Goal: Task Accomplishment & Management: Use online tool/utility

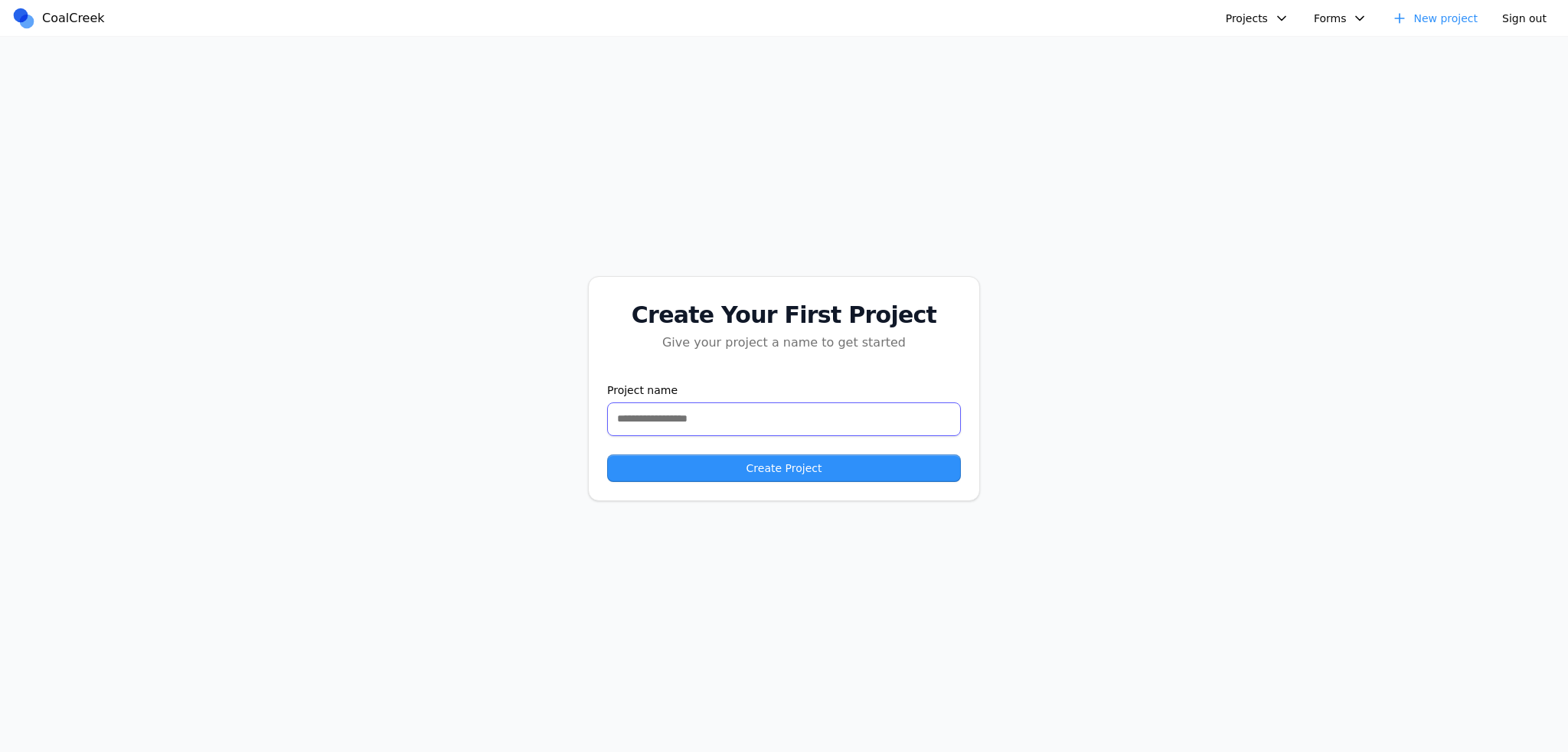
drag, startPoint x: 838, startPoint y: 419, endPoint x: 903, endPoint y: 370, distance: 81.4
click at [837, 419] on input "text" at bounding box center [784, 419] width 353 height 34
drag, startPoint x: 1226, startPoint y: 18, endPoint x: 1237, endPoint y: 16, distance: 11.2
click at [1226, 18] on div "Projects Healthcare AI Assistant Animation Testing Sage Carbon Style Test Recip…" at bounding box center [1303, 17] width 506 height 24
click at [1250, 11] on button "Projects" at bounding box center [1257, 18] width 82 height 23
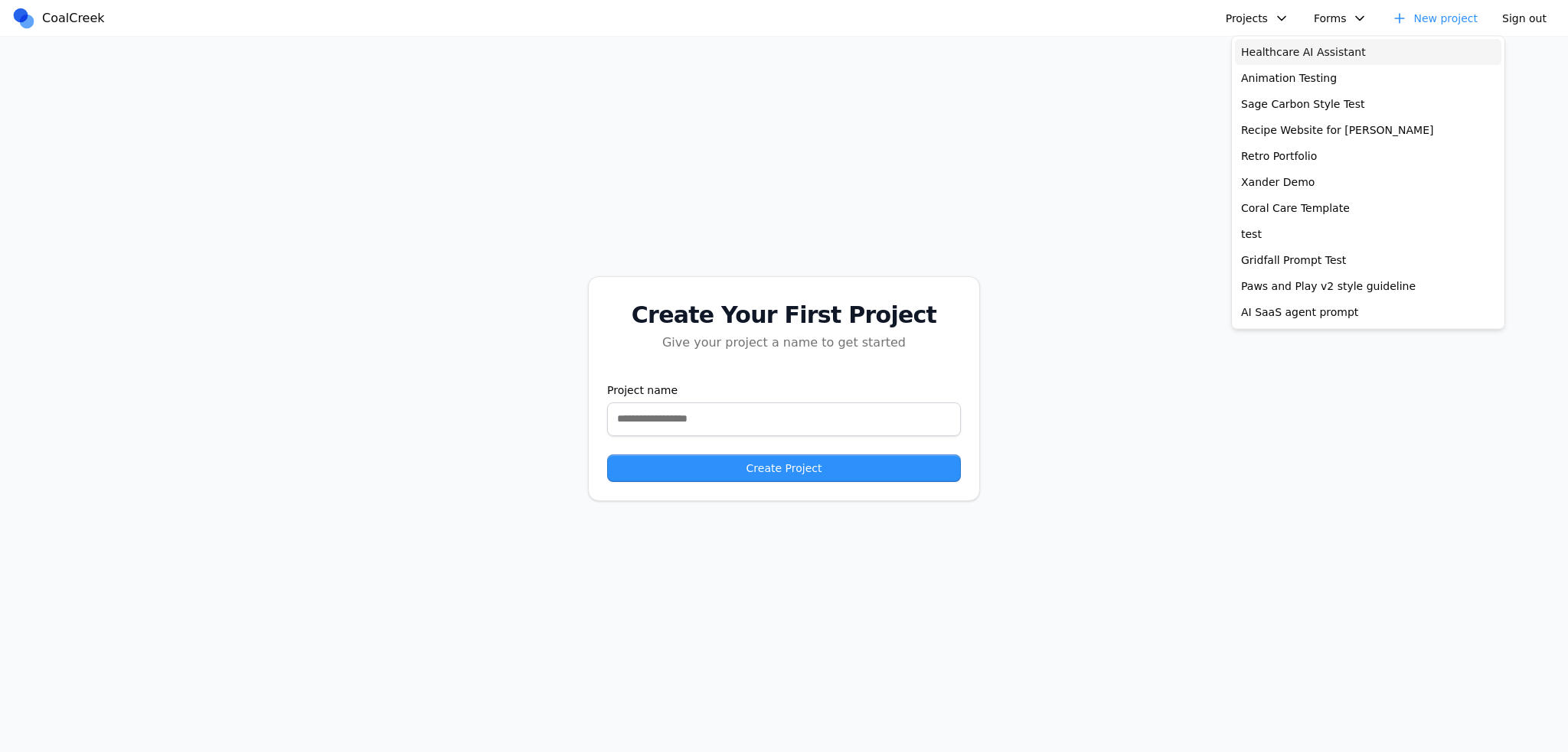
click at [1301, 51] on link "Healthcare AI Assistant" at bounding box center [1367, 52] width 266 height 26
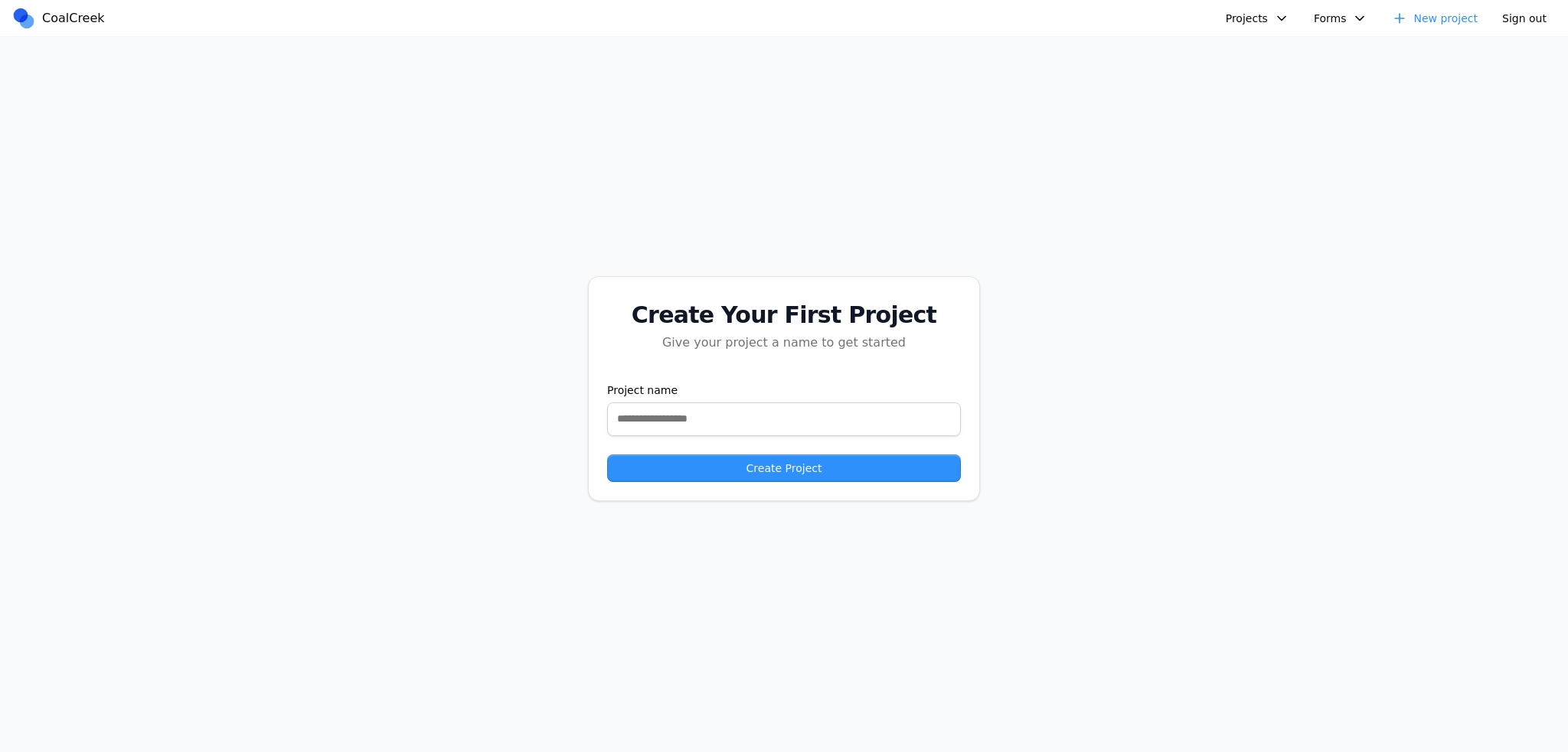
click at [1257, 19] on button "Projects" at bounding box center [1257, 18] width 82 height 23
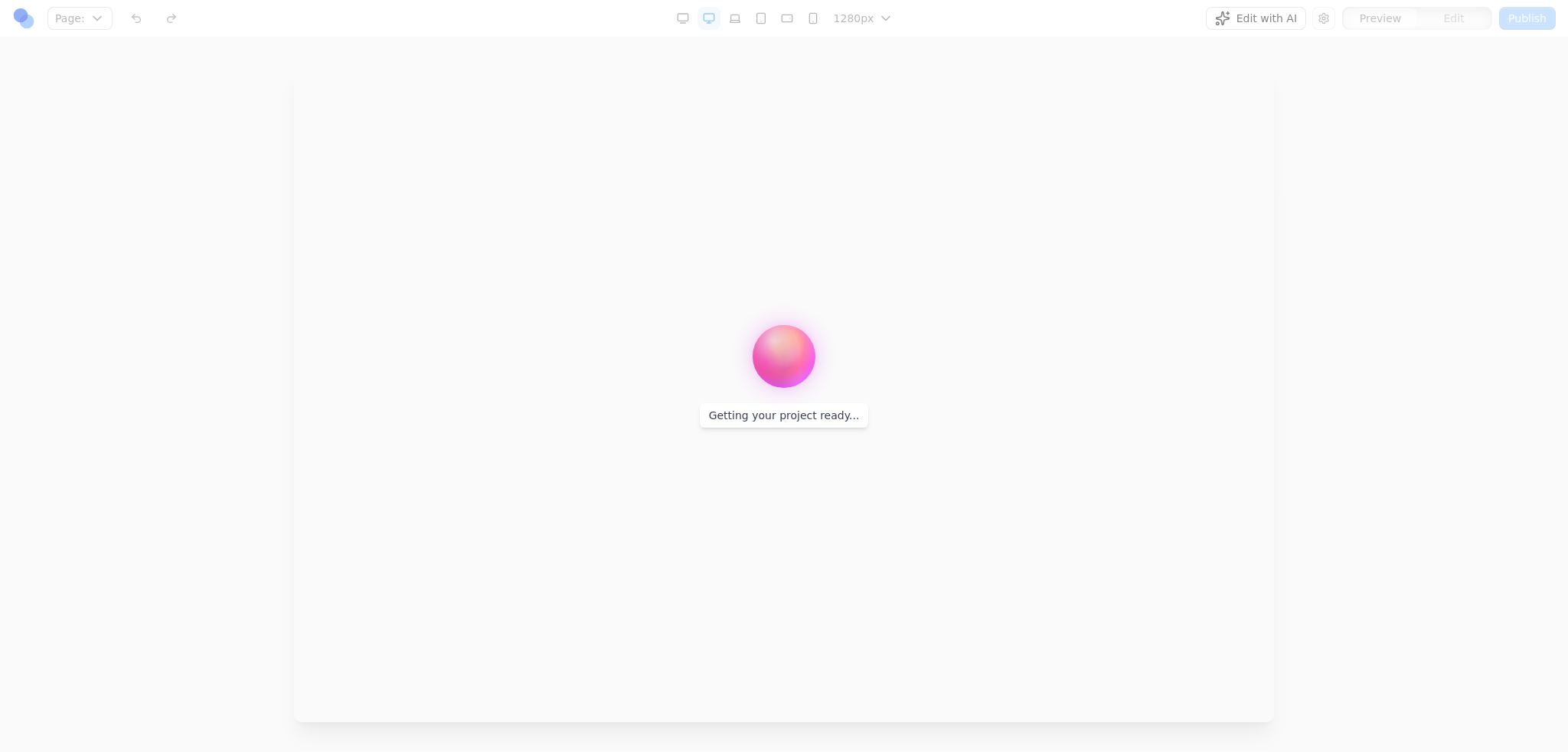
click at [1263, 72] on div at bounding box center [784, 376] width 1568 height 752
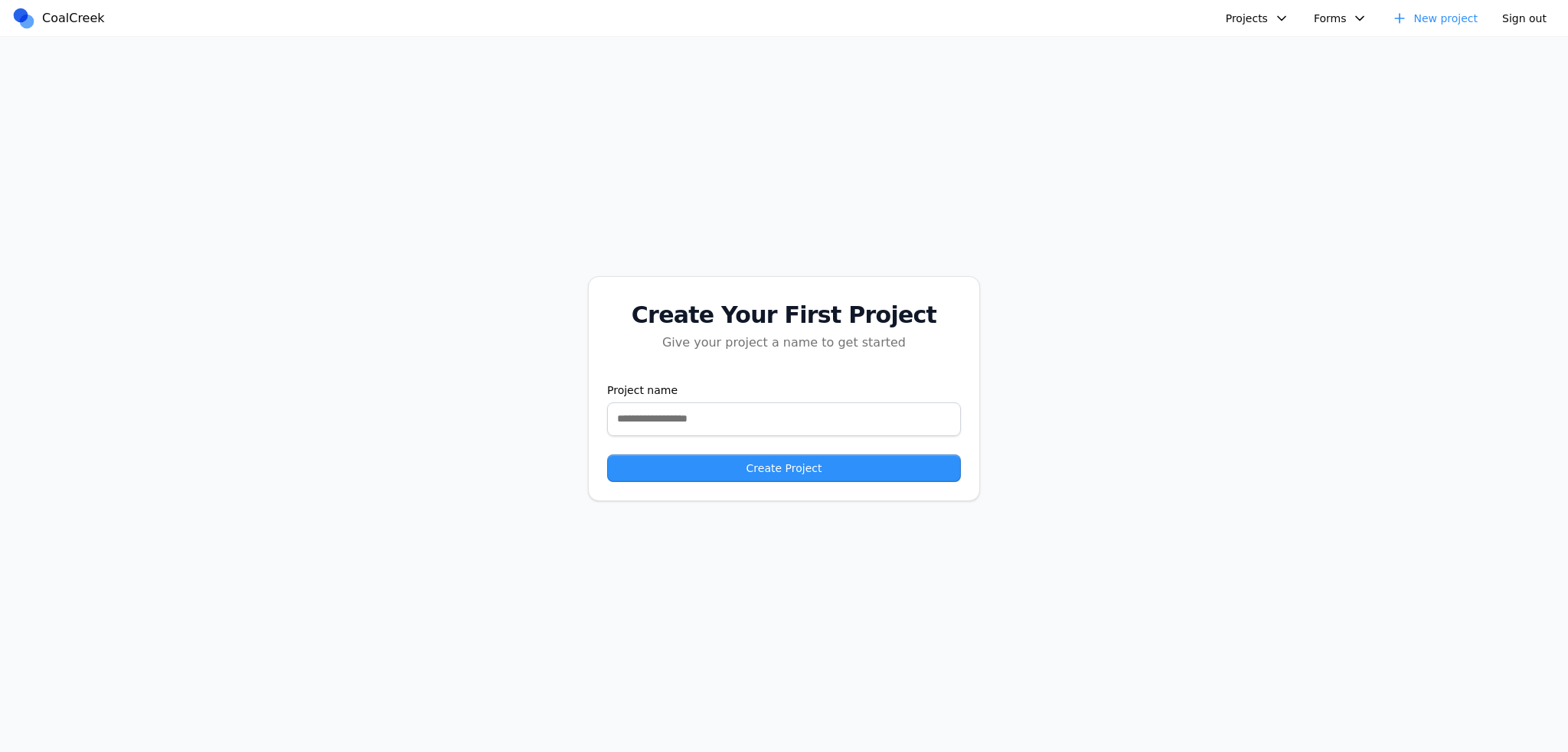
click at [1278, 25] on button "Projects" at bounding box center [1257, 18] width 82 height 23
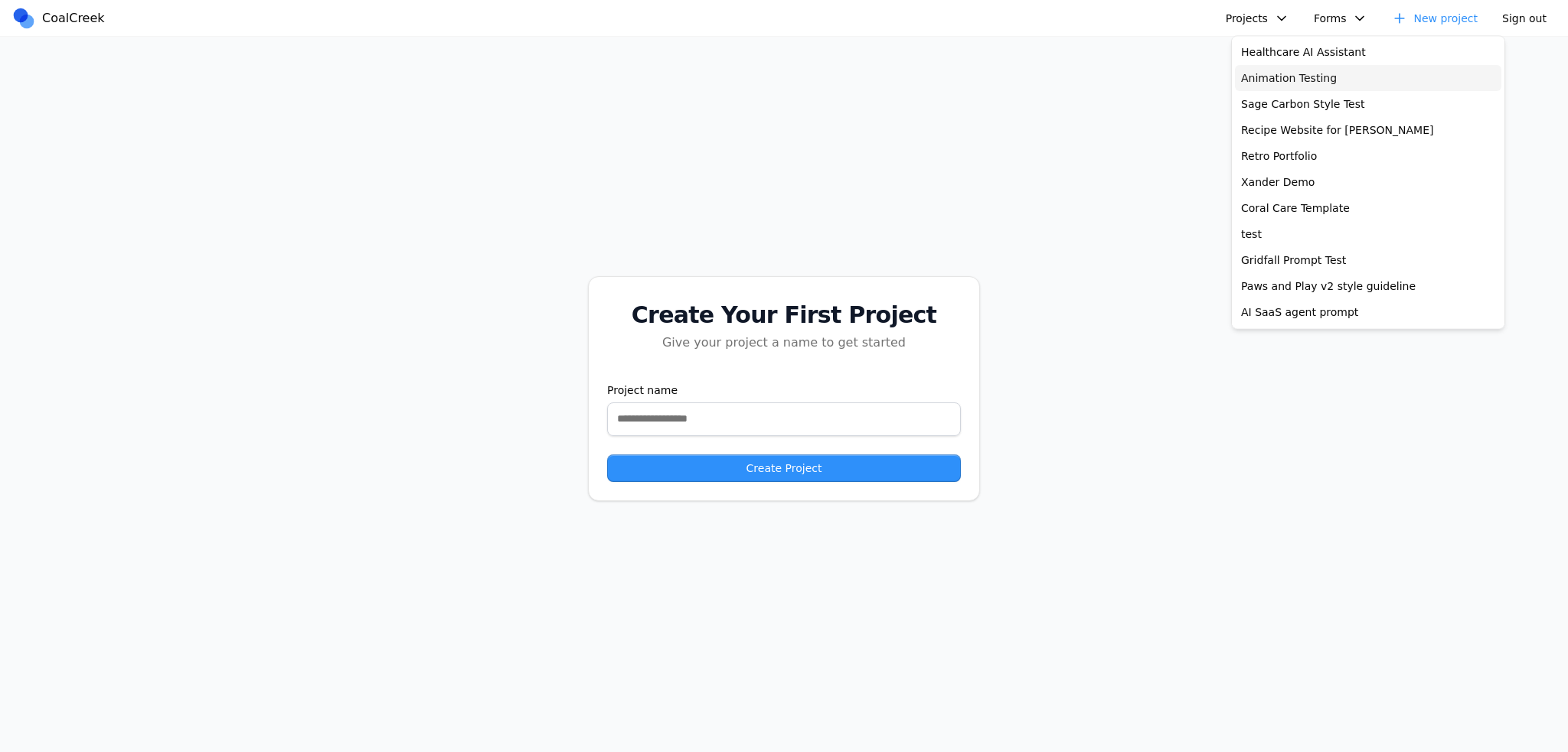
click at [1280, 77] on link "Animation Testing" at bounding box center [1367, 79] width 266 height 26
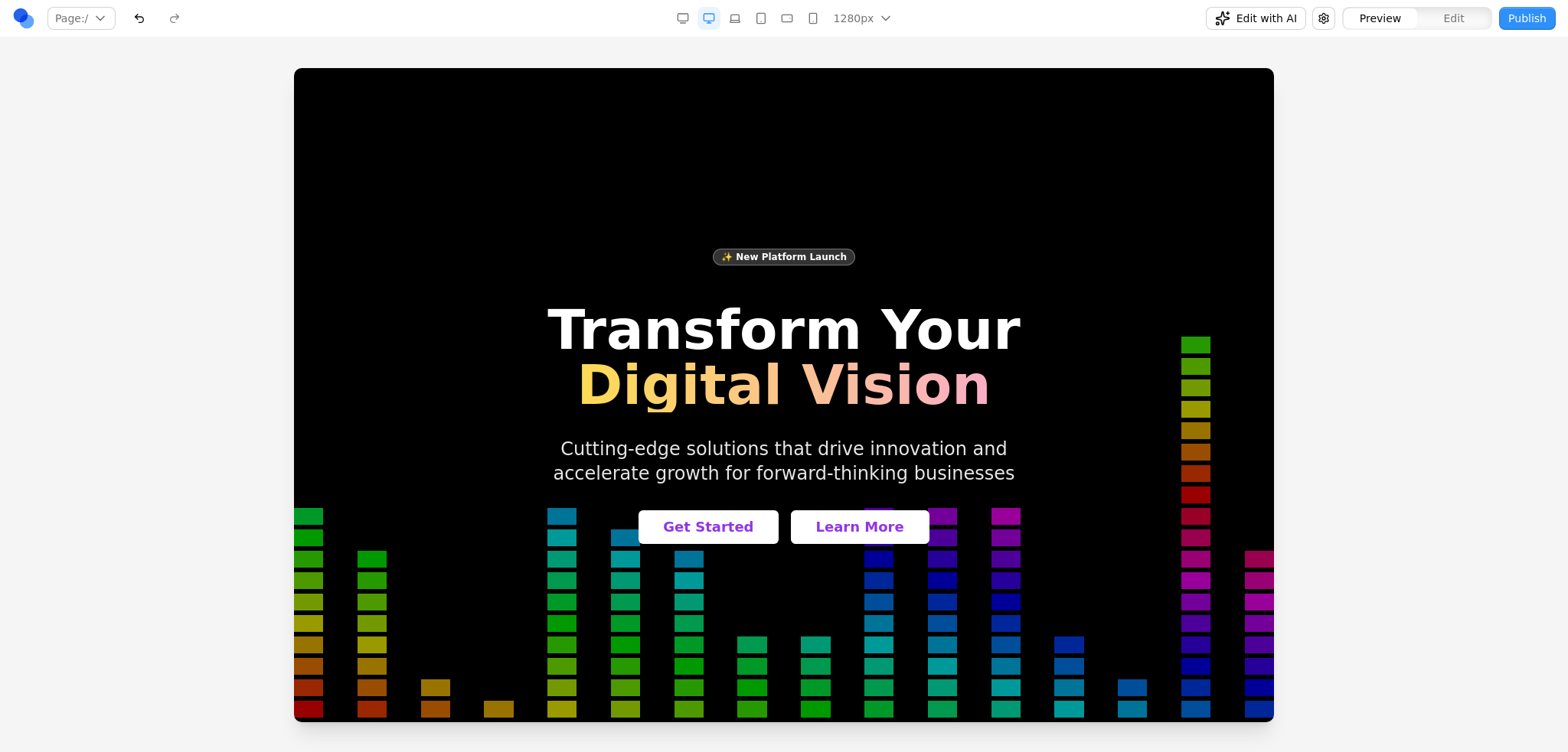
click at [1421, 498] on div at bounding box center [784, 409] width 1568 height 683
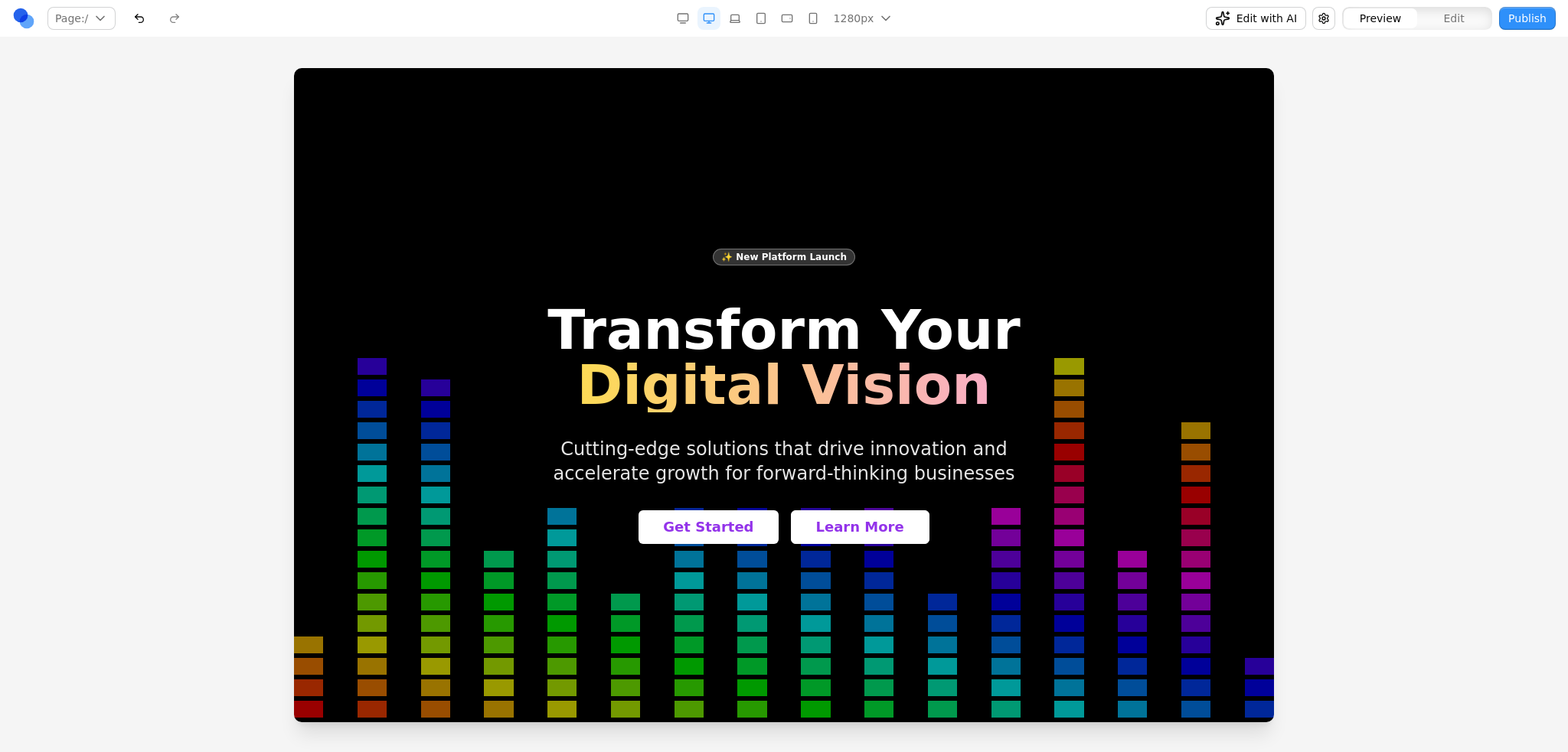
click at [1357, 441] on div at bounding box center [784, 409] width 1568 height 683
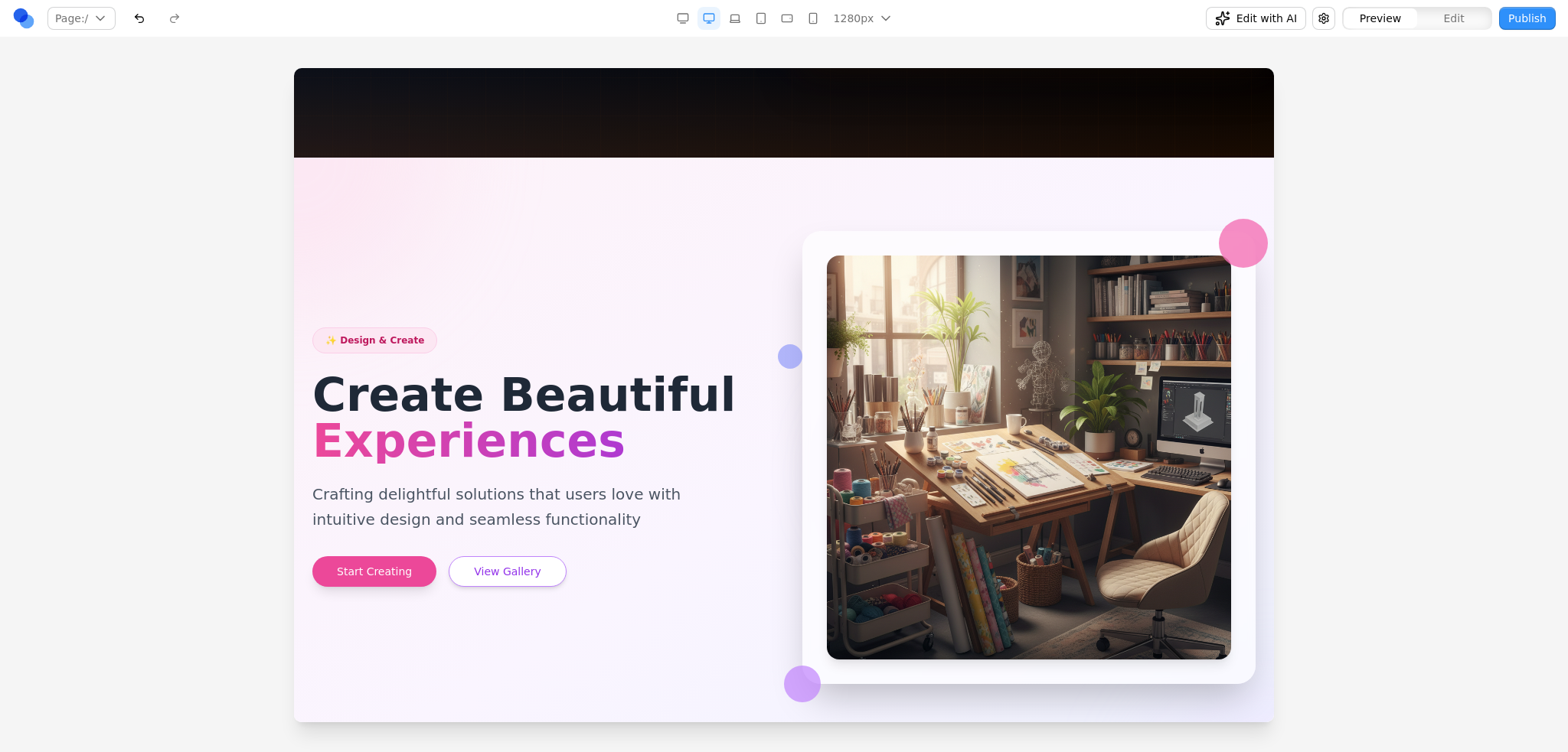
scroll to position [2207, 0]
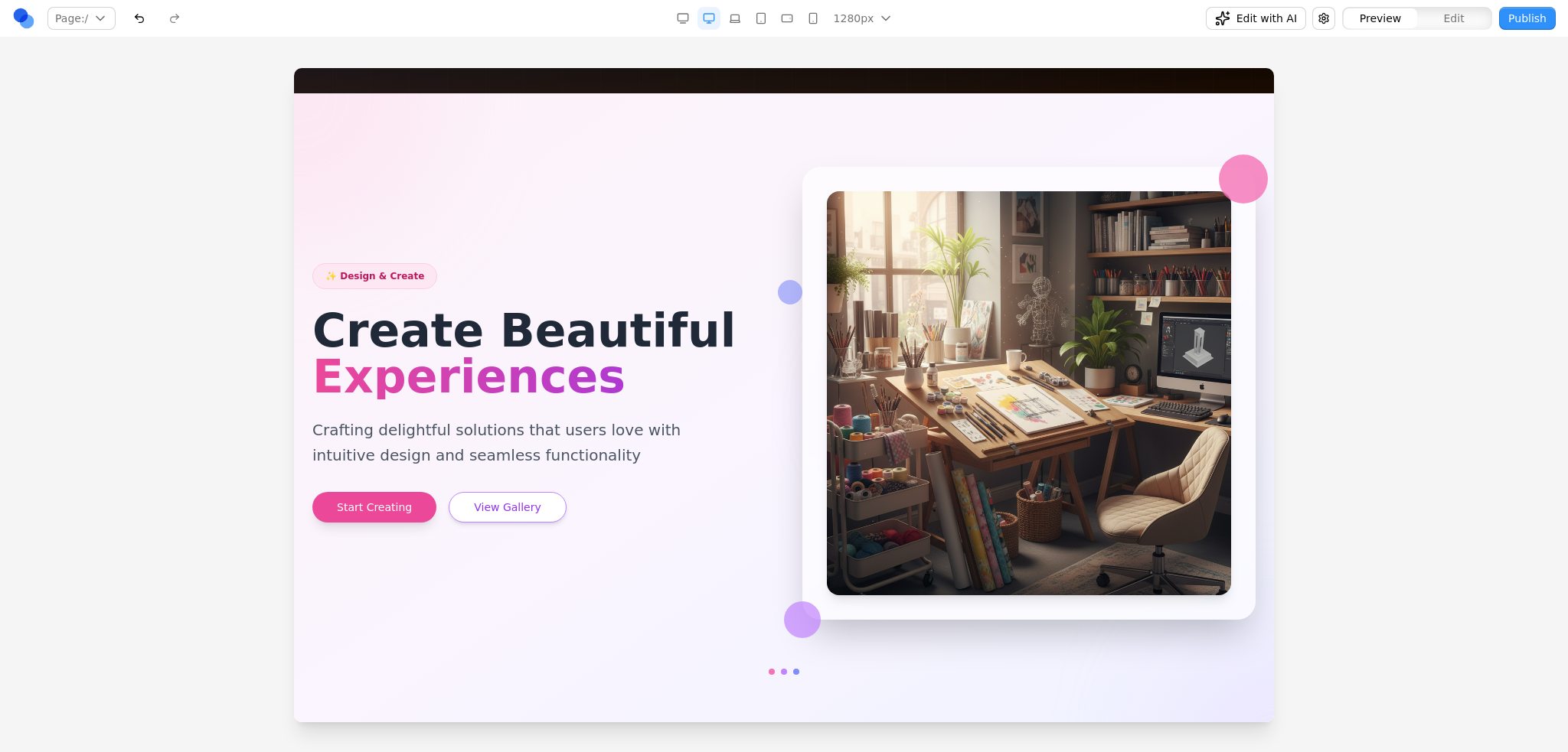
click at [1461, 20] on span "Edit" at bounding box center [1454, 18] width 21 height 16
click at [1400, 17] on span "Preview" at bounding box center [1380, 18] width 42 height 16
click at [1453, 14] on span "Edit" at bounding box center [1454, 18] width 21 height 16
click at [1395, 15] on span "Preview" at bounding box center [1380, 18] width 42 height 16
click at [1461, 15] on span "Edit" at bounding box center [1454, 18] width 21 height 16
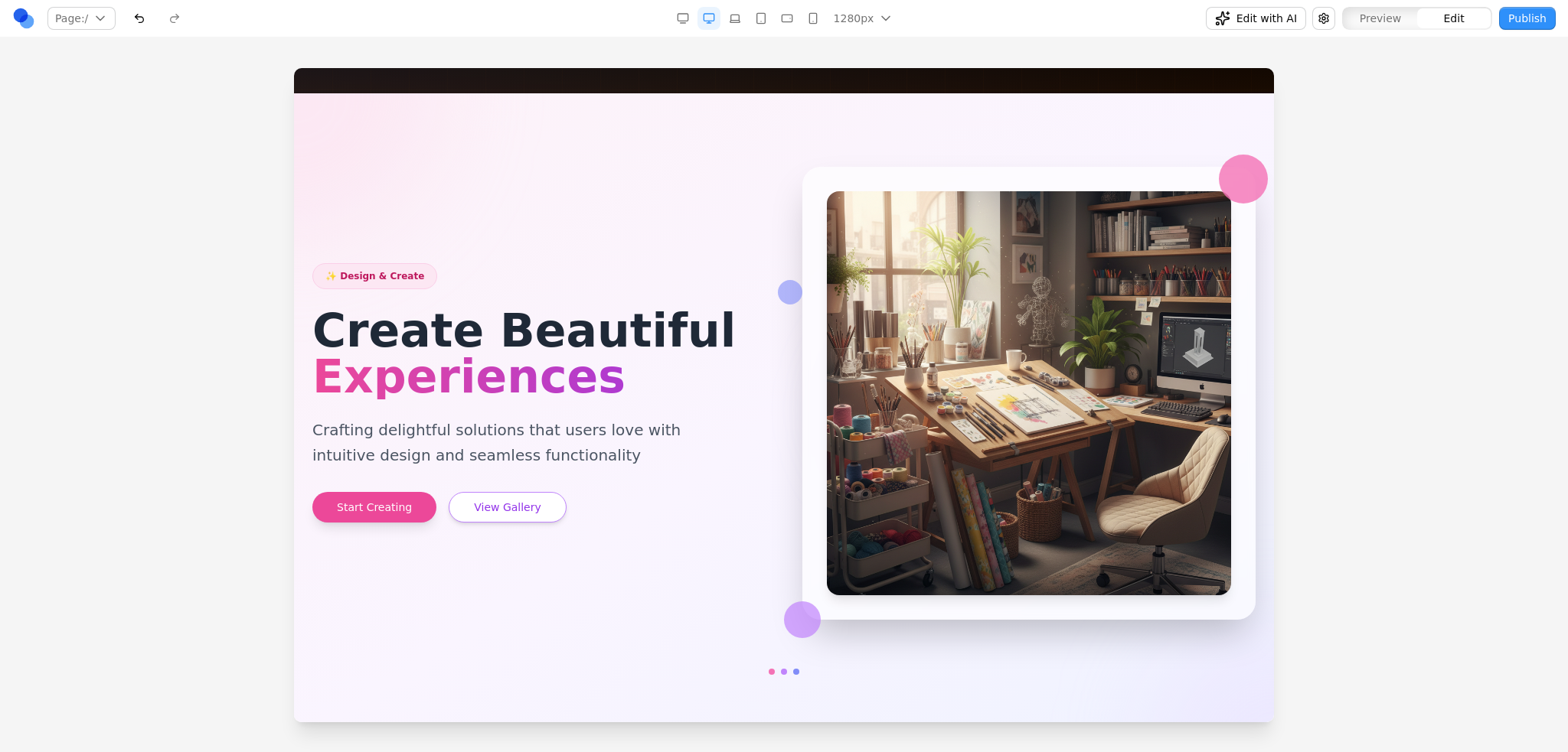
click at [1541, 12] on button "Publish" at bounding box center [1527, 18] width 57 height 23
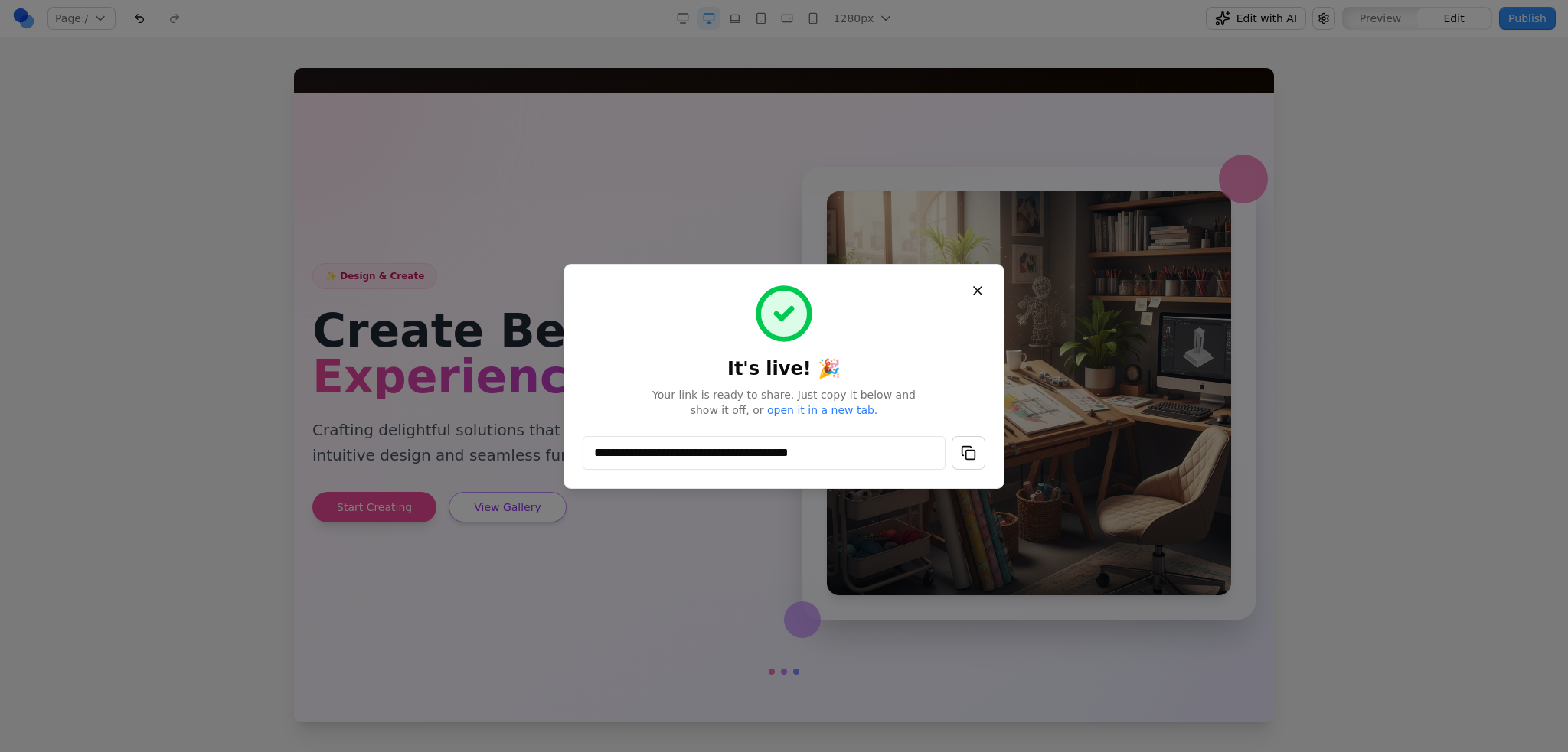
click at [982, 282] on button "Close" at bounding box center [977, 291] width 28 height 28
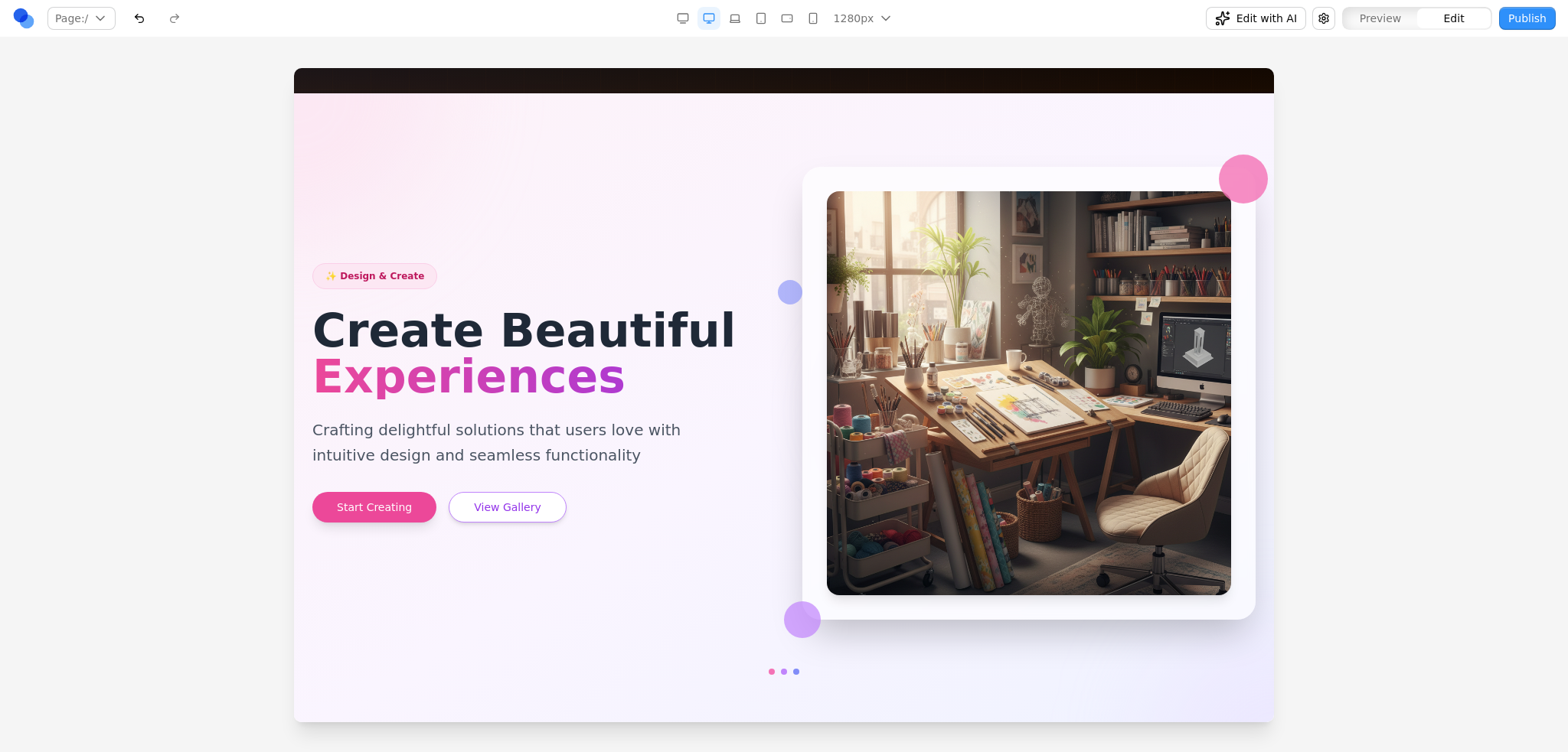
click at [1277, 15] on span "Edit with AI" at bounding box center [1266, 18] width 60 height 16
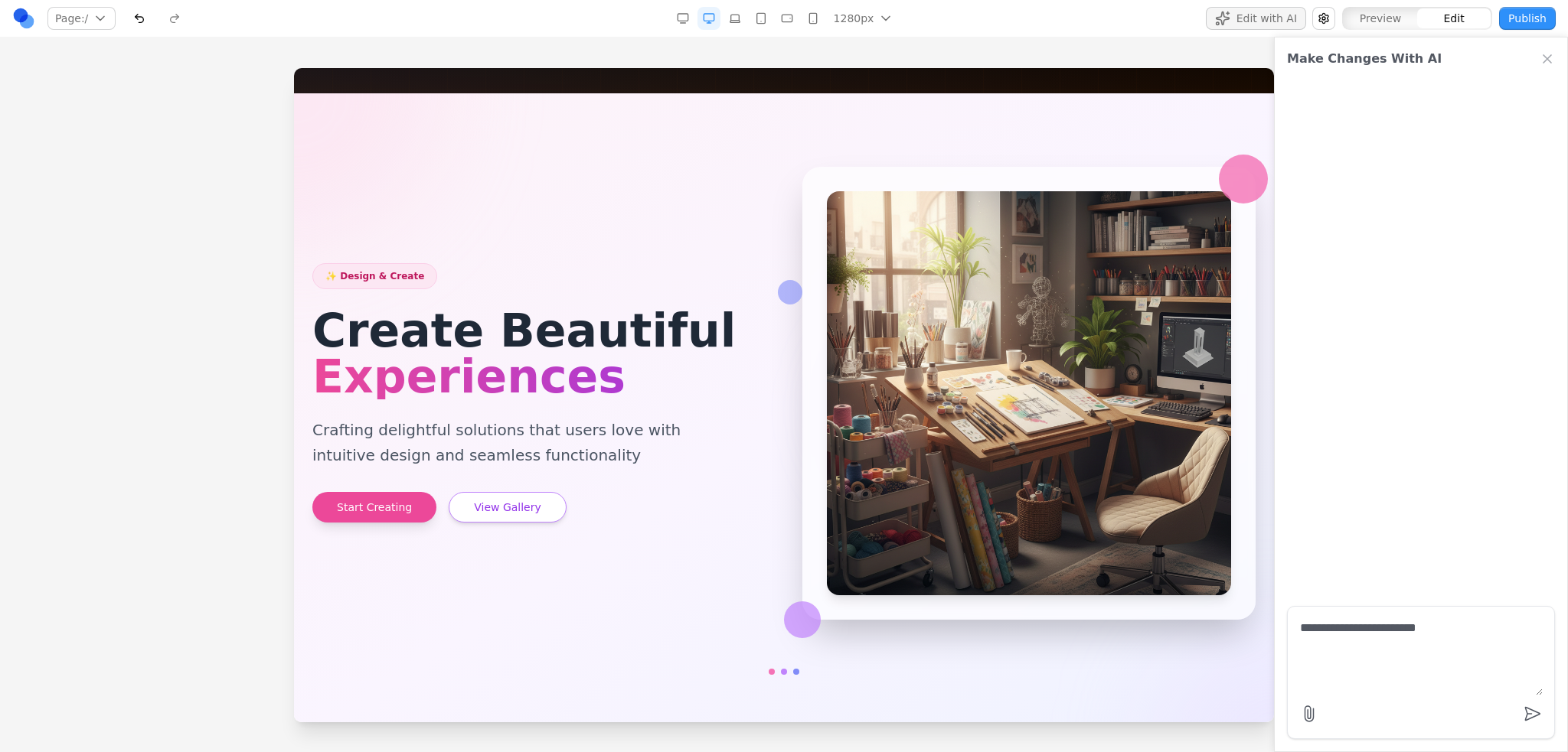
paste textarea "**********"
click at [1427, 628] on textarea "**********" at bounding box center [1421, 658] width 243 height 77
paste textarea "**********"
type textarea "**********"
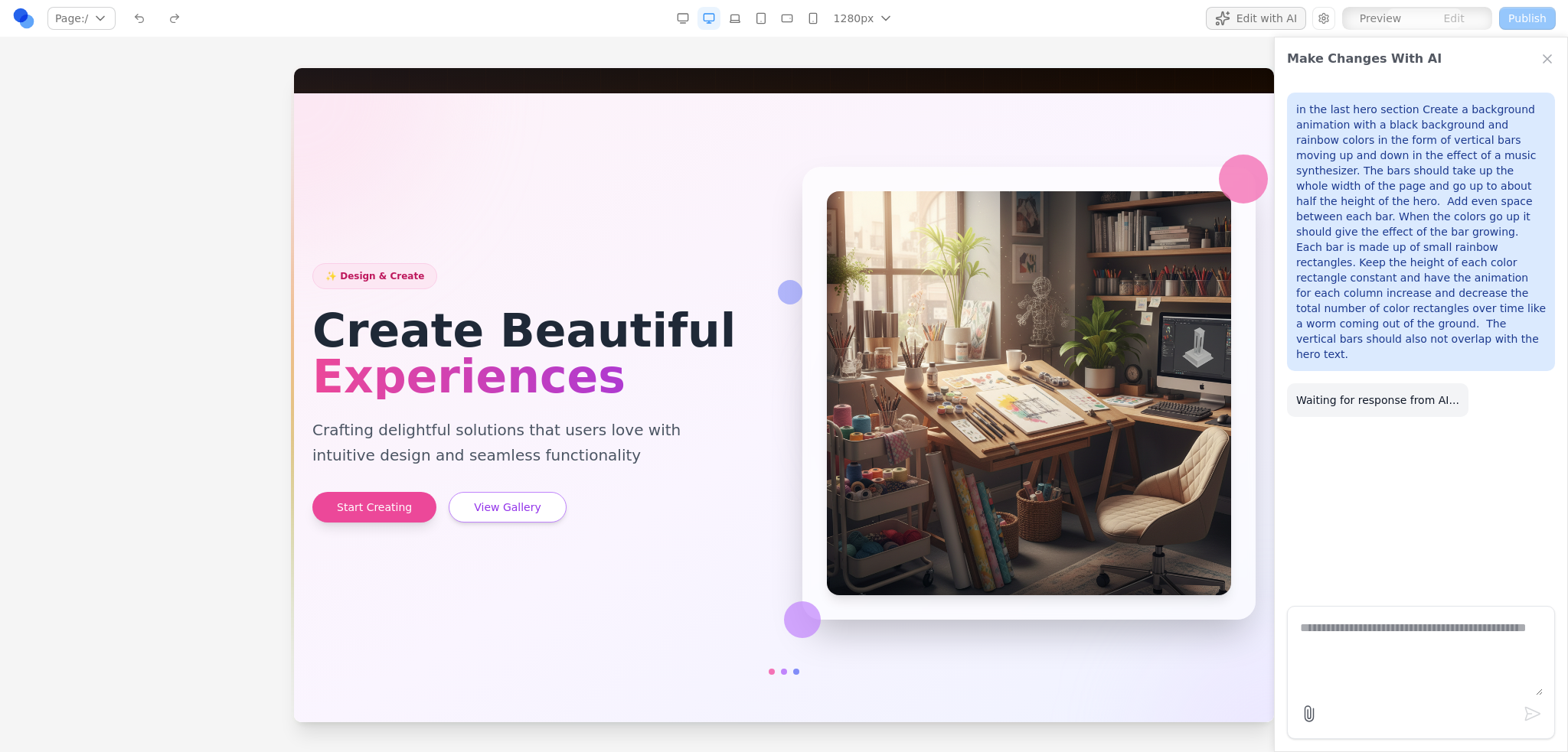
scroll to position [0, 0]
click at [118, 15] on div "Page: / / Manage pages" at bounding box center [265, 18] width 506 height 24
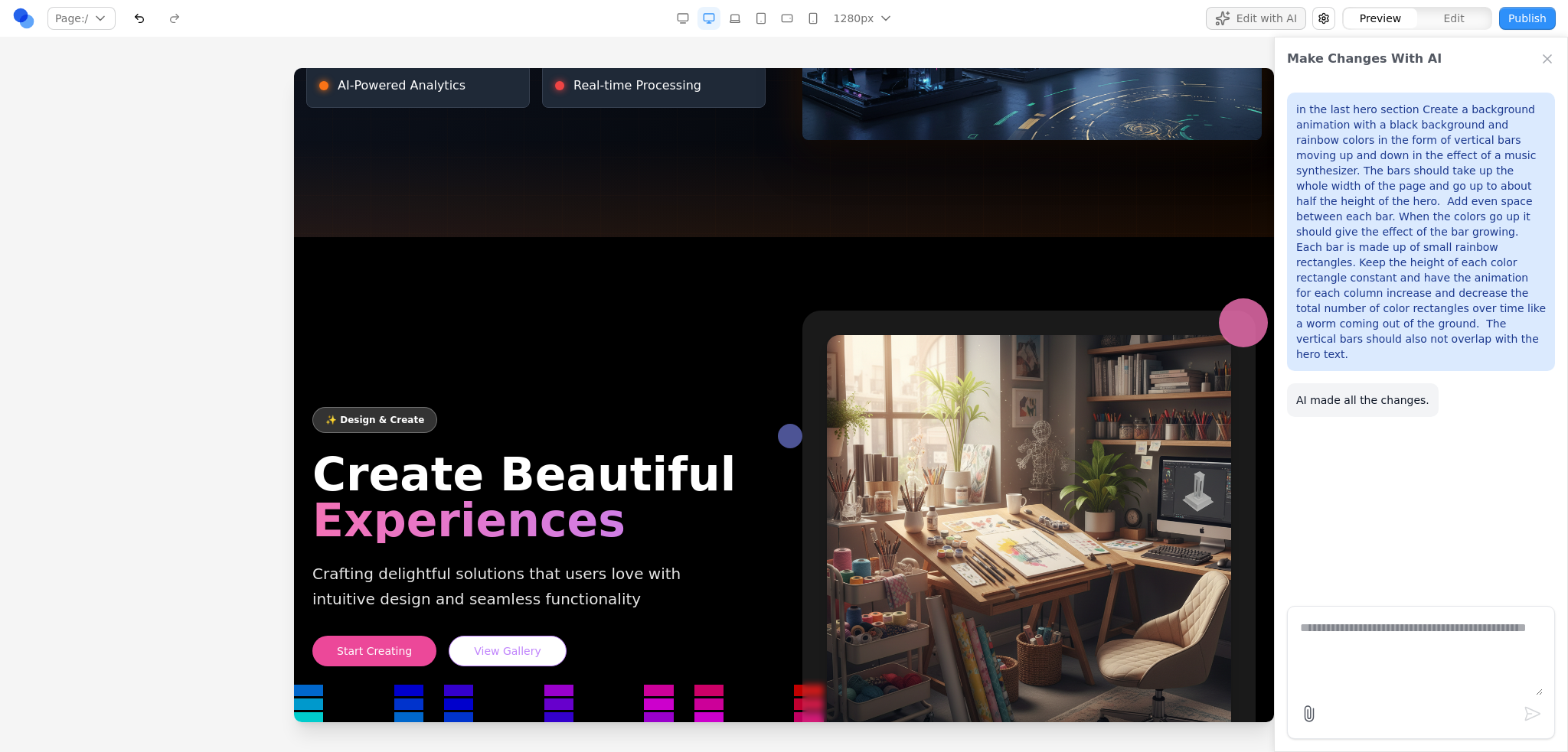
scroll to position [1748, 0]
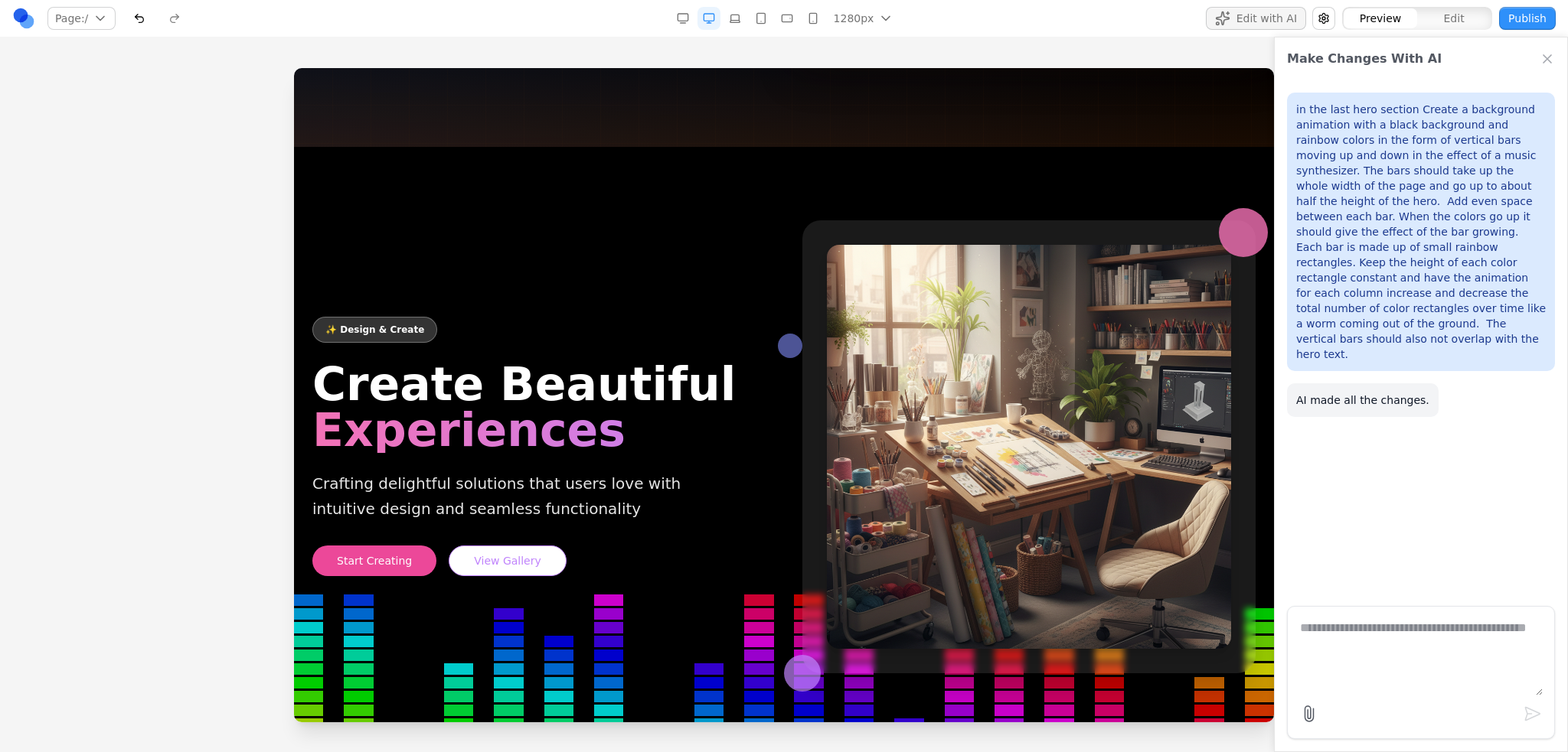
scroll to position [2207, 0]
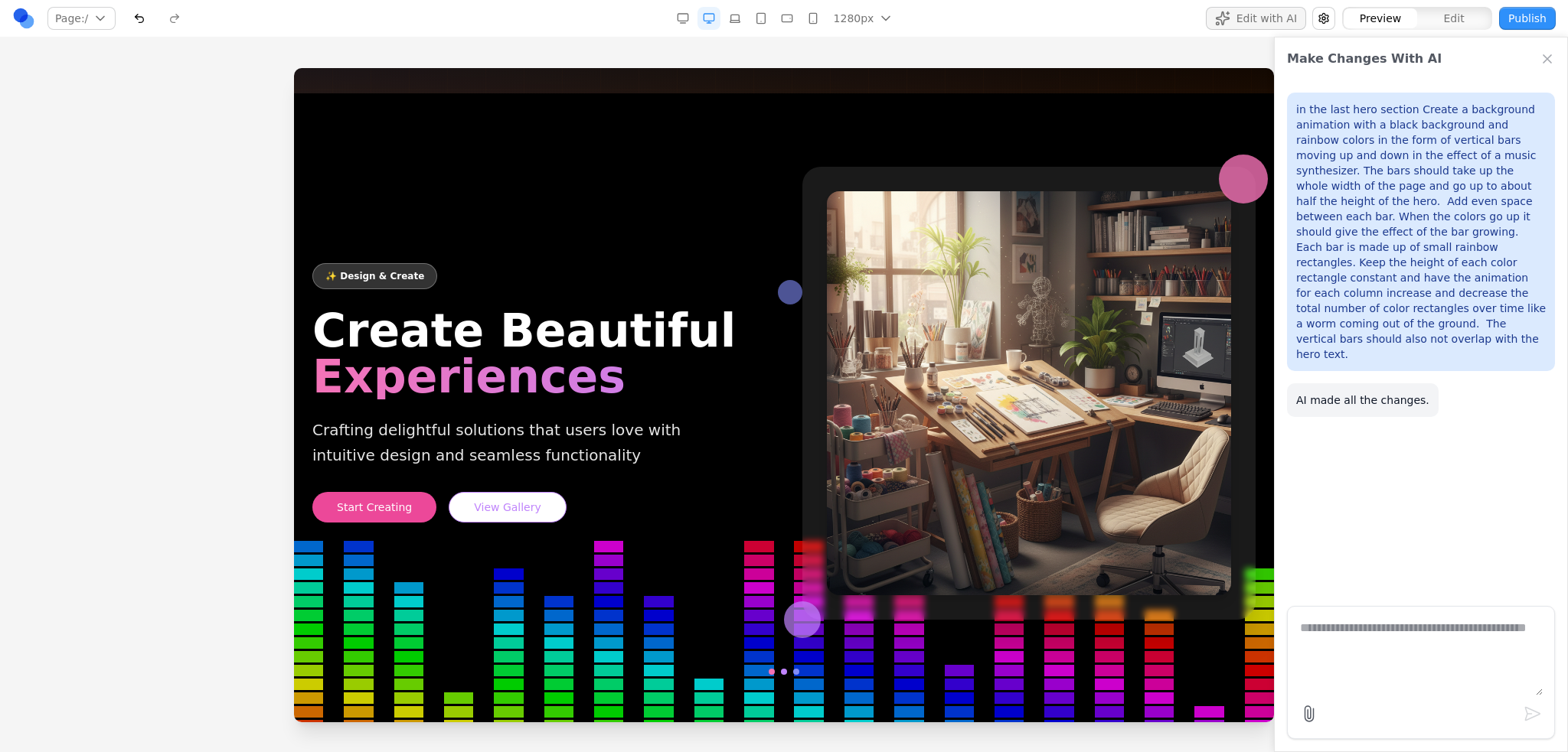
click at [1421, 686] on textarea at bounding box center [1421, 658] width 243 height 77
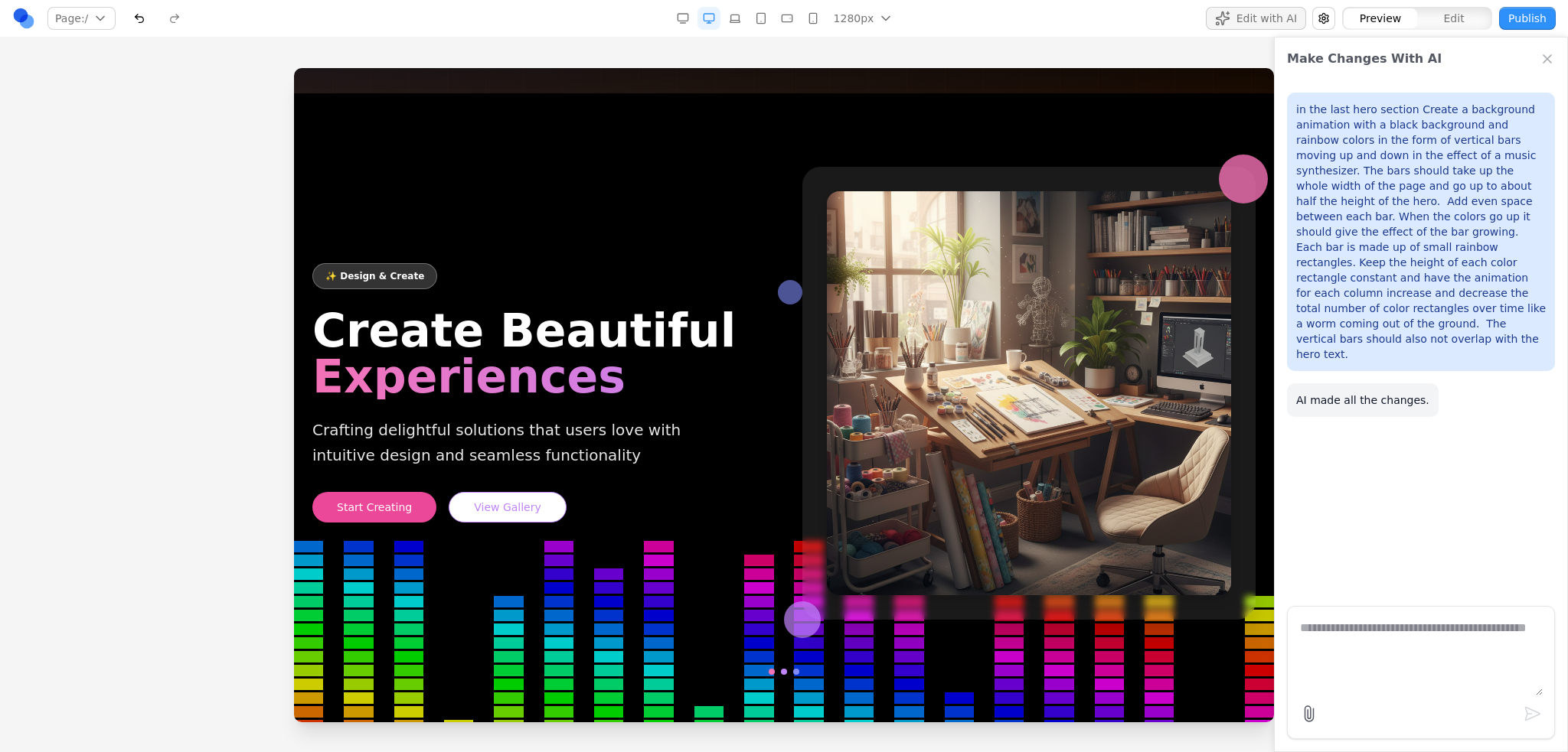
click at [1414, 658] on textarea at bounding box center [1421, 658] width 243 height 77
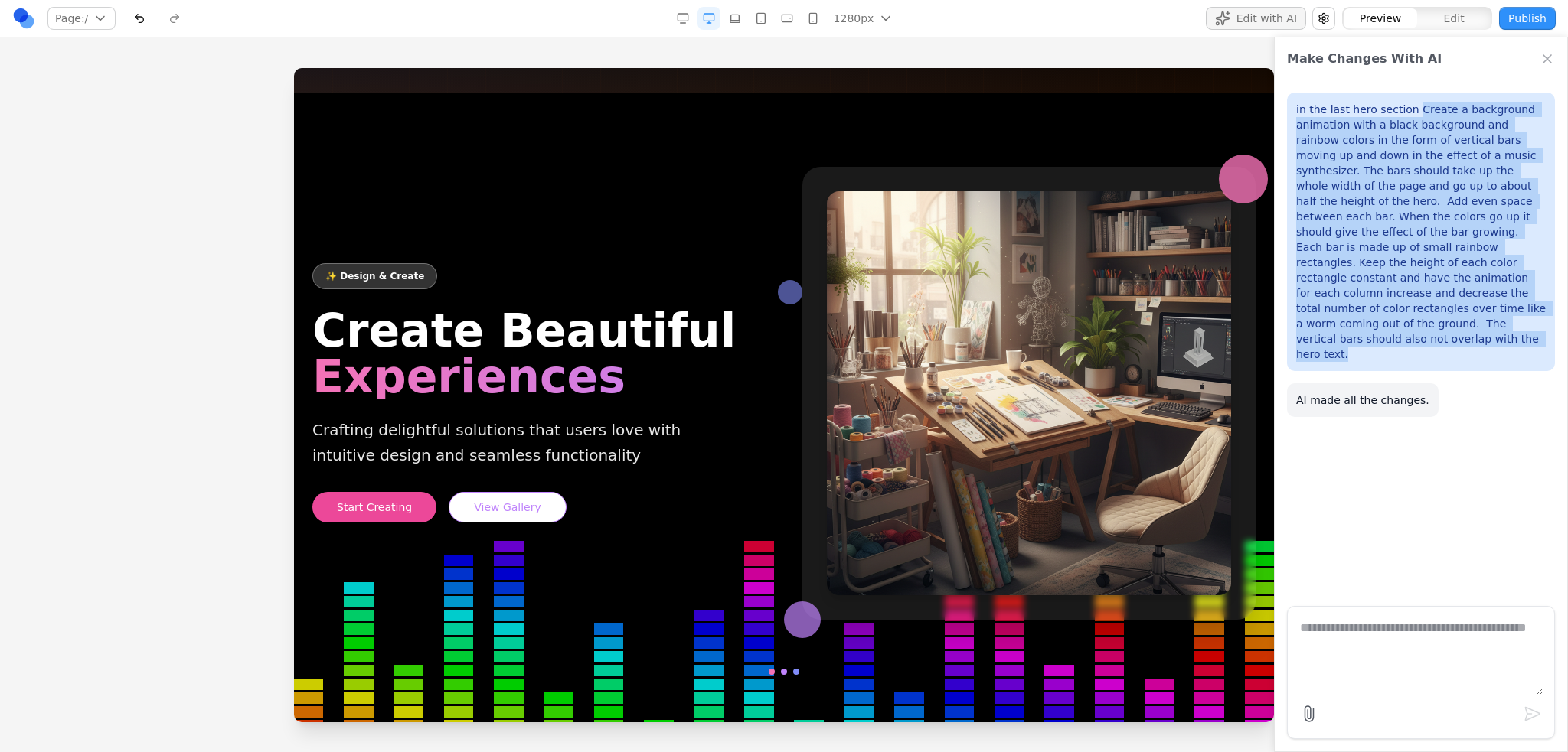
drag, startPoint x: 1540, startPoint y: 307, endPoint x: 1407, endPoint y: 105, distance: 241.9
click at [1407, 105] on p "in the last hero section Create a background animation with a black background …" at bounding box center [1421, 232] width 250 height 260
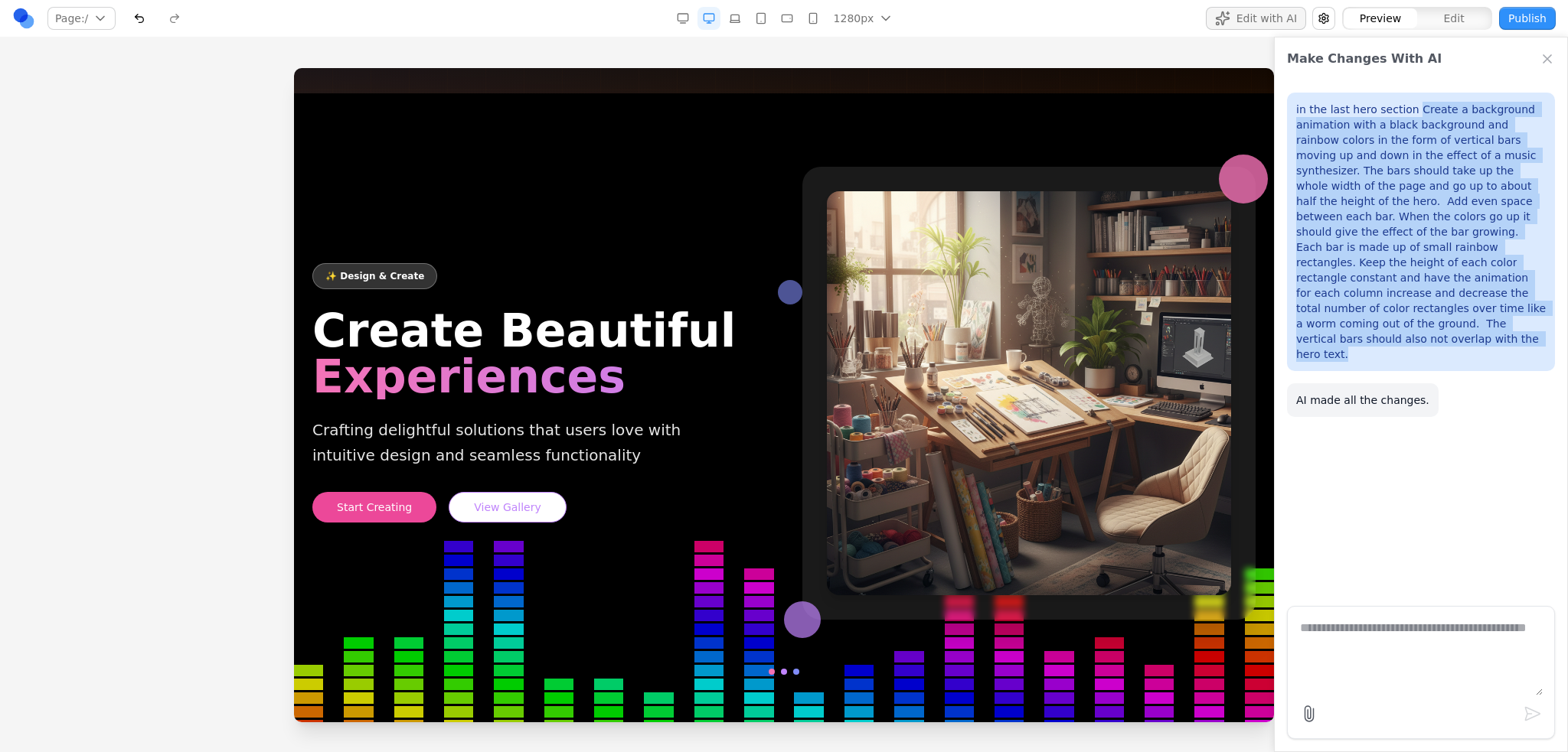
click at [1413, 120] on p "in the last hero section Create a background animation with a black background …" at bounding box center [1421, 232] width 250 height 260
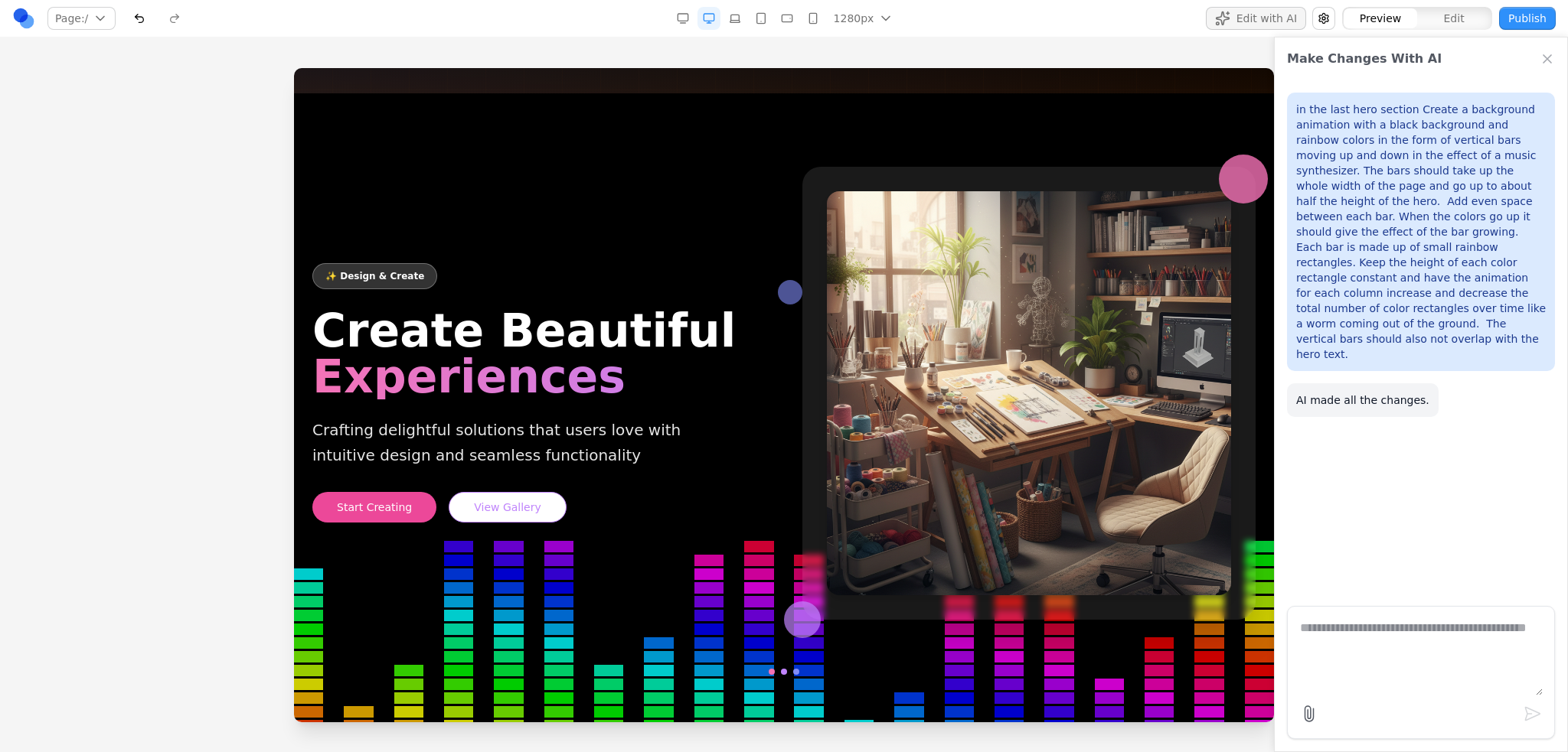
click at [1371, 329] on div "in the last hero section Create a background animation with a black background …" at bounding box center [1421, 337] width 292 height 514
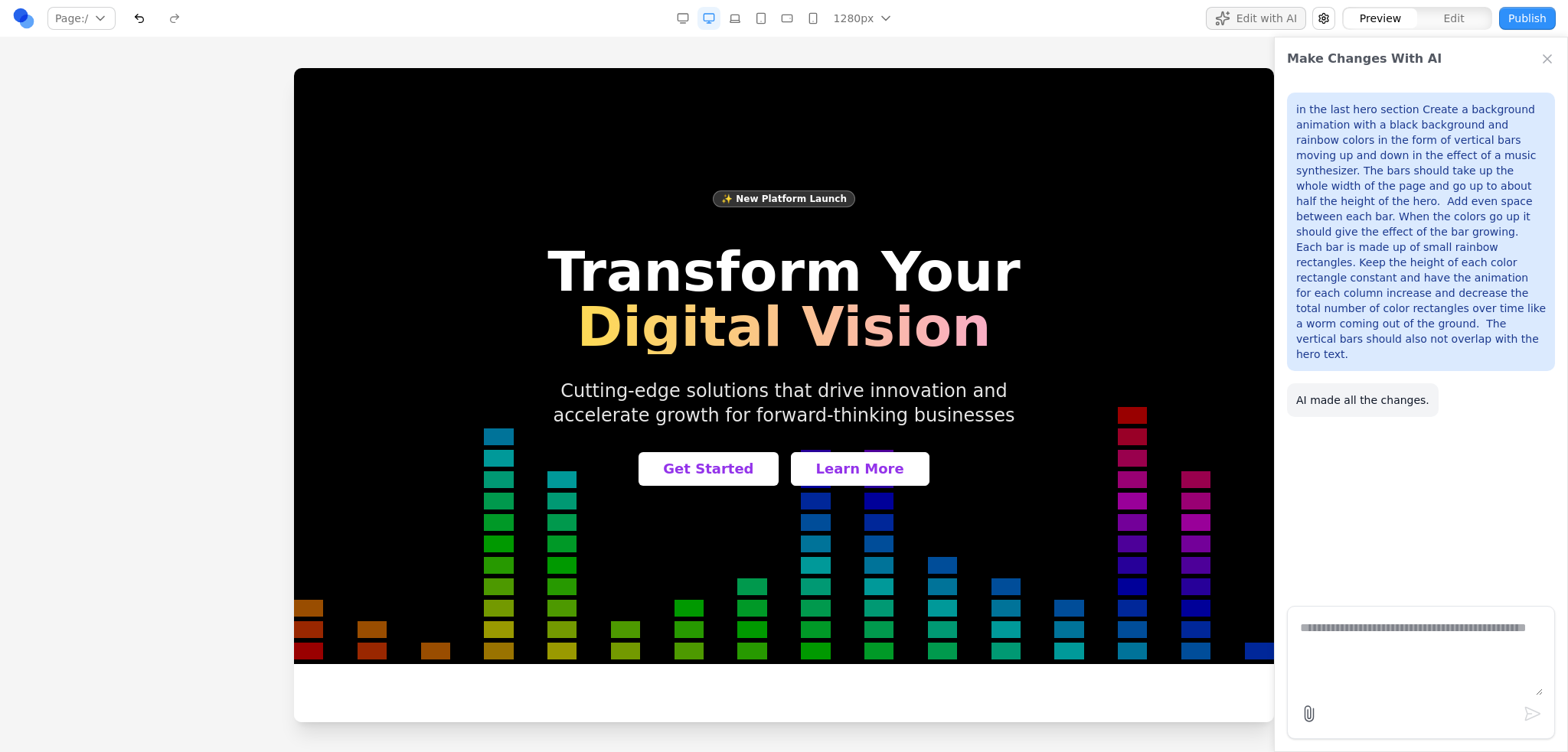
scroll to position [0, 0]
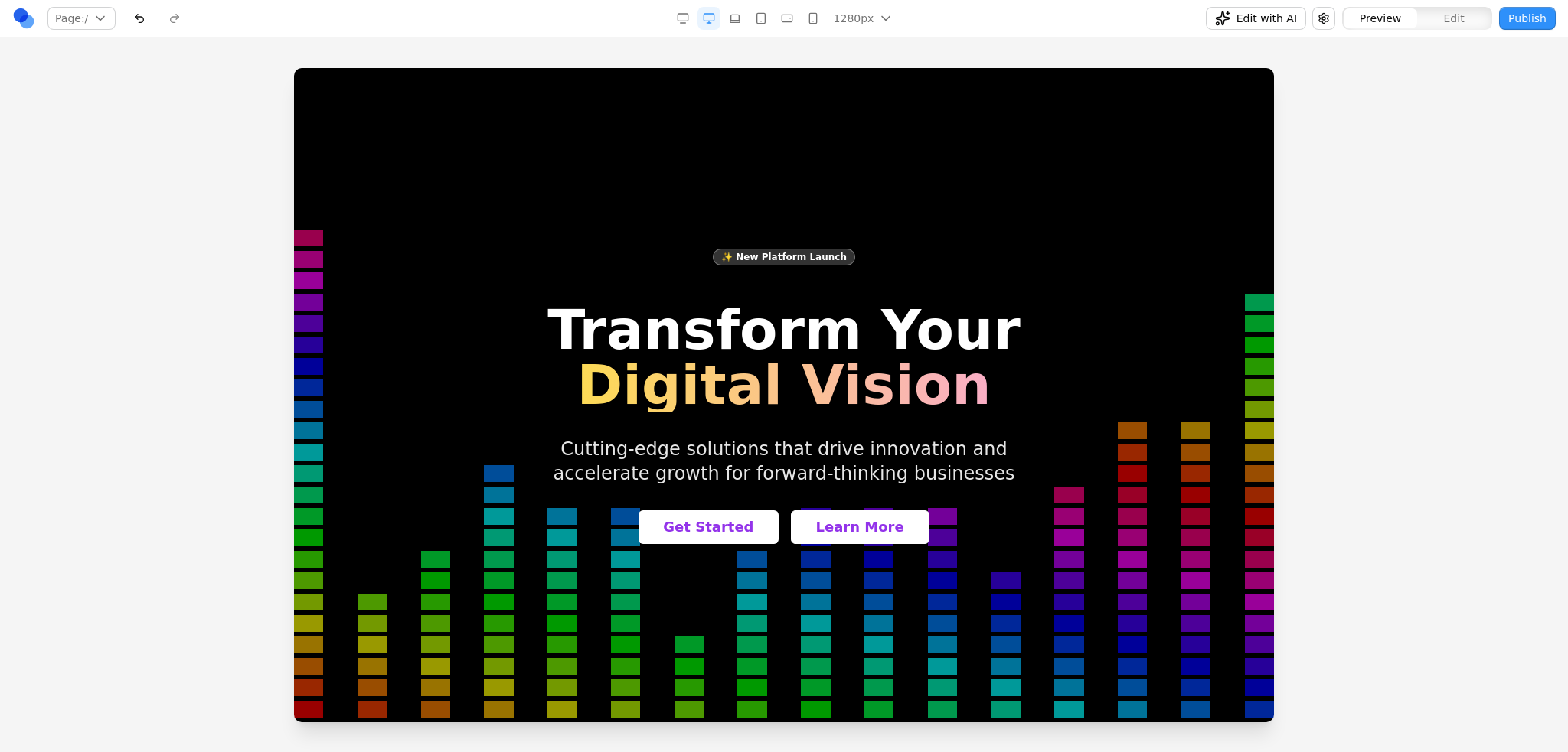
click at [12, 15] on link at bounding box center [24, 18] width 23 height 23
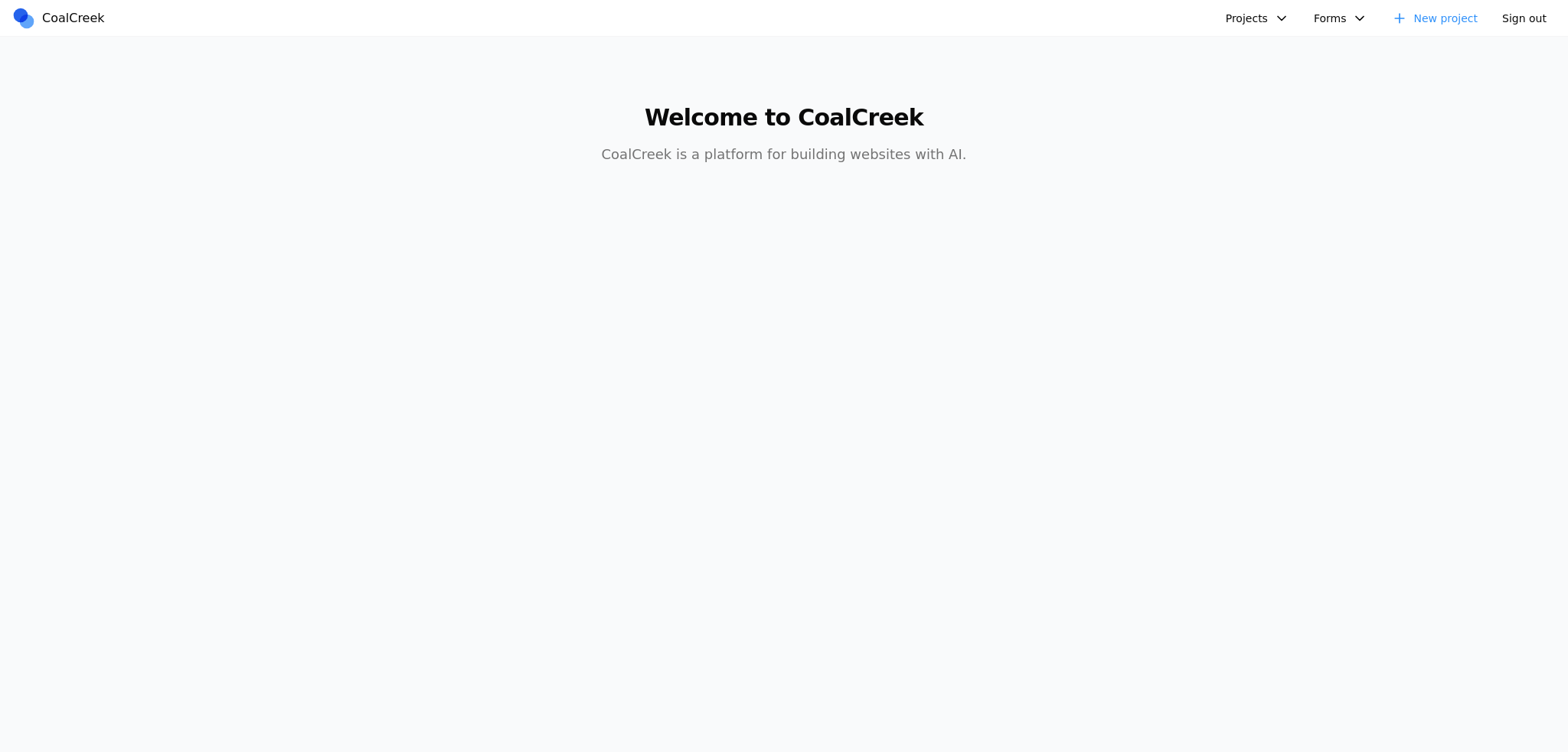
click at [1274, 19] on button "Projects" at bounding box center [1257, 18] width 82 height 23
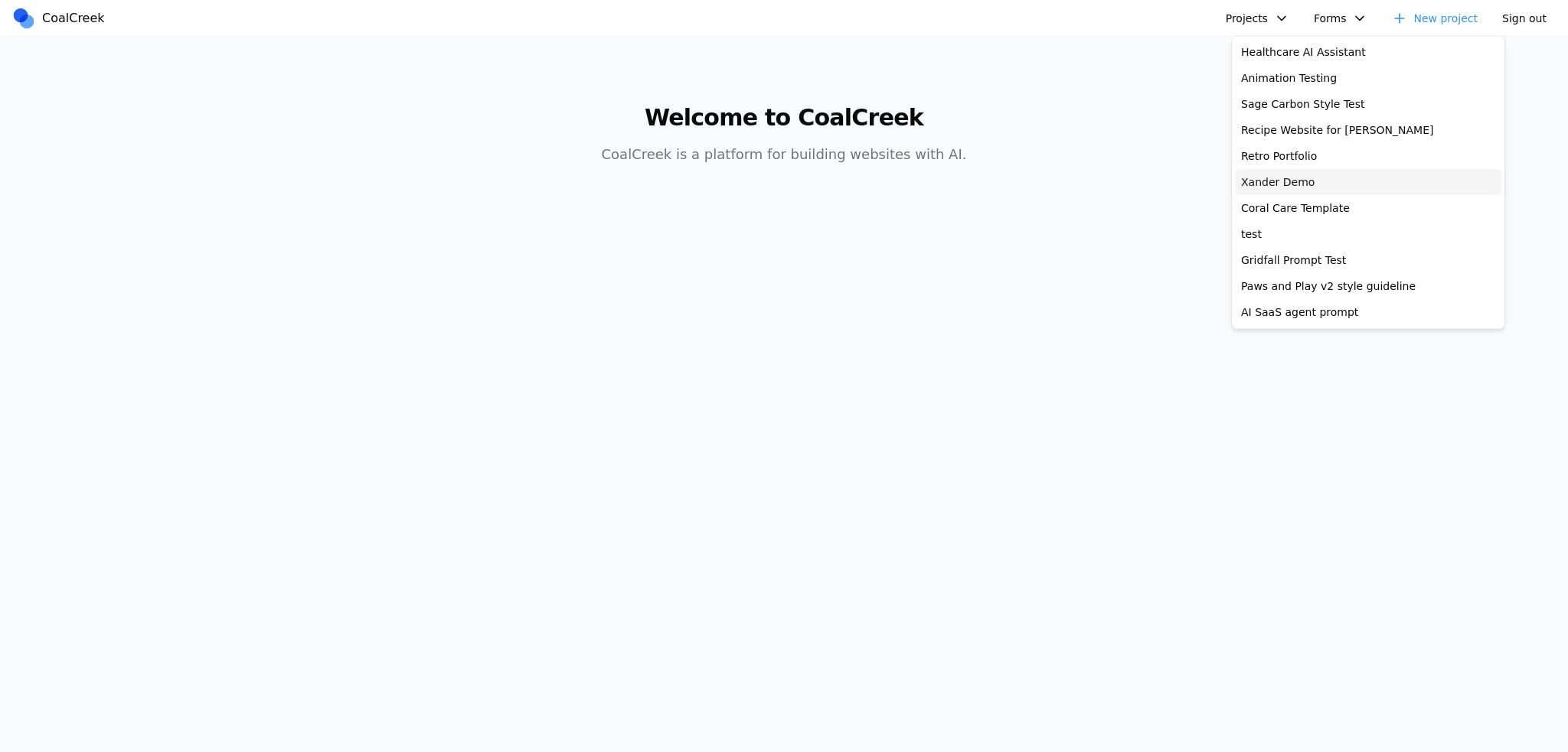
click at [1277, 189] on link "Xander Demo" at bounding box center [1367, 182] width 266 height 26
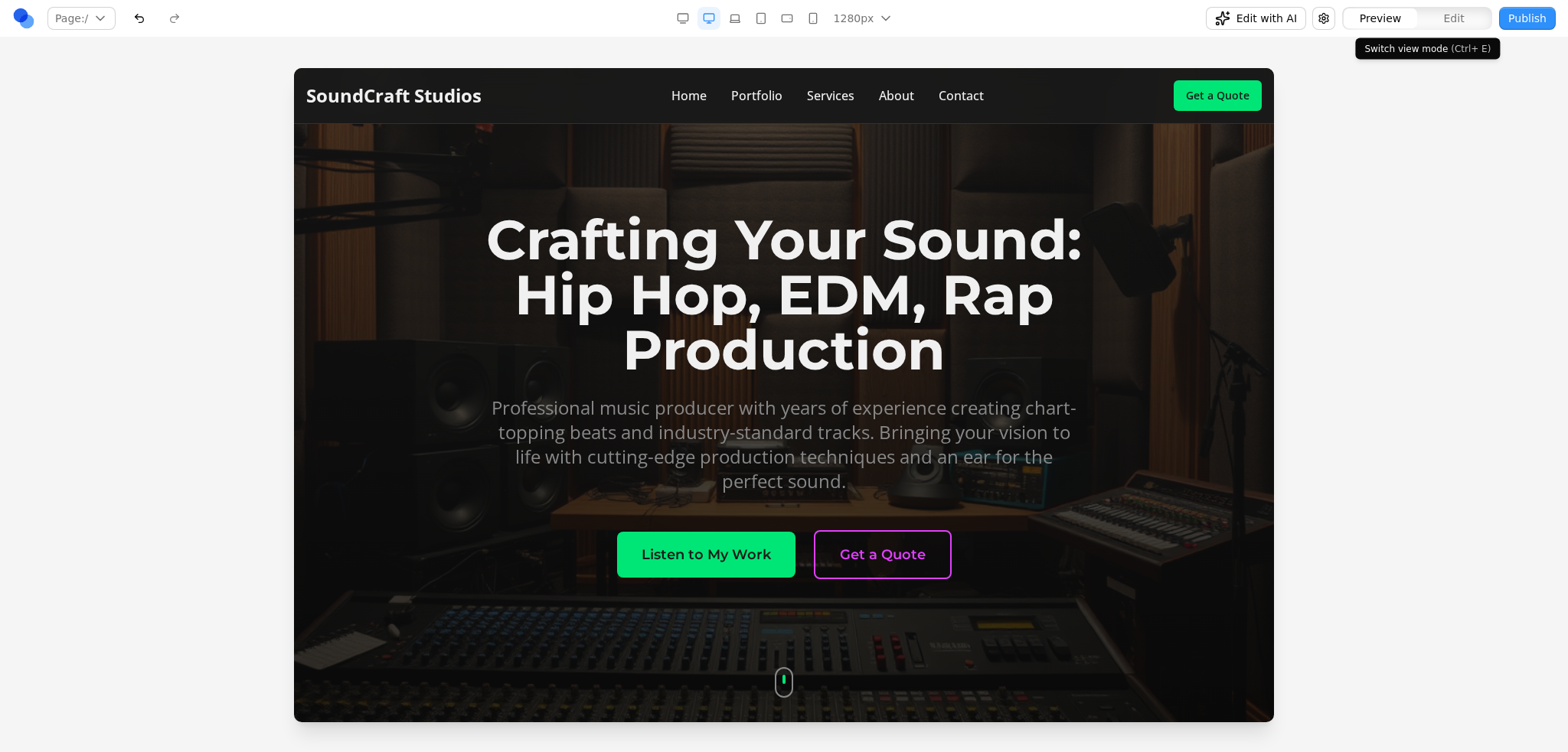
click at [1459, 21] on span "Edit" at bounding box center [1454, 18] width 21 height 16
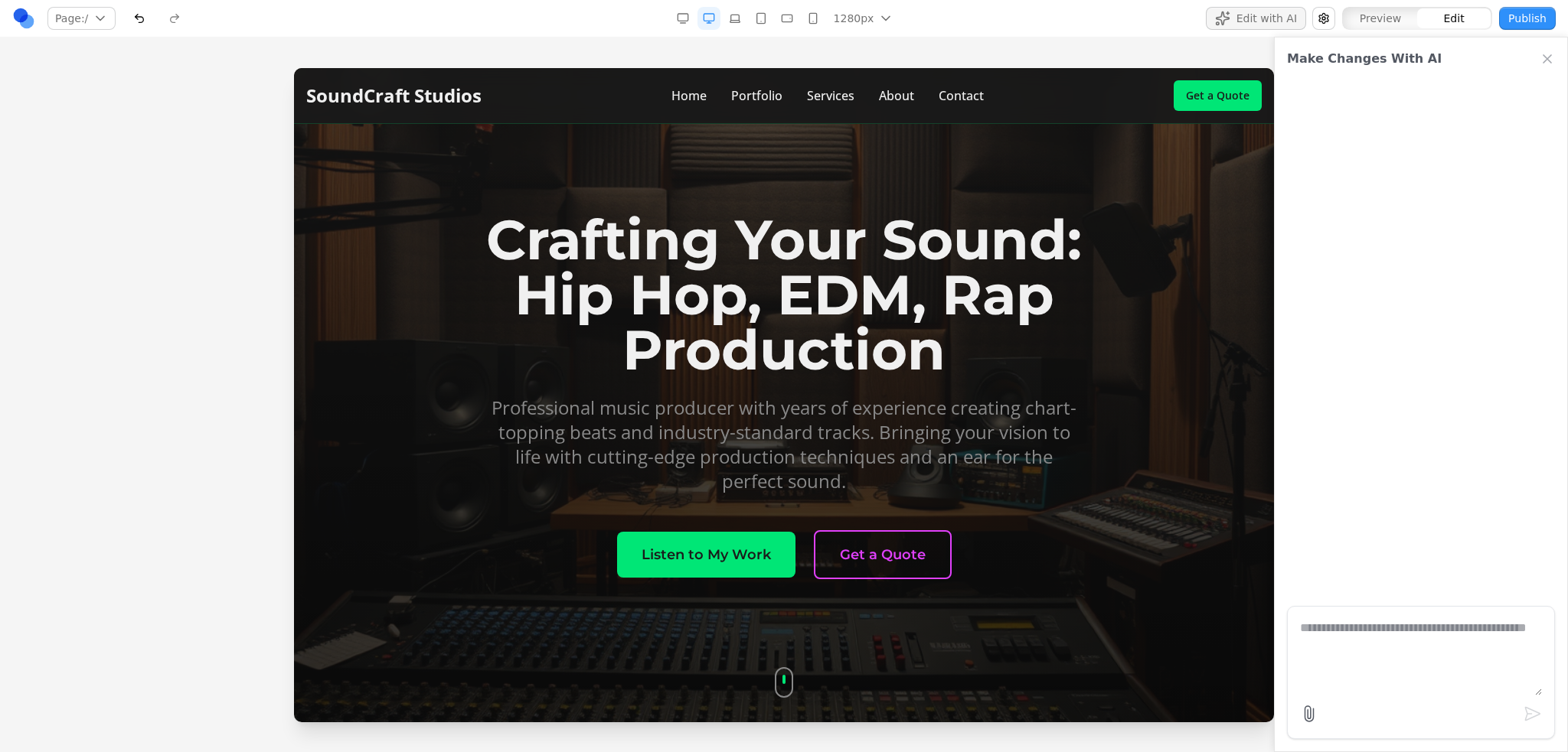
paste textarea "**********"
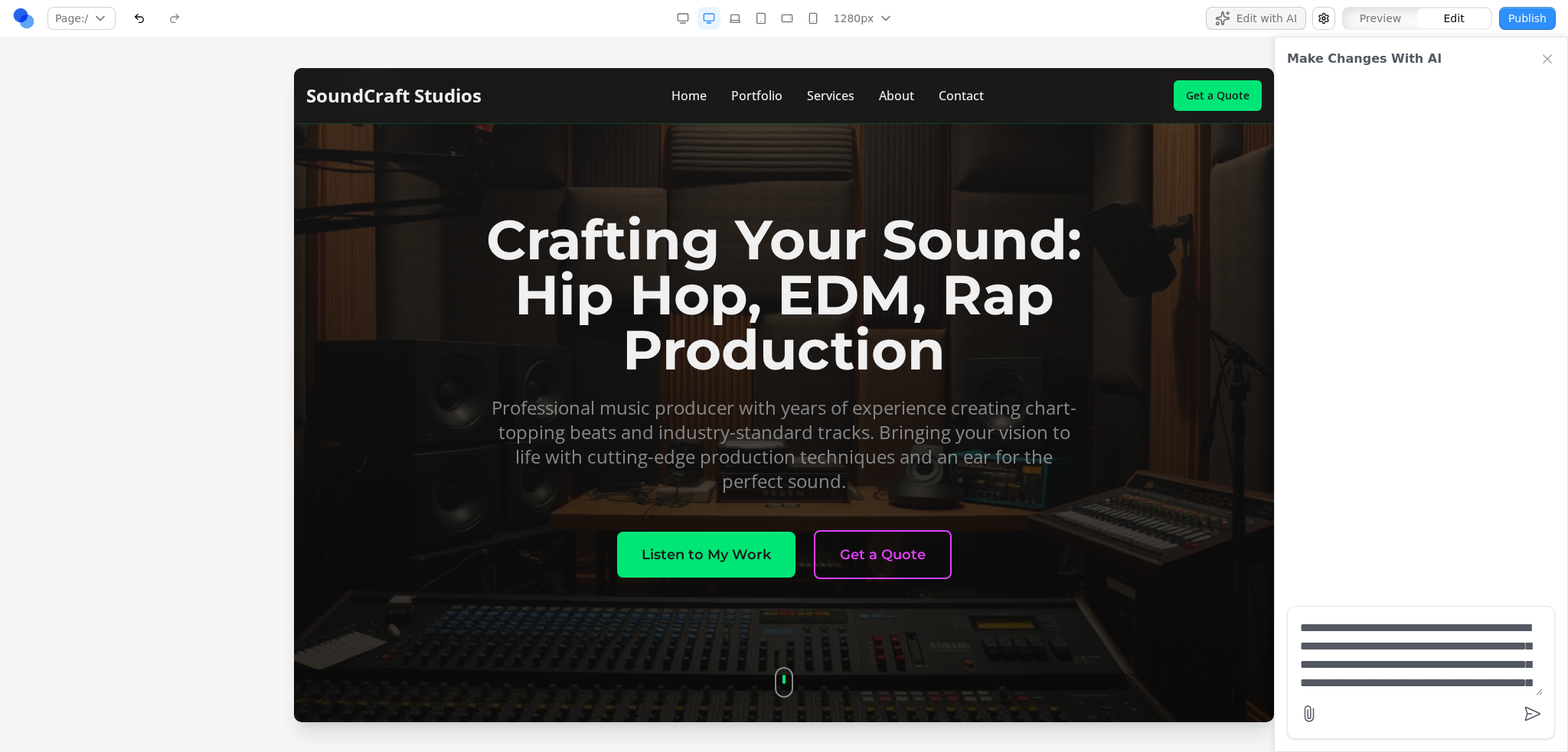
click at [1347, 635] on textarea "**********" at bounding box center [1421, 658] width 243 height 77
click at [1301, 630] on textarea "**********" at bounding box center [1421, 658] width 243 height 77
type textarea "**********"
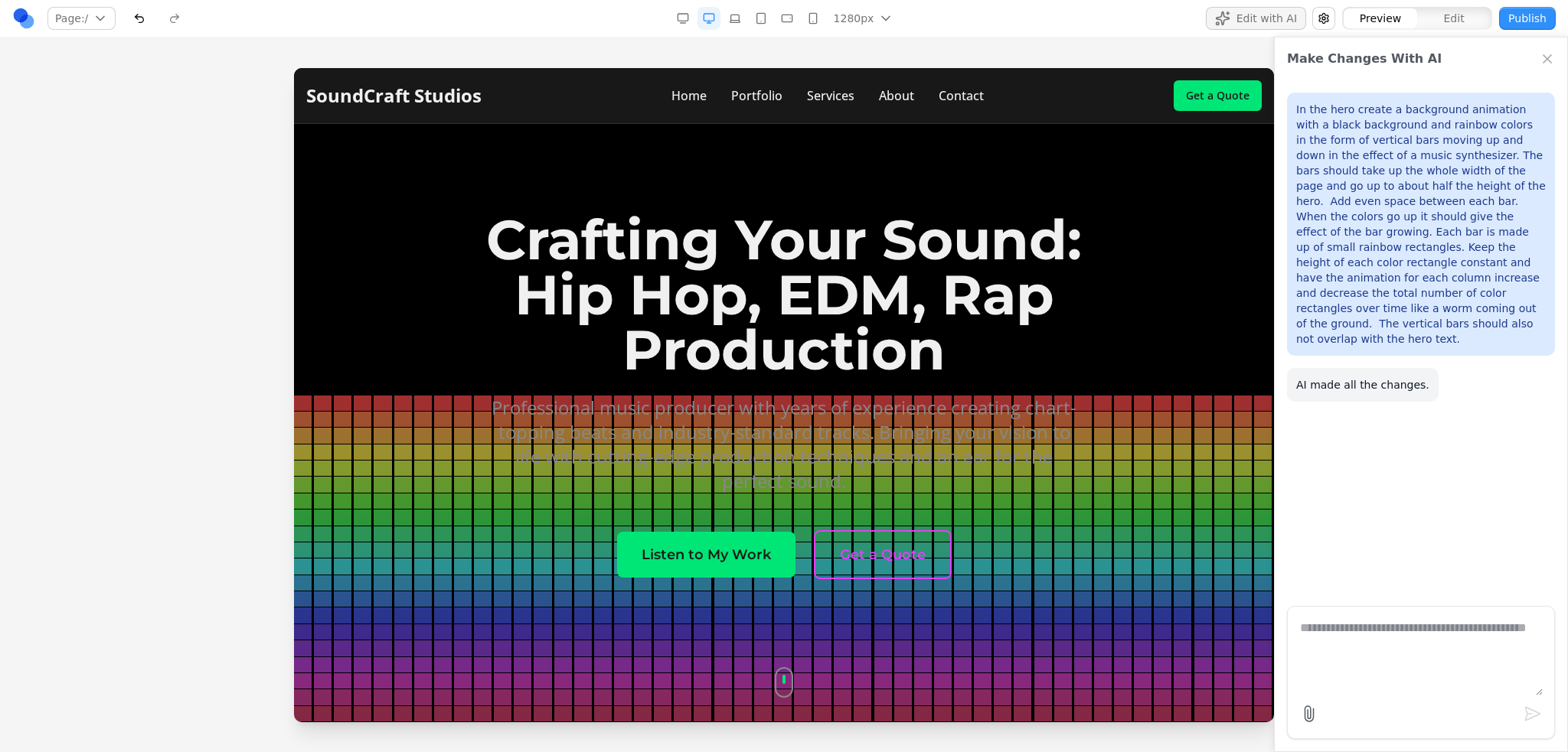
click at [1433, 232] on p "In the hero create a background animation with a black background and rainbow c…" at bounding box center [1421, 224] width 250 height 245
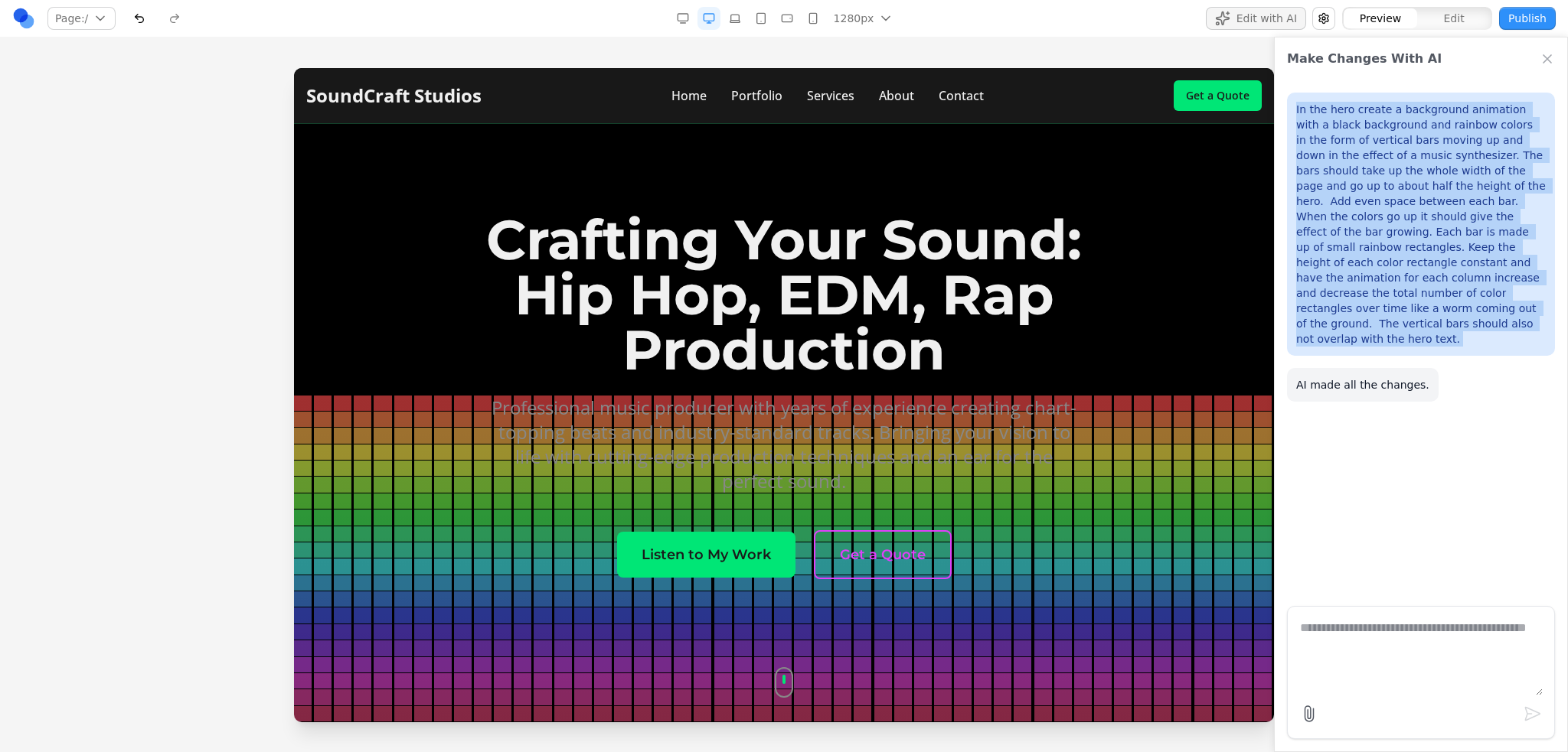
click at [1433, 232] on p "In the hero create a background animation with a black background and rainbow c…" at bounding box center [1421, 224] width 250 height 245
copy p "In the hero create a background animation with a black background and rainbow c…"
click at [1411, 296] on p "In the hero create a background animation with a black background and rainbow c…" at bounding box center [1421, 224] width 250 height 245
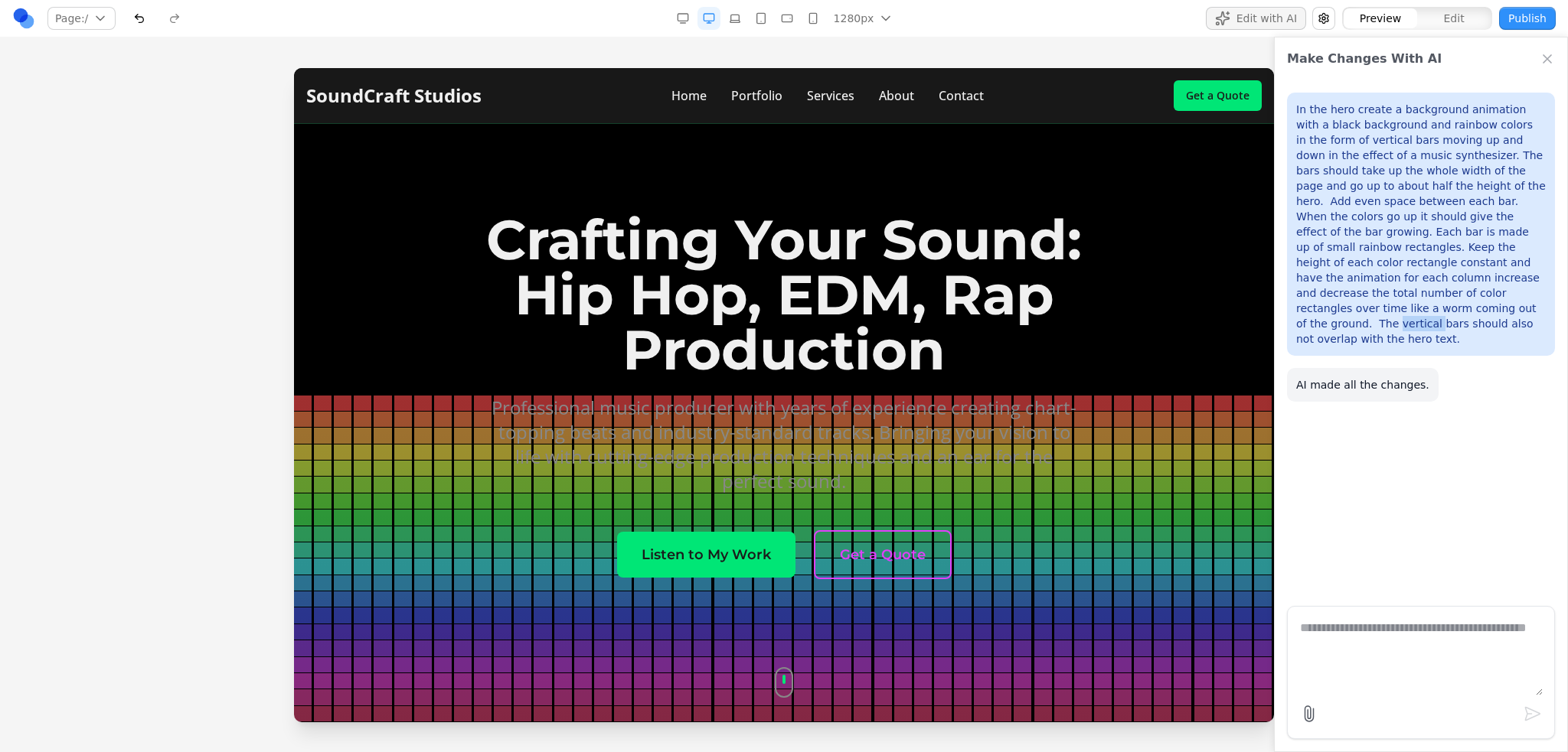
click at [1411, 296] on p "In the hero create a background animation with a black background and rainbow c…" at bounding box center [1421, 224] width 250 height 245
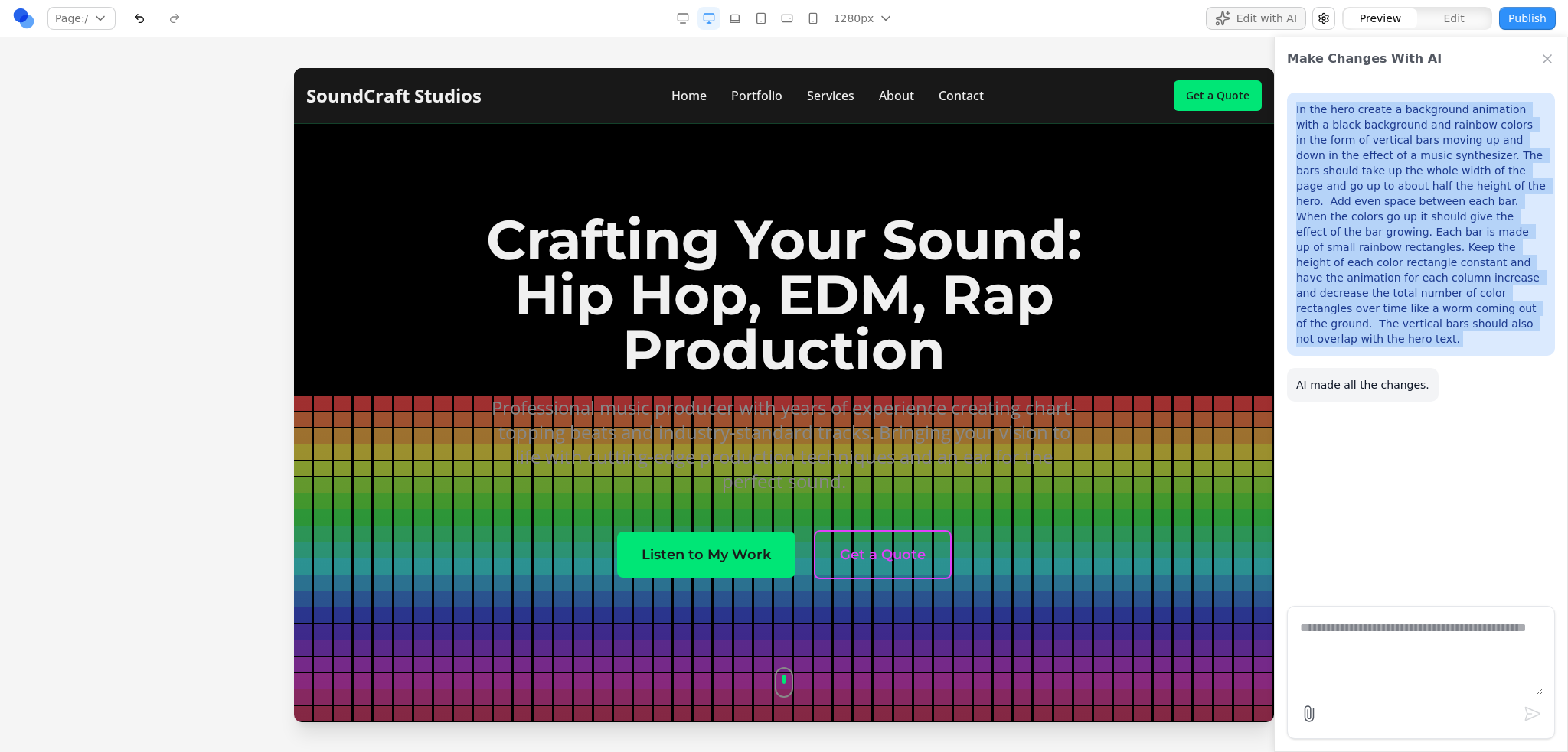
click at [1411, 296] on p "In the hero create a background animation with a black background and rainbow c…" at bounding box center [1421, 224] width 250 height 245
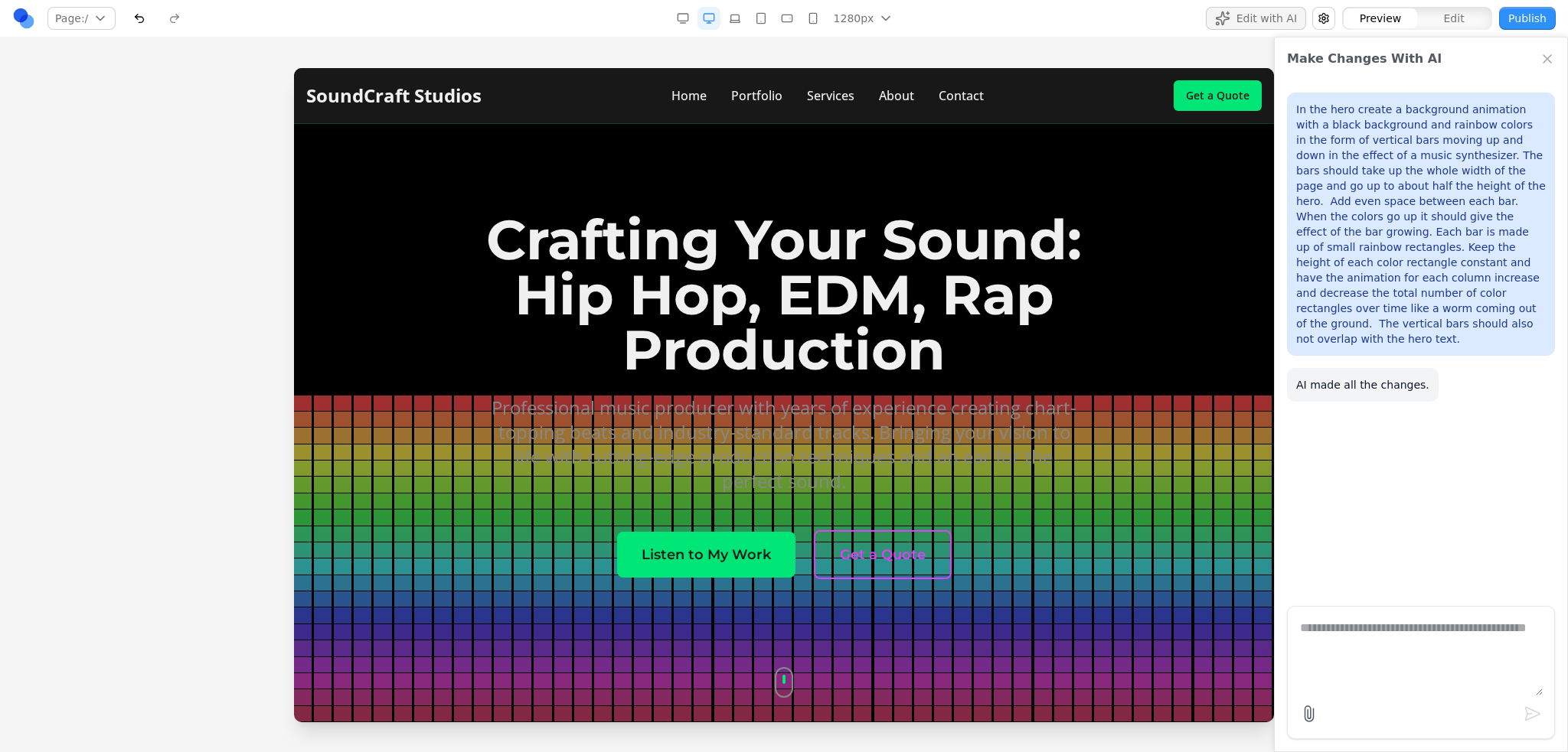
click at [1387, 639] on textarea at bounding box center [1421, 658] width 243 height 77
click at [1345, 246] on p "In the hero create a background animation with a black background and rainbow c…" at bounding box center [1421, 224] width 250 height 245
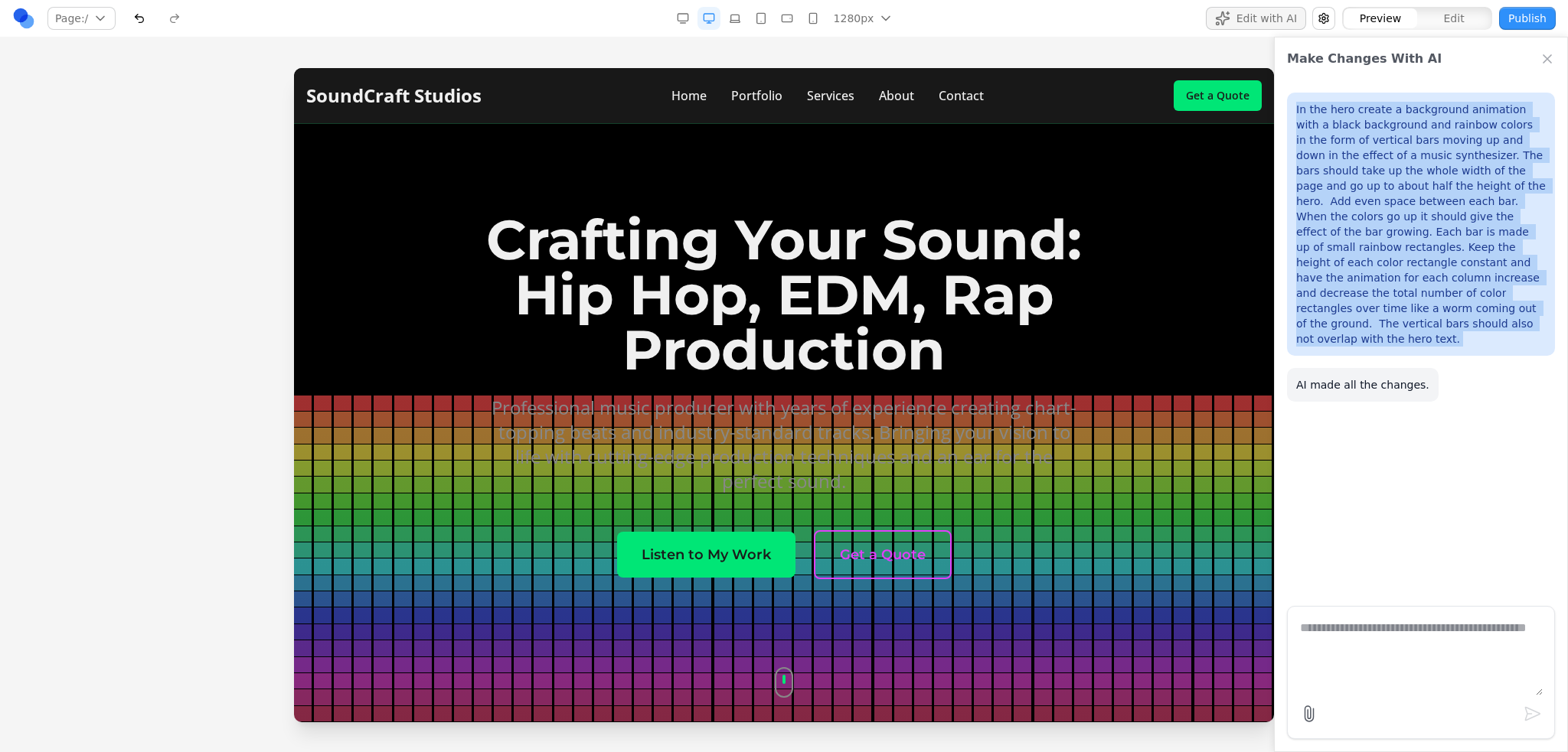
click at [1345, 246] on p "In the hero create a background animation with a black background and rainbow c…" at bounding box center [1421, 224] width 250 height 245
copy p "In the hero create a background animation with a black background and rainbow c…"
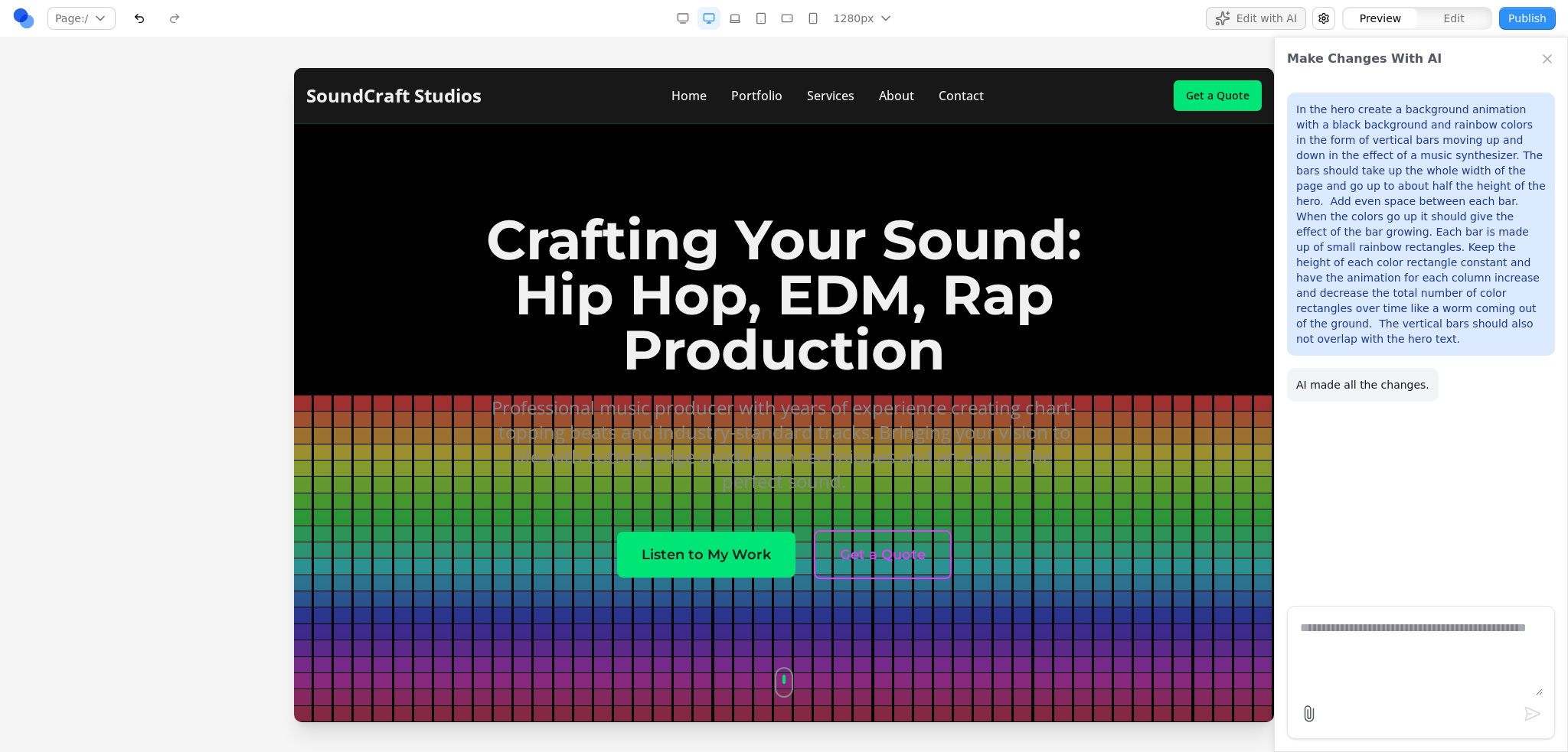
drag, startPoint x: 1419, startPoint y: 696, endPoint x: 1421, endPoint y: 688, distance: 8.2
click at [1421, 693] on form at bounding box center [1421, 673] width 268 height 133
click at [1412, 668] on textarea at bounding box center [1421, 658] width 243 height 77
type textarea "**********"
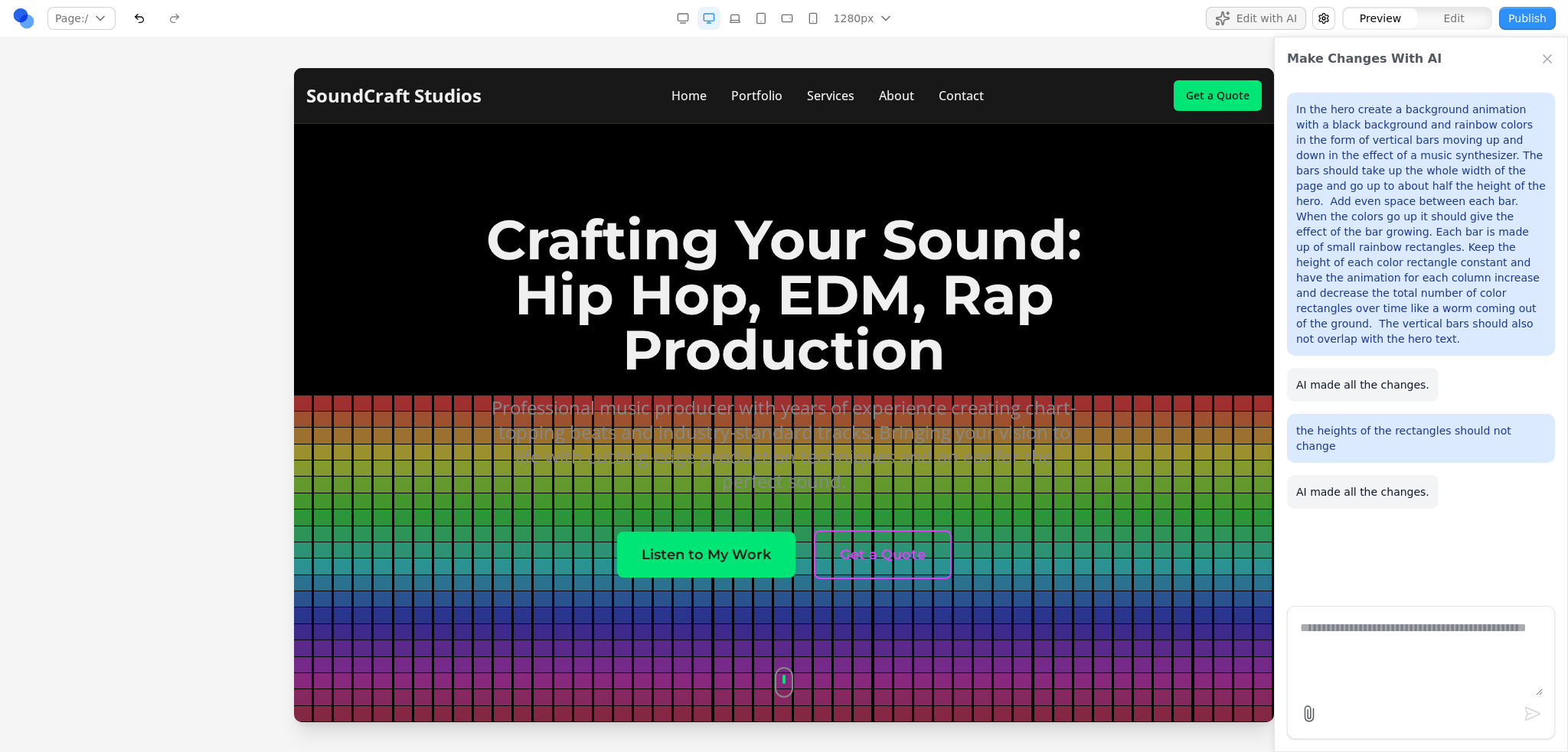
click at [1482, 315] on p "In the hero create a background animation with a black background and rainbow c…" at bounding box center [1421, 224] width 250 height 245
click at [30, 22] on link at bounding box center [24, 18] width 23 height 23
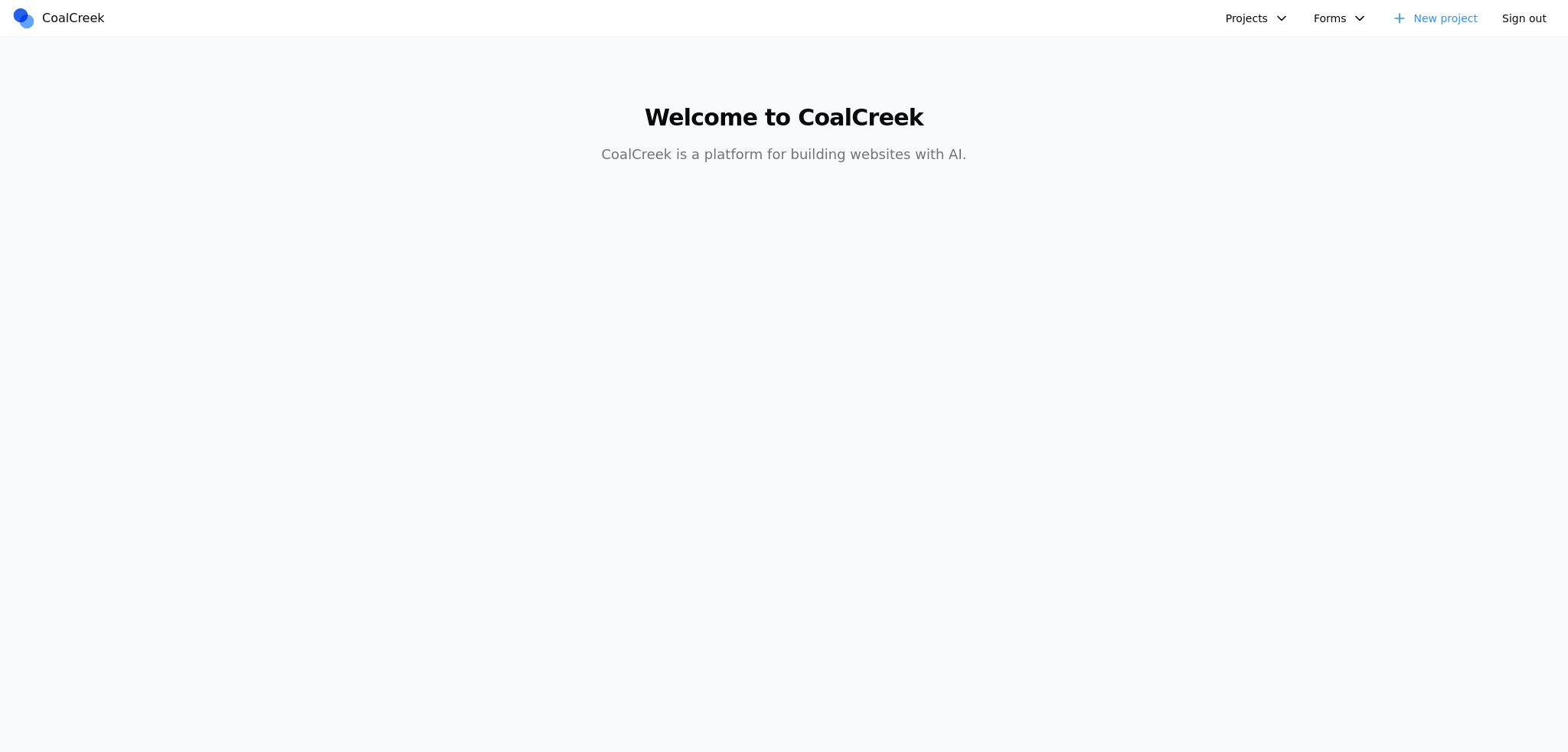
click at [1273, 31] on nav "CoalCreek Projects Healthcare AI Assistant Animation Testing Sage Carbon Style …" at bounding box center [784, 18] width 1568 height 37
click at [1270, 24] on button "Projects" at bounding box center [1257, 18] width 82 height 23
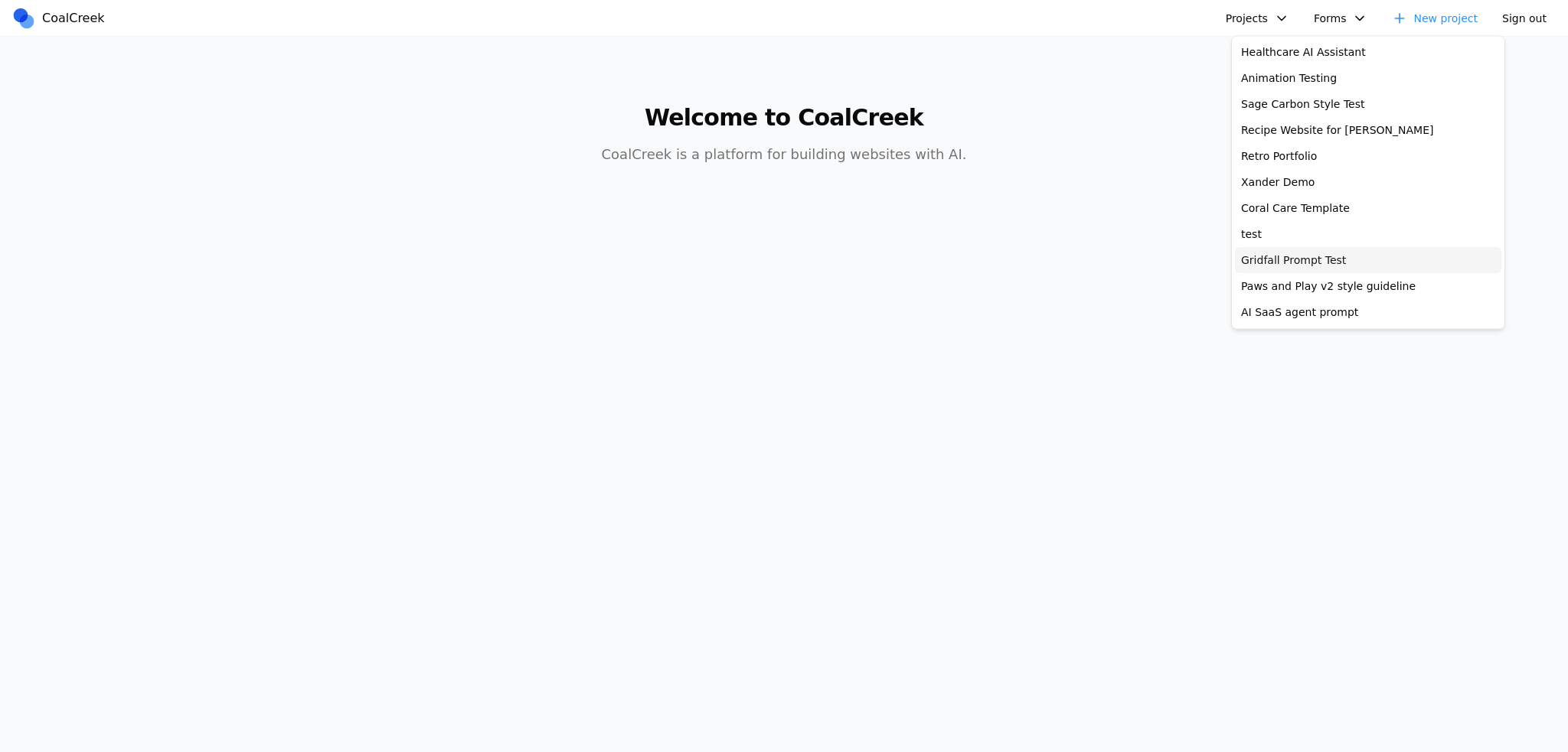
click at [1272, 262] on link "Gridfall Prompt Test" at bounding box center [1367, 260] width 266 height 26
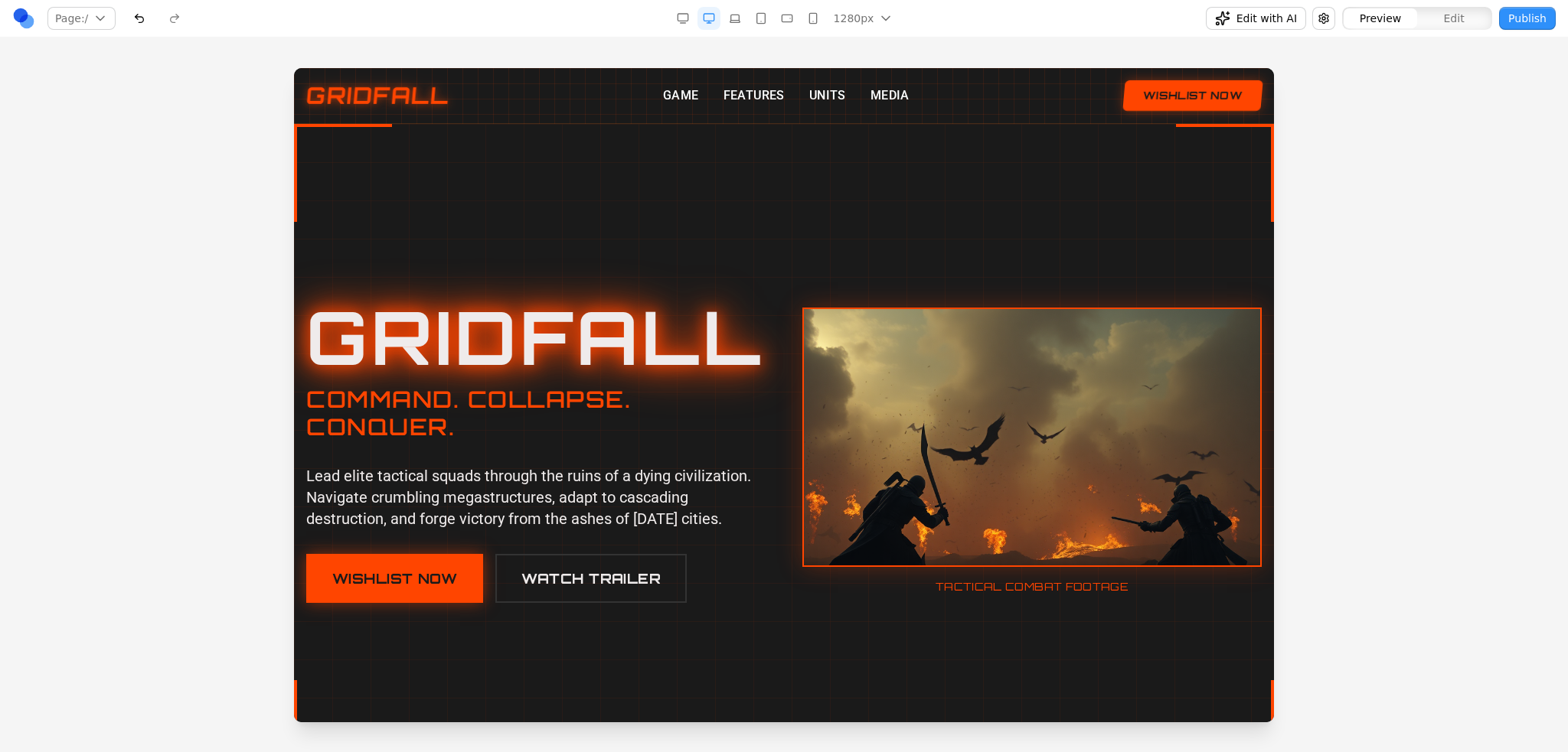
click at [673, 254] on div at bounding box center [784, 451] width 980 height 654
click at [196, 65] on div at bounding box center [784, 394] width 1568 height 714
click at [451, 148] on div at bounding box center [784, 451] width 980 height 654
click at [854, 245] on div at bounding box center [784, 451] width 980 height 654
click at [963, 51] on div at bounding box center [784, 394] width 1568 height 714
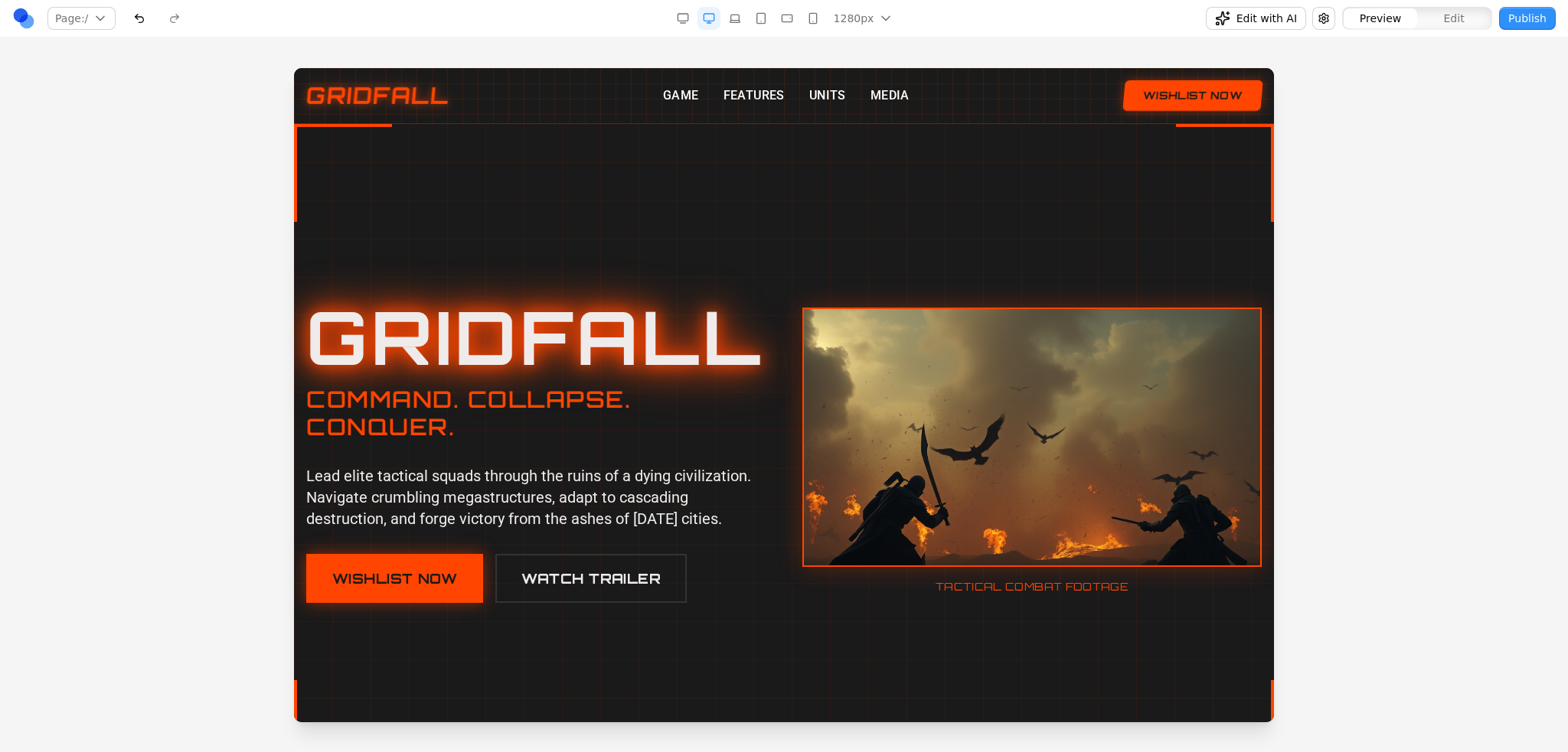
drag, startPoint x: 255, startPoint y: 332, endPoint x: 1, endPoint y: 178, distance: 297.0
click at [255, 332] on div at bounding box center [784, 409] width 1568 height 683
click at [922, 252] on div at bounding box center [784, 451] width 980 height 654
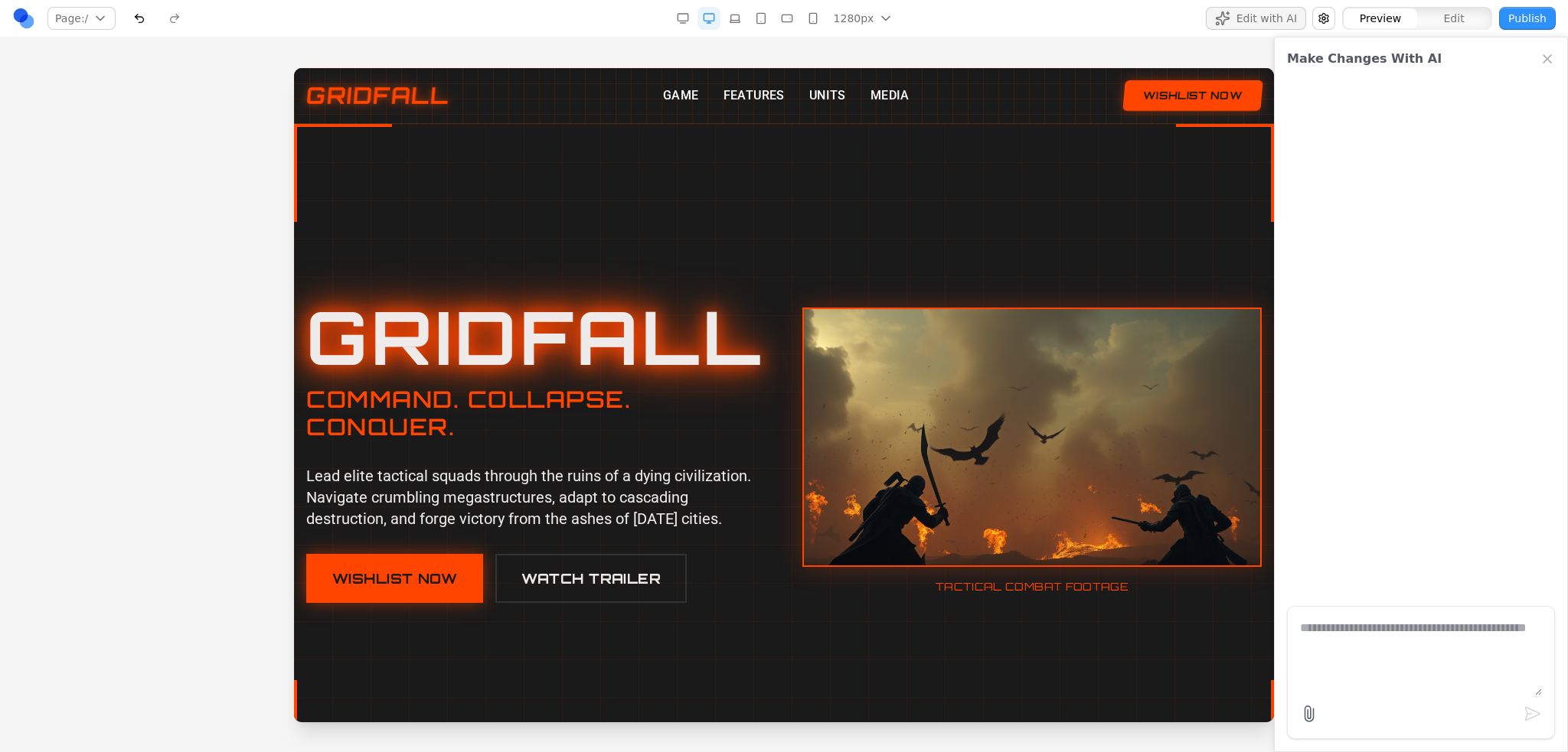
paste textarea "**********"
type textarea "**********"
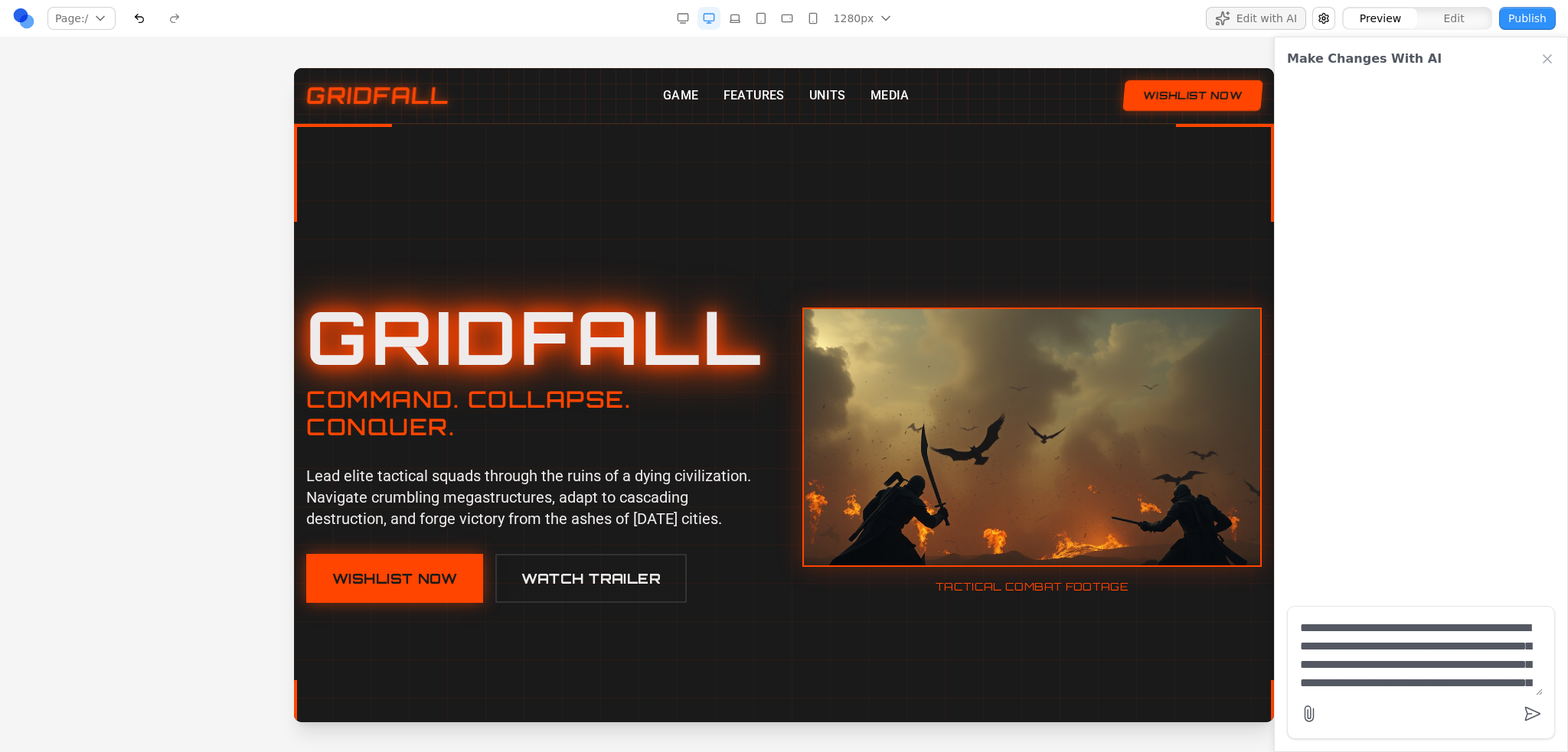
click at [1421, 664] on textarea "**********" at bounding box center [1421, 658] width 243 height 77
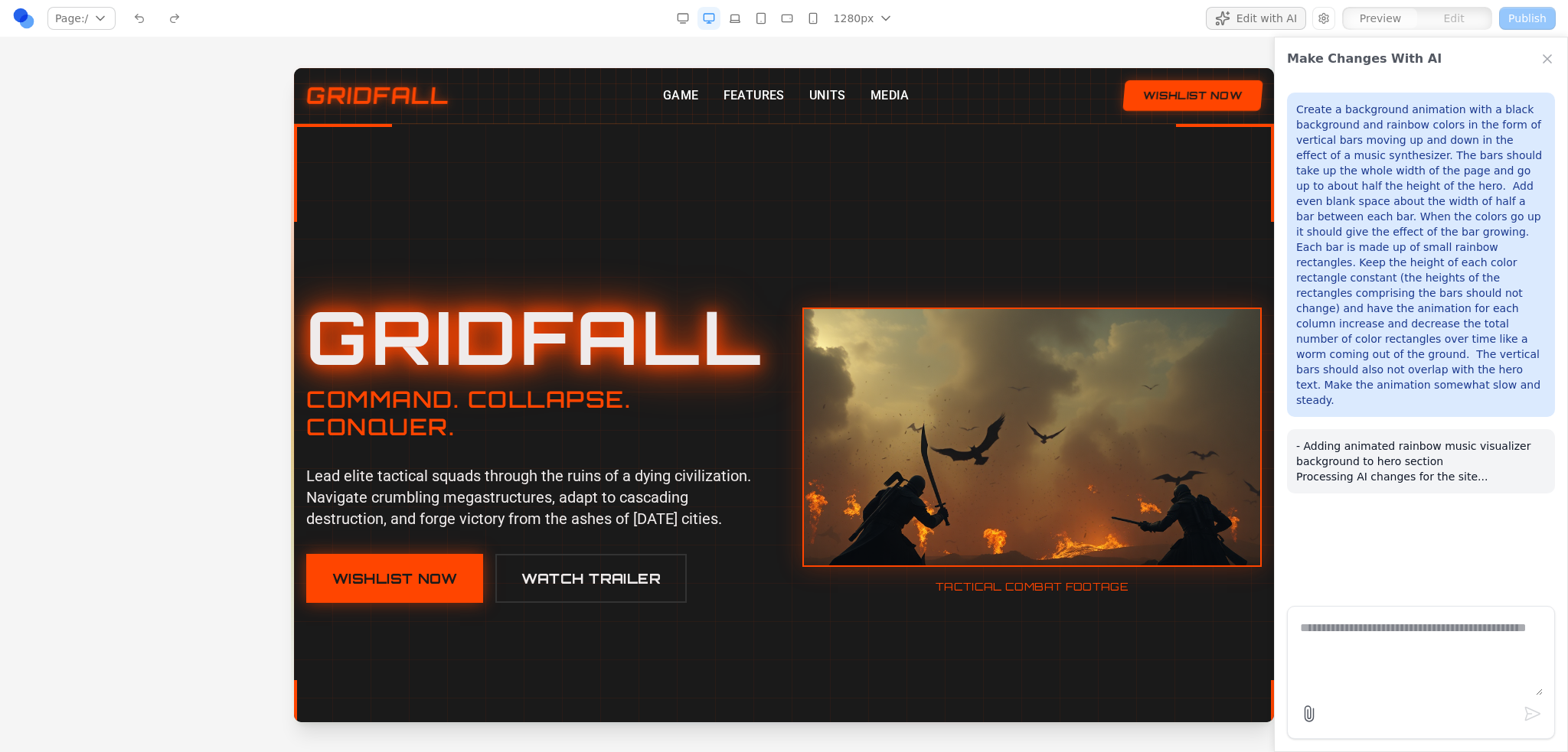
click at [150, 461] on div at bounding box center [784, 409] width 1568 height 683
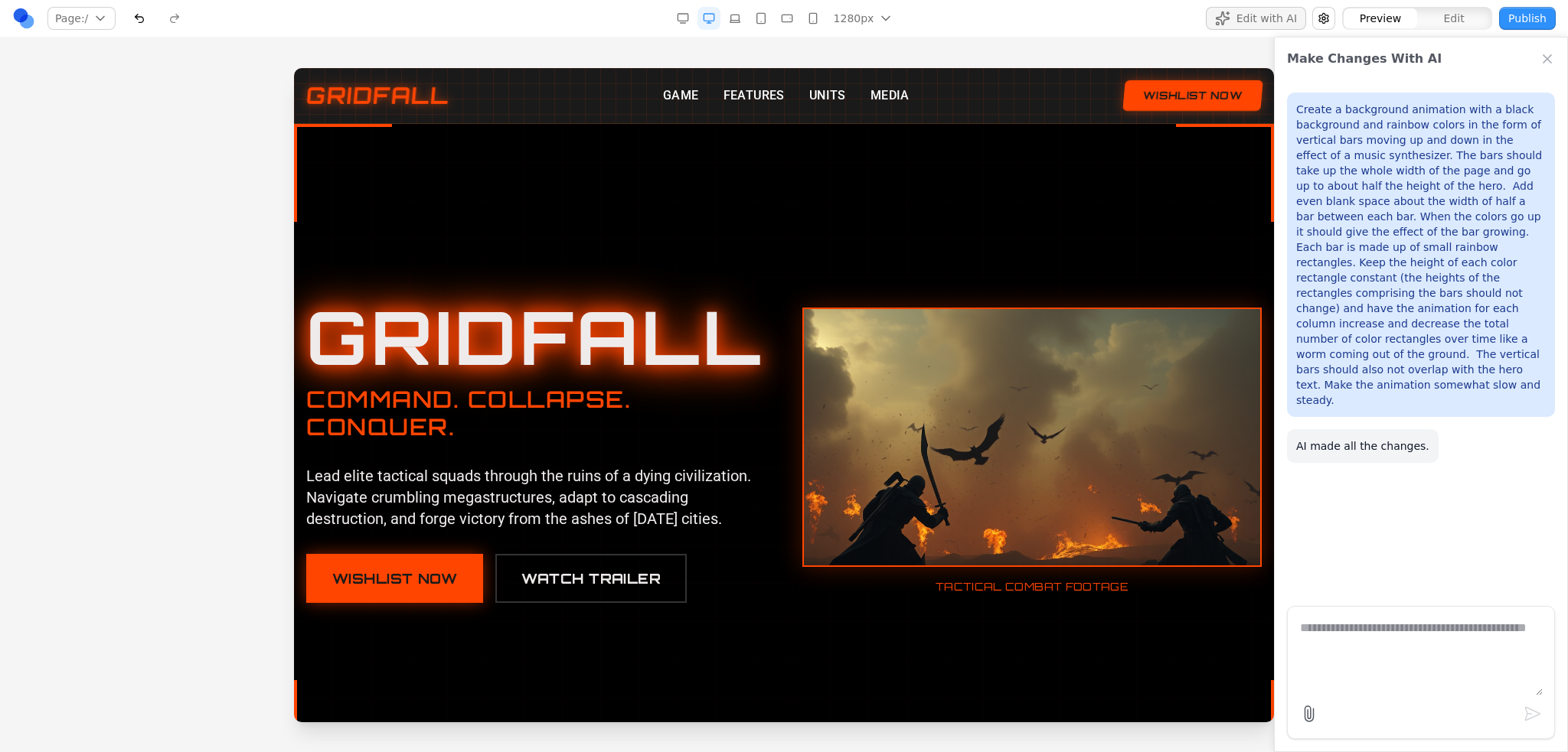
click at [1350, 298] on p "Create a background animation with a black background and rainbow colors in the…" at bounding box center [1421, 255] width 250 height 306
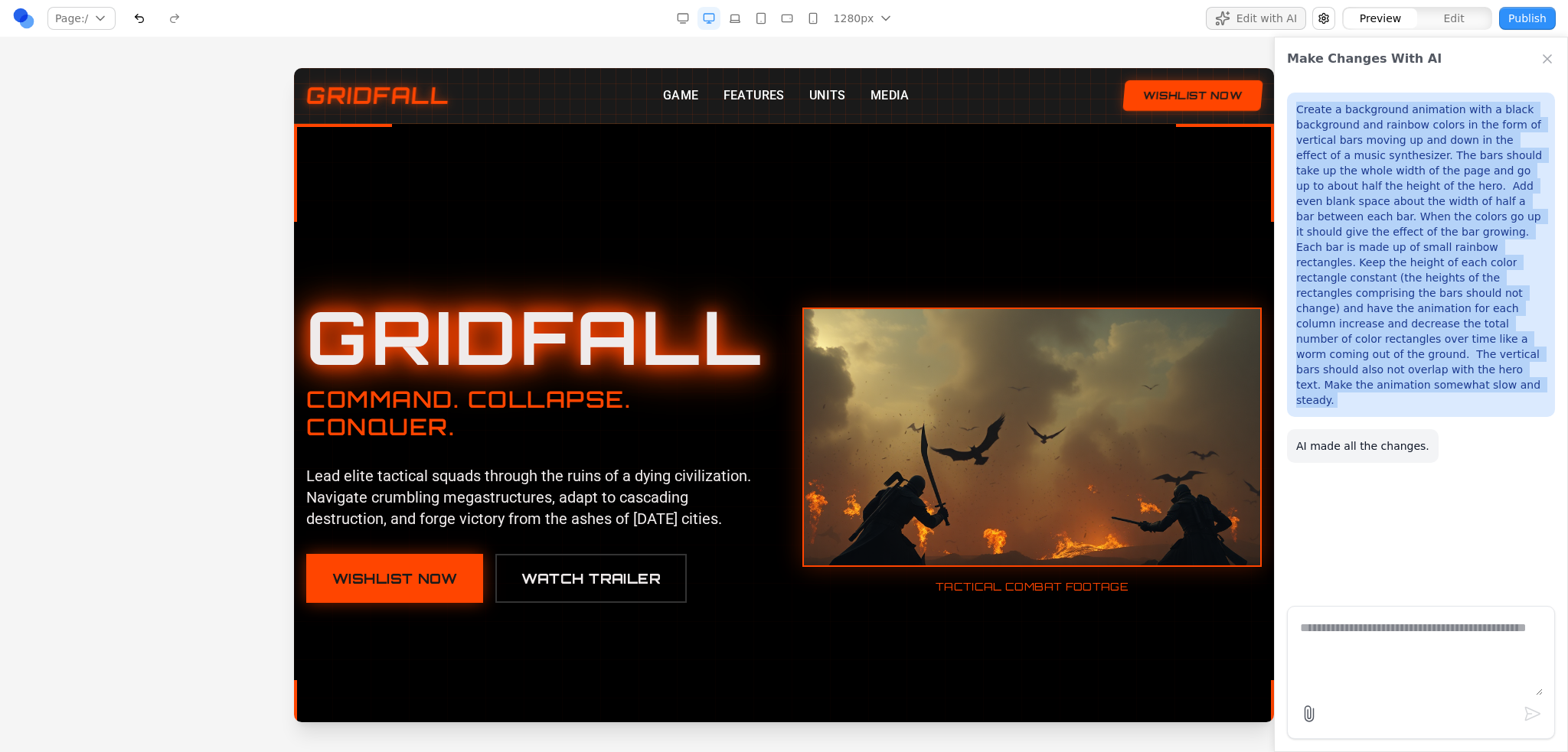
click at [1350, 298] on p "Create a background animation with a black background and rainbow colors in the…" at bounding box center [1421, 255] width 250 height 306
click at [1349, 298] on p "Create a background animation with a black background and rainbow colors in the…" at bounding box center [1421, 255] width 250 height 306
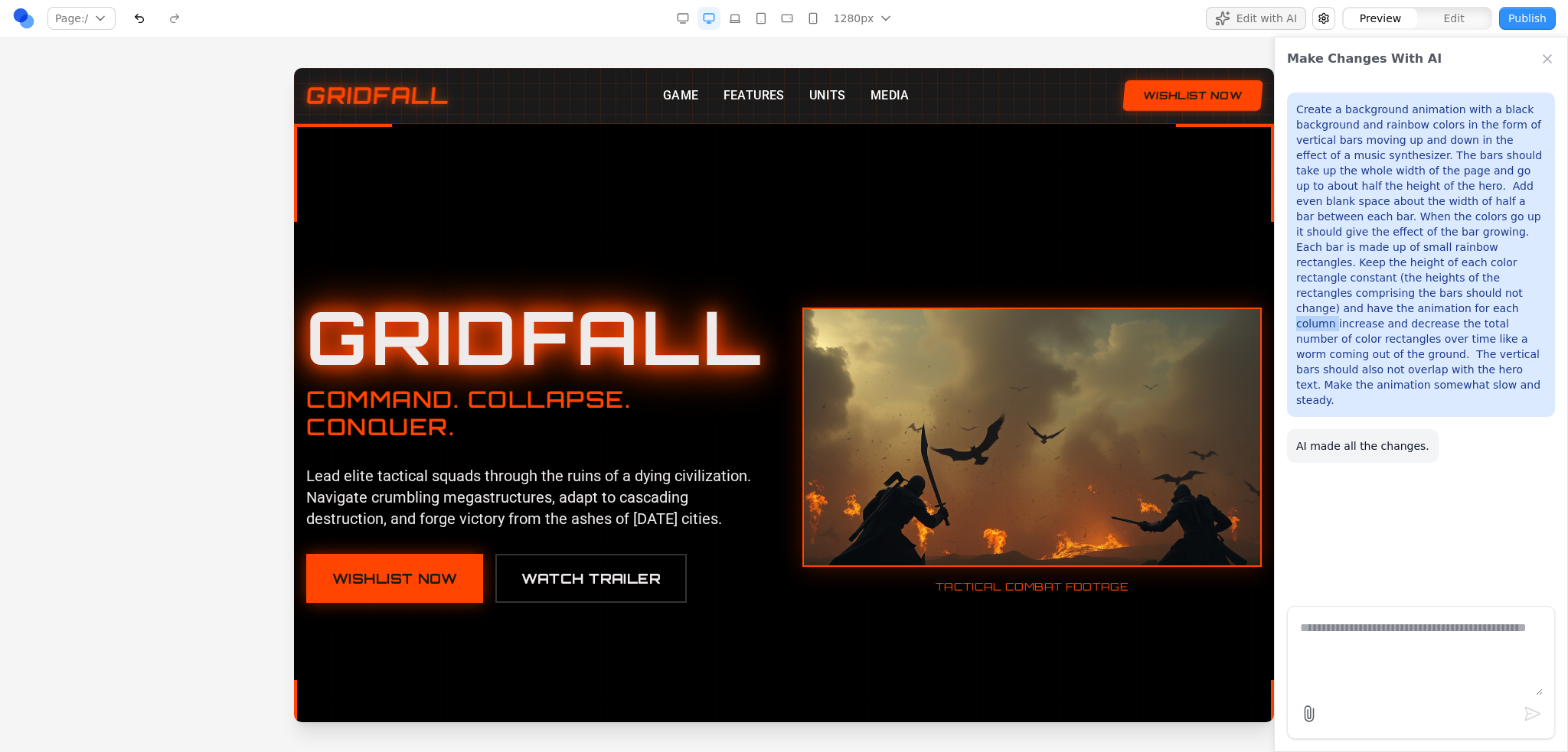
click at [1349, 298] on p "Create a background animation with a black background and rainbow colors in the…" at bounding box center [1421, 255] width 250 height 306
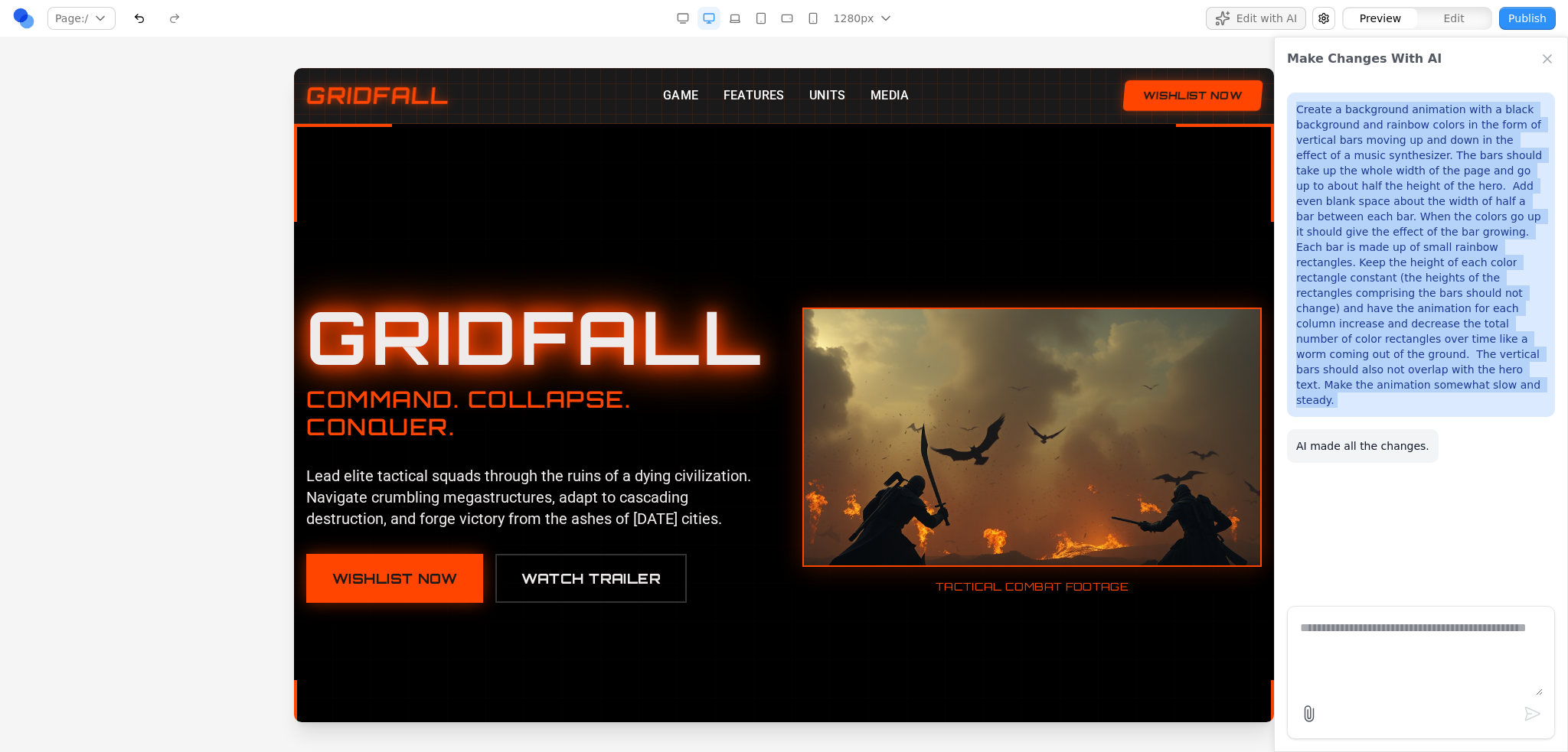
click at [1349, 298] on p "Create a background animation with a black background and rainbow colors in the…" at bounding box center [1421, 255] width 250 height 306
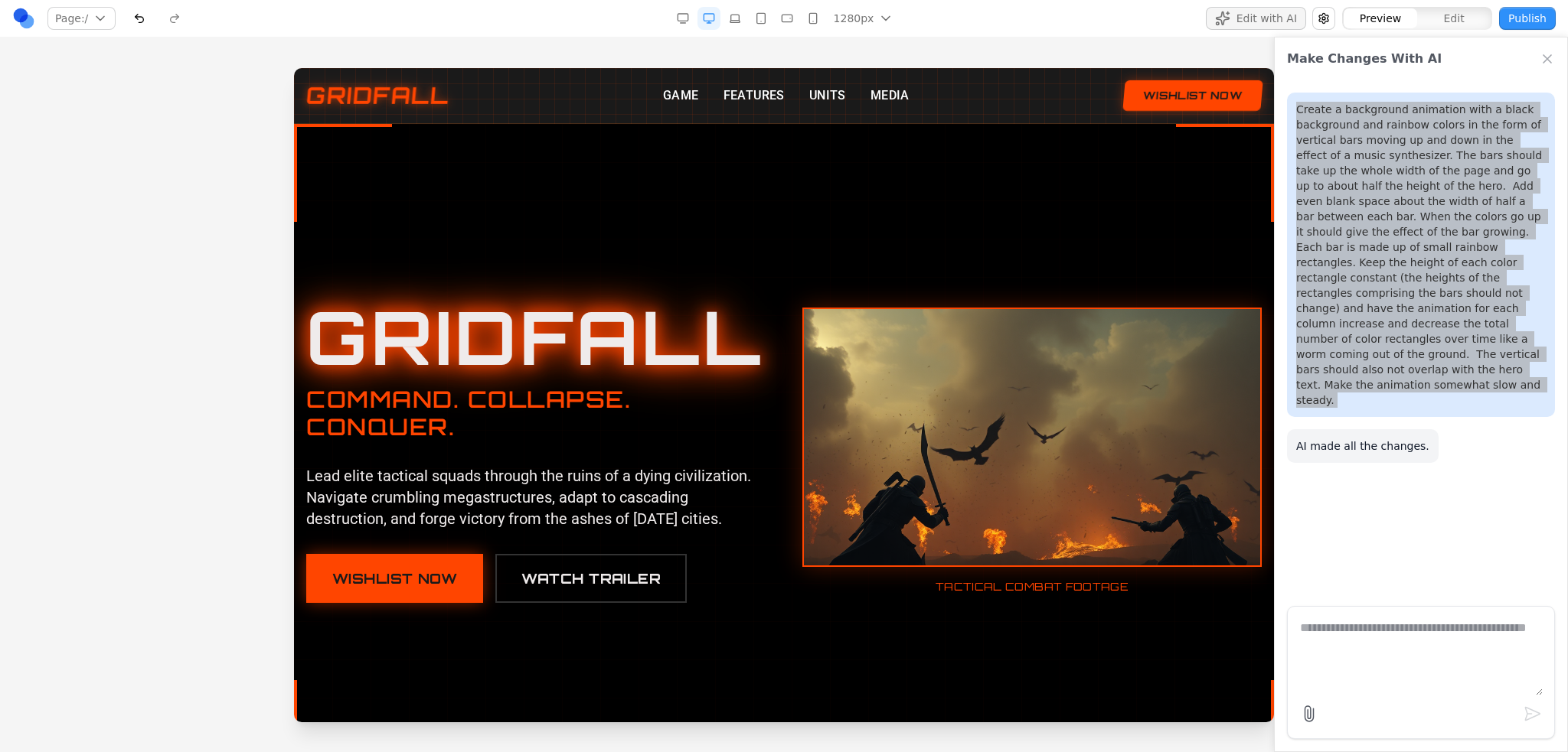
click at [643, 236] on div at bounding box center [784, 451] width 980 height 654
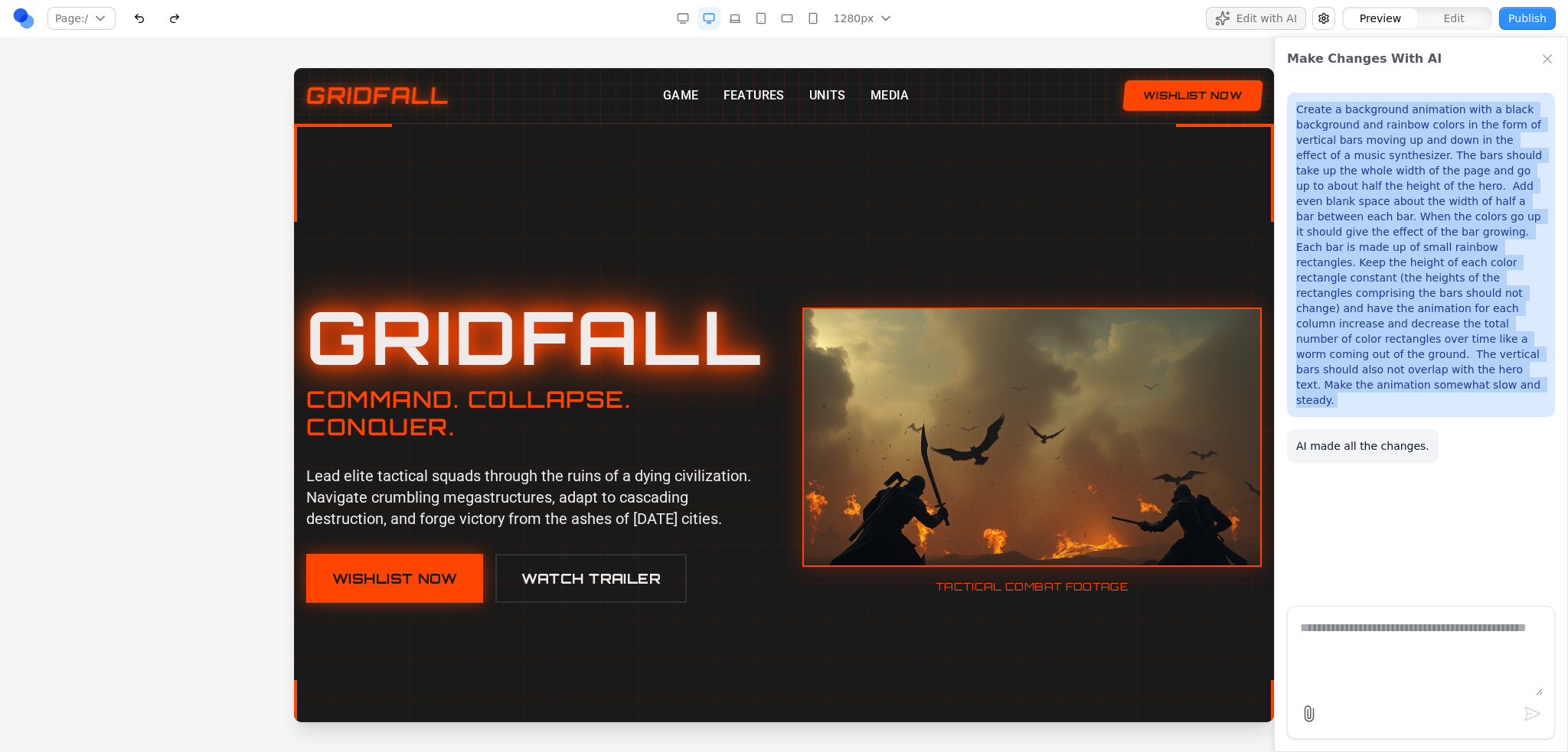
click at [17, 16] on link at bounding box center [24, 18] width 23 height 23
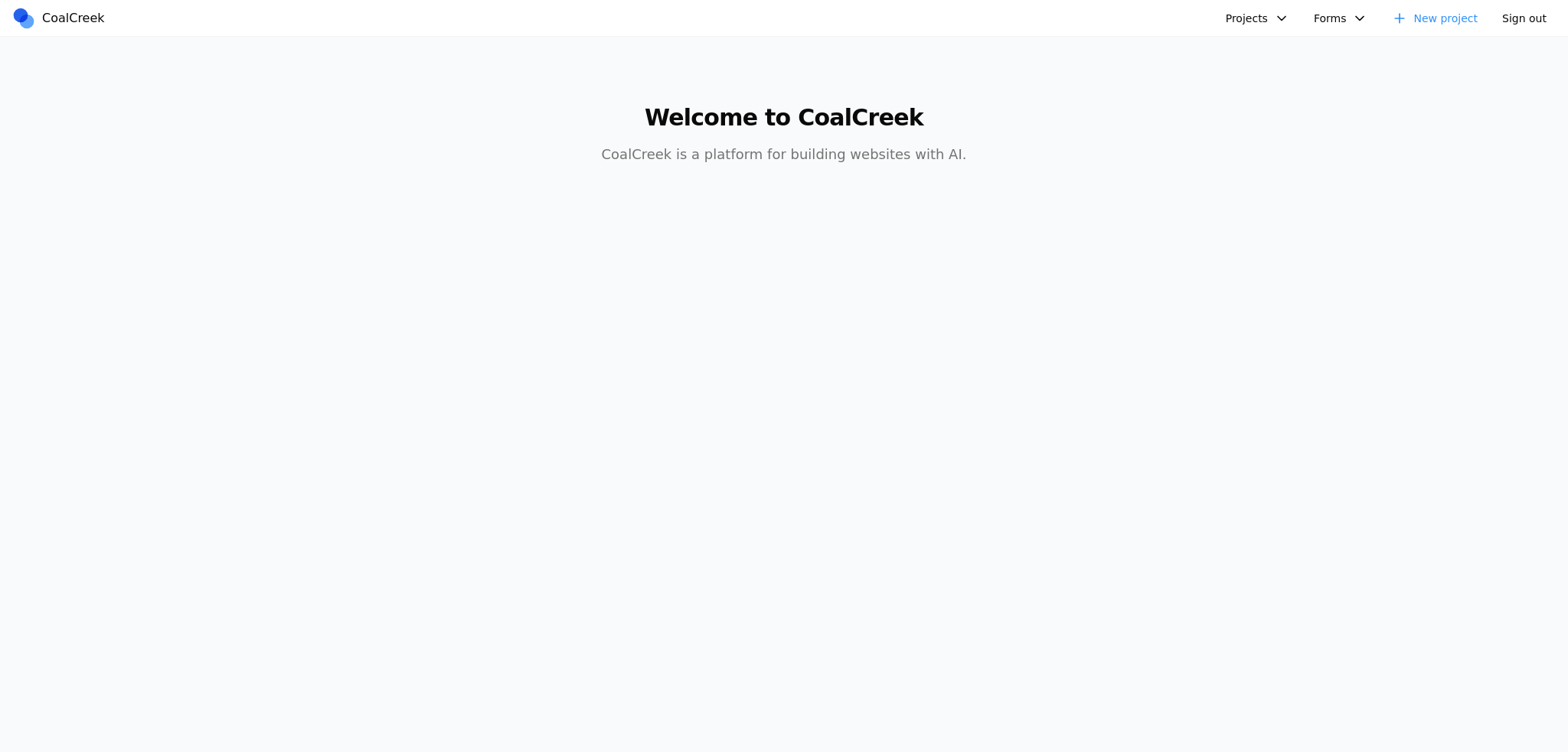
click at [1272, 11] on button "Projects" at bounding box center [1257, 18] width 82 height 23
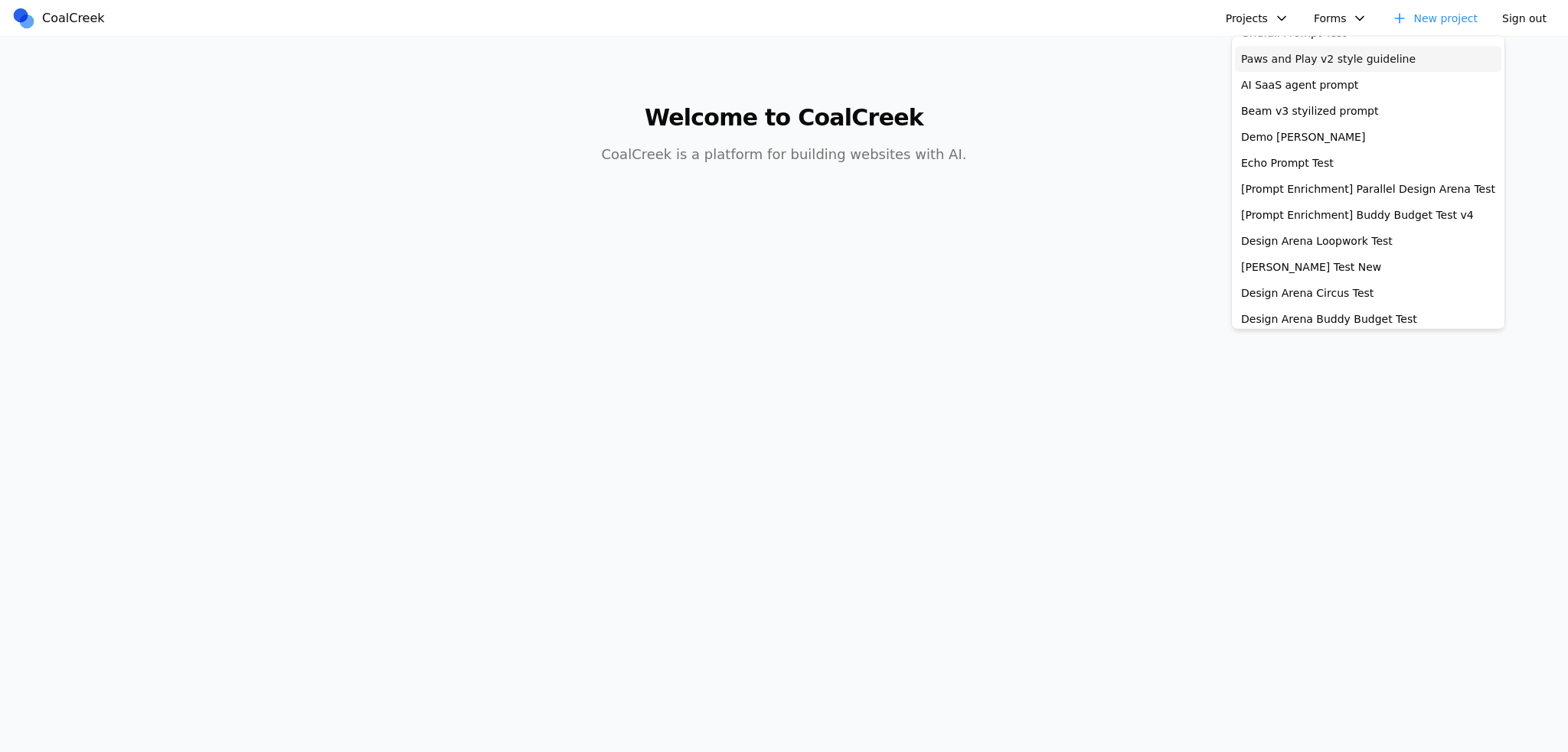
scroll to position [229, 0]
click at [1299, 134] on link "Demo Jonathan" at bounding box center [1367, 134] width 266 height 26
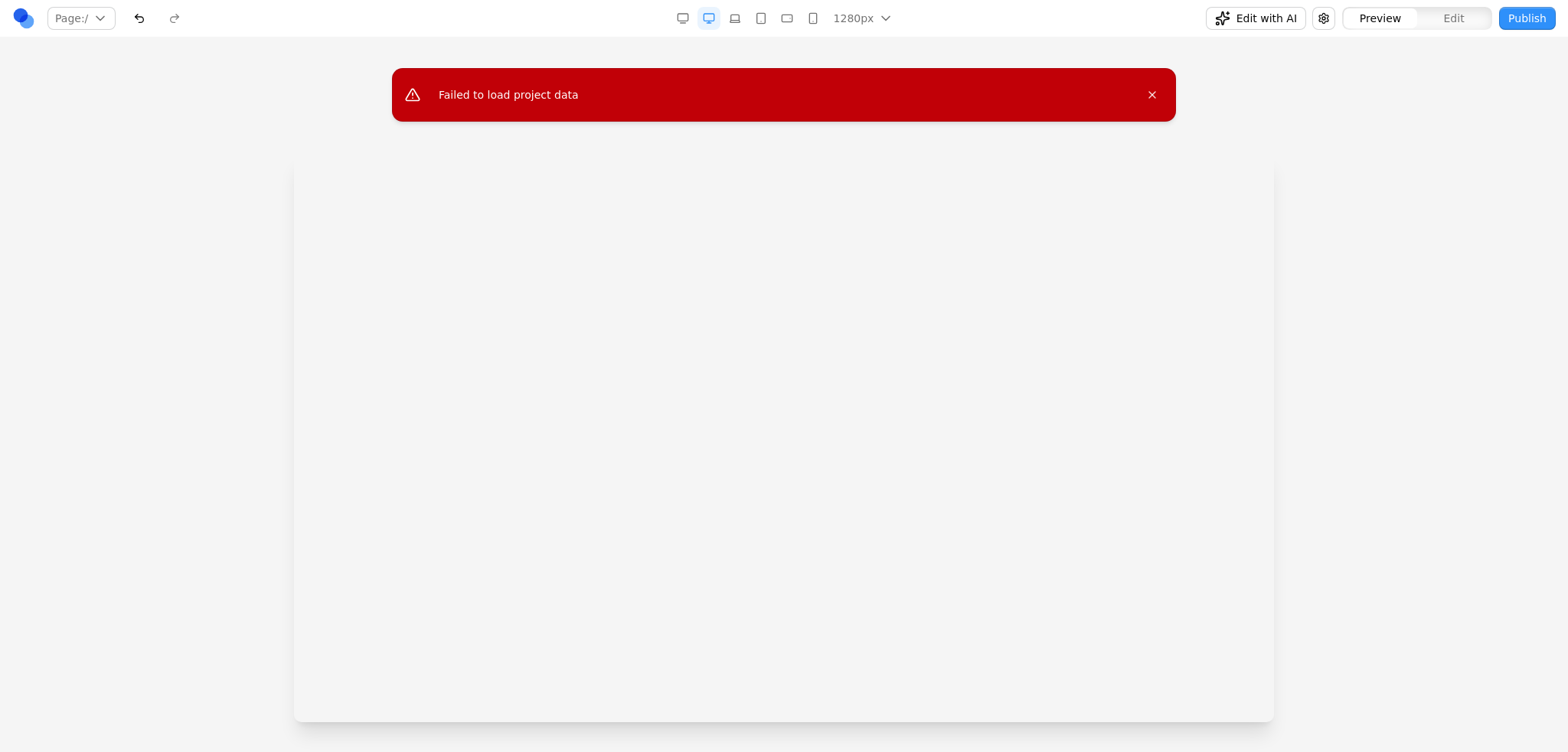
click at [1319, 14] on button "button" at bounding box center [1324, 18] width 23 height 23
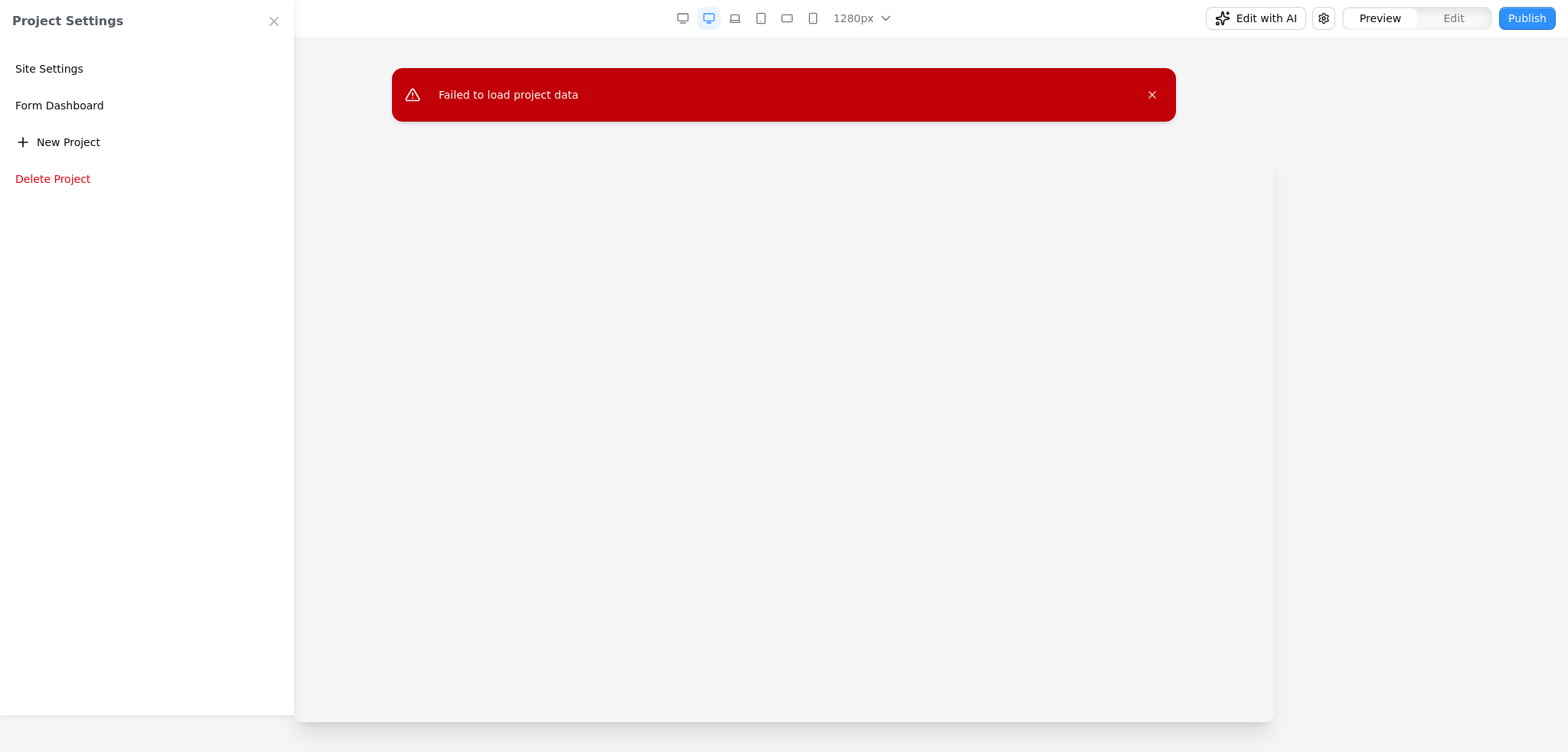
click at [47, 171] on button "Delete Project" at bounding box center [147, 179] width 282 height 28
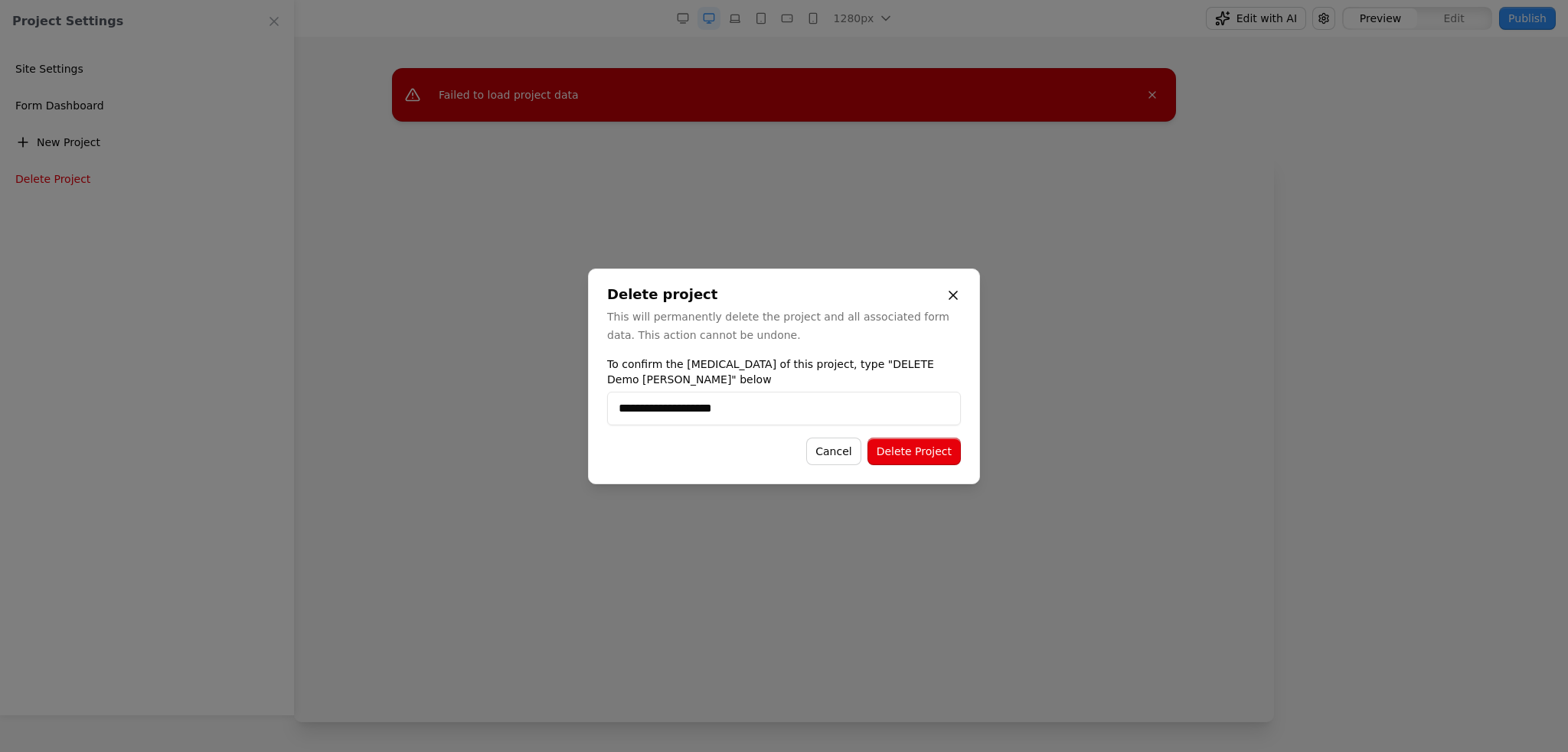
type input "**********"
click at [900, 445] on button "Delete Project" at bounding box center [914, 452] width 93 height 28
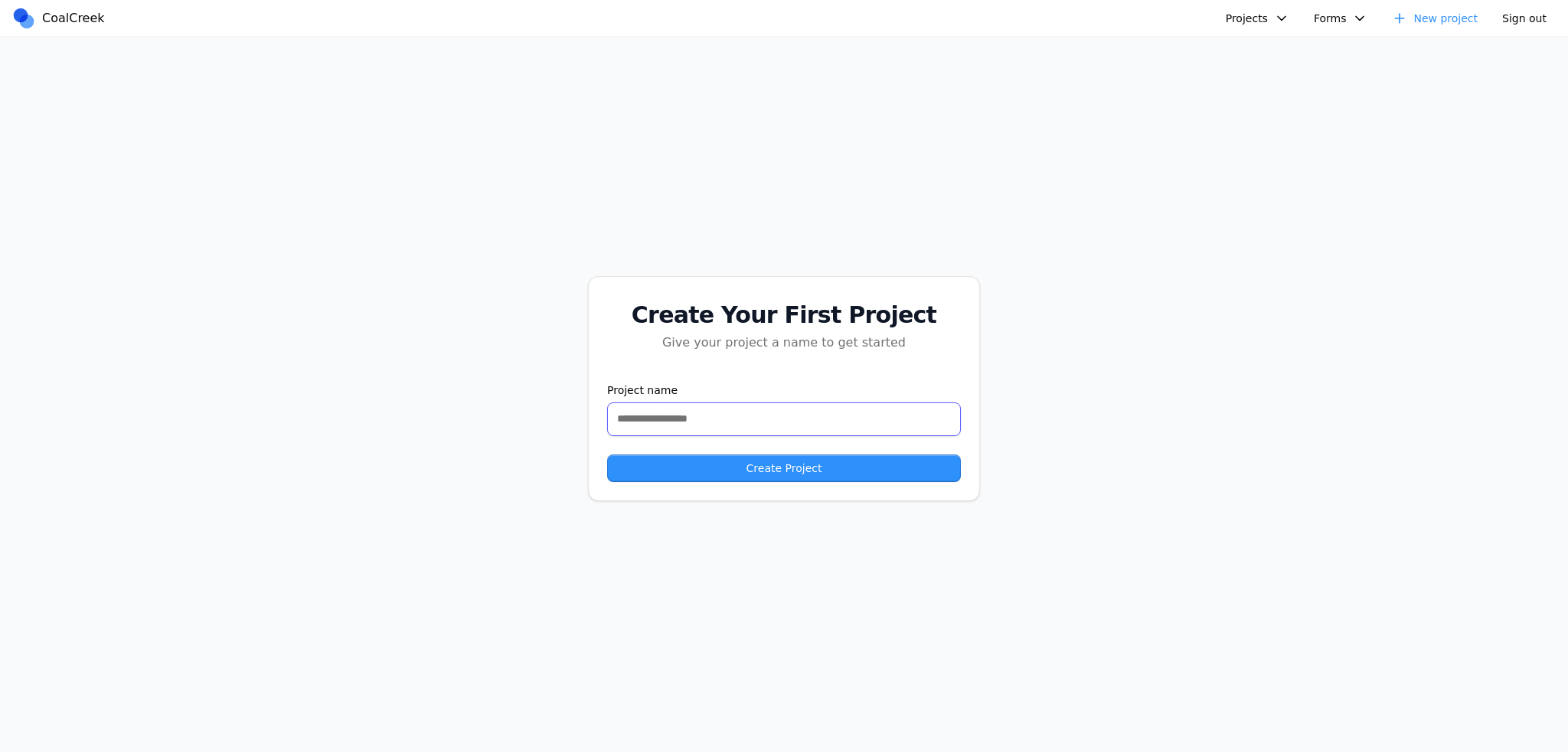
drag, startPoint x: 714, startPoint y: 414, endPoint x: 848, endPoint y: 305, distance: 172.7
click at [715, 413] on input "text" at bounding box center [784, 419] width 353 height 34
click at [1298, 19] on button "Projects" at bounding box center [1257, 18] width 82 height 23
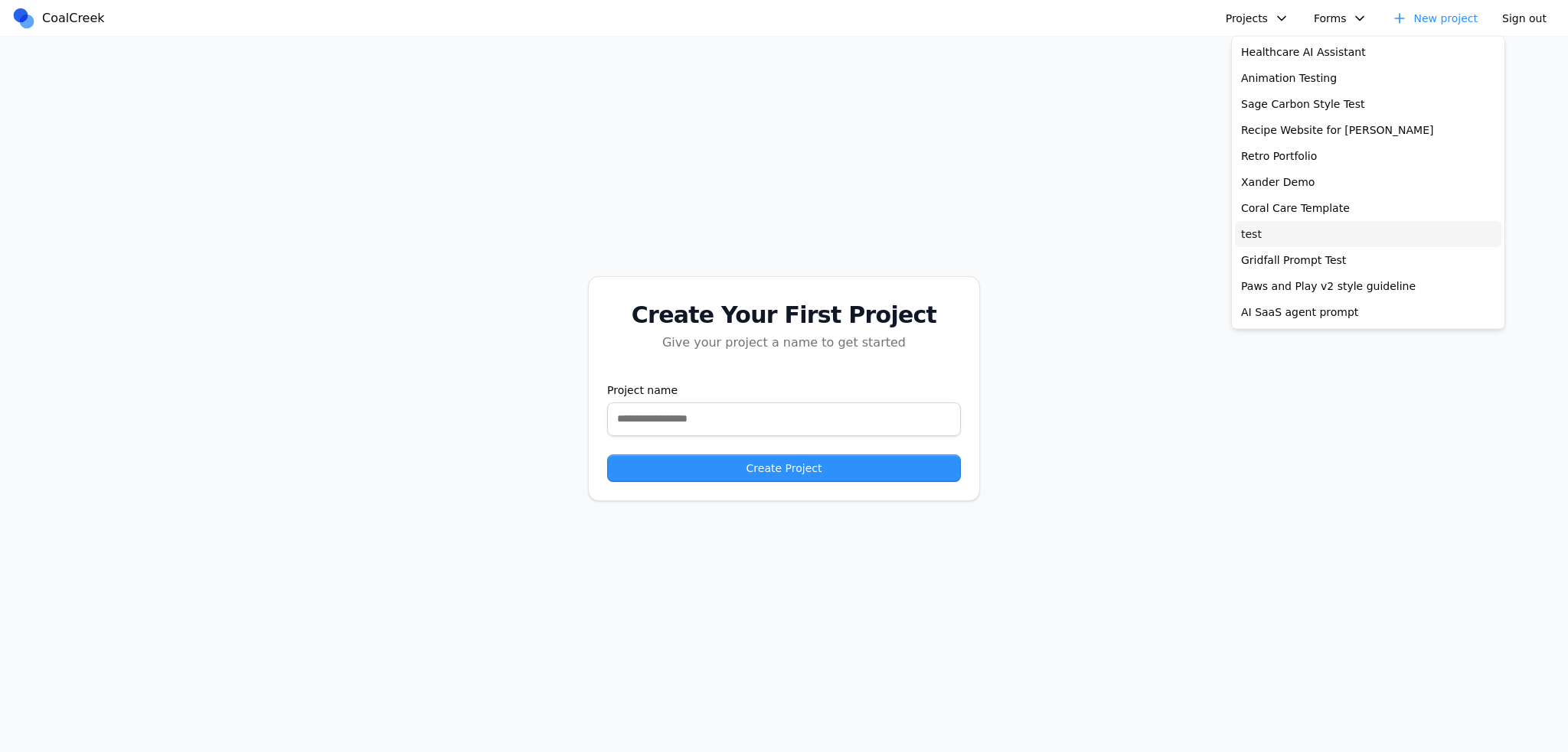
click at [1301, 238] on link "test" at bounding box center [1367, 235] width 266 height 26
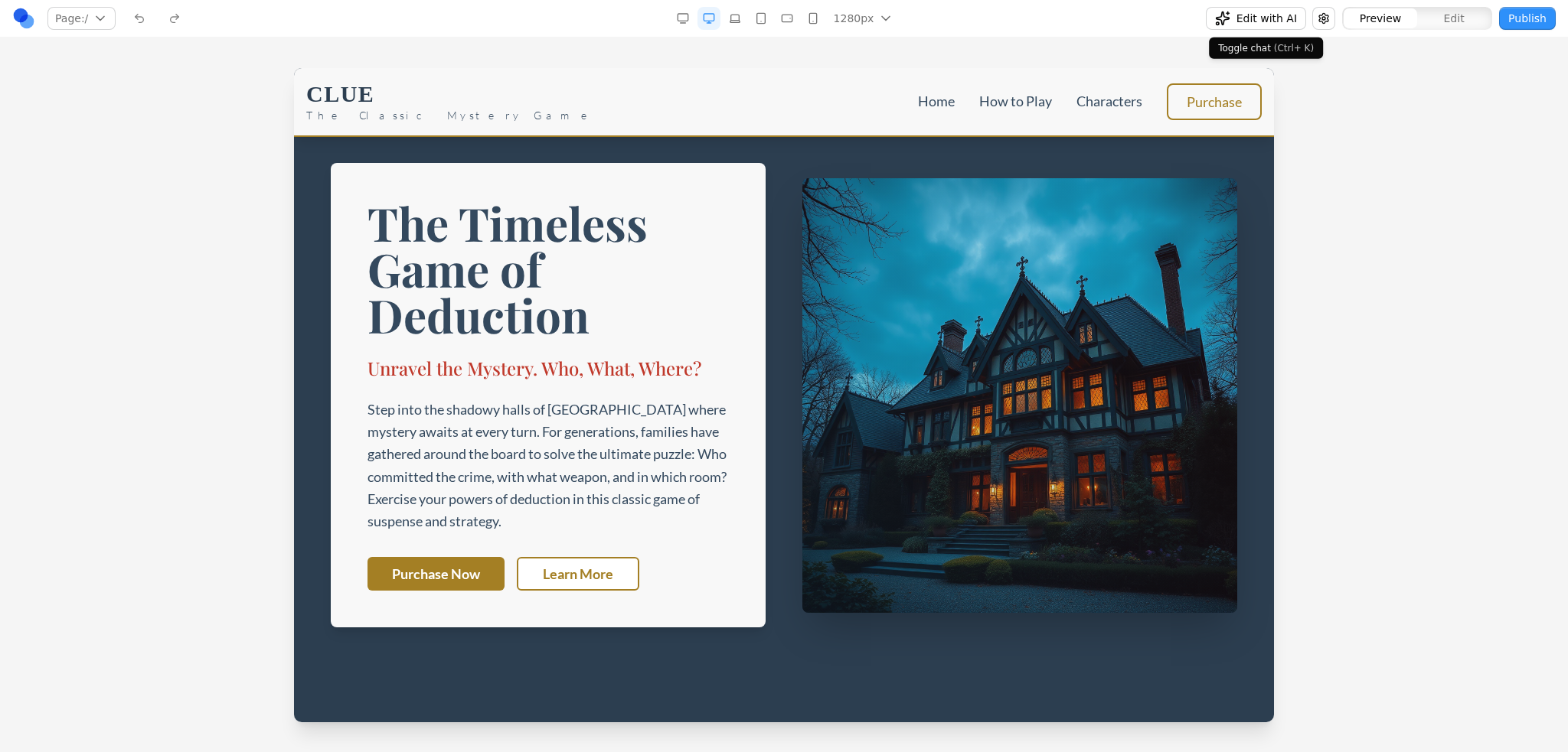
click at [1292, 22] on span "Edit with AI" at bounding box center [1266, 18] width 60 height 16
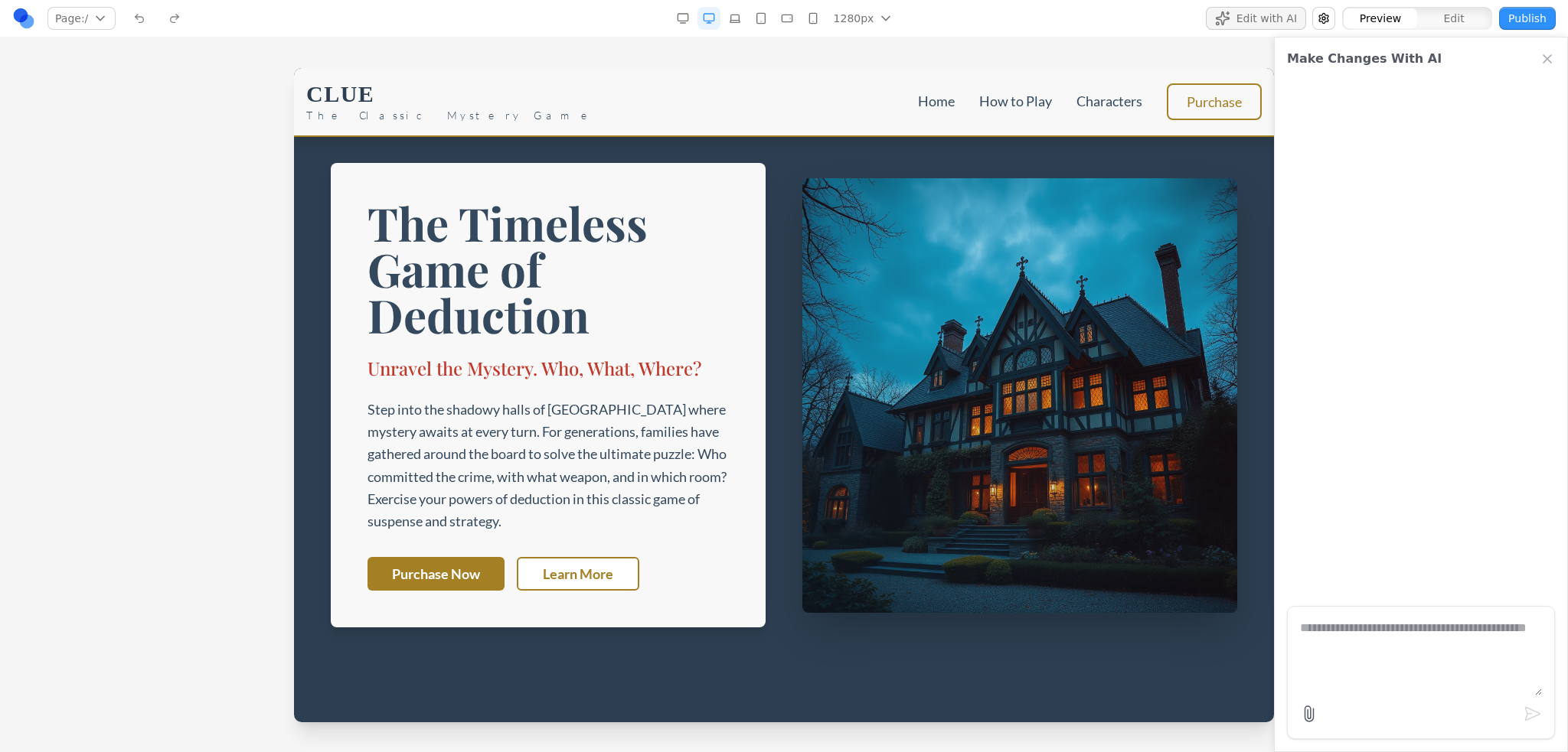
click at [1356, 645] on textarea at bounding box center [1420, 658] width 242 height 77
paste textarea "**********"
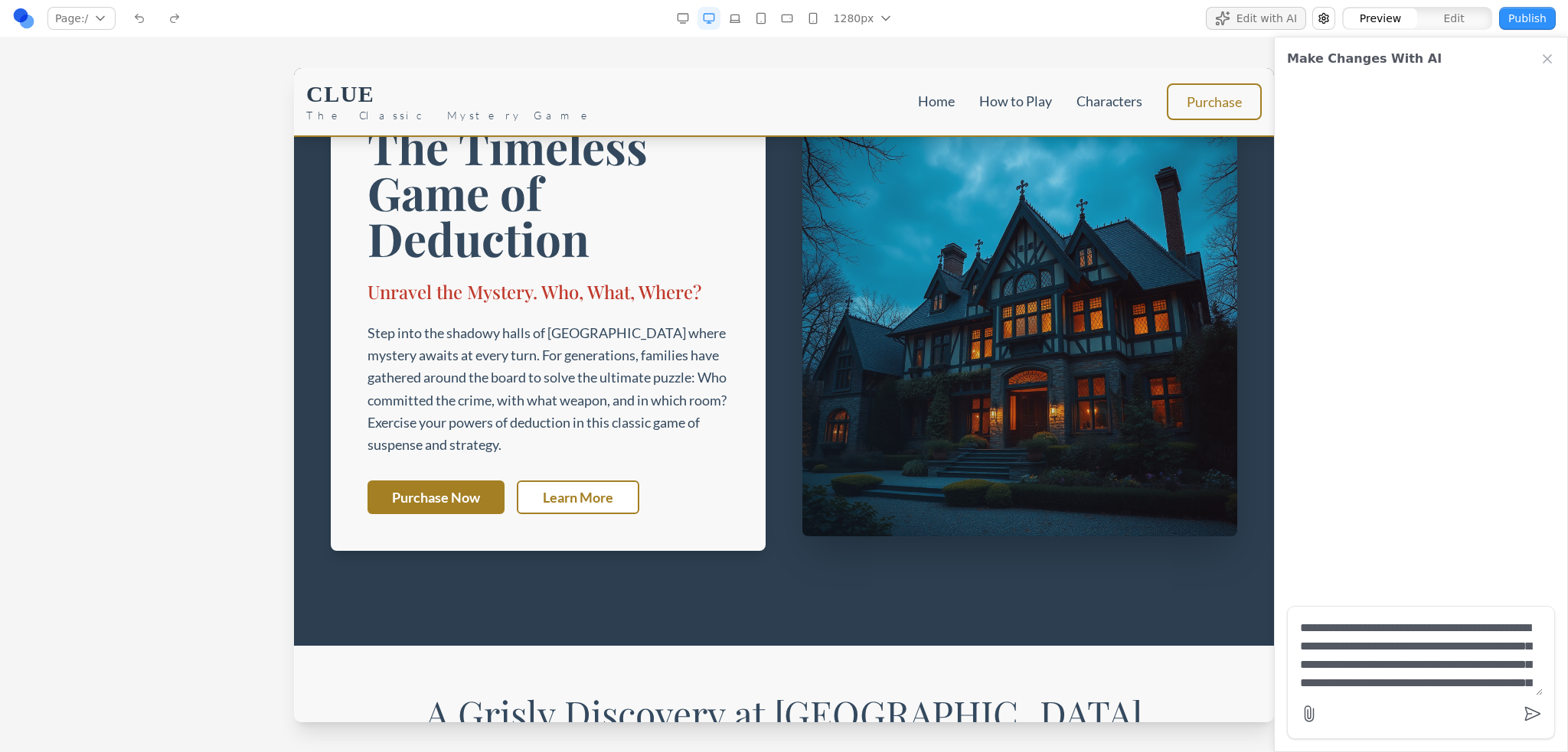
click at [1337, 626] on textarea "**********" at bounding box center [1421, 658] width 243 height 77
type textarea "**********"
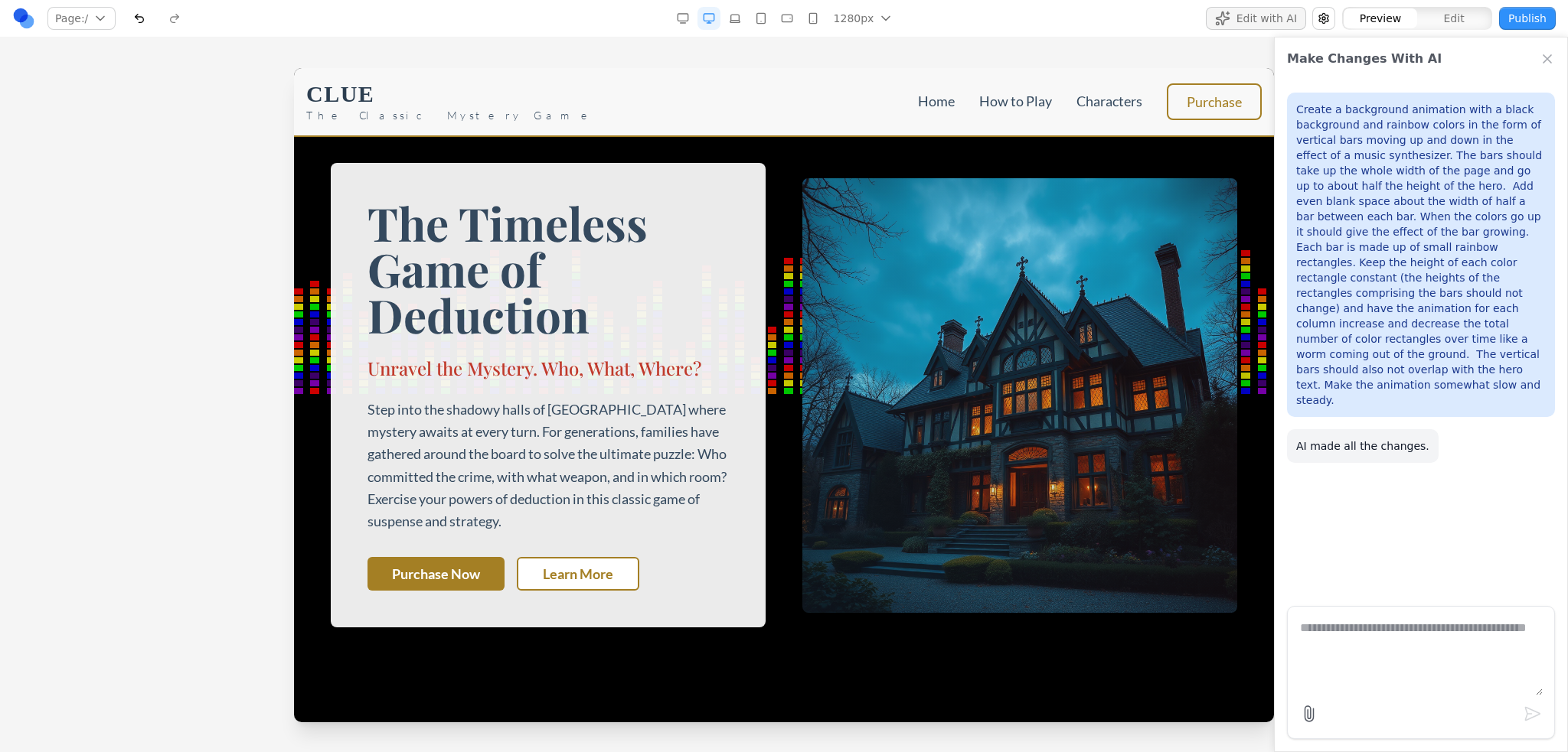
click at [29, 18] on link at bounding box center [24, 18] width 23 height 23
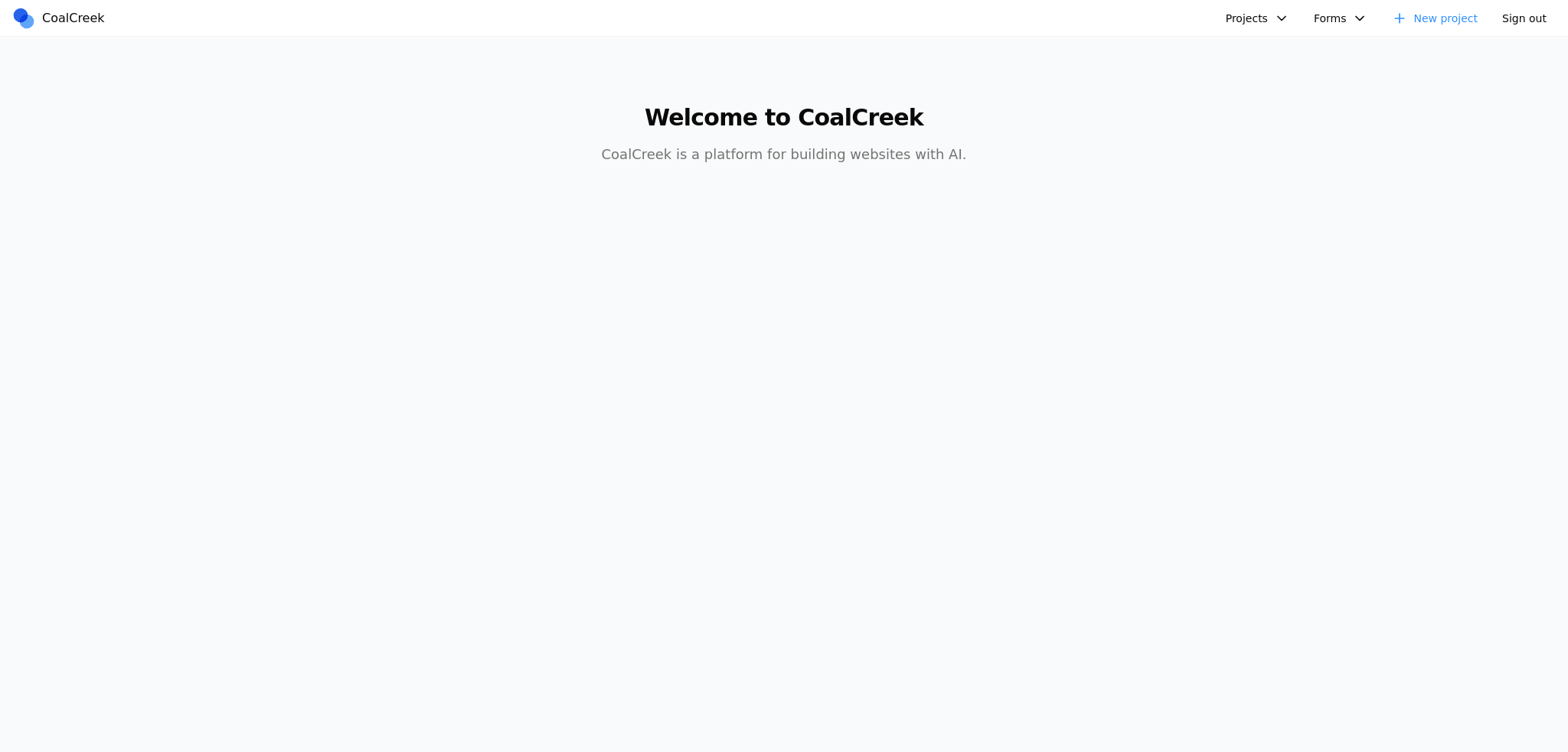
click at [1270, 13] on button "Projects" at bounding box center [1257, 18] width 82 height 23
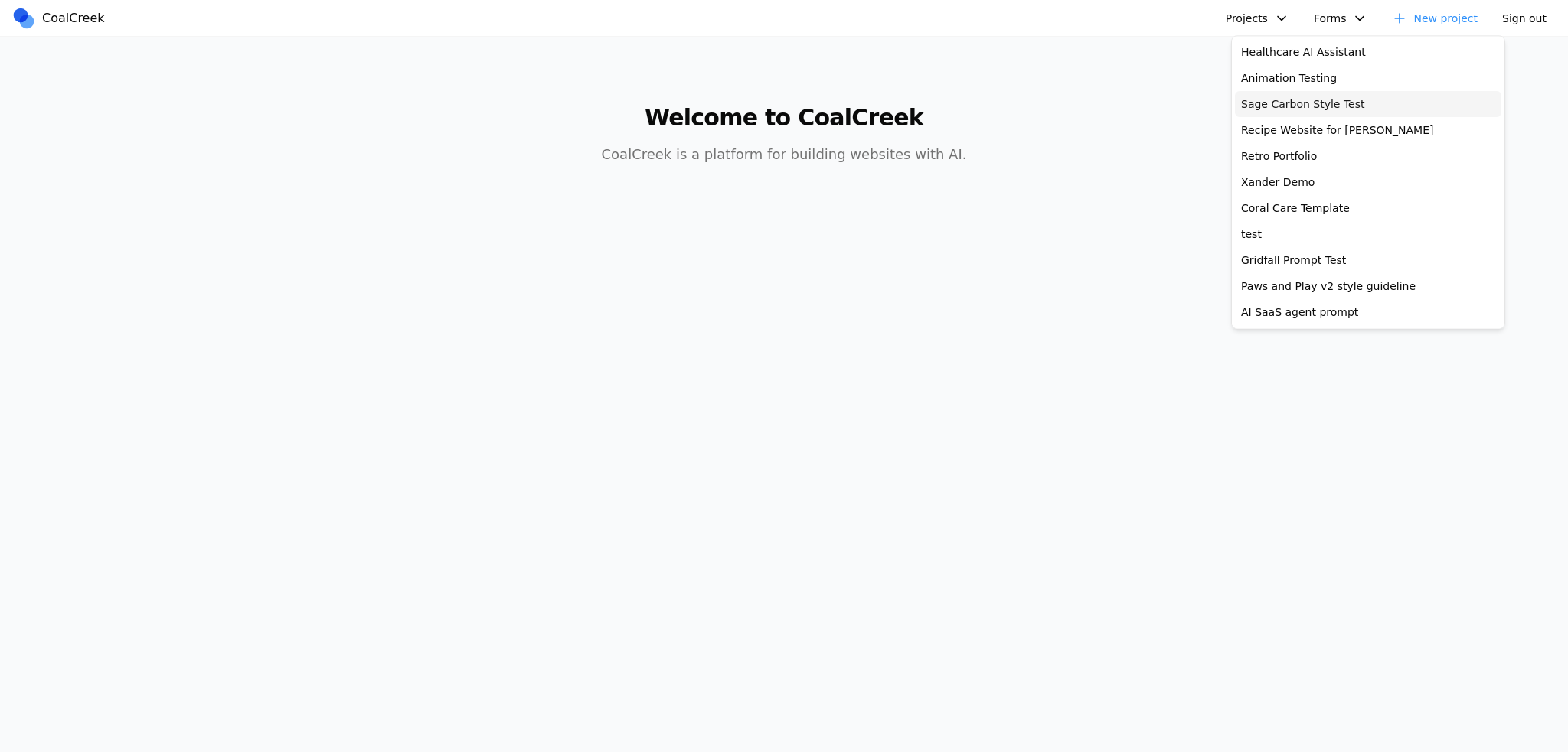
click at [1268, 106] on link "Sage Carbon Style Test" at bounding box center [1367, 104] width 266 height 26
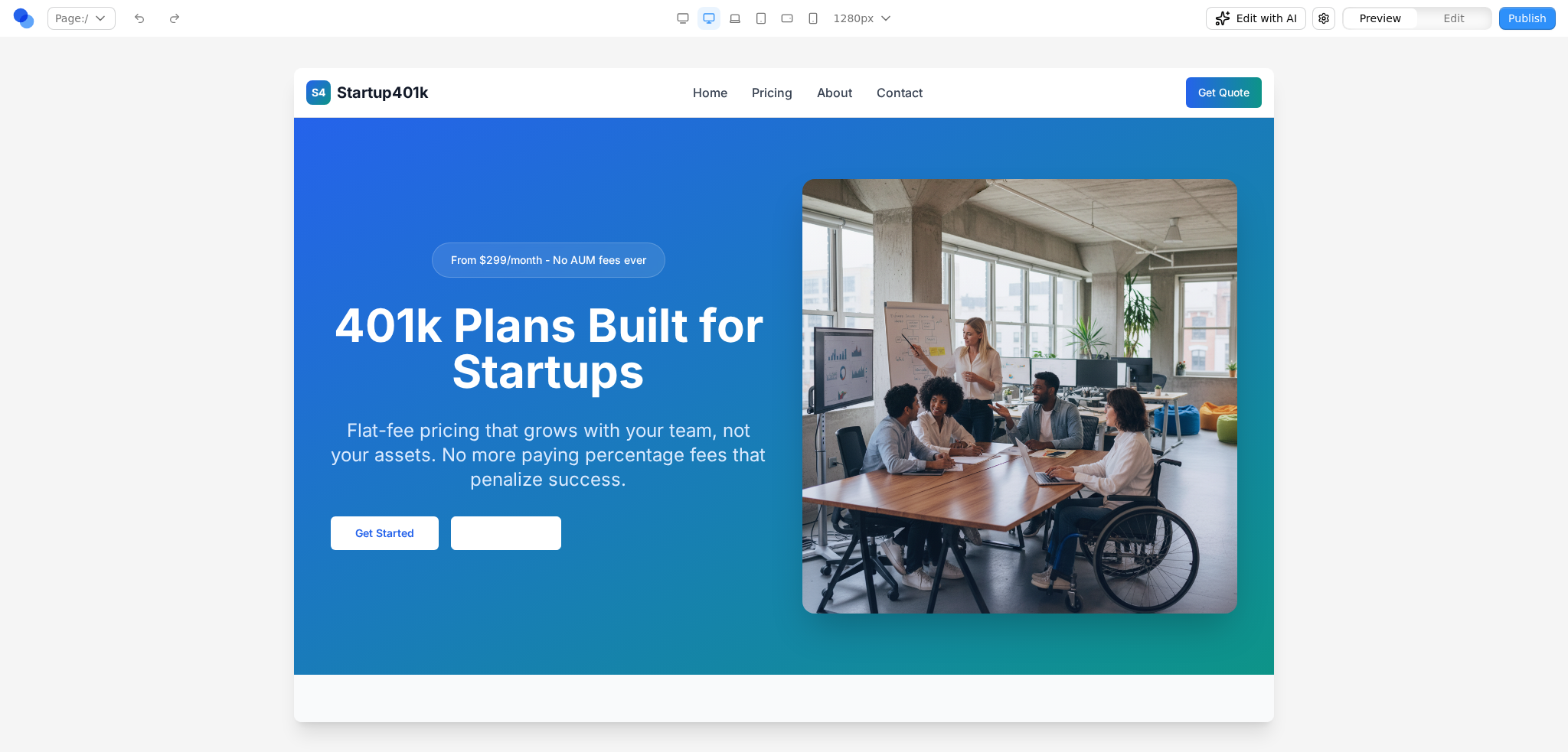
click at [1441, 21] on button "Edit" at bounding box center [1454, 18] width 73 height 20
click at [969, 286] on div at bounding box center [1019, 396] width 435 height 434
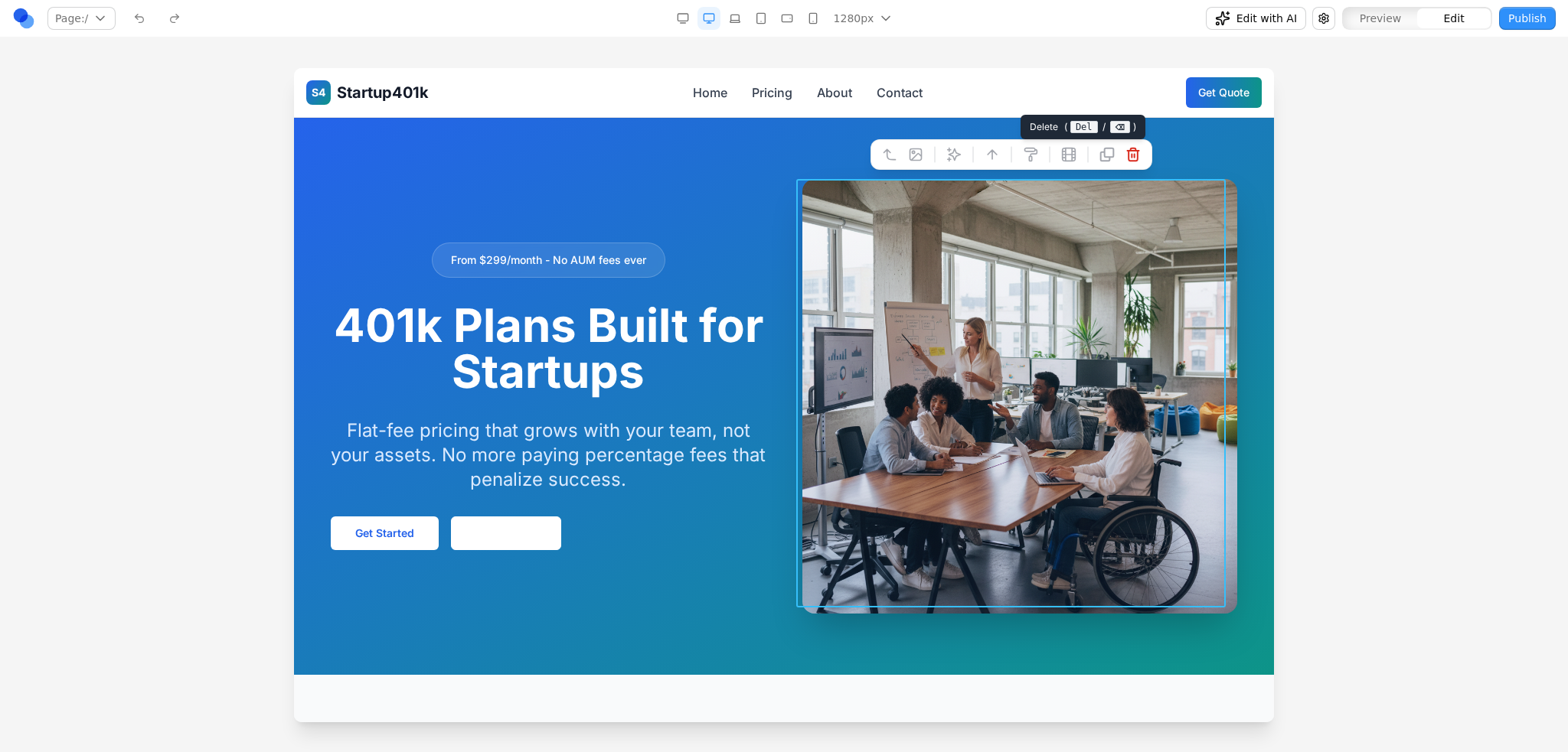
click at [1132, 154] on icon at bounding box center [1133, 154] width 16 height 16
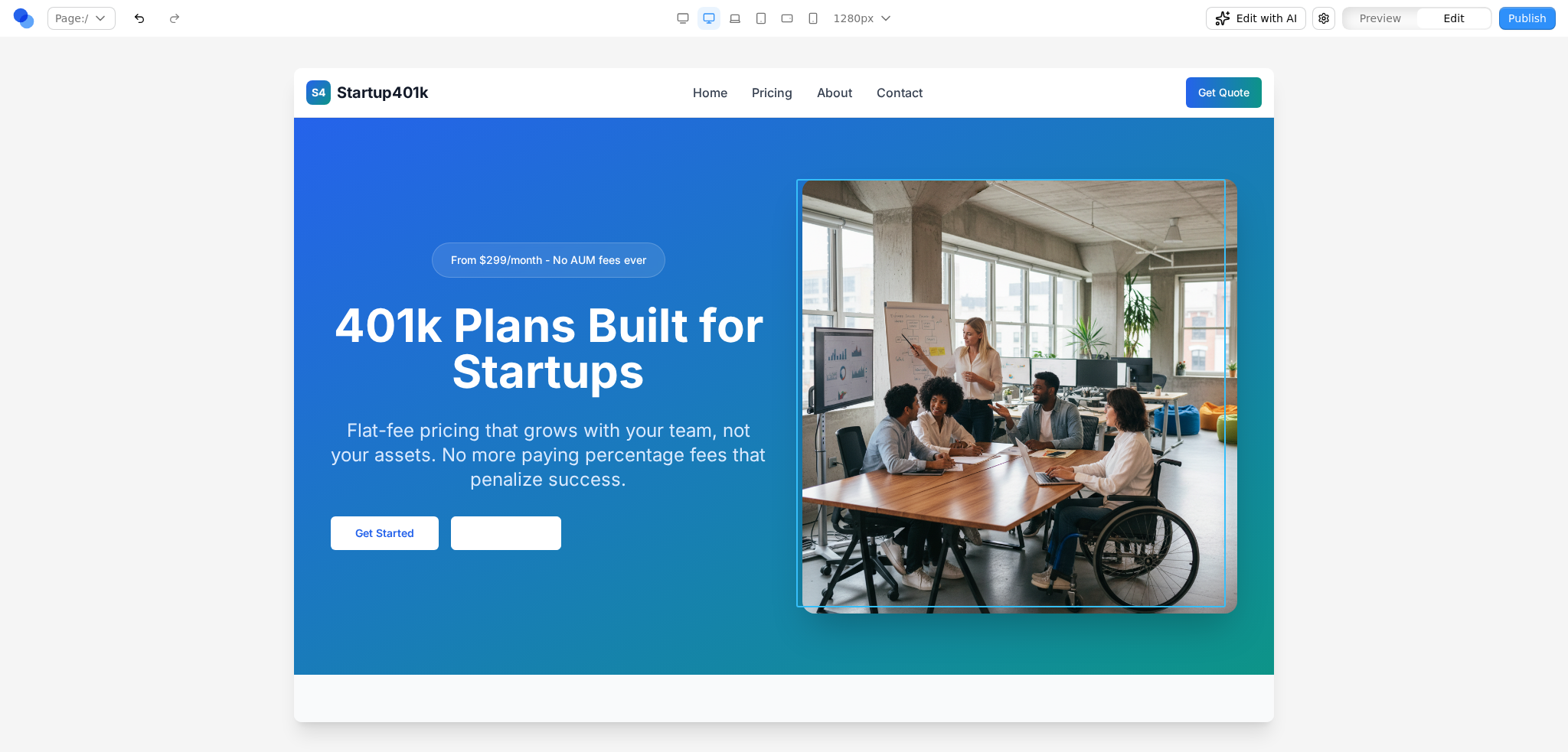
click at [1037, 209] on img at bounding box center [1019, 396] width 435 height 434
click at [1141, 151] on div at bounding box center [1010, 154] width 270 height 31
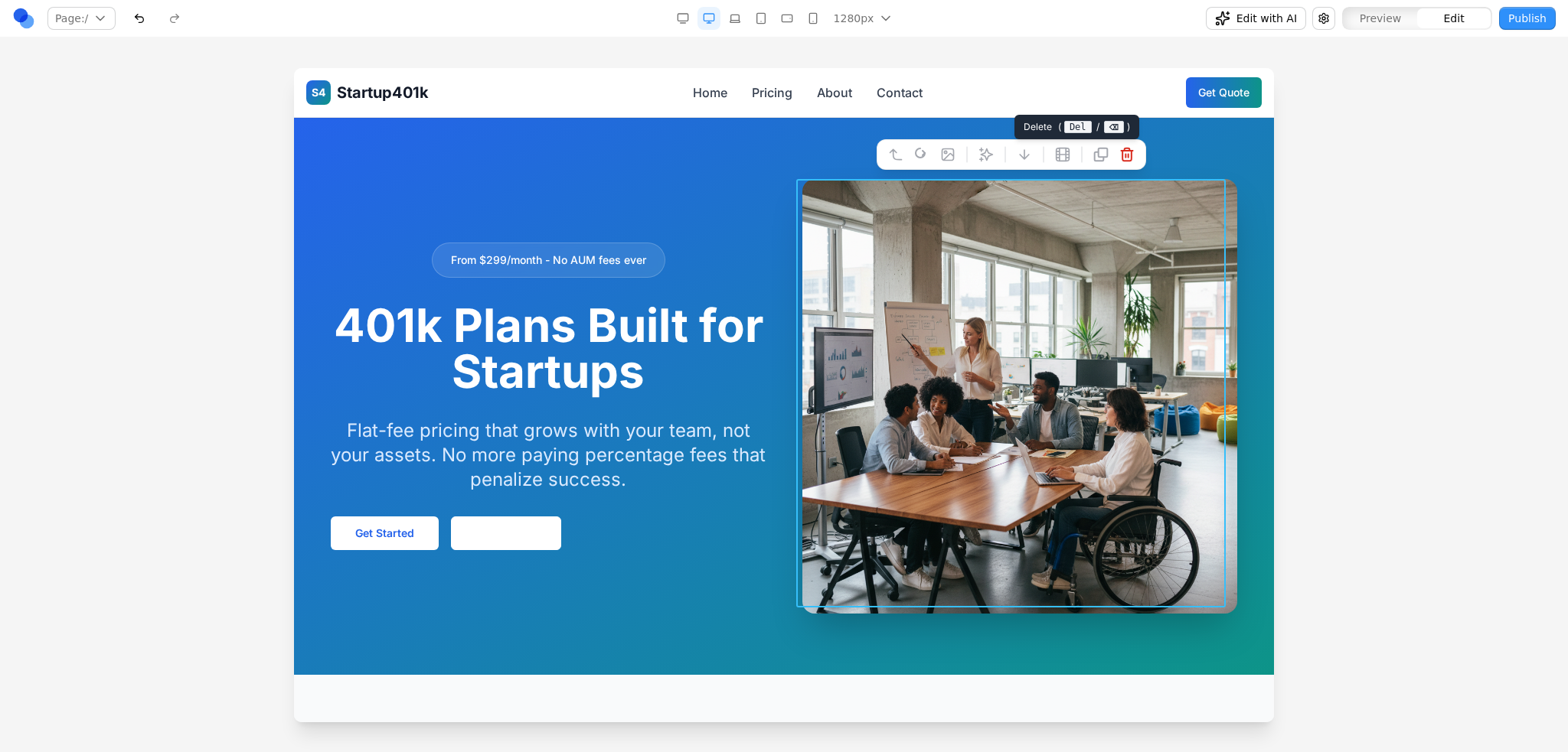
click at [1133, 152] on icon at bounding box center [1126, 154] width 16 height 16
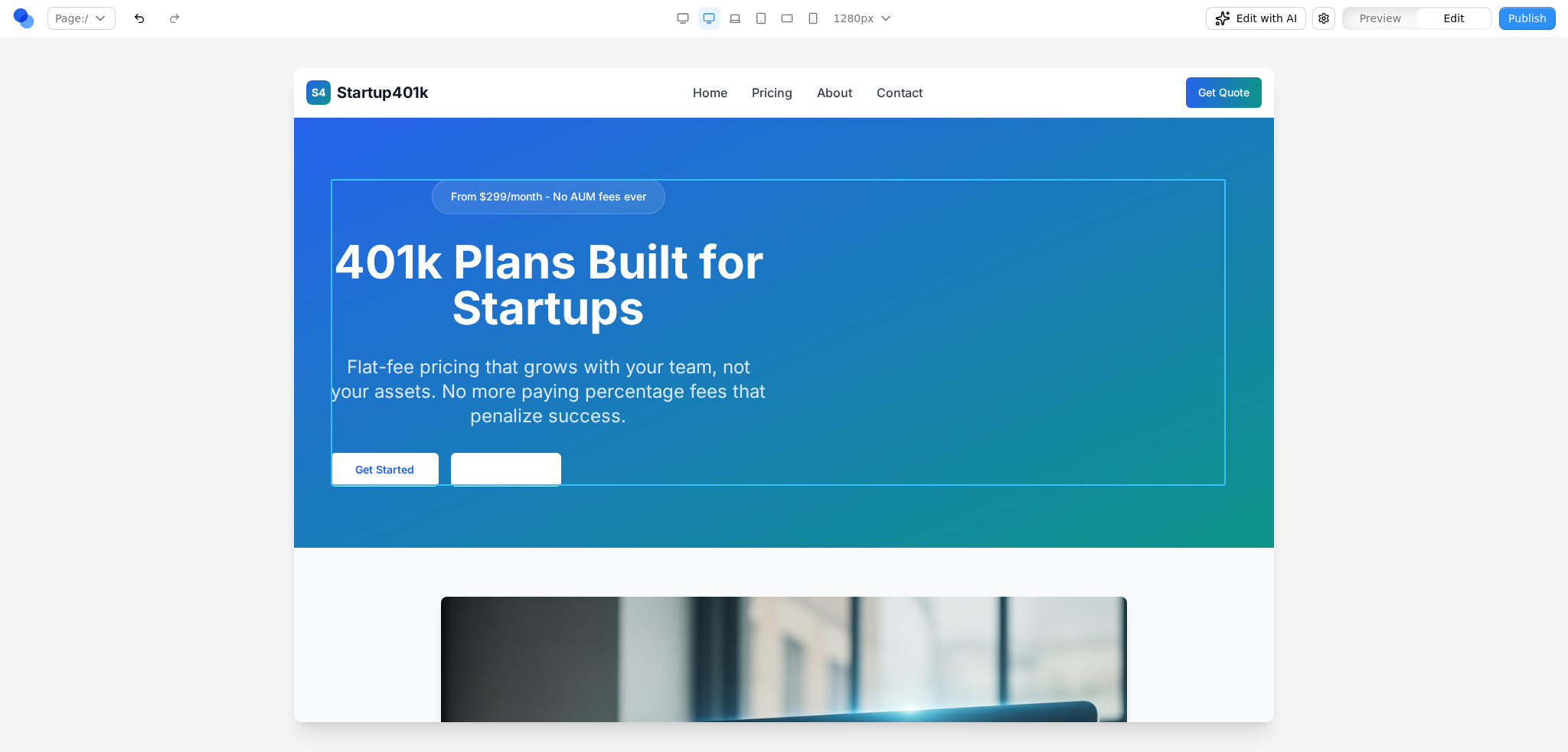
click at [985, 281] on div "From $299/month - No AUM fees ever 401k Plans Built for Startups Flat-fee prici…" at bounding box center [784, 332] width 907 height 308
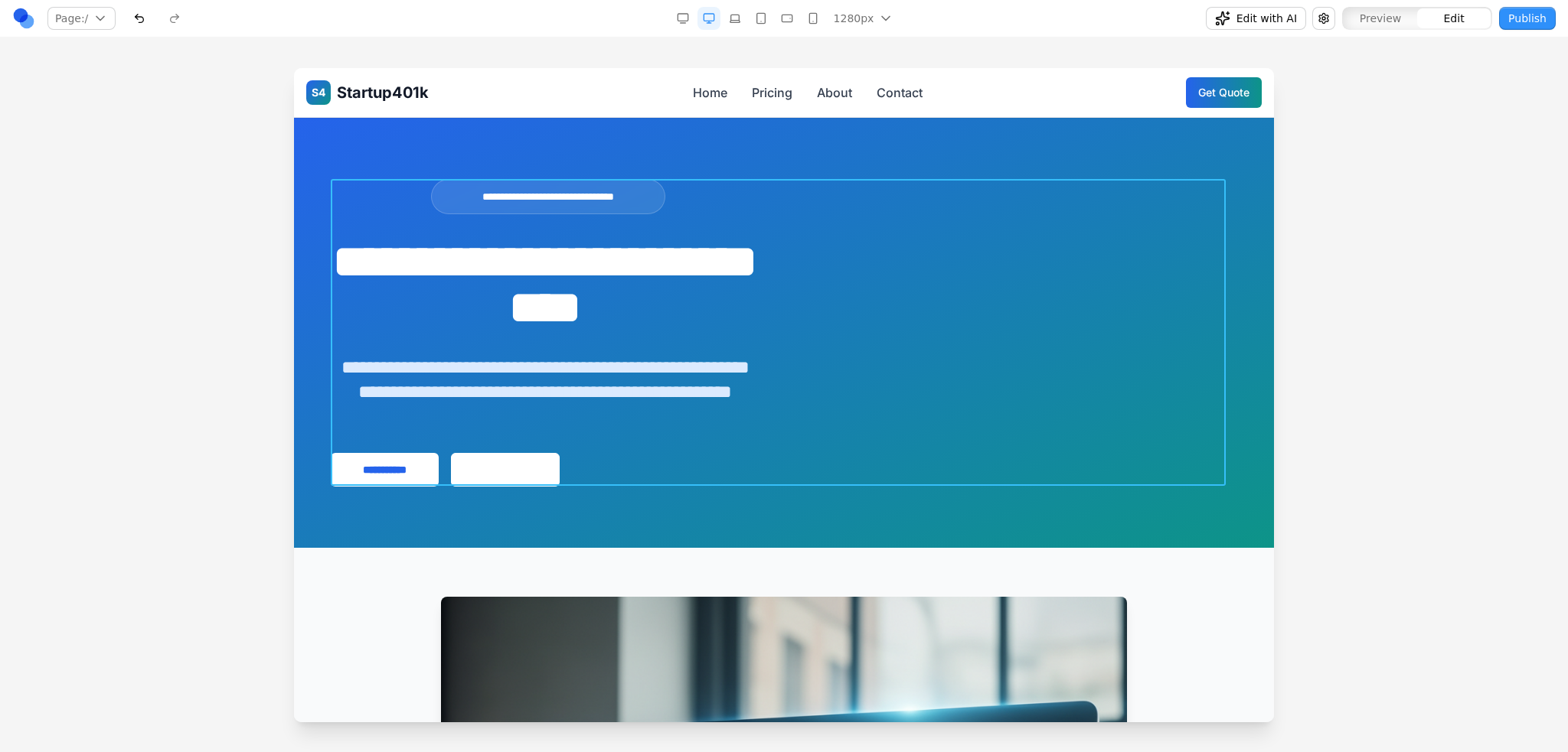
click at [782, 320] on div "**********" at bounding box center [784, 332] width 907 height 308
click at [628, 388] on p "**********" at bounding box center [544, 392] width 428 height 73
click at [221, 279] on div at bounding box center [784, 409] width 1568 height 683
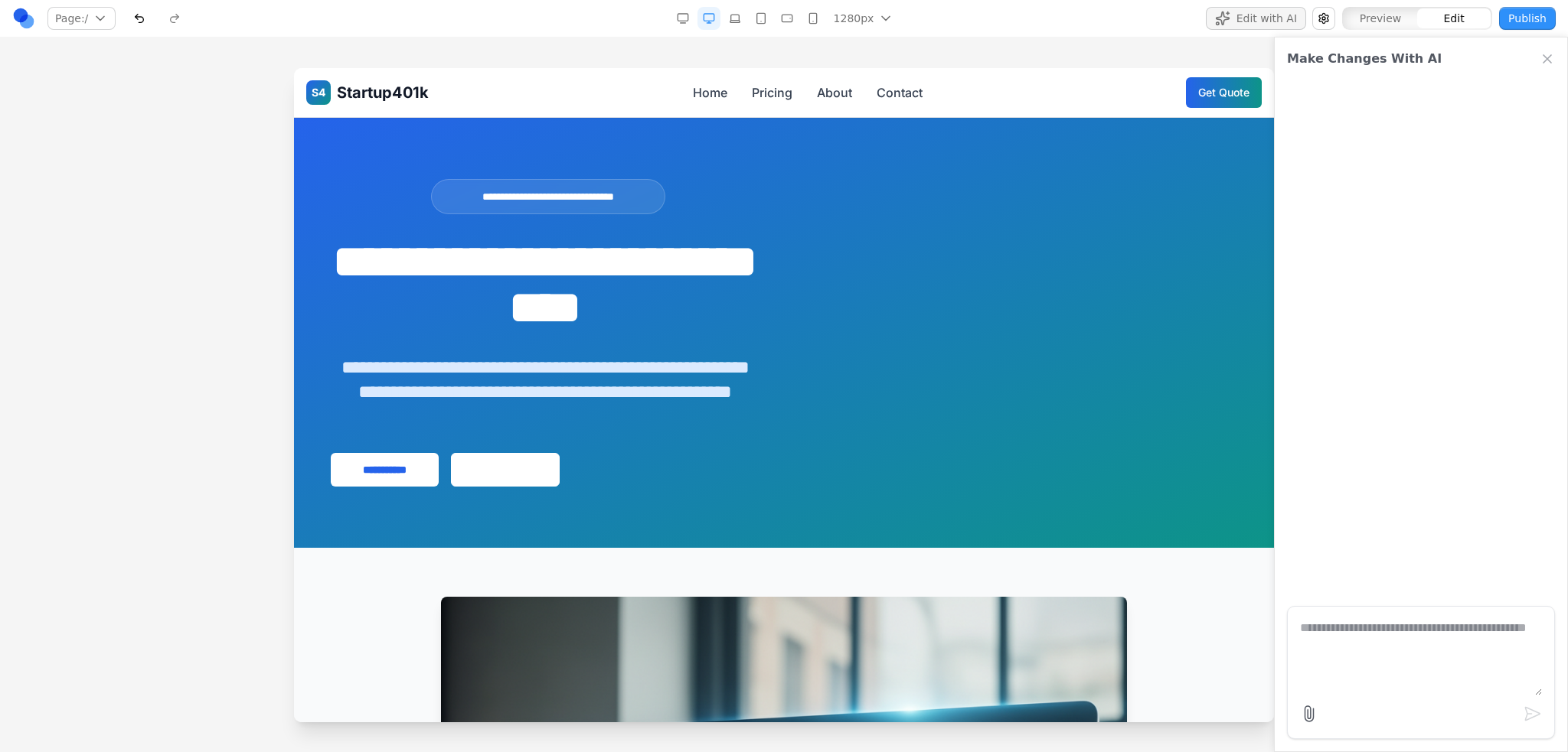
paste textarea "**********"
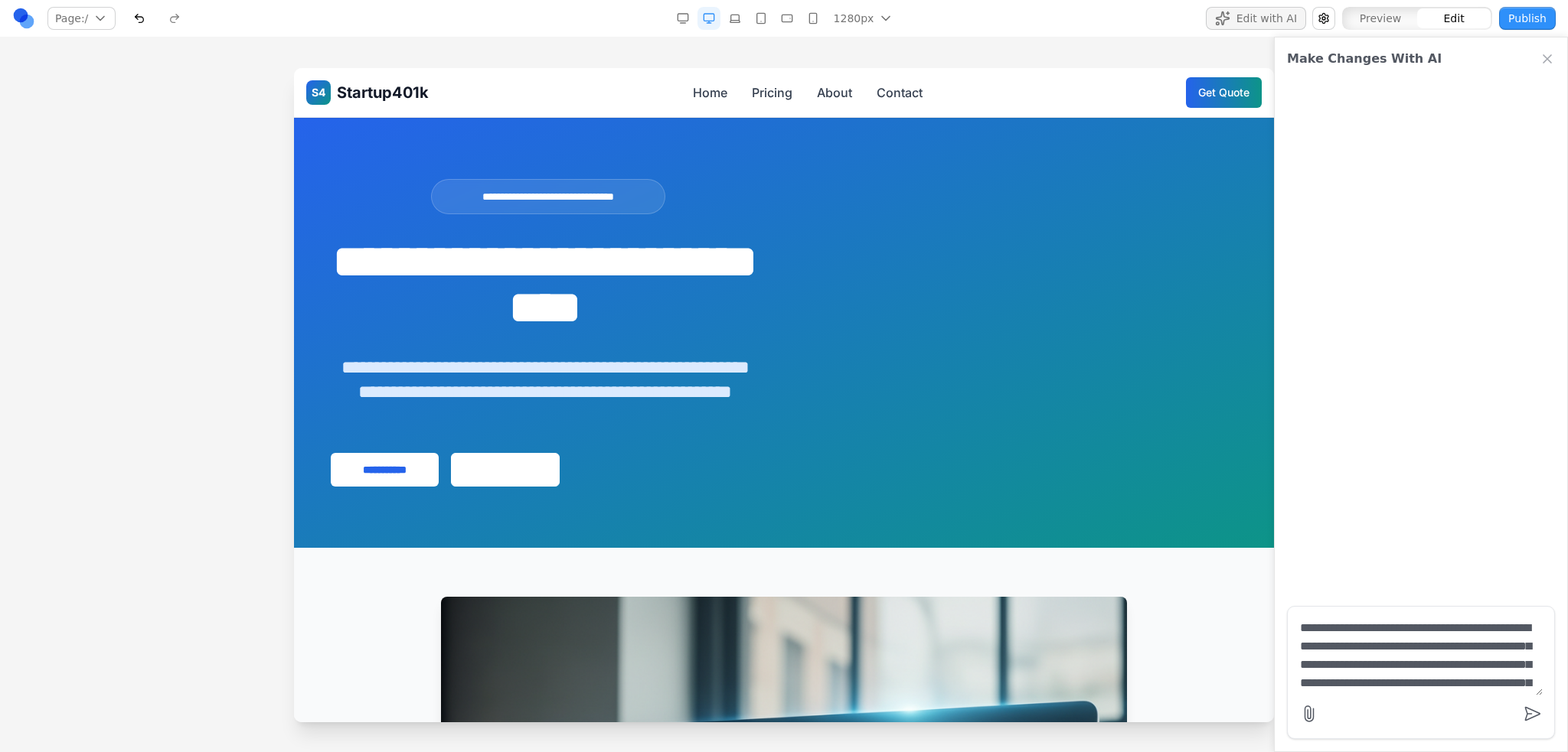
type textarea "**********"
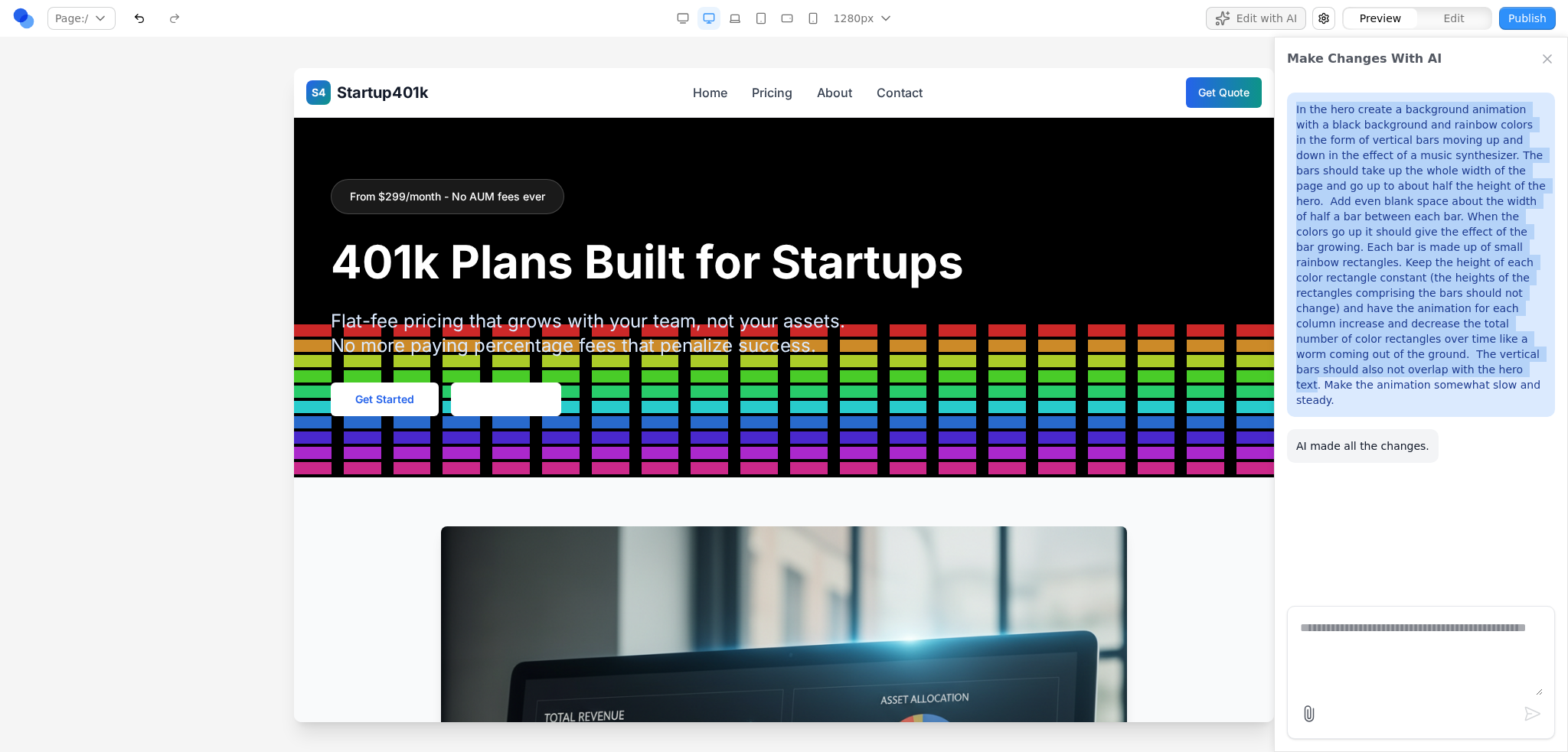
drag, startPoint x: 1456, startPoint y: 335, endPoint x: 1297, endPoint y: 99, distance: 284.6
click at [1297, 99] on div "In the hero create a background animation with a black background and rainbow c…" at bounding box center [1421, 255] width 268 height 325
copy p "In the hero create a background animation with a black background and rainbow c…"
click at [1461, 296] on p "In the hero create a background animation with a black background and rainbow c…" at bounding box center [1421, 255] width 250 height 306
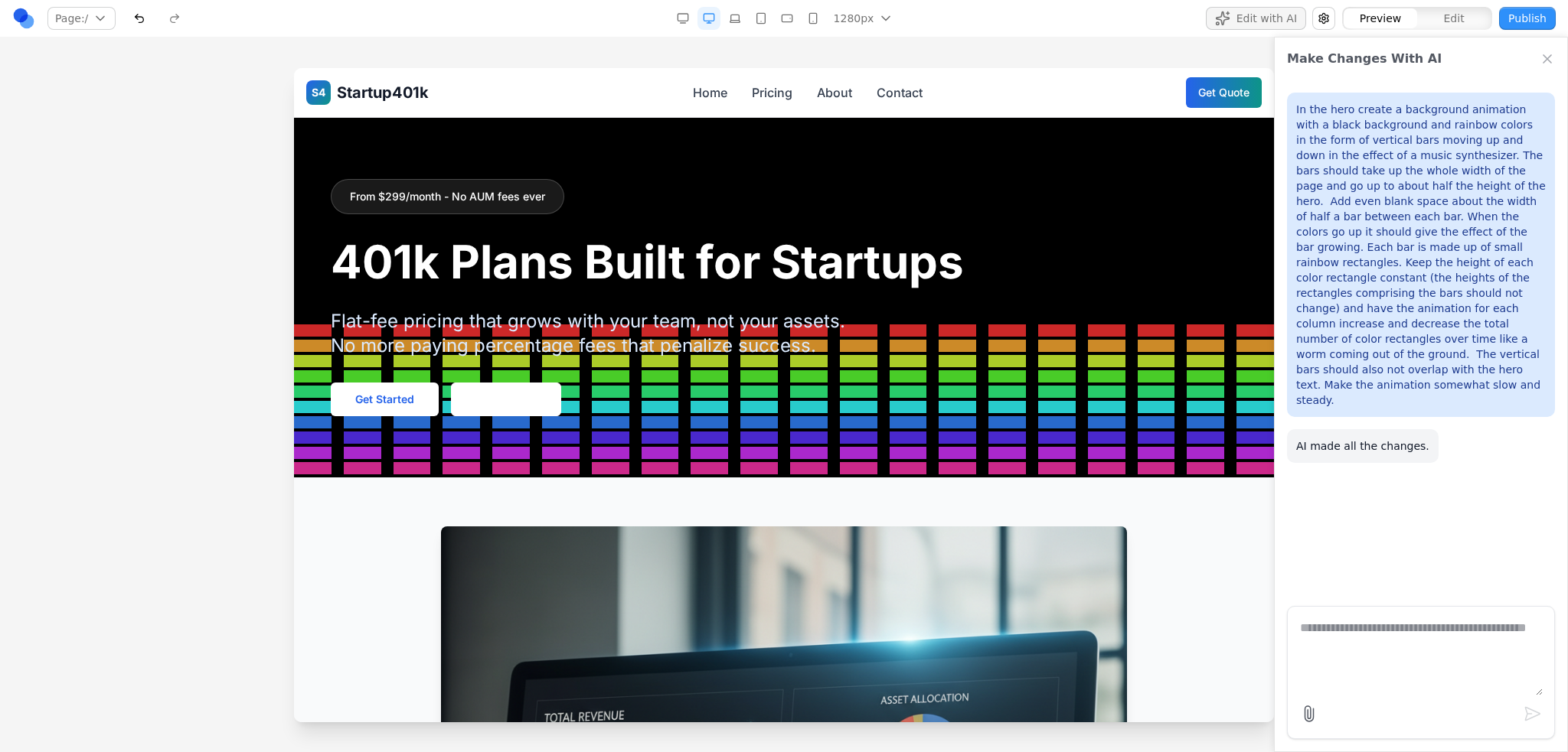
click at [888, 333] on div "From $299/month - No AUM fees ever 401k Plans Built for Startups Flat-fee prici…" at bounding box center [784, 297] width 907 height 237
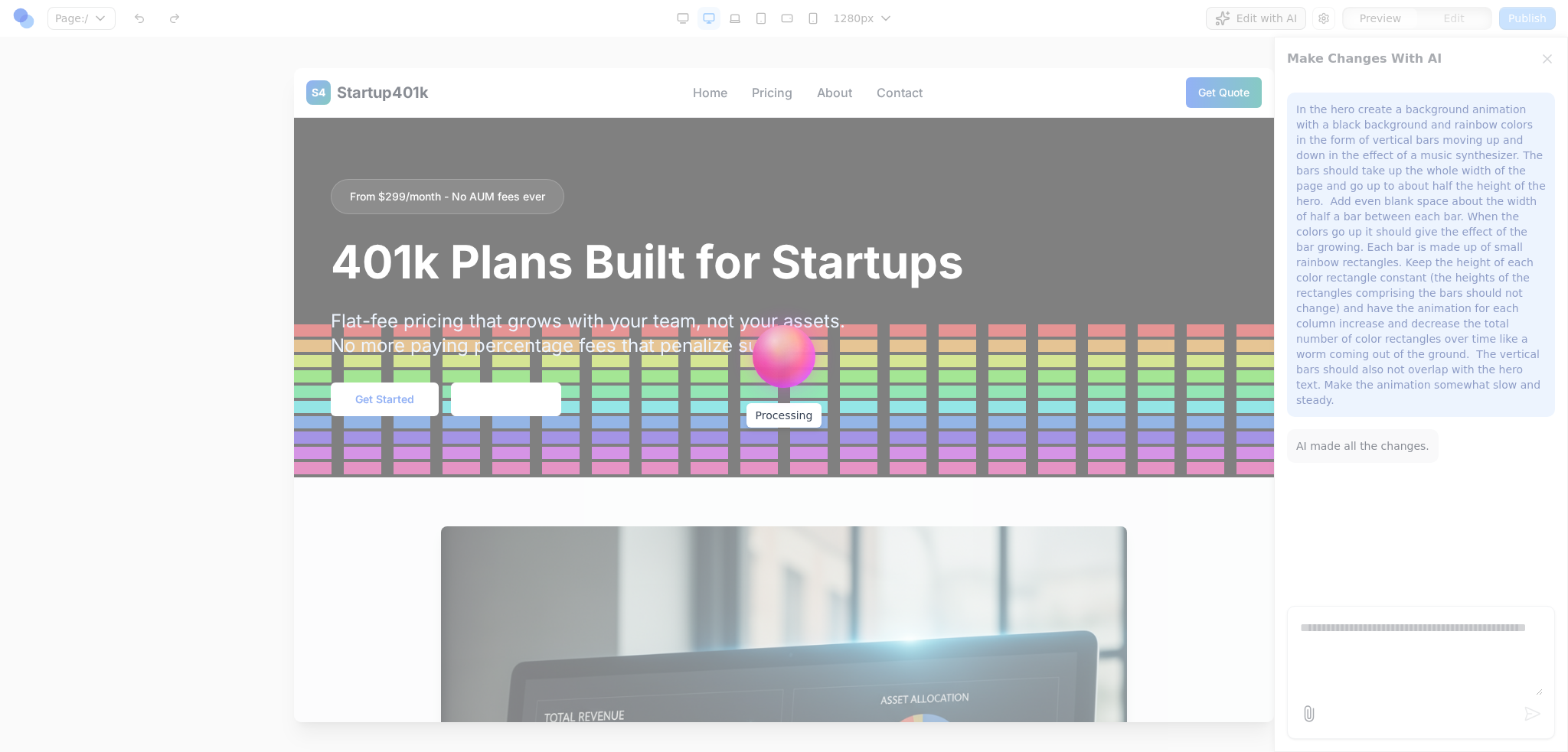
click at [879, 60] on div at bounding box center [784, 376] width 1568 height 752
click at [954, 301] on div at bounding box center [784, 376] width 1568 height 752
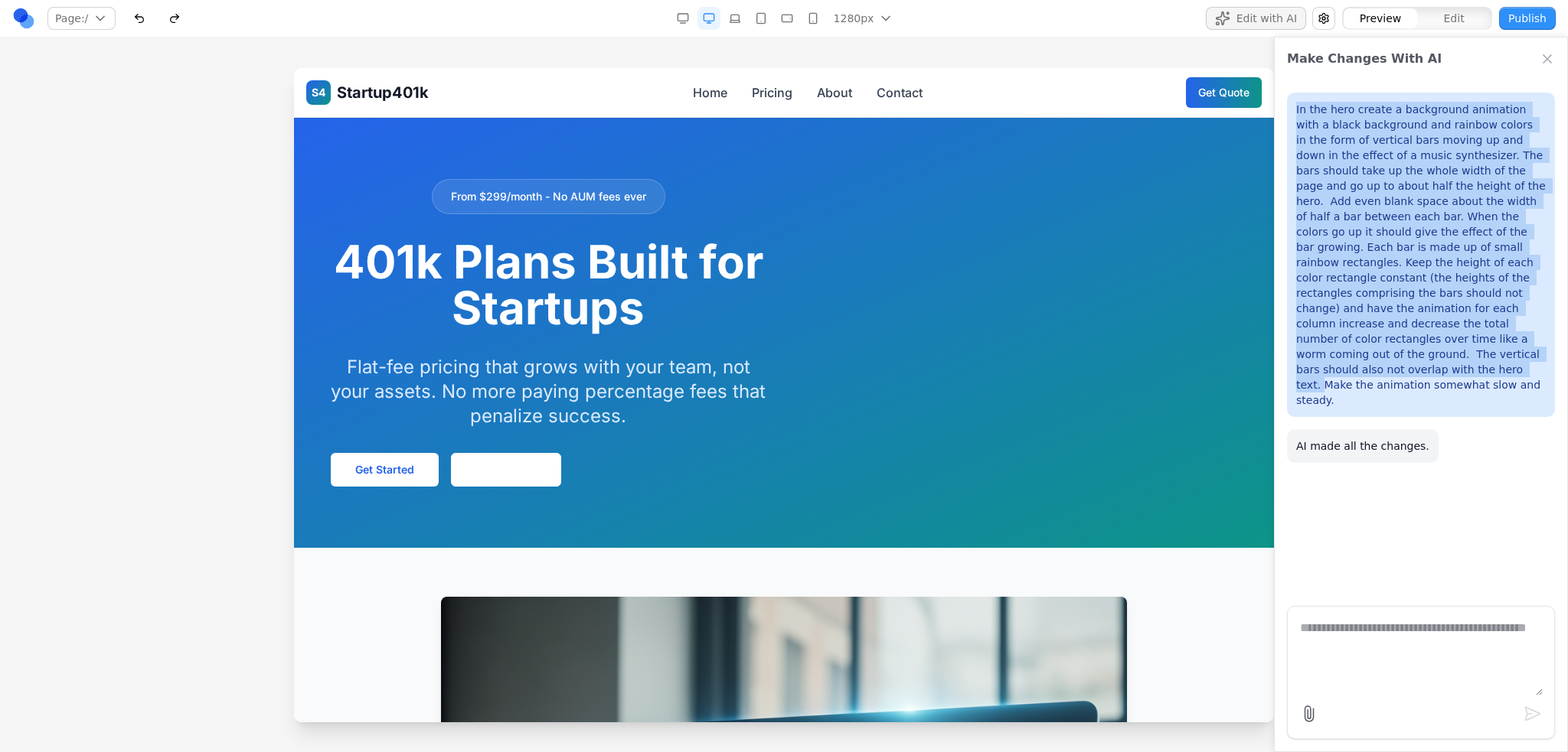
drag, startPoint x: 1295, startPoint y: 110, endPoint x: 1468, endPoint y: 342, distance: 289.4
click at [1468, 342] on div "In the hero create a background animation with a black background and rainbow c…" at bounding box center [1421, 255] width 268 height 325
copy p "In the hero create a background animation with a black background and rainbow c…"
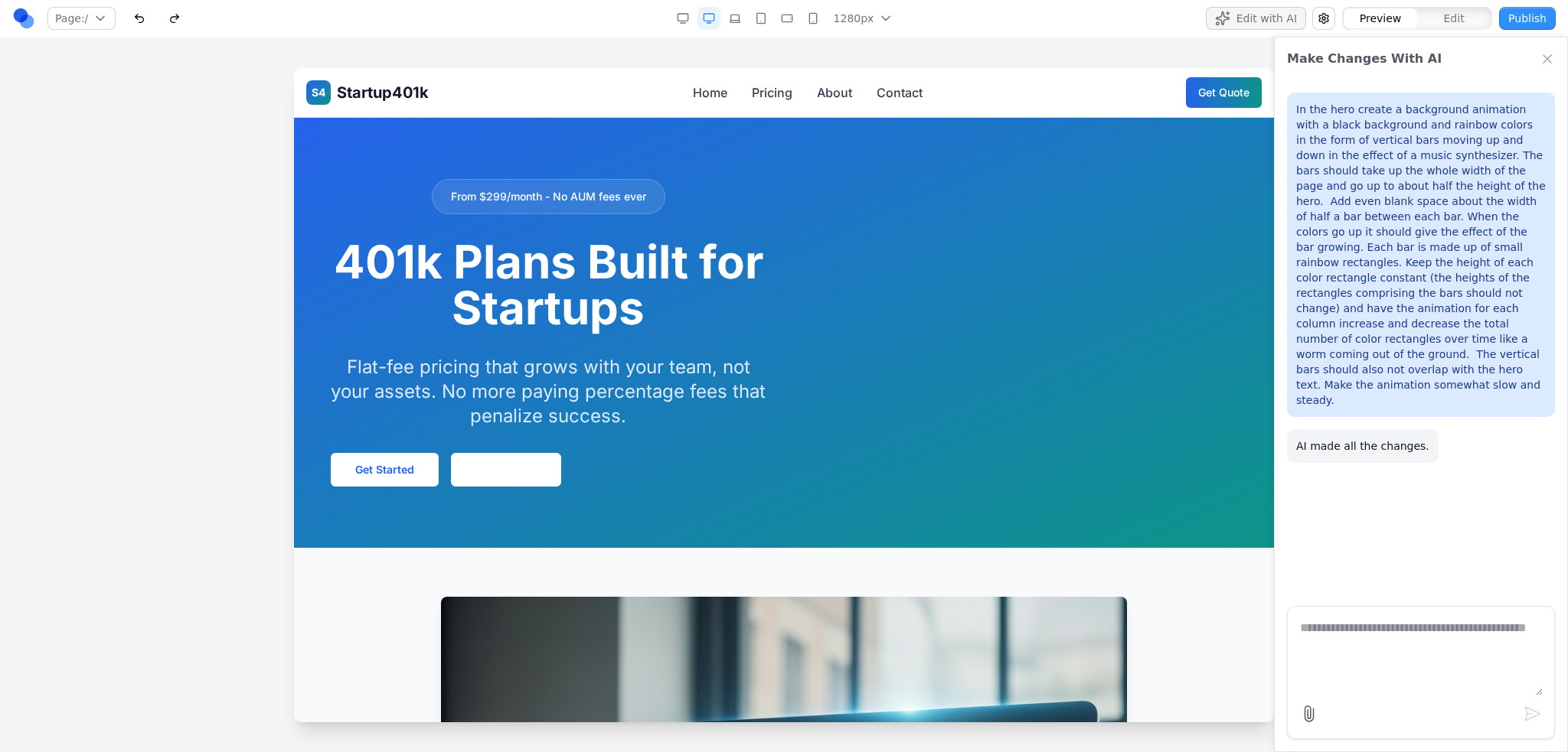
drag, startPoint x: 1381, startPoint y: 624, endPoint x: 1381, endPoint y: 632, distance: 8.0
click at [1381, 625] on textarea at bounding box center [1421, 658] width 243 height 77
paste textarea "**********"
type textarea "**********"
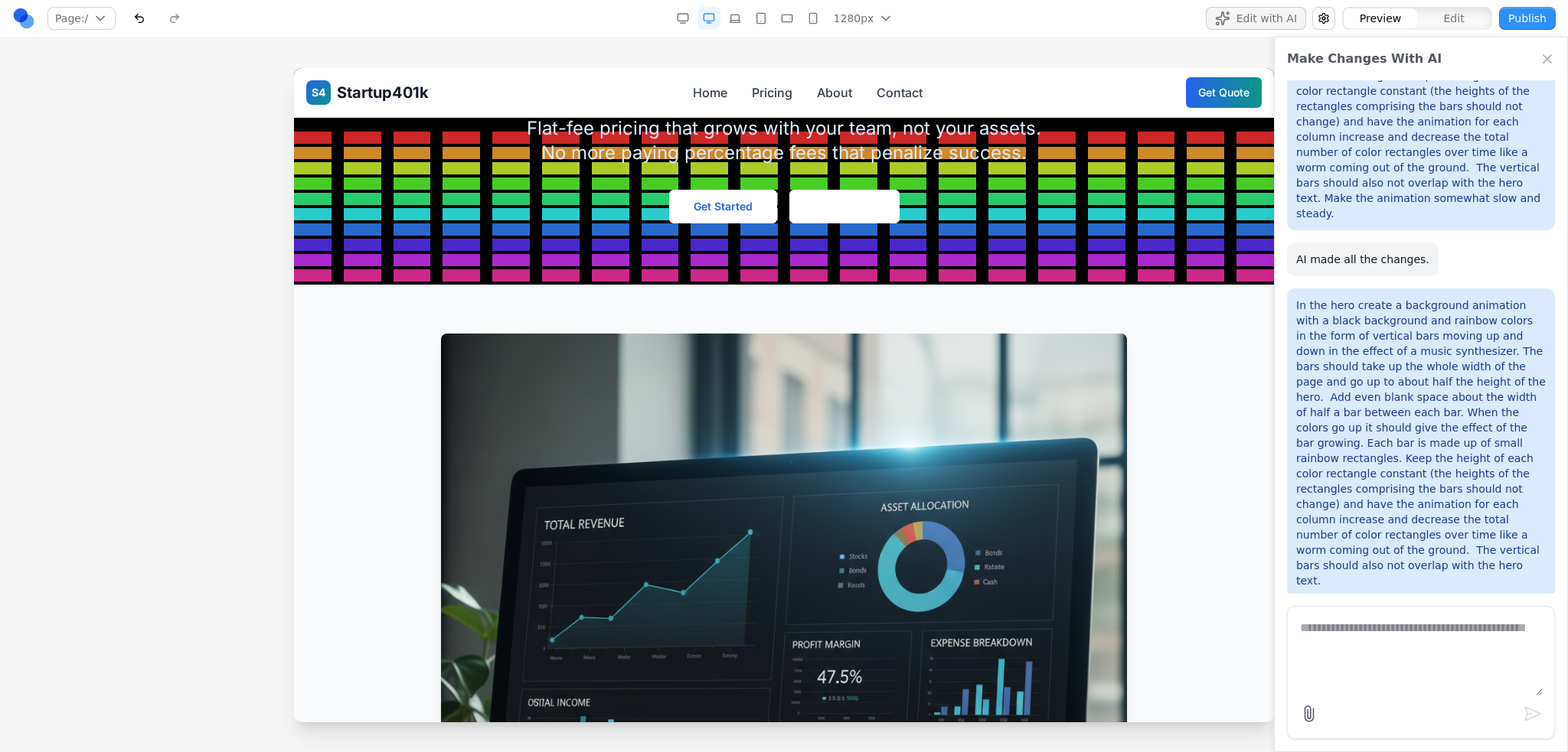
scroll to position [383, 0]
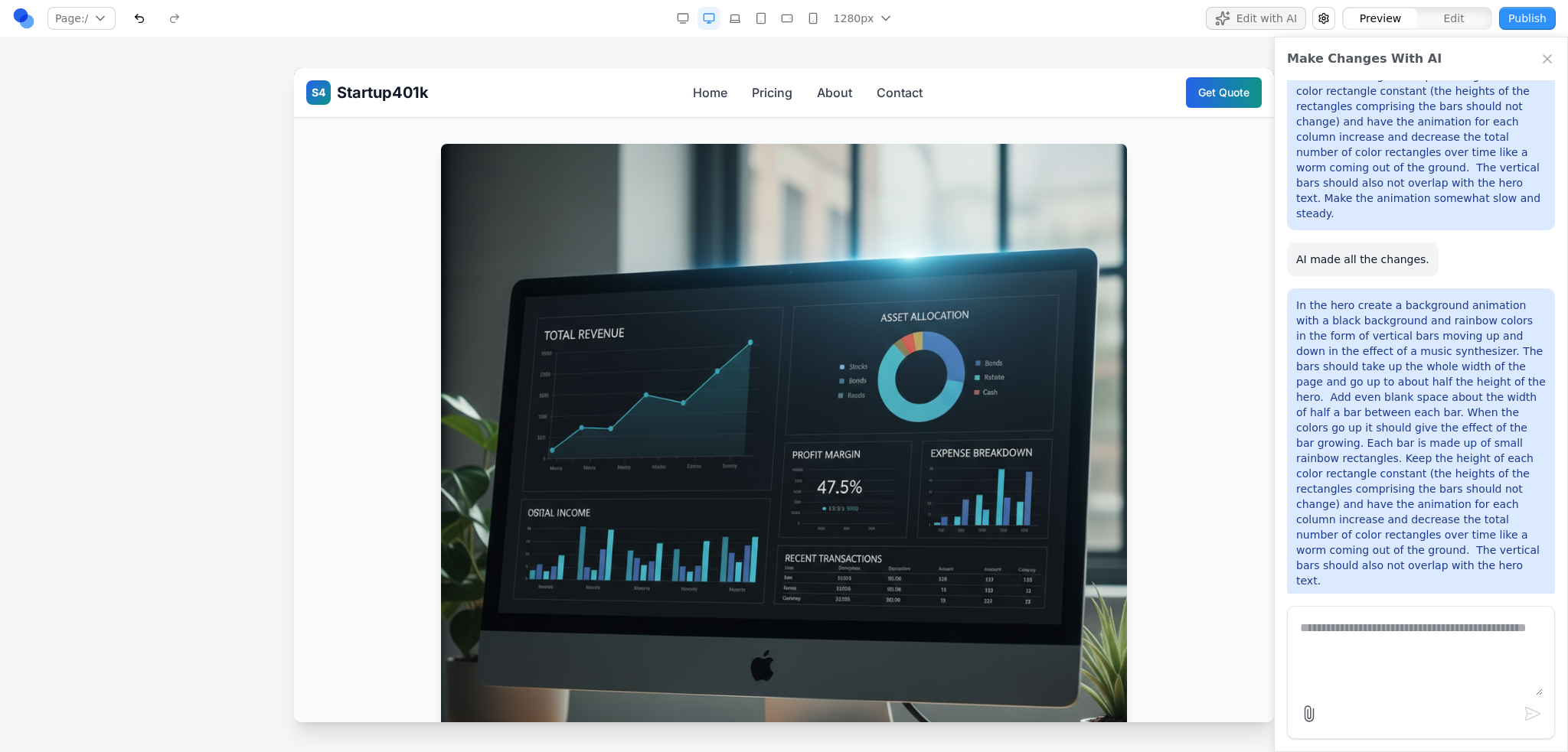
click at [1353, 655] on textarea at bounding box center [1421, 658] width 243 height 77
type textarea "******"
click at [1384, 639] on textarea "******" at bounding box center [1421, 658] width 243 height 77
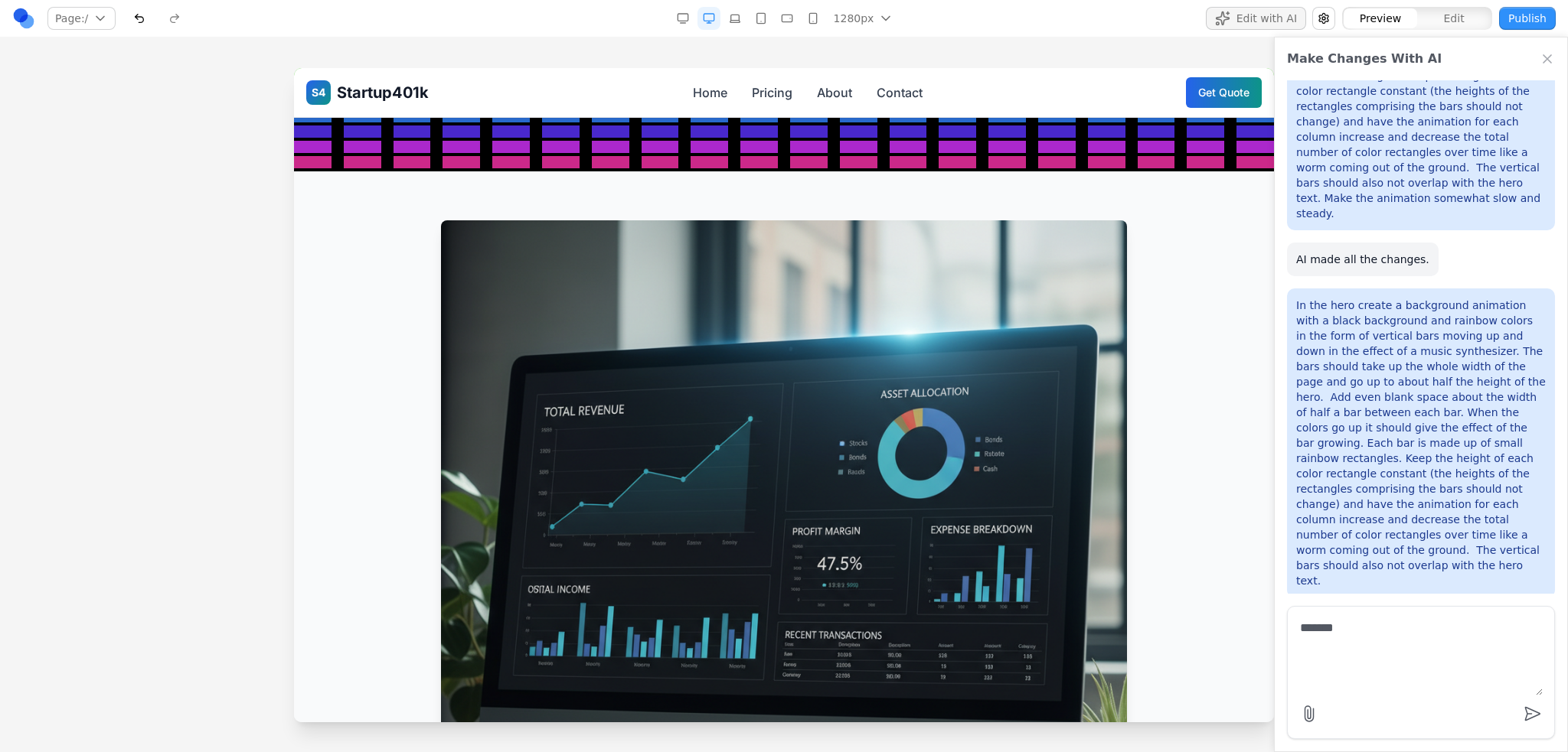
scroll to position [0, 0]
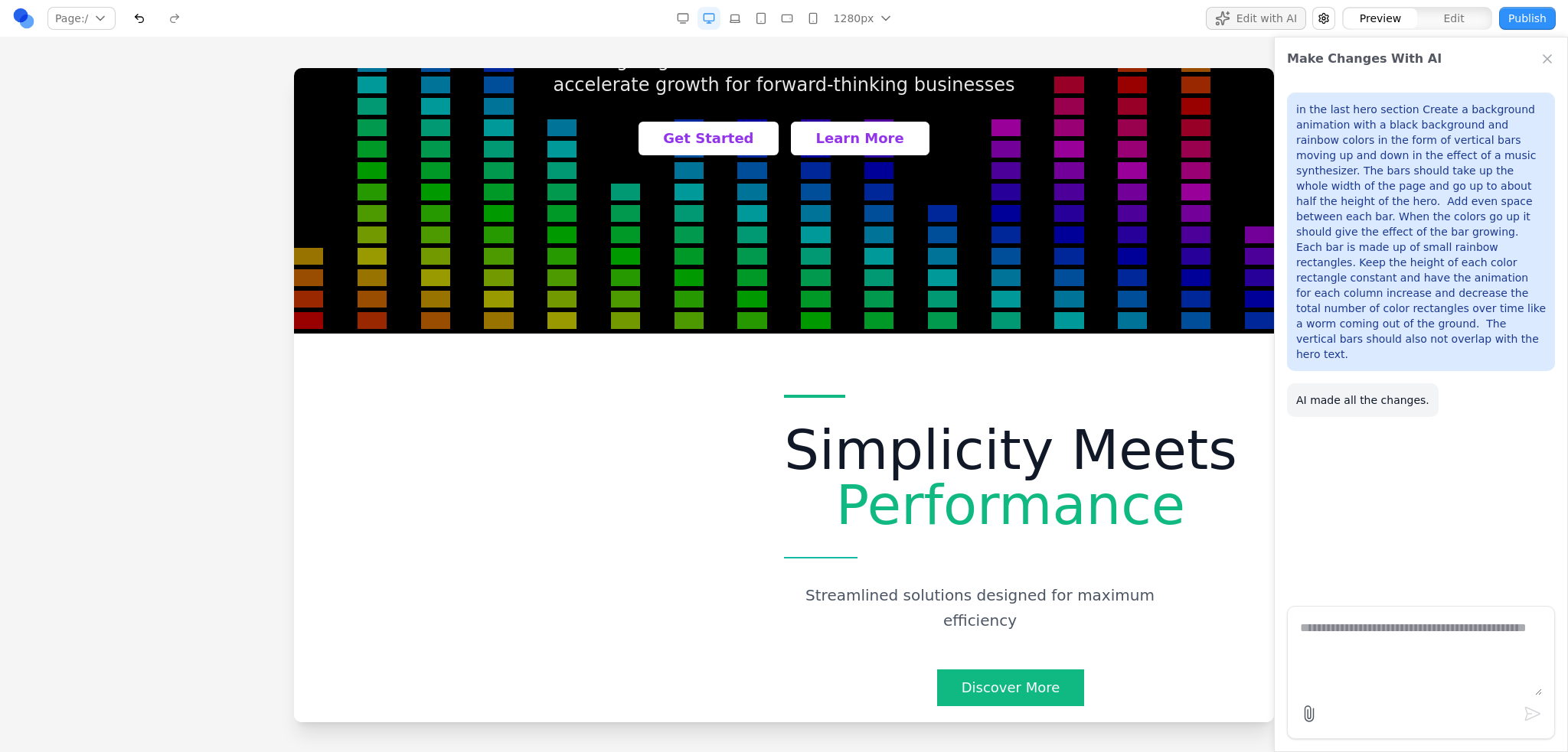
scroll to position [612, 0]
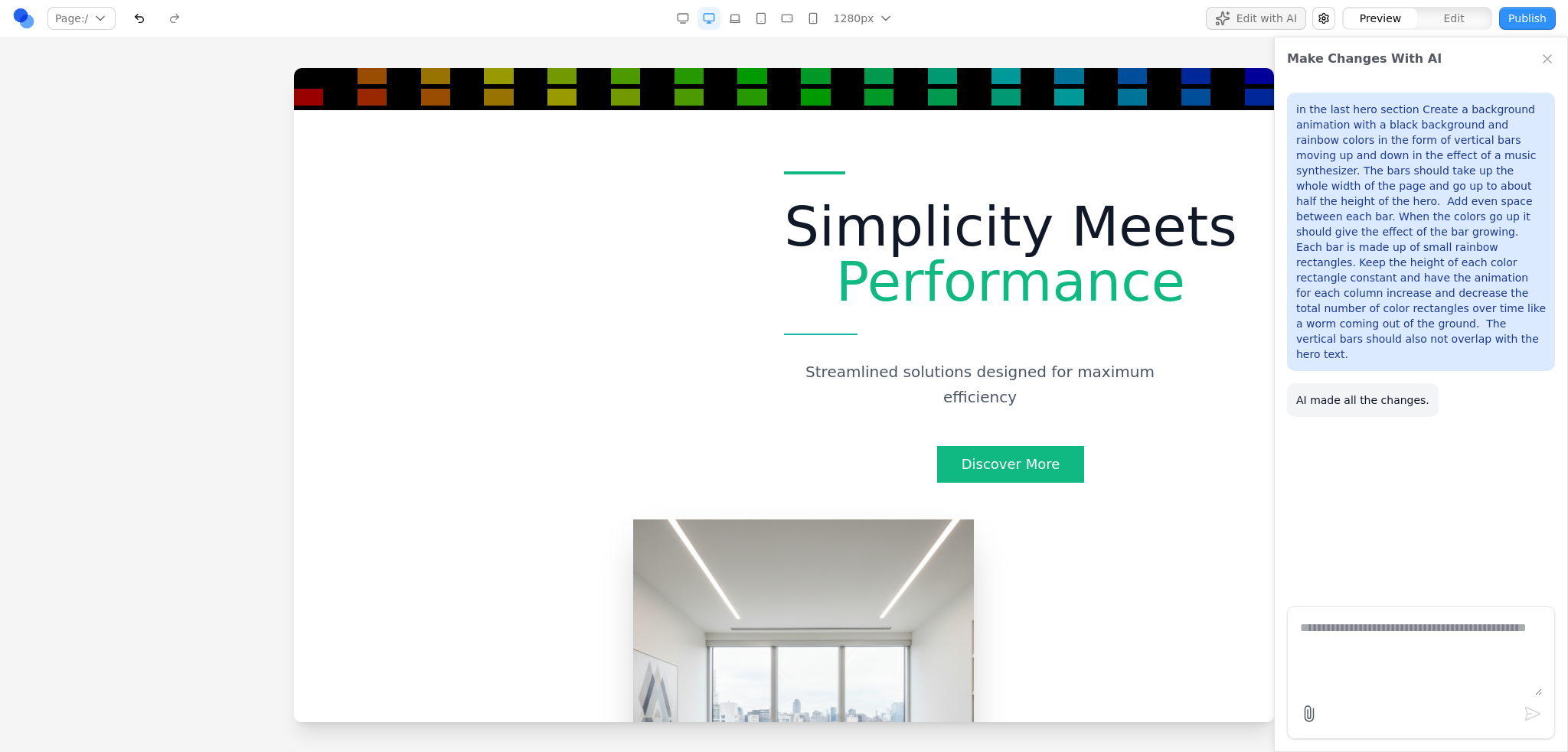
click at [1433, 637] on textarea at bounding box center [1420, 658] width 242 height 77
paste textarea "**********"
type textarea "**********"
click at [1393, 673] on textarea "**********" at bounding box center [1421, 658] width 243 height 77
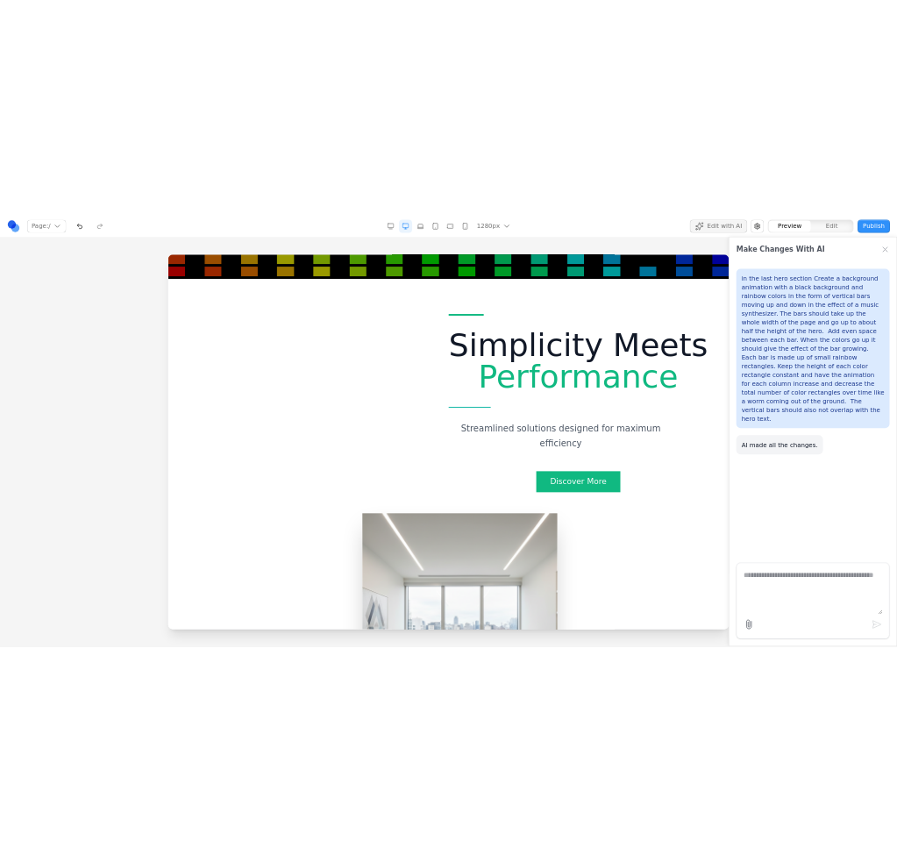
scroll to position [0, 0]
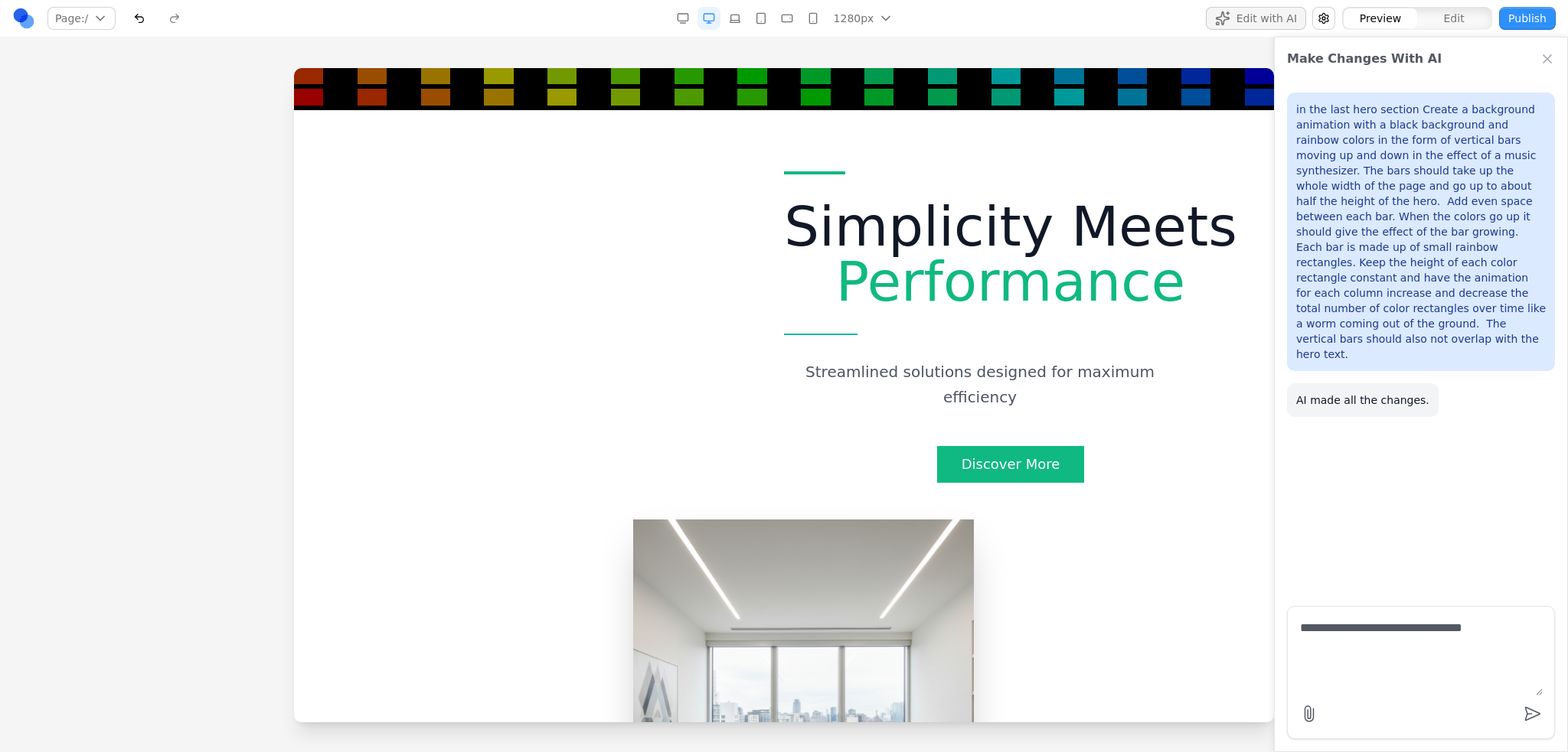
click at [1512, 644] on textarea "**********" at bounding box center [1421, 658] width 243 height 77
click at [1473, 648] on textarea "**********" at bounding box center [1421, 658] width 243 height 77
click at [1506, 645] on textarea "**********" at bounding box center [1421, 658] width 243 height 77
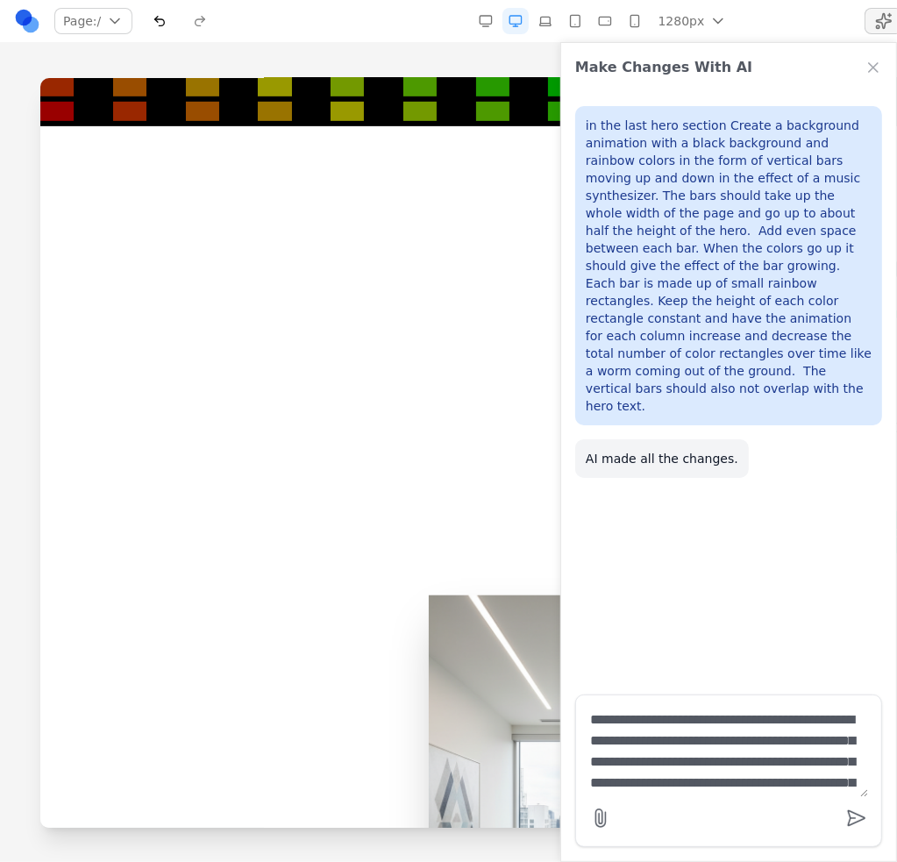
click at [711, 745] on textarea "**********" at bounding box center [729, 754] width 278 height 88
click at [718, 744] on textarea "**********" at bounding box center [729, 754] width 278 height 88
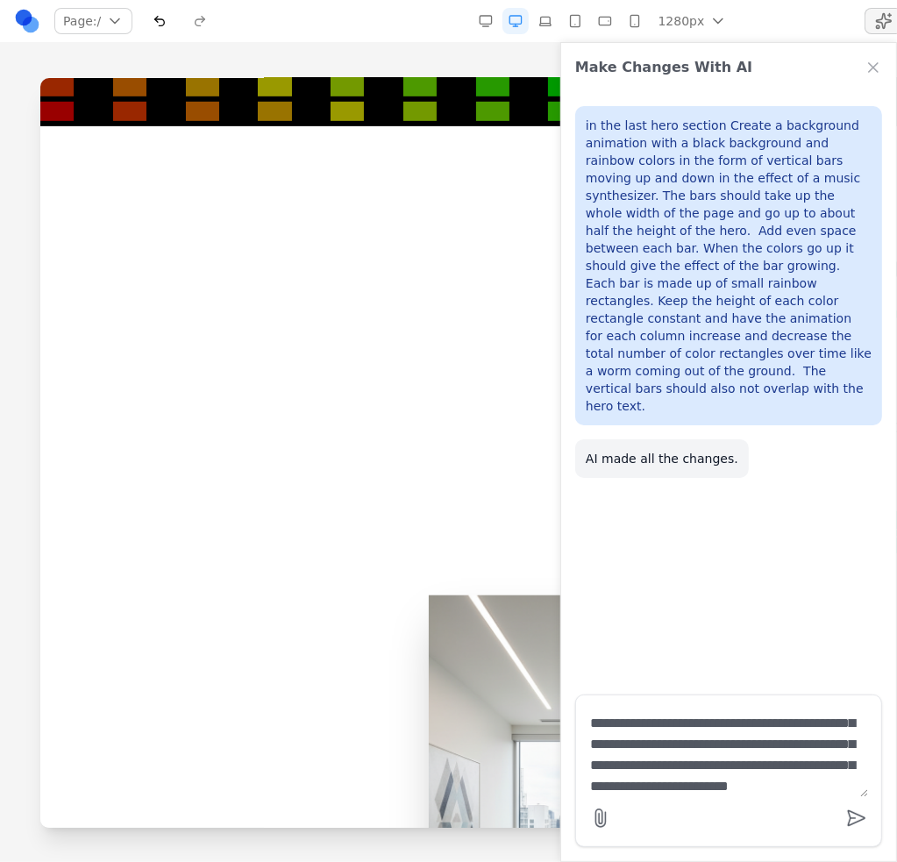
scroll to position [184, 0]
type textarea "**********"
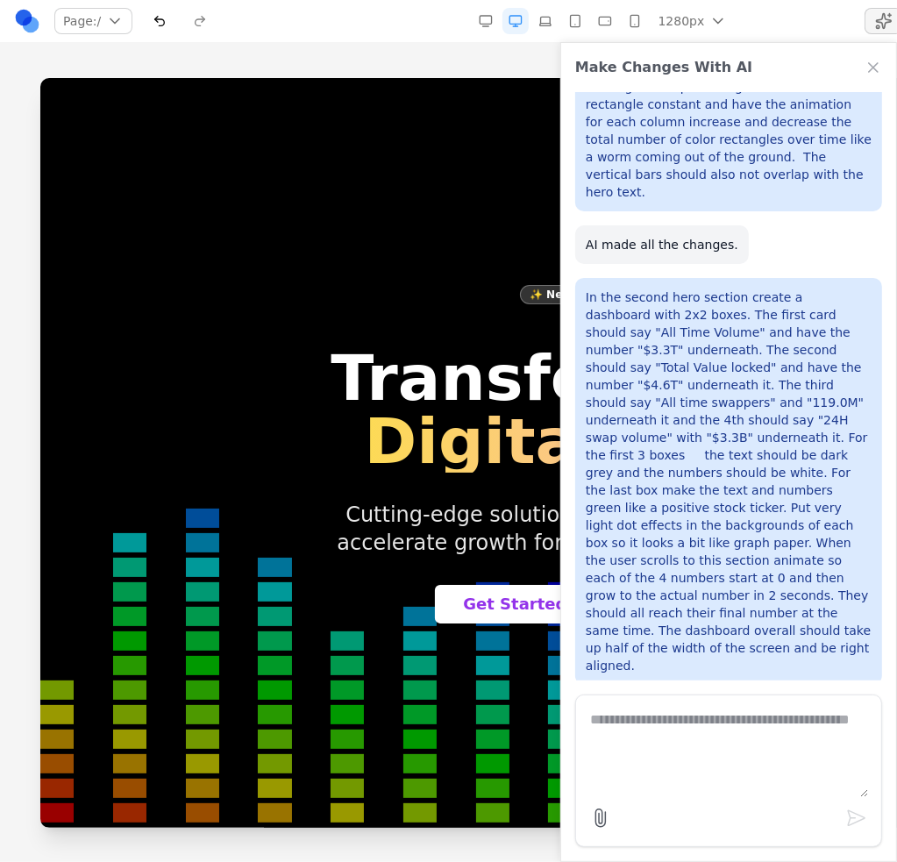
scroll to position [0, 0]
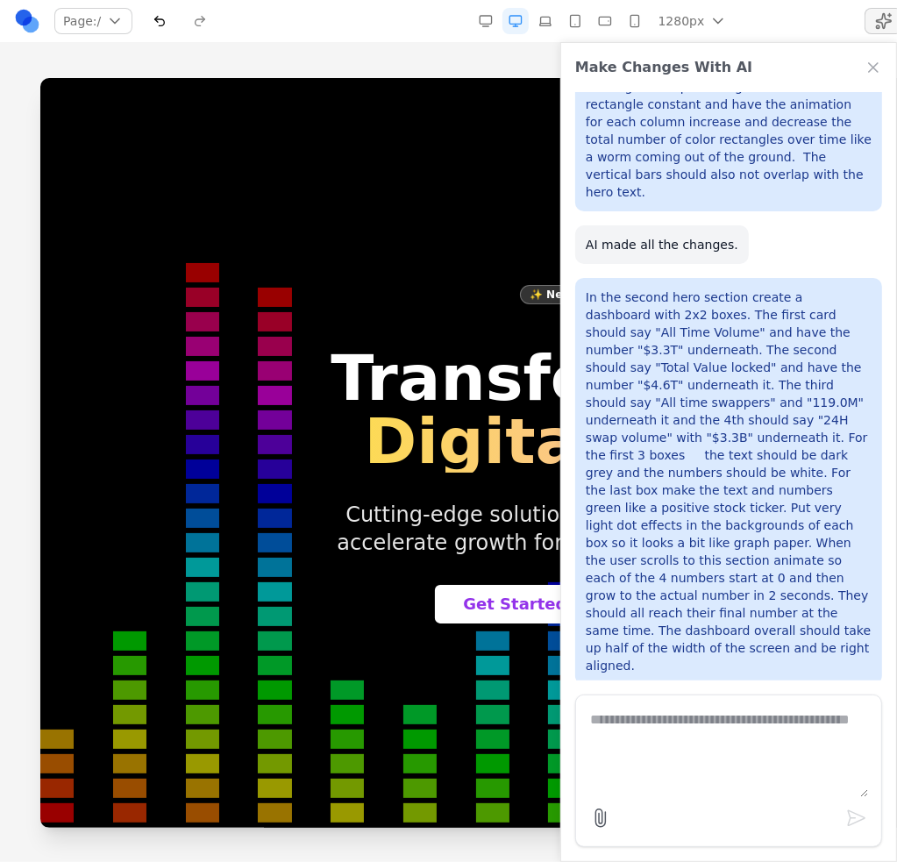
click at [747, 524] on p "In the second hero section create a dashboard with 2x2 boxes. The first card sh…" at bounding box center [729, 482] width 286 height 386
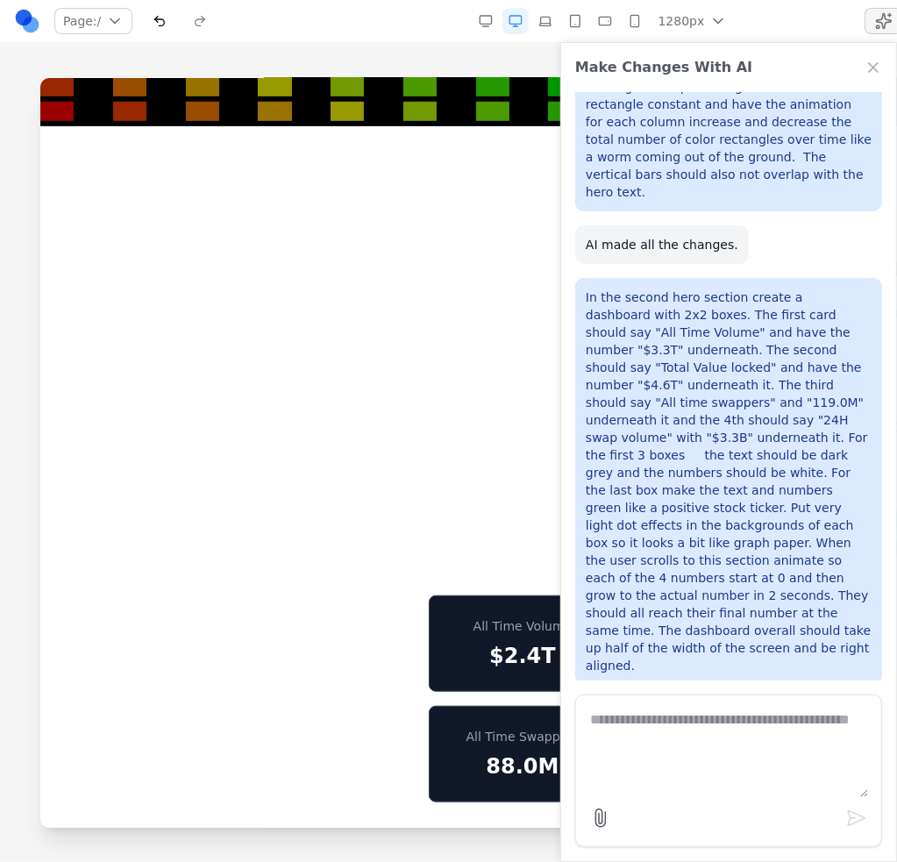
scroll to position [1053, 0]
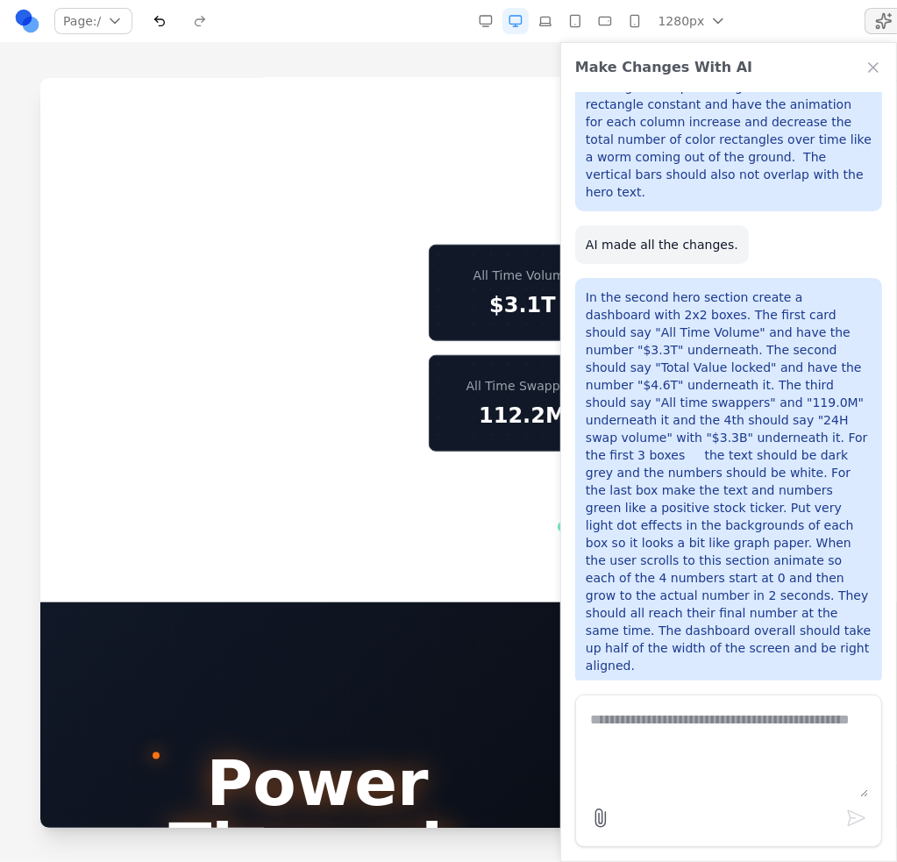
click at [441, 446] on div "Simplicity Meets Performance Streamlined solutions designed for maximum efficie…" at bounding box center [601, 188] width 1095 height 687
click at [870, 62] on icon "Close Chat" at bounding box center [874, 68] width 18 height 18
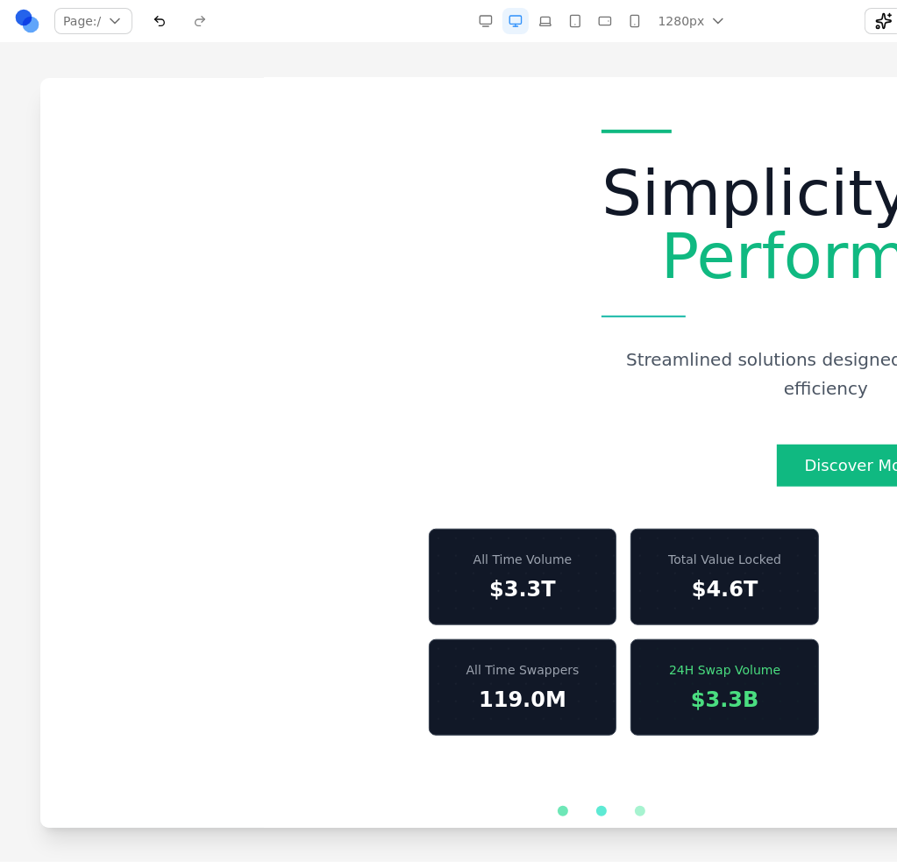
scroll to position [877, 0]
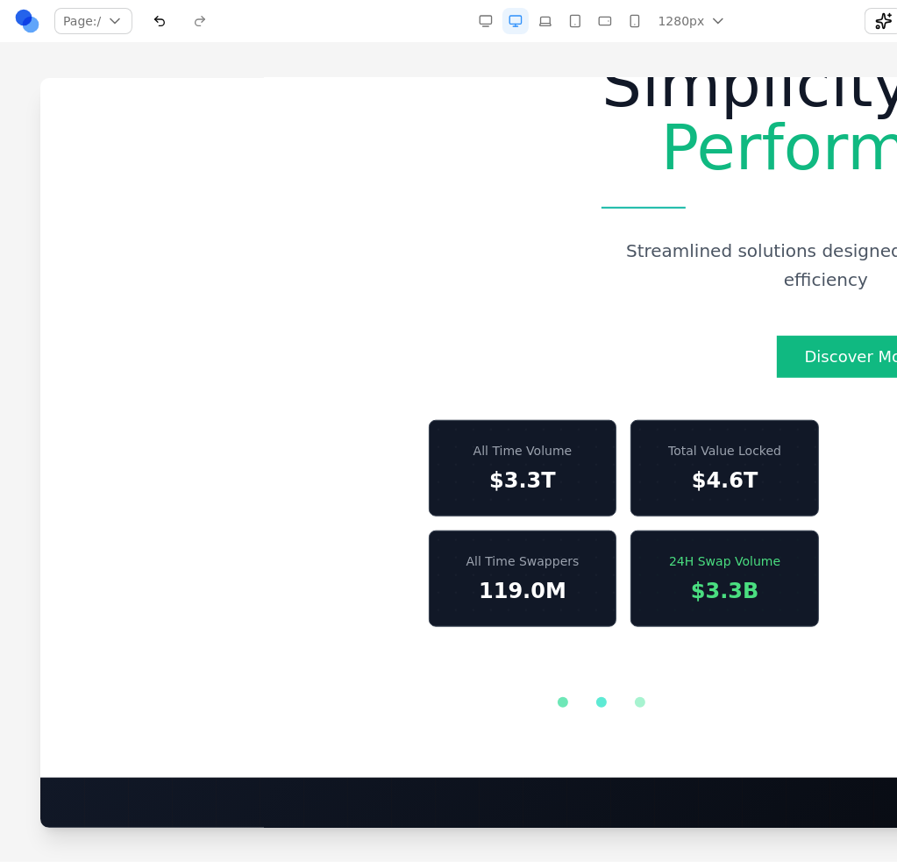
click at [682, 321] on div "Discover More" at bounding box center [860, 349] width 519 height 56
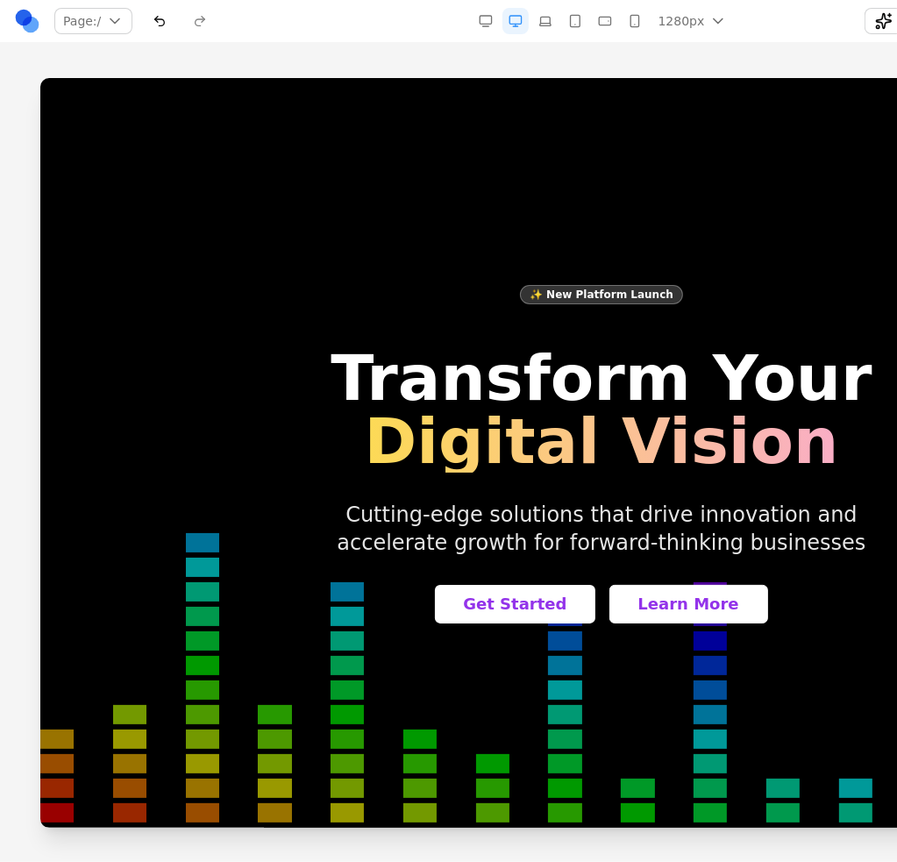
click at [787, 361] on h1 "Transform Your Digital Vision" at bounding box center [600, 409] width 589 height 126
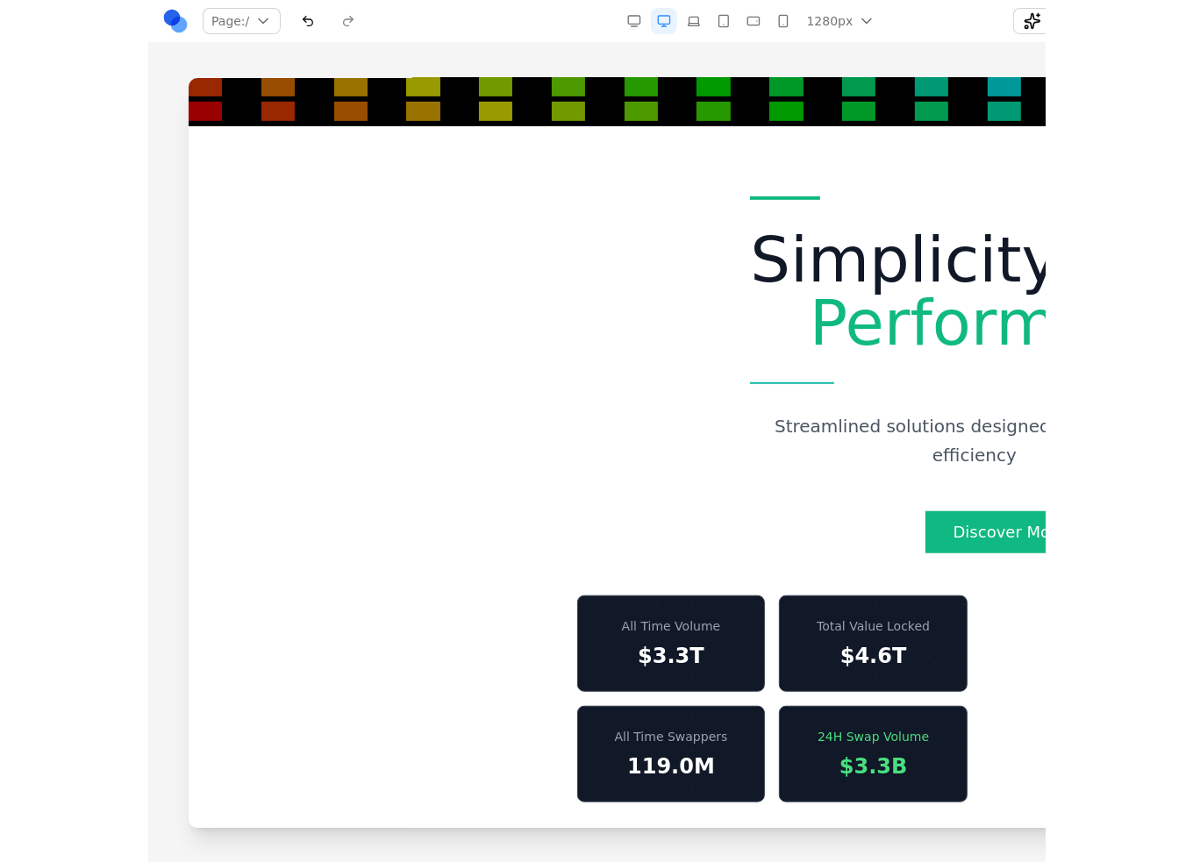
scroll to position [614, 0]
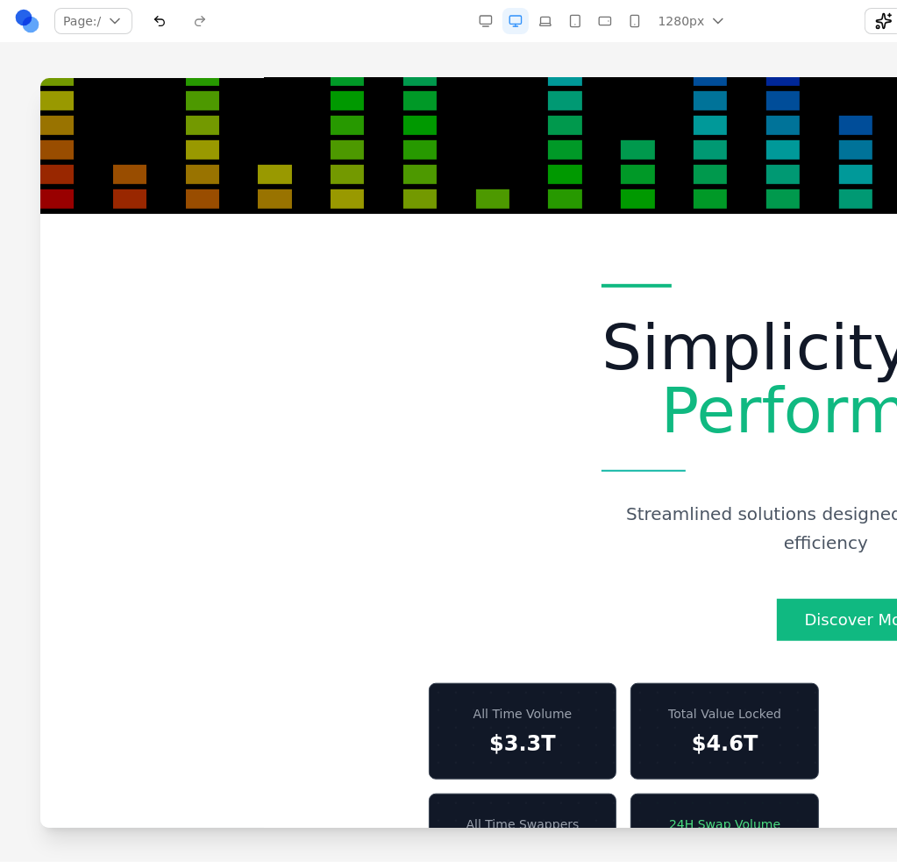
click at [0, 319] on div at bounding box center [602, 469] width 1204 height 783
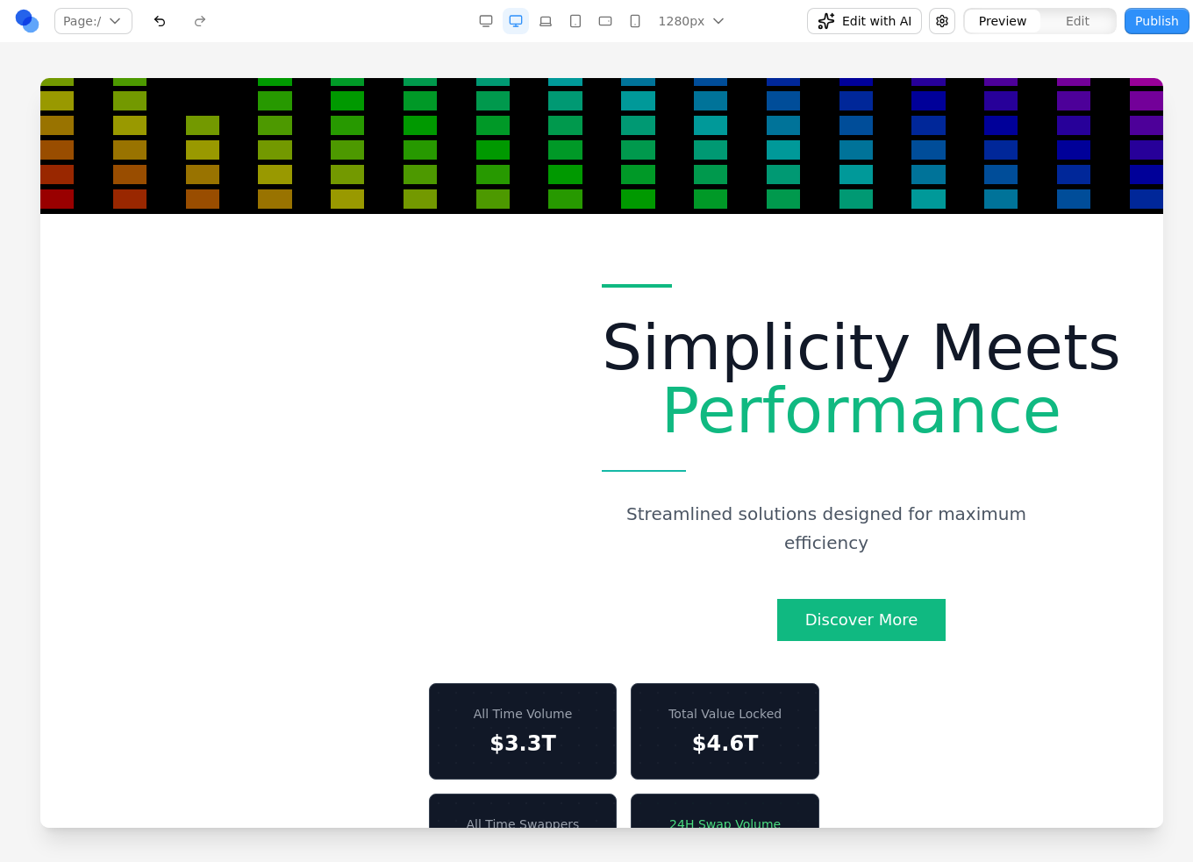
click at [896, 21] on button "Publish" at bounding box center [1157, 21] width 65 height 26
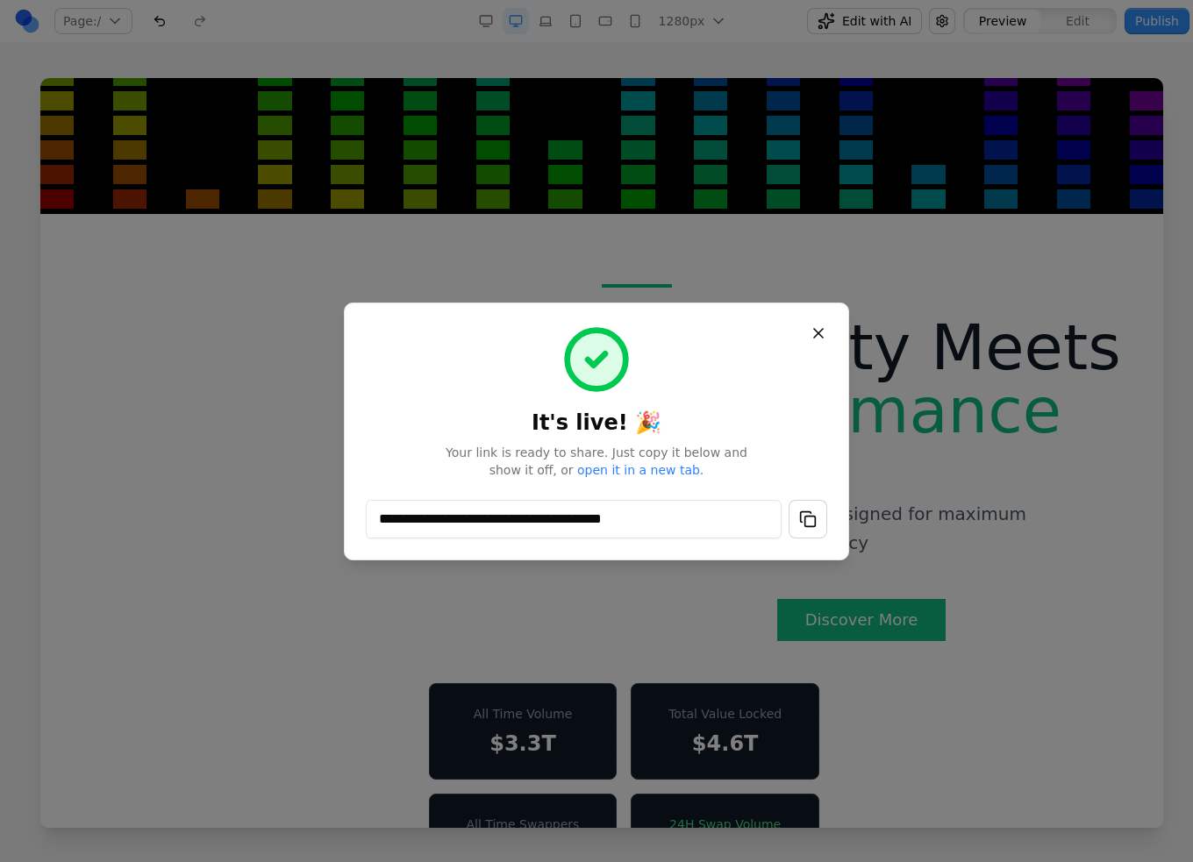
click at [808, 522] on button "button" at bounding box center [808, 519] width 39 height 39
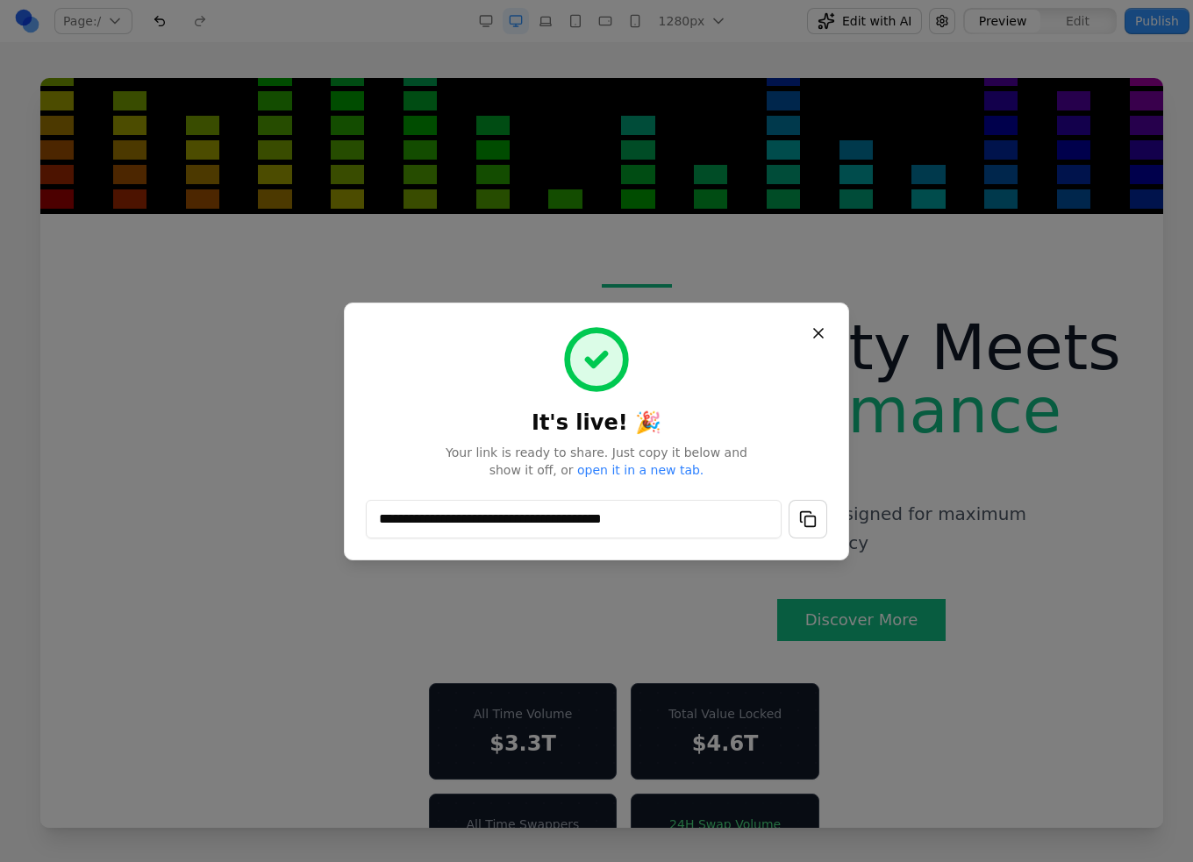
click at [822, 332] on button "Close" at bounding box center [819, 334] width 32 height 32
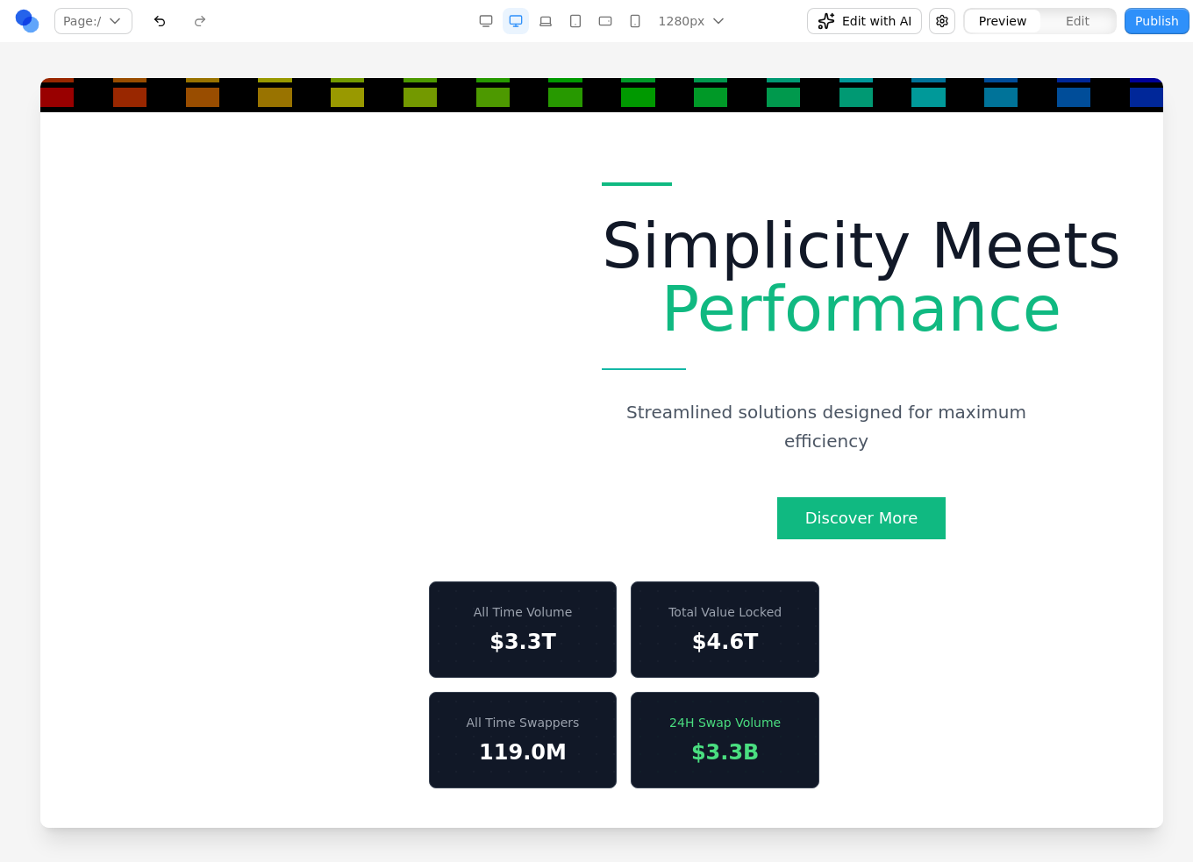
scroll to position [877, 0]
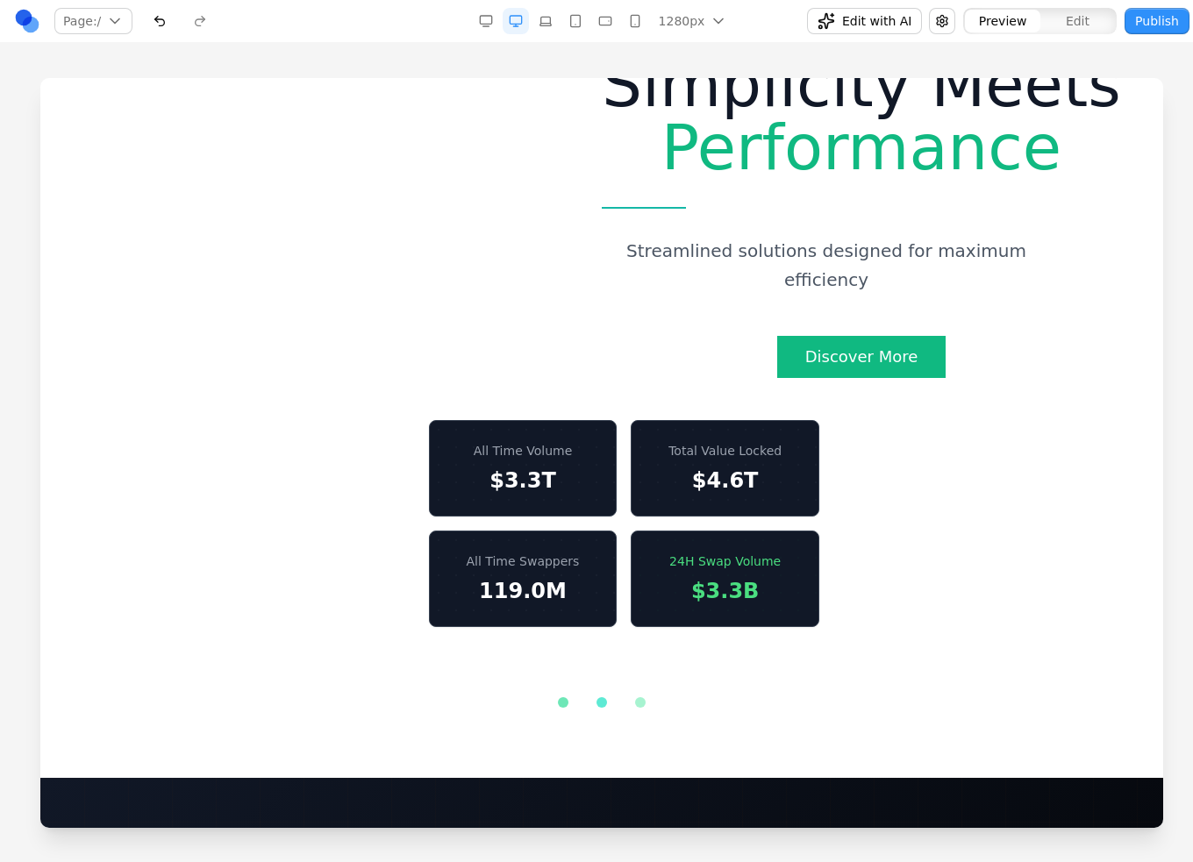
drag, startPoint x: 588, startPoint y: 677, endPoint x: 604, endPoint y: 676, distance: 15.8
click at [589, 697] on div at bounding box center [601, 702] width 1039 height 11
click at [623, 697] on div at bounding box center [601, 702] width 1039 height 11
click at [635, 697] on div at bounding box center [640, 702] width 11 height 11
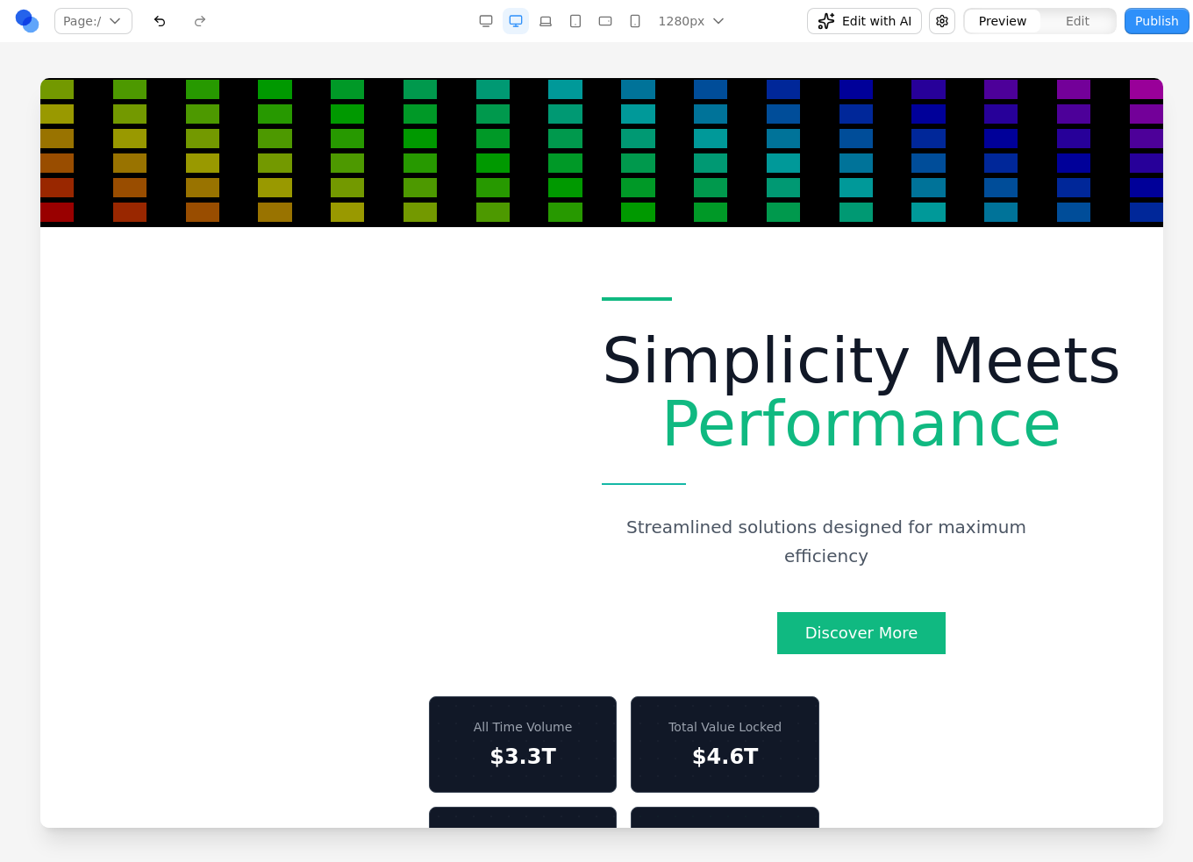
scroll to position [789, 0]
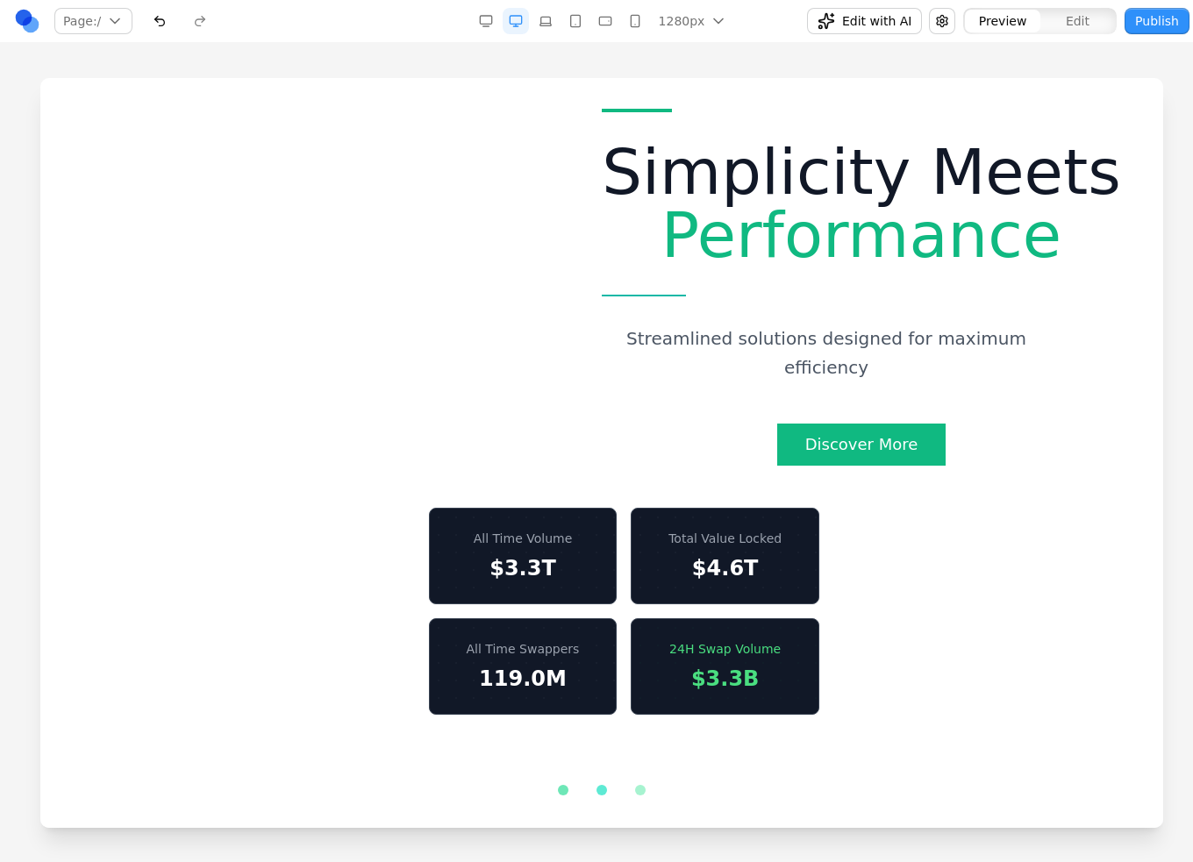
click at [896, 23] on button "Edit" at bounding box center [1077, 21] width 75 height 23
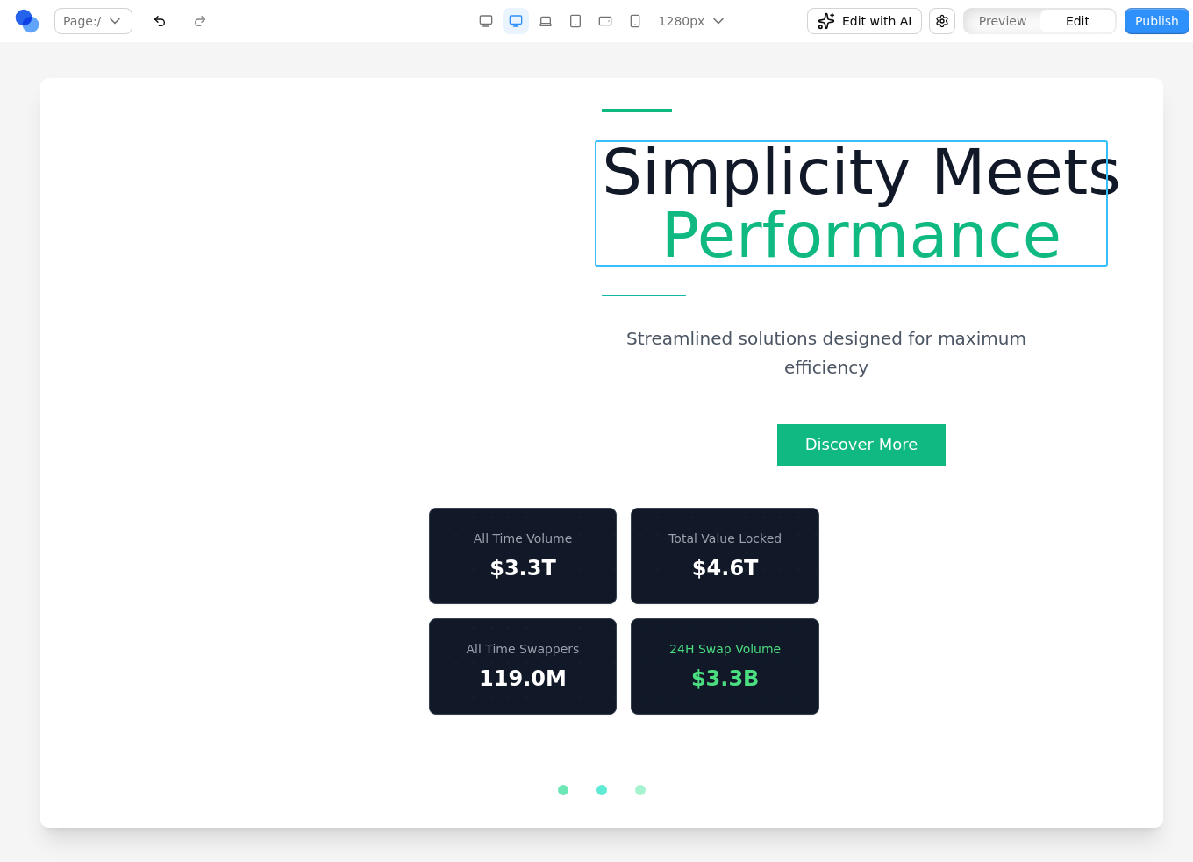
click at [859, 175] on h1 "Simplicity Meets Performance" at bounding box center [861, 203] width 519 height 126
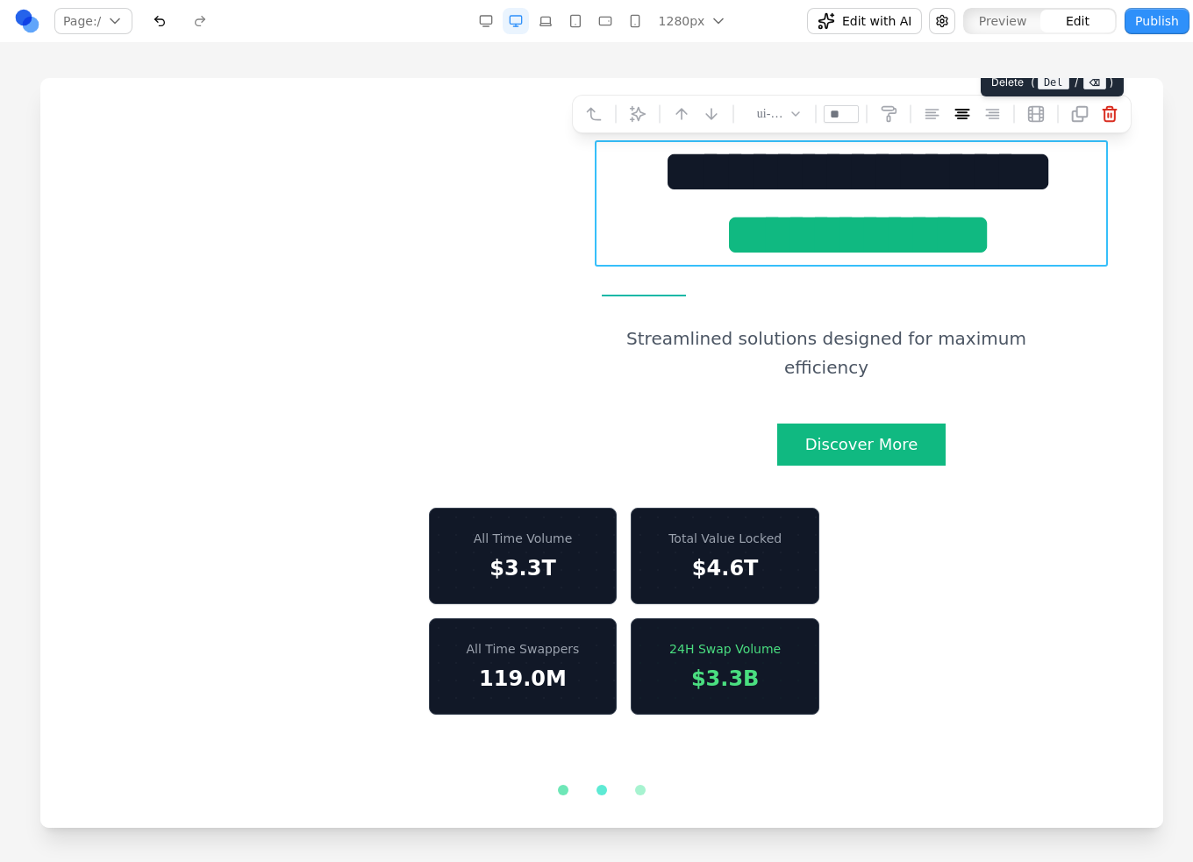
click at [896, 111] on icon at bounding box center [1110, 114] width 18 height 18
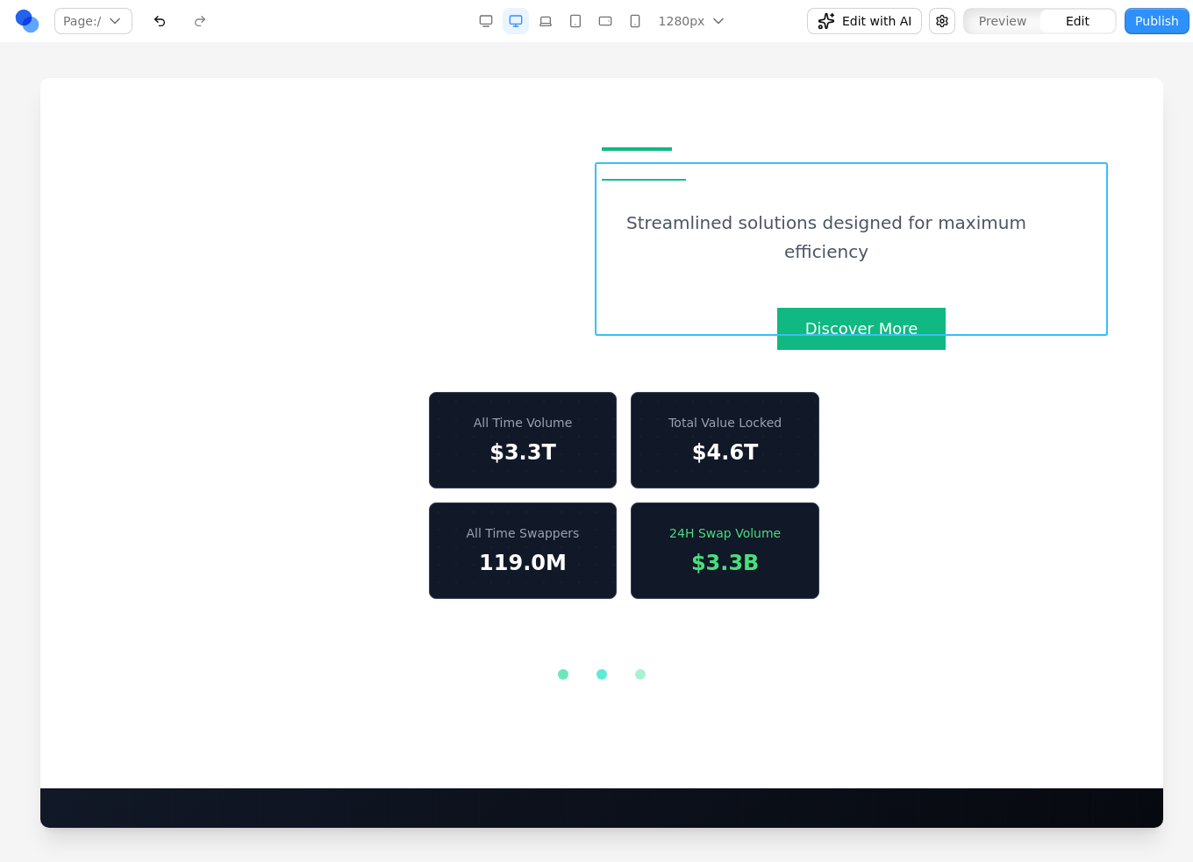
scroll to position [842, 0]
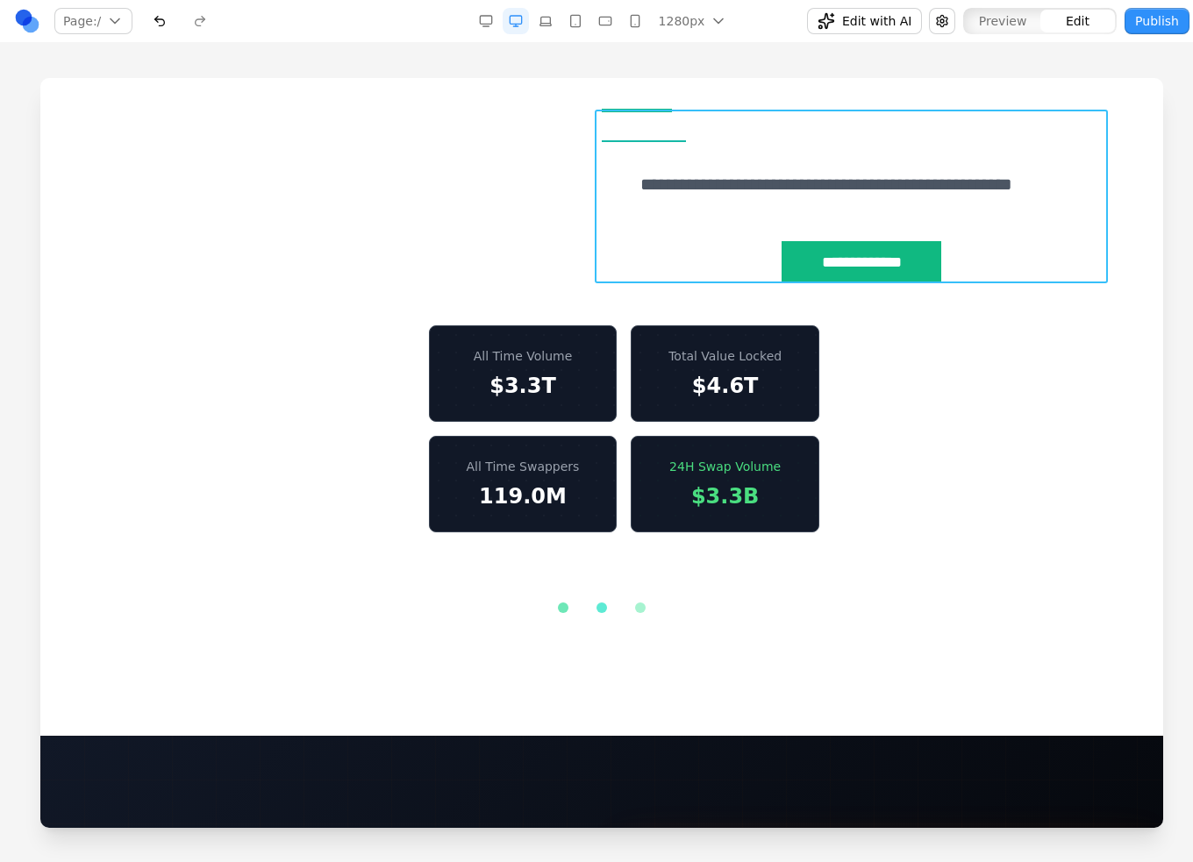
click at [730, 132] on div "**********" at bounding box center [861, 196] width 519 height 175
click at [896, 301] on button at bounding box center [976, 308] width 28 height 28
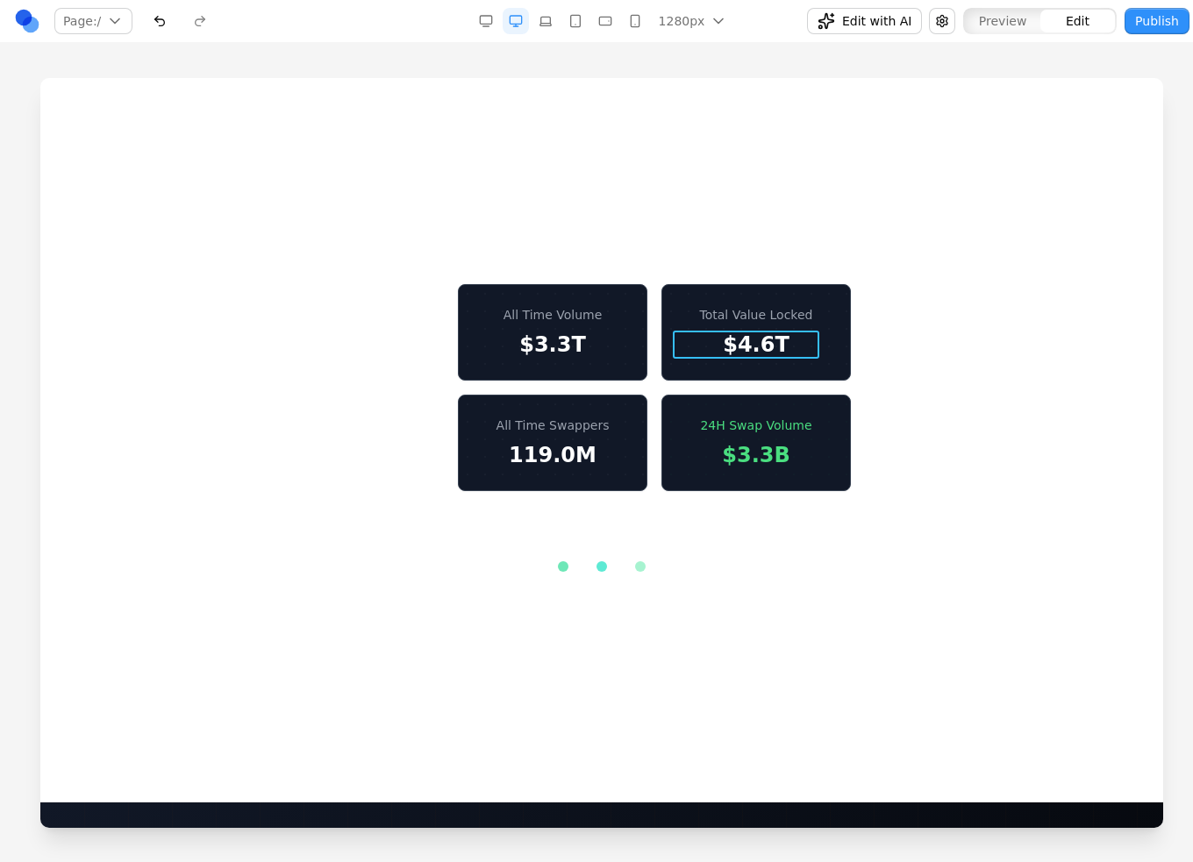
scroll to position [600, 0]
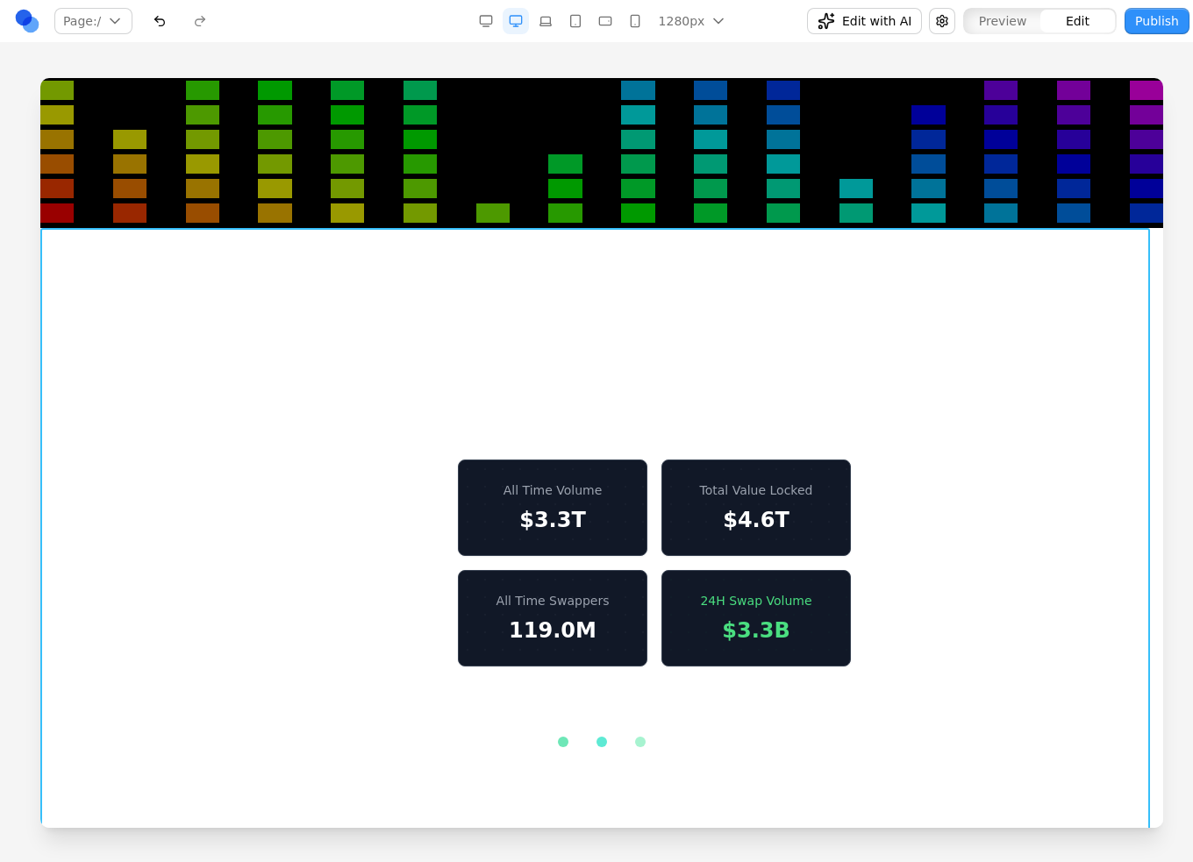
click at [619, 324] on section "**********" at bounding box center [601, 603] width 1123 height 750
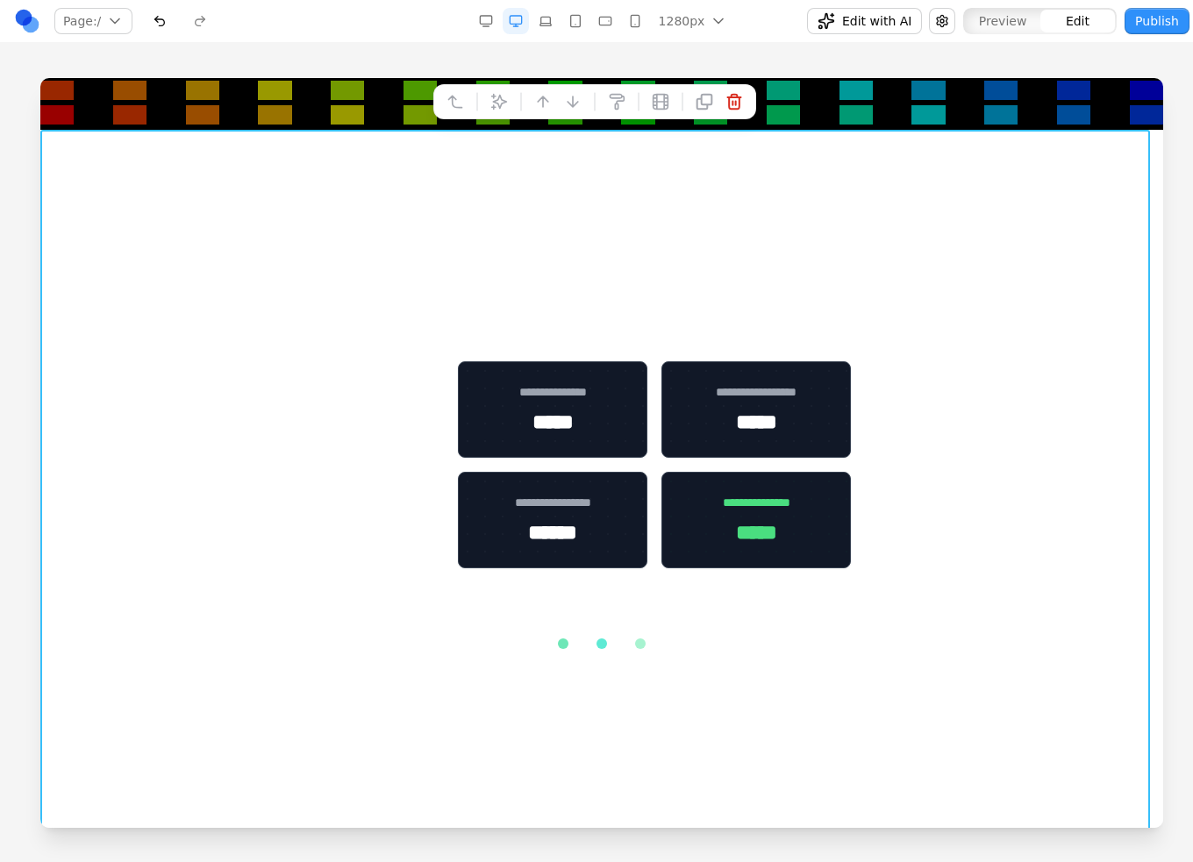
scroll to position [775, 0]
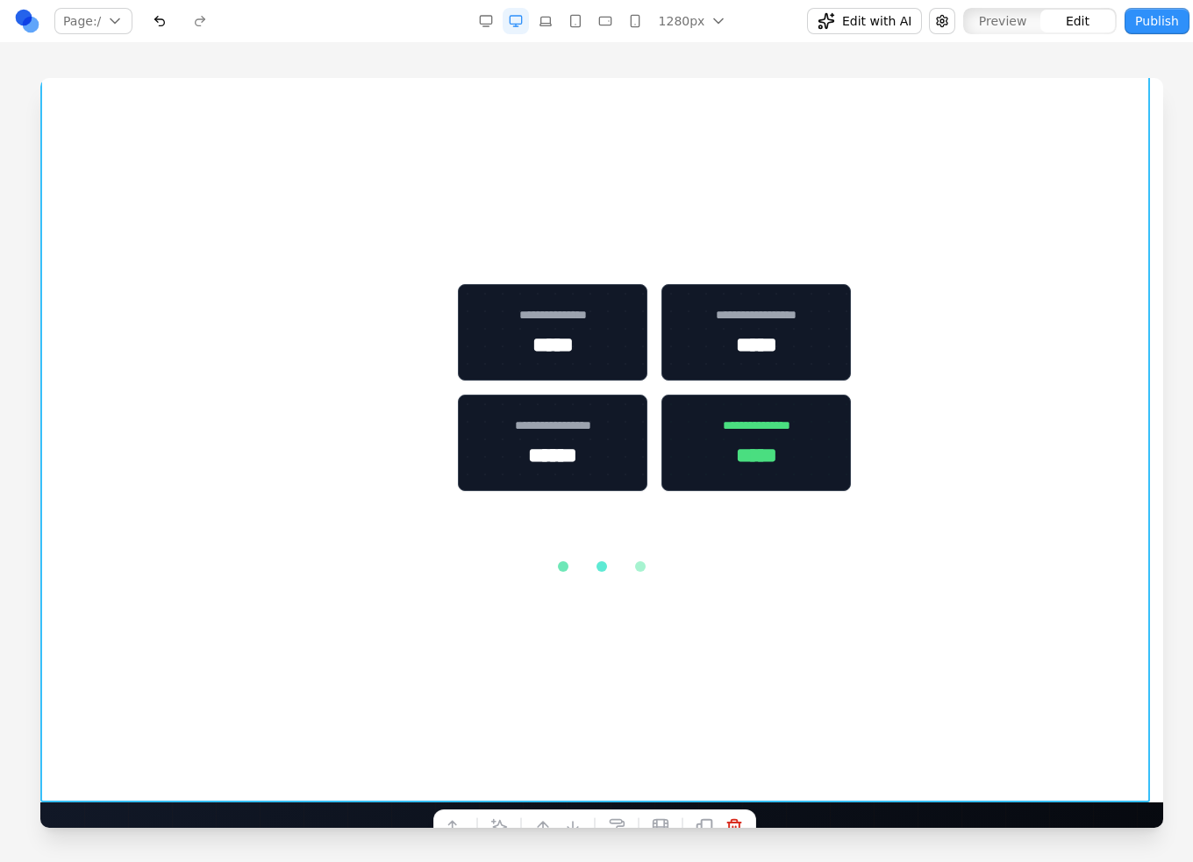
drag, startPoint x: 815, startPoint y: 539, endPoint x: 782, endPoint y: 540, distance: 32.5
click at [812, 540] on div "**********" at bounding box center [601, 428] width 1095 height 288
click at [603, 560] on div "**********" at bounding box center [601, 428] width 1095 height 288
drag, startPoint x: 581, startPoint y: 559, endPoint x: 655, endPoint y: 556, distance: 74.6
click at [581, 558] on div "**********" at bounding box center [601, 428] width 1095 height 288
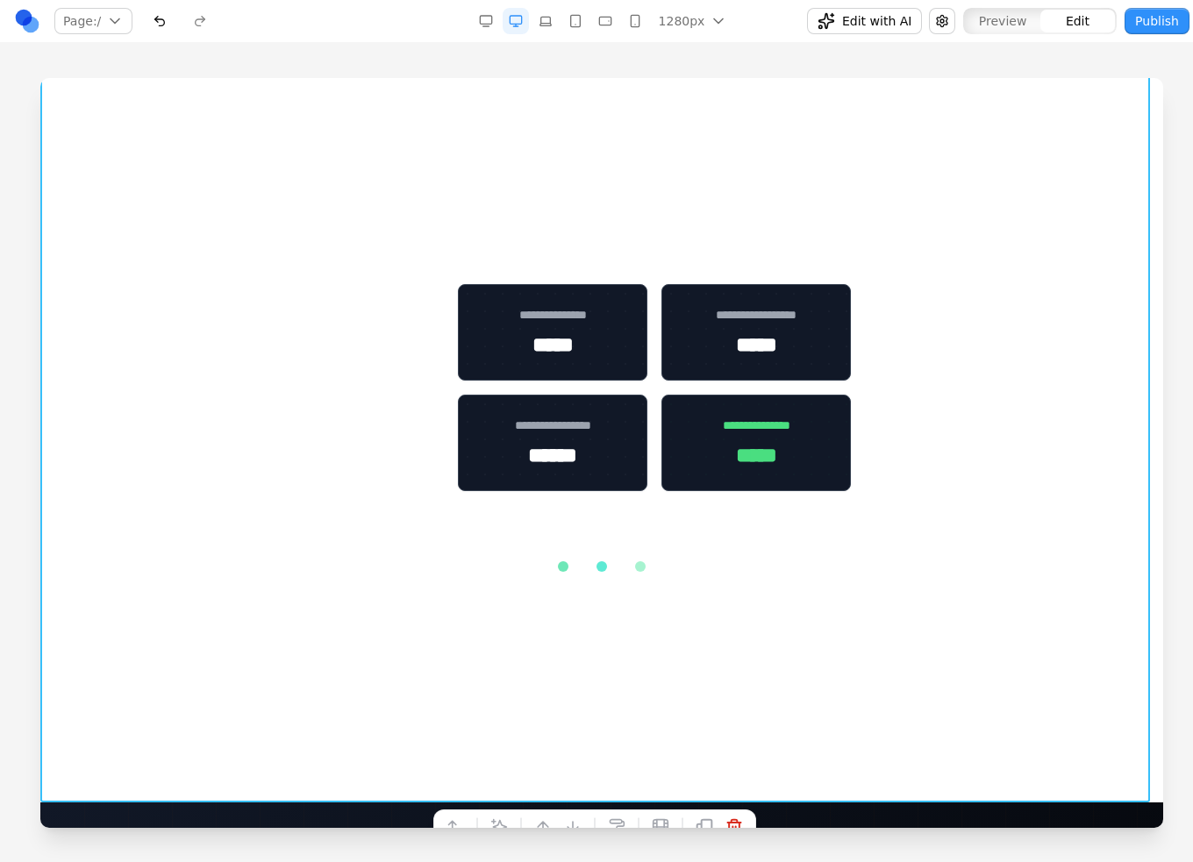
click at [765, 557] on div "**********" at bounding box center [601, 428] width 1095 height 288
click at [702, 551] on div "**********" at bounding box center [601, 428] width 1095 height 288
click at [570, 550] on div "**********" at bounding box center [601, 428] width 1095 height 288
drag, startPoint x: 589, startPoint y: 535, endPoint x: 589, endPoint y: 521, distance: 14.0
click at [589, 530] on div "**********" at bounding box center [601, 428] width 1095 height 288
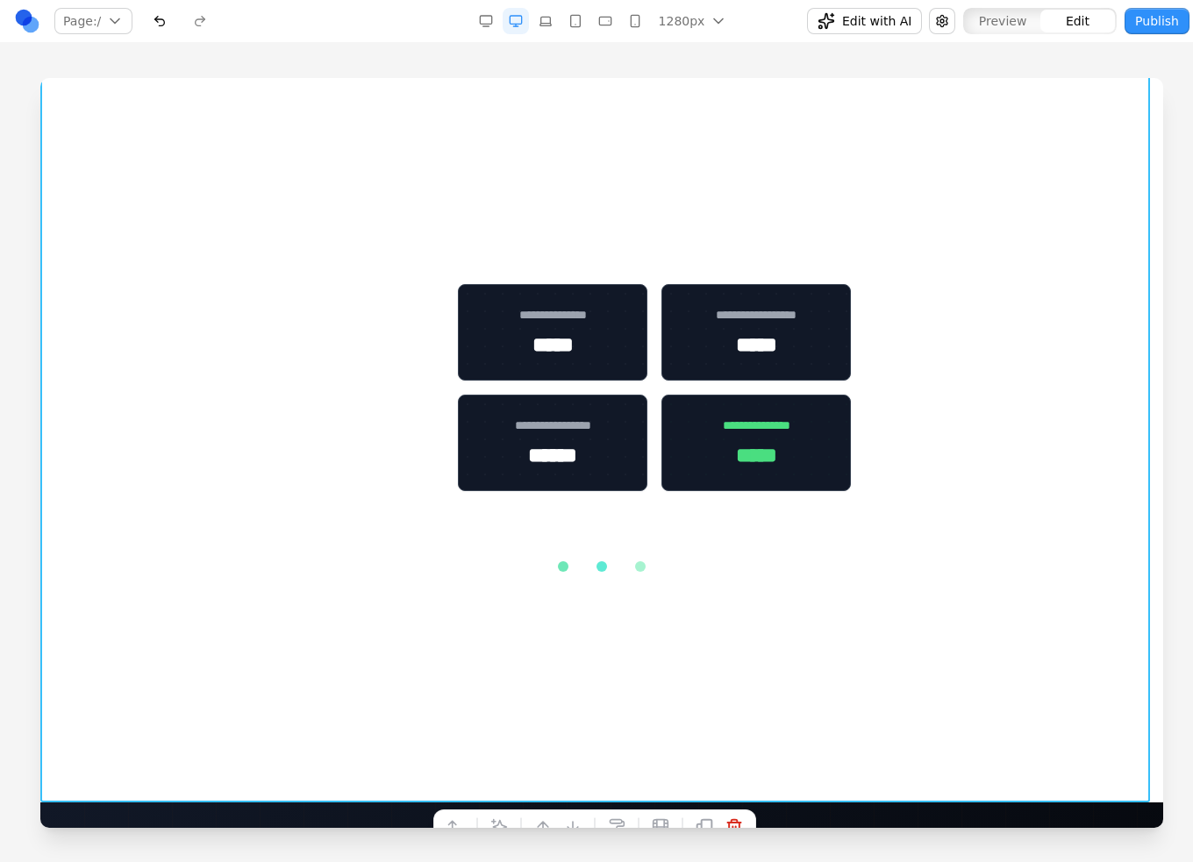
click at [592, 508] on div "**********" at bounding box center [601, 428] width 1095 height 288
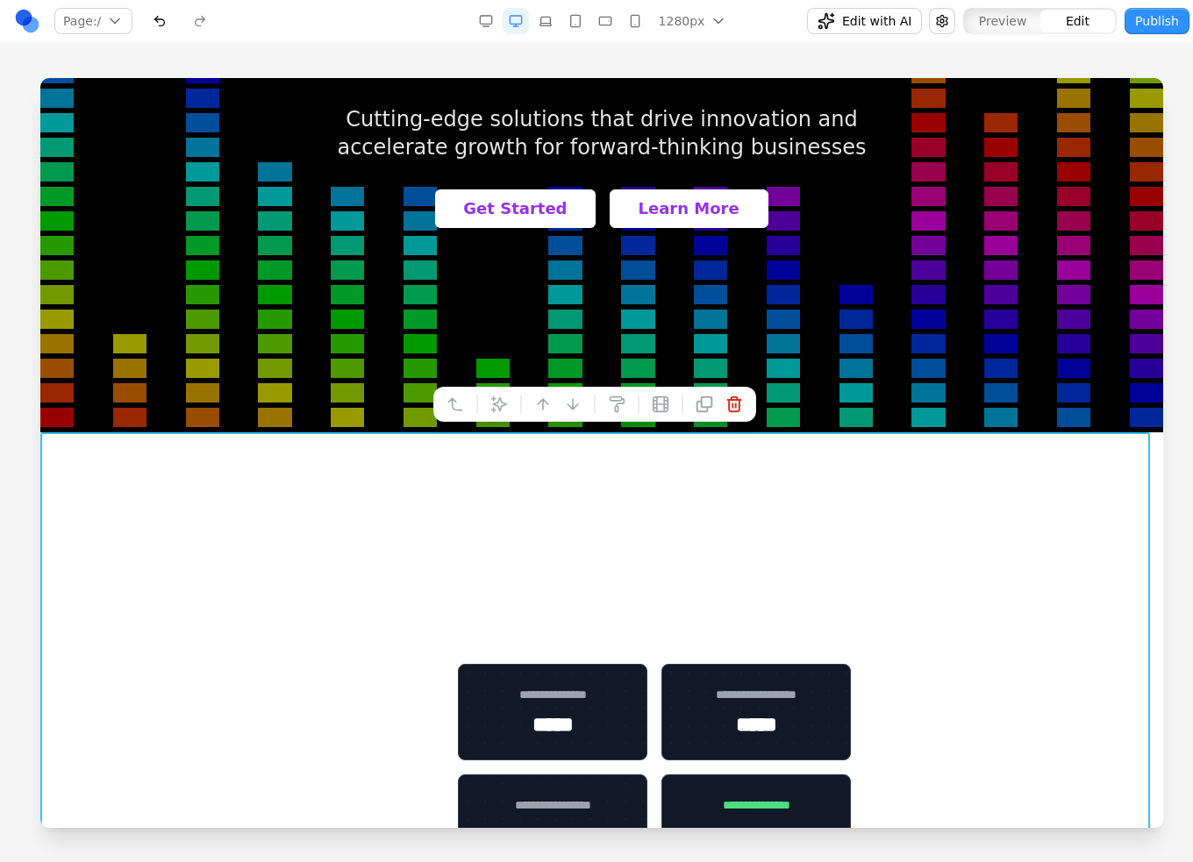
scroll to position [351, 0]
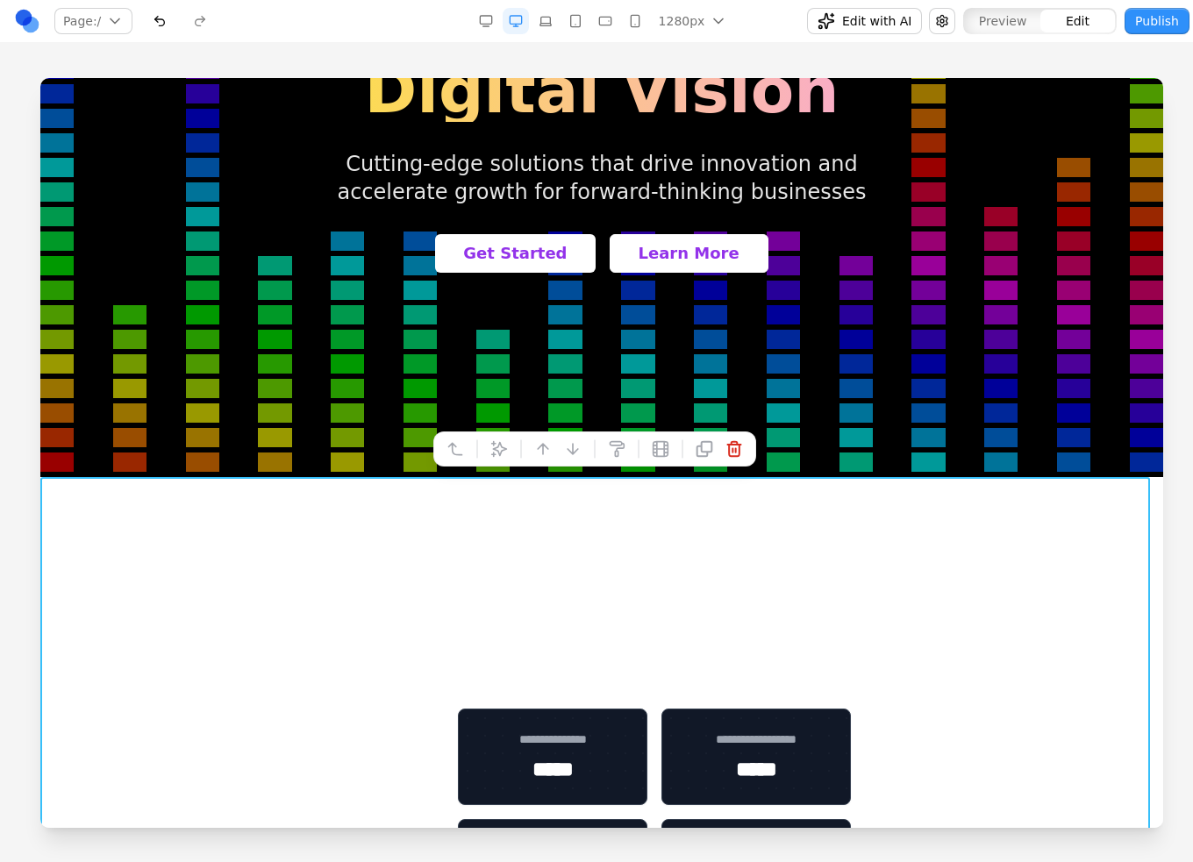
click at [742, 171] on p "Cutting-edge solutions that drive innovation and accelerate growth for forward-…" at bounding box center [601, 178] width 589 height 56
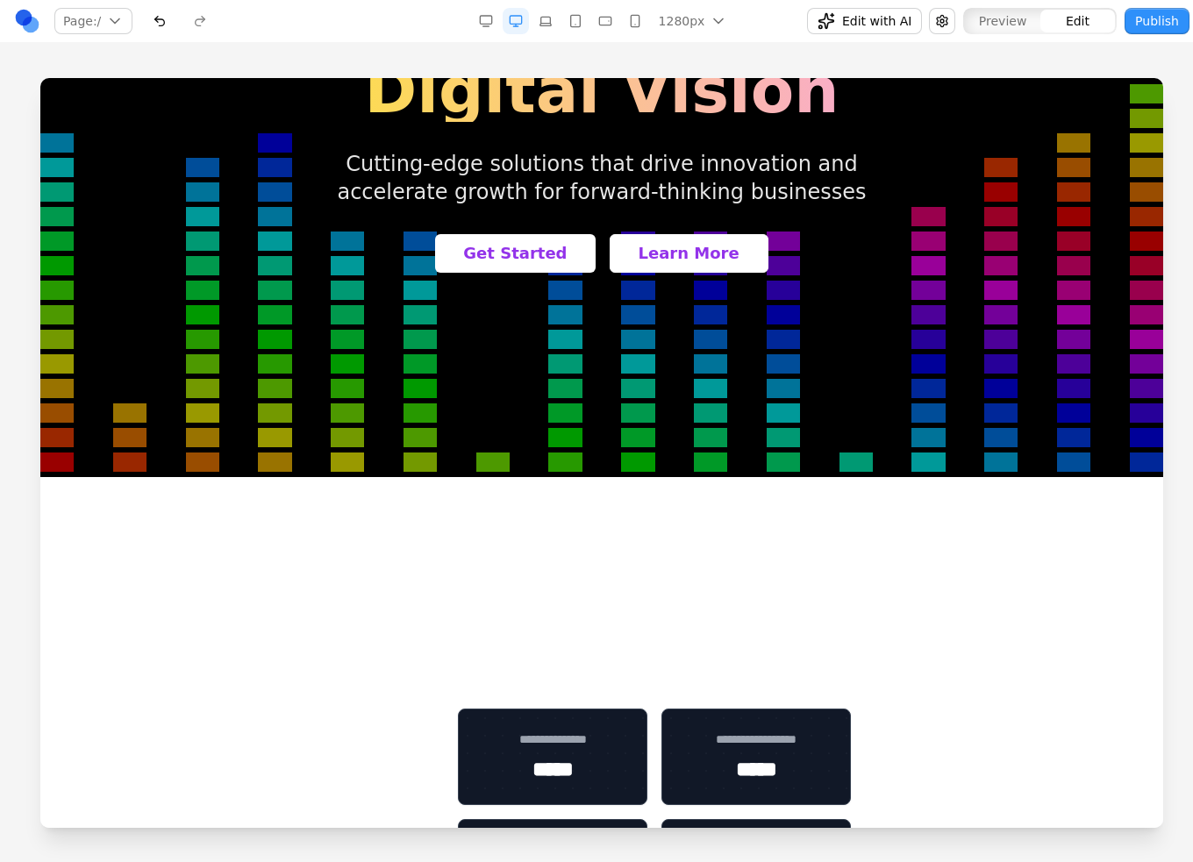
click at [896, 11] on button "Publish" at bounding box center [1157, 21] width 65 height 26
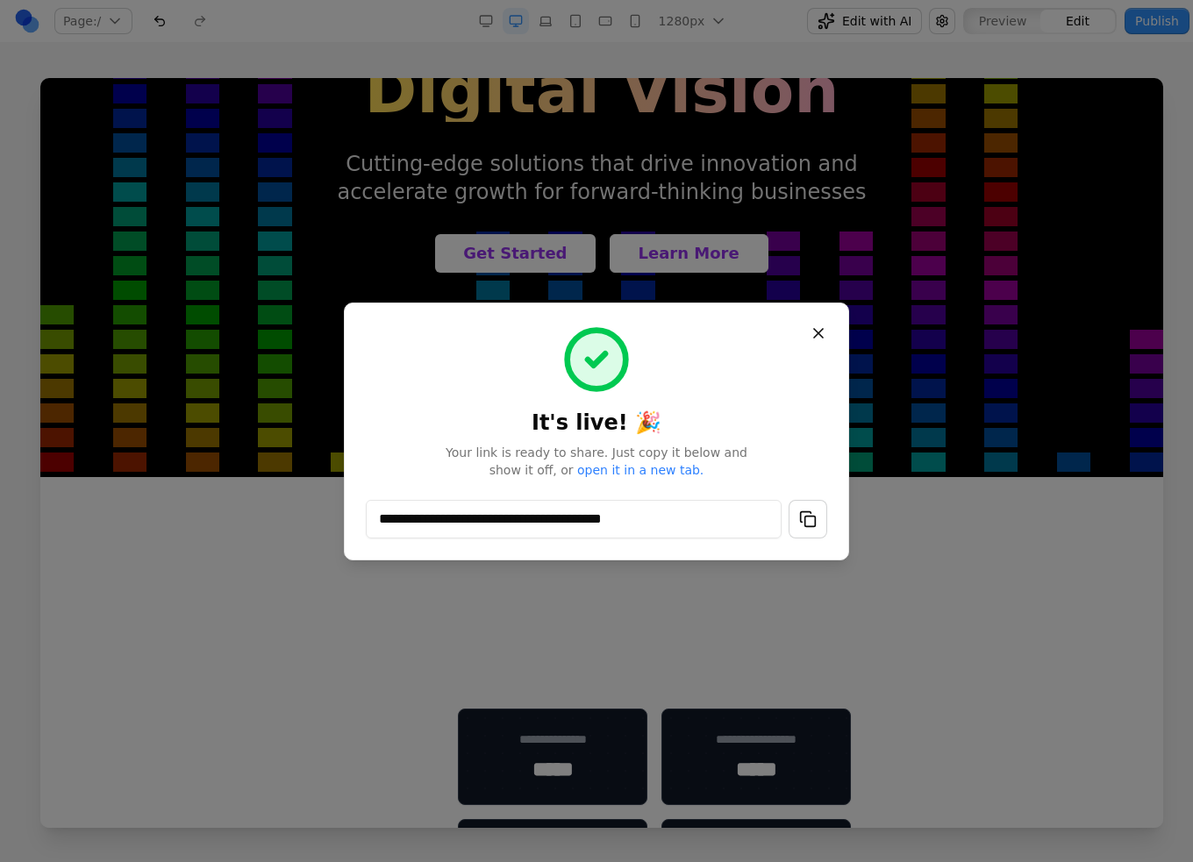
click at [809, 518] on button "button" at bounding box center [808, 519] width 39 height 39
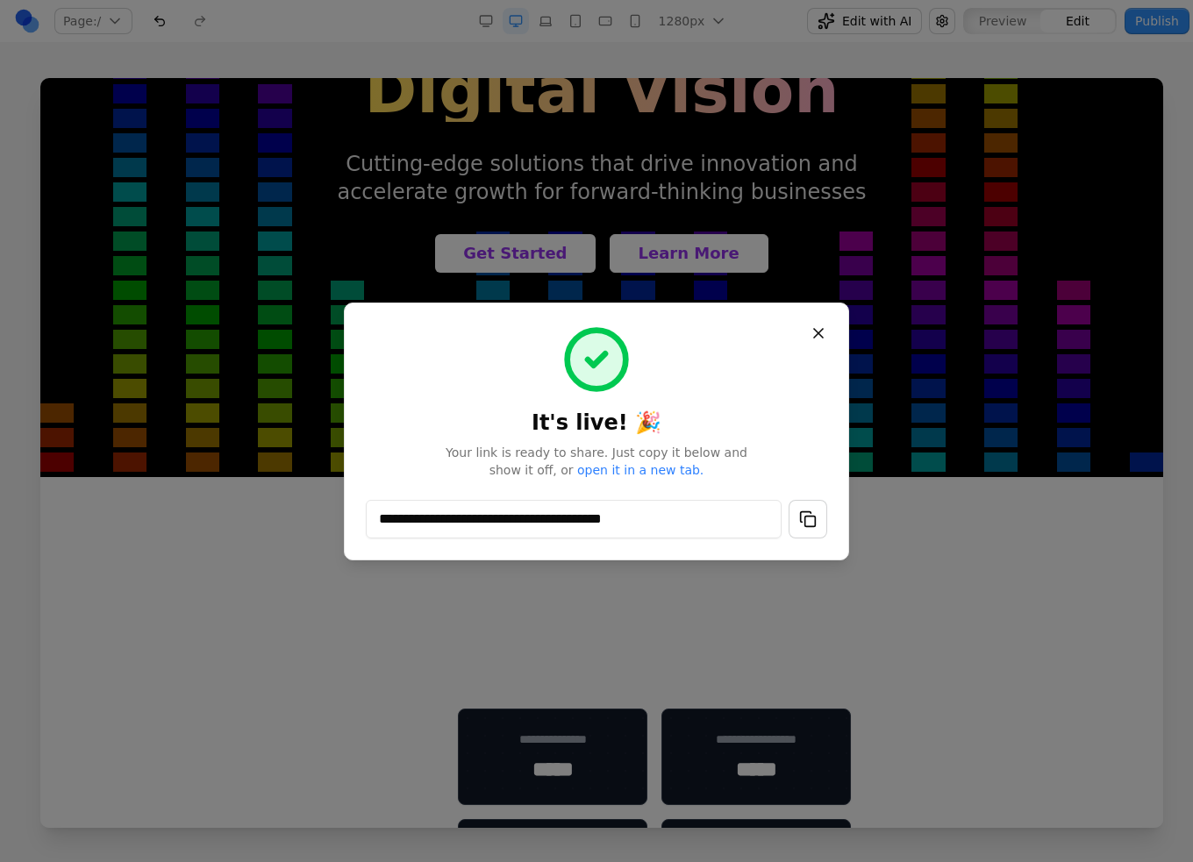
click at [896, 550] on div at bounding box center [596, 431] width 1193 height 862
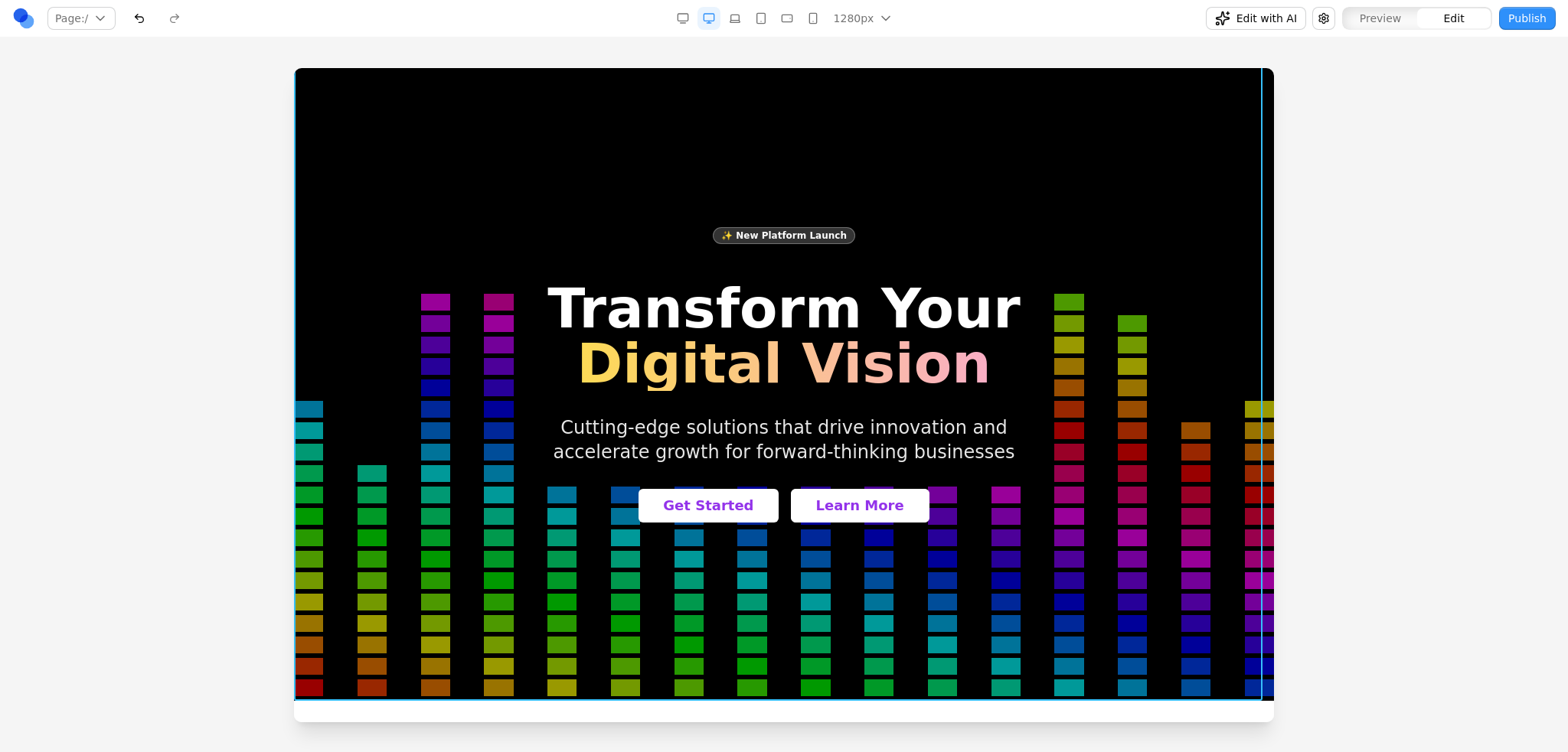
scroll to position [0, 0]
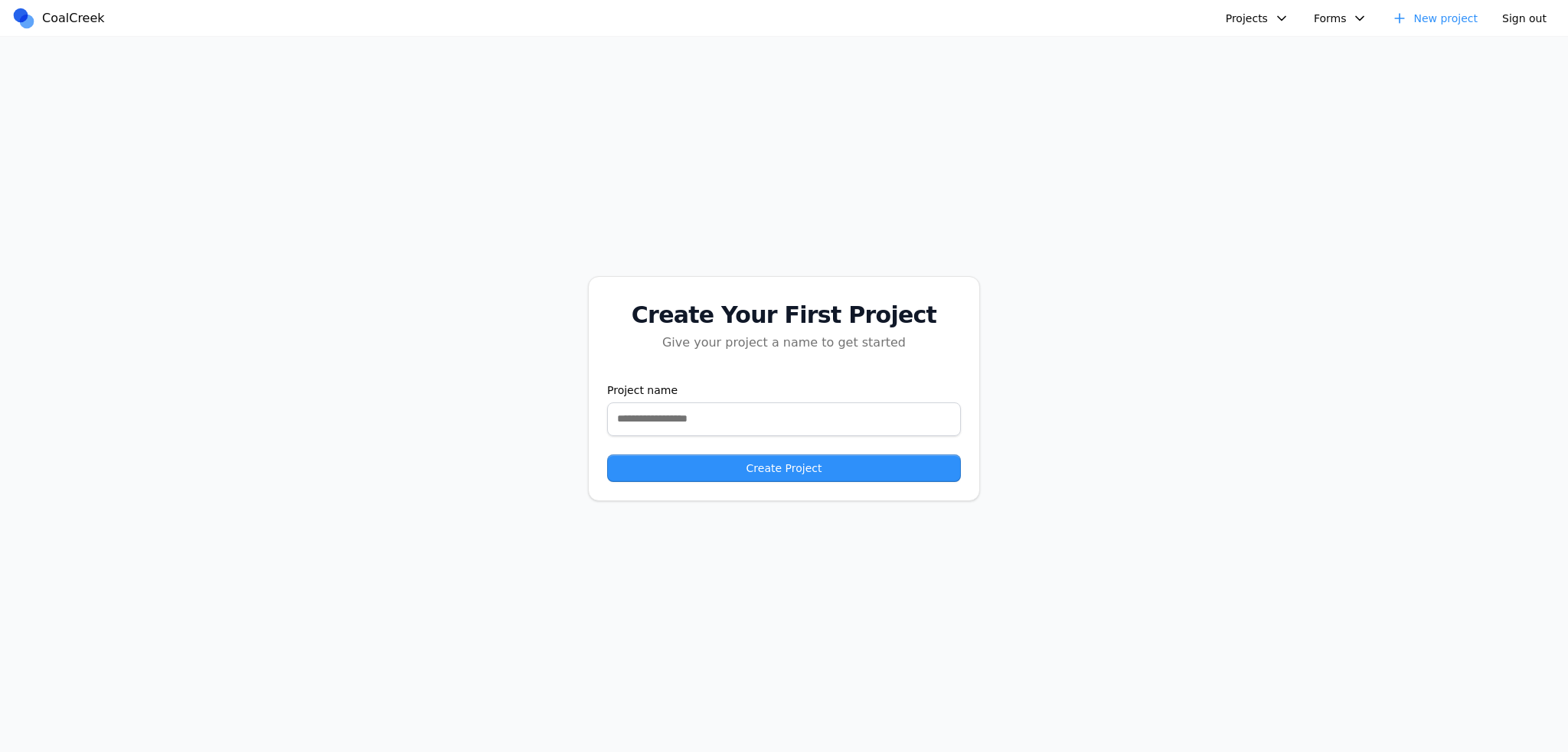
click at [1261, 10] on button "Projects" at bounding box center [1257, 18] width 82 height 23
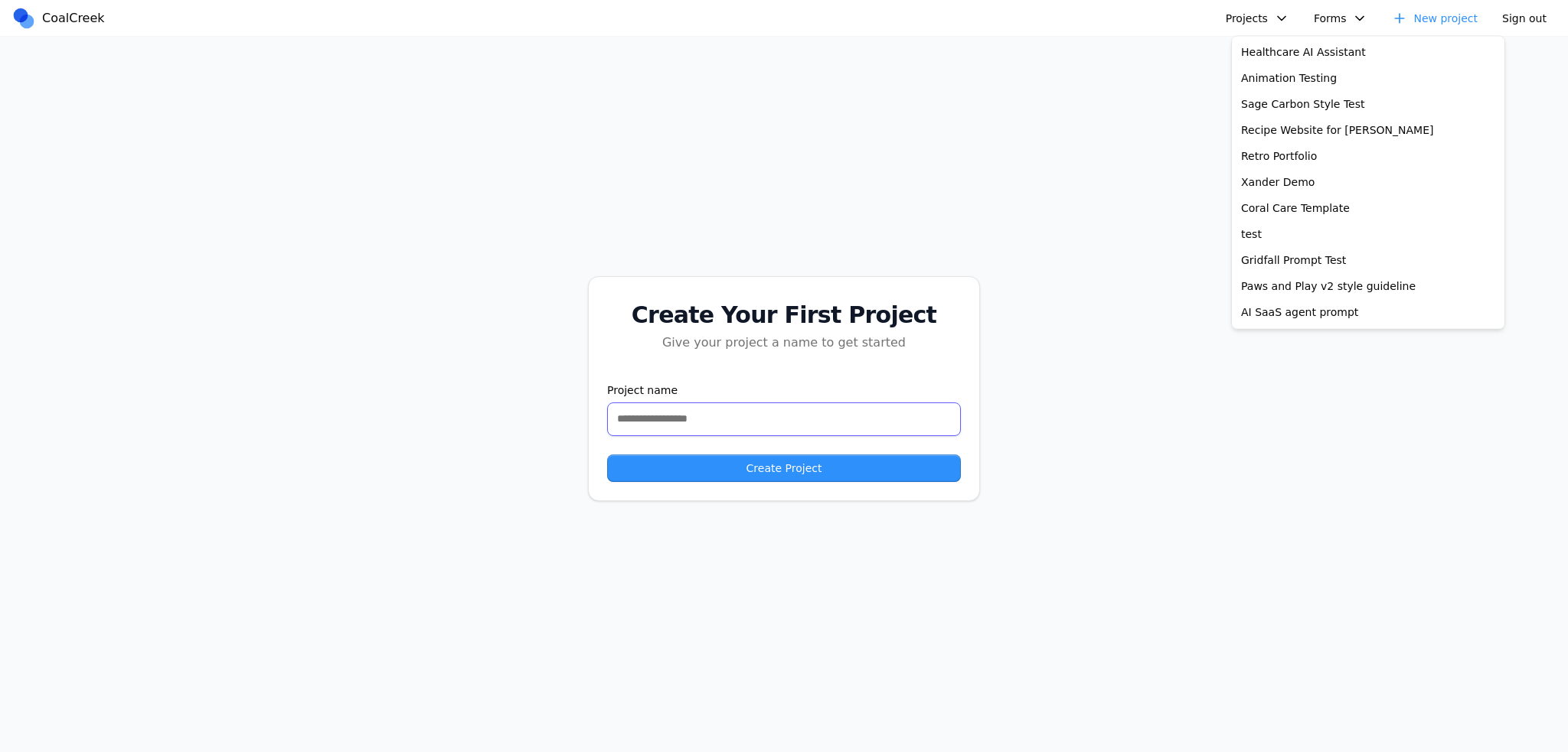
click at [820, 417] on input "text" at bounding box center [784, 419] width 353 height 34
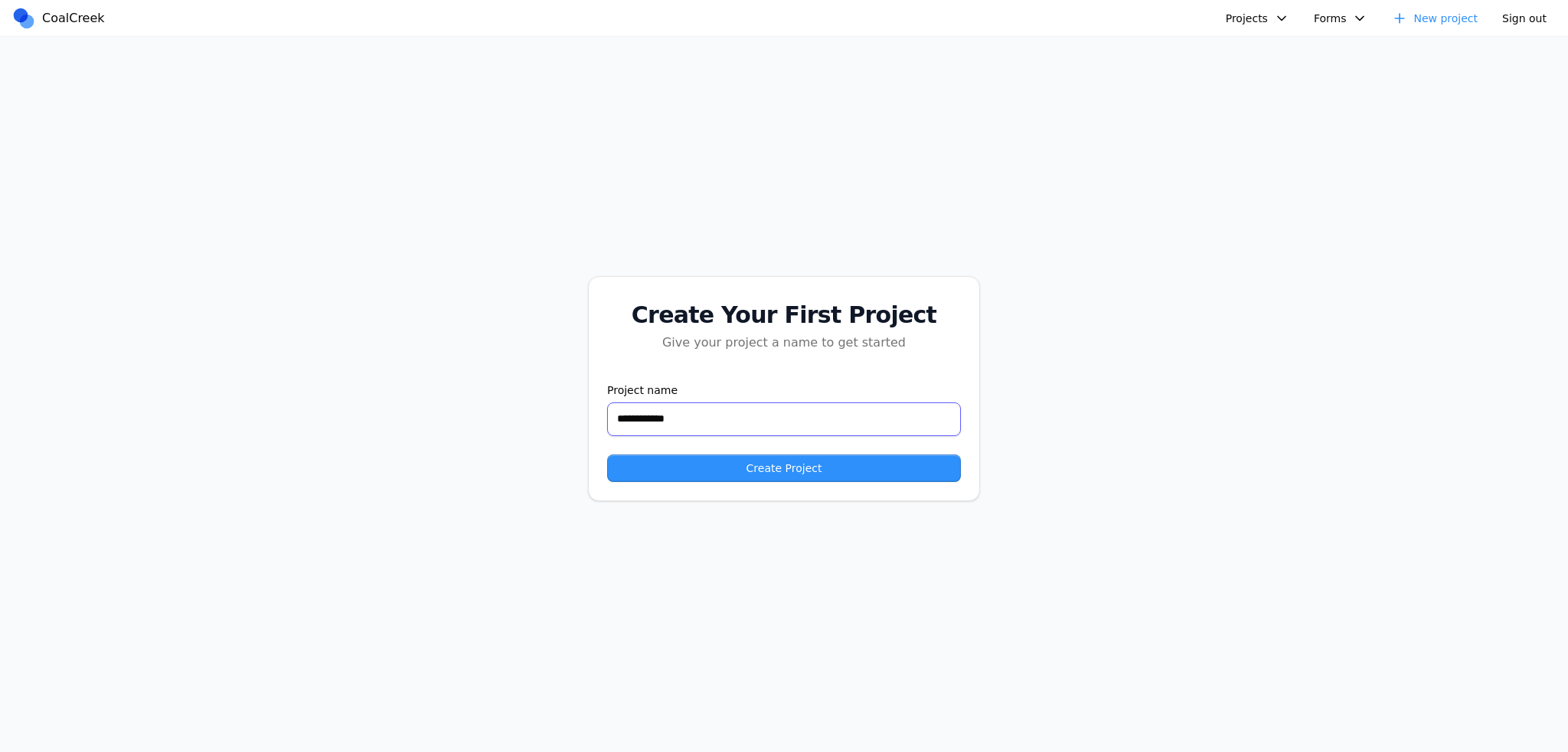
type input "**********"
click at [684, 470] on button "Create Project" at bounding box center [784, 468] width 353 height 28
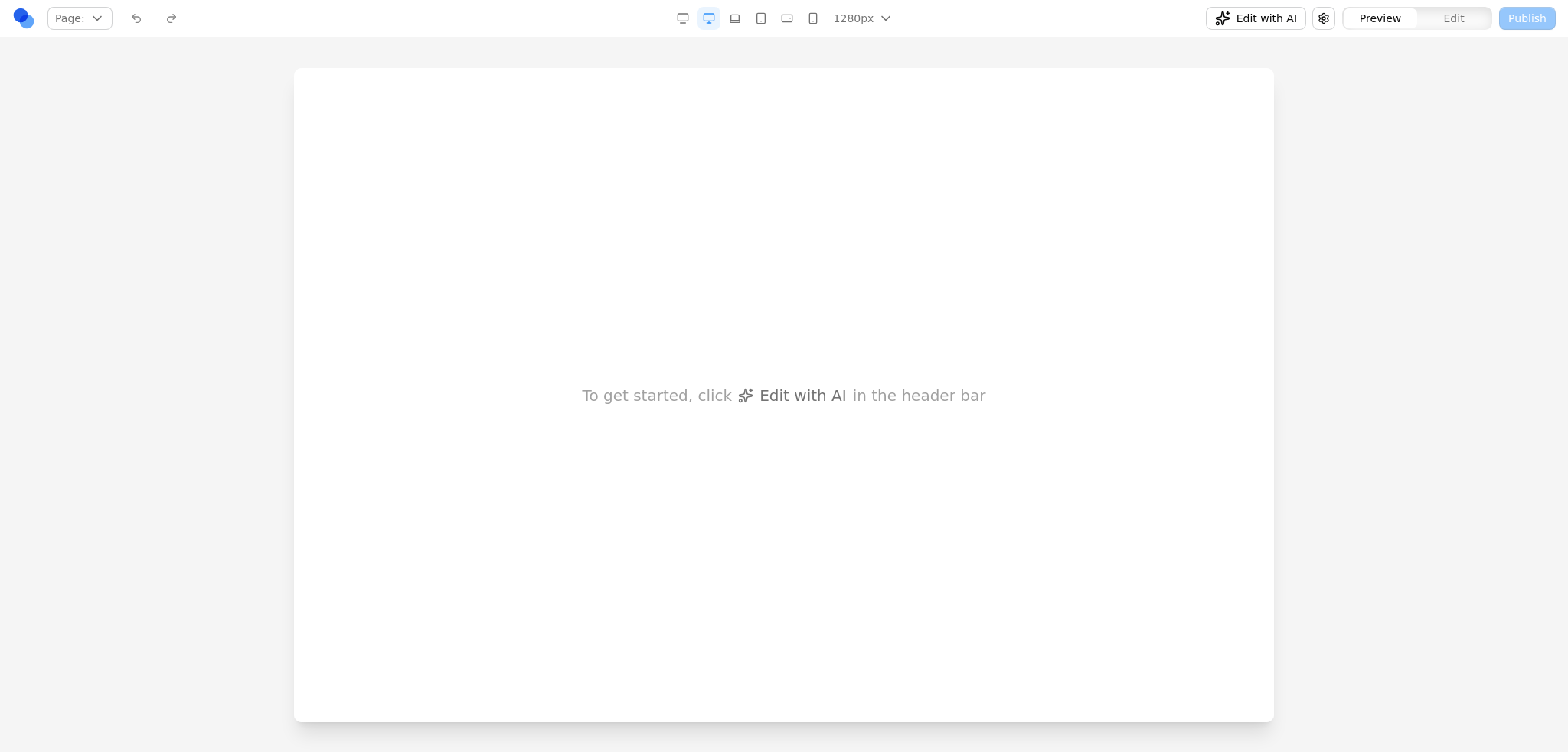
click at [1268, 17] on span "Edit with AI" at bounding box center [1266, 18] width 60 height 16
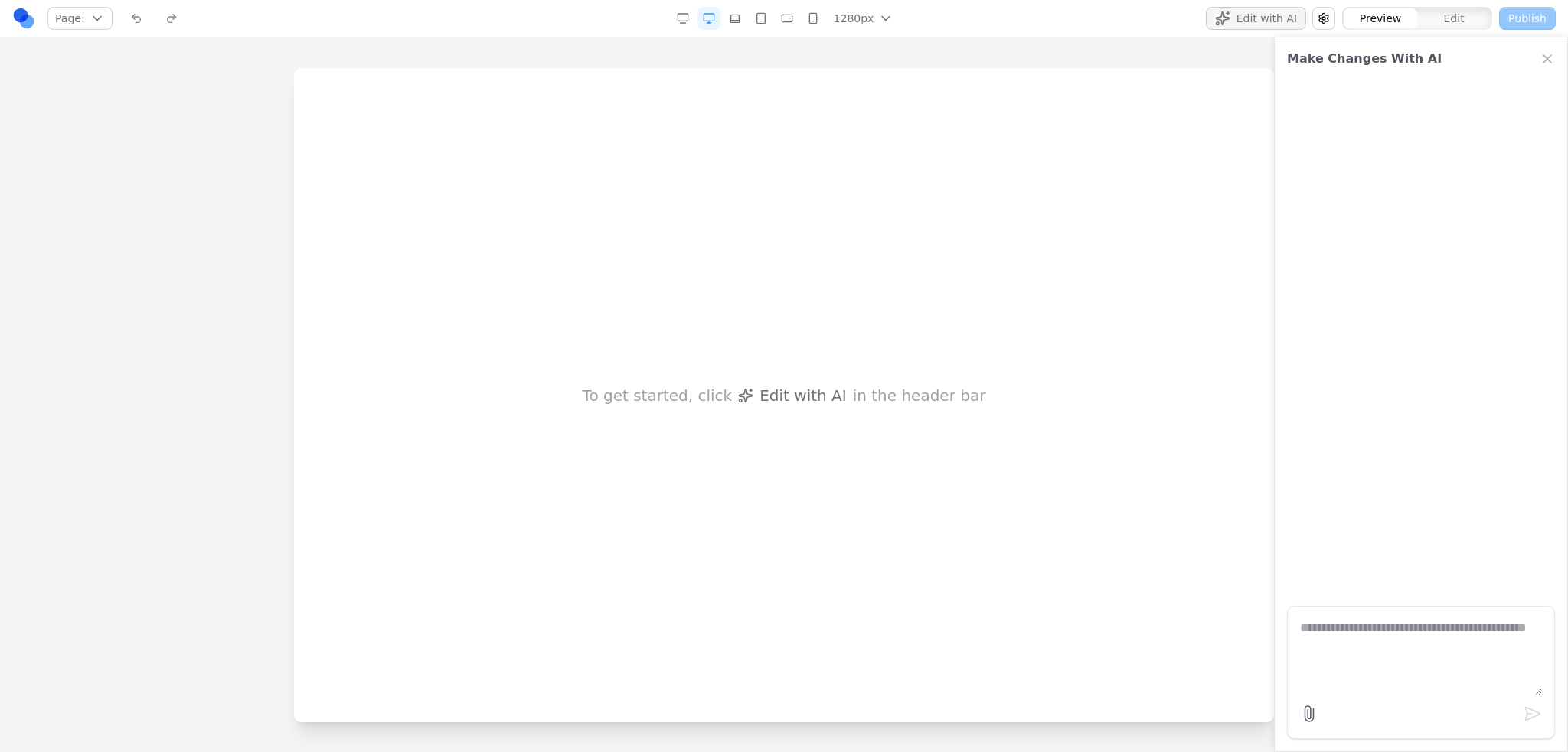
click at [1358, 626] on textarea at bounding box center [1420, 658] width 242 height 77
paste textarea "**********"
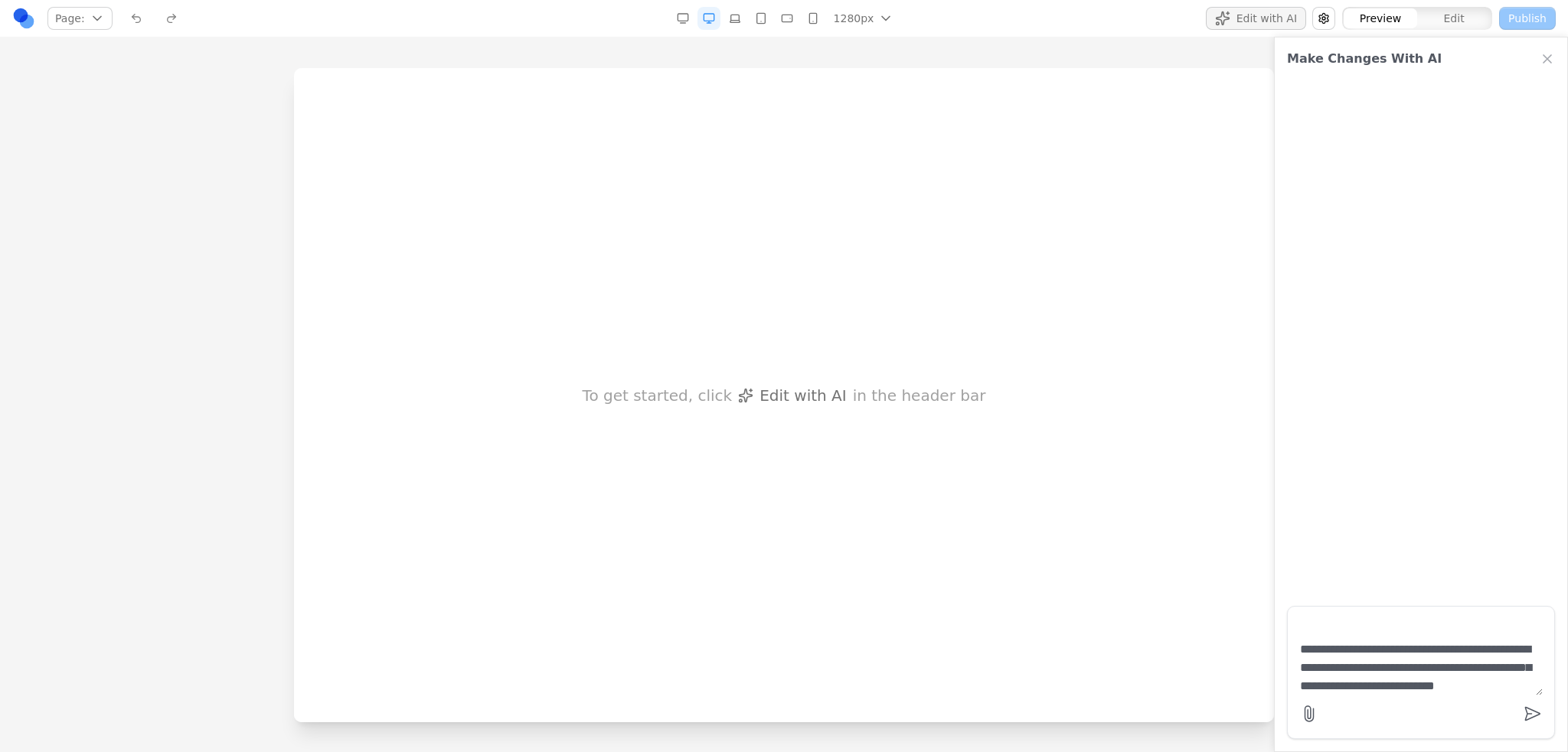
scroll to position [7734, 0]
drag, startPoint x: 1378, startPoint y: 664, endPoint x: 1430, endPoint y: 673, distance: 52.8
click at [1430, 673] on textarea at bounding box center [1421, 658] width 243 height 77
drag, startPoint x: 1368, startPoint y: 663, endPoint x: 1360, endPoint y: 683, distance: 21.5
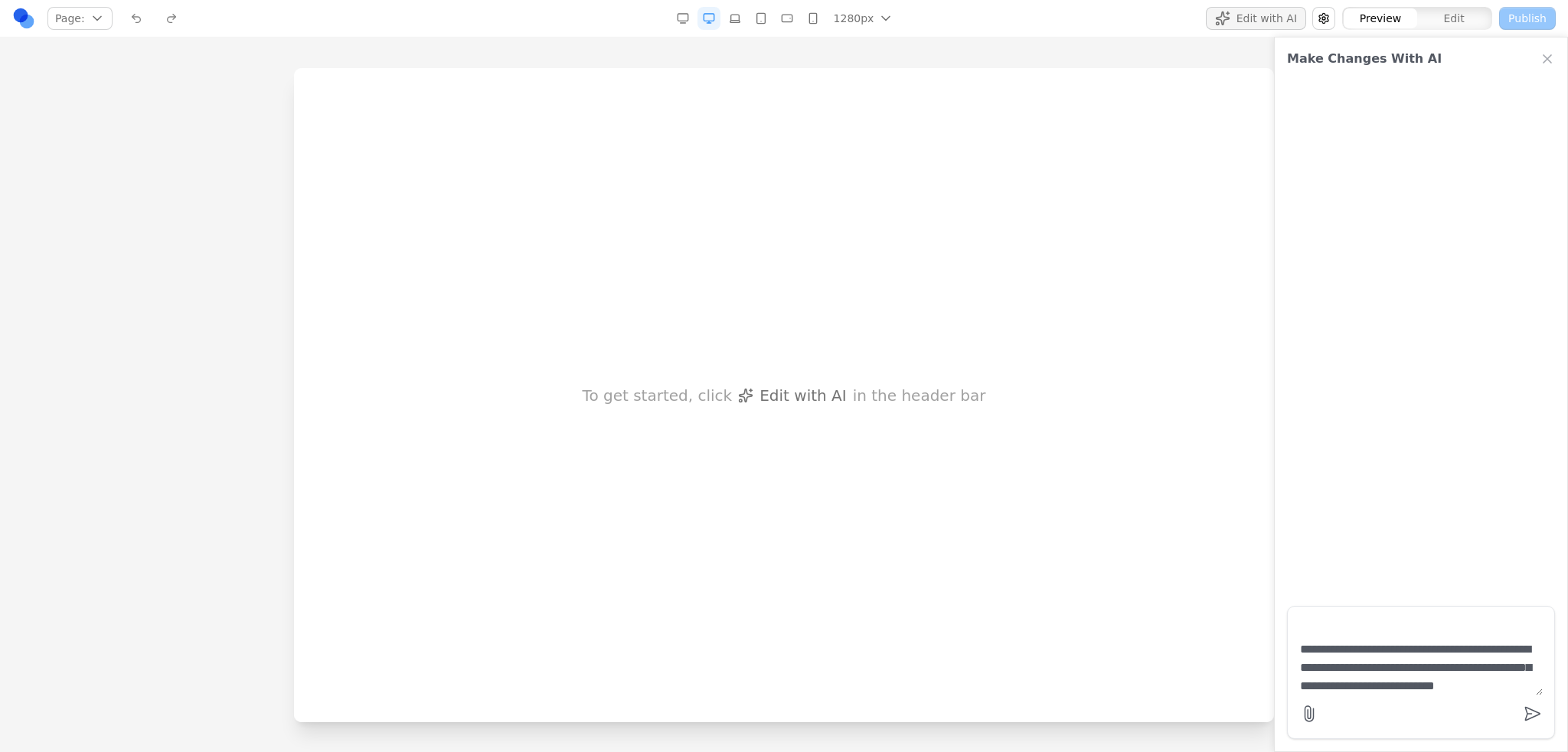
click at [1360, 683] on textarea at bounding box center [1421, 658] width 243 height 77
drag, startPoint x: 1396, startPoint y: 680, endPoint x: 1286, endPoint y: 660, distance: 111.8
click at [1286, 660] on div "Make Changes With AI" at bounding box center [1421, 394] width 294 height 715
drag, startPoint x: 1489, startPoint y: 628, endPoint x: 1382, endPoint y: 670, distance: 114.9
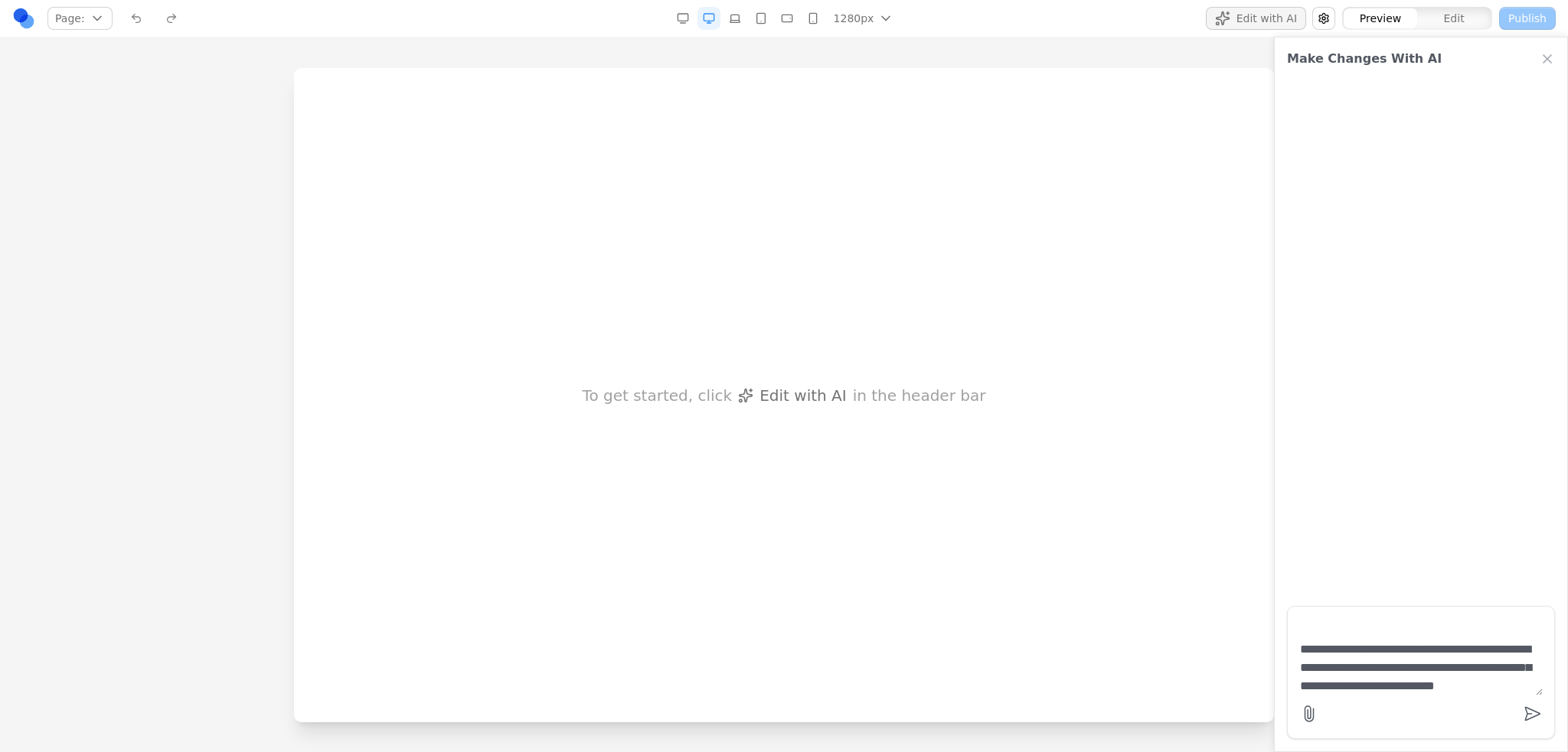
click at [1382, 670] on textarea at bounding box center [1421, 658] width 243 height 77
type textarea "**********"
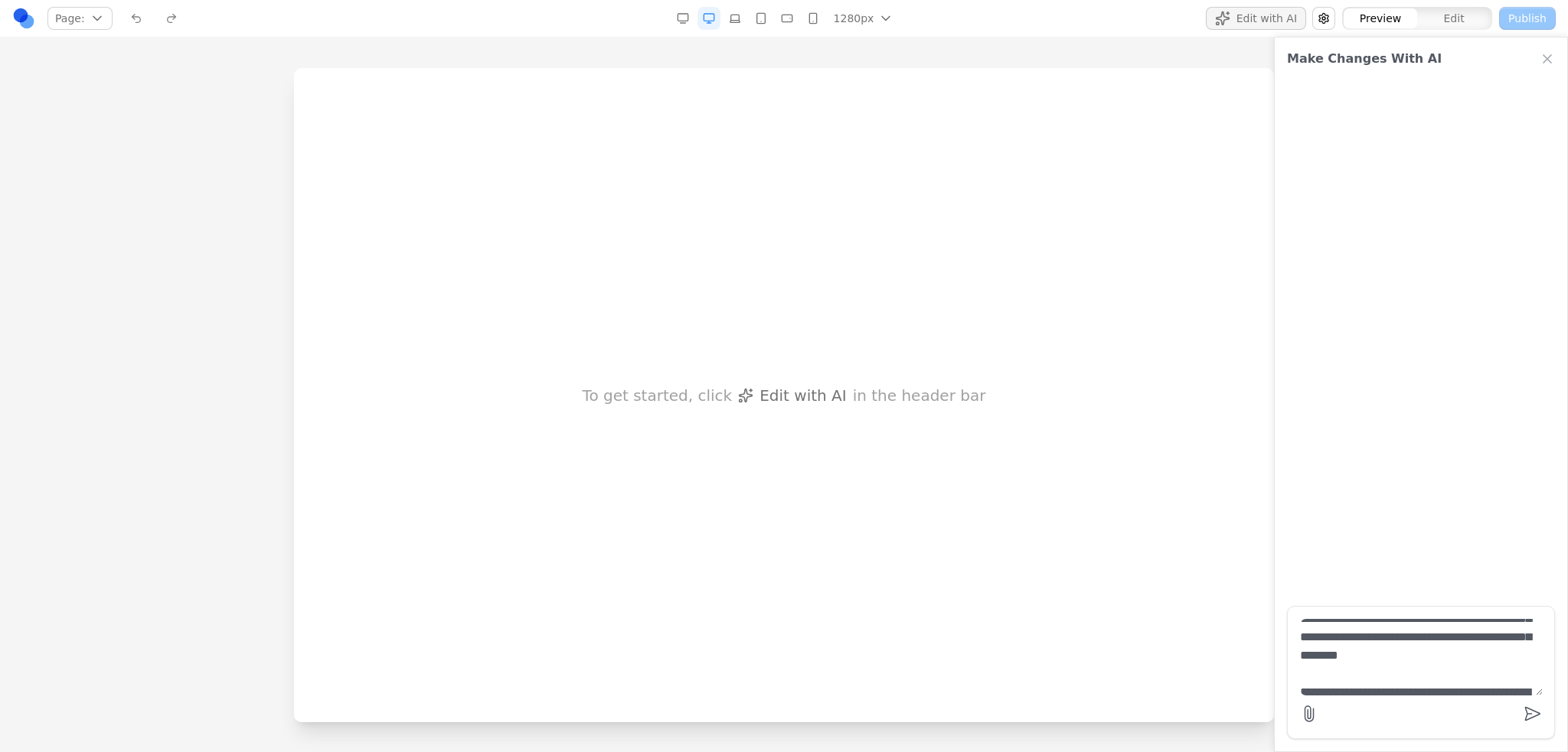
scroll to position [0, 0]
click at [1436, 633] on textarea at bounding box center [1421, 658] width 243 height 77
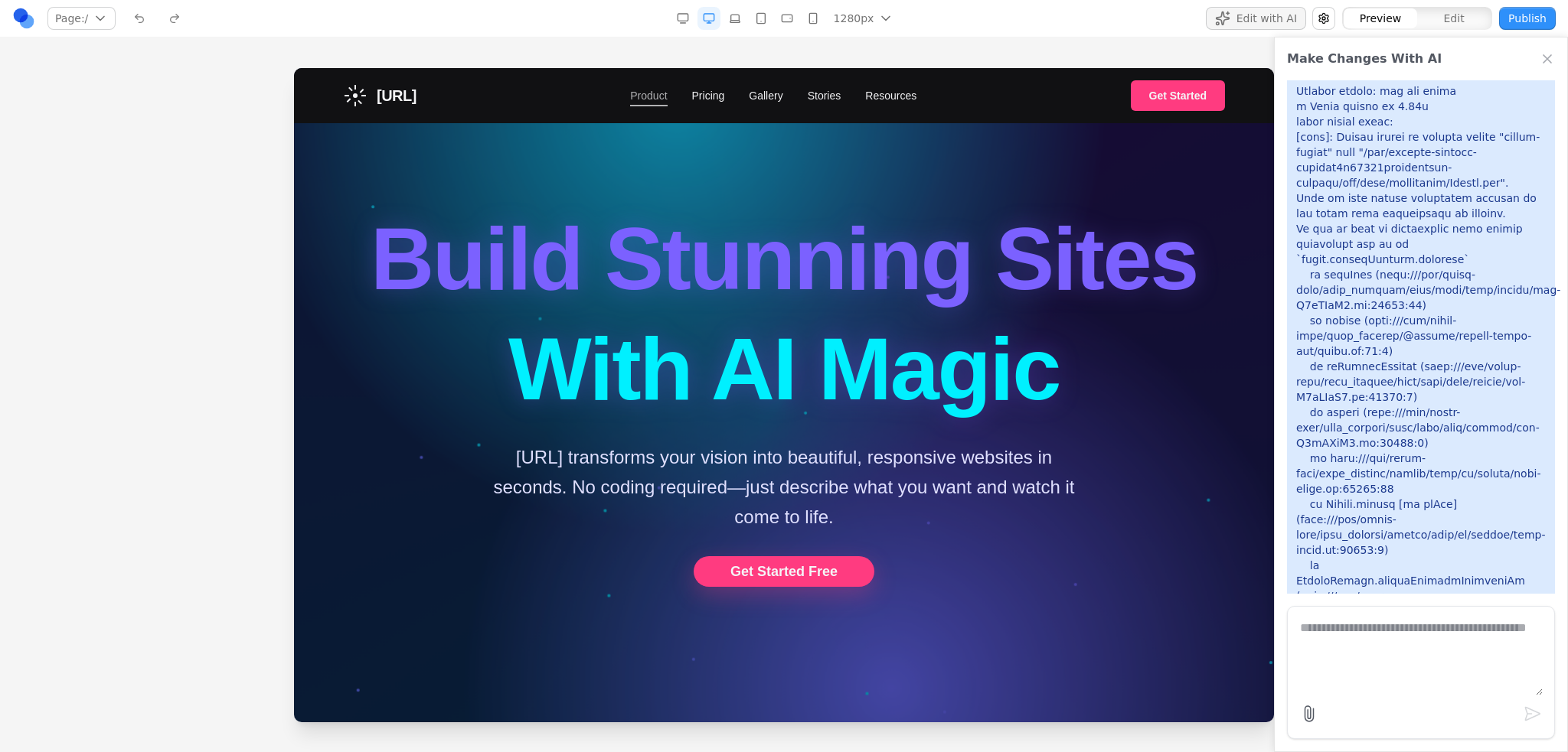
click at [667, 103] on link "Product" at bounding box center [648, 96] width 37 height 16
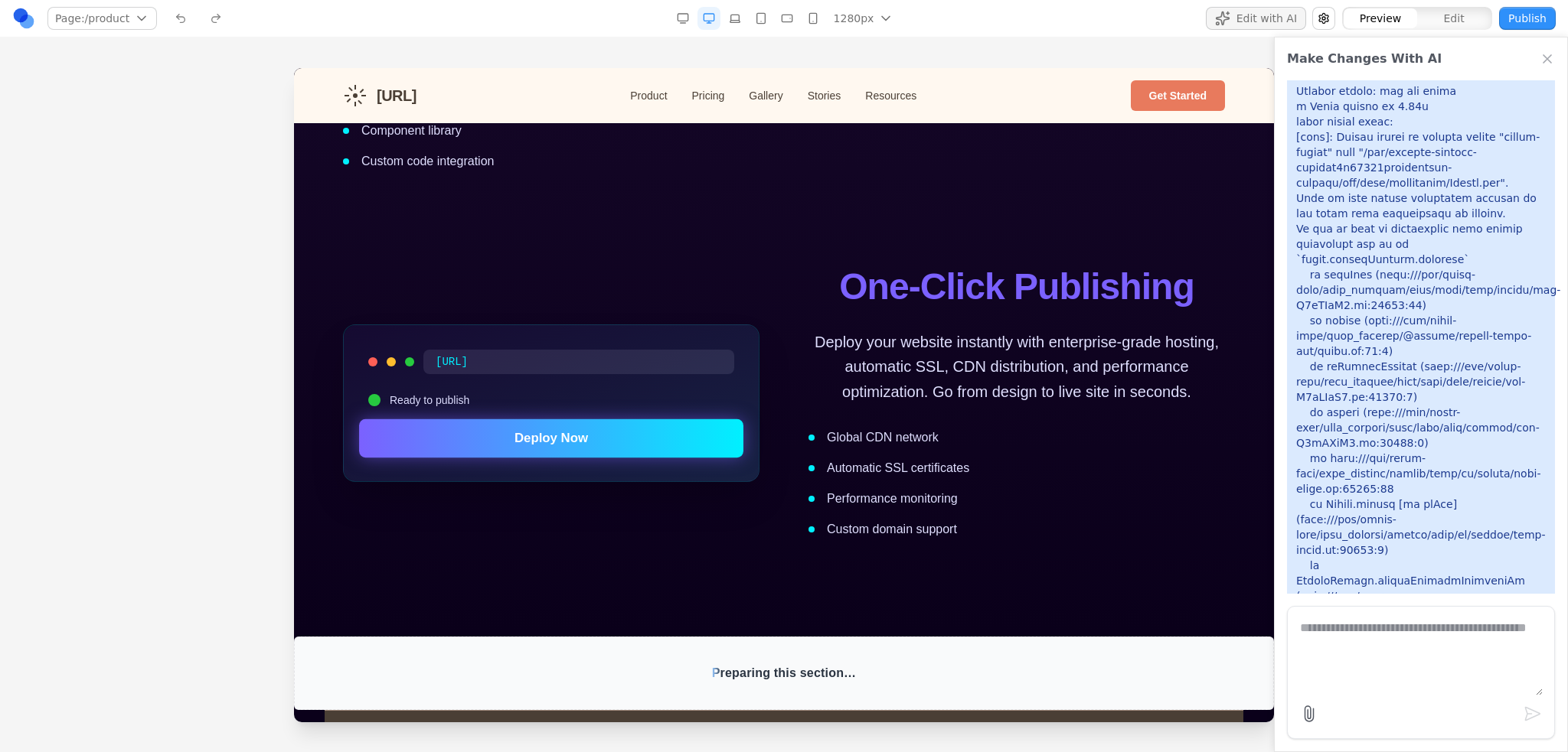
scroll to position [2755, 0]
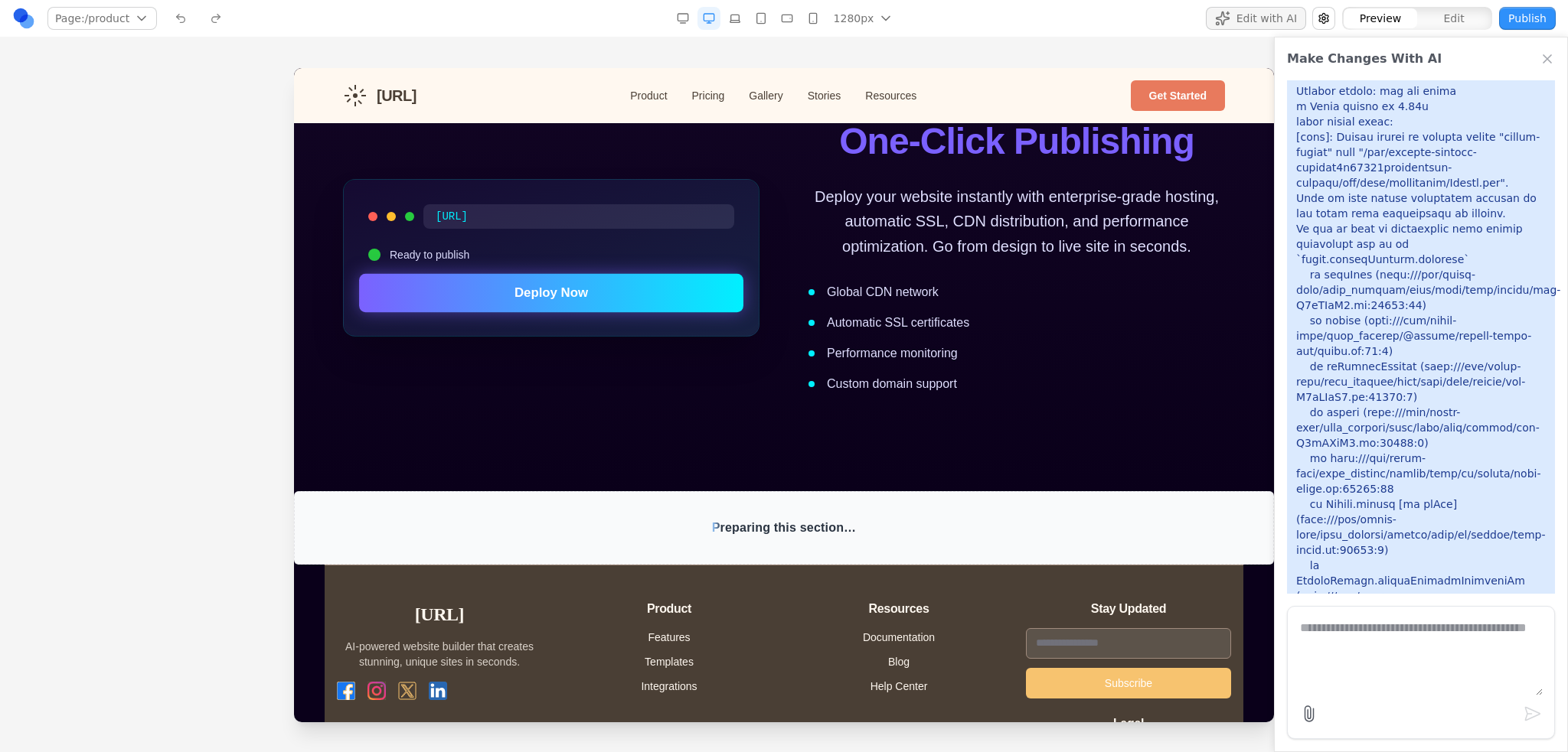
drag, startPoint x: 956, startPoint y: 352, endPoint x: 838, endPoint y: 337, distance: 118.9
click at [838, 337] on ul "Global CDN network Automatic SSL certificates Performance monitoring Custom dom…" at bounding box center [1016, 338] width 416 height 110
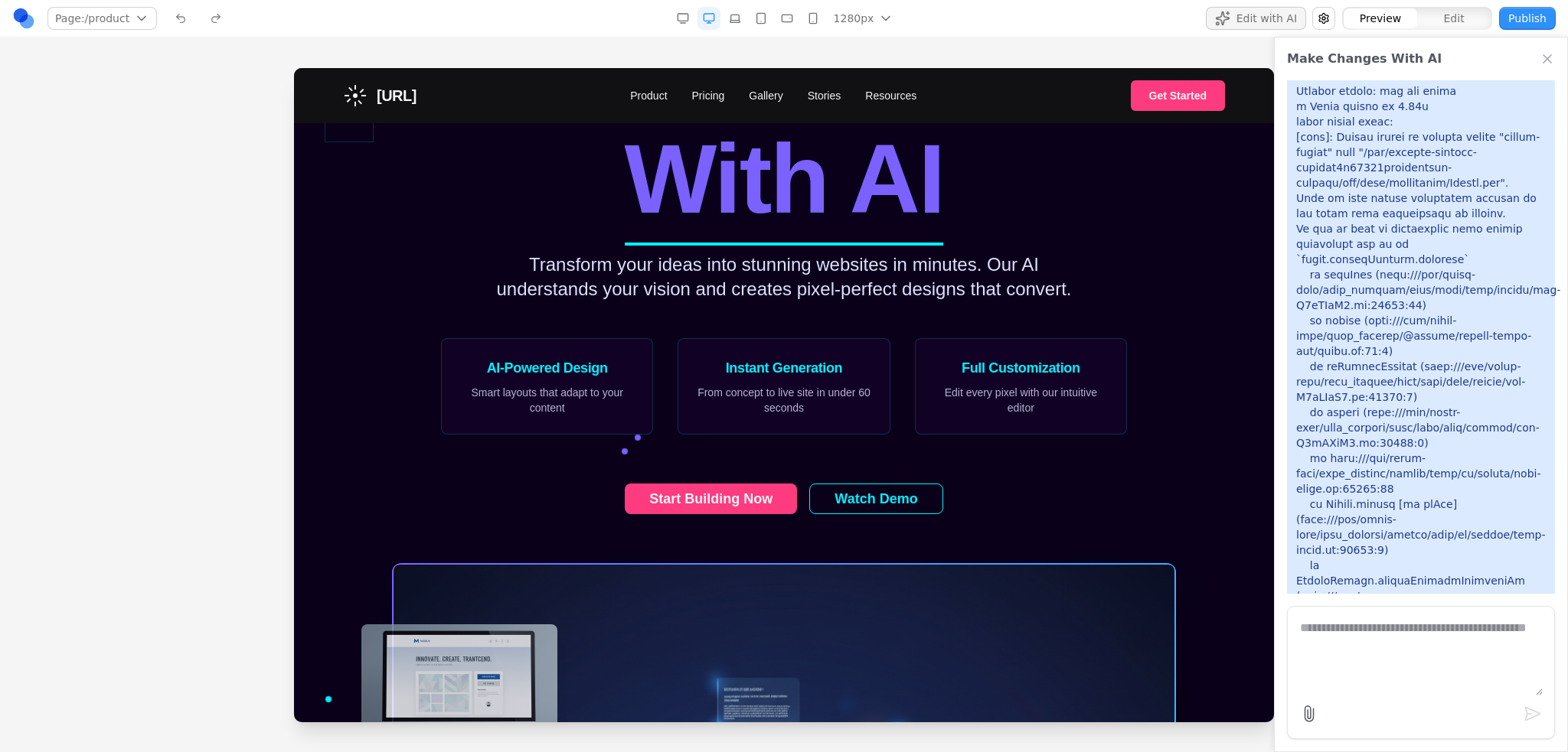
scroll to position [0, 0]
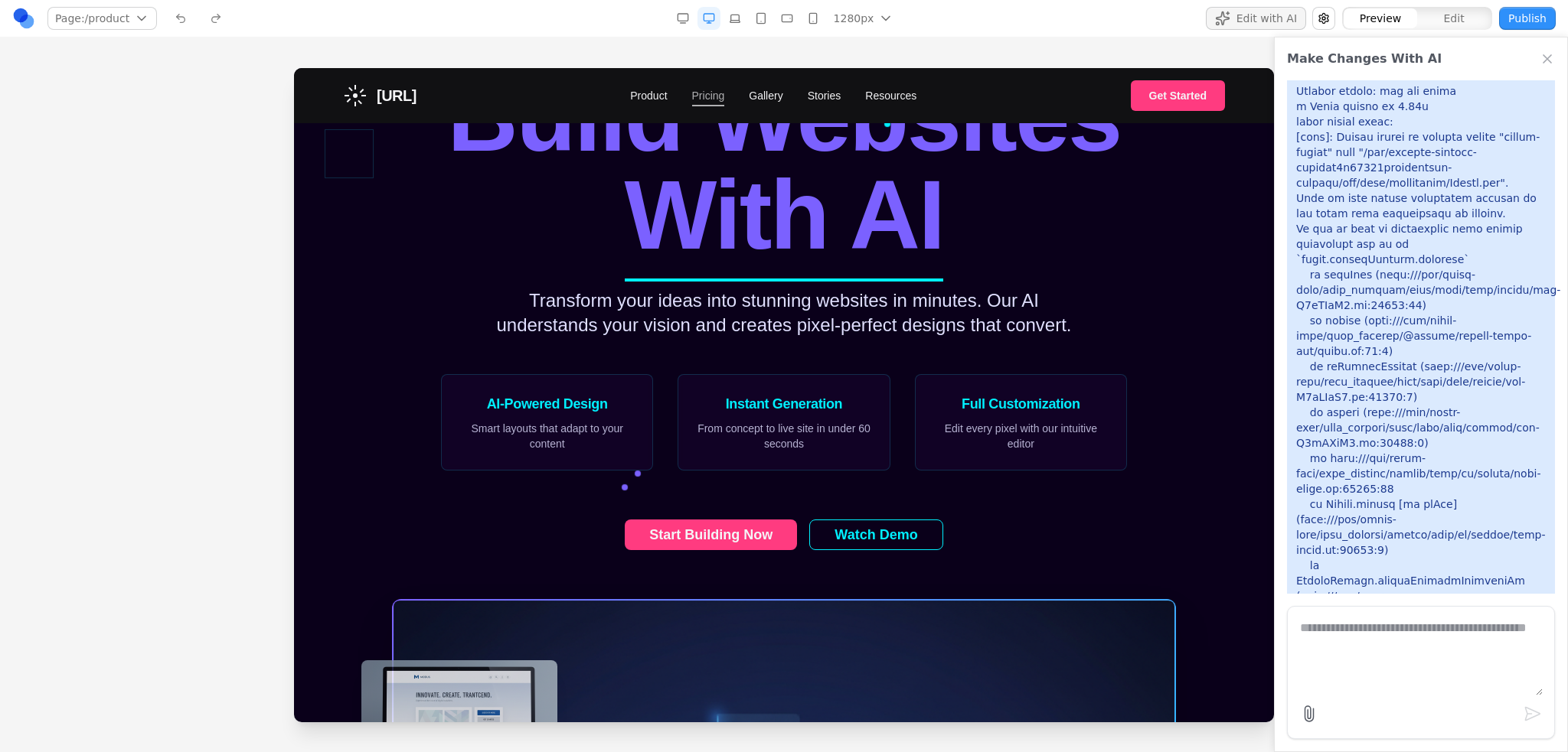
click at [709, 100] on link "Pricing" at bounding box center [709, 96] width 33 height 16
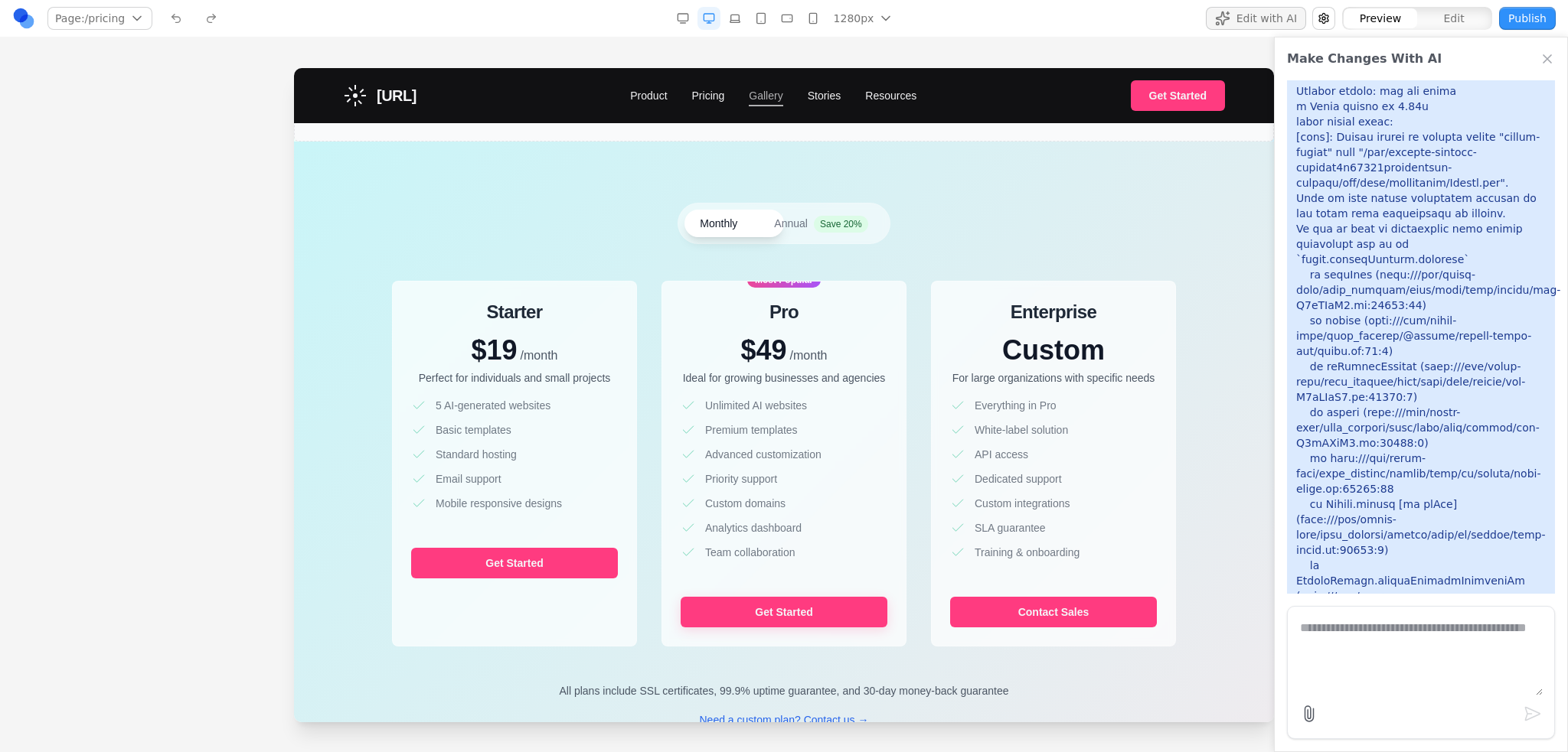
click at [782, 96] on link "Gallery" at bounding box center [765, 96] width 34 height 16
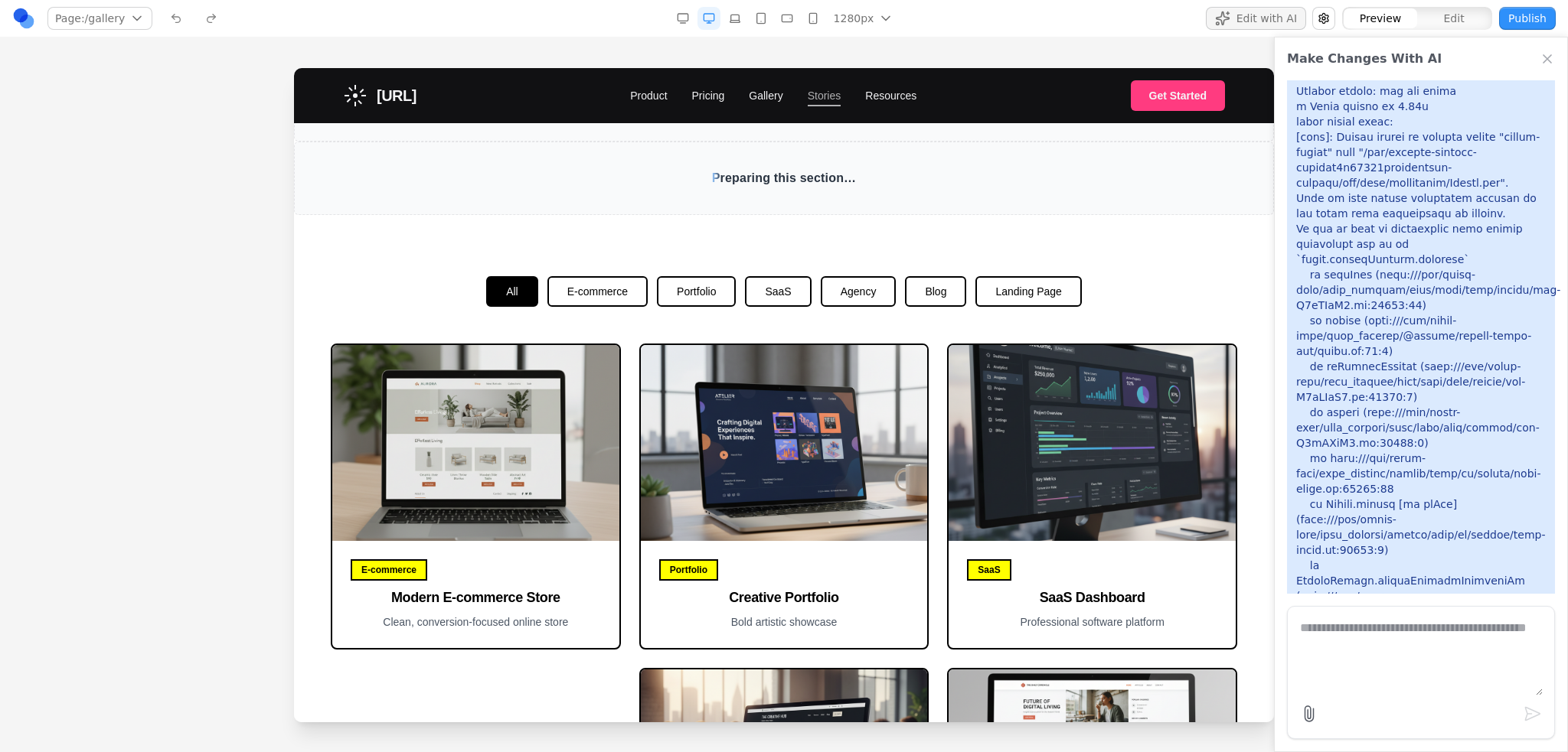
click at [828, 98] on link "Stories" at bounding box center [824, 96] width 34 height 16
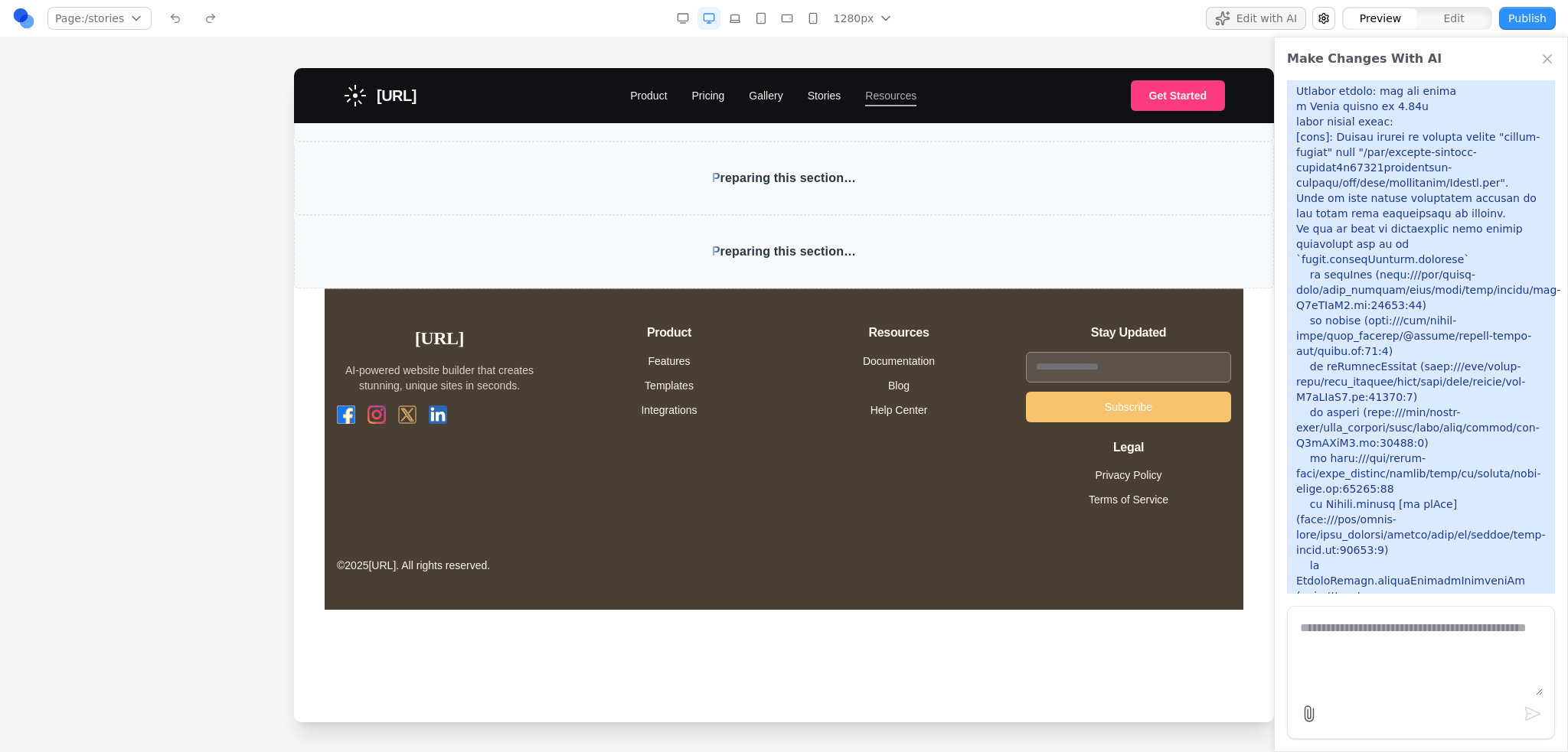
click at [901, 97] on link "Resources" at bounding box center [890, 96] width 51 height 16
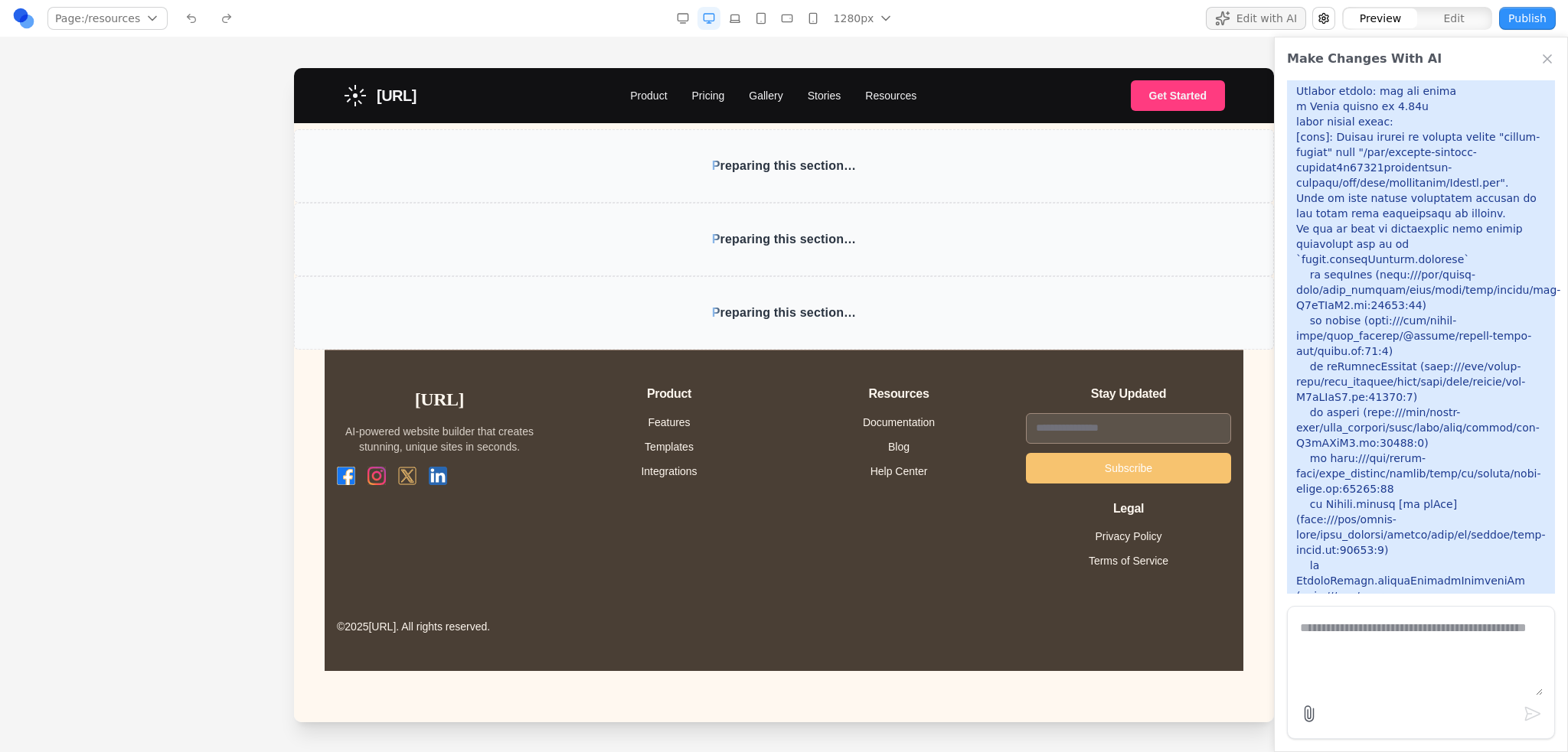
click at [690, 97] on nav "Product Pricing Gallery Stories Resources" at bounding box center [773, 96] width 286 height 16
click at [666, 99] on link "Product" at bounding box center [648, 96] width 37 height 16
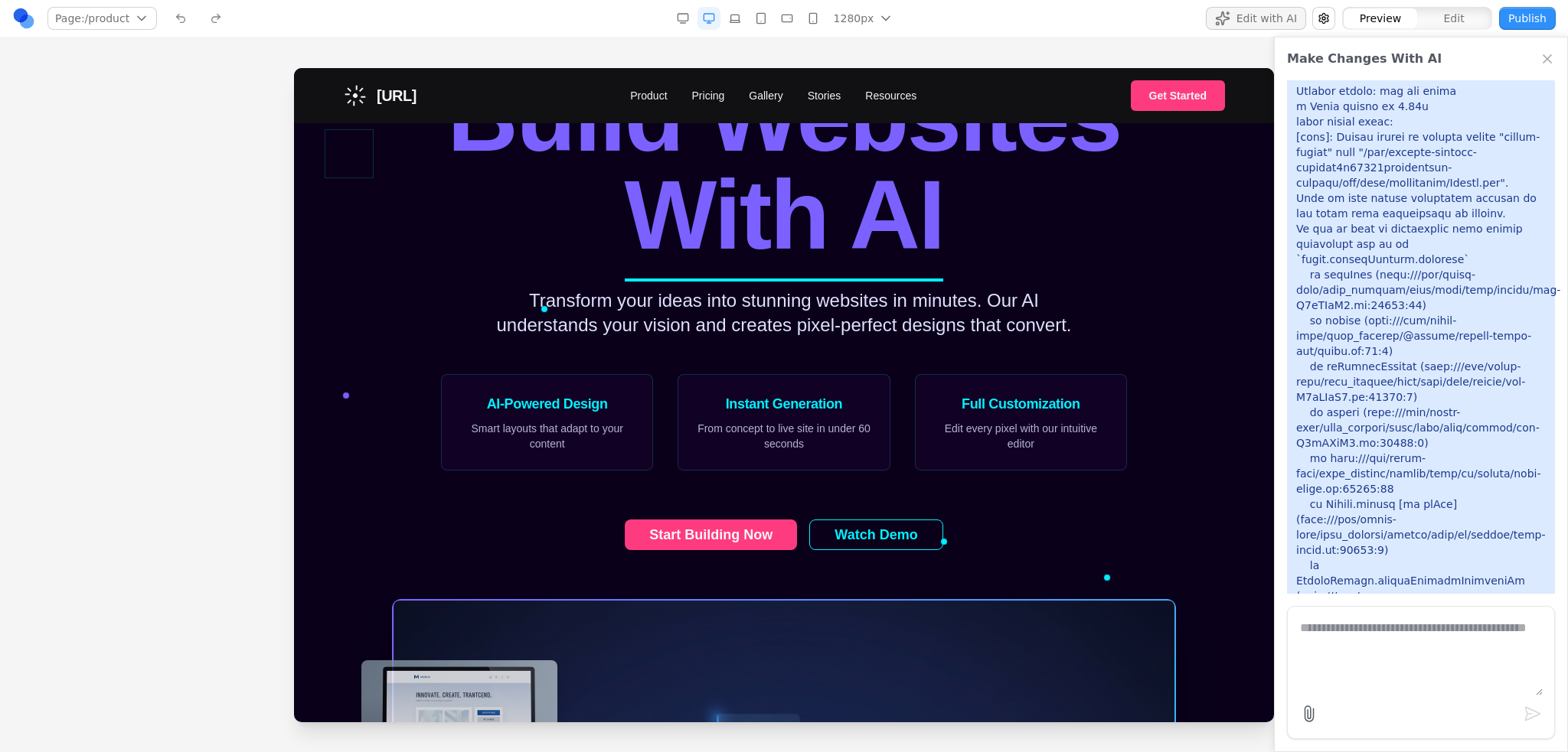
click at [407, 106] on link "Sunburst.ai" at bounding box center [380, 96] width 73 height 24
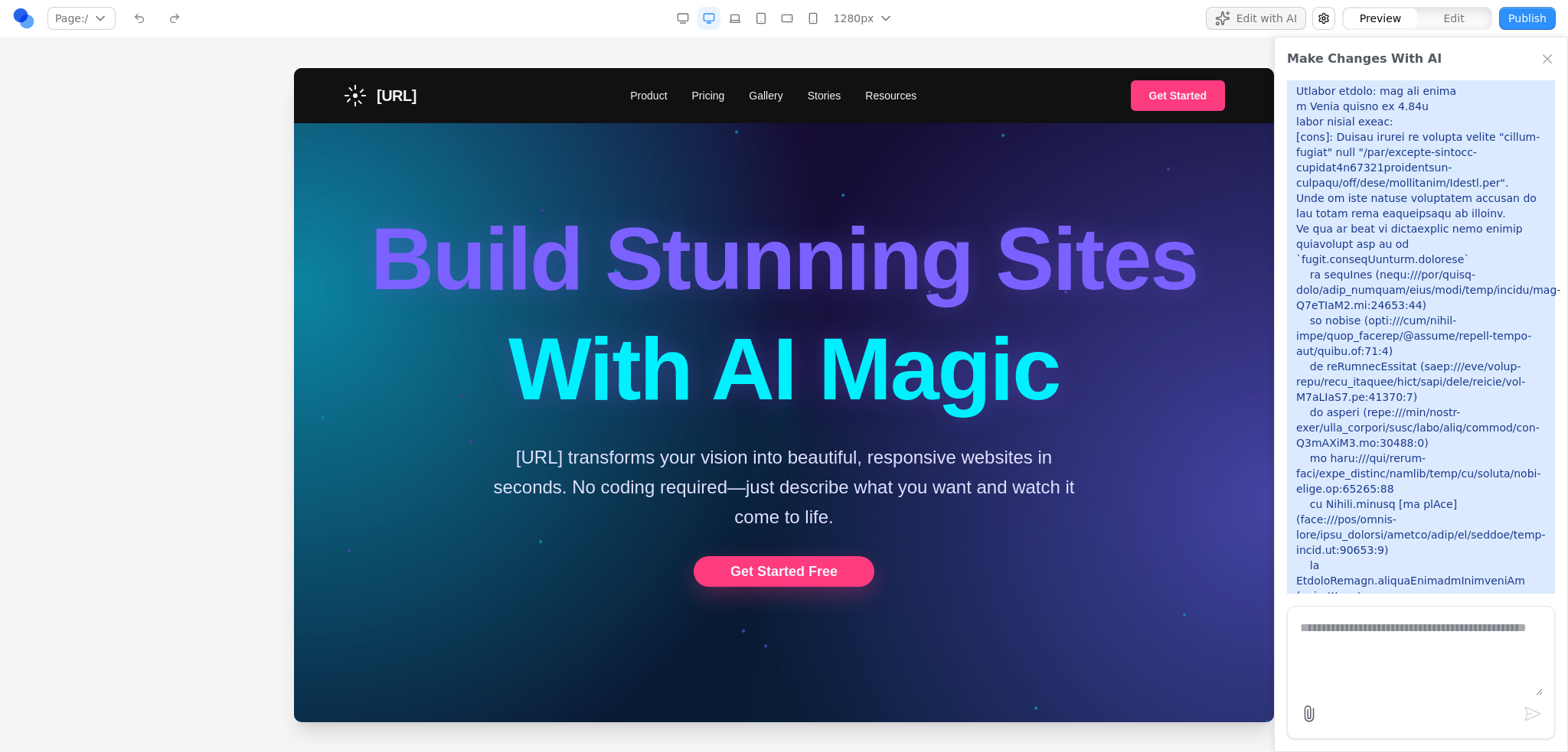
drag, startPoint x: 91, startPoint y: 217, endPoint x: 122, endPoint y: 215, distance: 31.1
click at [92, 219] on div at bounding box center [784, 409] width 1568 height 683
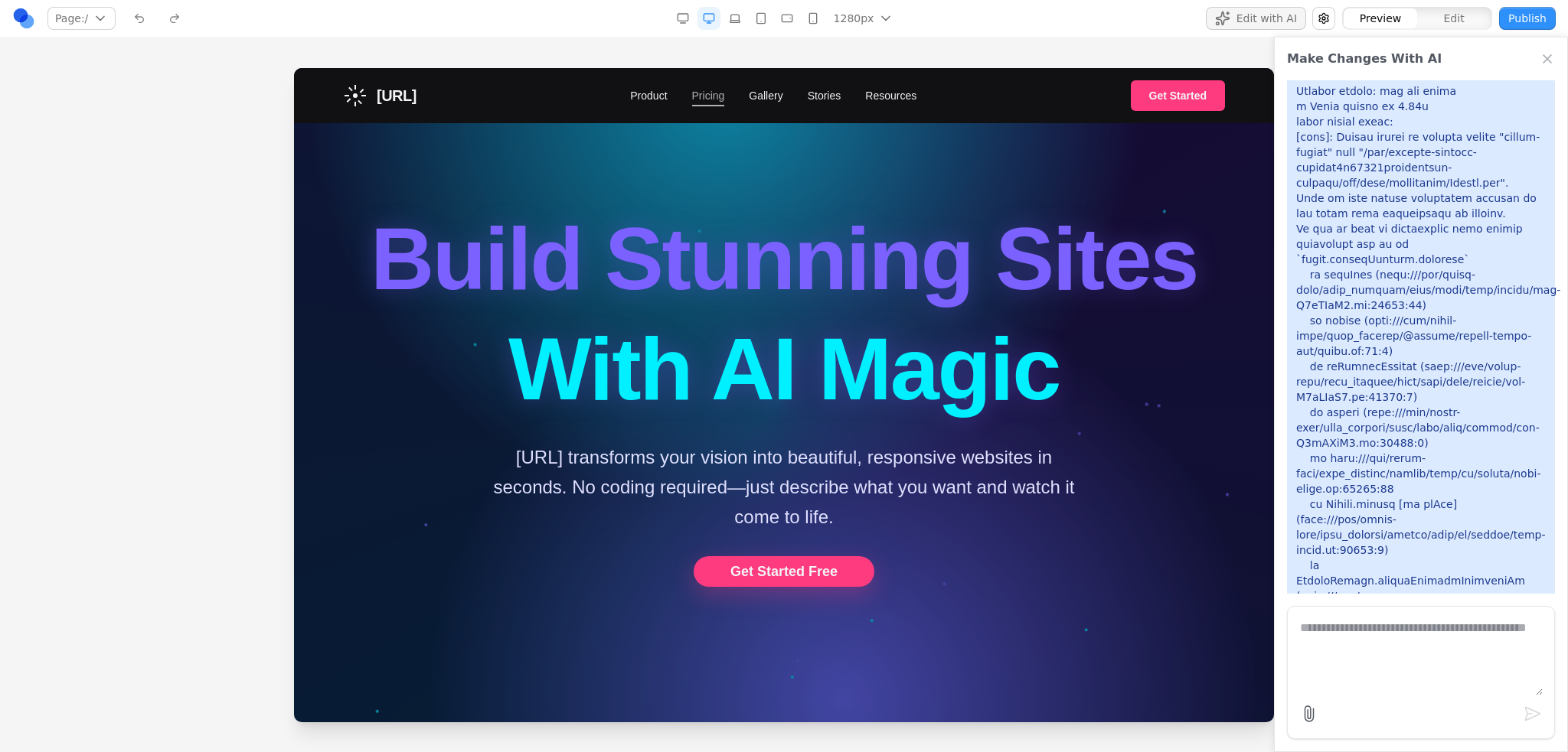
click at [720, 92] on link "Pricing" at bounding box center [709, 96] width 33 height 16
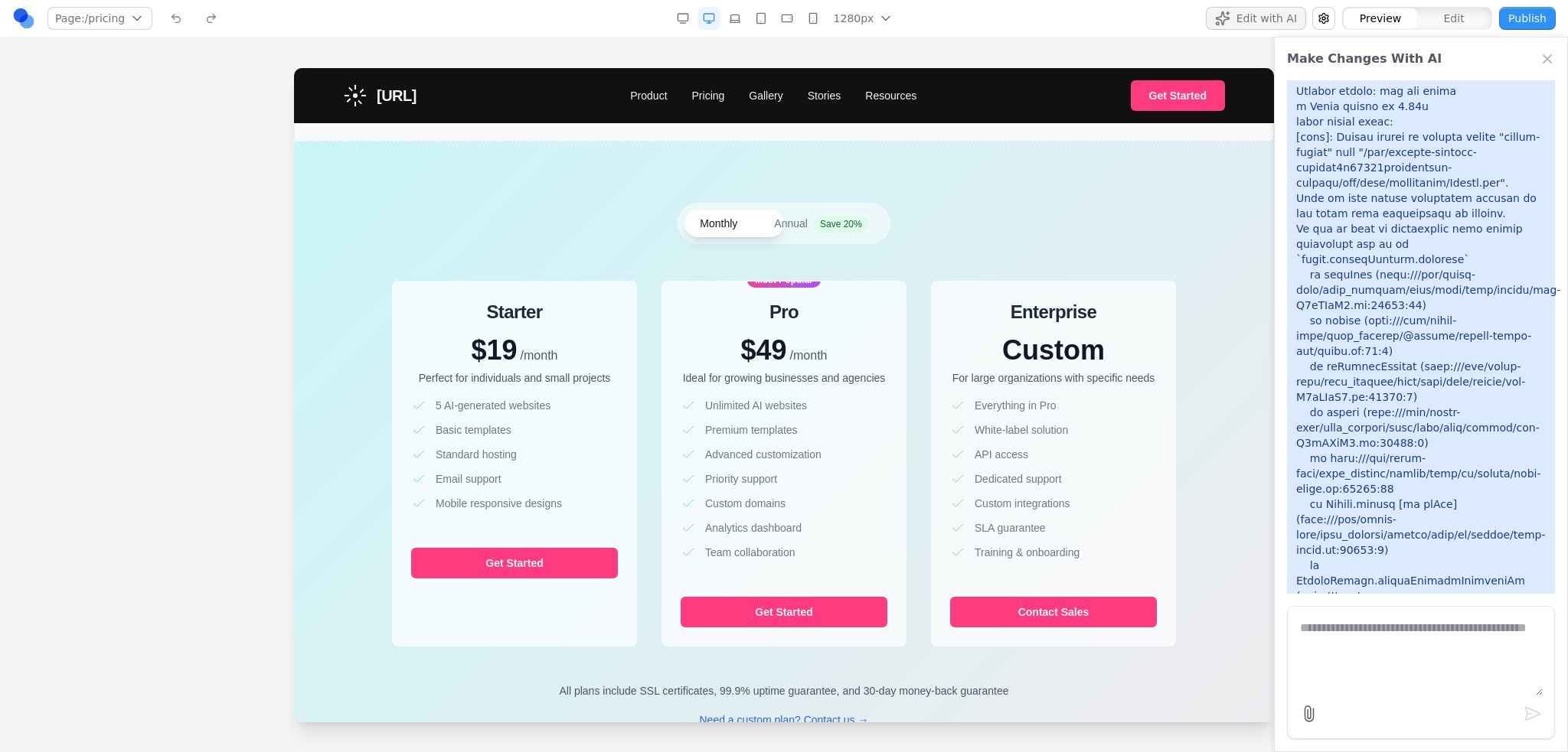
click at [1430, 8] on div "Preview Edit" at bounding box center [1417, 18] width 152 height 24
click at [1448, 18] on span "Edit" at bounding box center [1454, 18] width 21 height 16
click at [1400, 17] on span "Preview" at bounding box center [1380, 18] width 42 height 16
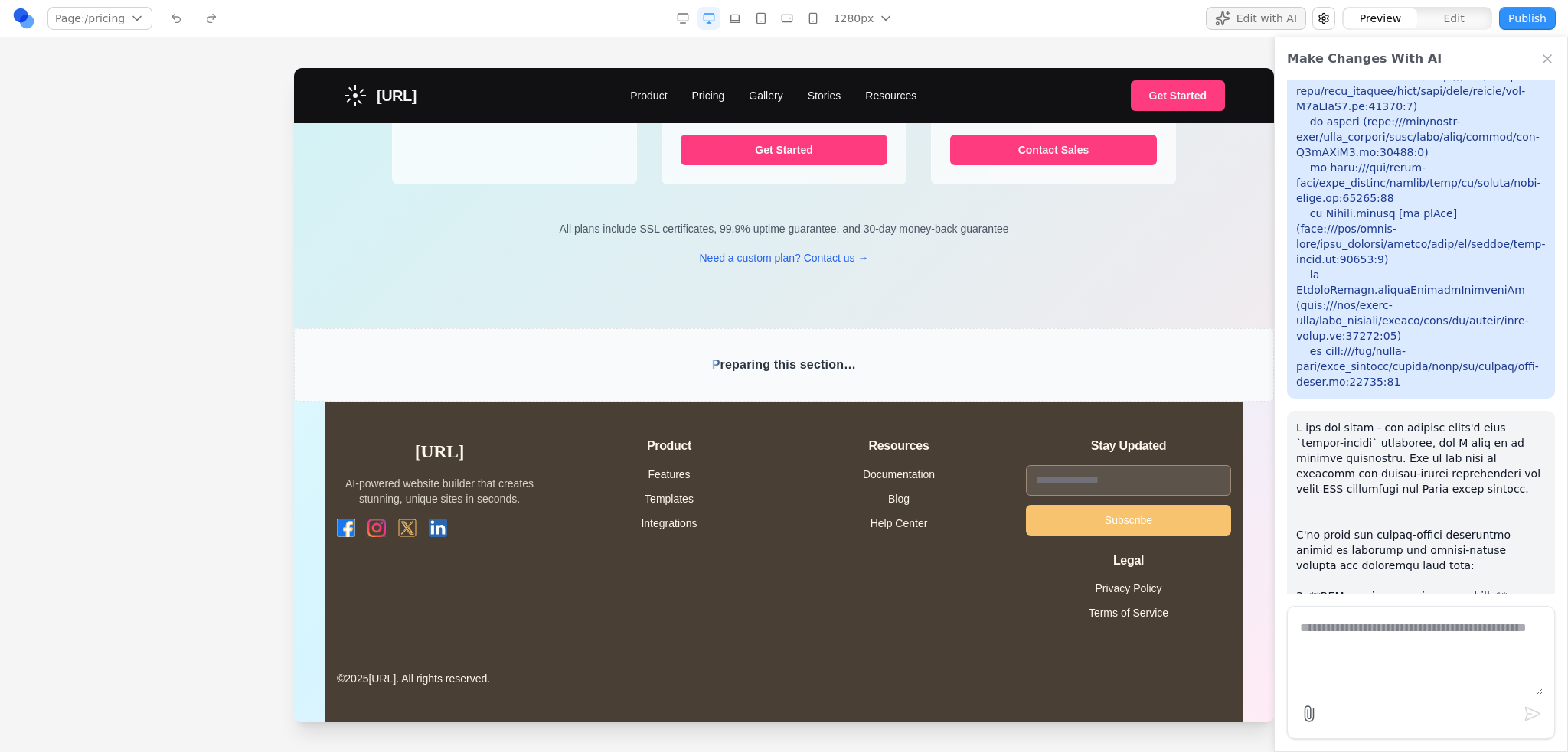
scroll to position [7886, 0]
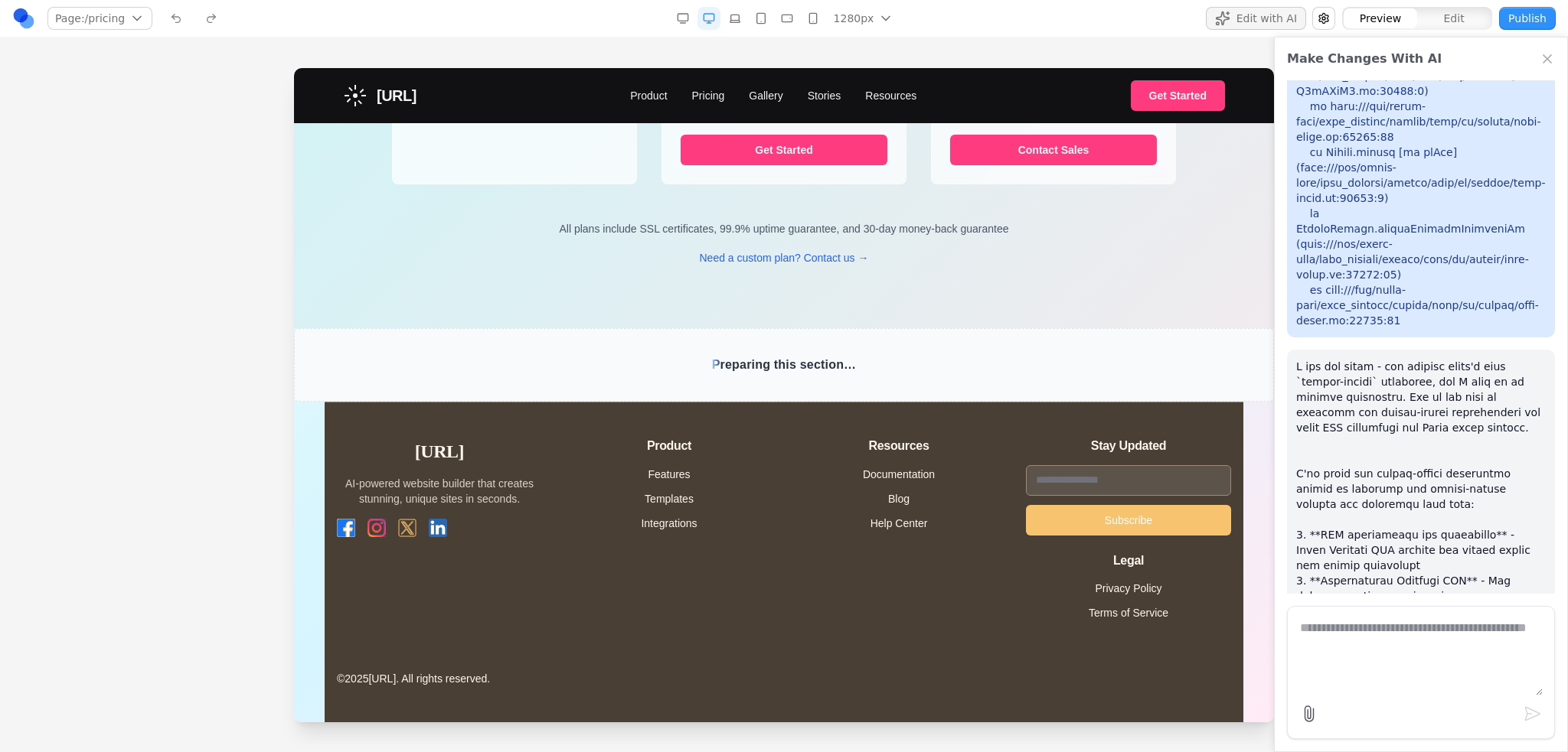
click at [1397, 608] on form at bounding box center [1421, 673] width 268 height 133
click at [1391, 633] on textarea at bounding box center [1421, 658] width 243 height 77
click at [1392, 632] on textarea at bounding box center [1421, 658] width 243 height 77
type textarea "*****"
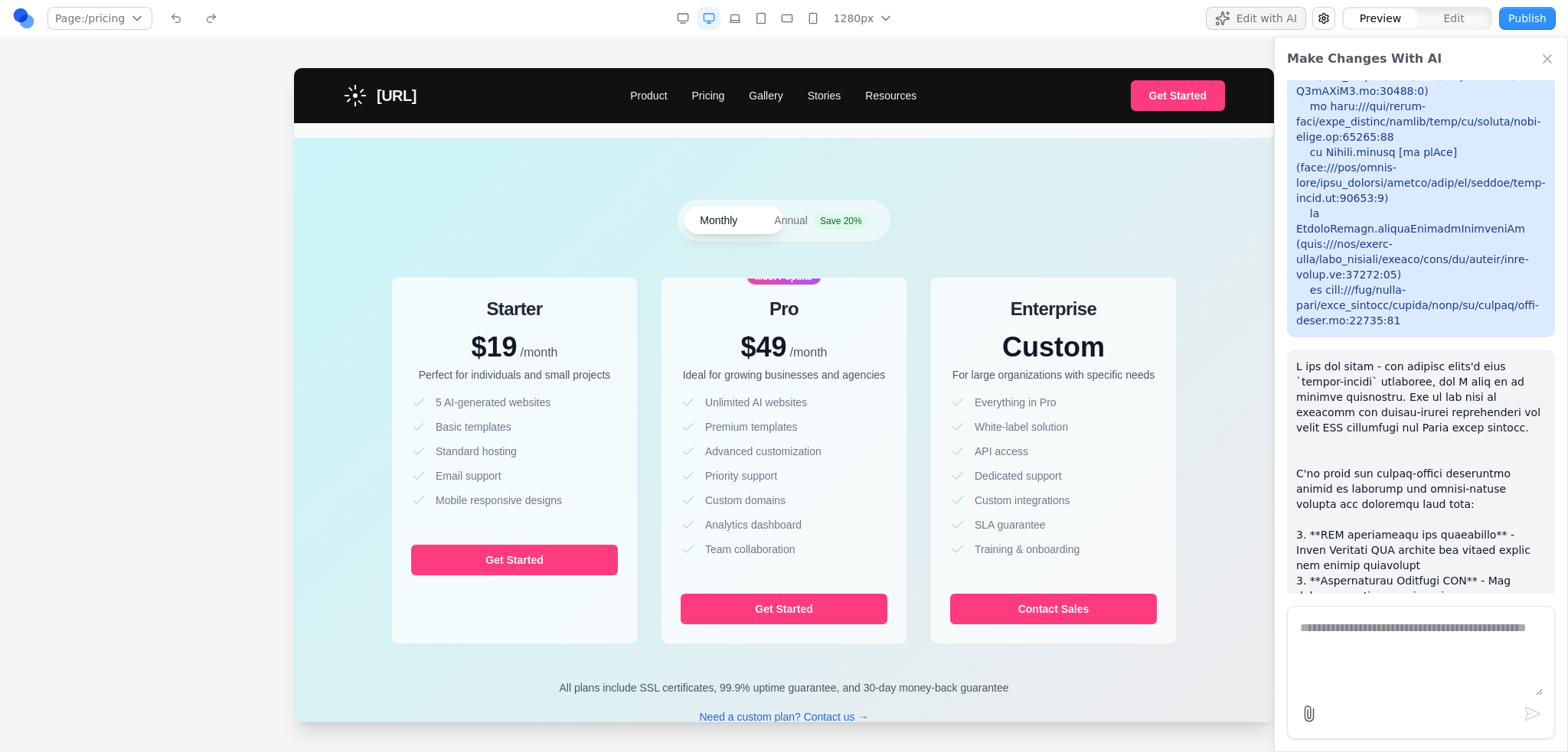
scroll to position [0, 0]
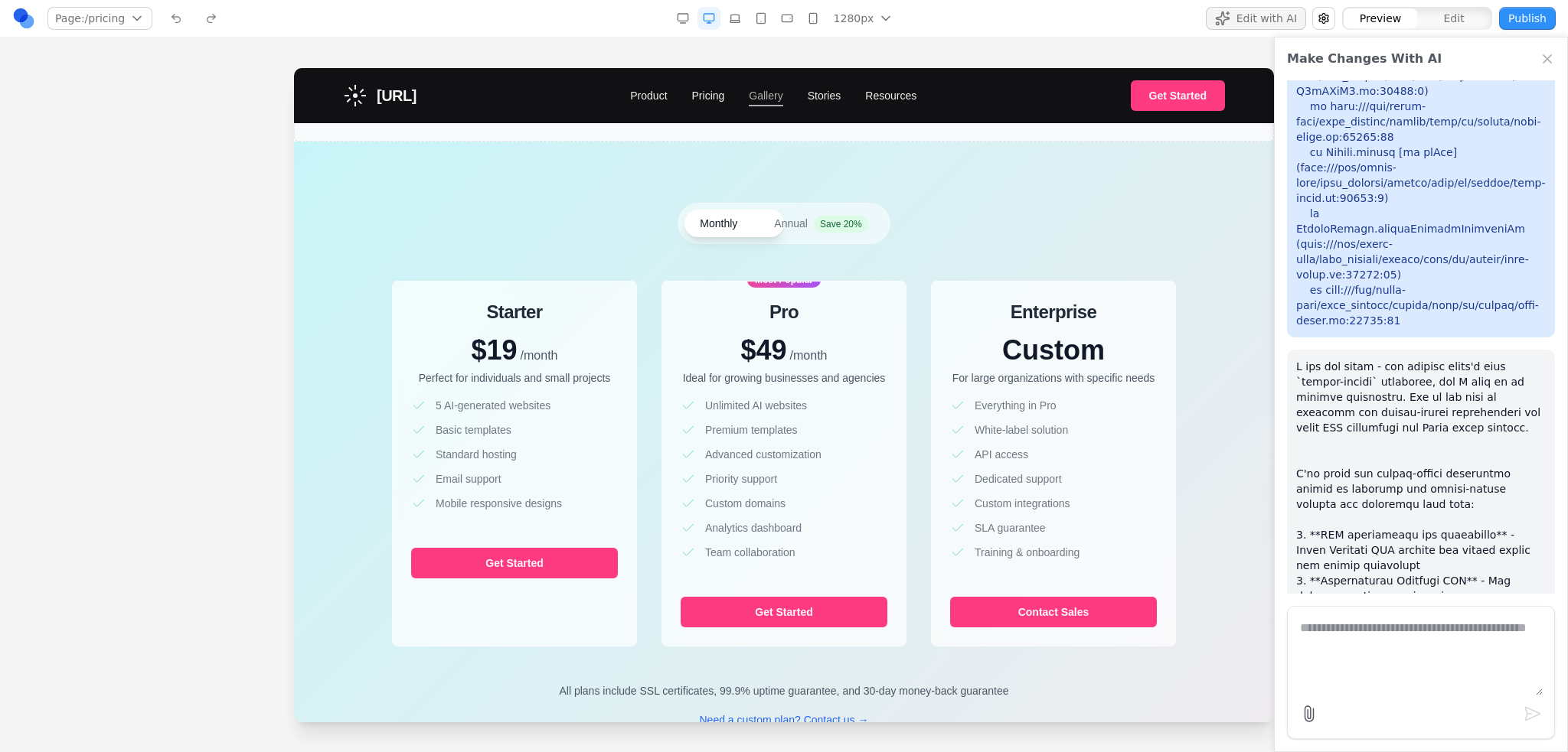
click at [770, 92] on link "Gallery" at bounding box center [765, 96] width 34 height 16
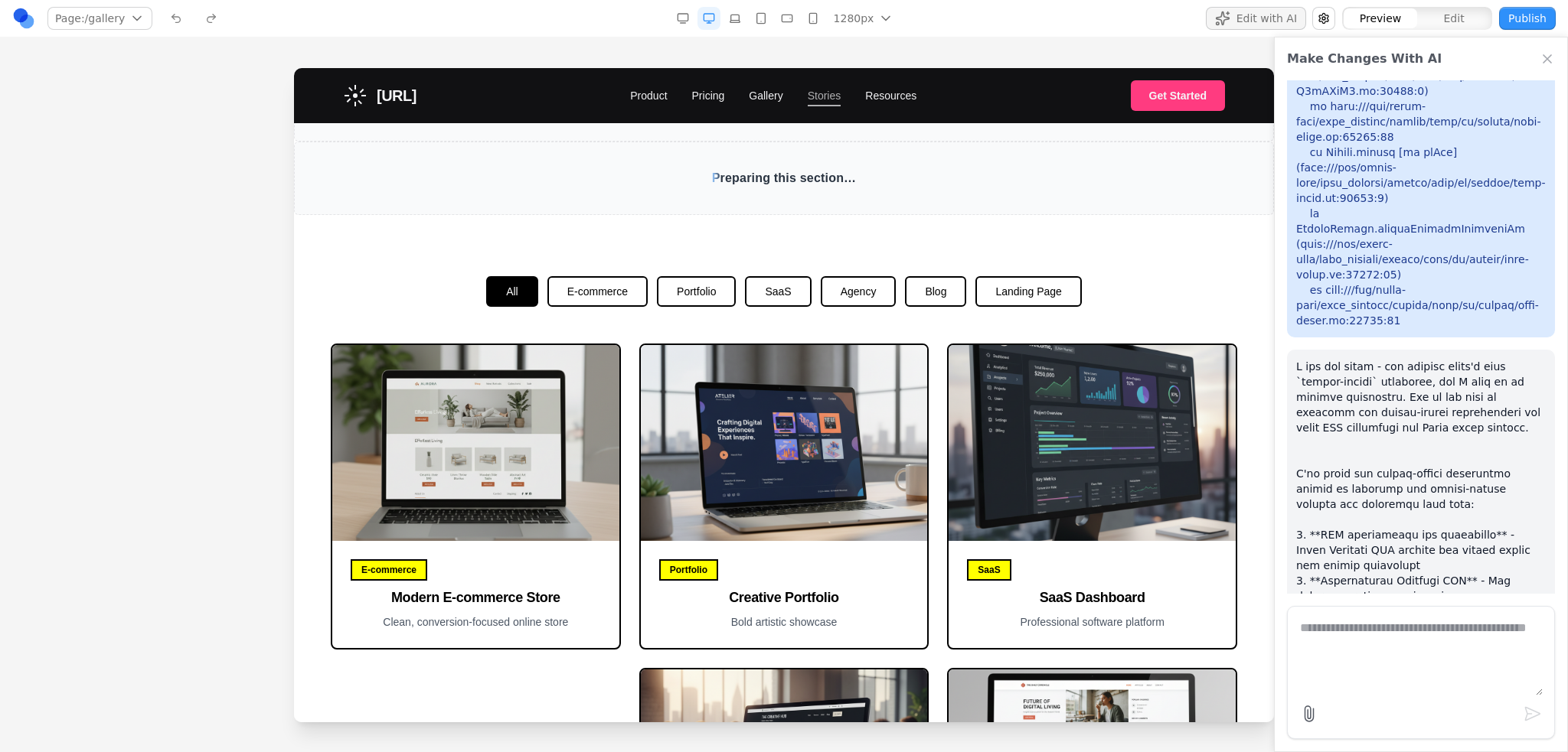
click at [831, 90] on link "Stories" at bounding box center [824, 96] width 34 height 16
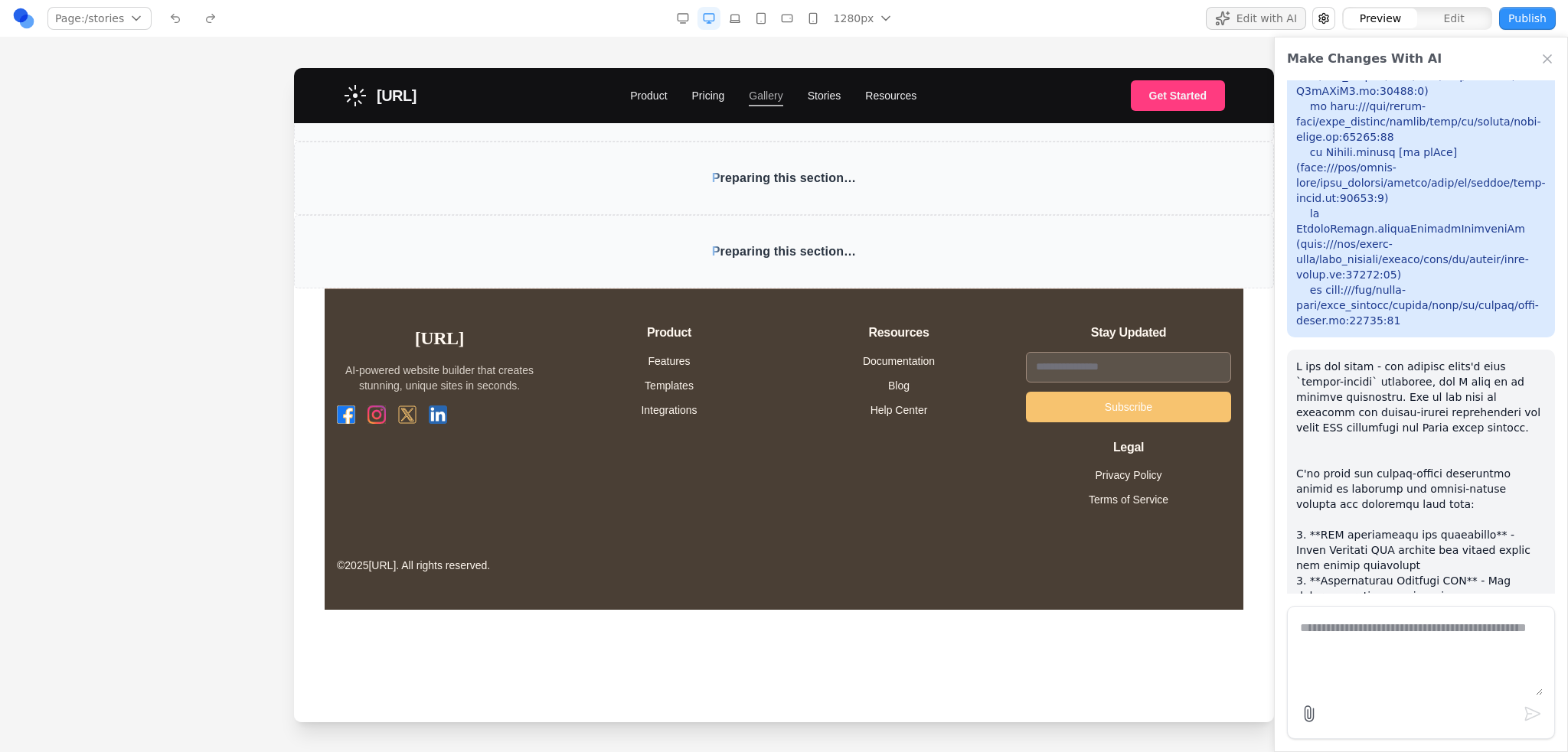
click at [782, 91] on link "Gallery" at bounding box center [765, 96] width 34 height 16
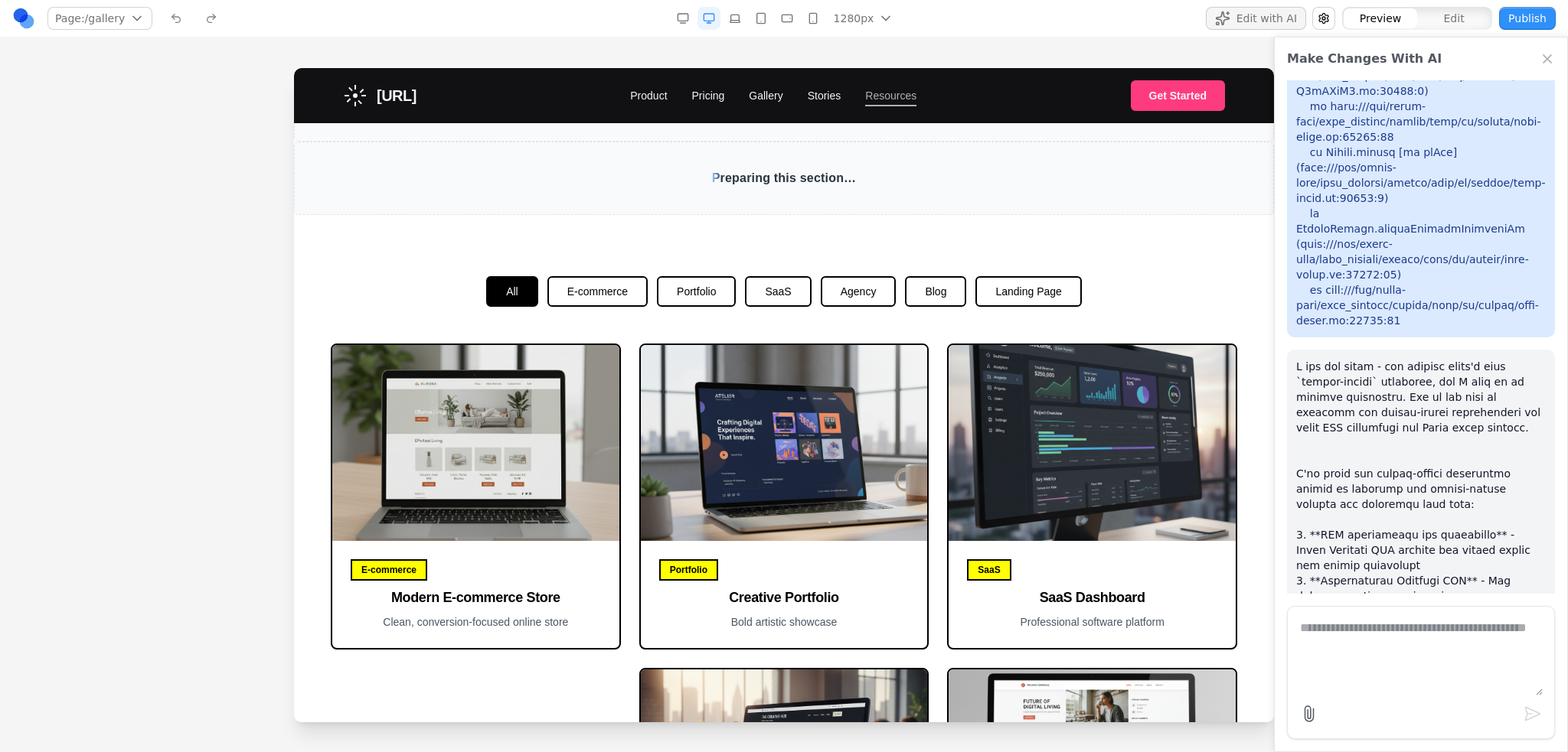
click at [885, 92] on link "Resources" at bounding box center [890, 96] width 51 height 16
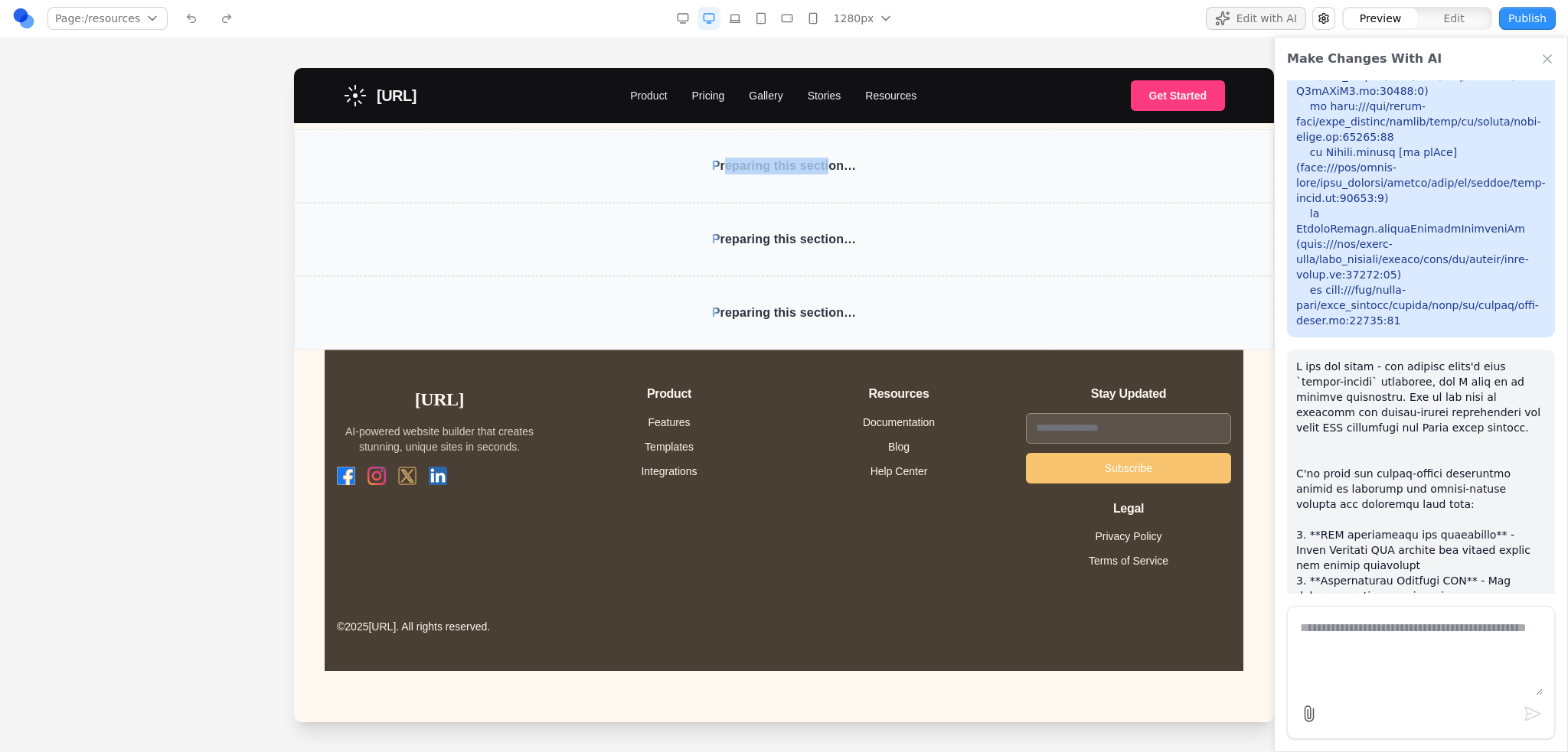
drag, startPoint x: 810, startPoint y: 165, endPoint x: 722, endPoint y: 164, distance: 88.0
click at [722, 164] on span "Preparing this section…" at bounding box center [784, 166] width 145 height 17
click at [1322, 359] on p at bounding box center [1421, 672] width 250 height 627
drag, startPoint x: 1352, startPoint y: 550, endPoint x: 1352, endPoint y: 437, distance: 113.0
click at [1352, 437] on p at bounding box center [1421, 672] width 250 height 627
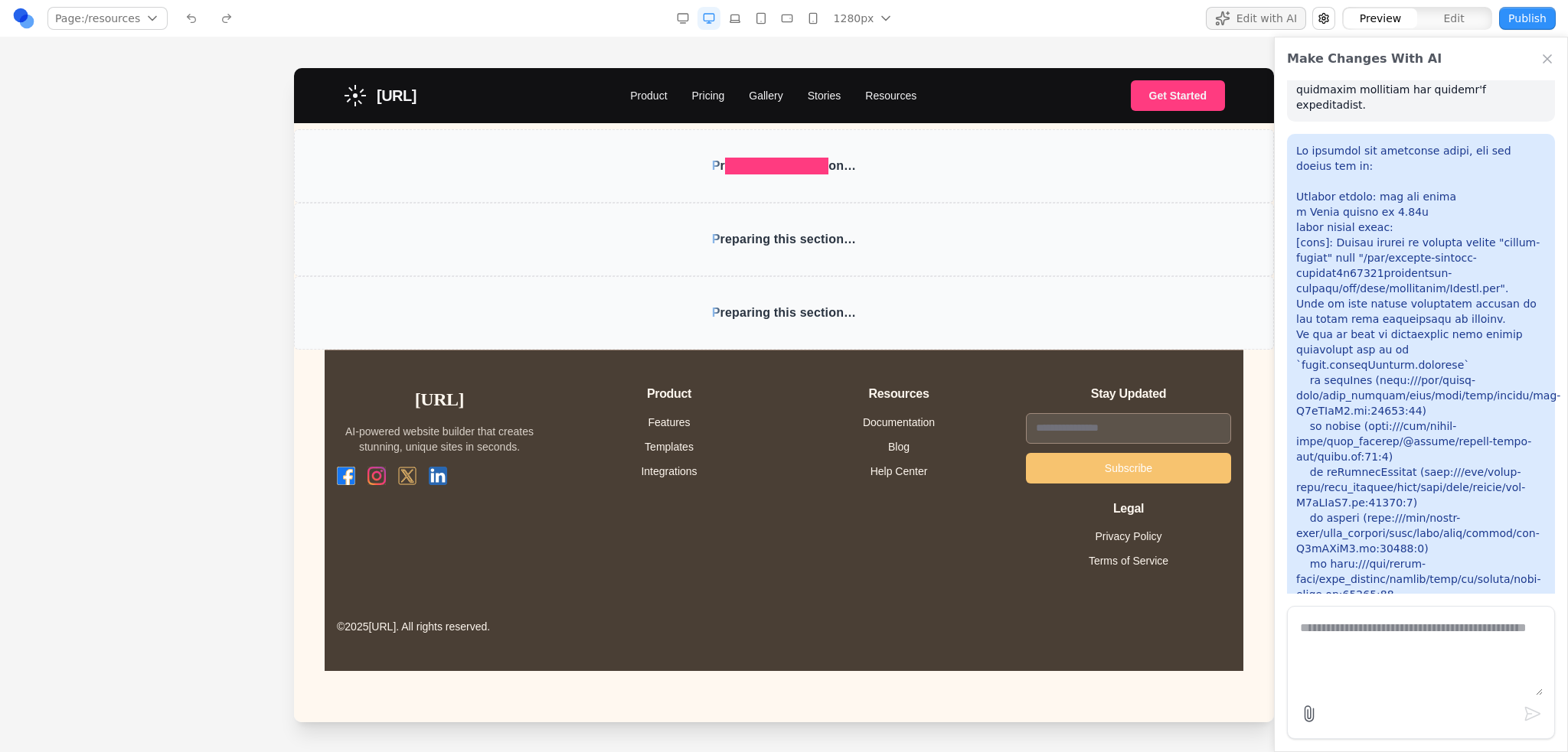
scroll to position [7655, 0]
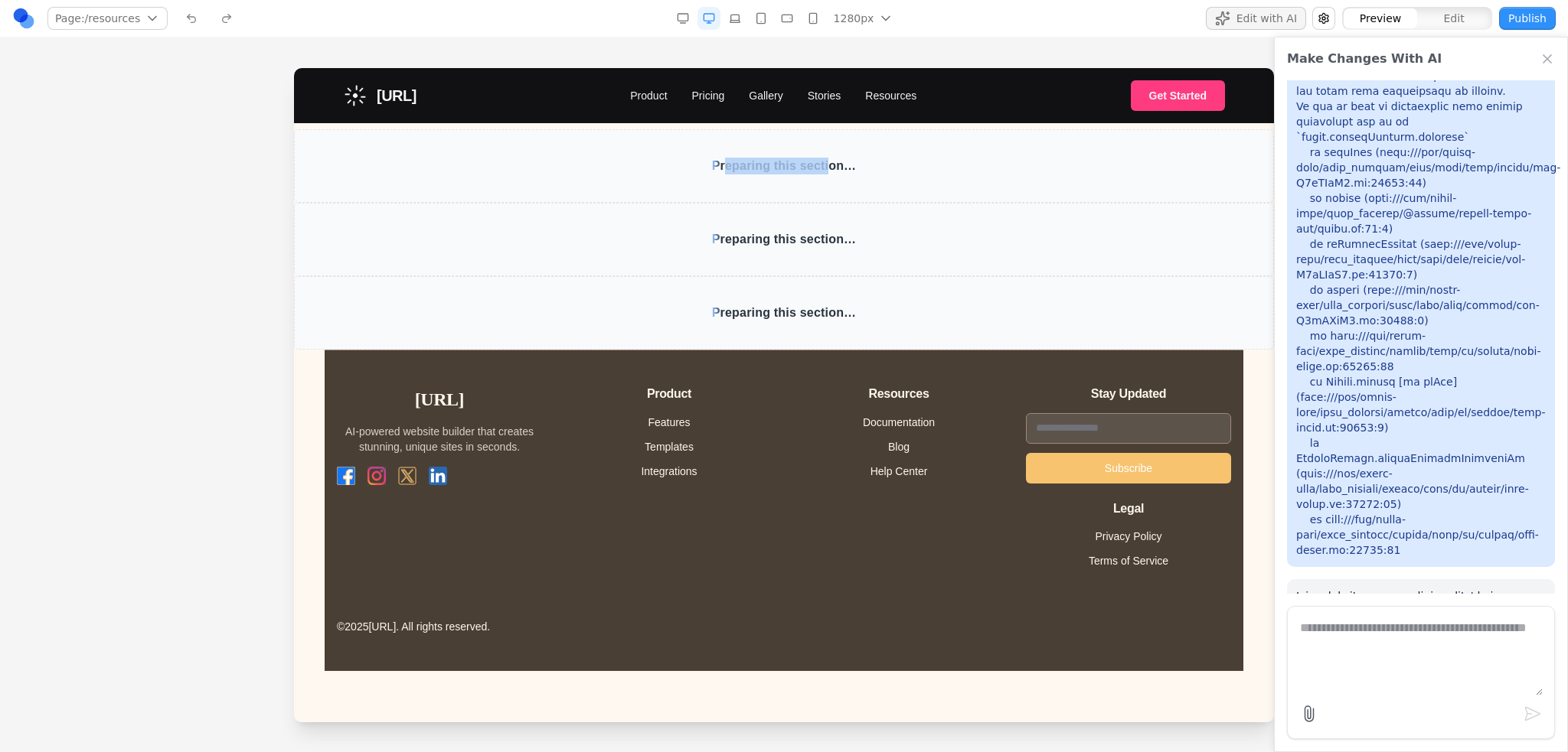
click at [391, 100] on span "Sunburst.ai" at bounding box center [397, 95] width 40 height 22
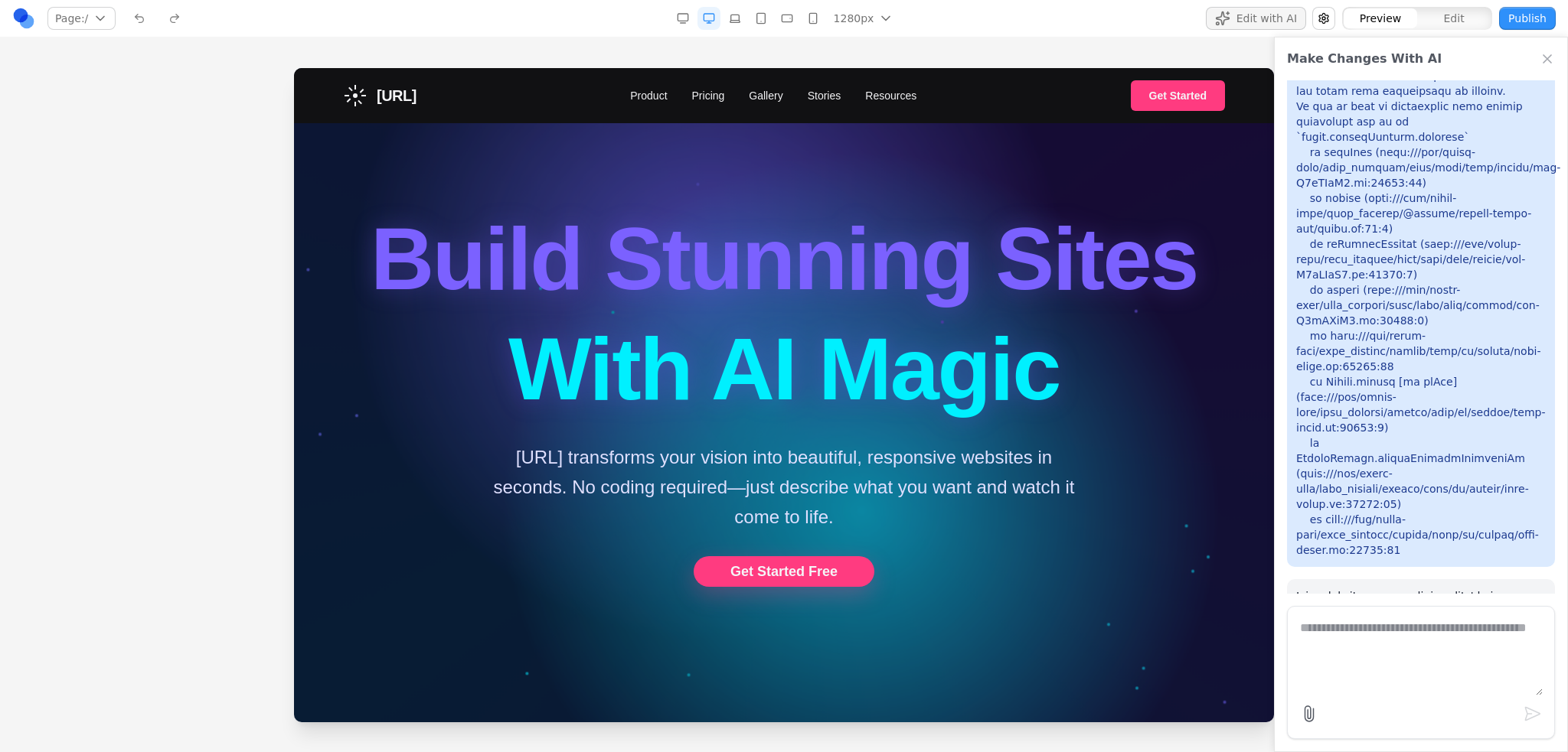
scroll to position [536, 0]
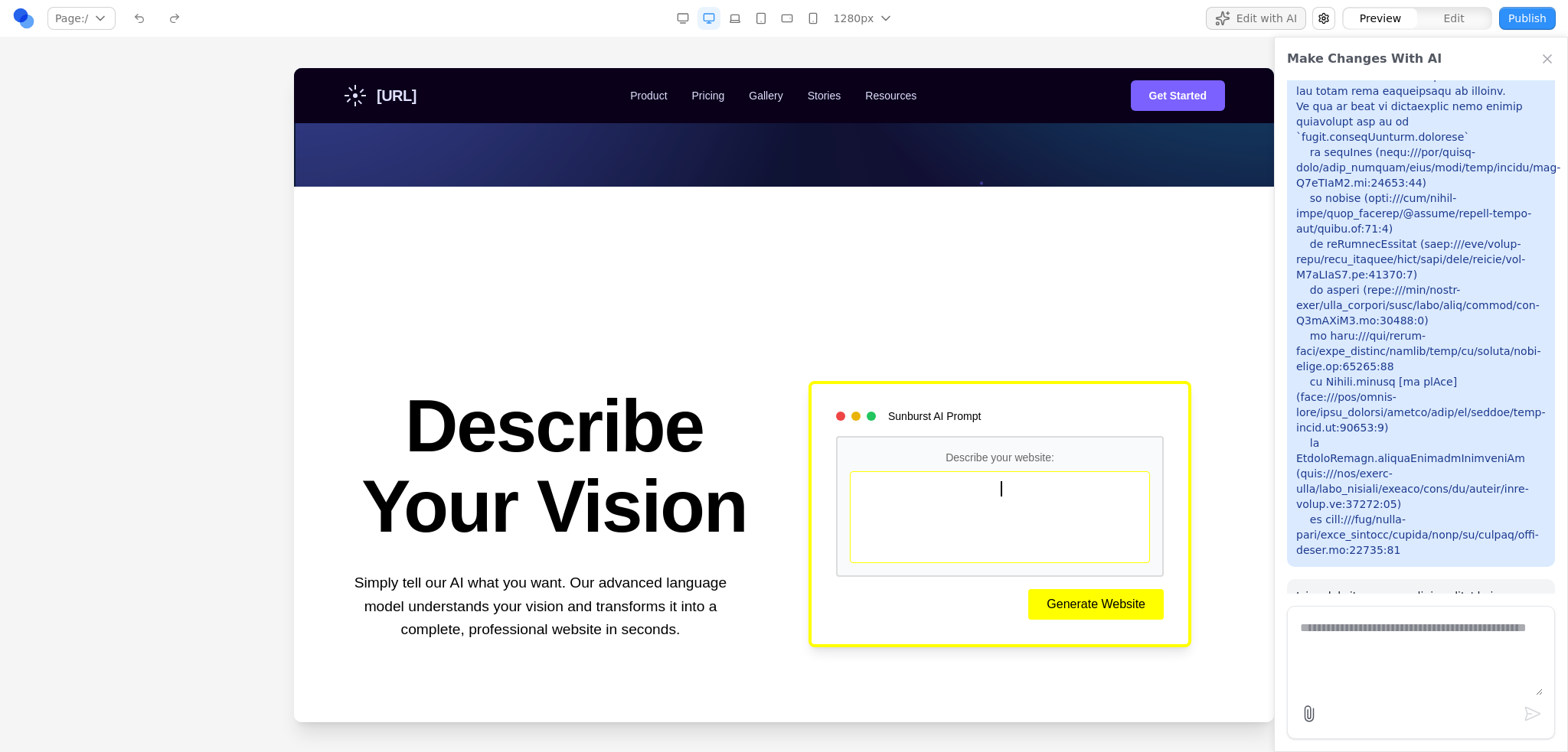
click at [1518, 22] on button "Publish" at bounding box center [1527, 18] width 57 height 23
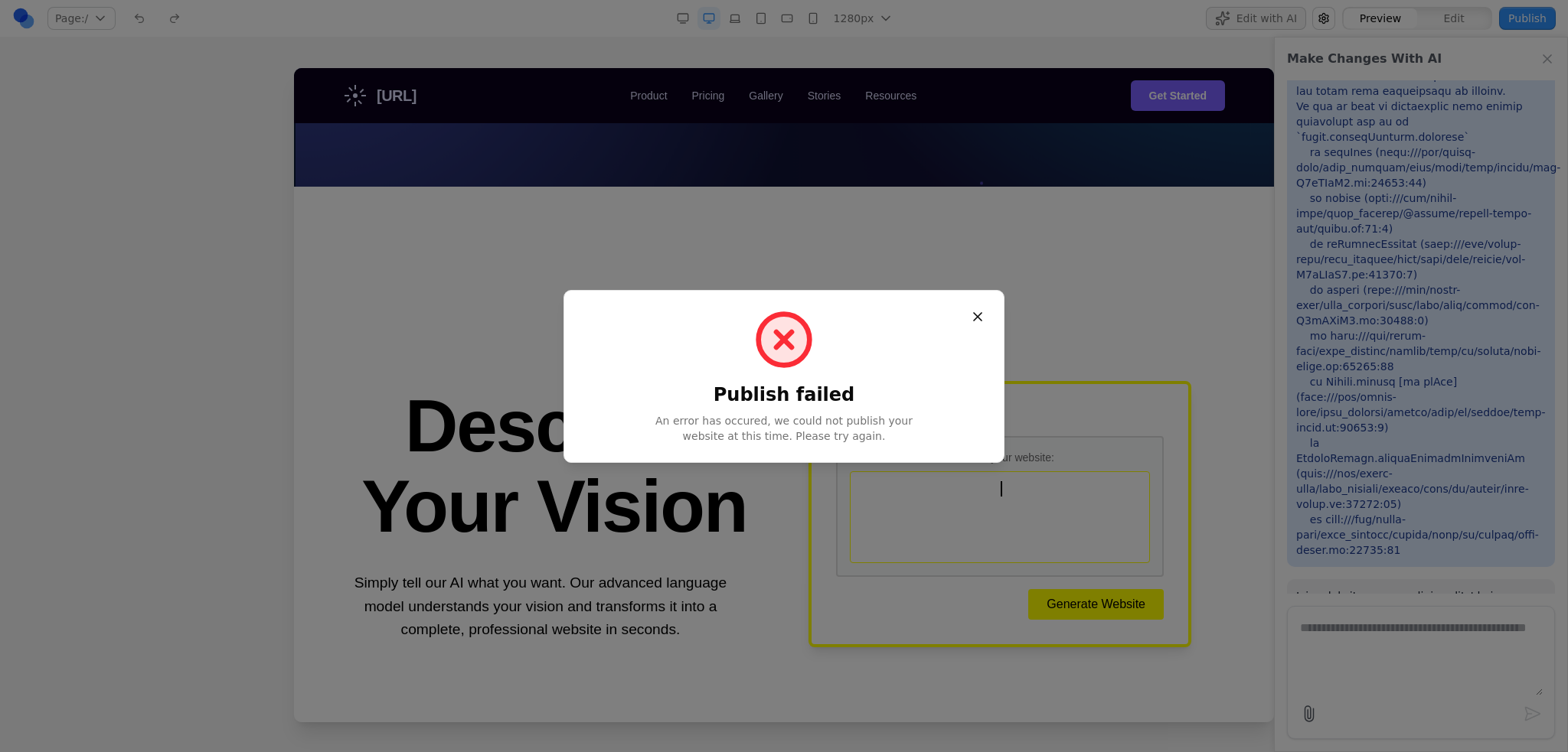
click at [978, 308] on button "Close" at bounding box center [977, 317] width 28 height 28
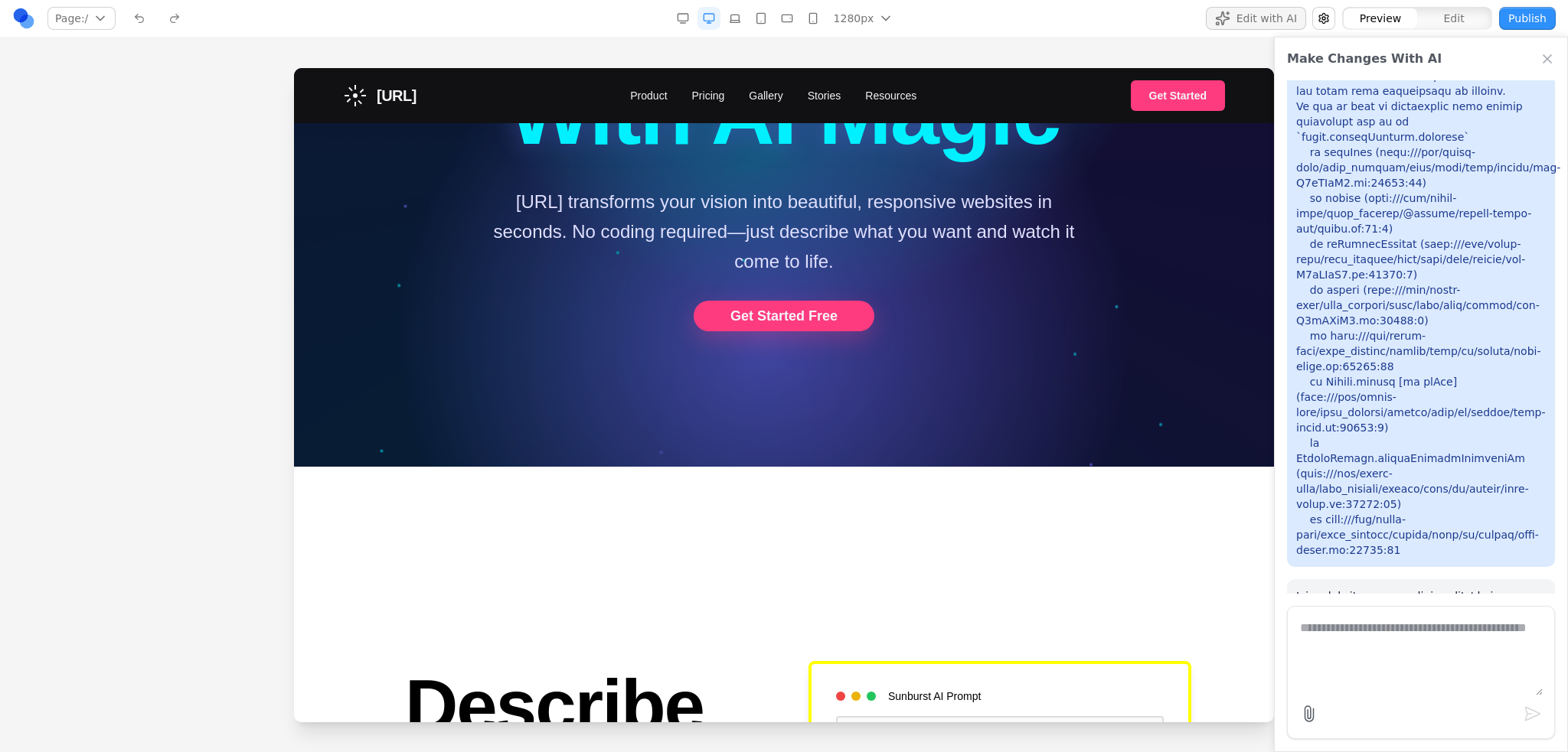
scroll to position [0, 0]
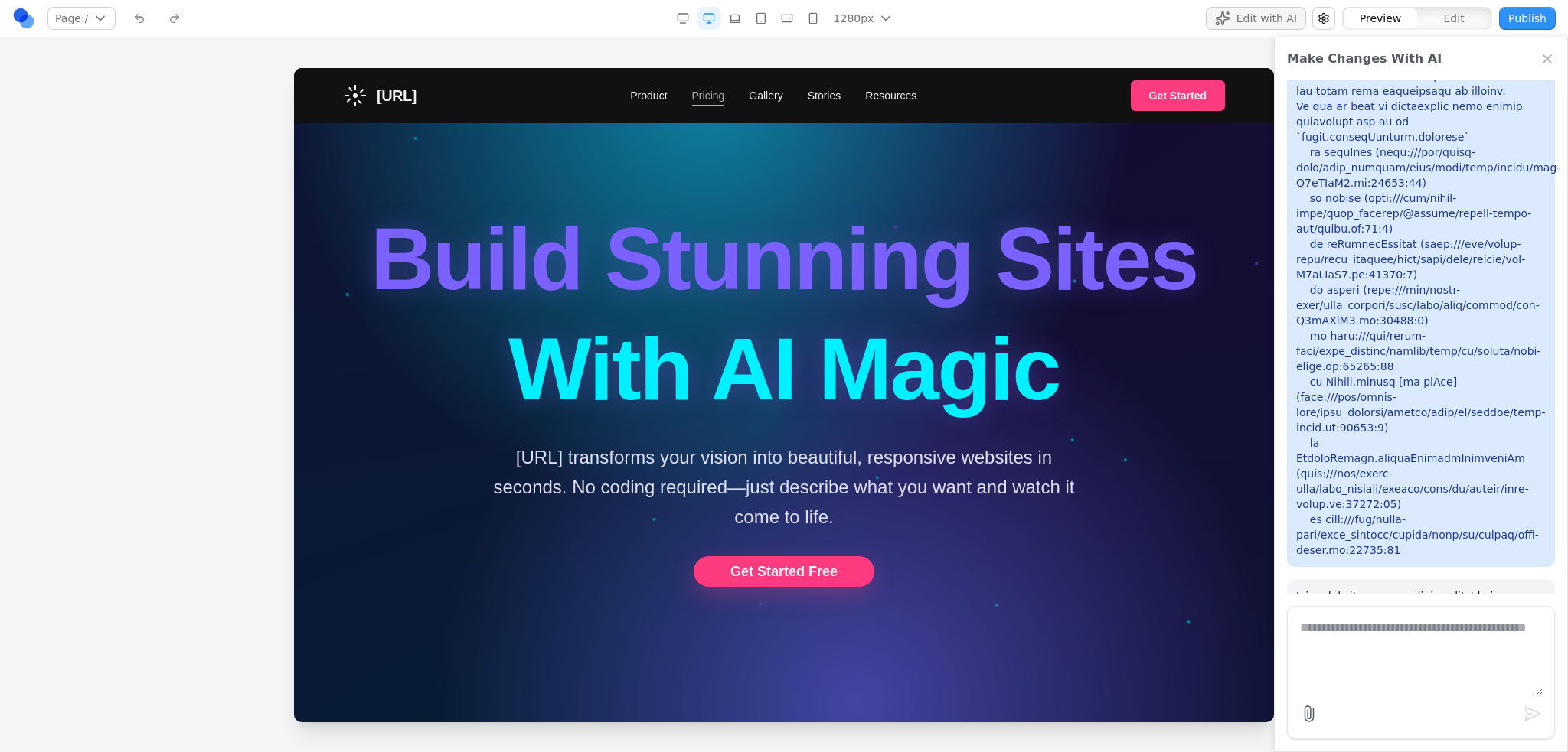
click at [711, 89] on link "Pricing" at bounding box center [709, 96] width 33 height 16
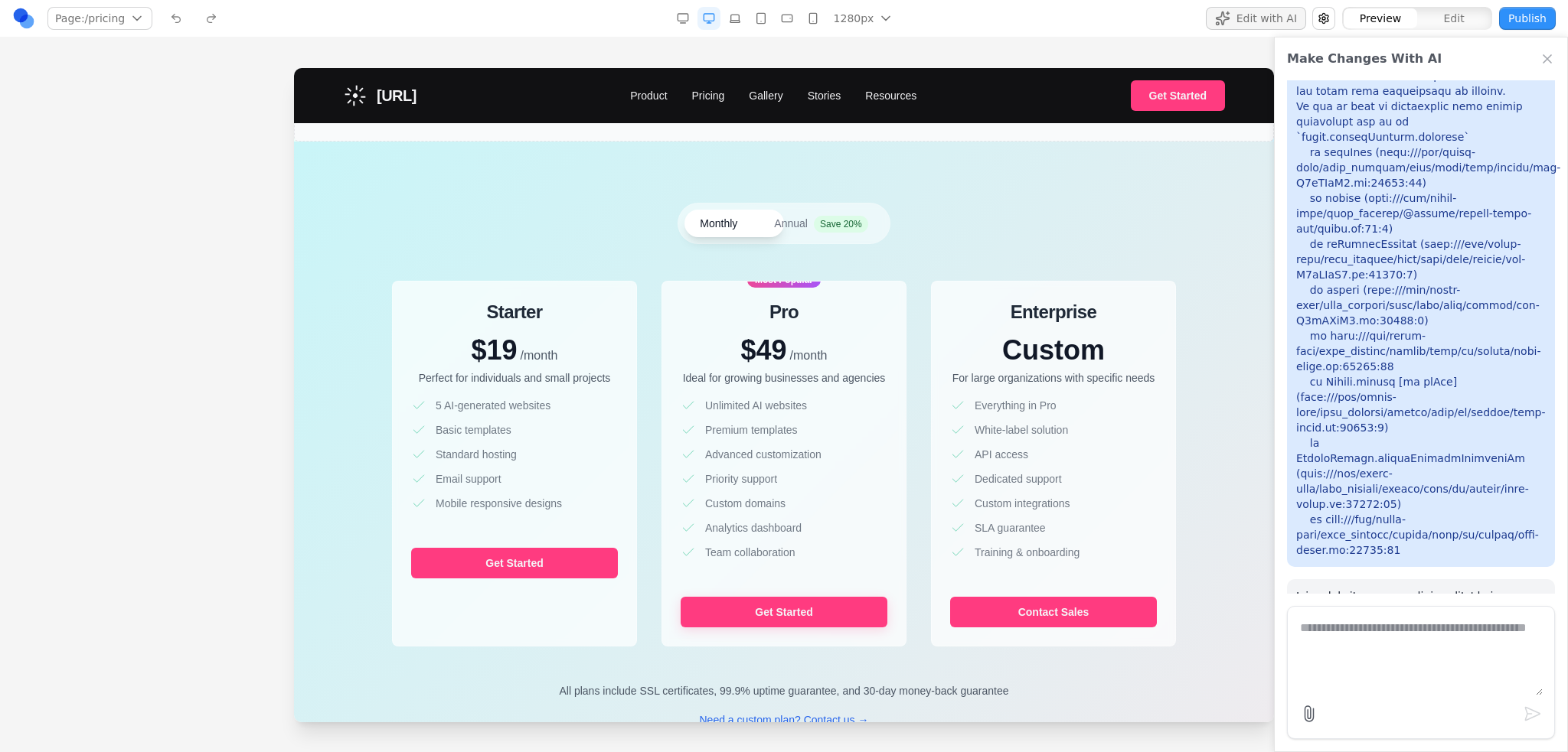
click at [389, 96] on span "Sunburst.ai" at bounding box center [397, 95] width 40 height 22
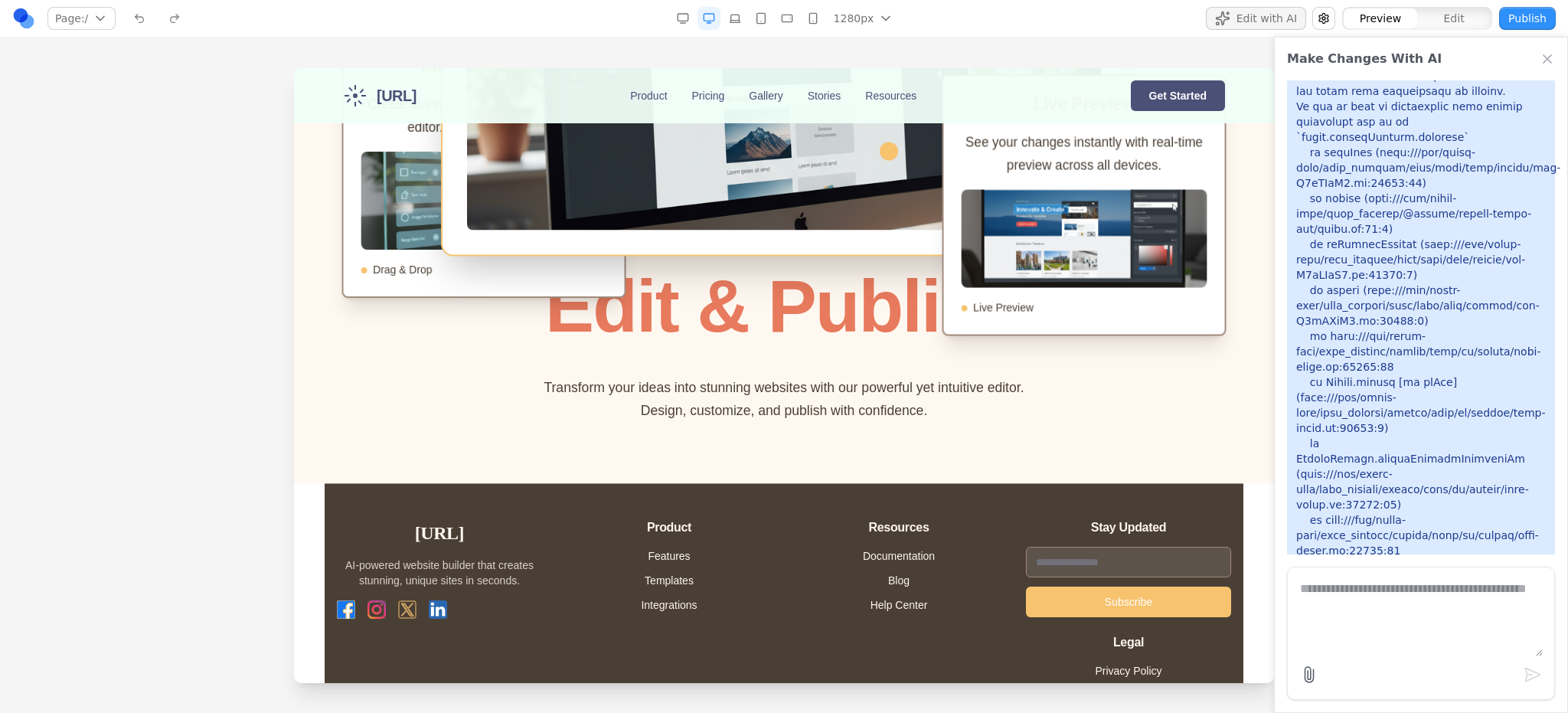
scroll to position [2226, 0]
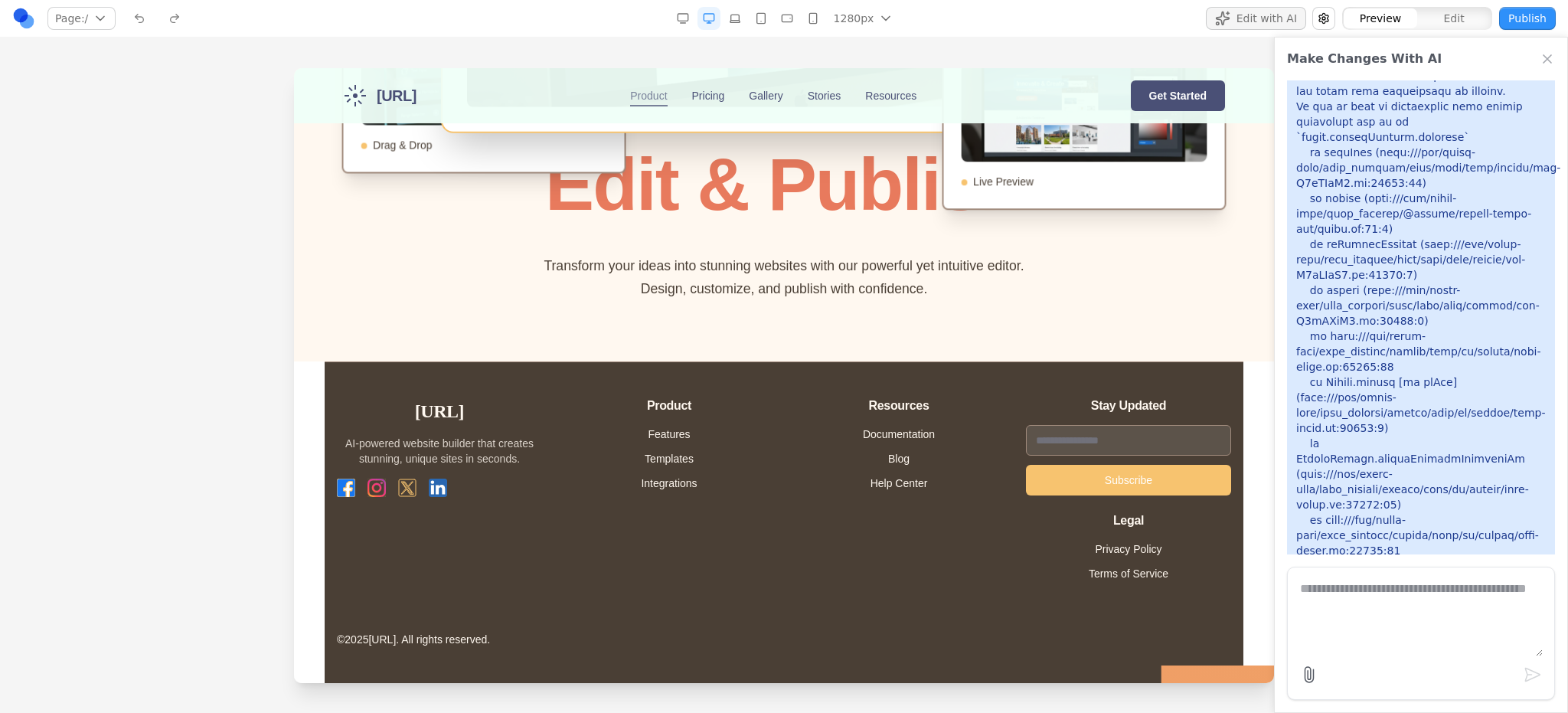
click at [667, 102] on link "Product" at bounding box center [648, 96] width 37 height 16
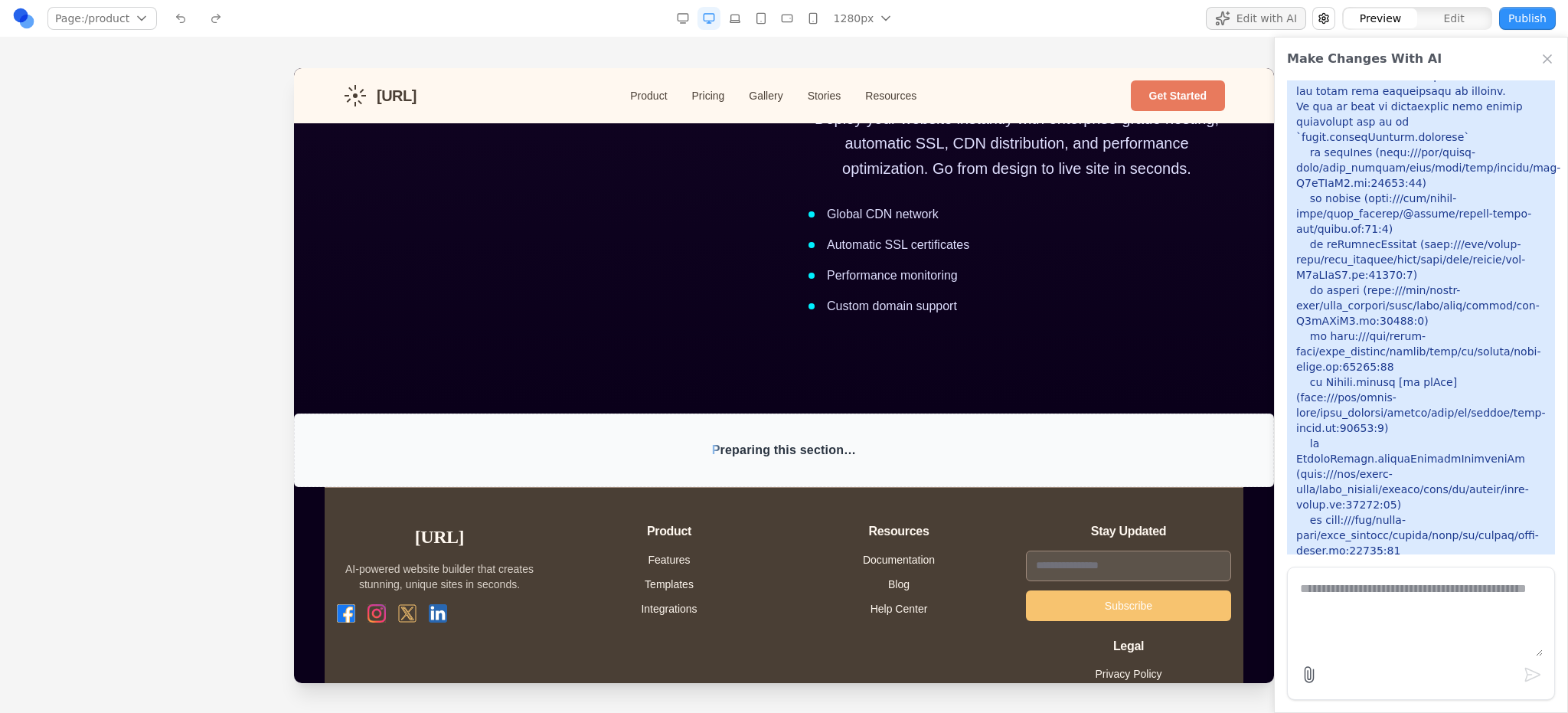
scroll to position [2958, 0]
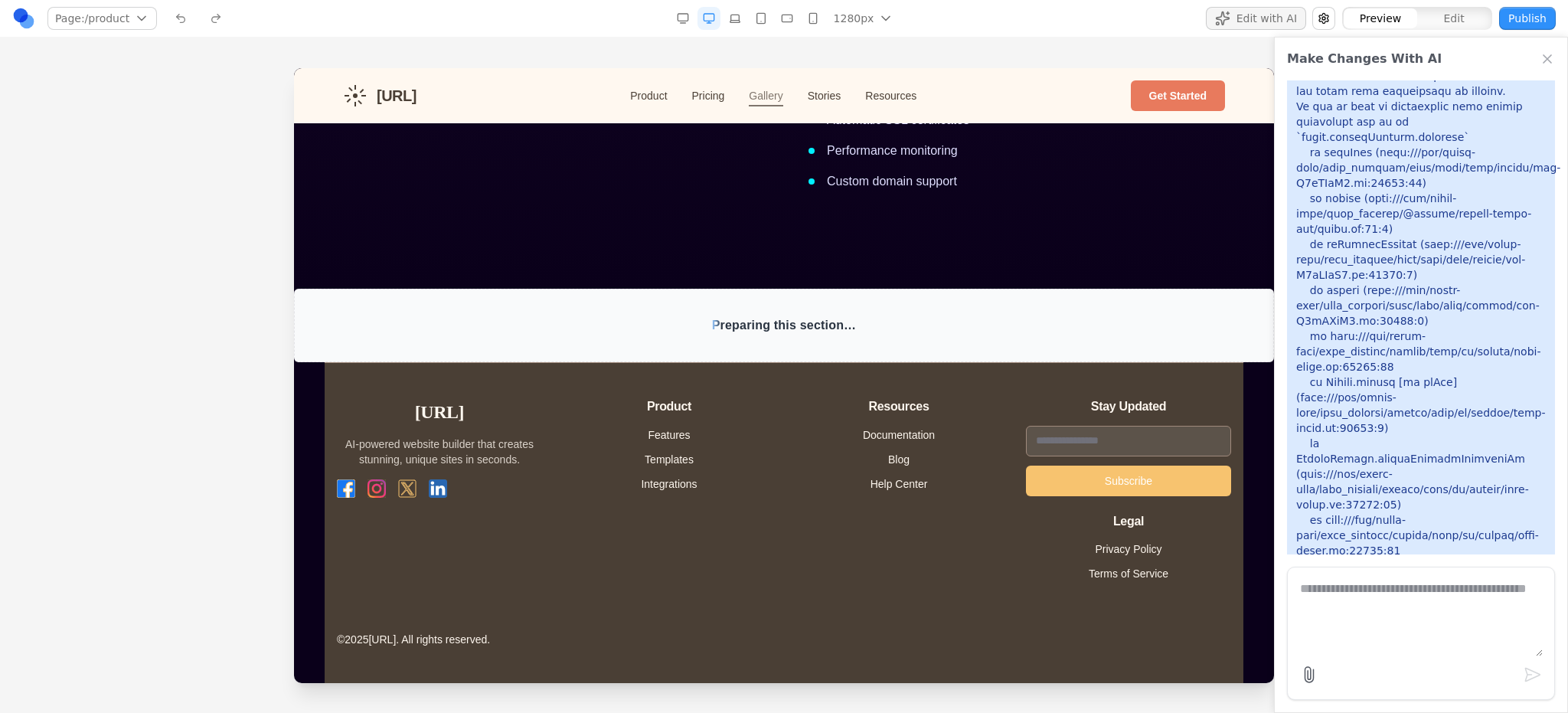
click at [782, 98] on link "Gallery" at bounding box center [765, 96] width 34 height 16
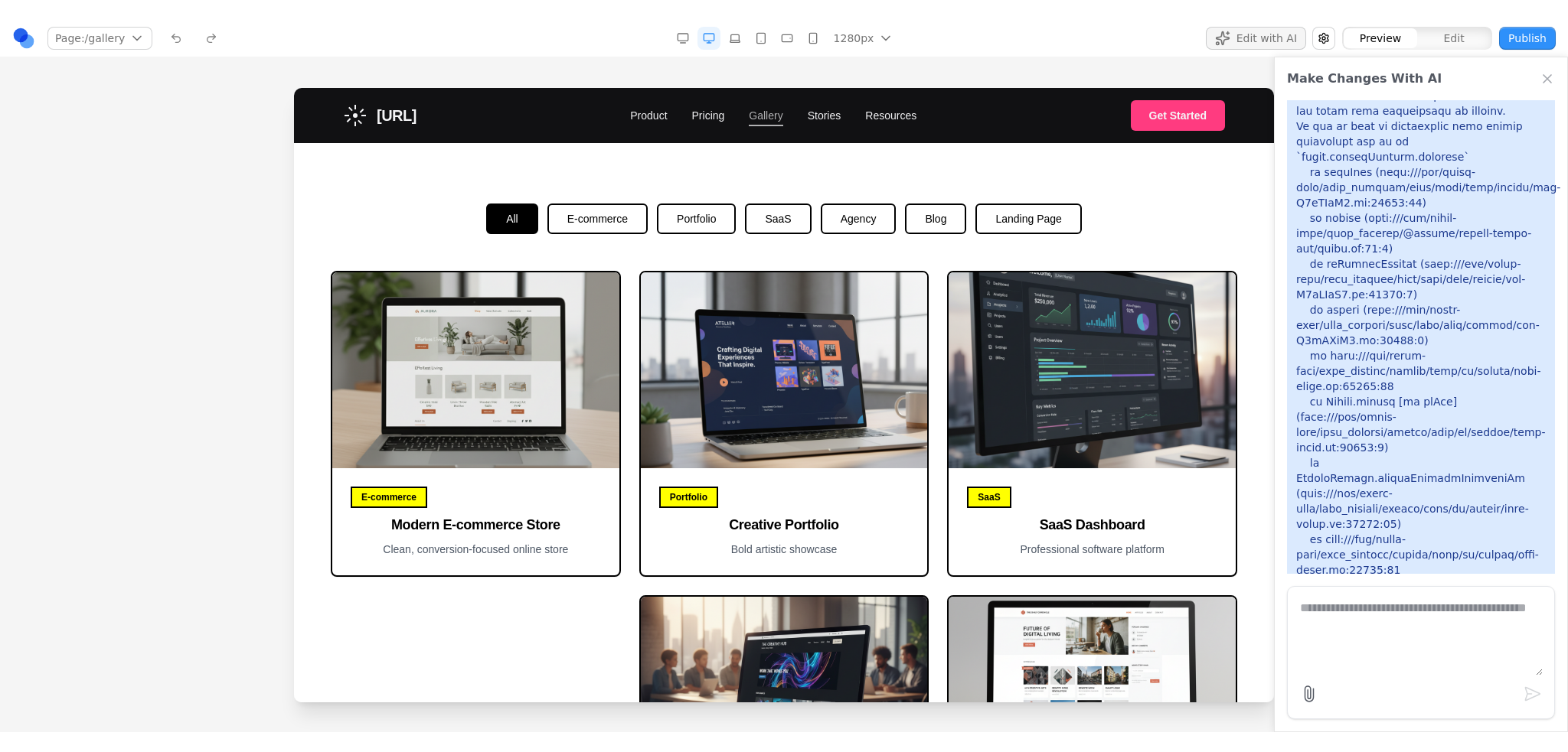
scroll to position [0, 0]
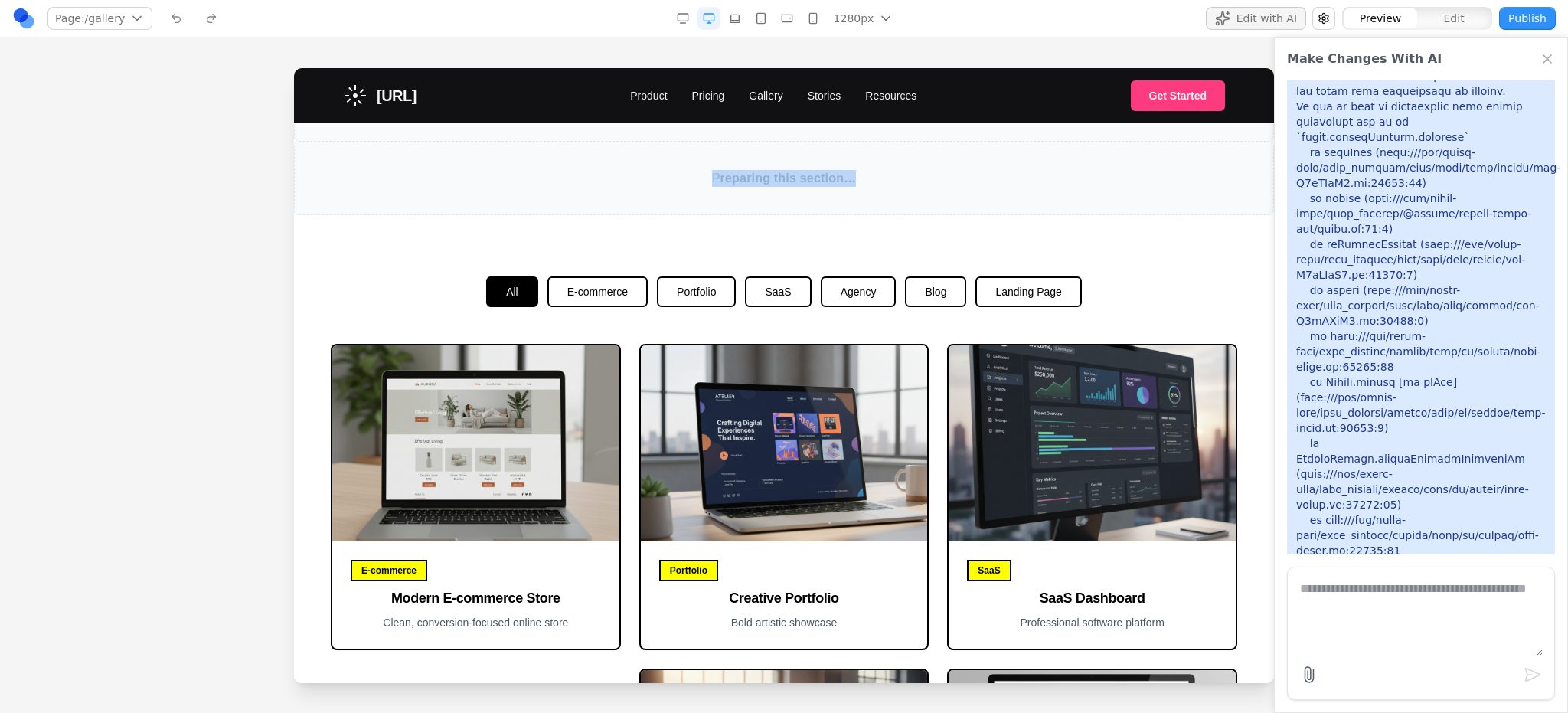
drag, startPoint x: 899, startPoint y: 171, endPoint x: 617, endPoint y: 153, distance: 282.6
click at [617, 153] on div "Preparing this section…" at bounding box center [784, 178] width 980 height 73
click at [621, 152] on div "Preparing this section…" at bounding box center [784, 178] width 980 height 73
click at [830, 96] on link "Stories" at bounding box center [824, 96] width 34 height 16
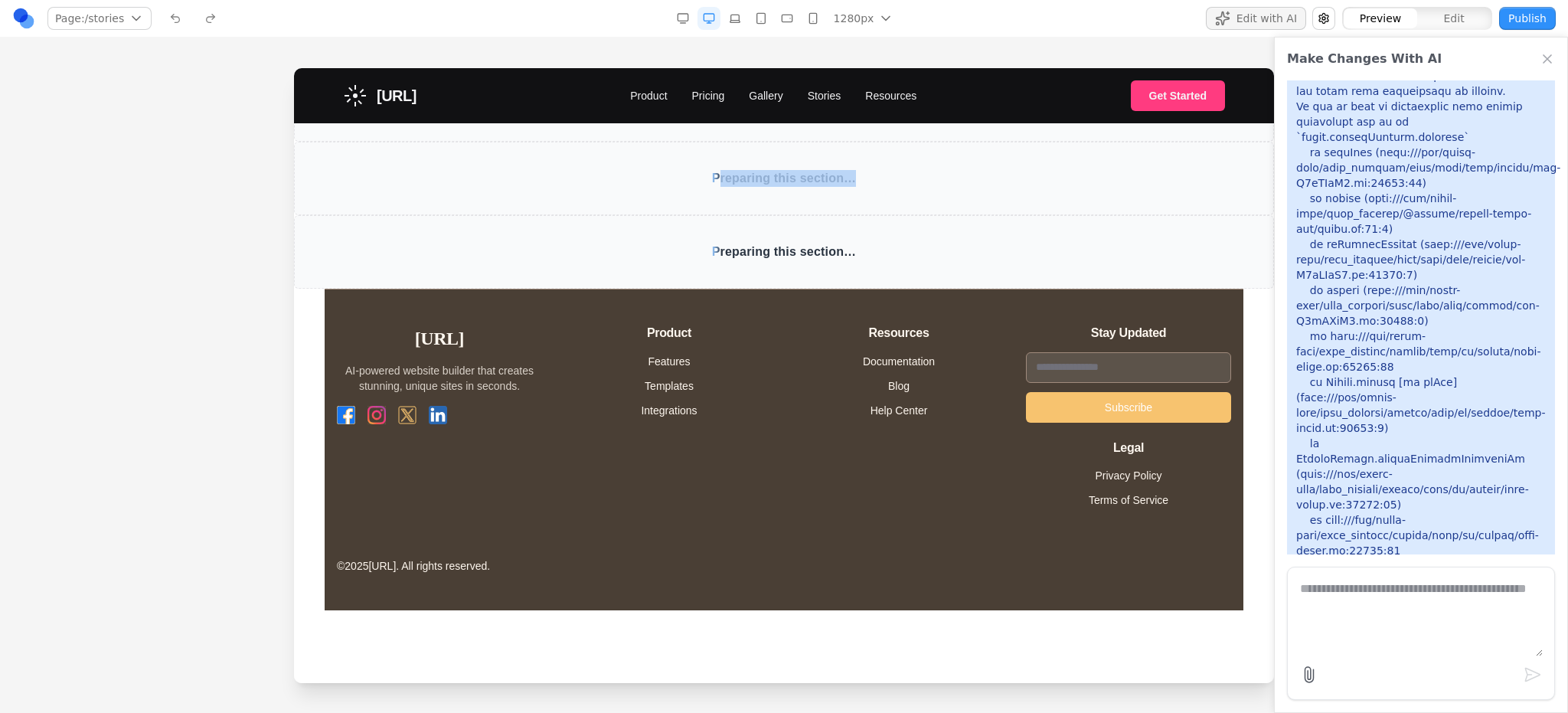
drag, startPoint x: 820, startPoint y: 170, endPoint x: 717, endPoint y: 162, distance: 103.3
click at [717, 162] on div "Preparing this section…" at bounding box center [784, 178] width 980 height 73
click at [934, 83] on div "[URL] Product Pricing Gallery Stories Resources Get Started" at bounding box center [784, 95] width 882 height 55
click at [912, 93] on link "Resources" at bounding box center [890, 96] width 51 height 16
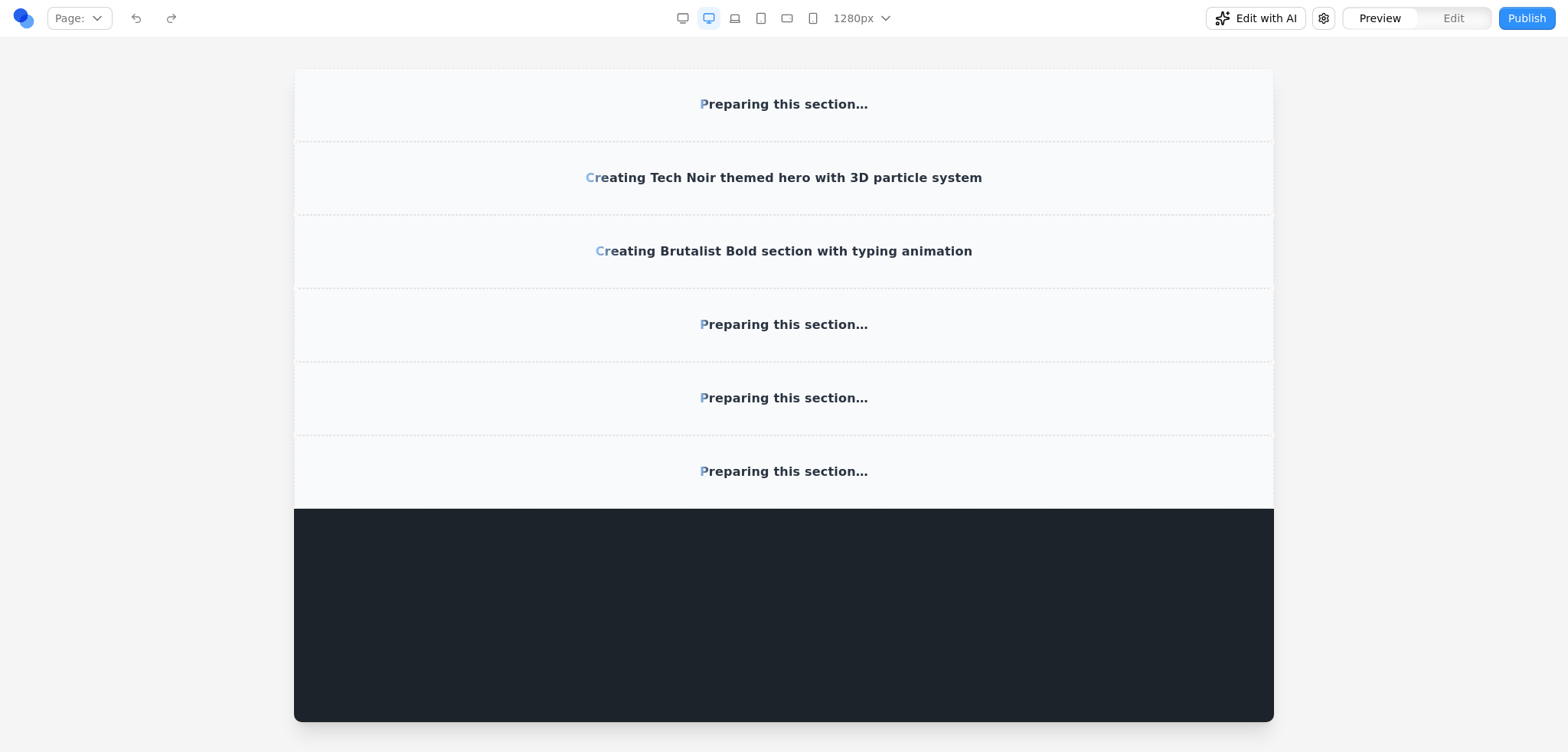
click at [15, 15] on link at bounding box center [24, 18] width 23 height 23
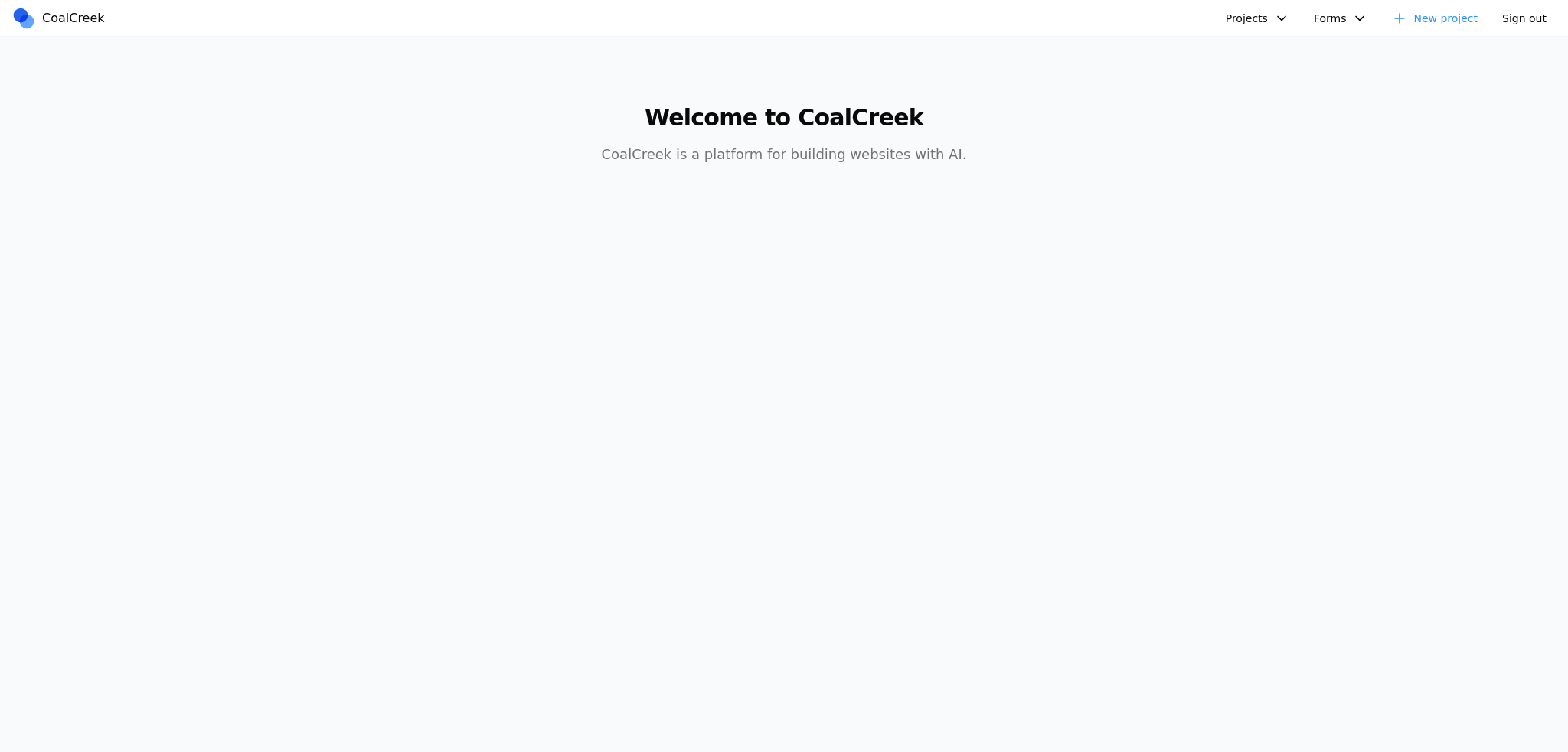
click at [1266, 31] on nav "CoalCreek Projects Website Test Healthcare AI Assistant Animation Testing Sage …" at bounding box center [784, 18] width 1568 height 37
click at [1266, 28] on button "Projects" at bounding box center [1257, 18] width 82 height 23
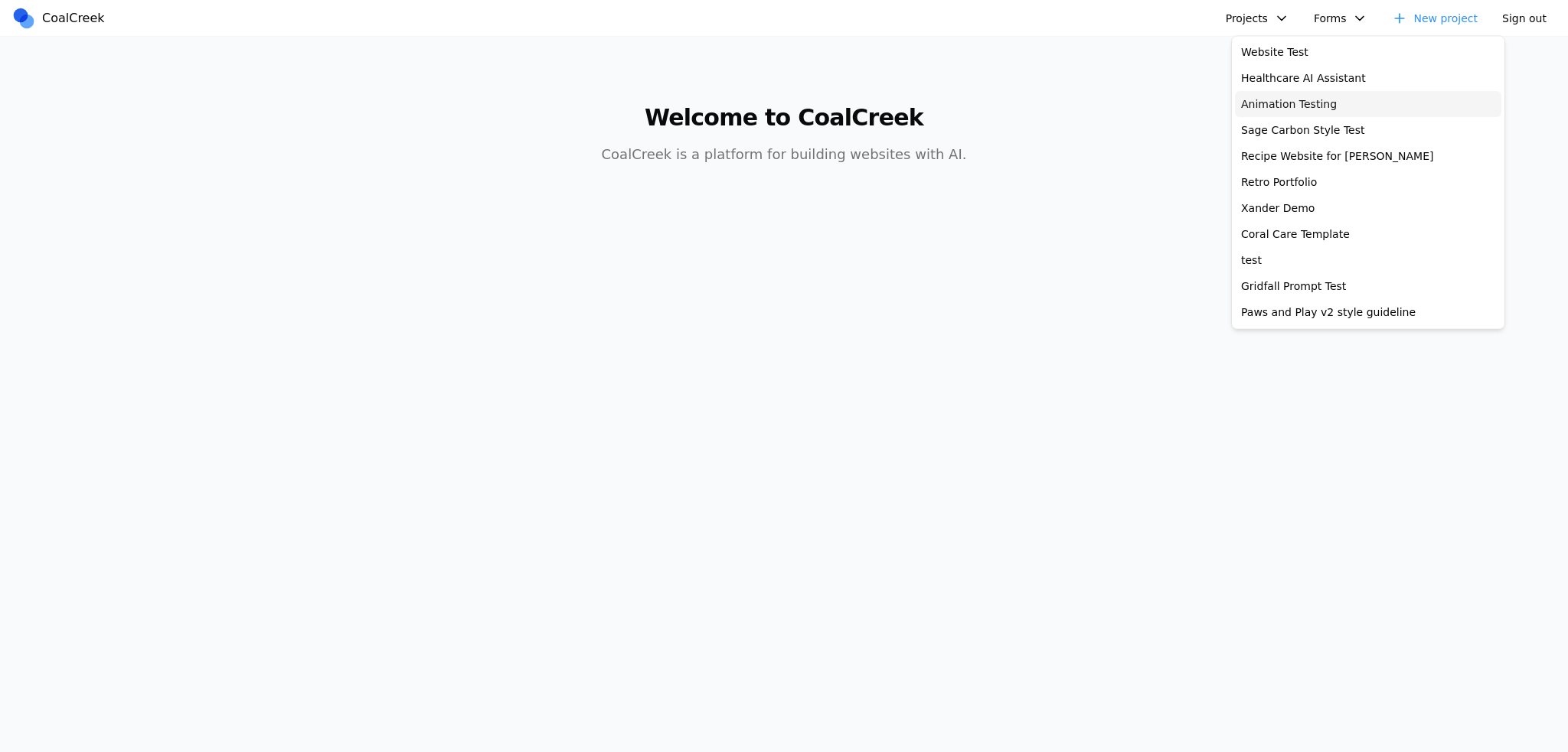
click at [1284, 100] on link "Animation Testing" at bounding box center [1367, 104] width 266 height 26
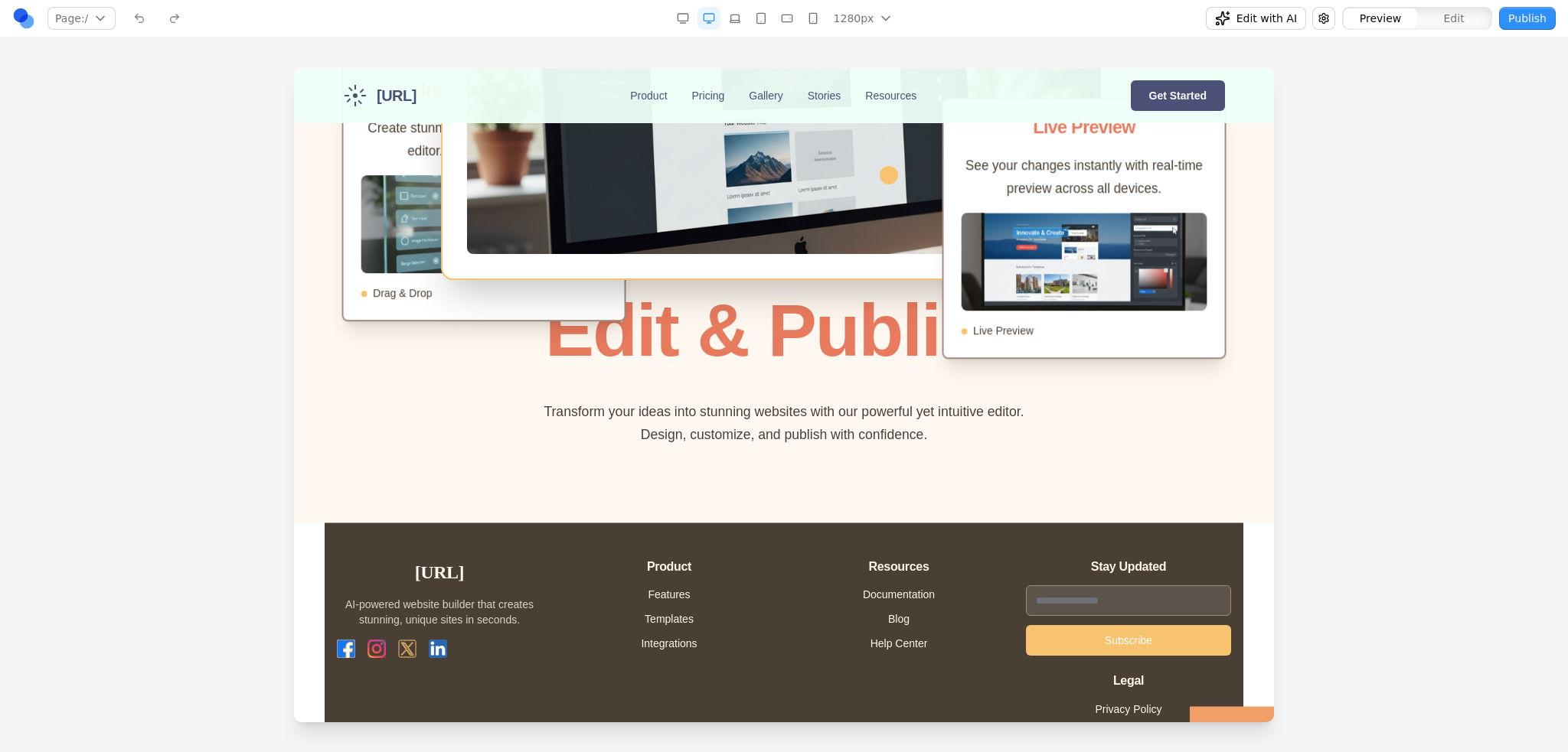
scroll to position [2295, 0]
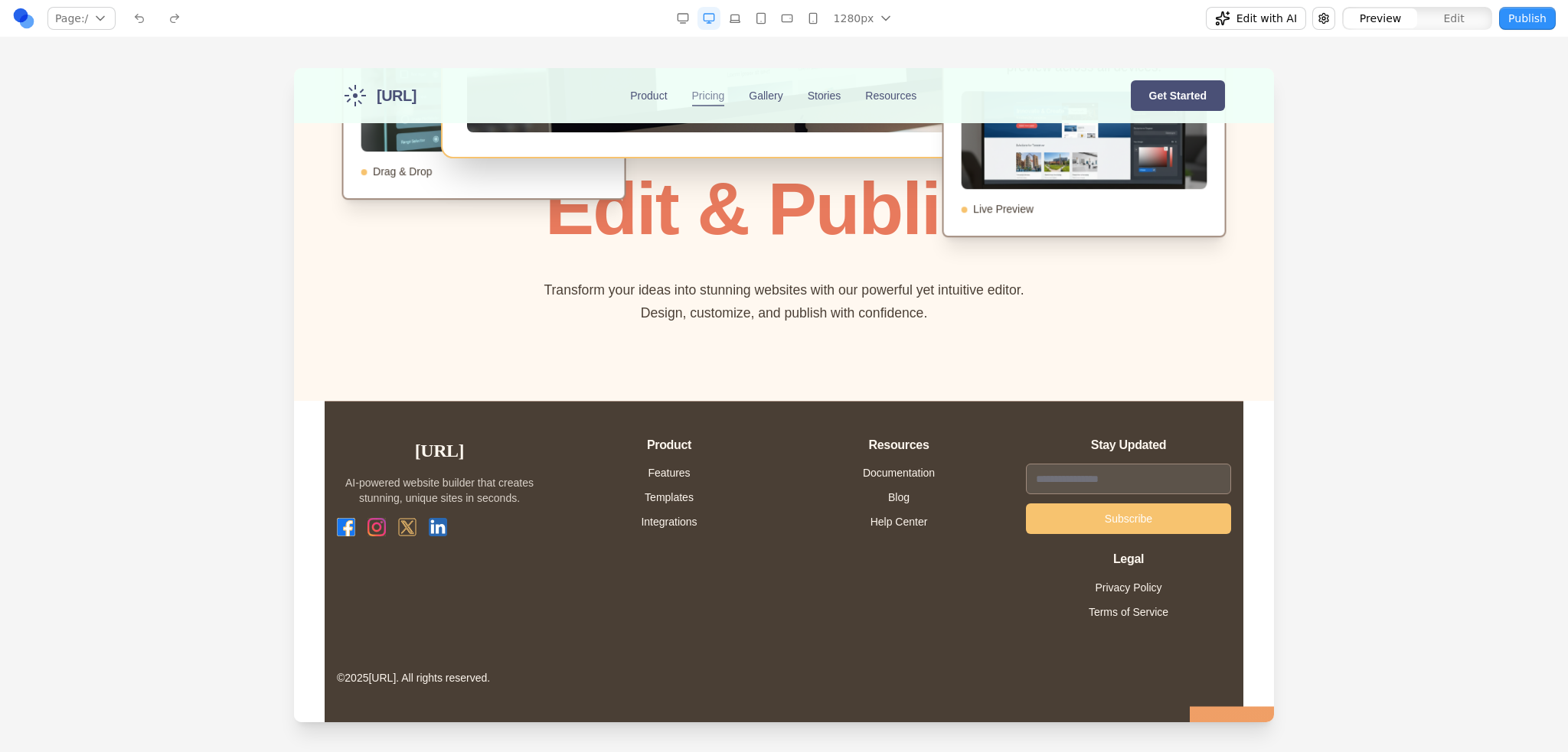
click at [722, 97] on link "Pricing" at bounding box center [709, 96] width 33 height 16
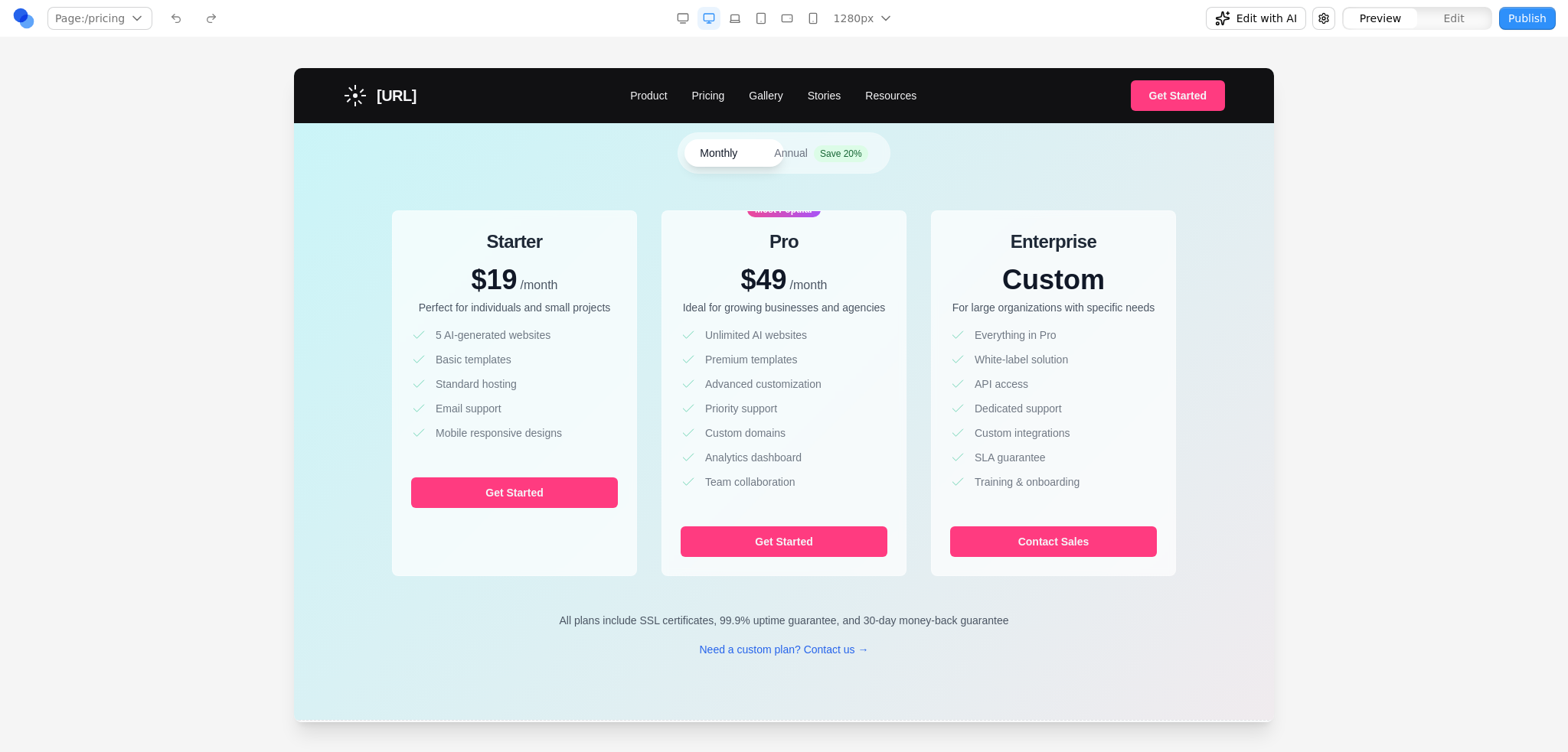
scroll to position [0, 0]
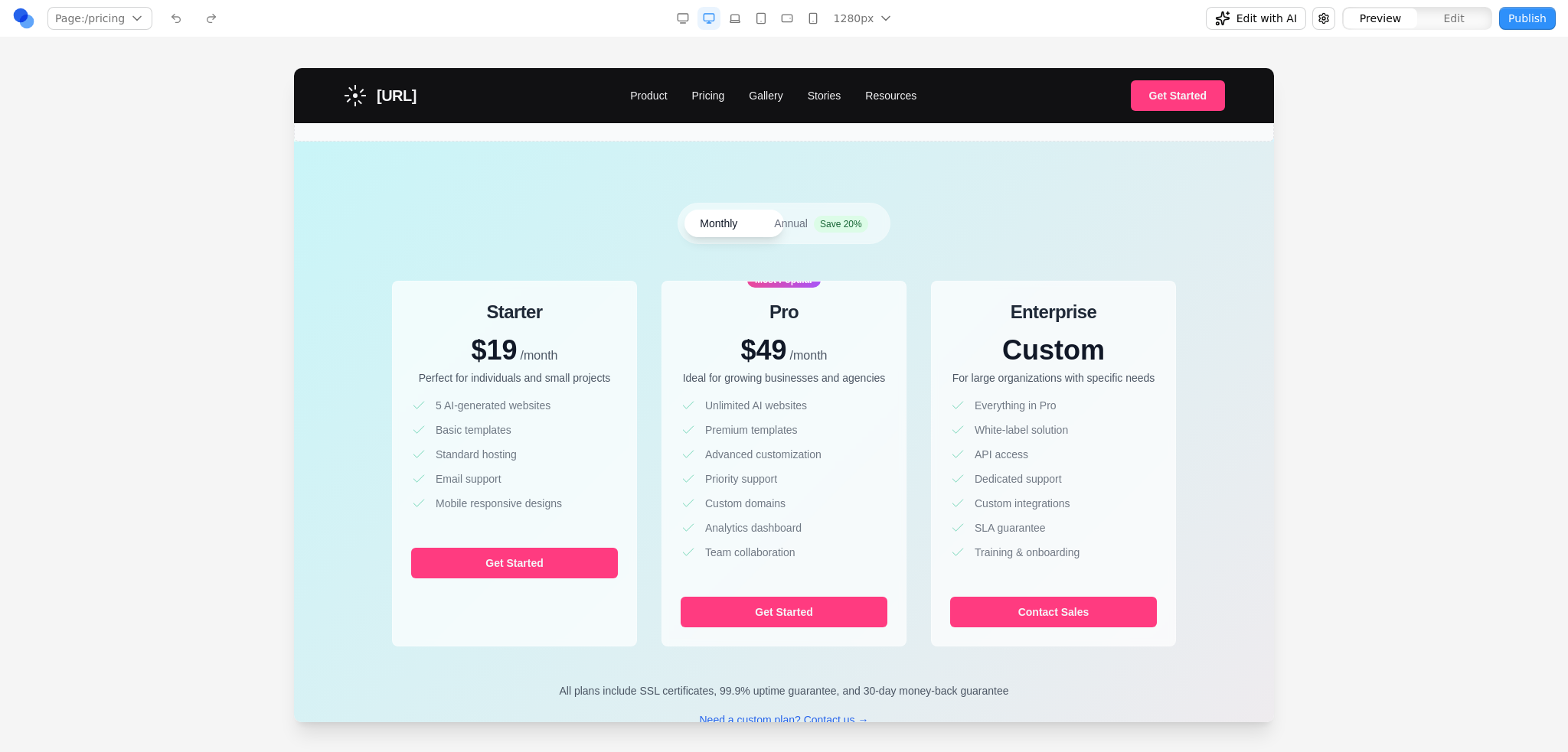
click at [670, 103] on div "[URL] Product Pricing Gallery Stories Resources Get Started" at bounding box center [784, 95] width 882 height 55
click at [656, 94] on link "Product" at bounding box center [648, 96] width 37 height 16
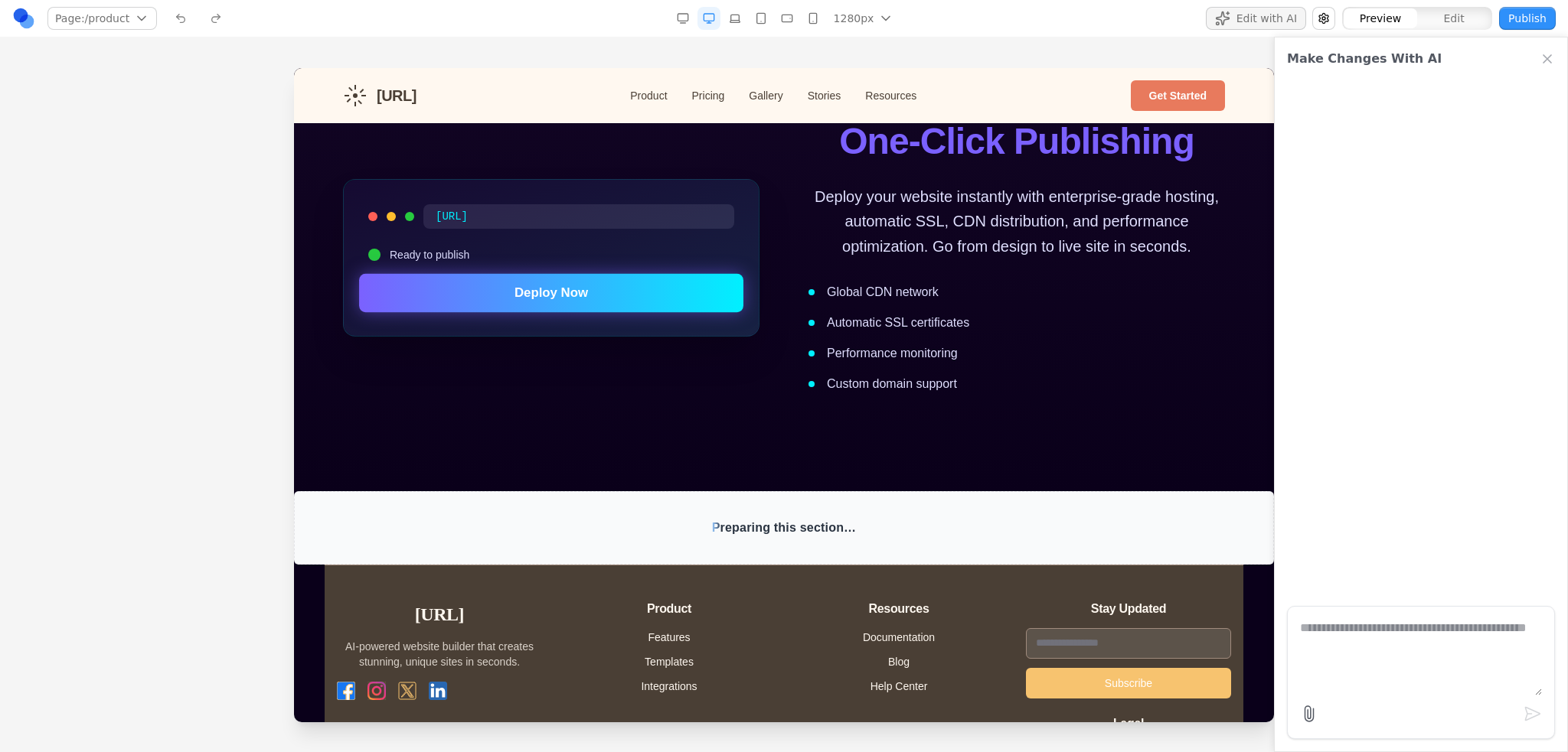
scroll to position [2918, 0]
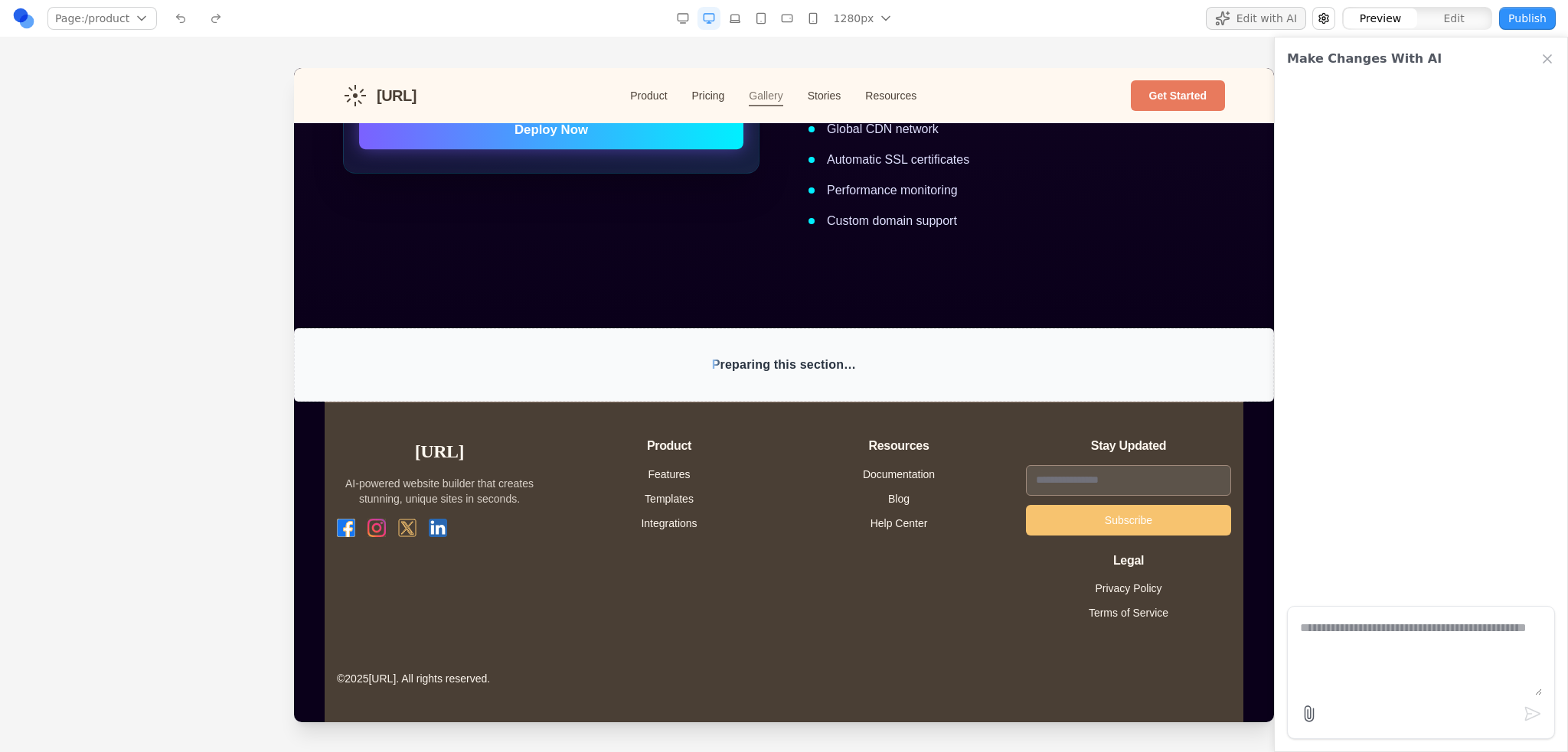
click at [782, 92] on link "Gallery" at bounding box center [765, 96] width 34 height 16
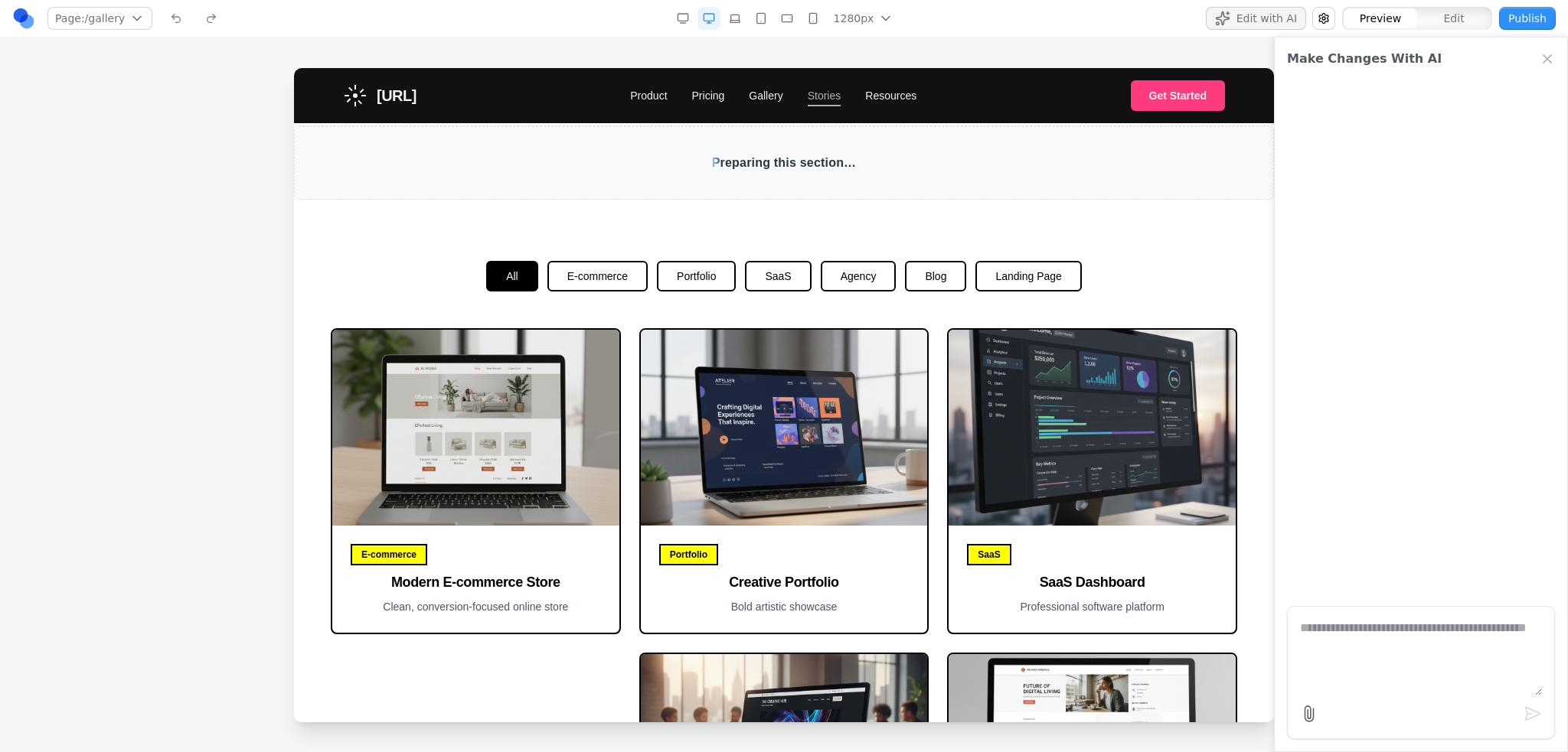
scroll to position [0, 0]
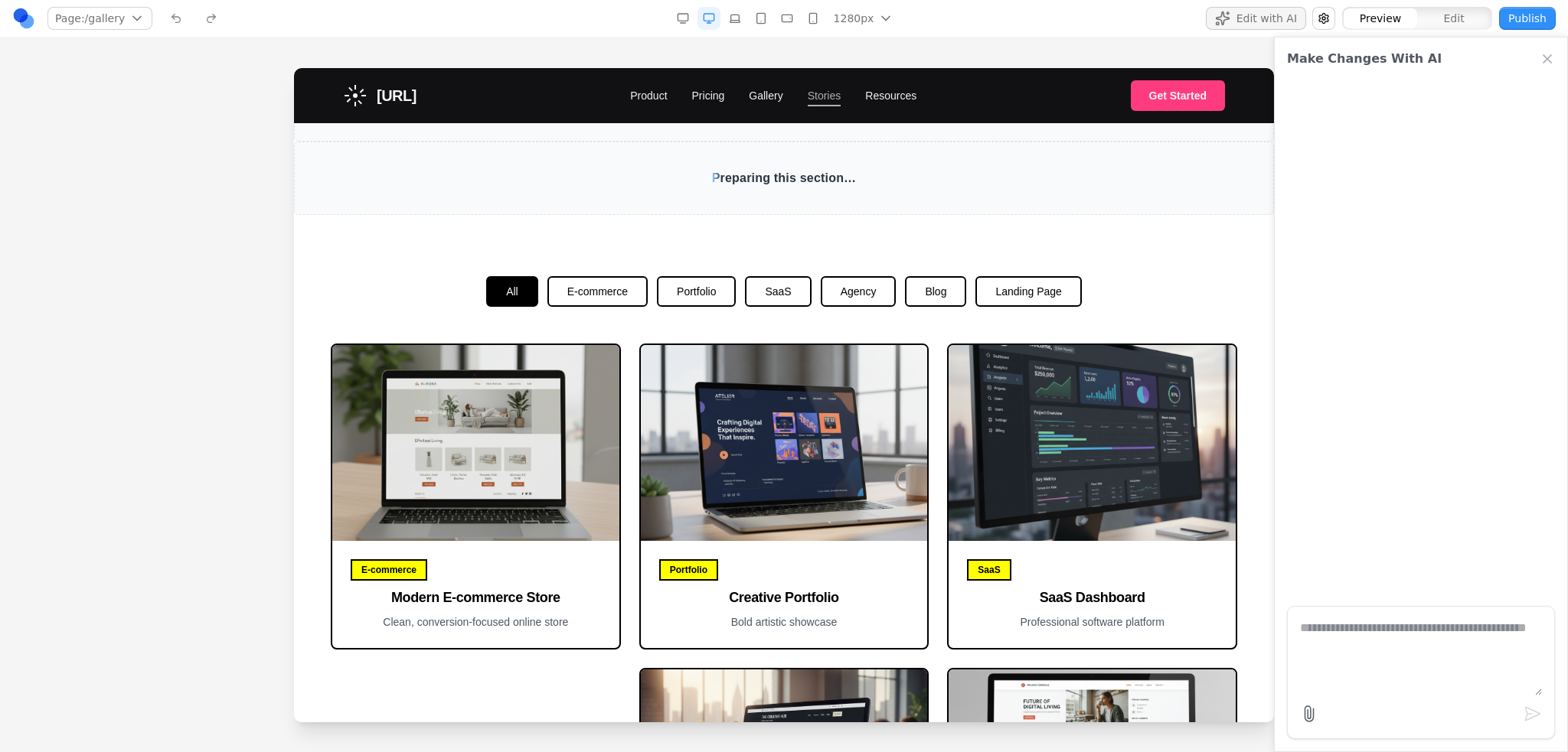
click at [841, 93] on link "Stories" at bounding box center [824, 96] width 34 height 16
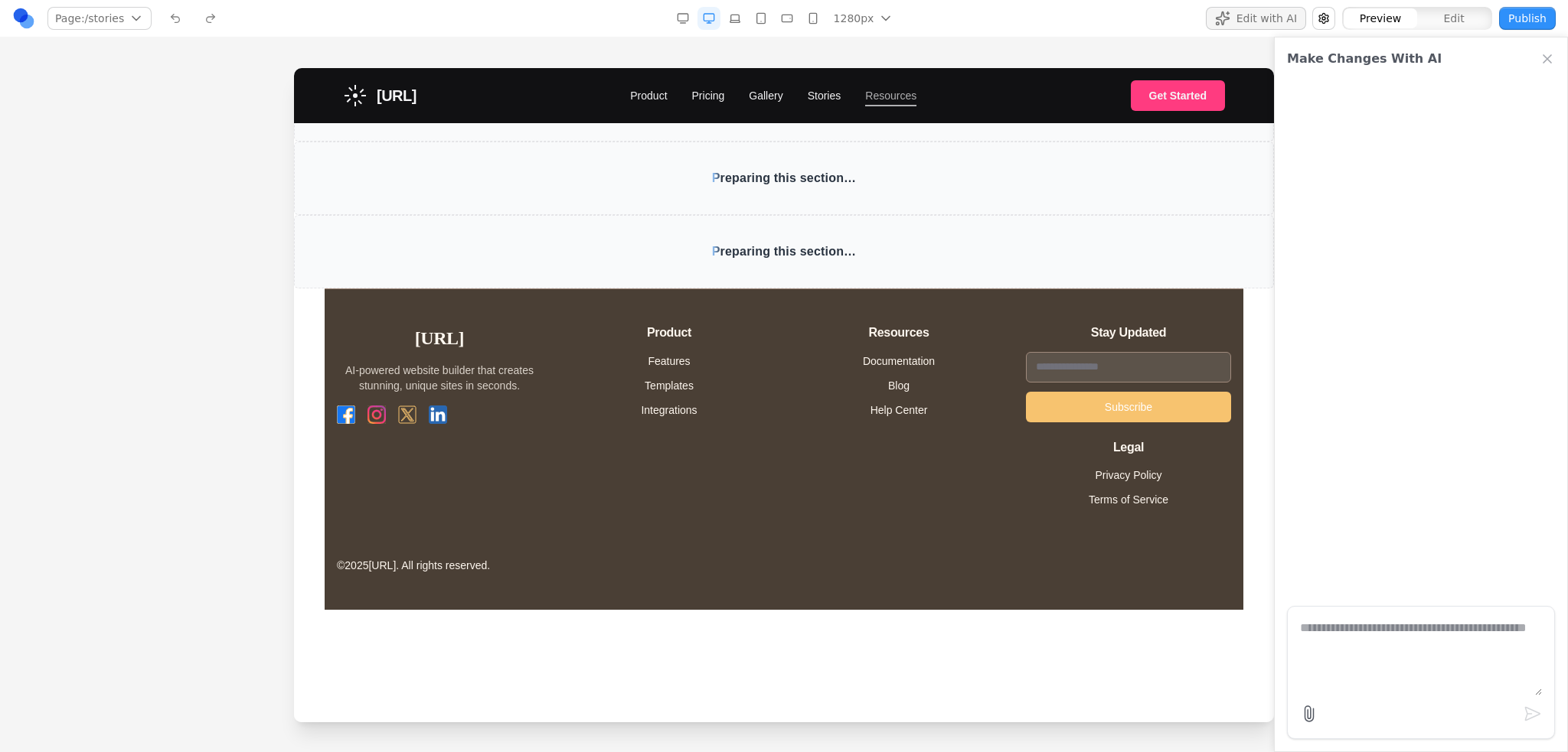
click at [906, 99] on link "Resources" at bounding box center [890, 96] width 51 height 16
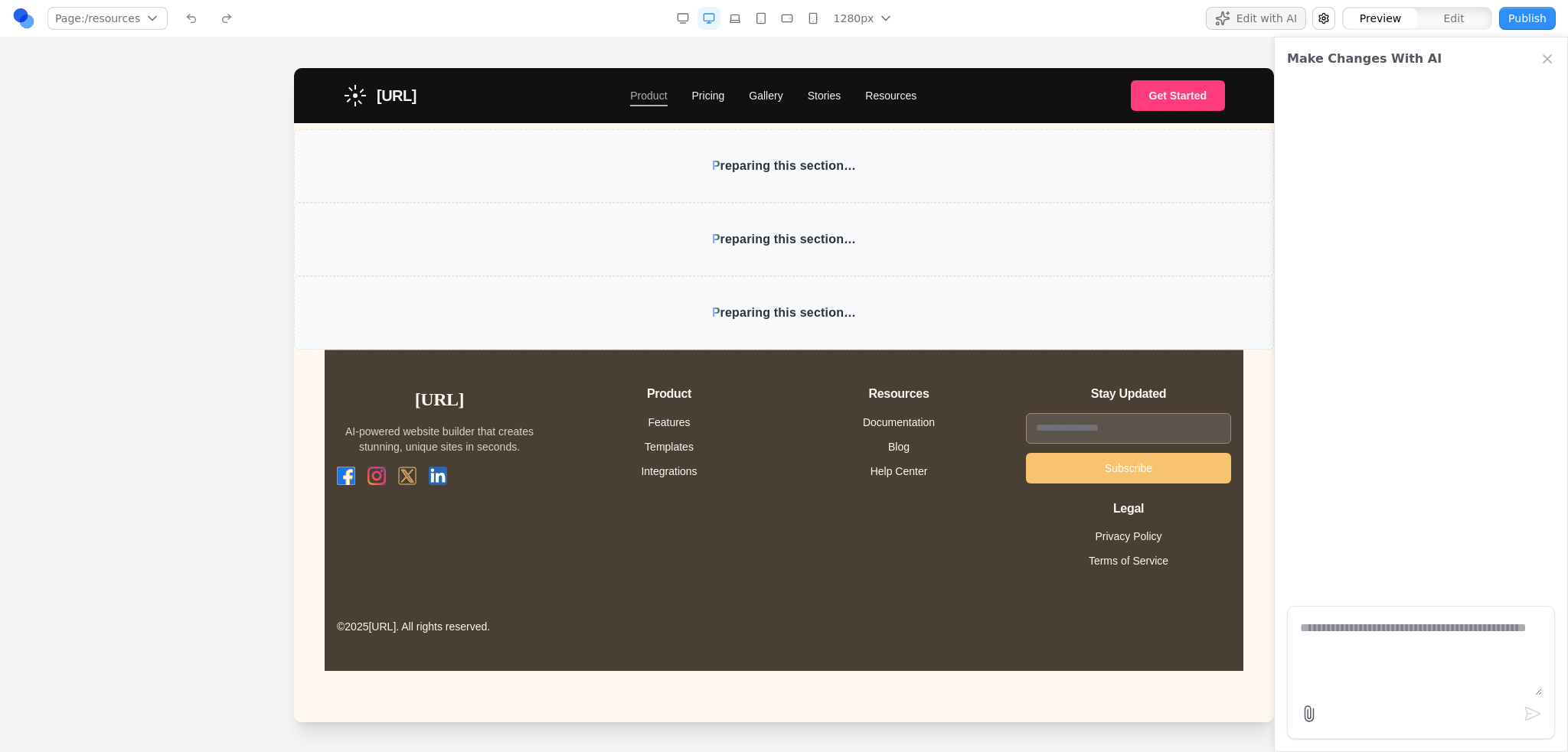
click at [667, 89] on link "Product" at bounding box center [648, 96] width 37 height 16
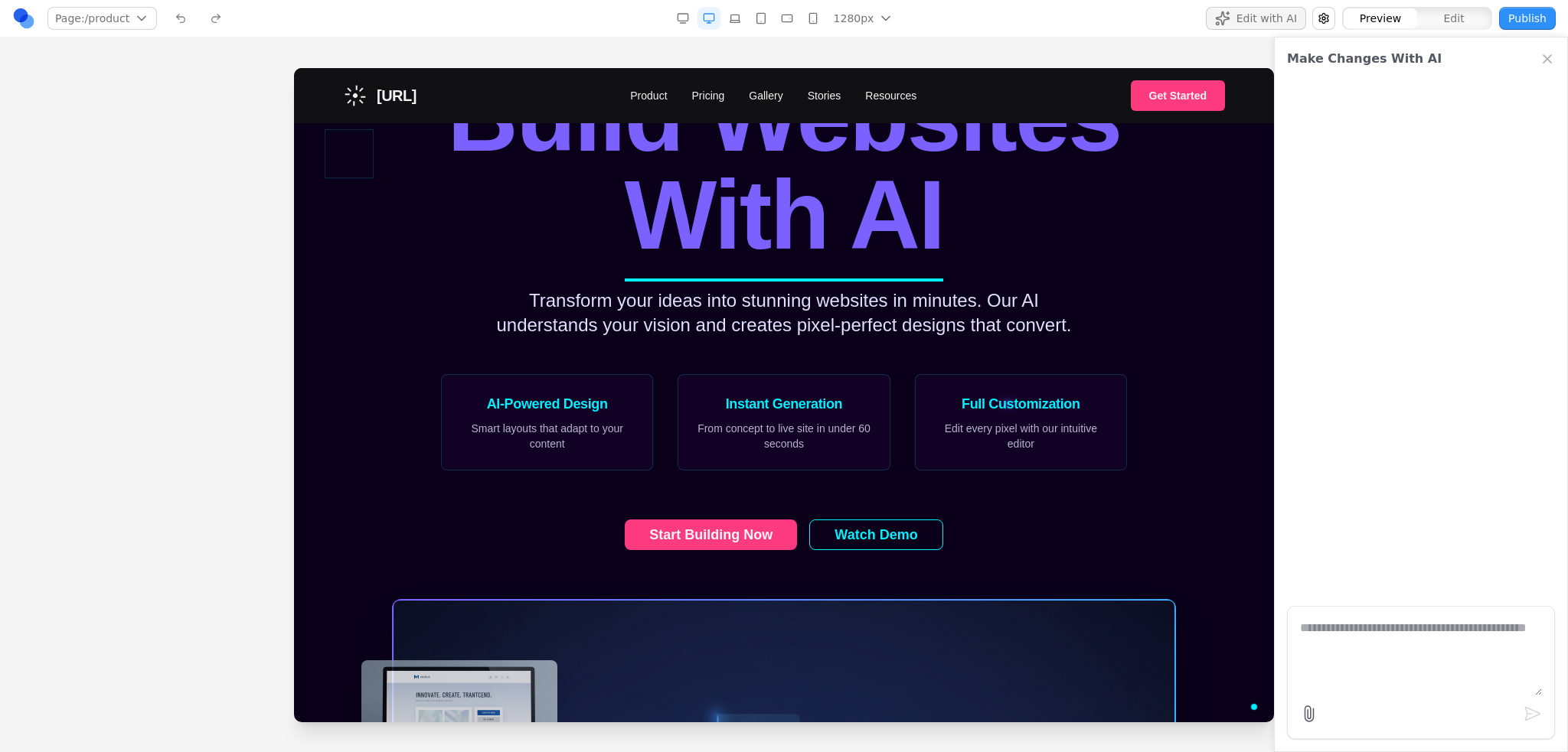
click at [416, 101] on span "Sunburst.ai" at bounding box center [397, 95] width 40 height 22
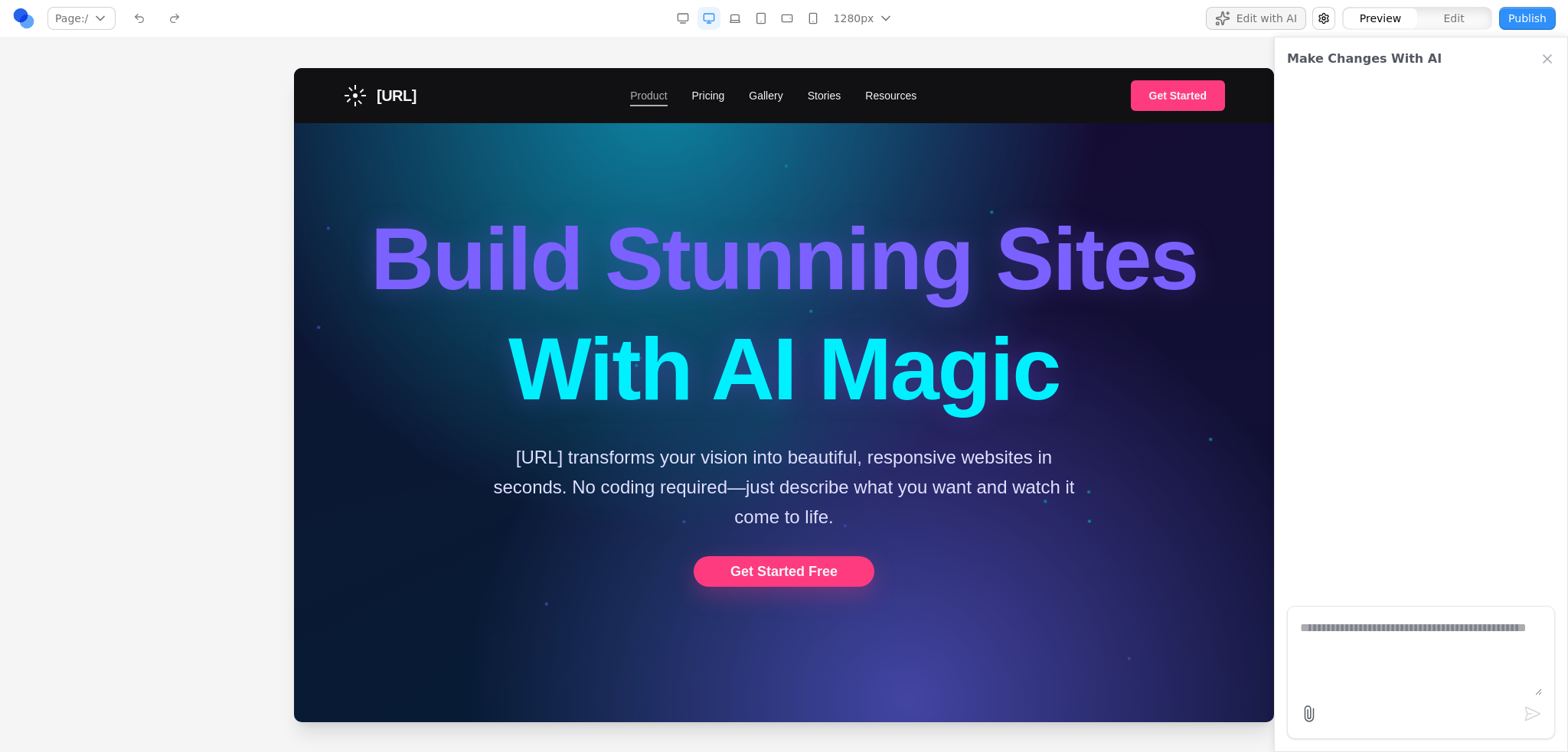
click at [661, 91] on link "Product" at bounding box center [648, 96] width 37 height 16
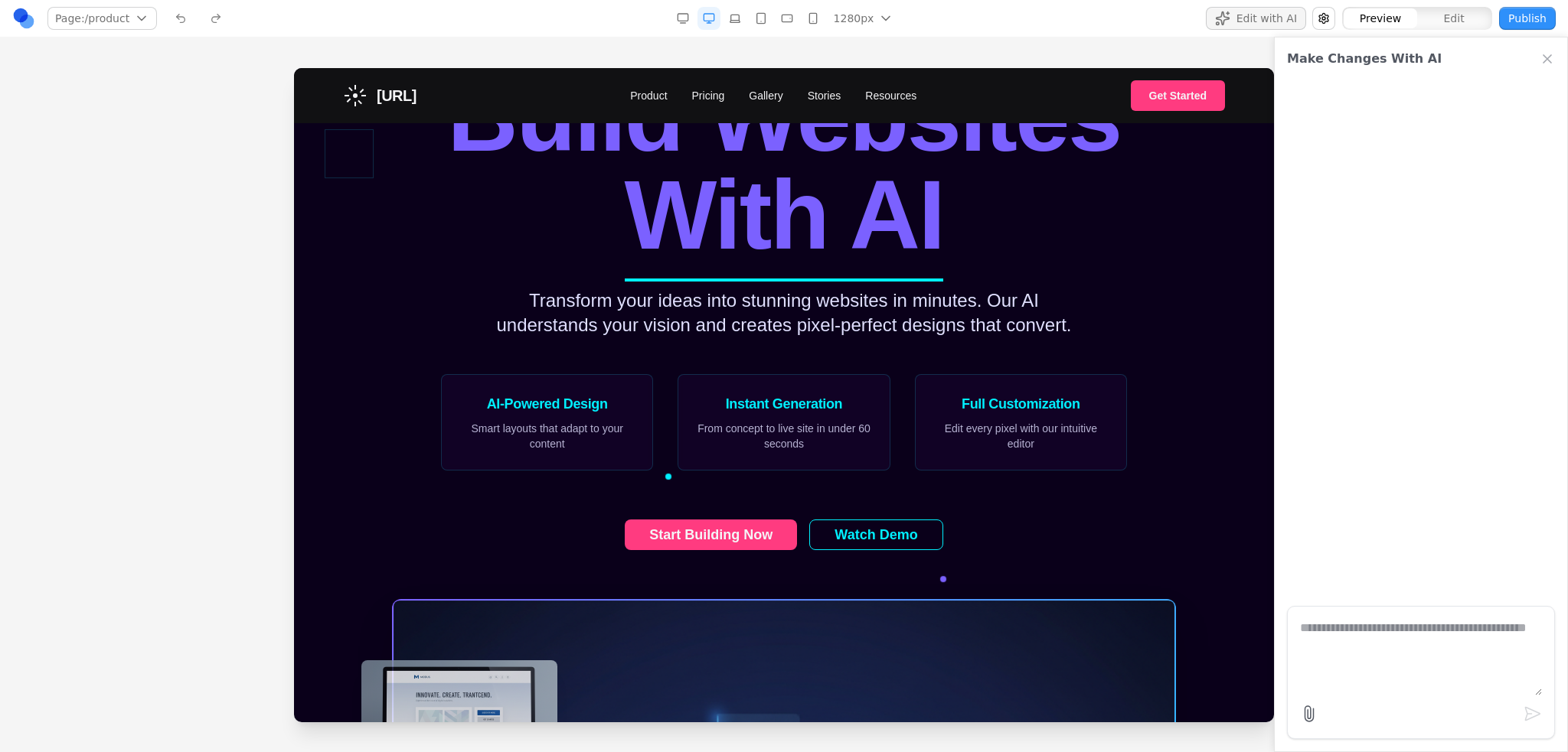
click at [461, 85] on div "Sunburst.ai Product Pricing Gallery Stories Resources Get Started" at bounding box center [784, 95] width 882 height 55
click at [398, 88] on span "Sunburst.ai" at bounding box center [397, 95] width 40 height 22
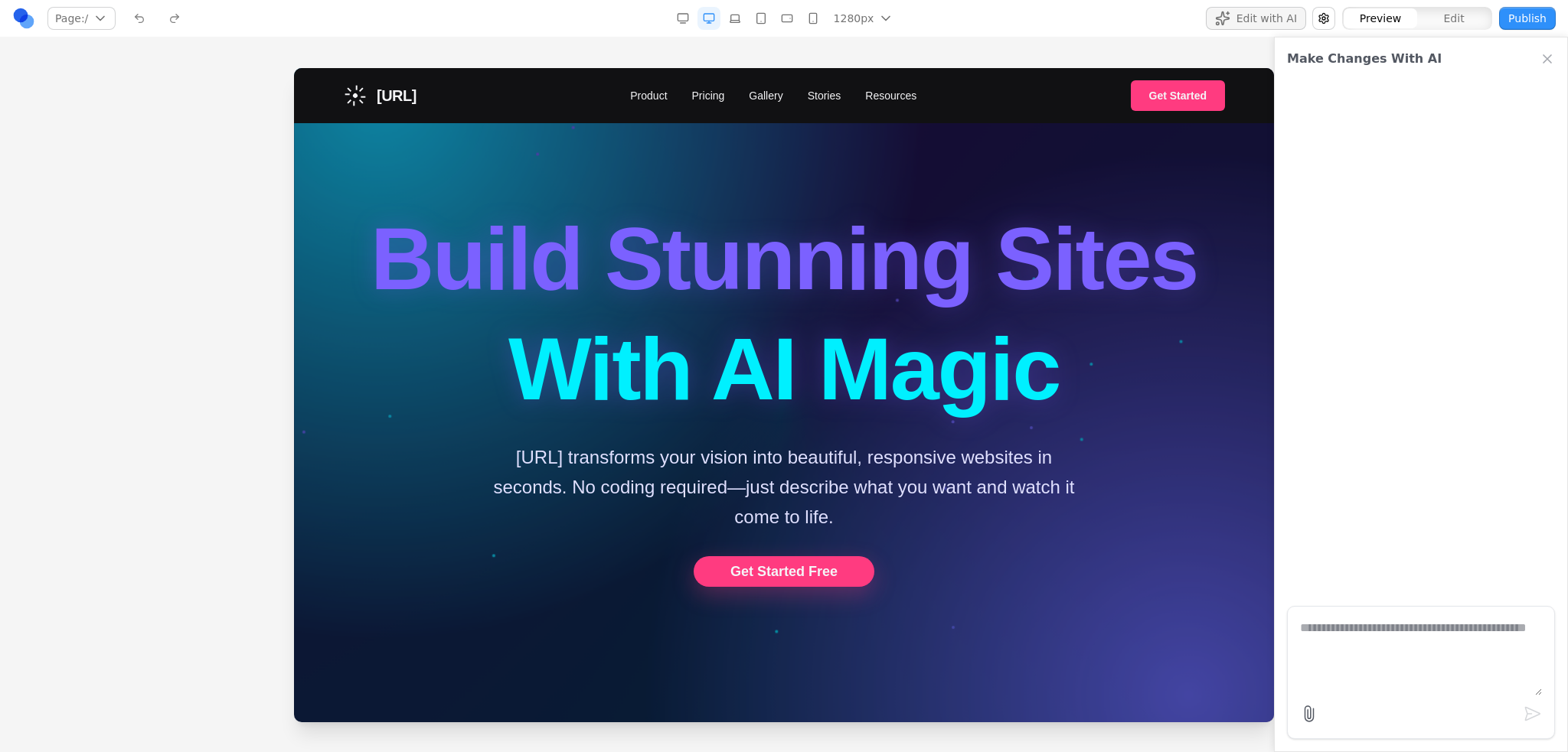
click at [380, 95] on span "Sunburst.ai" at bounding box center [397, 95] width 40 height 22
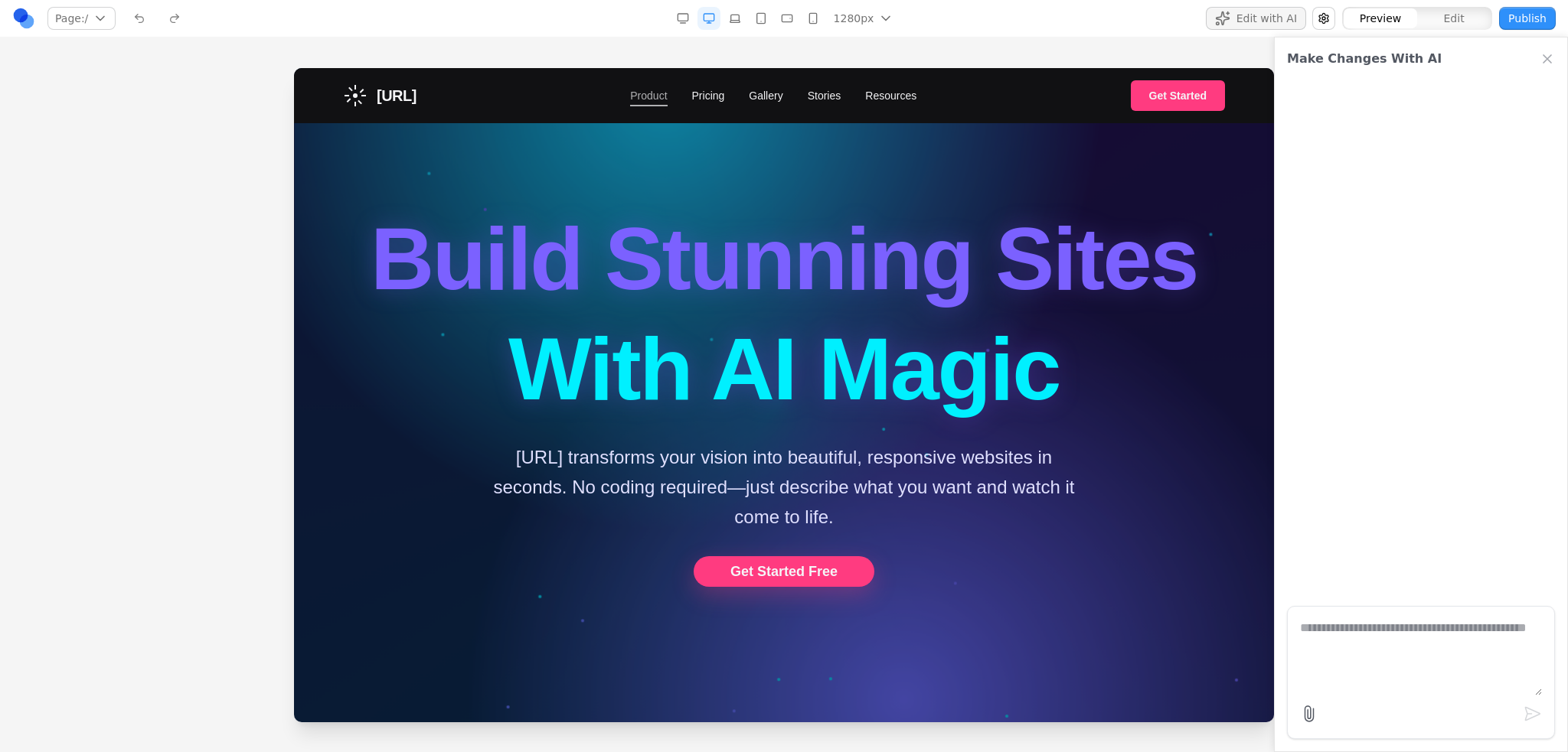
click at [664, 91] on link "Product" at bounding box center [648, 96] width 37 height 16
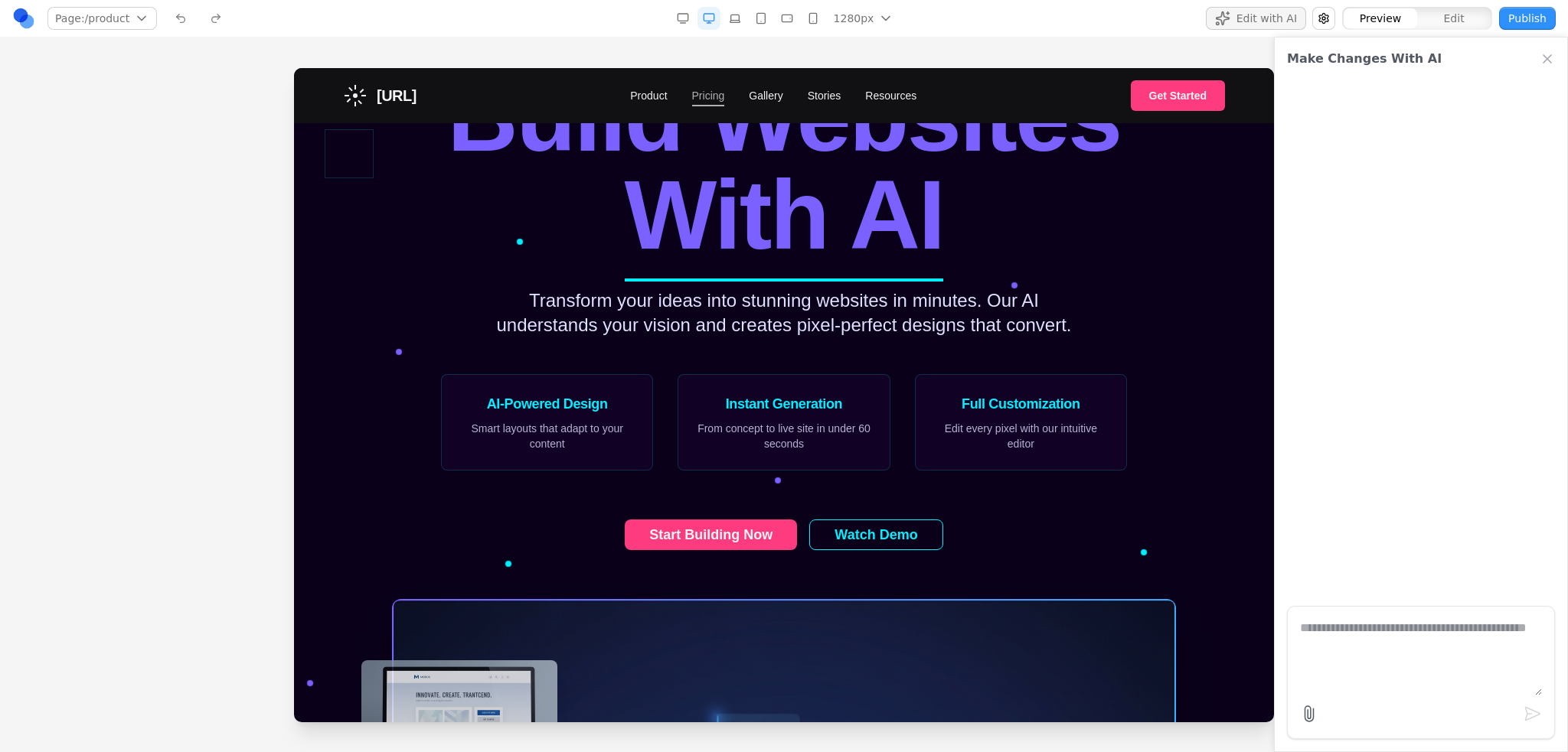
click at [718, 93] on link "Pricing" at bounding box center [709, 96] width 33 height 16
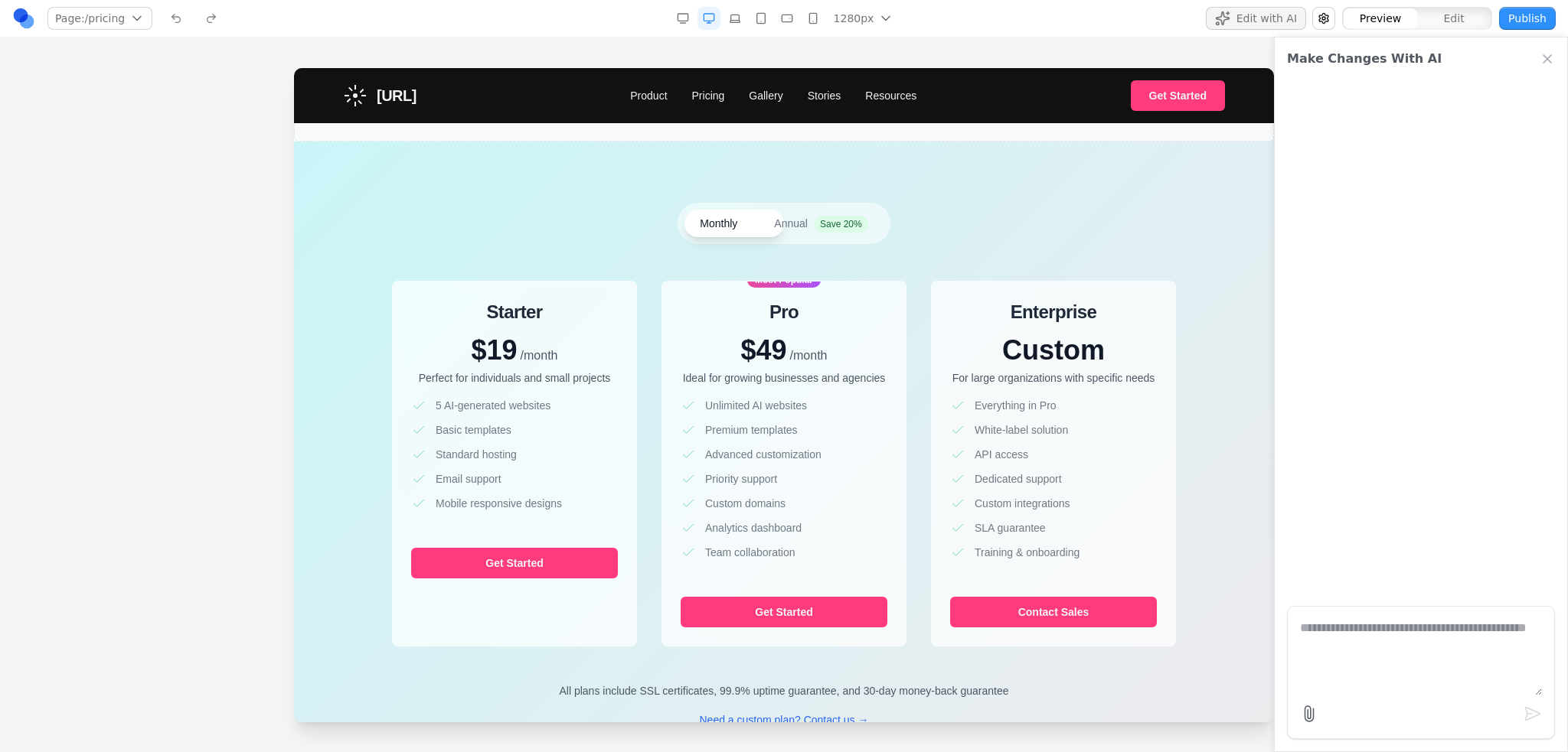
click at [782, 96] on link "Gallery" at bounding box center [765, 96] width 34 height 16
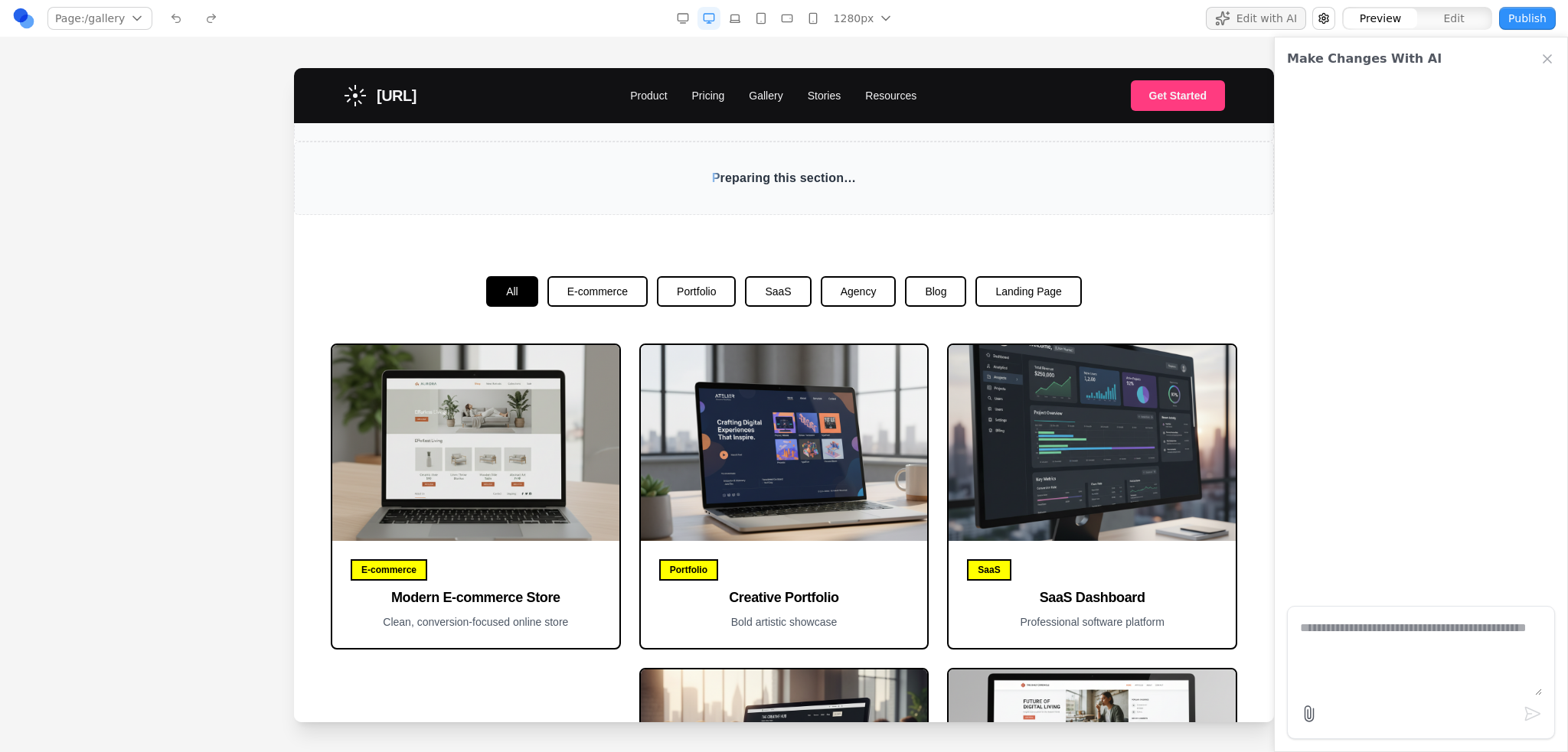
drag, startPoint x: 857, startPoint y: 96, endPoint x: 873, endPoint y: 96, distance: 16.0
click at [859, 96] on nav "Product Pricing Gallery Stories Resources" at bounding box center [773, 96] width 286 height 16
click at [914, 96] on link "Resources" at bounding box center [890, 96] width 51 height 16
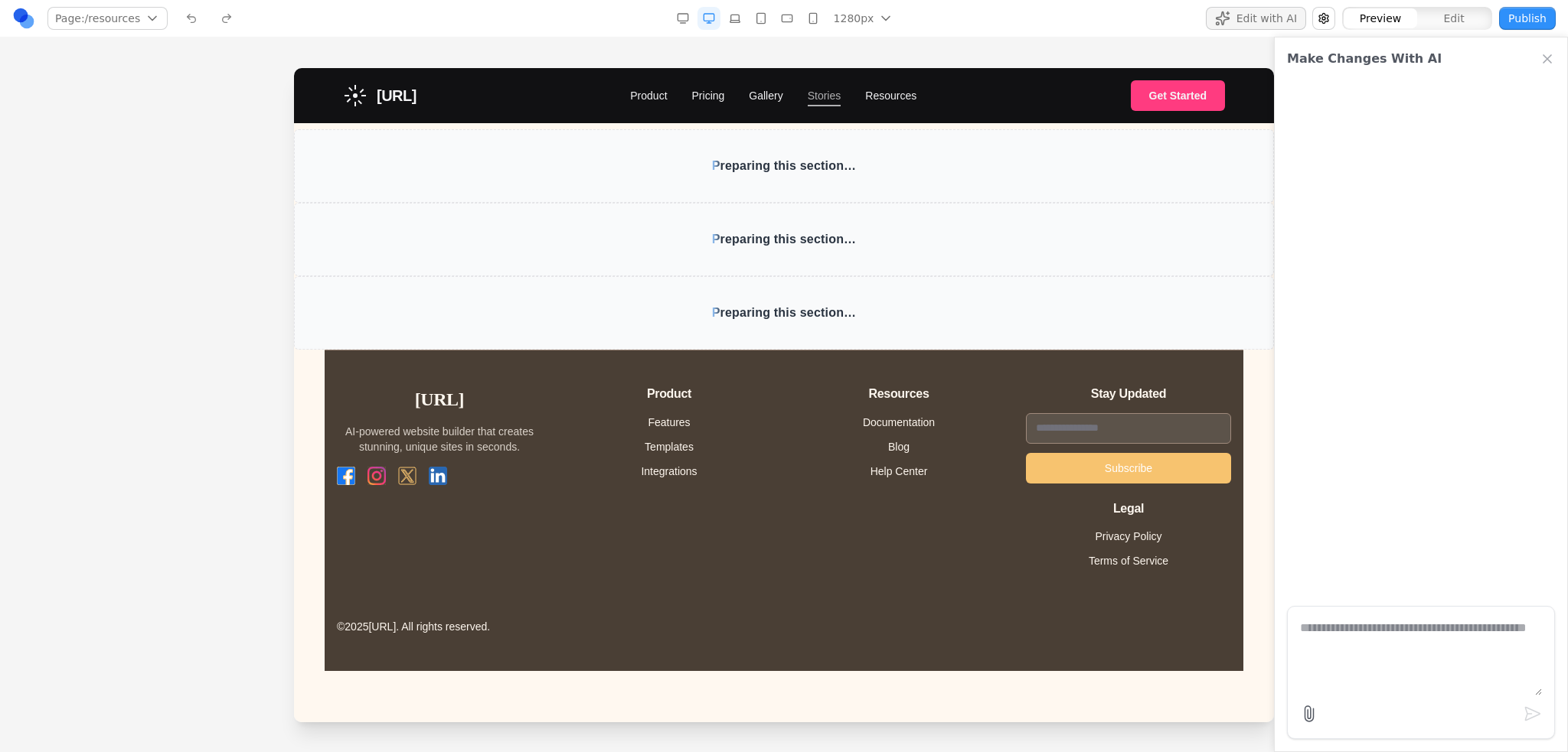
click at [841, 96] on link "Stories" at bounding box center [824, 96] width 34 height 16
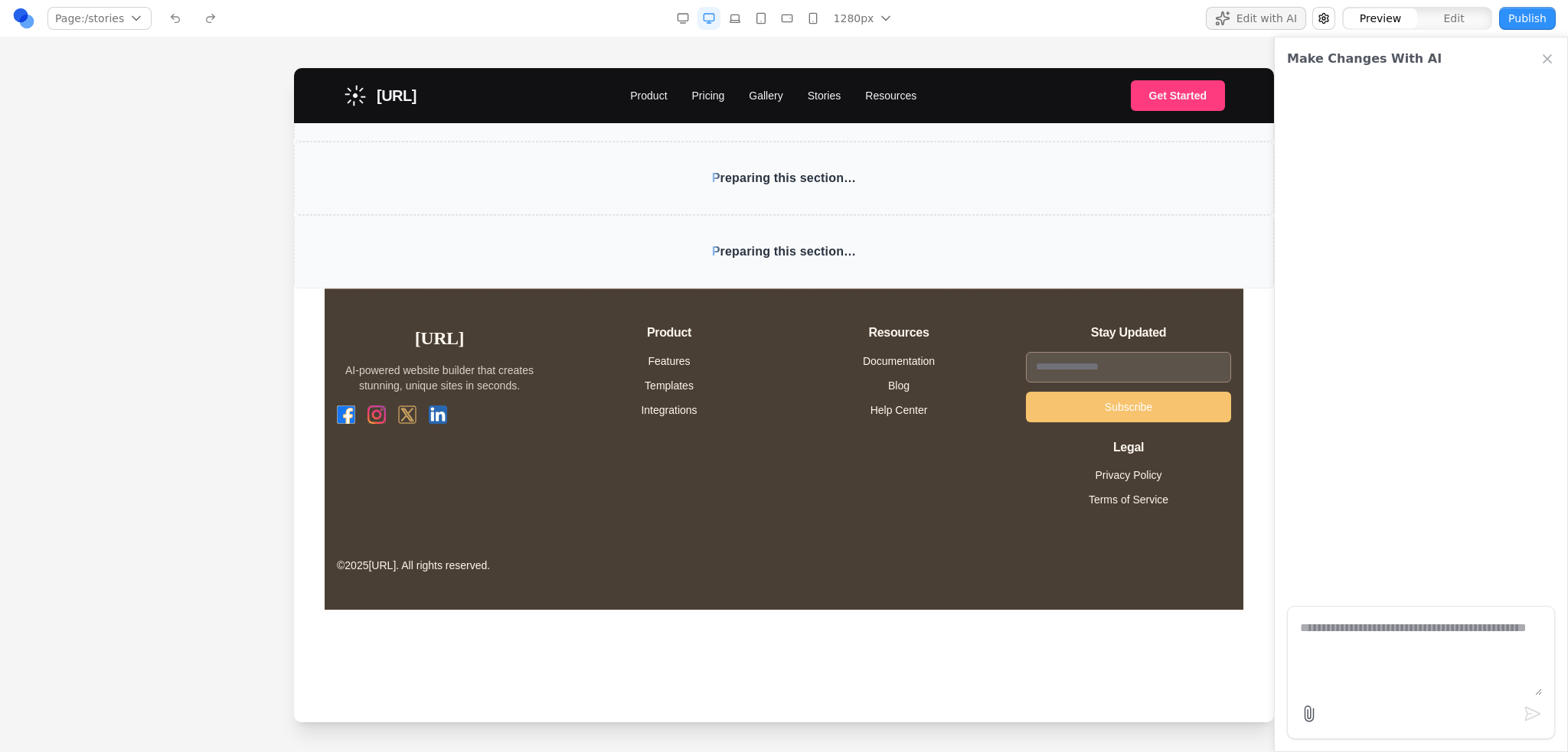
click at [416, 97] on span "Sunburst.ai" at bounding box center [397, 95] width 40 height 22
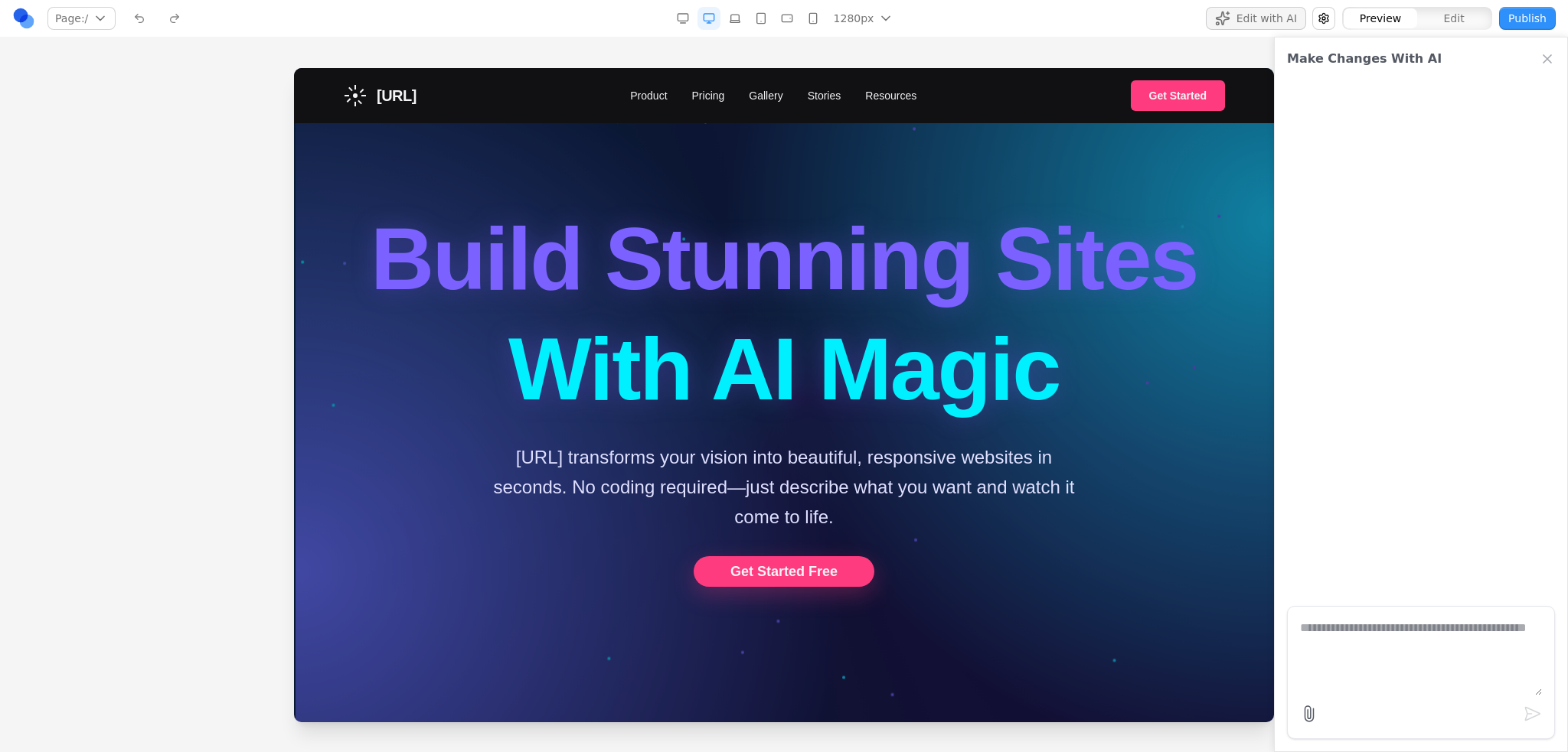
click at [1512, 26] on button "Publish" at bounding box center [1527, 18] width 57 height 23
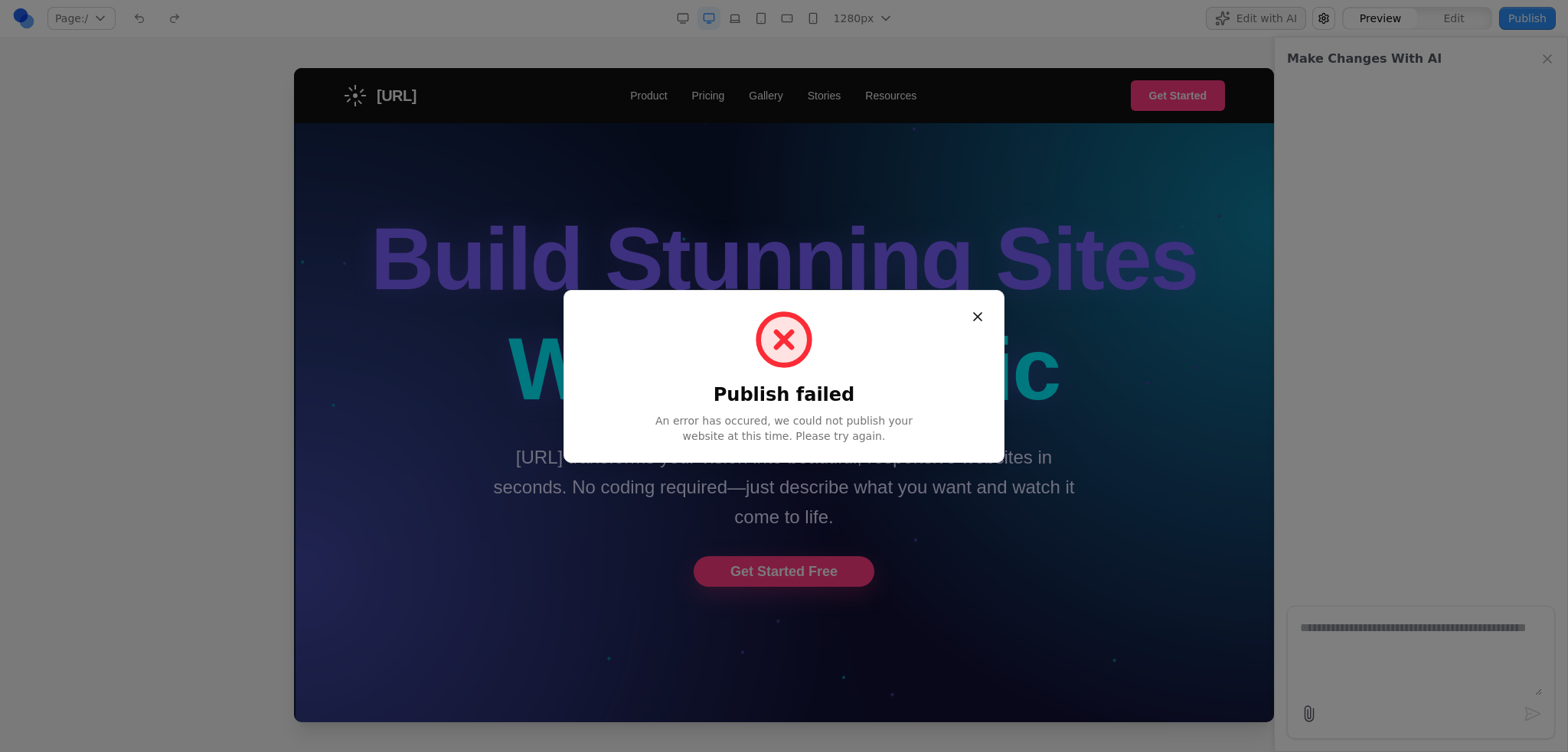
click at [980, 316] on button "Close" at bounding box center [977, 317] width 28 height 28
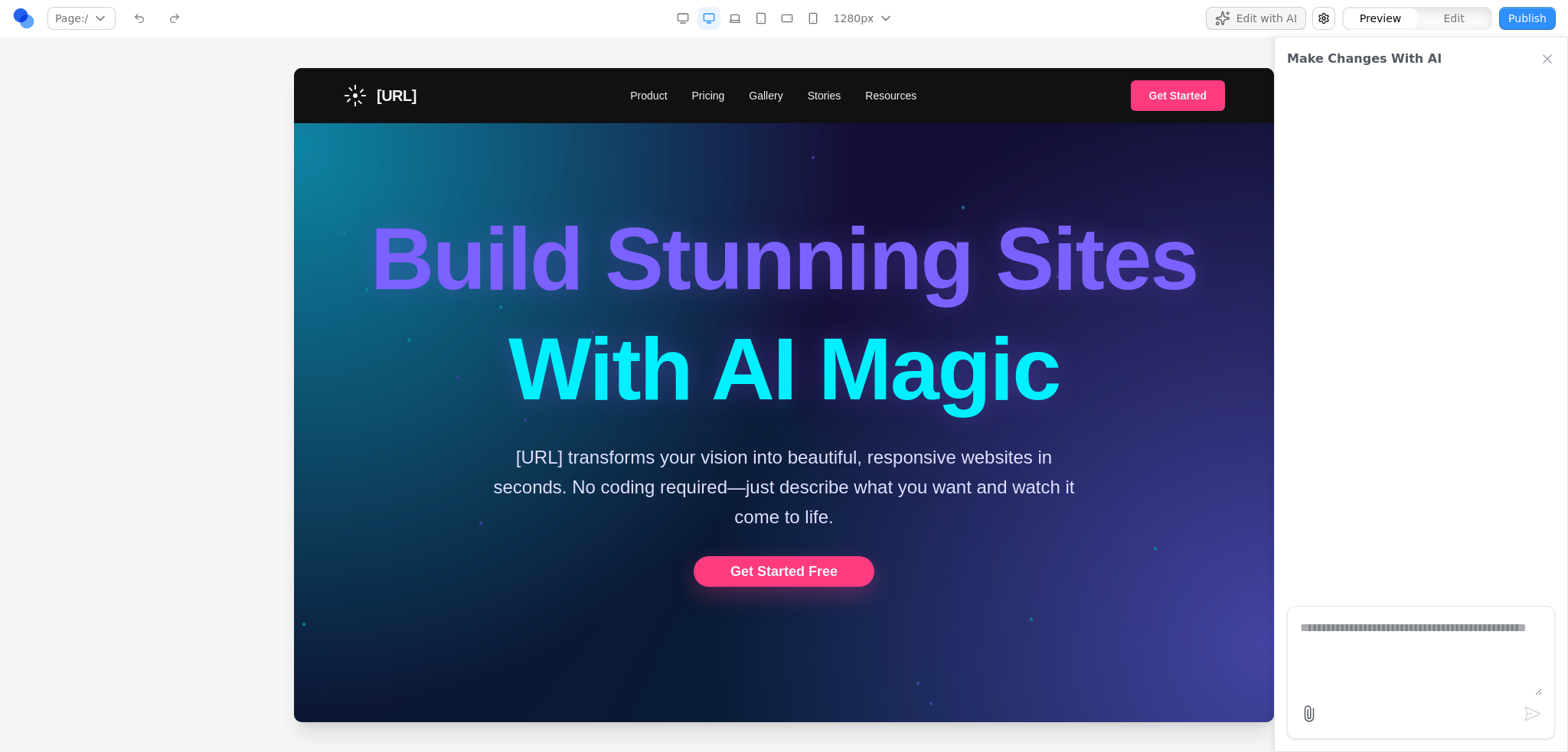
click at [21, 17] on link at bounding box center [24, 18] width 23 height 23
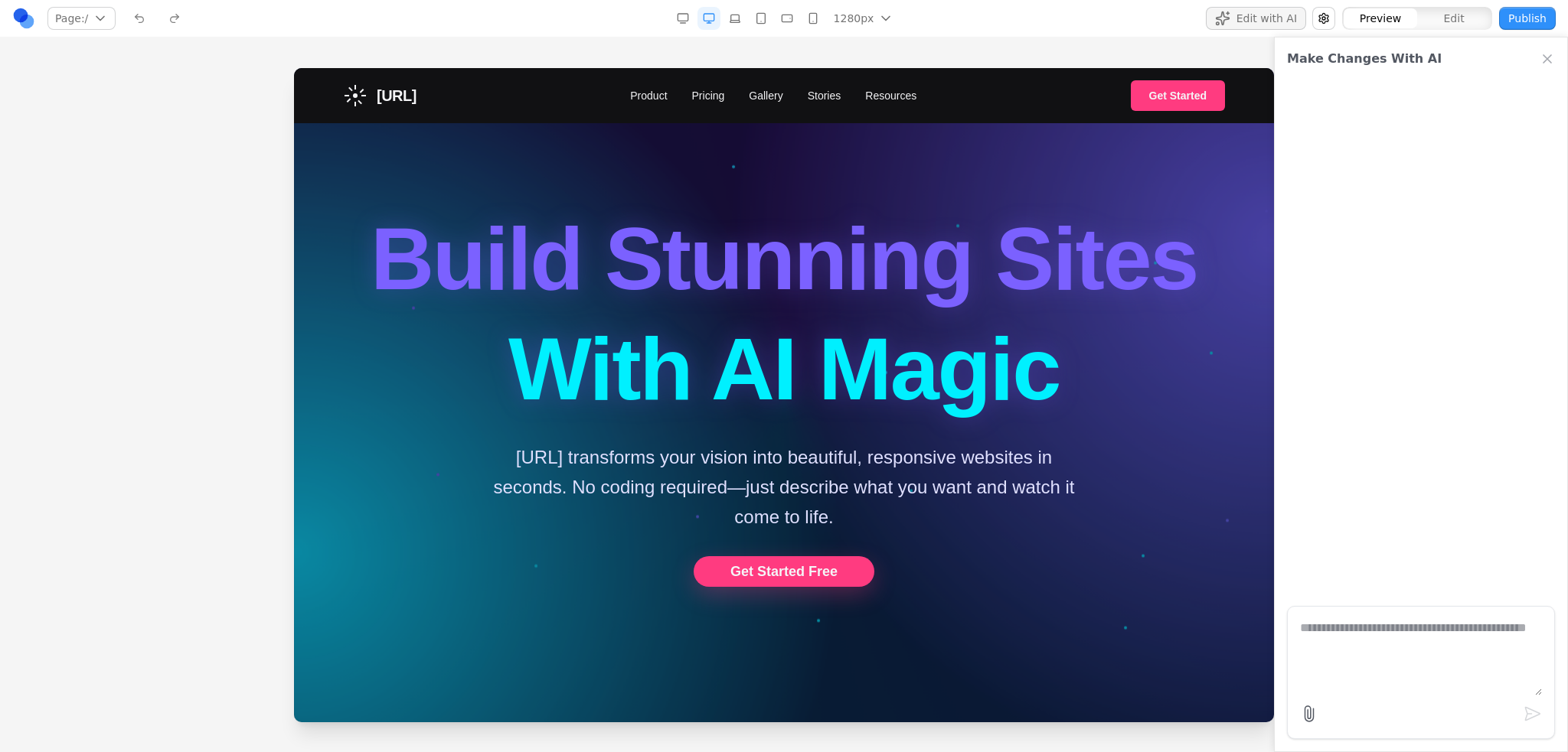
click at [168, 388] on div at bounding box center [784, 409] width 1568 height 683
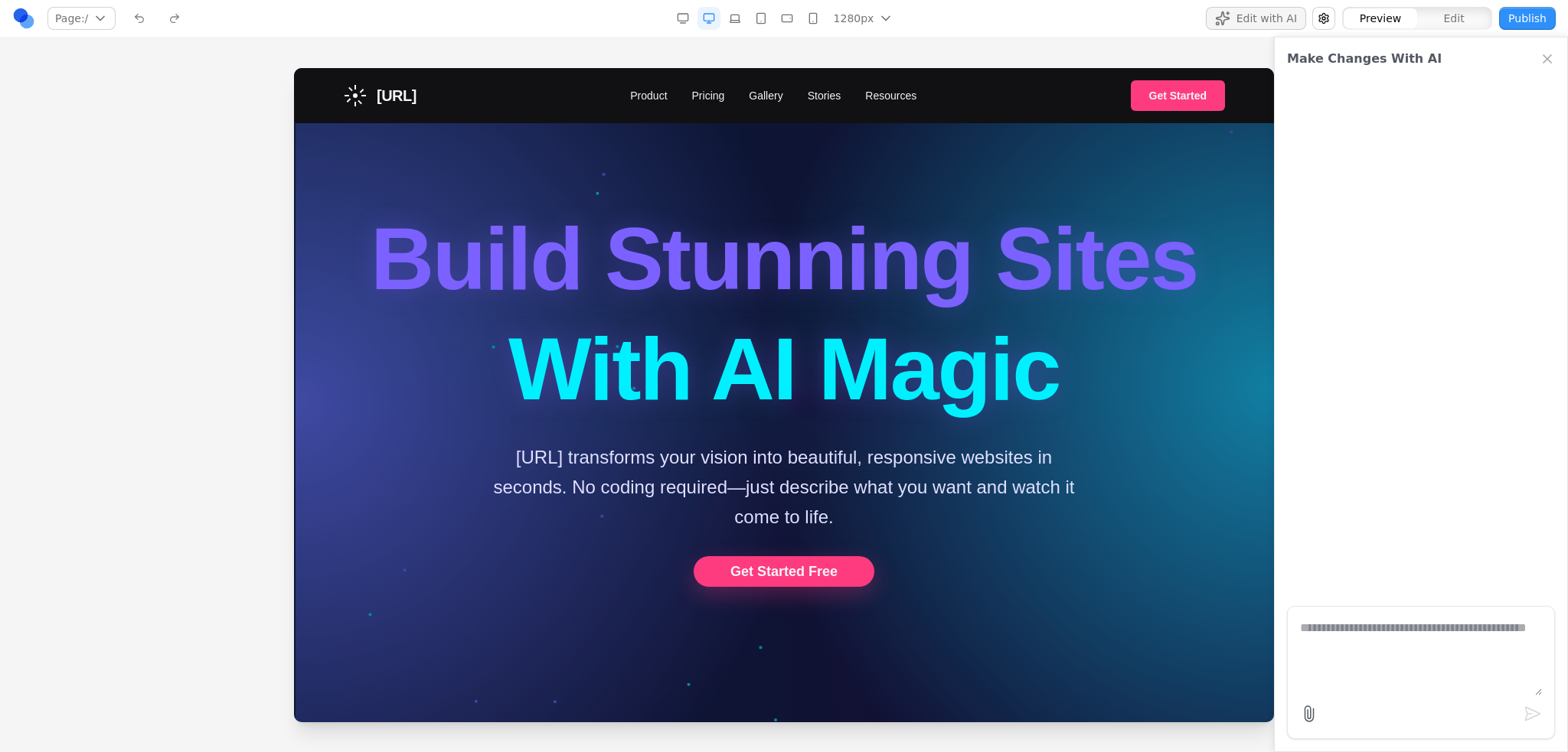
drag, startPoint x: 978, startPoint y: 320, endPoint x: 1418, endPoint y: 358, distance: 441.6
click at [1418, 358] on div at bounding box center [1421, 337] width 292 height 514
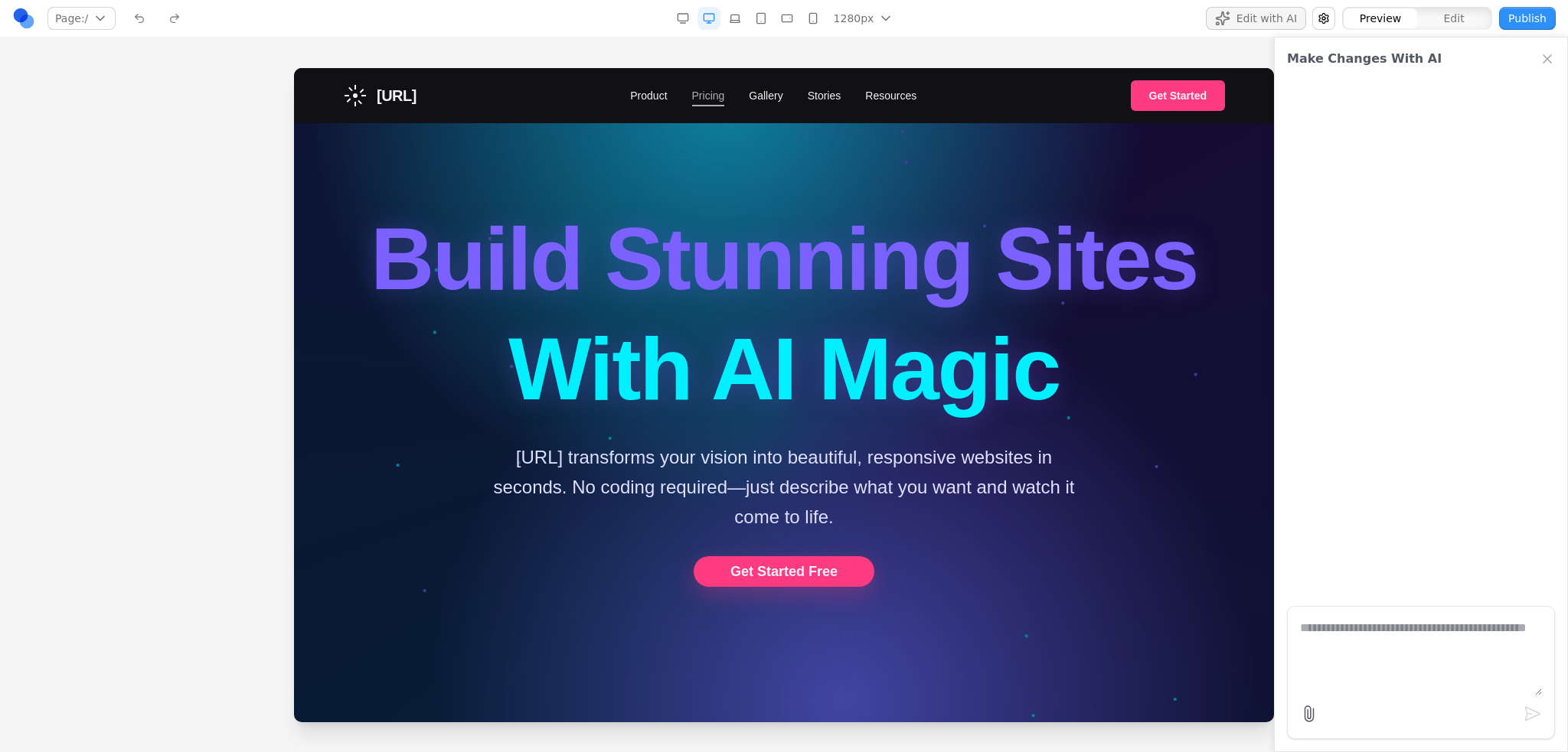
click at [725, 91] on link "Pricing" at bounding box center [709, 96] width 33 height 16
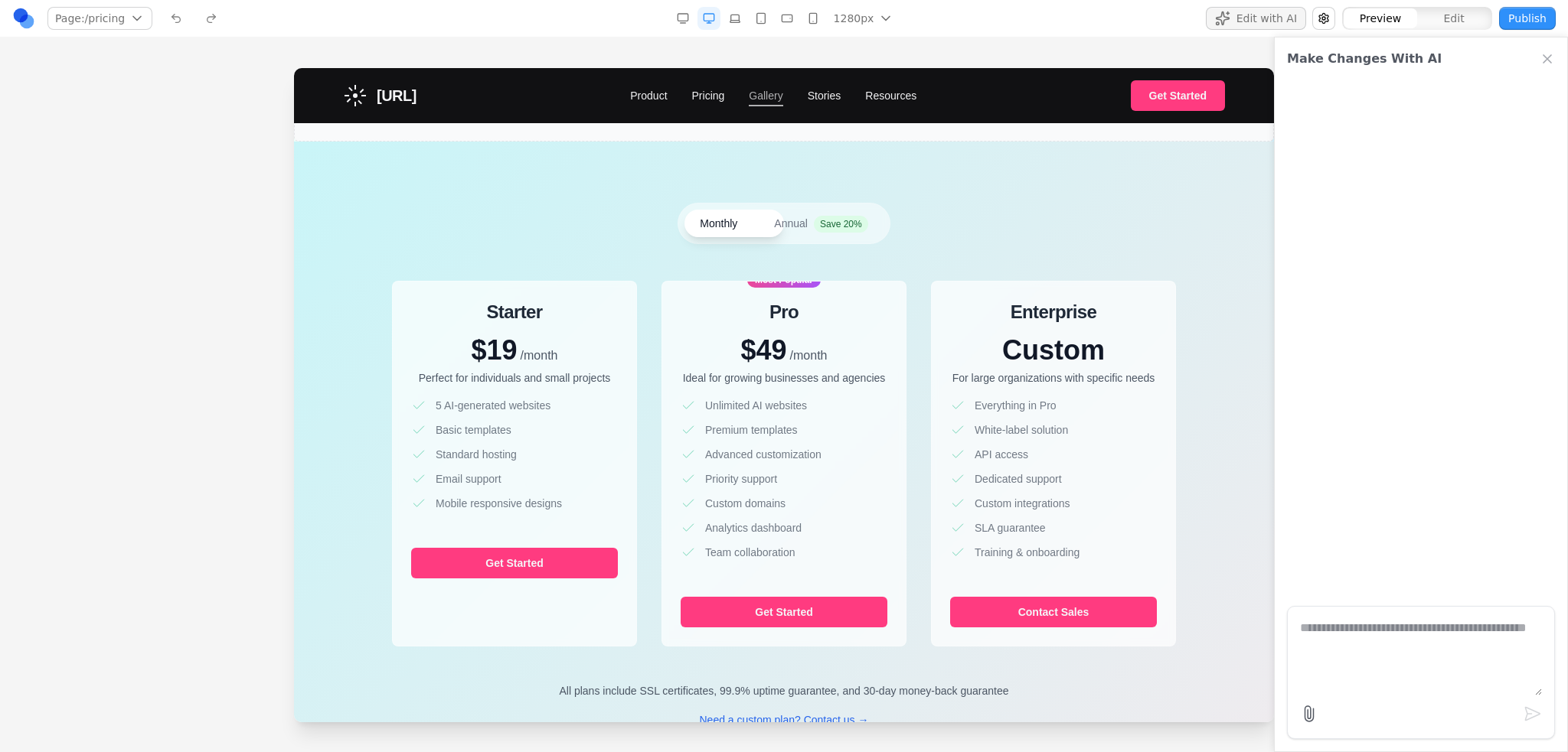
click at [772, 97] on link "Gallery" at bounding box center [765, 96] width 34 height 16
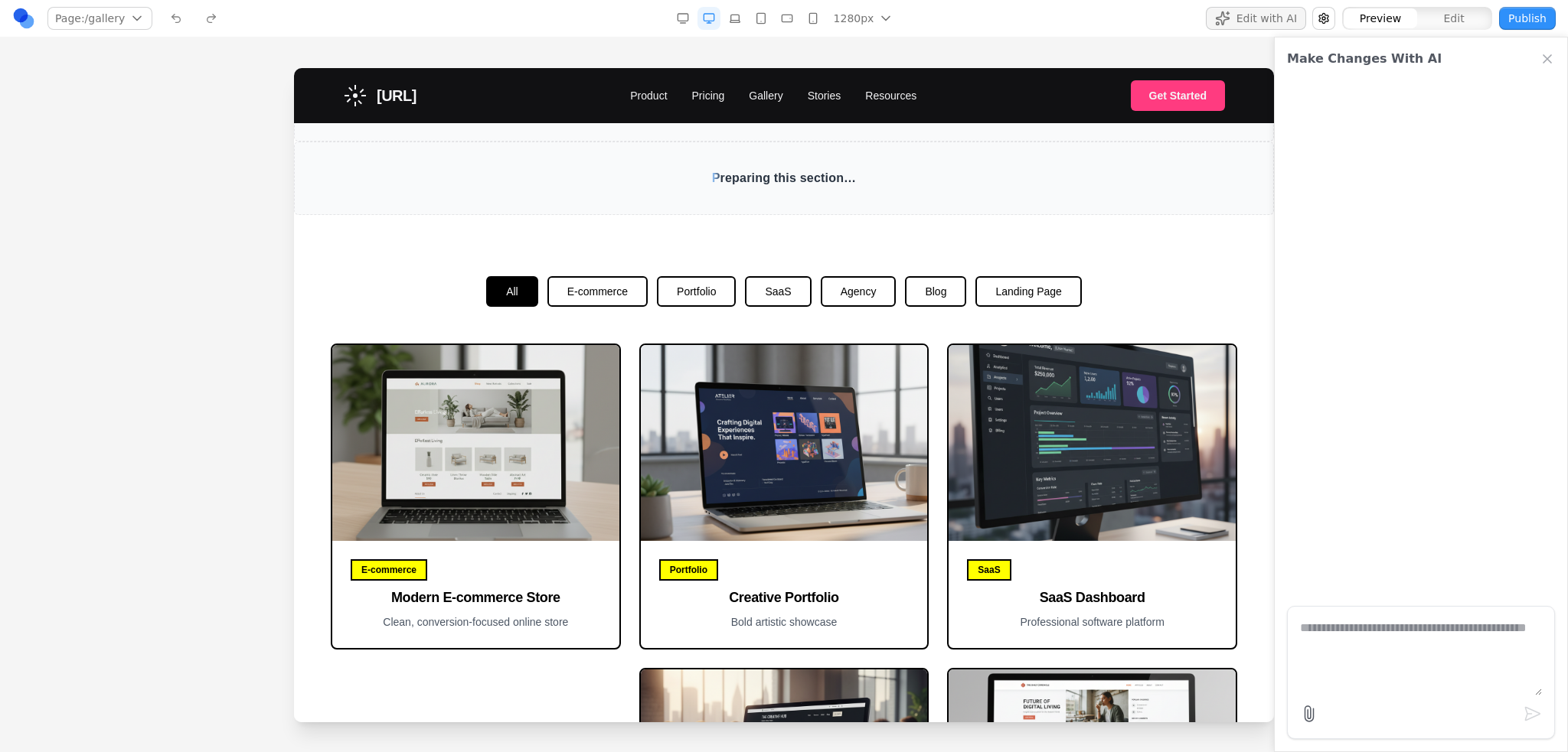
click at [682, 97] on nav "Product Pricing Gallery Stories Resources" at bounding box center [773, 96] width 286 height 16
click at [809, 95] on nav "Product Pricing Gallery Stories Resources" at bounding box center [773, 96] width 286 height 16
click at [841, 97] on link "Stories" at bounding box center [824, 96] width 34 height 16
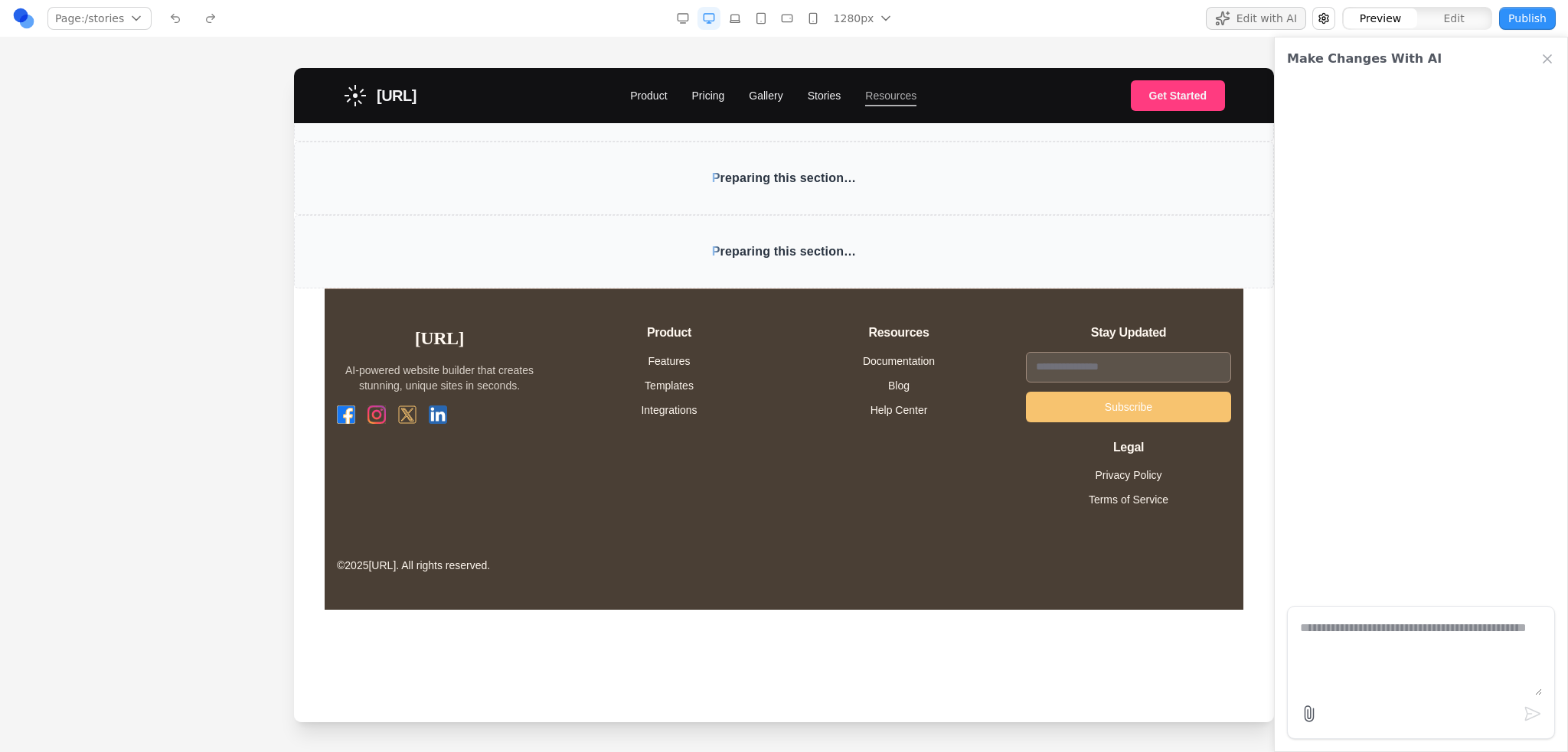
click at [894, 95] on link "Resources" at bounding box center [890, 96] width 51 height 16
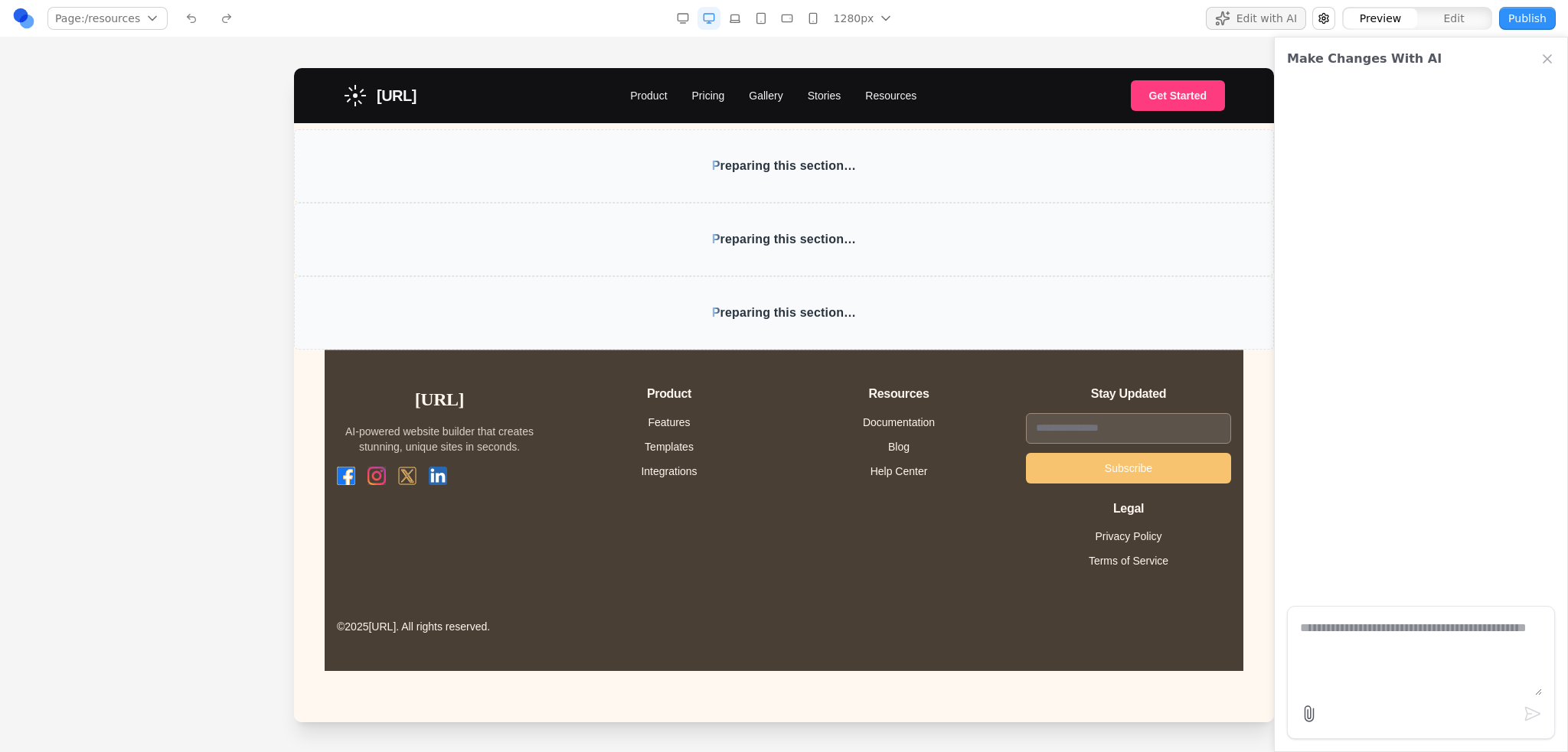
click at [1440, 651] on textarea at bounding box center [1420, 658] width 242 height 77
type textarea "**********"
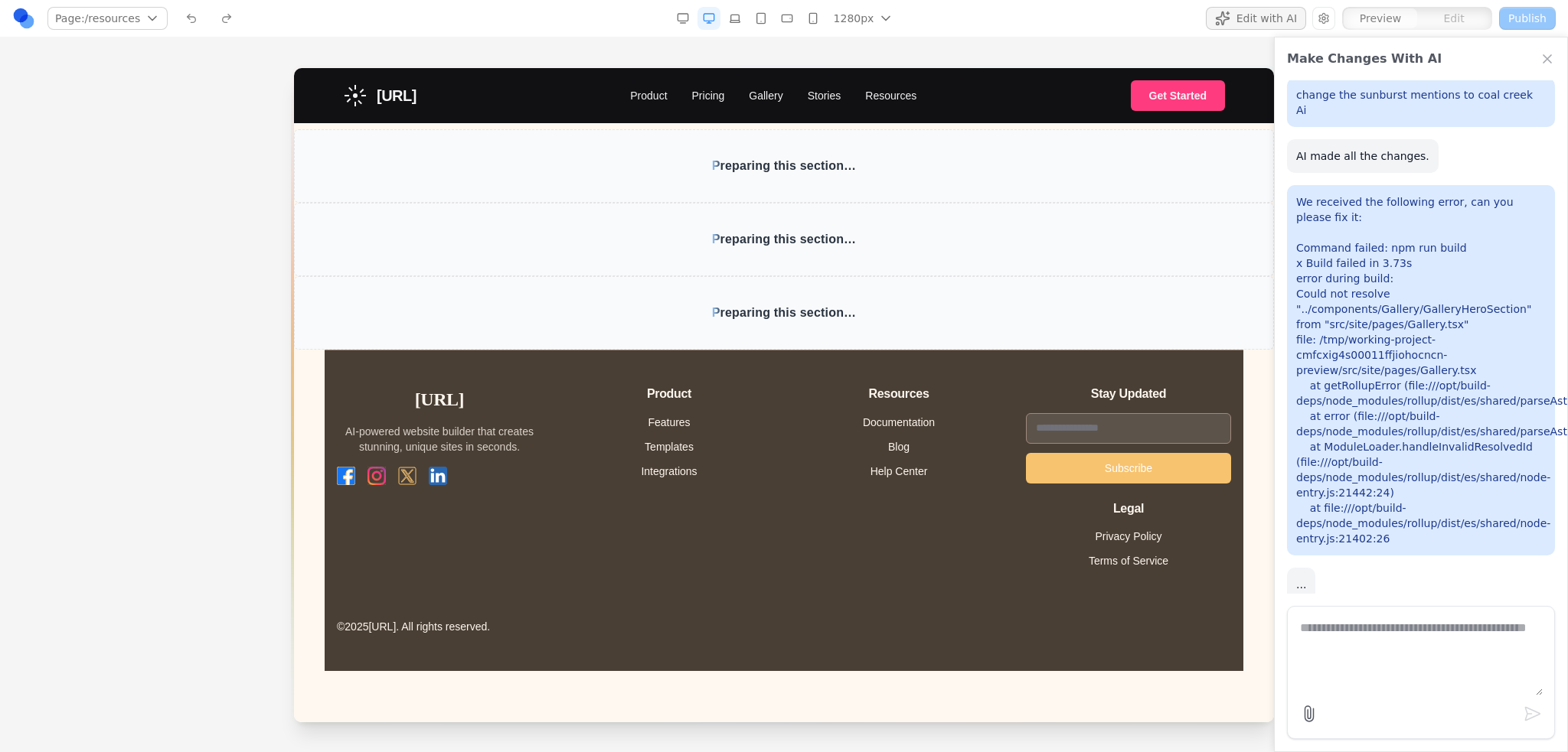
scroll to position [45, 0]
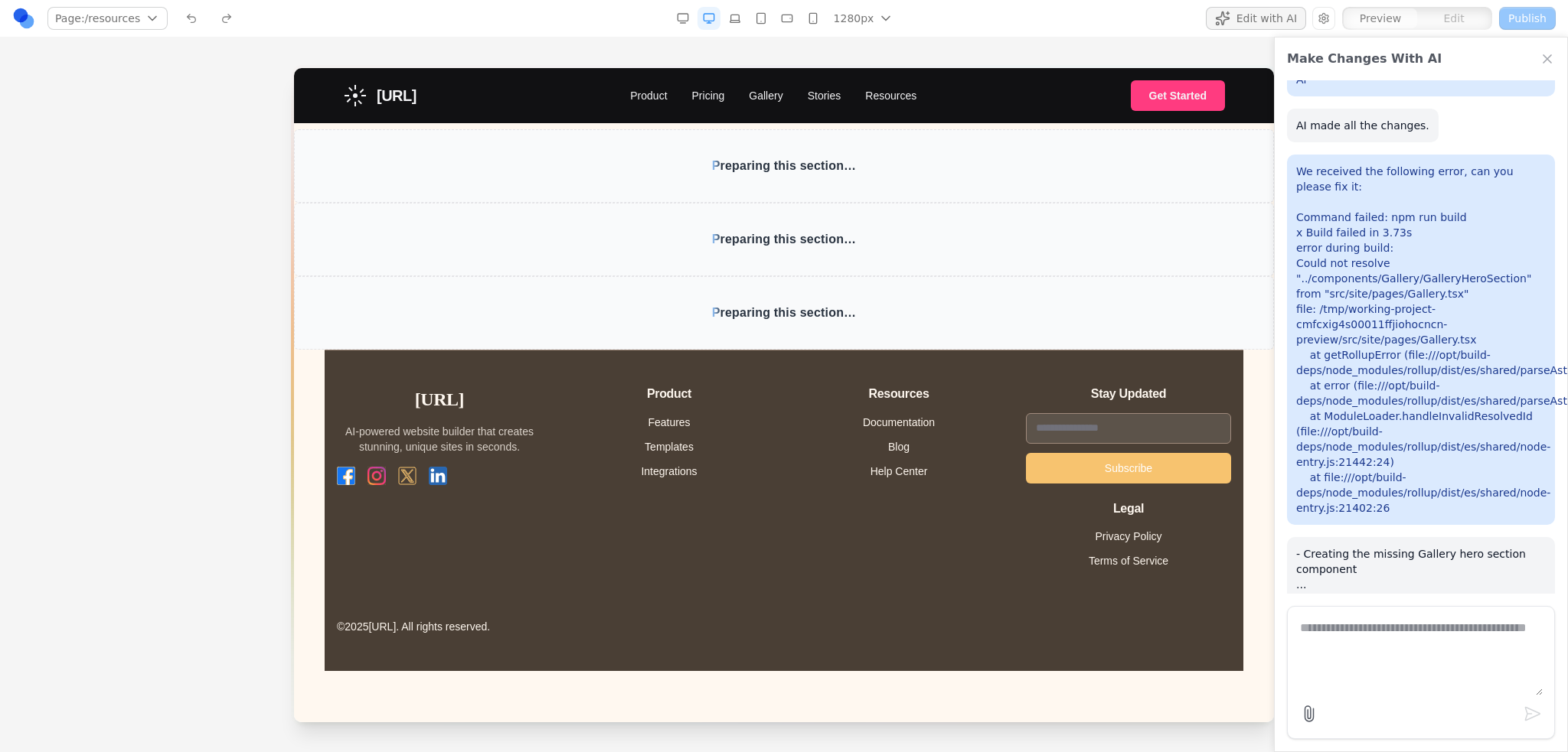
click at [989, 438] on li "Blog" at bounding box center [898, 447] width 205 height 18
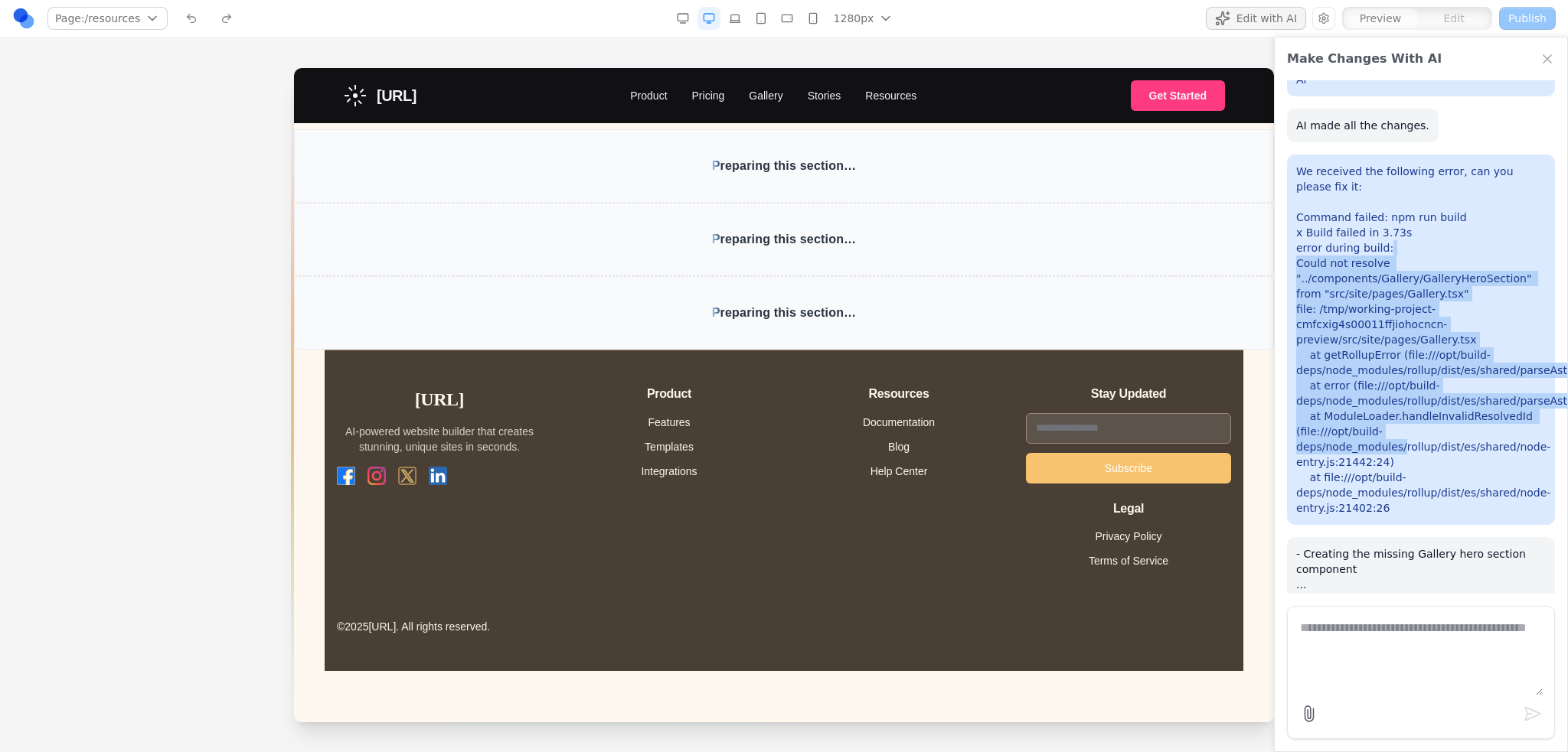
drag, startPoint x: 1387, startPoint y: 223, endPoint x: 1384, endPoint y: 411, distance: 188.0
click at [1384, 411] on p "We received the following error, can you please fix it: Command failed: npm run…" at bounding box center [1421, 340] width 250 height 352
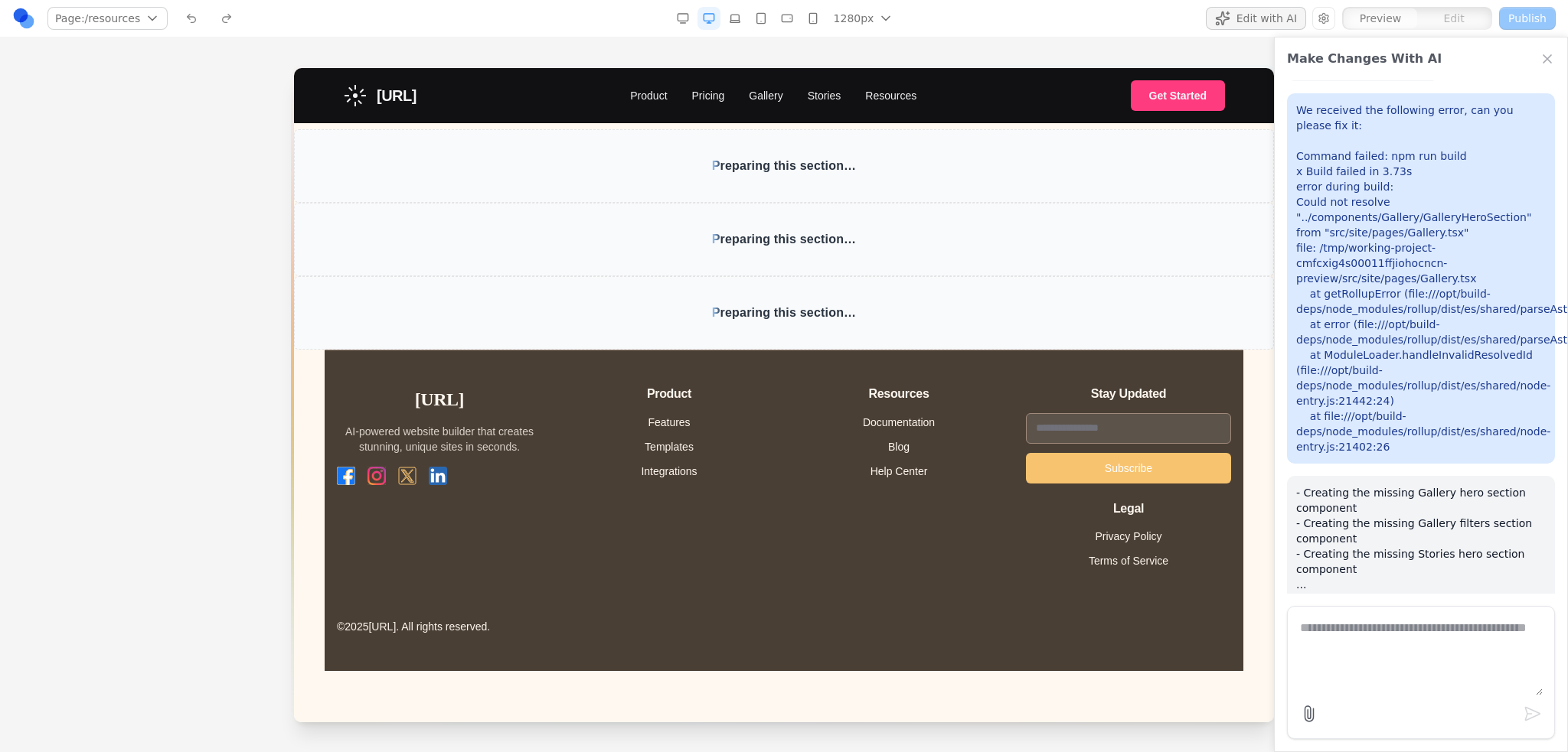
scroll to position [137, 0]
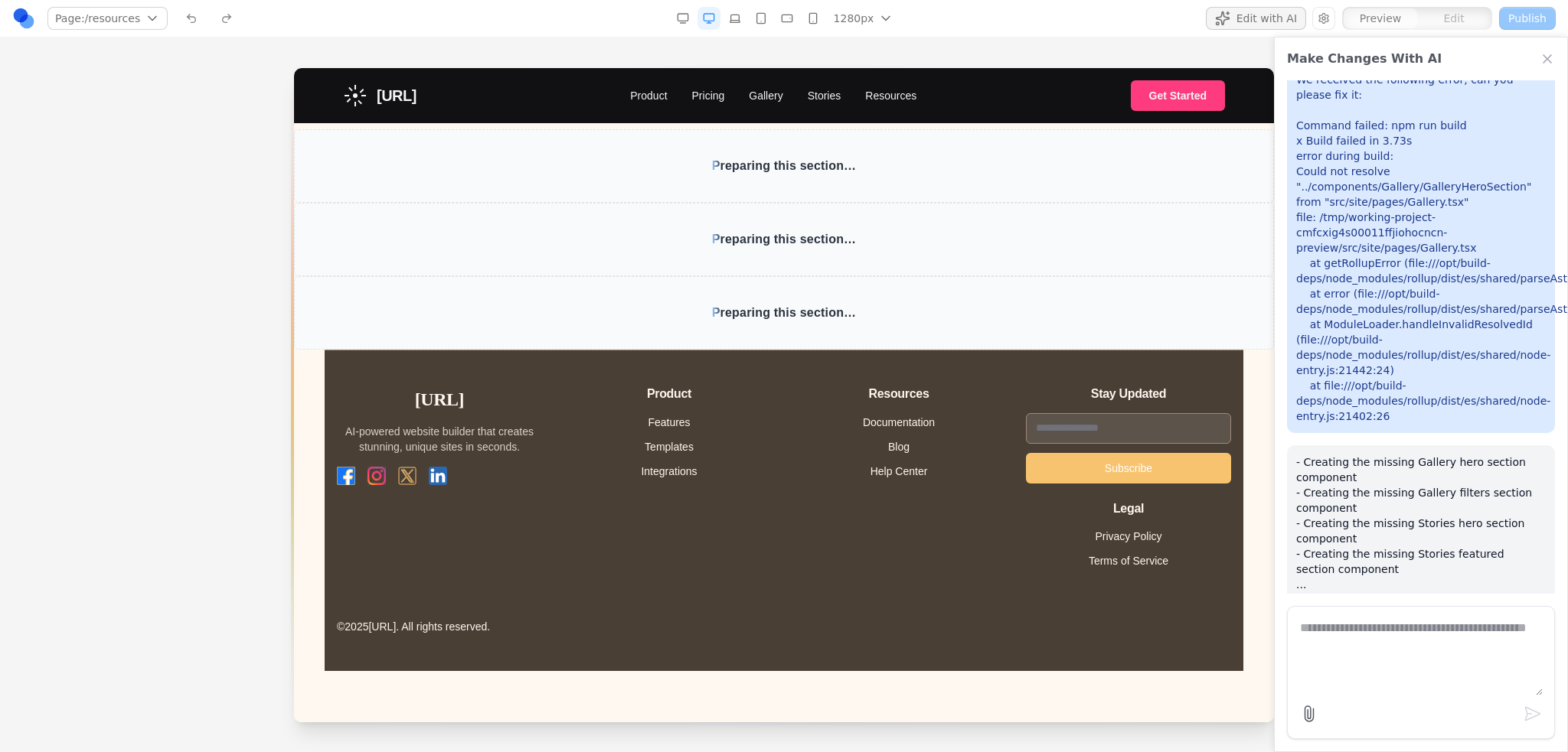
drag, startPoint x: 35, startPoint y: 223, endPoint x: 117, endPoint y: 183, distance: 91.2
click at [35, 223] on div at bounding box center [784, 409] width 1568 height 683
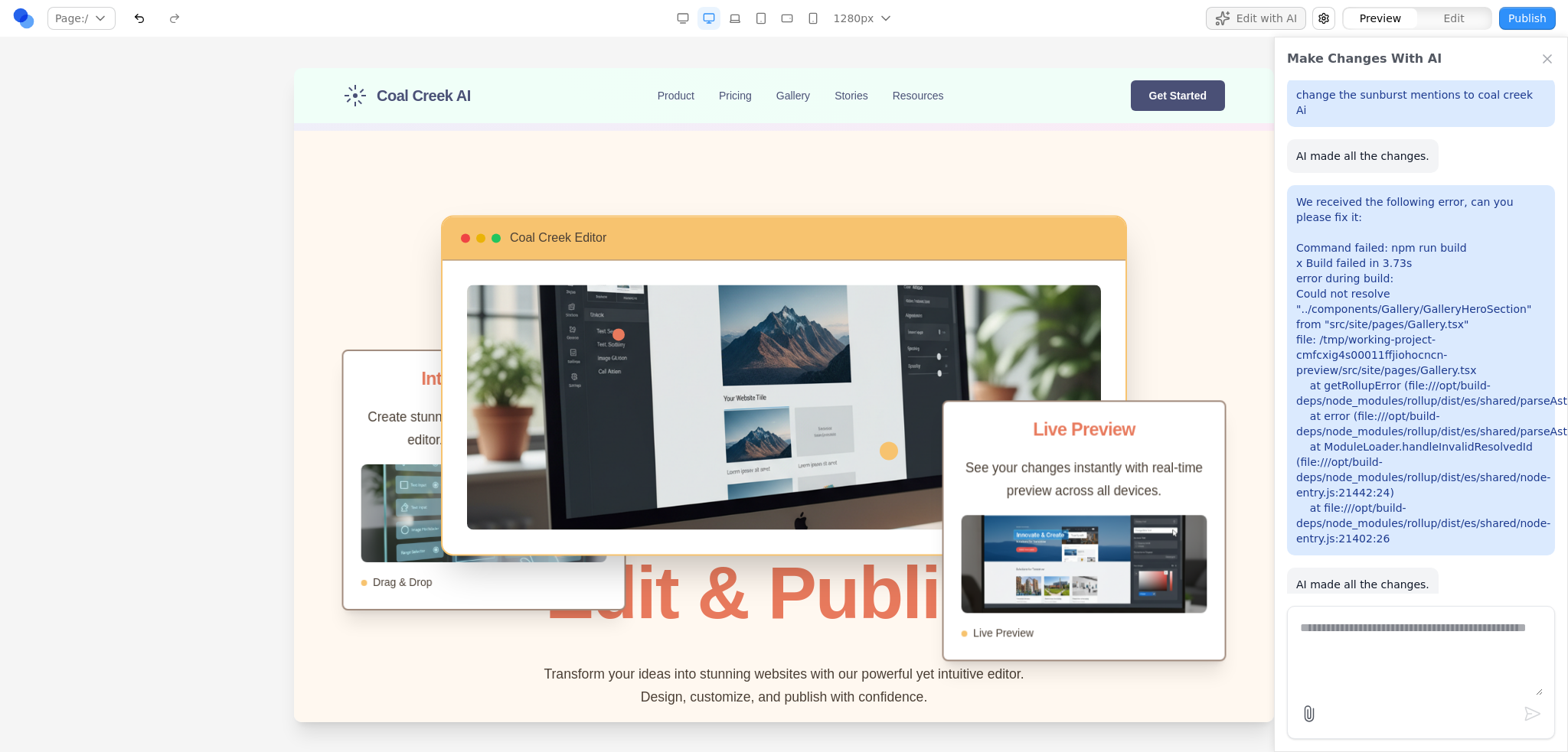
scroll to position [2066, 0]
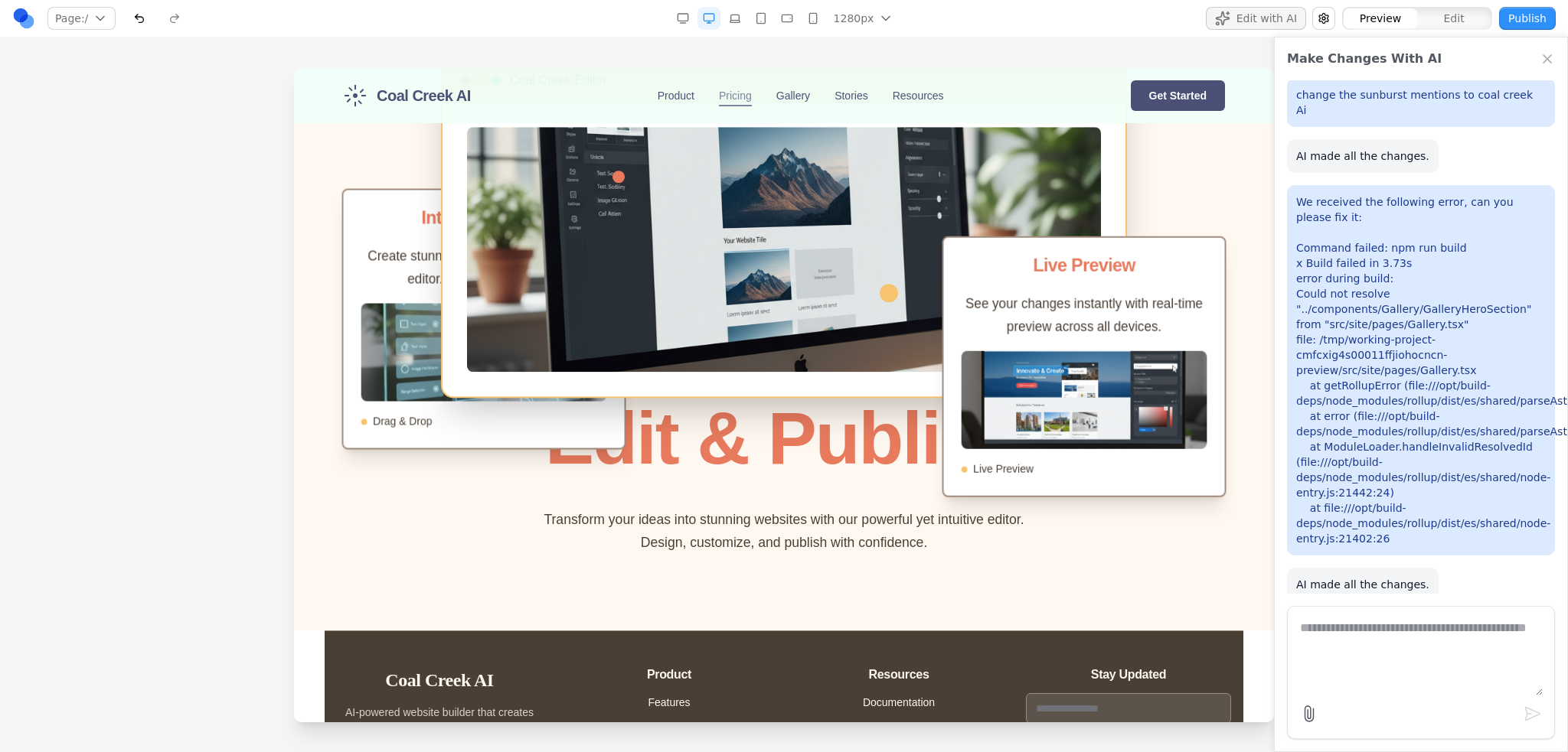
click at [729, 88] on link "Pricing" at bounding box center [736, 96] width 33 height 16
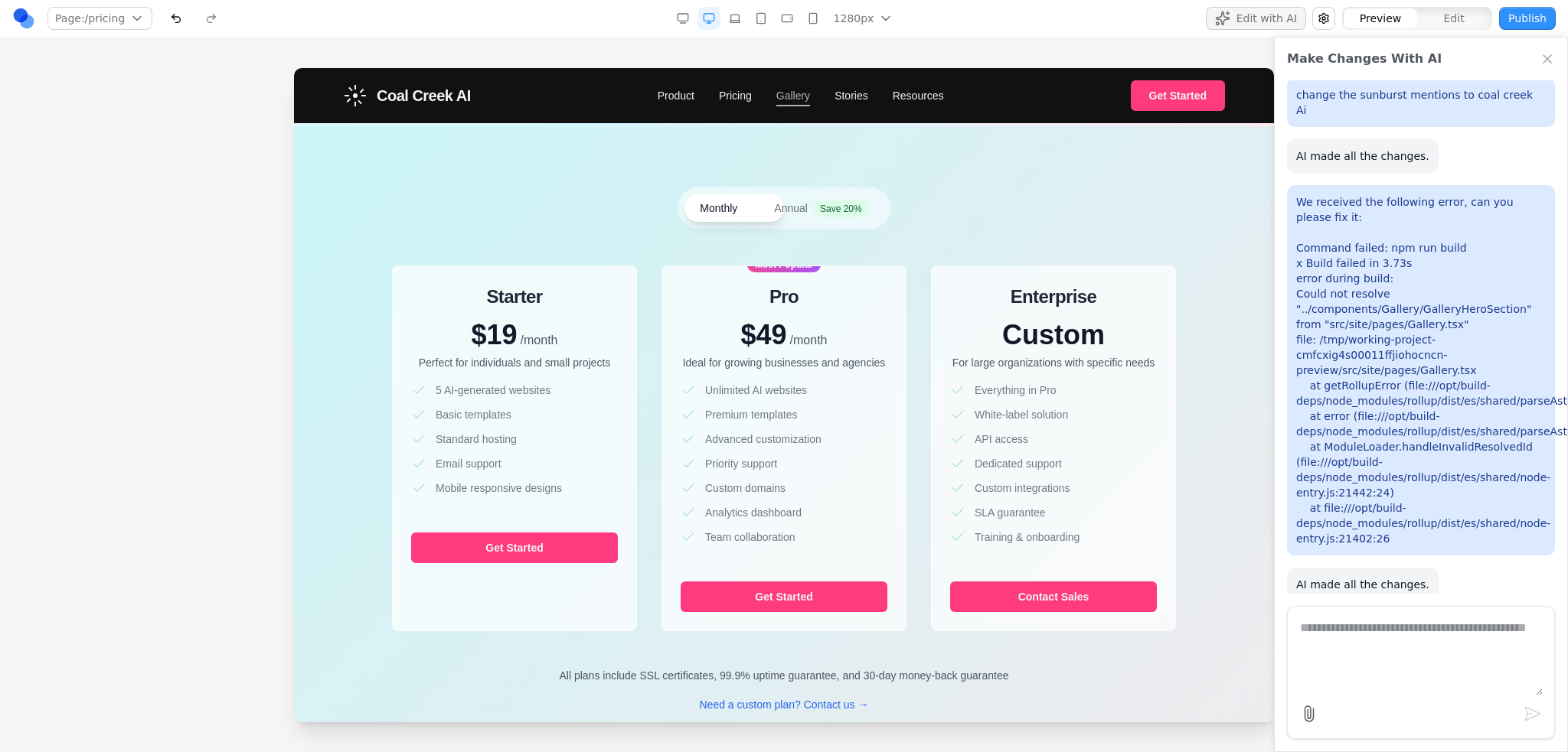
scroll to position [12, 0]
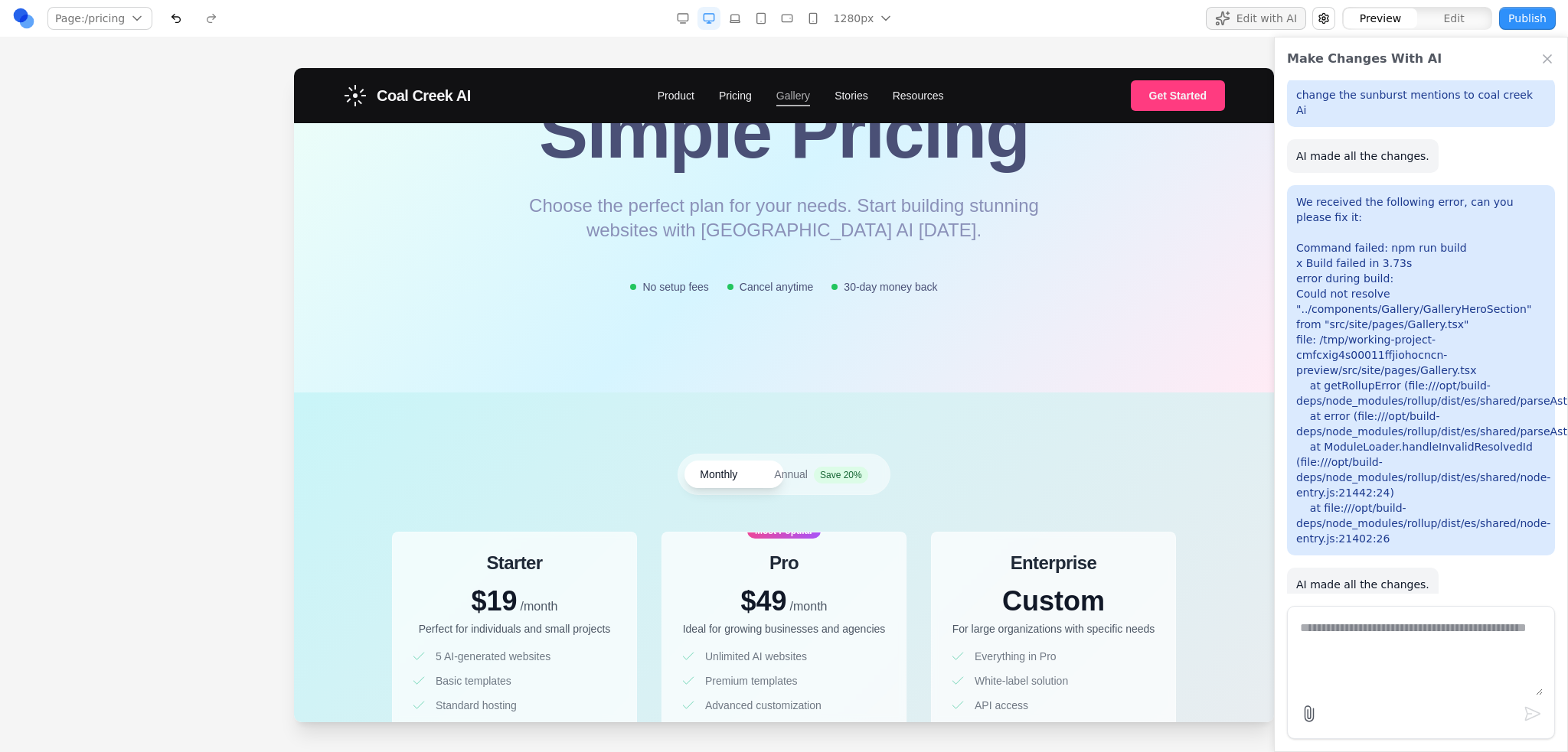
click at [776, 91] on link "Gallery" at bounding box center [792, 96] width 34 height 16
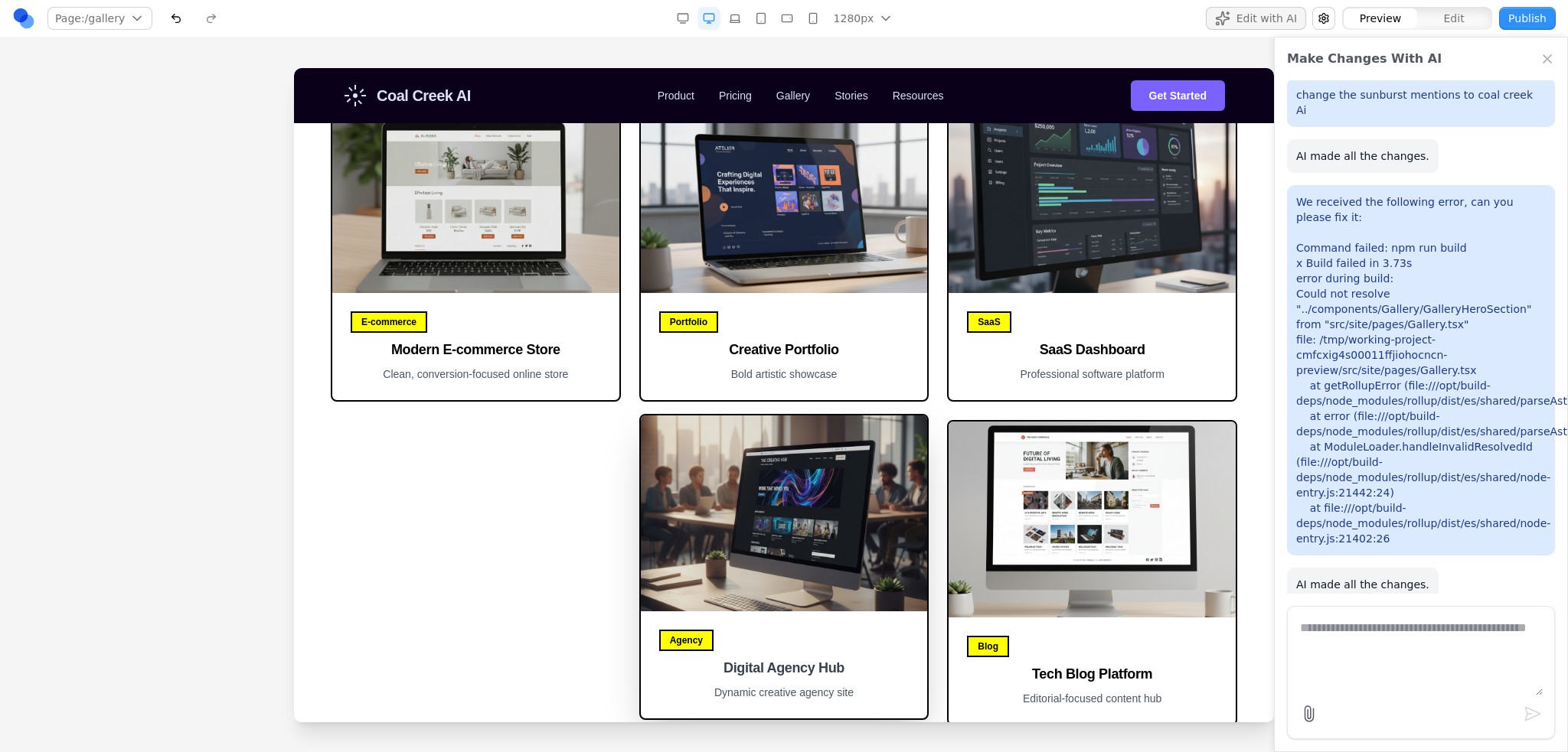
scroll to position [1301, 0]
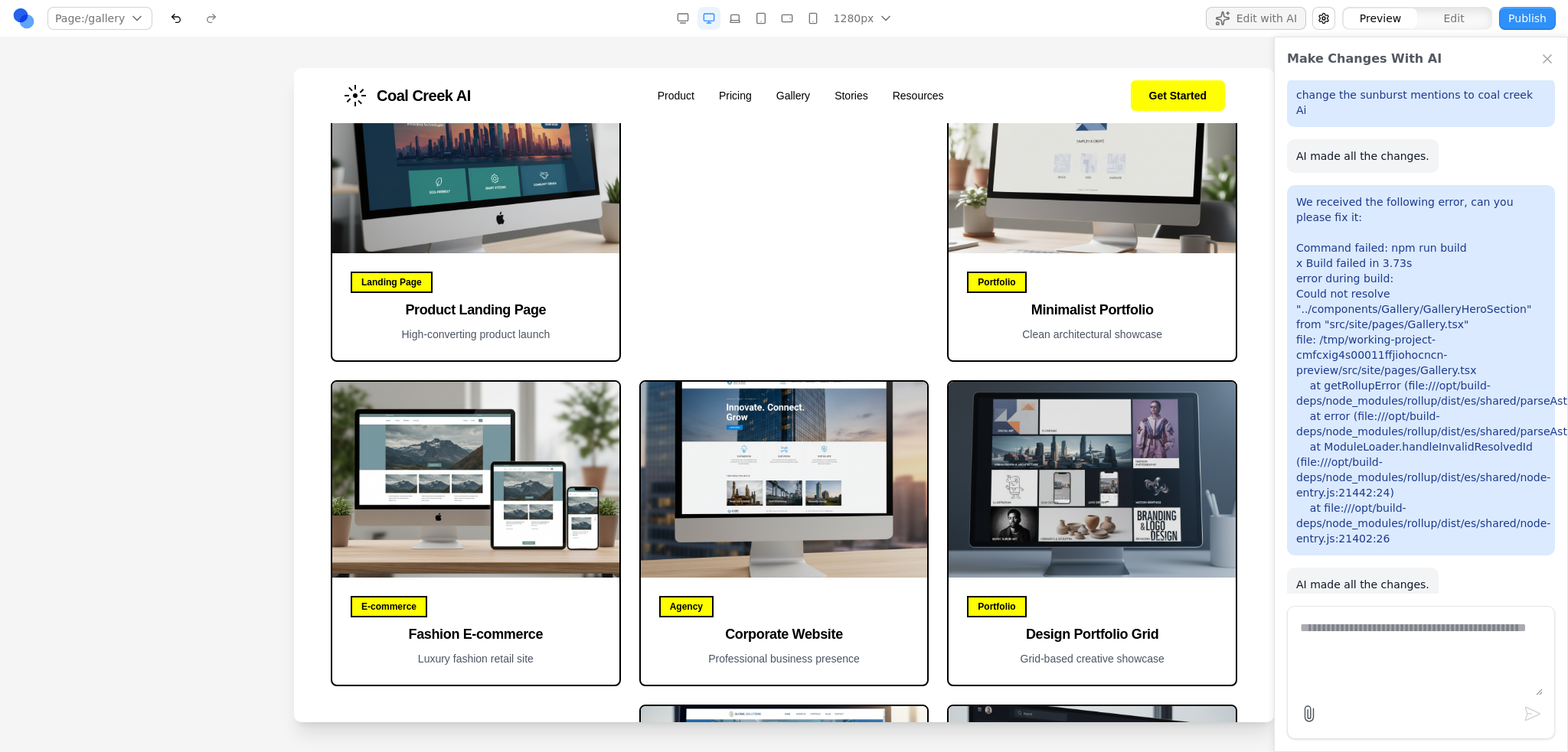
click at [822, 178] on div "Agency Digital Agency Hub Dynamic creative agency site" at bounding box center [784, 40] width 290 height 631
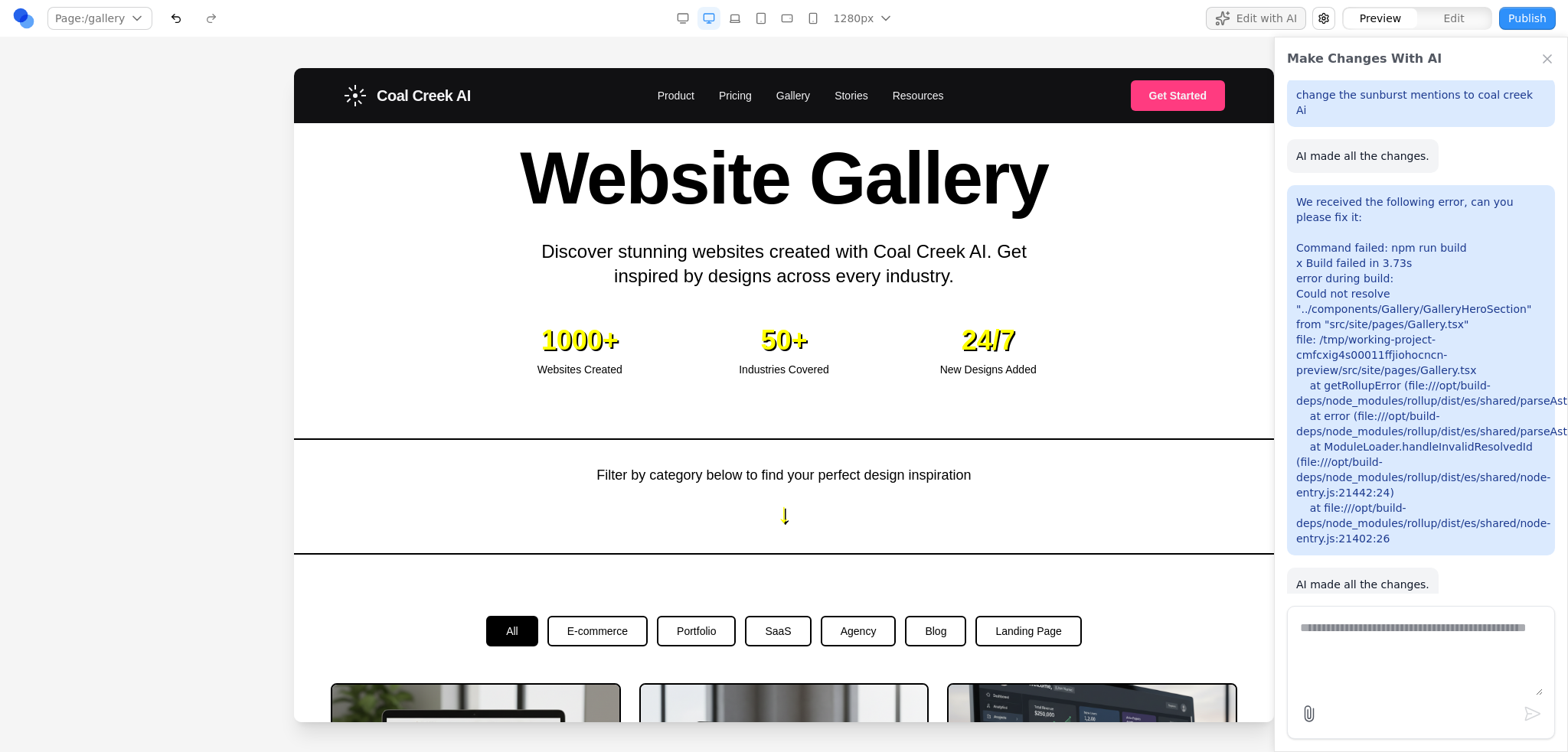
scroll to position [0, 0]
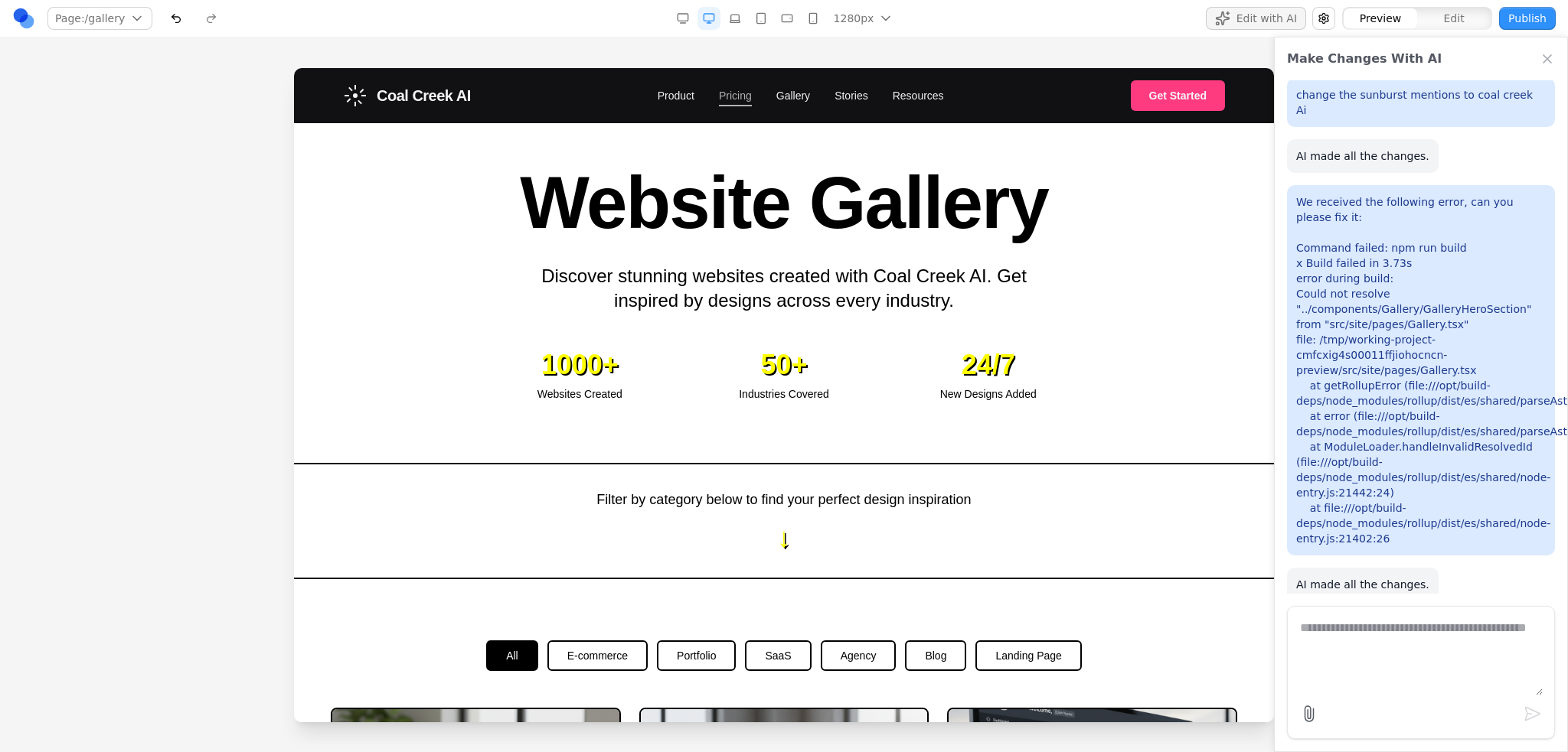
click at [732, 98] on link "Pricing" at bounding box center [736, 96] width 33 height 16
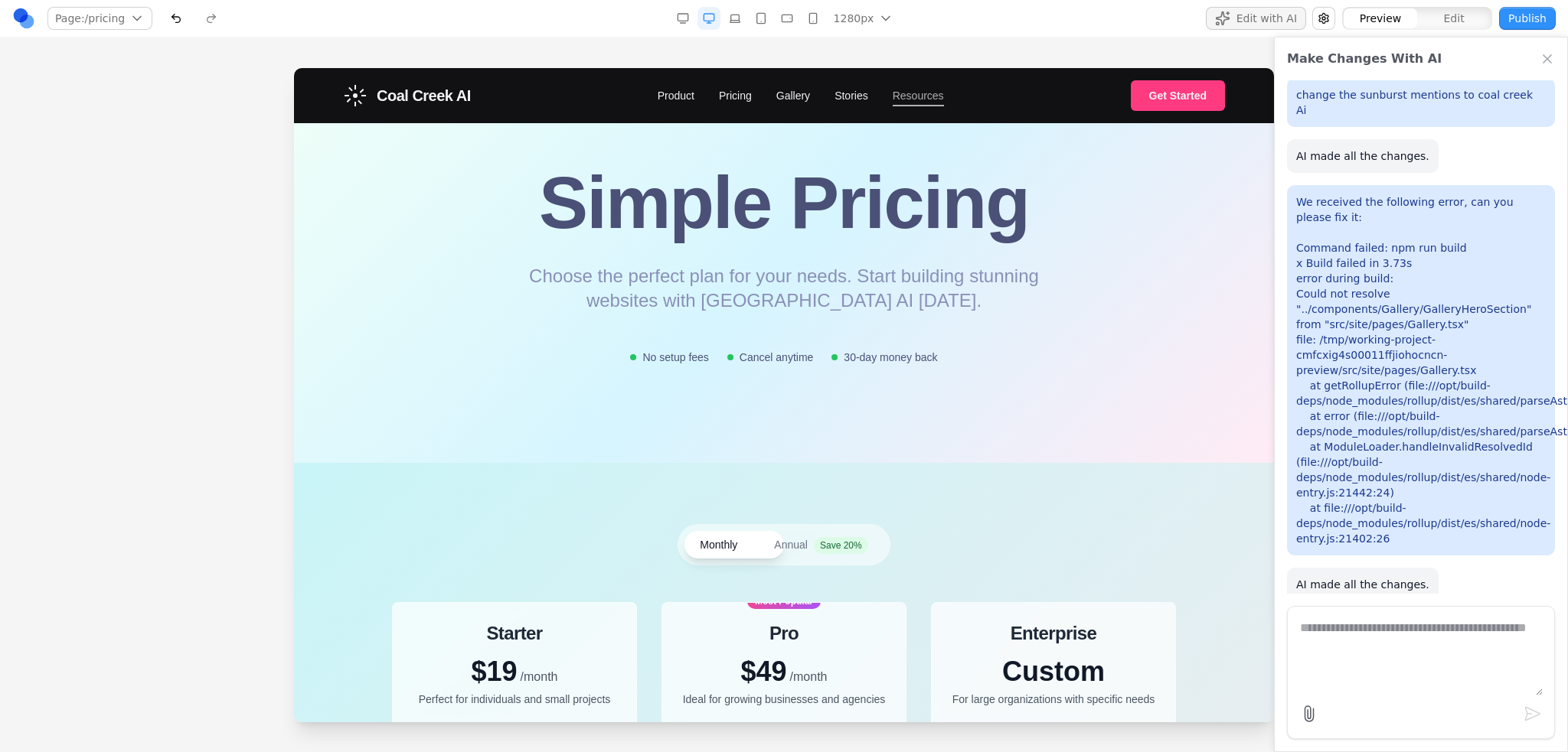
click at [893, 91] on link "Resources" at bounding box center [918, 96] width 51 height 16
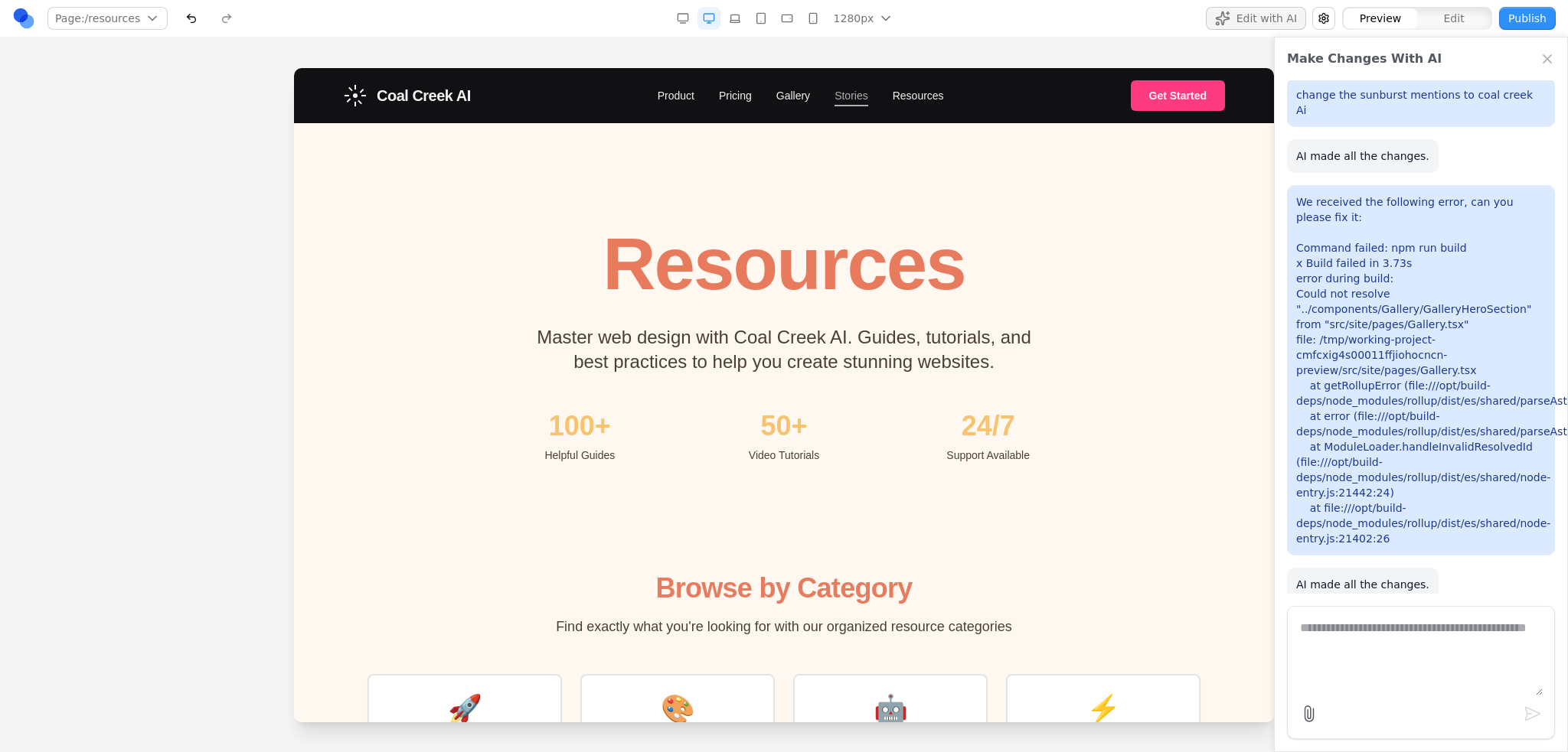
click at [843, 94] on link "Stories" at bounding box center [851, 96] width 34 height 16
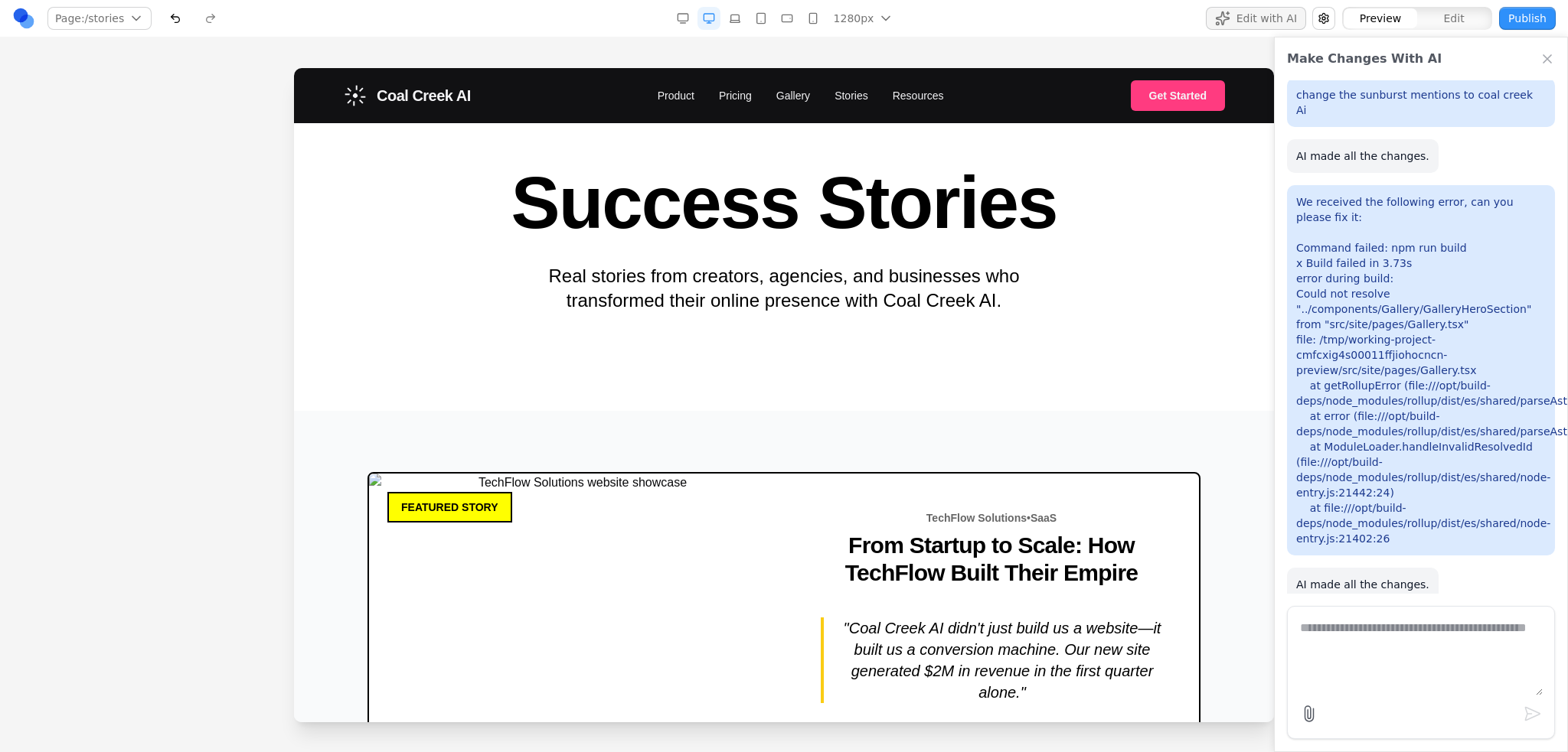
click at [412, 101] on span "Coal Creek AI" at bounding box center [424, 95] width 94 height 22
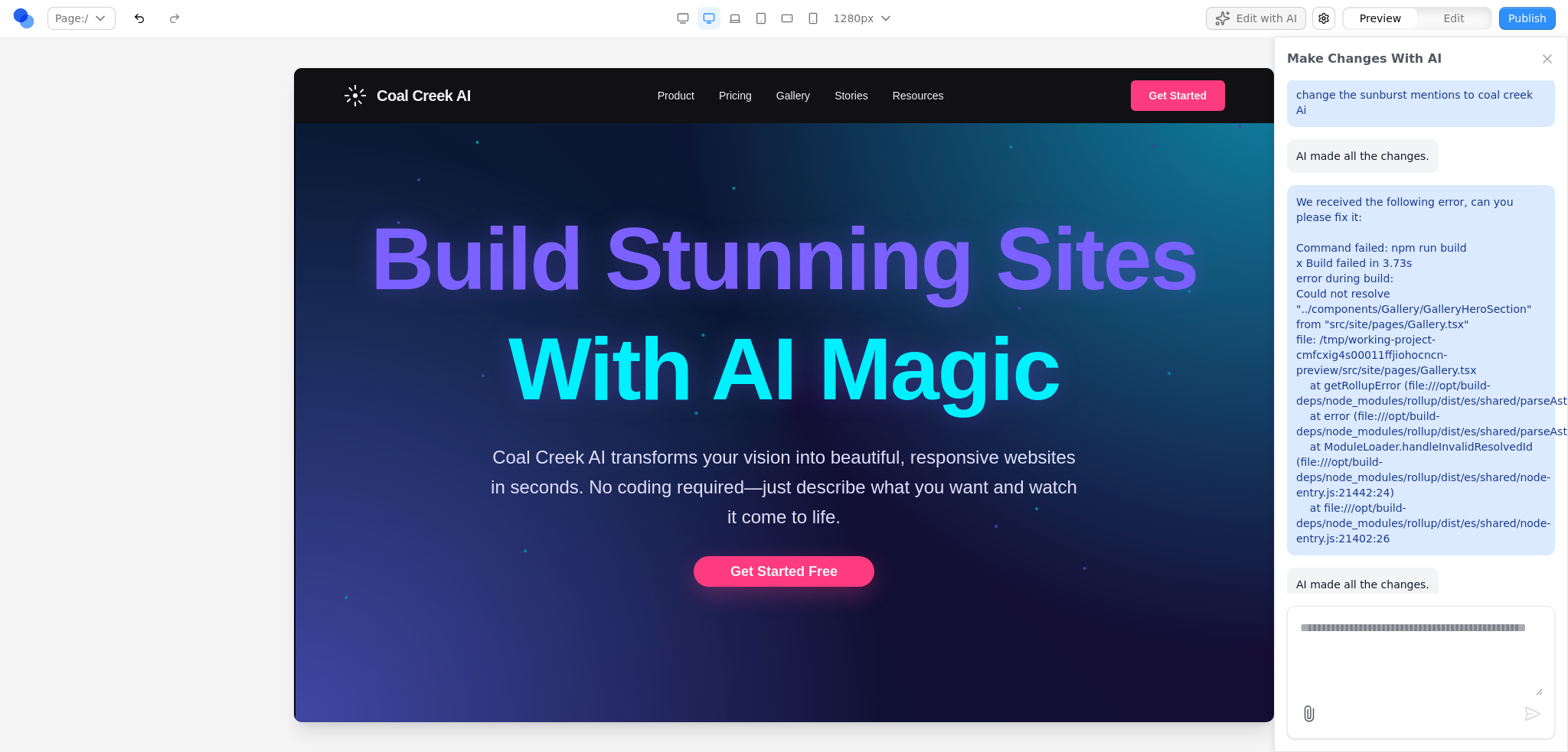
click at [1532, 11] on button "Publish" at bounding box center [1527, 18] width 57 height 23
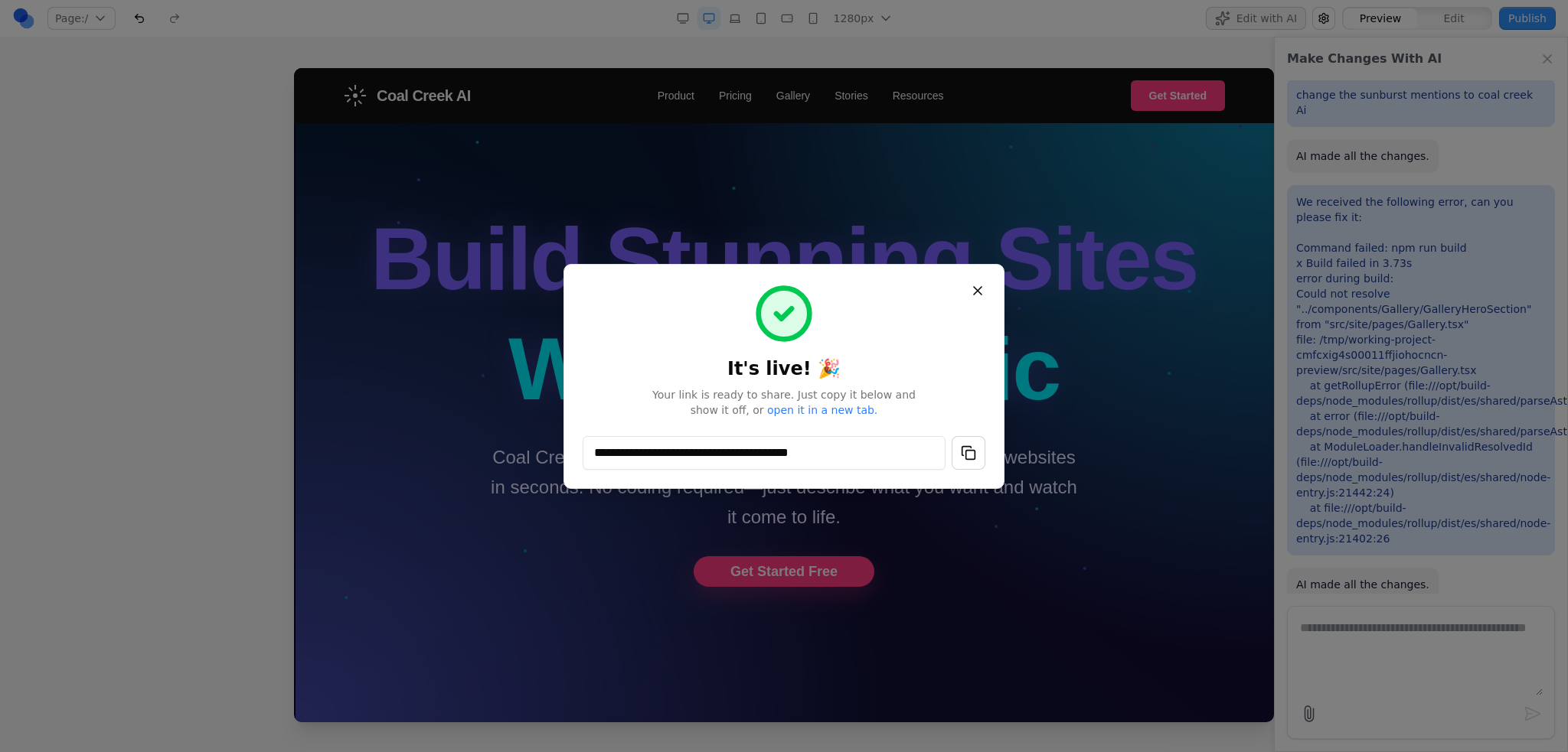
click at [962, 448] on button "button" at bounding box center [968, 453] width 34 height 34
click at [968, 448] on button "button" at bounding box center [968, 453] width 34 height 34
click at [977, 290] on button "Close" at bounding box center [977, 291] width 28 height 28
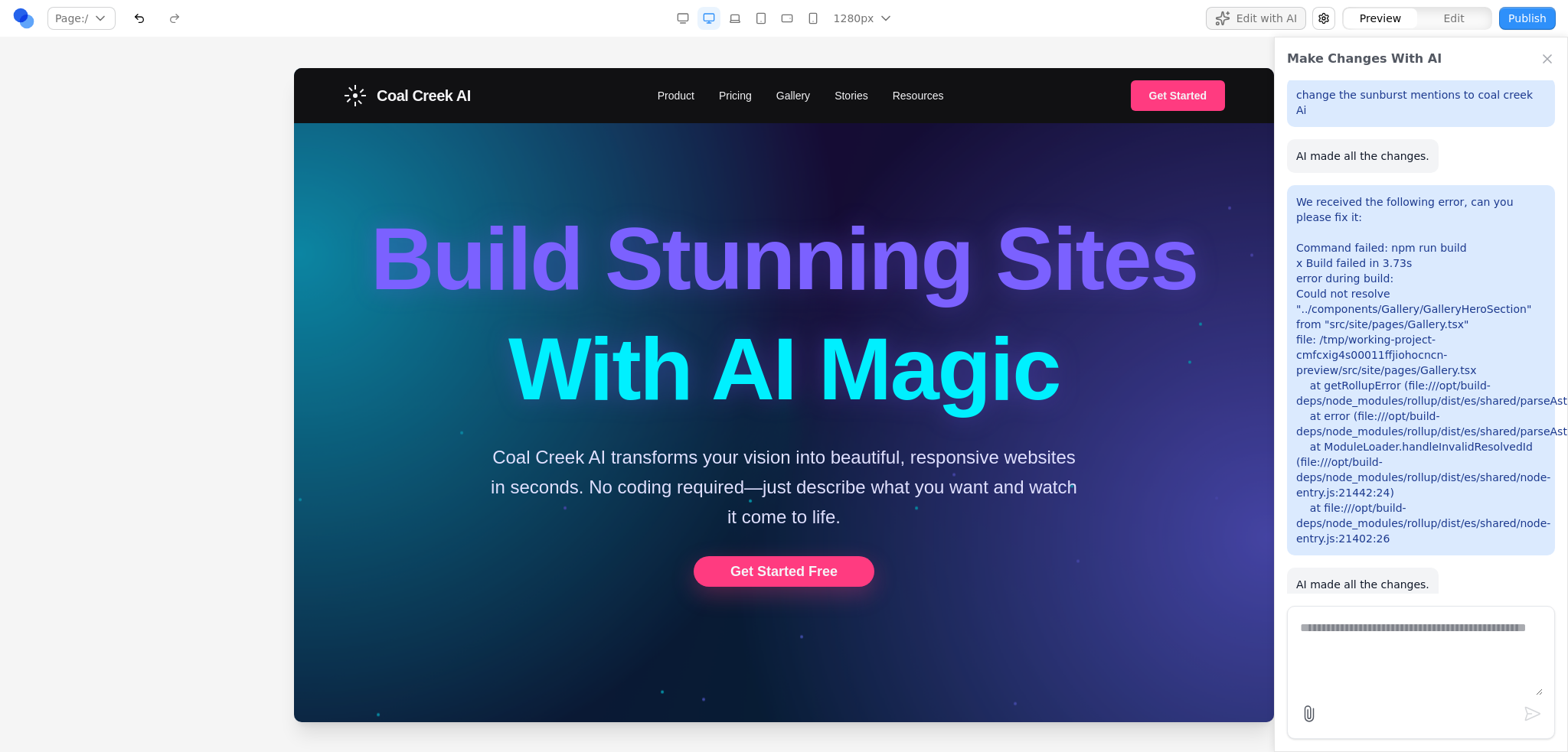
click at [106, 92] on div at bounding box center [784, 409] width 1568 height 683
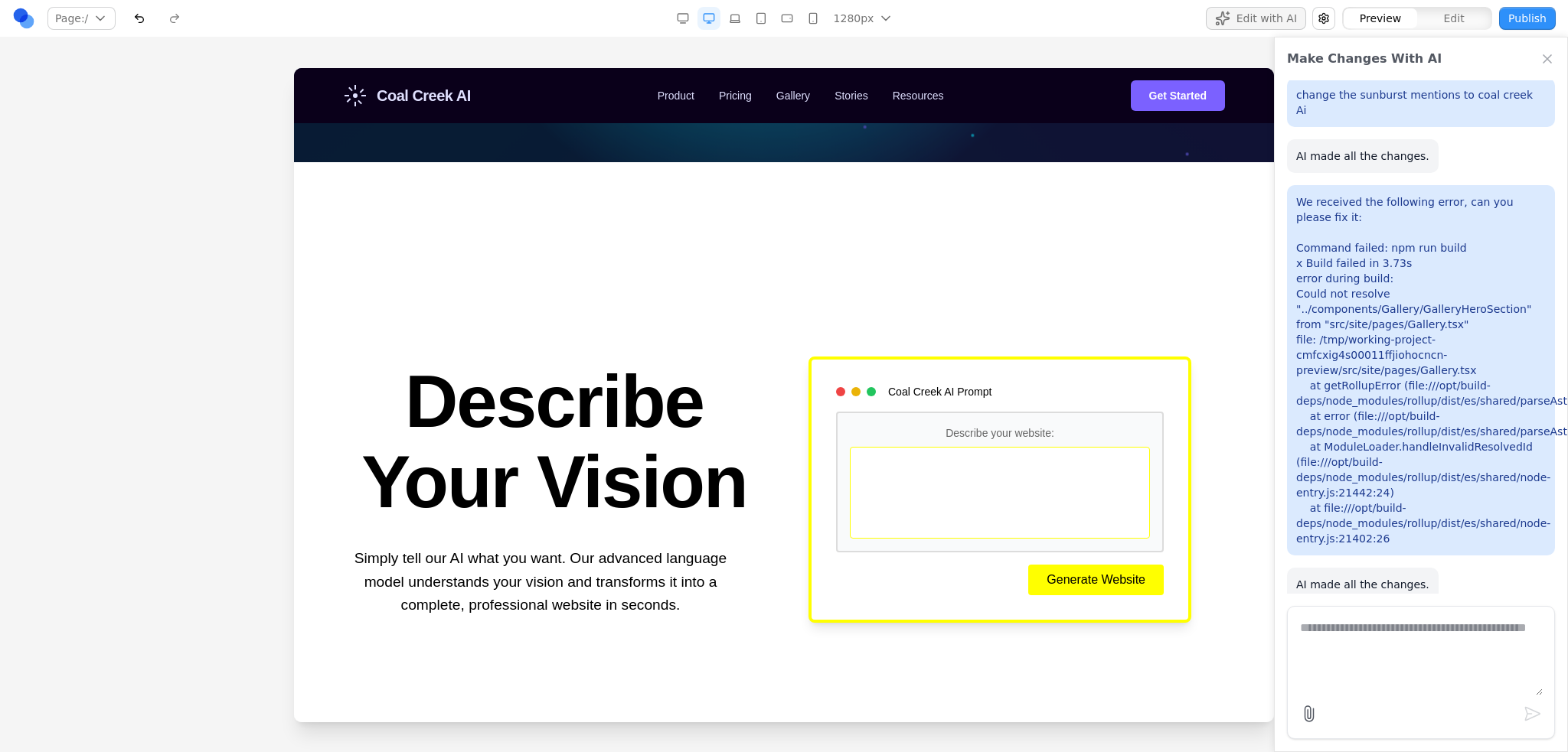
scroll to position [688, 0]
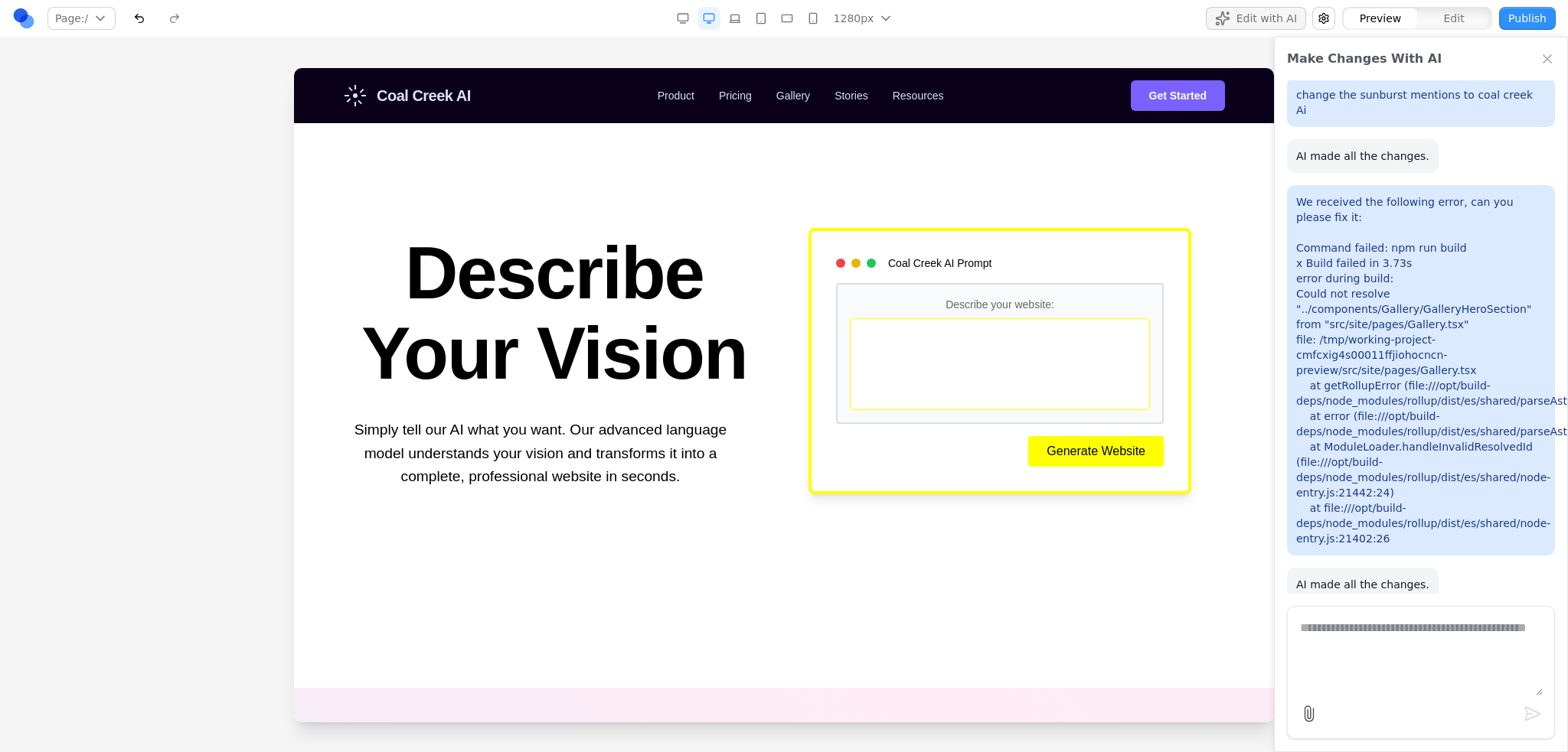
drag, startPoint x: 923, startPoint y: 385, endPoint x: 885, endPoint y: 385, distance: 38.0
click at [920, 385] on div at bounding box center [1000, 364] width 300 height 92
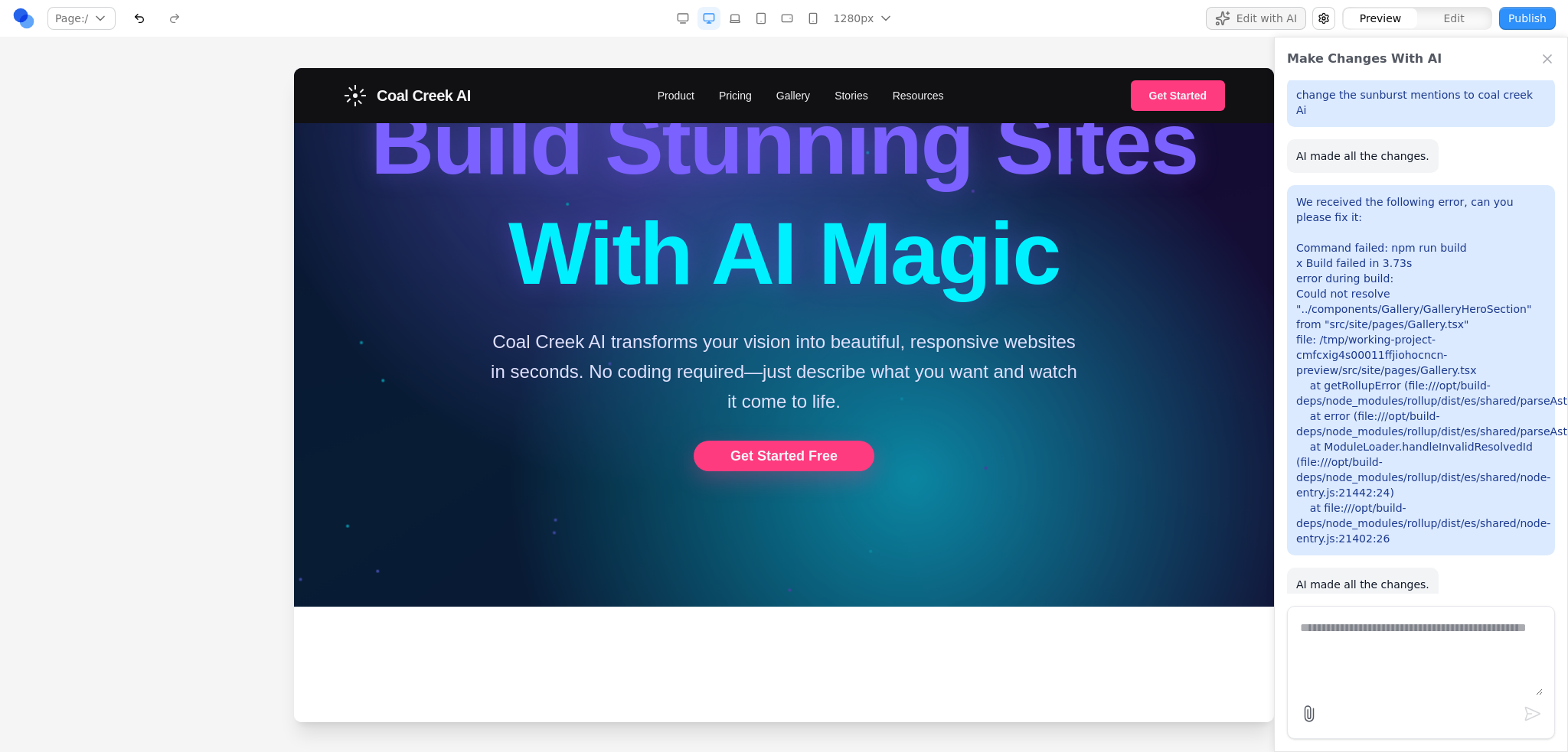
scroll to position [0, 0]
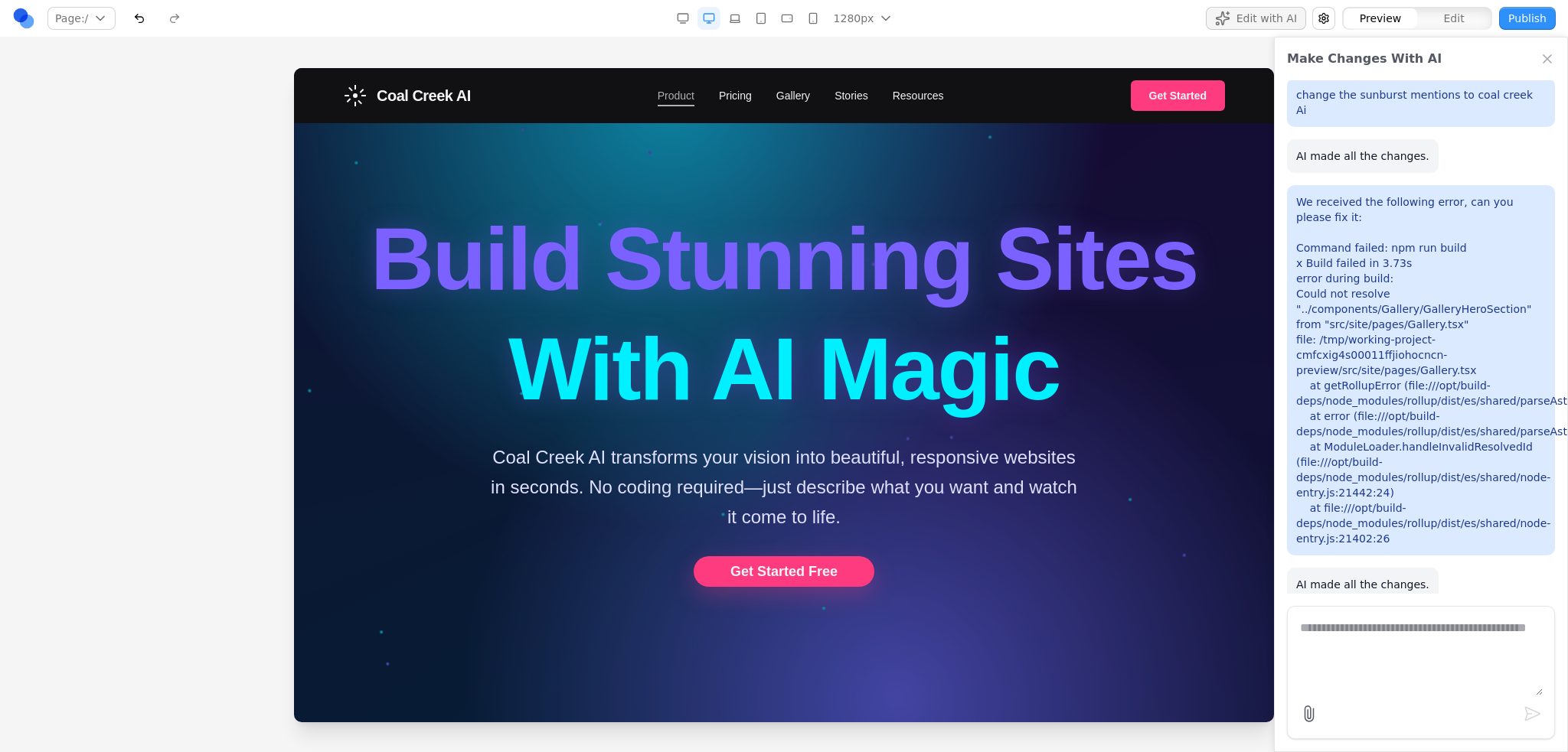
click at [672, 92] on link "Product" at bounding box center [676, 96] width 37 height 16
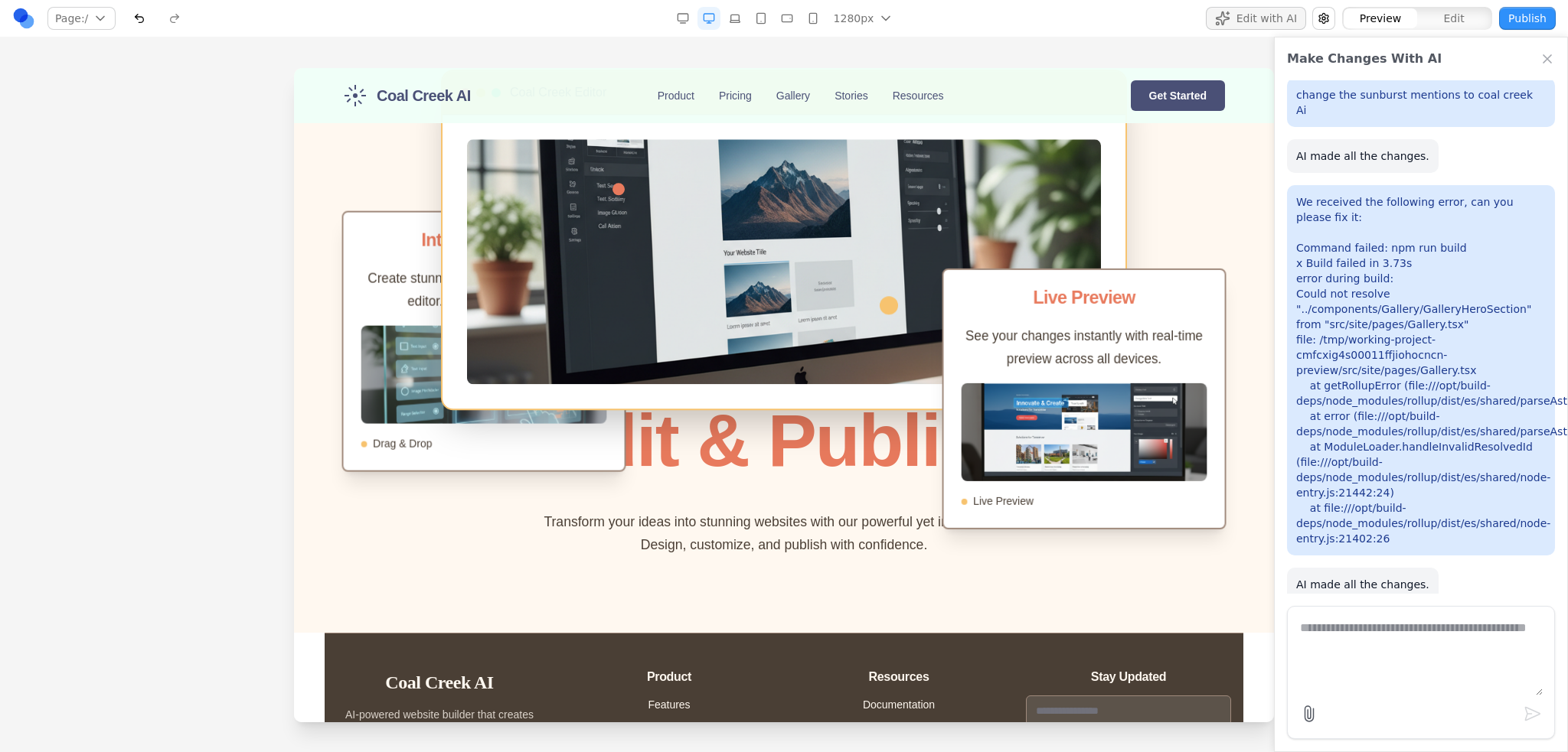
scroll to position [2295, 0]
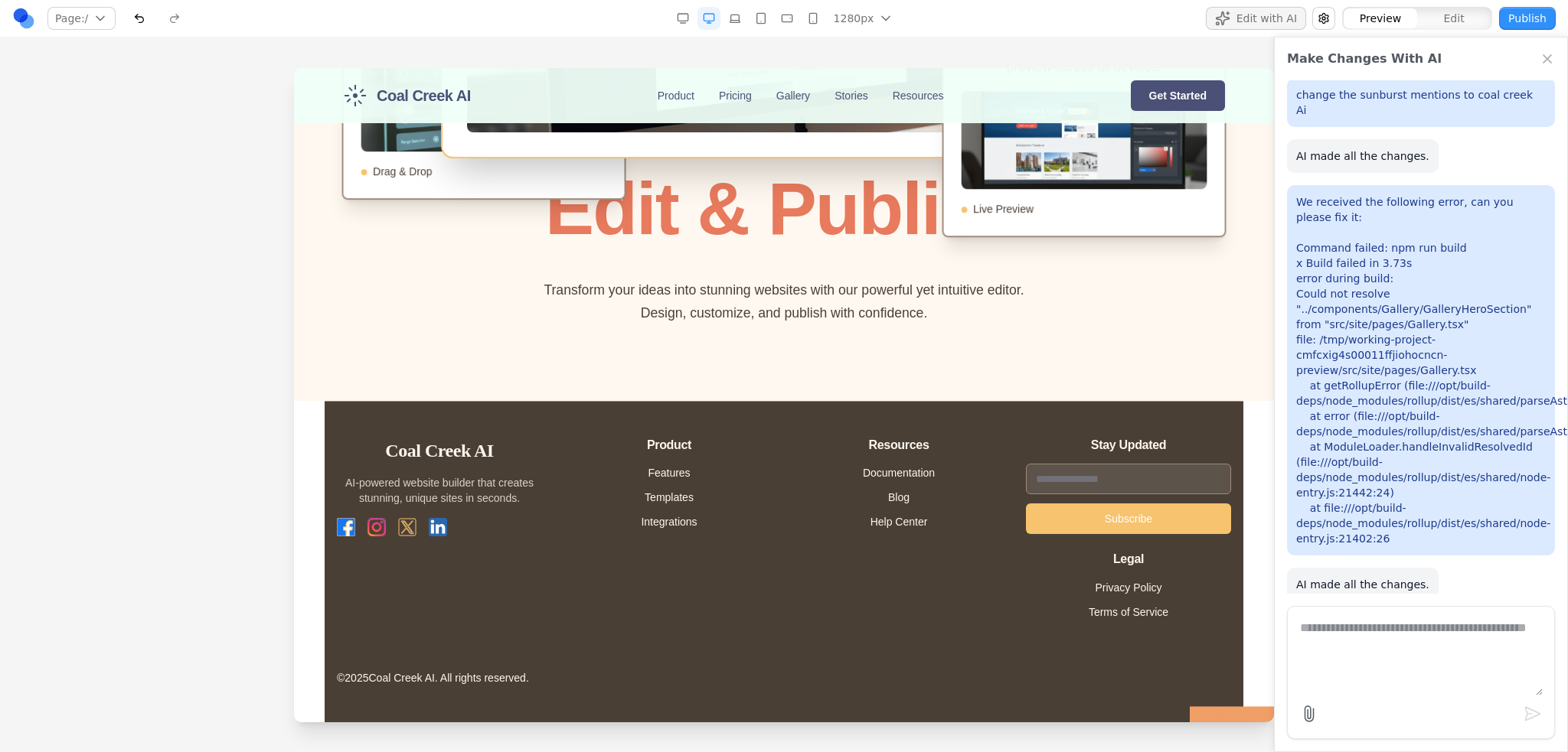
click at [1364, 476] on p "We received the following error, can you please fix it: Command failed: npm run…" at bounding box center [1421, 371] width 250 height 352
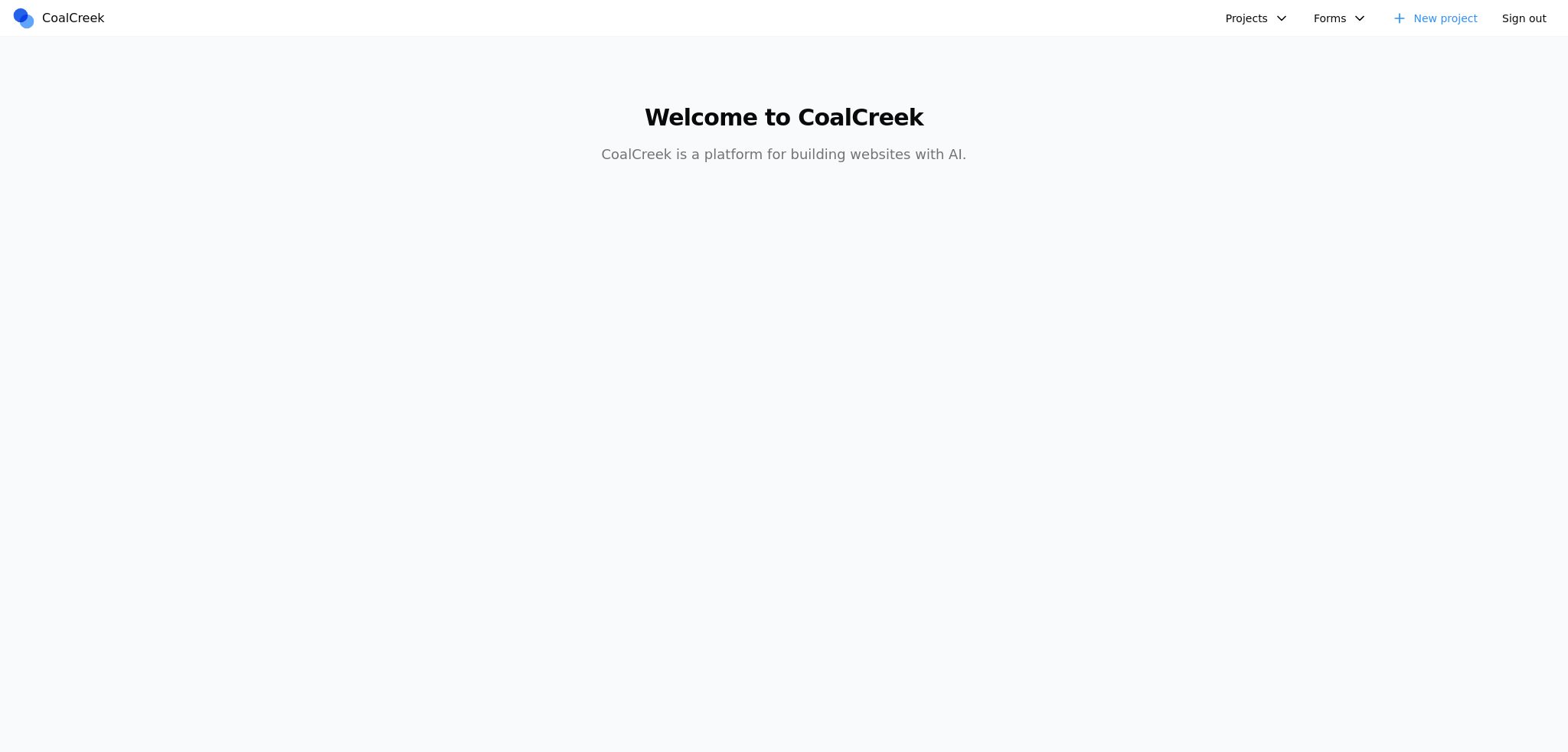
click at [1256, 15] on button "Projects" at bounding box center [1257, 18] width 82 height 23
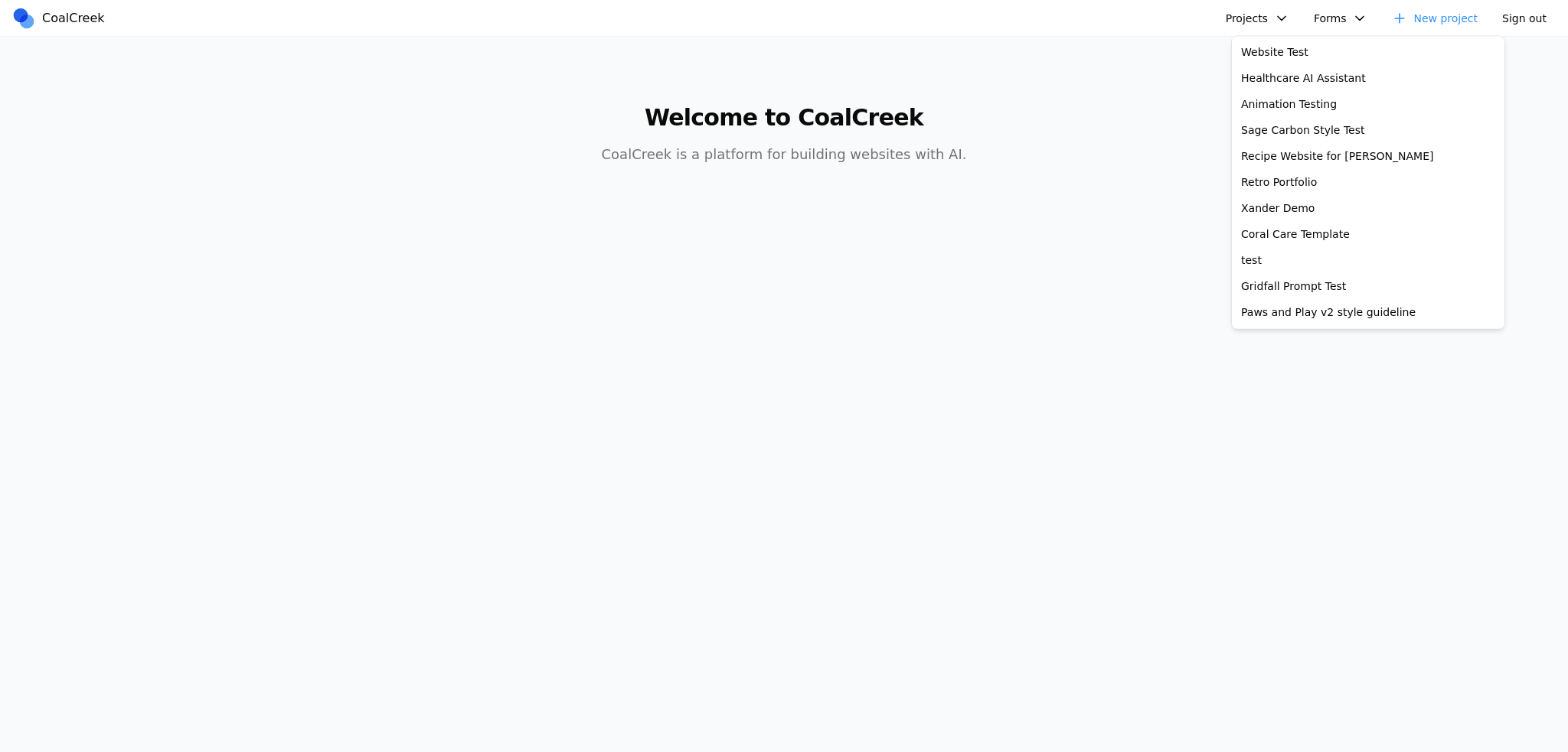
click at [1453, 15] on link "New project" at bounding box center [1434, 18] width 104 height 23
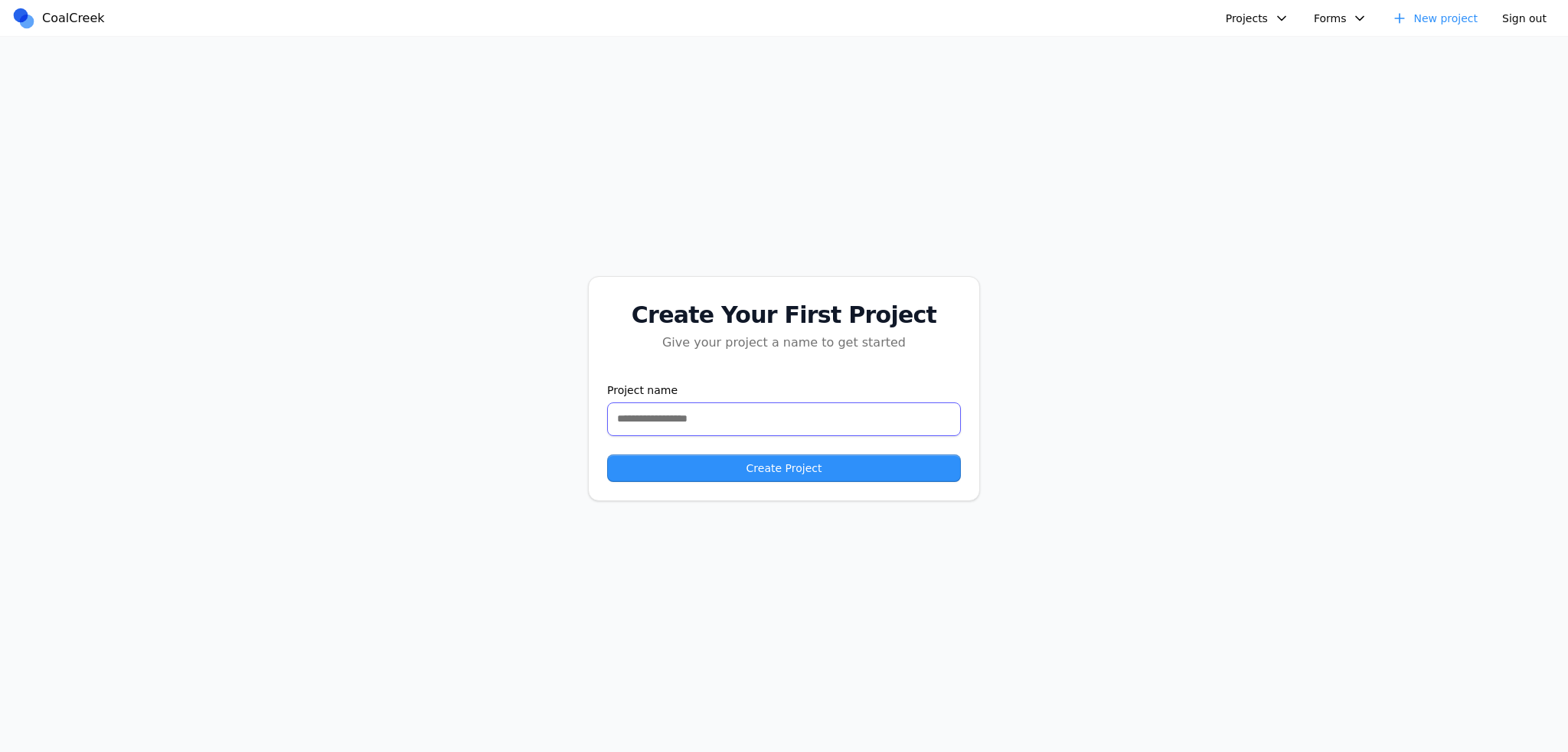
click at [729, 417] on input "text" at bounding box center [784, 419] width 353 height 34
type input "**********"
click at [607, 455] on button "Create Project" at bounding box center [784, 468] width 353 height 28
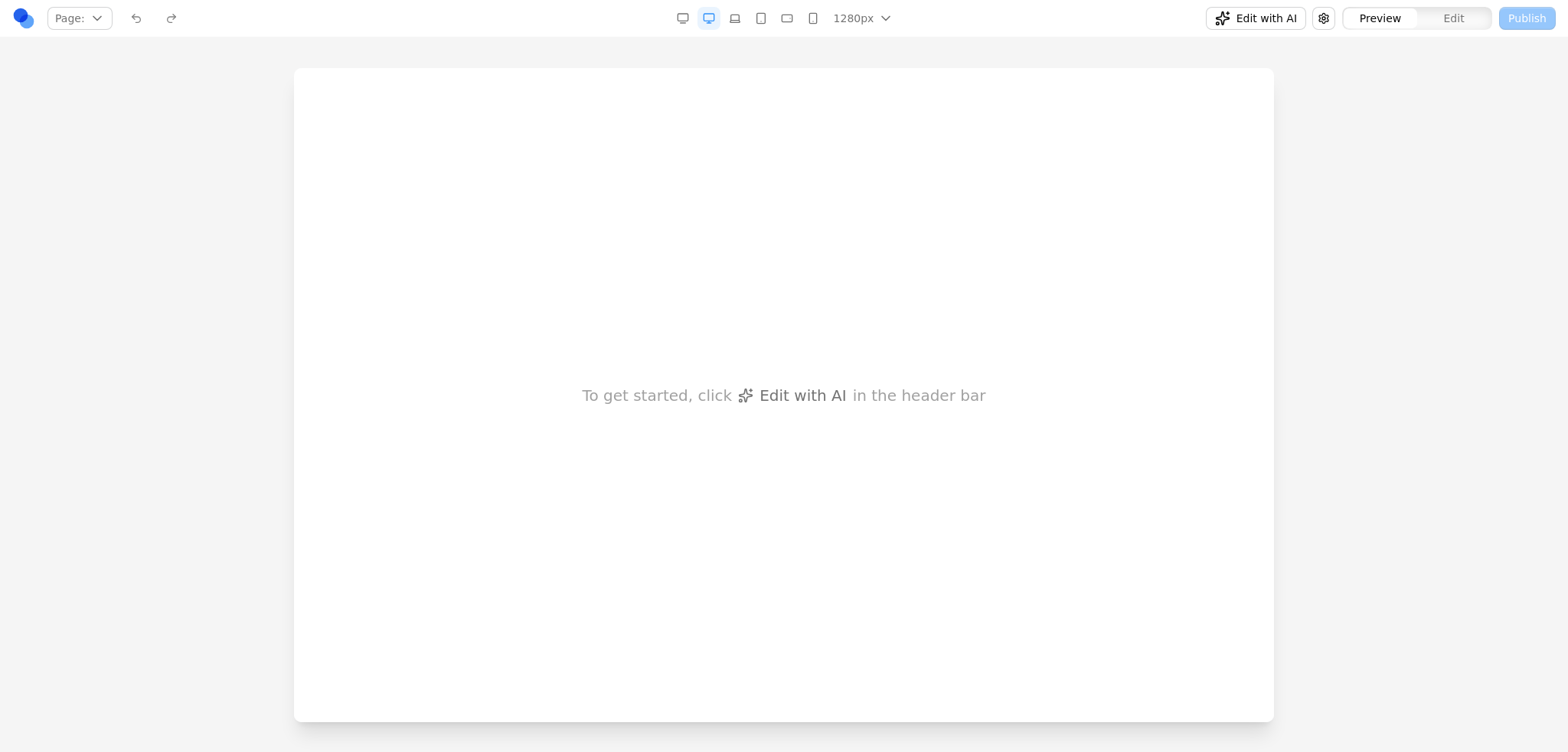
click at [1332, 310] on div at bounding box center [784, 409] width 1568 height 683
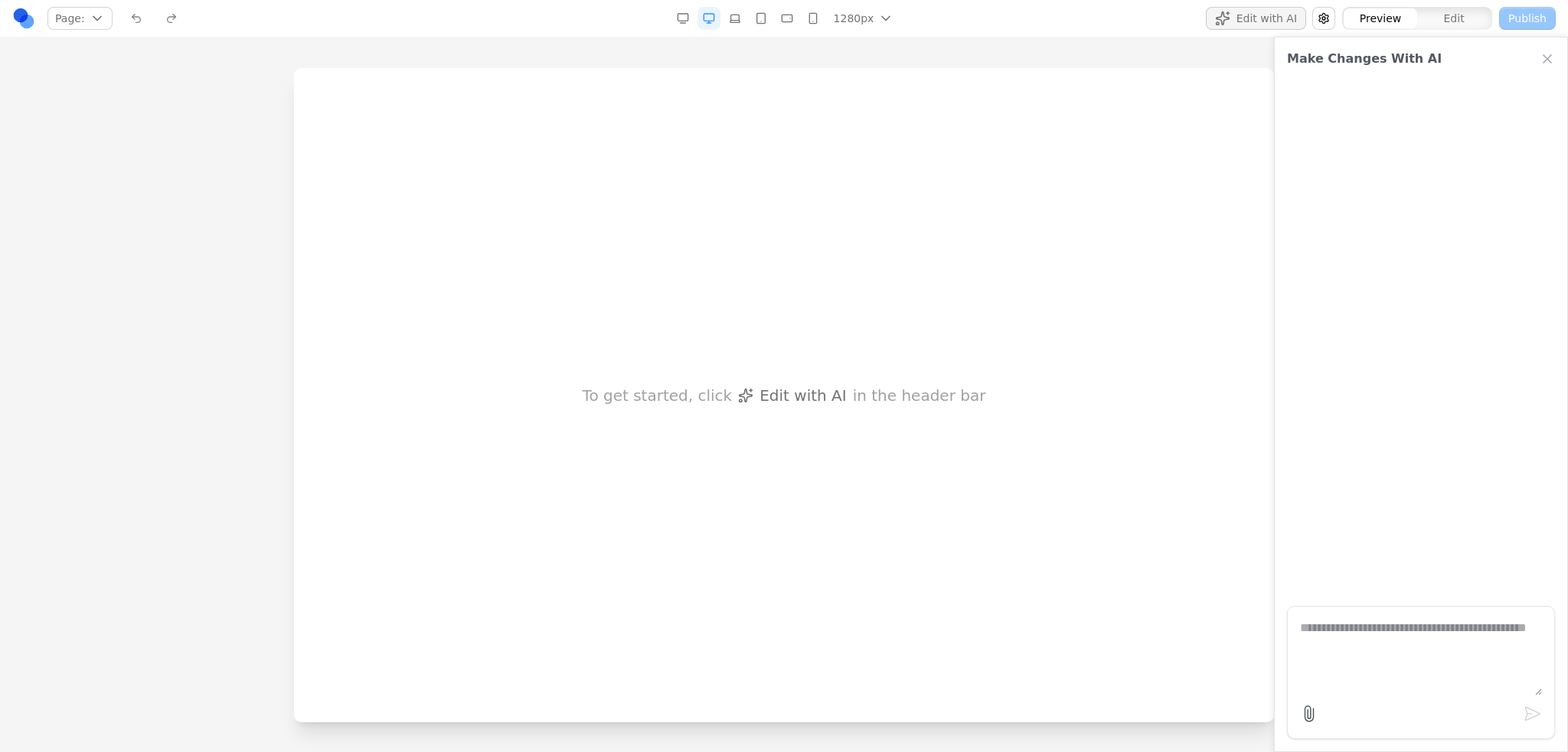
paste textarea "**********"
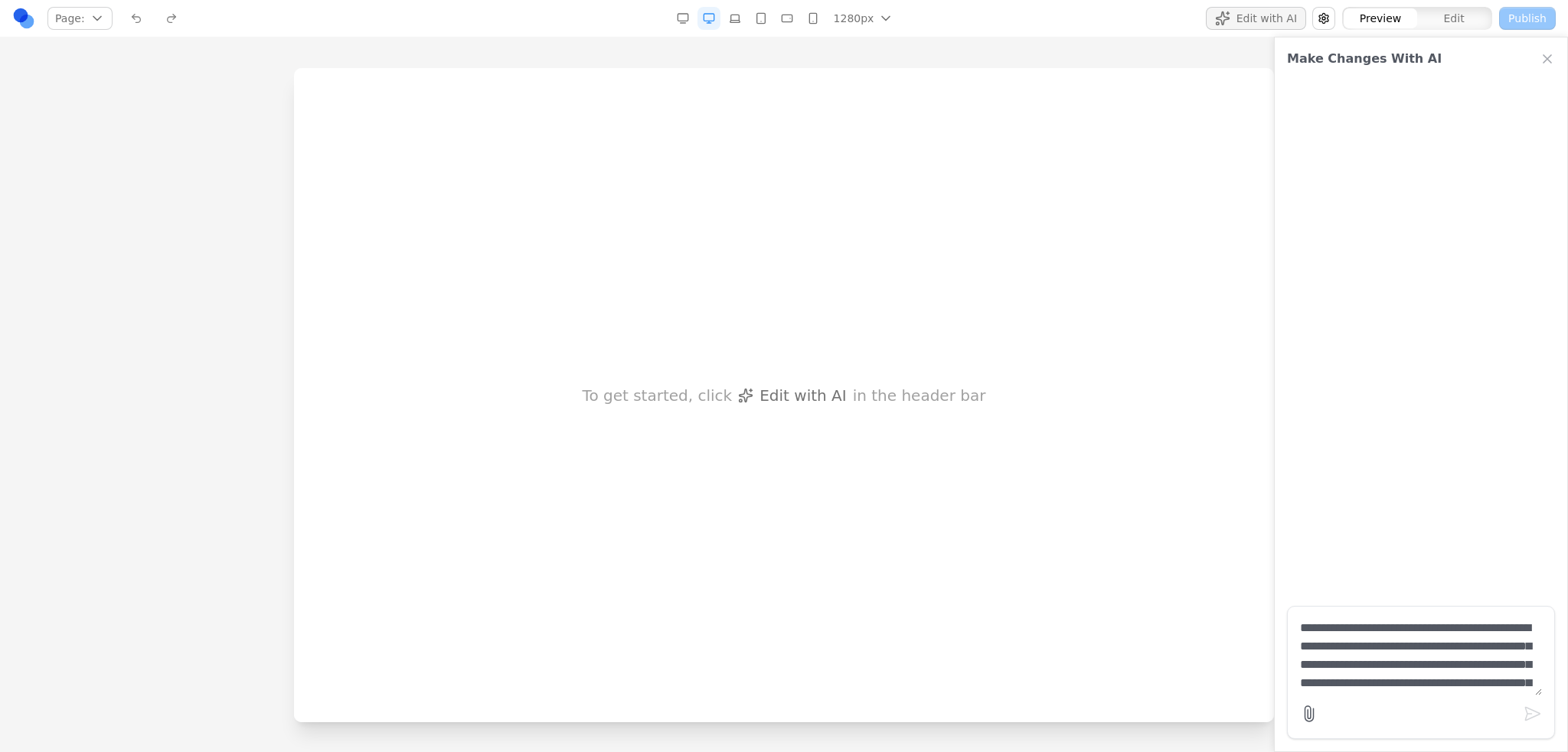
scroll to position [7746, 0]
type textarea "**********"
drag, startPoint x: 1390, startPoint y: 687, endPoint x: 1287, endPoint y: 680, distance: 103.2
click at [1287, 680] on form at bounding box center [1421, 673] width 268 height 133
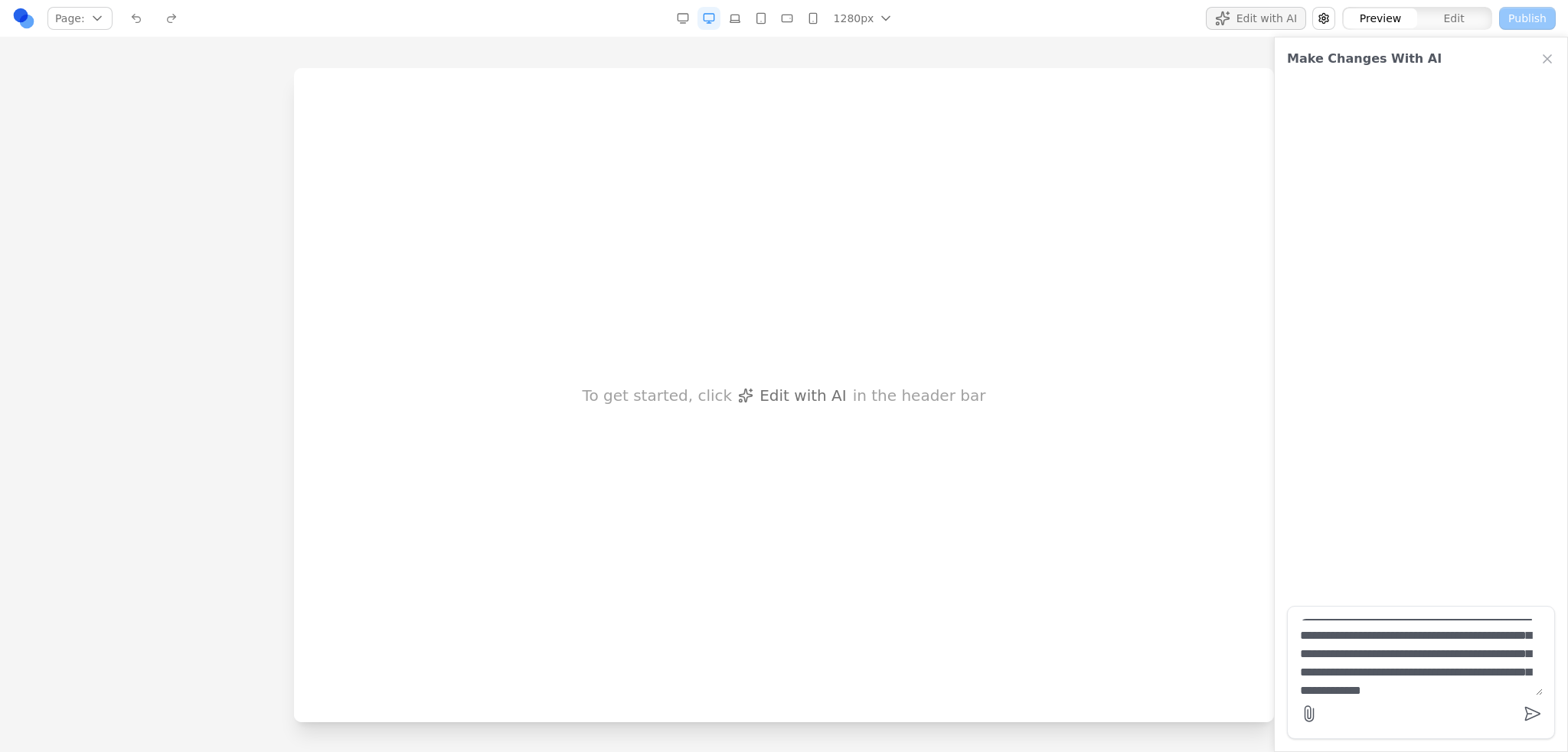
click at [1387, 663] on textarea at bounding box center [1421, 658] width 243 height 77
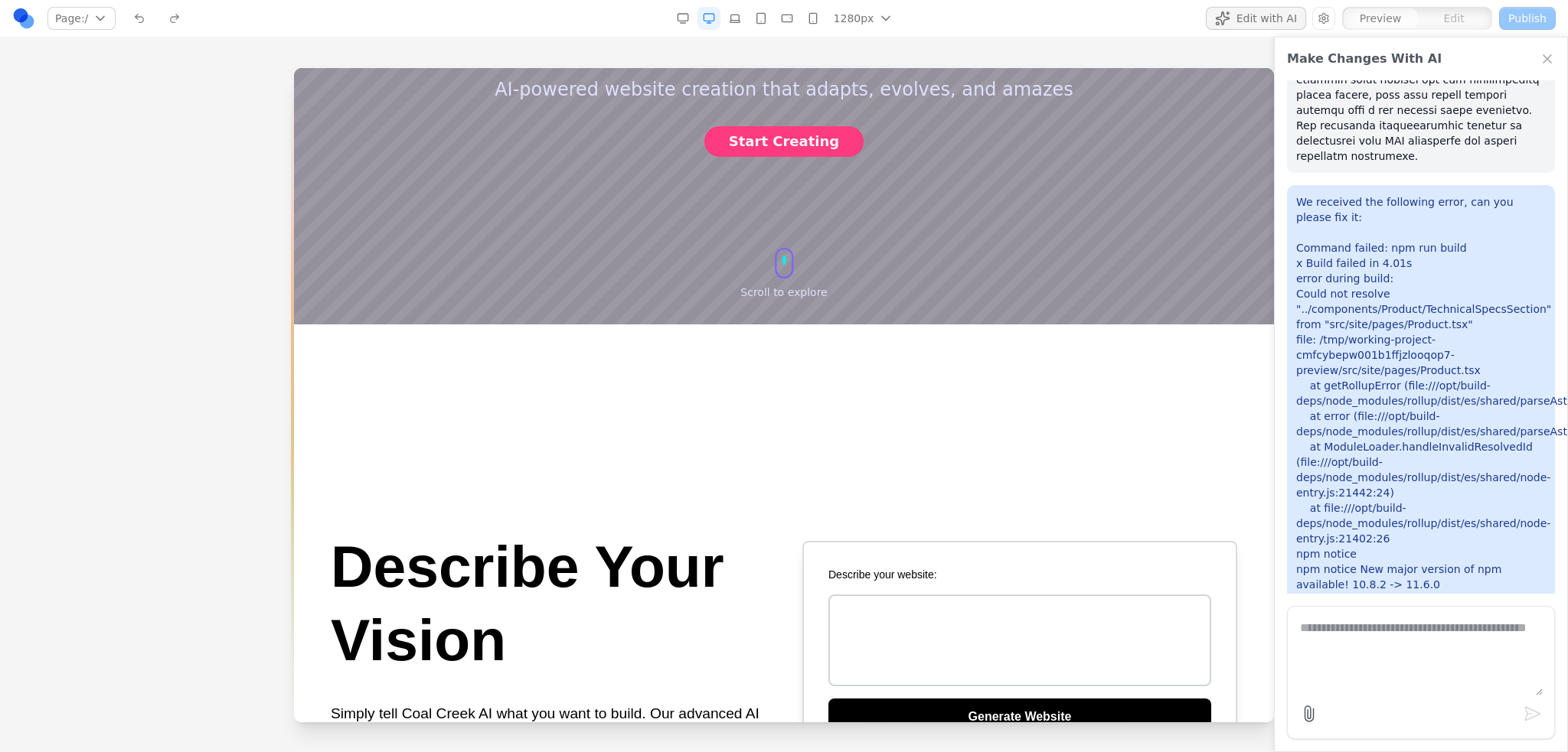
scroll to position [0, 0]
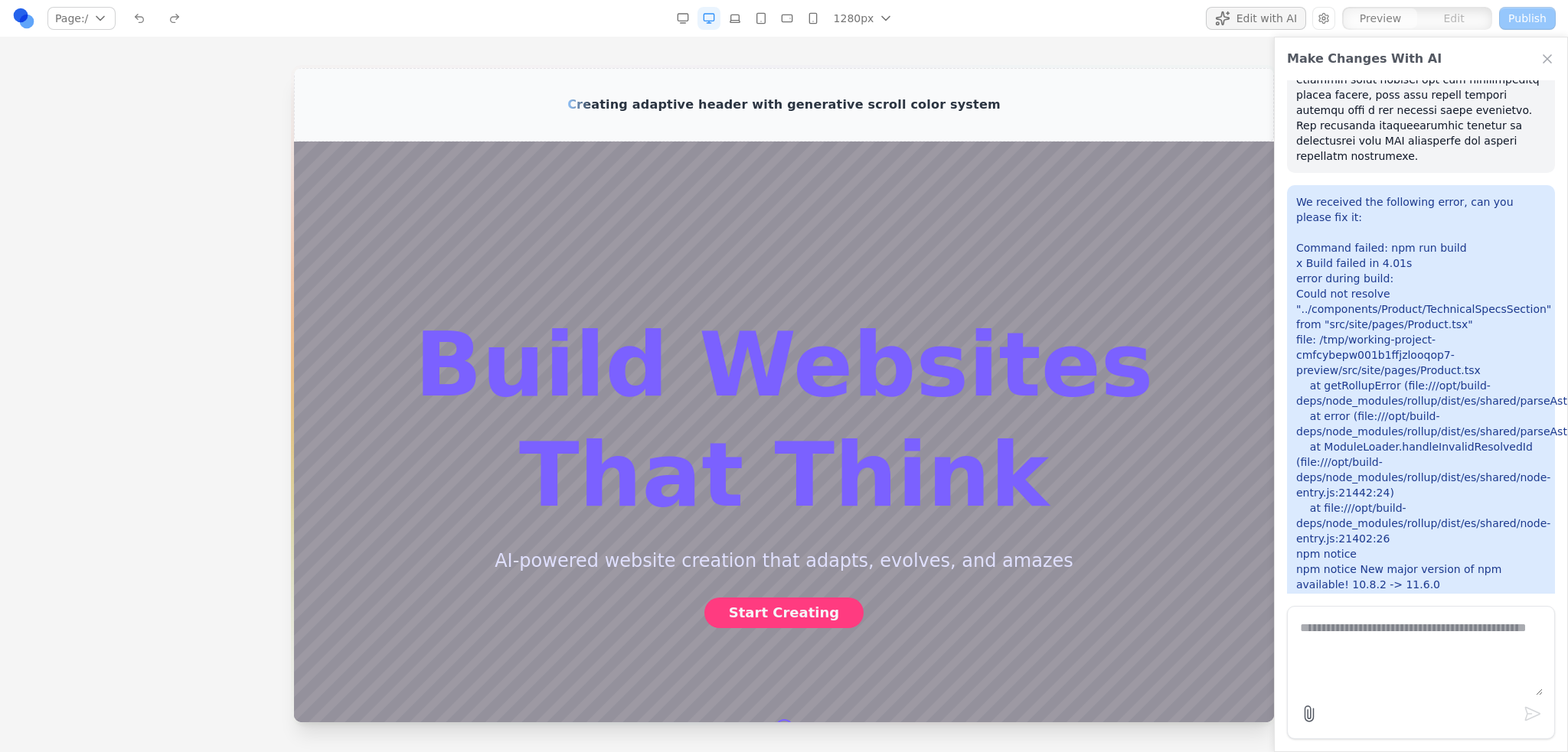
click at [766, 94] on div "Creating adaptive header with generative scroll color system" at bounding box center [784, 105] width 980 height 73
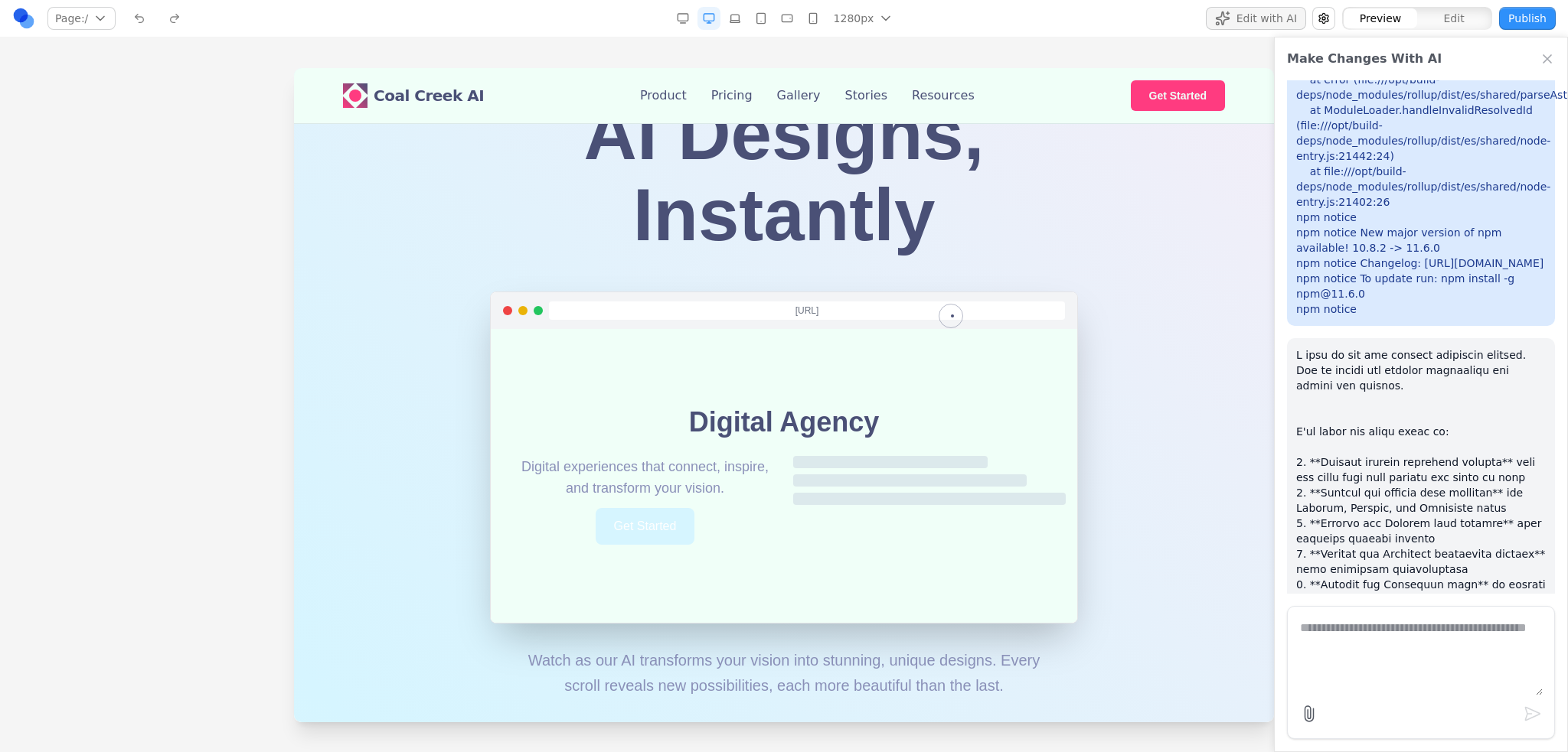
scroll to position [1142, 0]
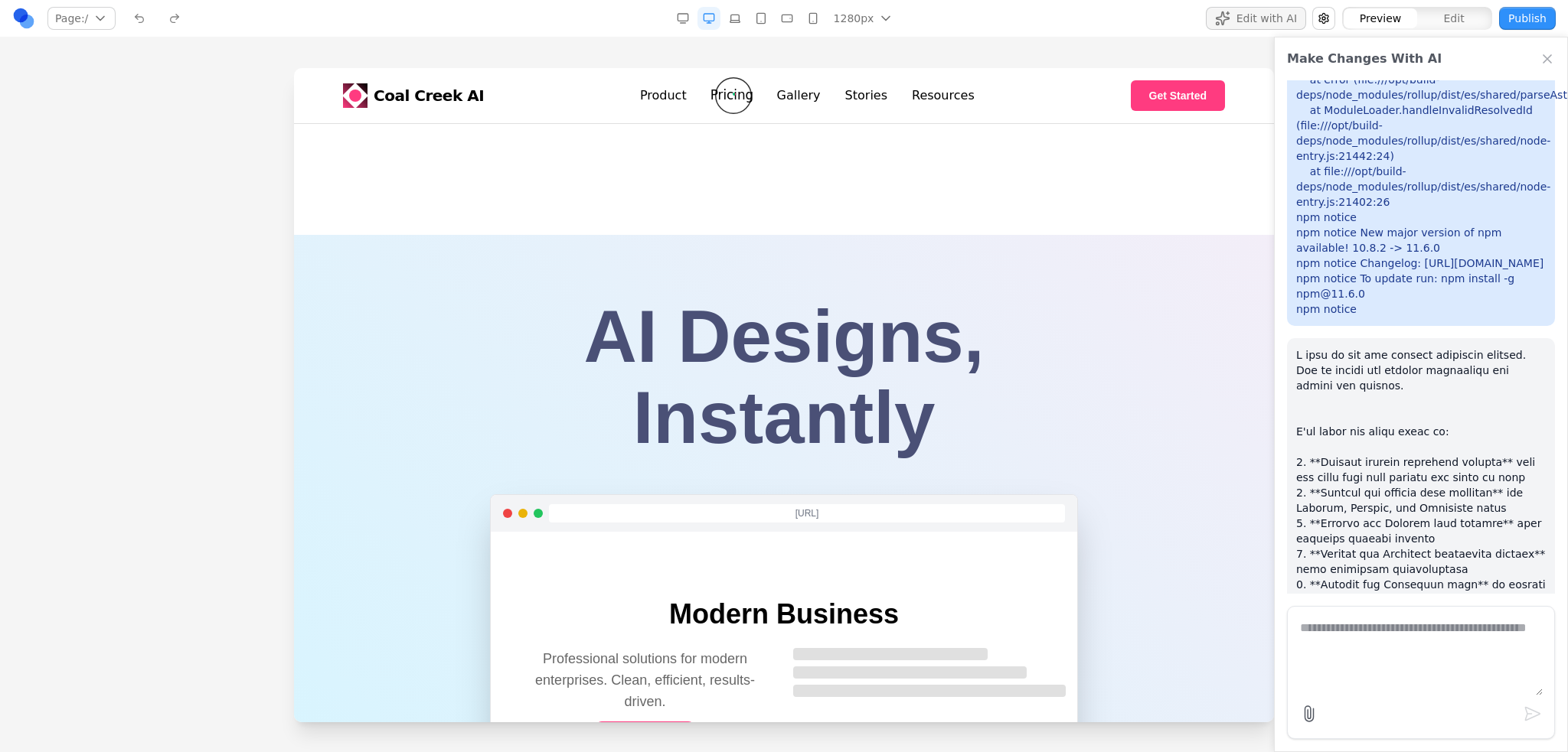
click at [729, 99] on link "Pricing" at bounding box center [731, 95] width 44 height 19
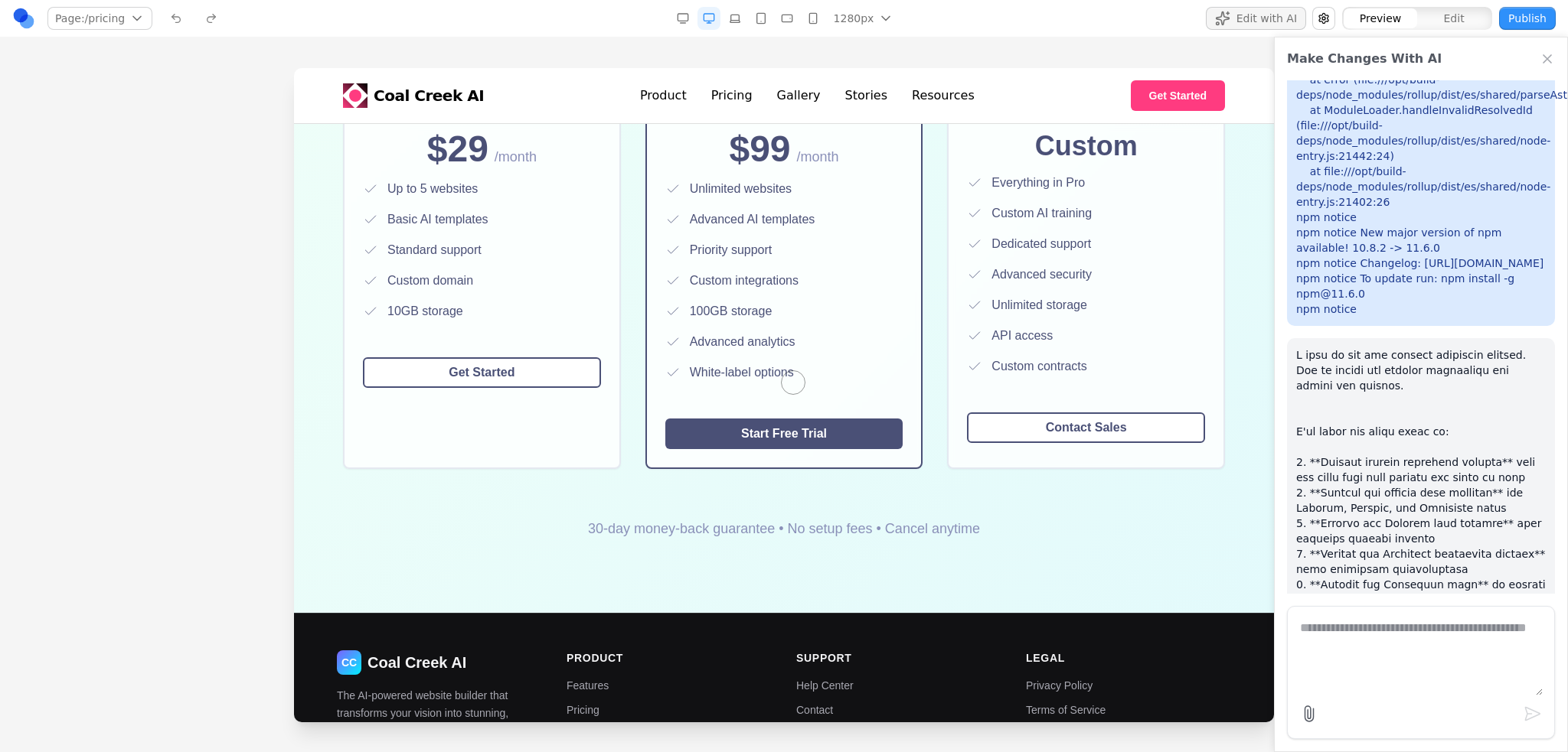
scroll to position [1065, 0]
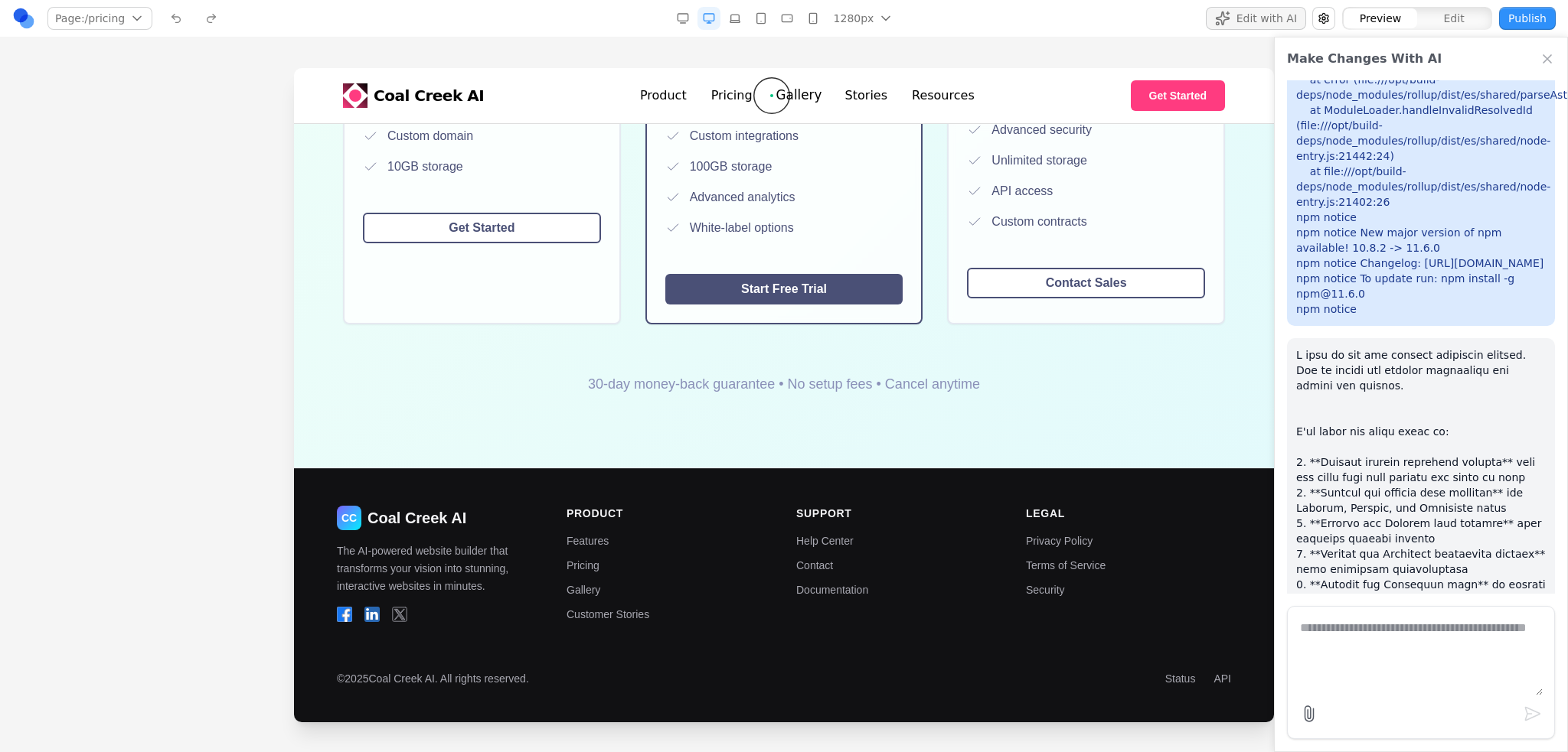
click at [776, 96] on link "Gallery" at bounding box center [798, 95] width 46 height 19
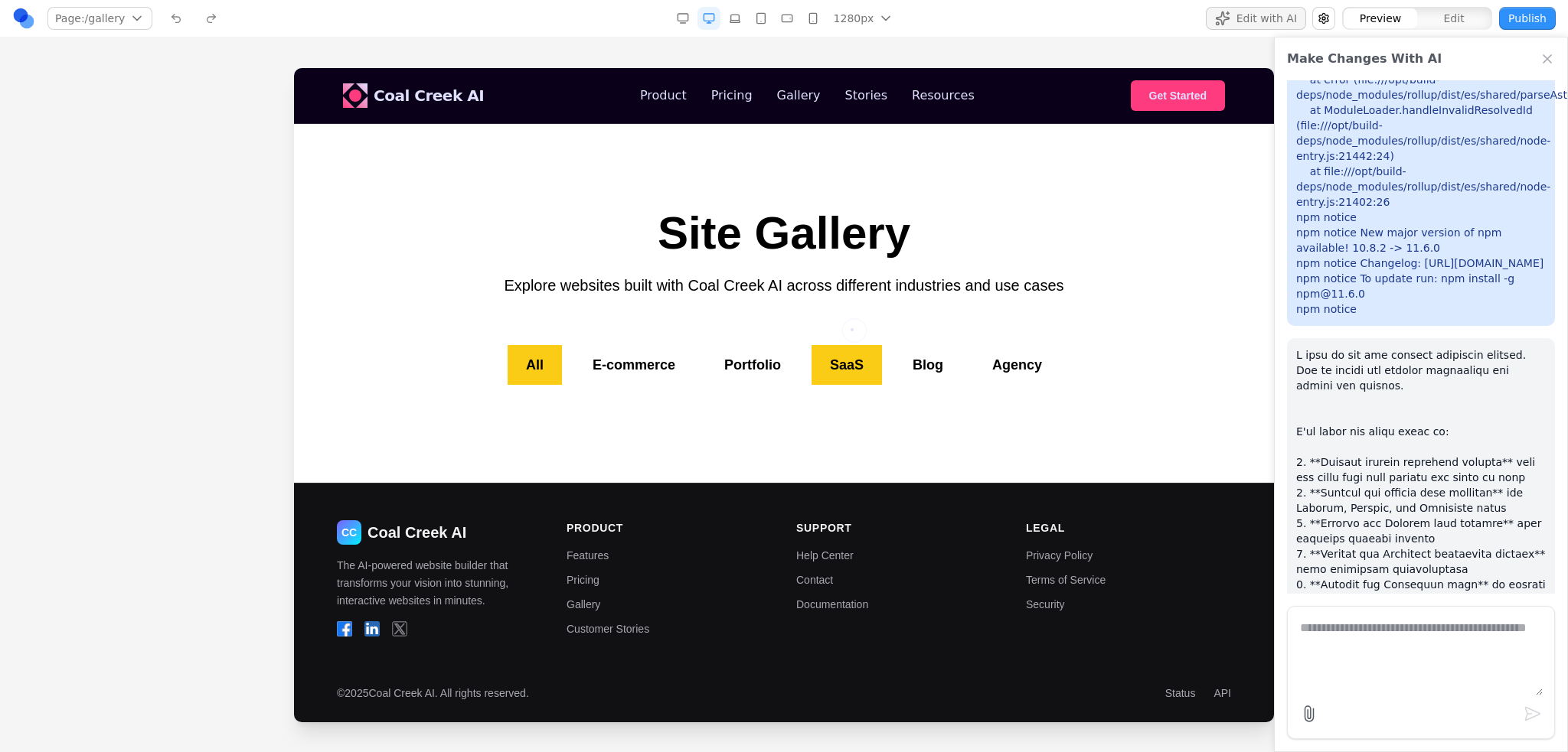
scroll to position [313, 0]
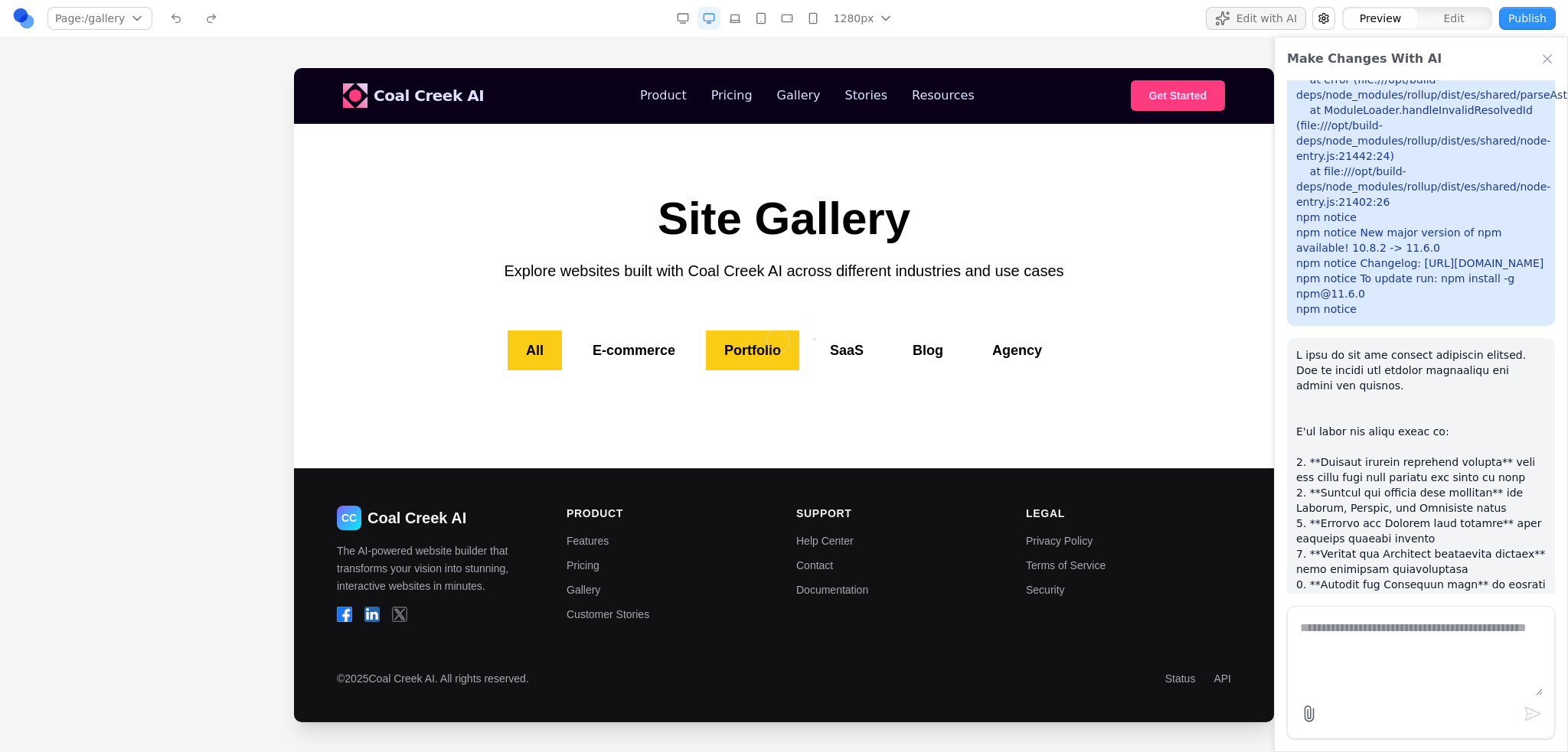
click at [753, 340] on button "Portfolio" at bounding box center [752, 351] width 93 height 40
click at [689, 345] on div "All E-commerce Portfolio SaaS Blog Agency" at bounding box center [784, 351] width 907 height 40
click at [844, 97] on link "Stories" at bounding box center [866, 95] width 45 height 19
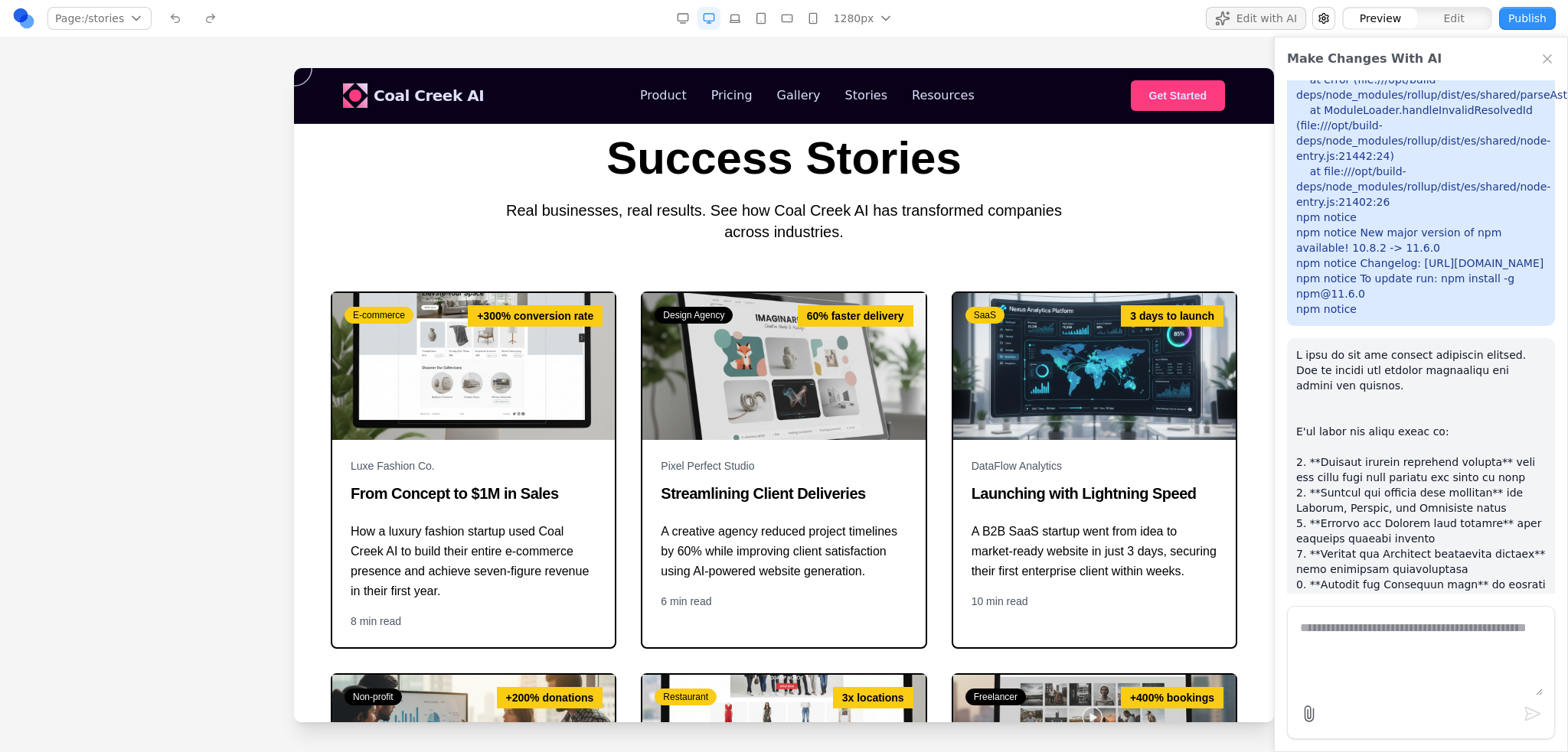
scroll to position [0, 0]
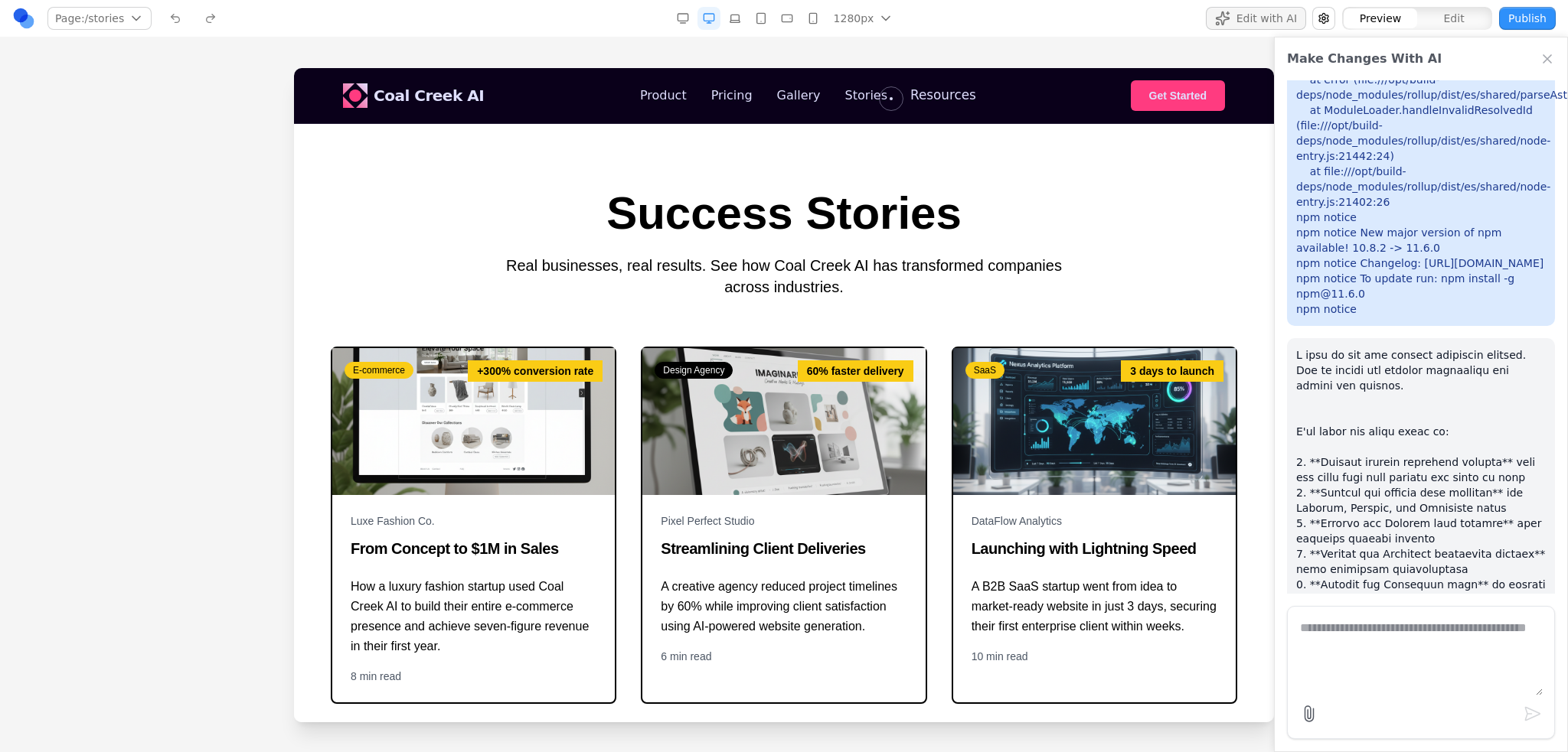
click at [891, 99] on nav "Product Pricing Gallery Stories Resources" at bounding box center [806, 95] width 334 height 18
click at [403, 99] on span "Coal Creek AI" at bounding box center [428, 94] width 115 height 22
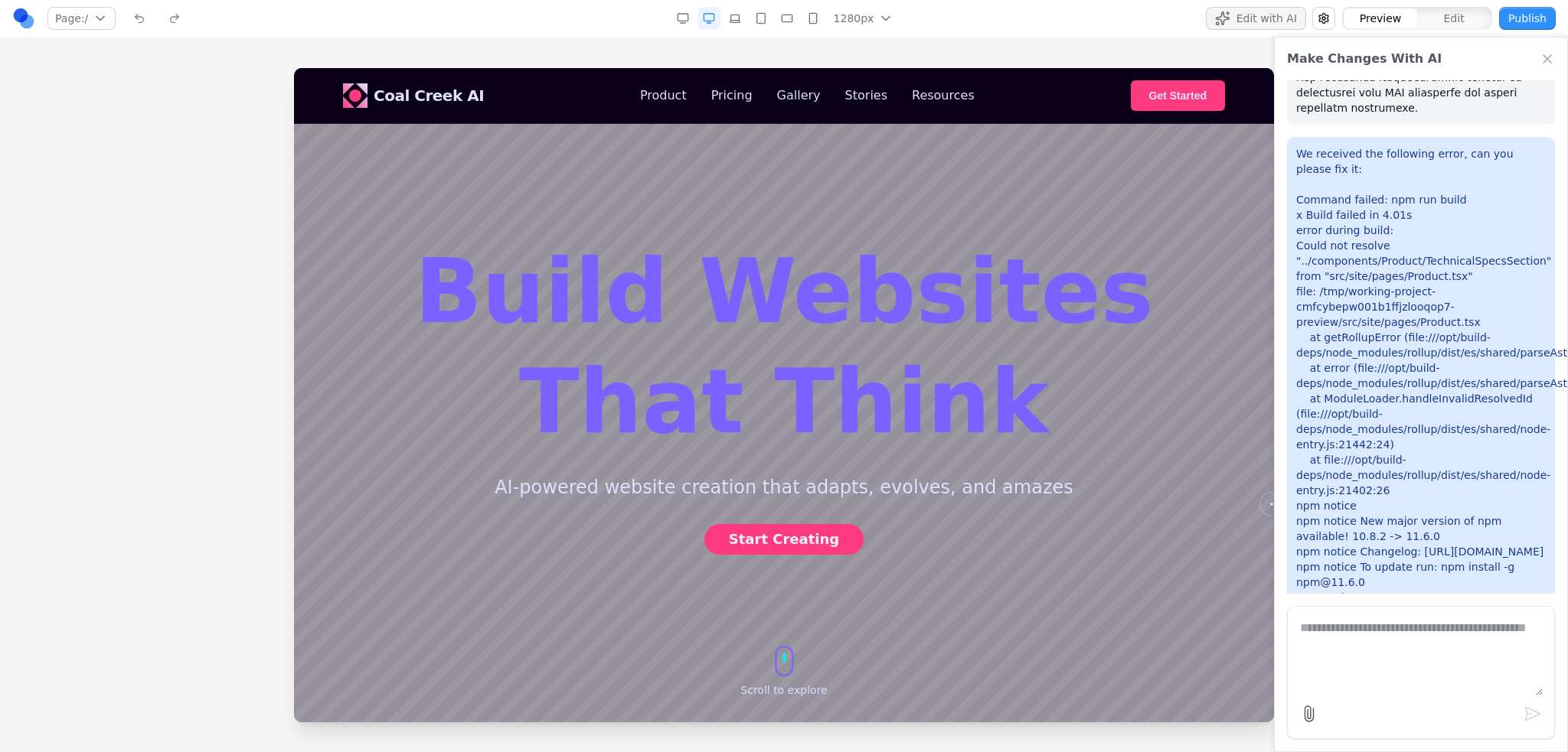
scroll to position [7483, 0]
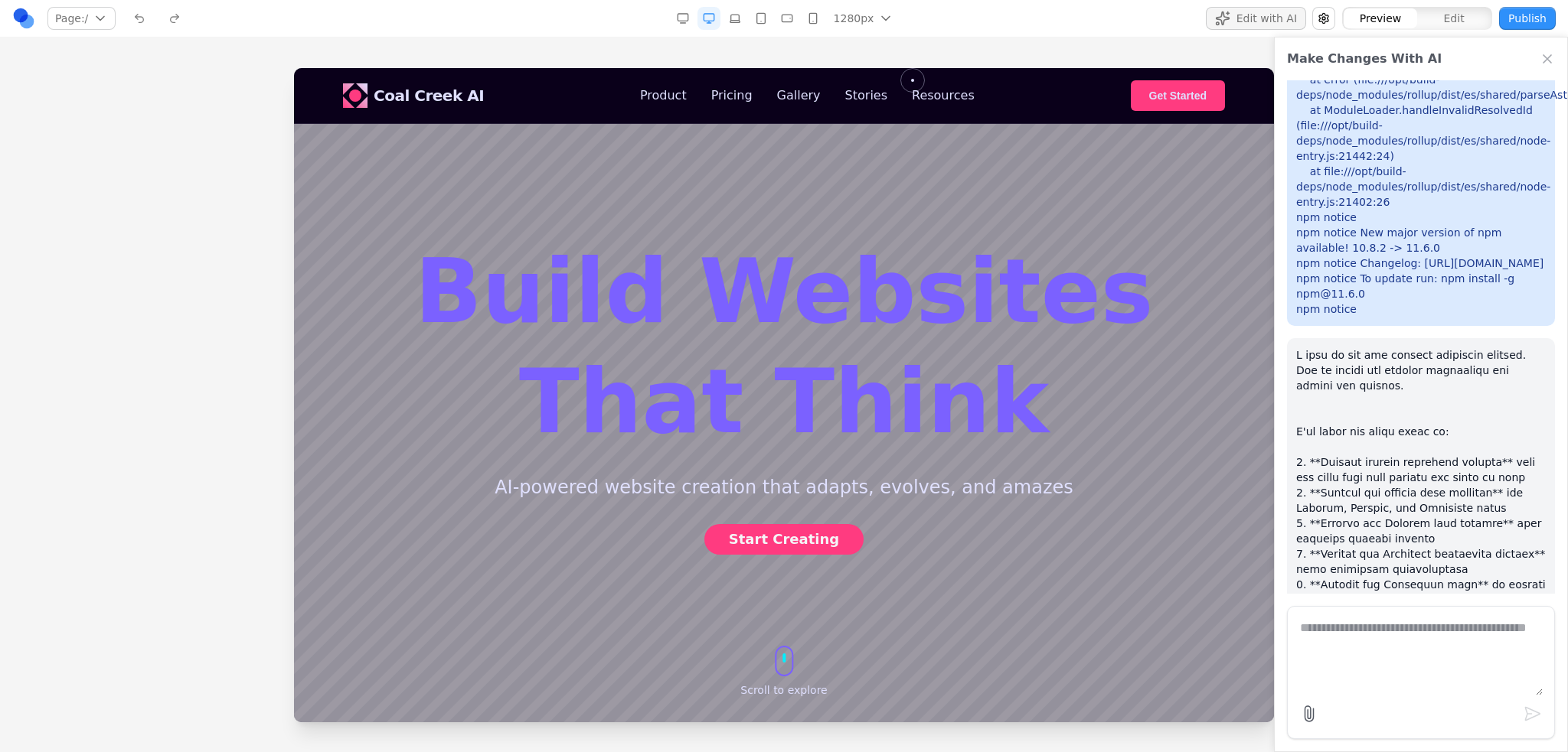
click at [913, 80] on div "Coal Creek AI Product Pricing Gallery Stories Resources Get Started" at bounding box center [784, 95] width 882 height 31
click at [910, 91] on link "Resources" at bounding box center [942, 95] width 65 height 19
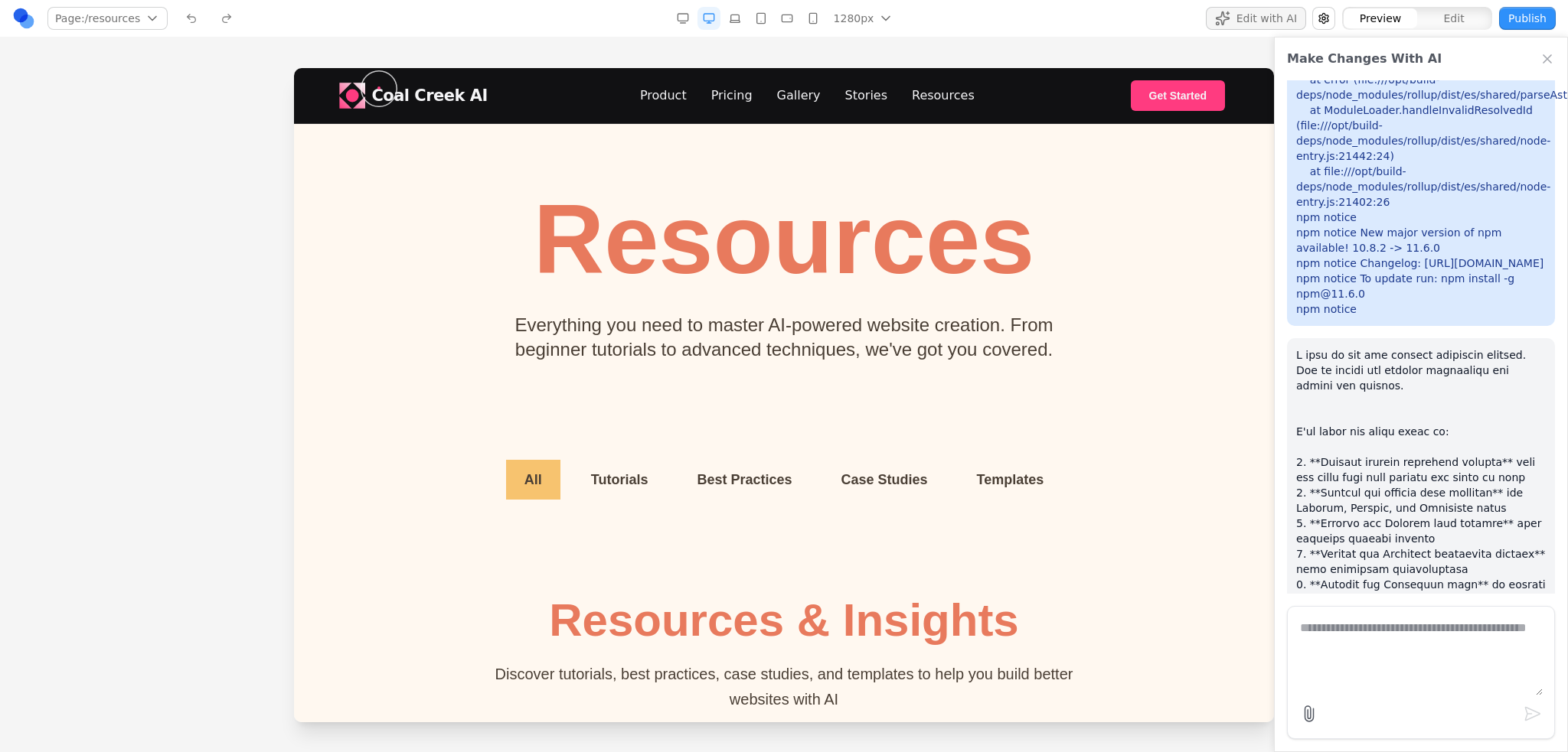
click at [379, 88] on span "Coal Creek AI" at bounding box center [428, 94] width 115 height 22
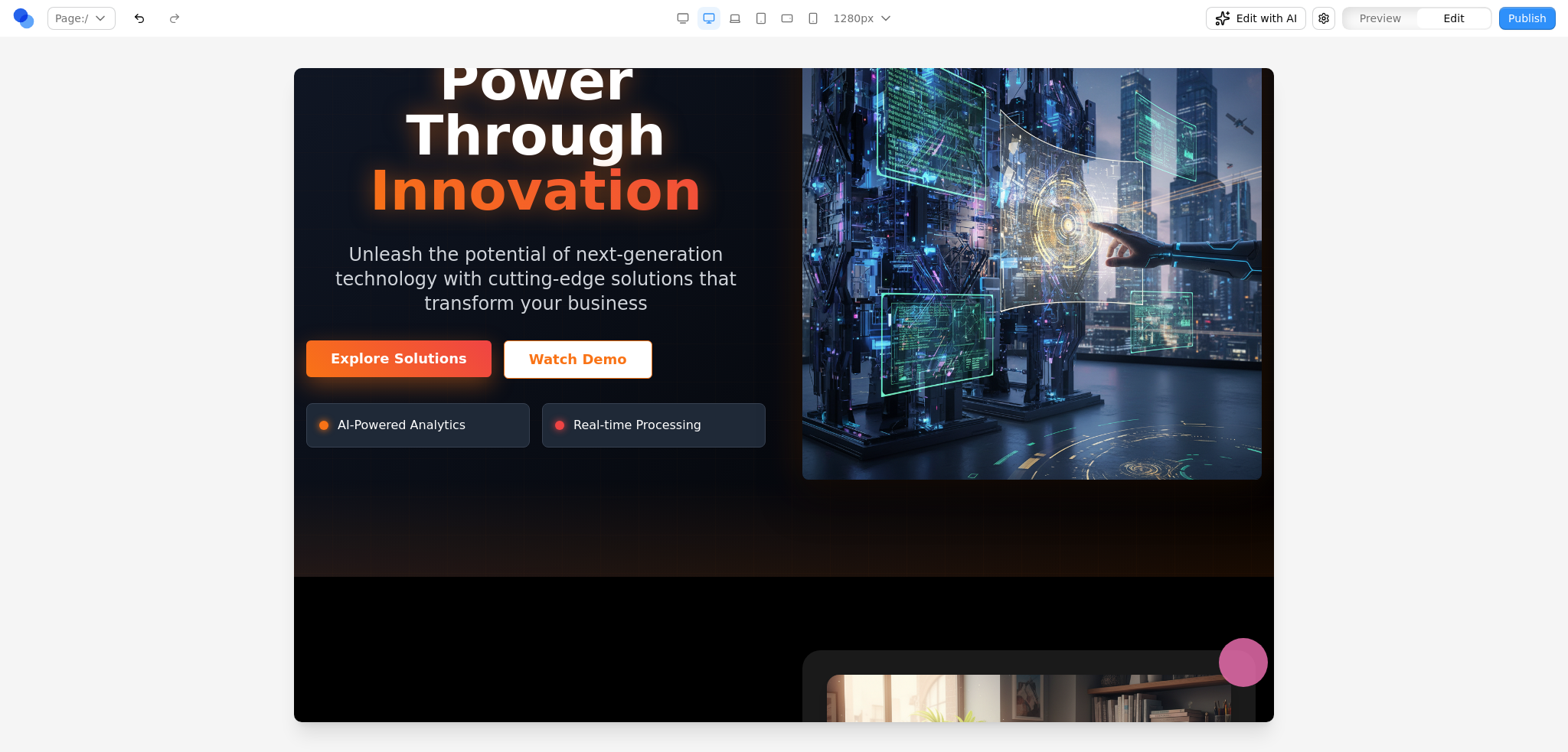
scroll to position [1301, 0]
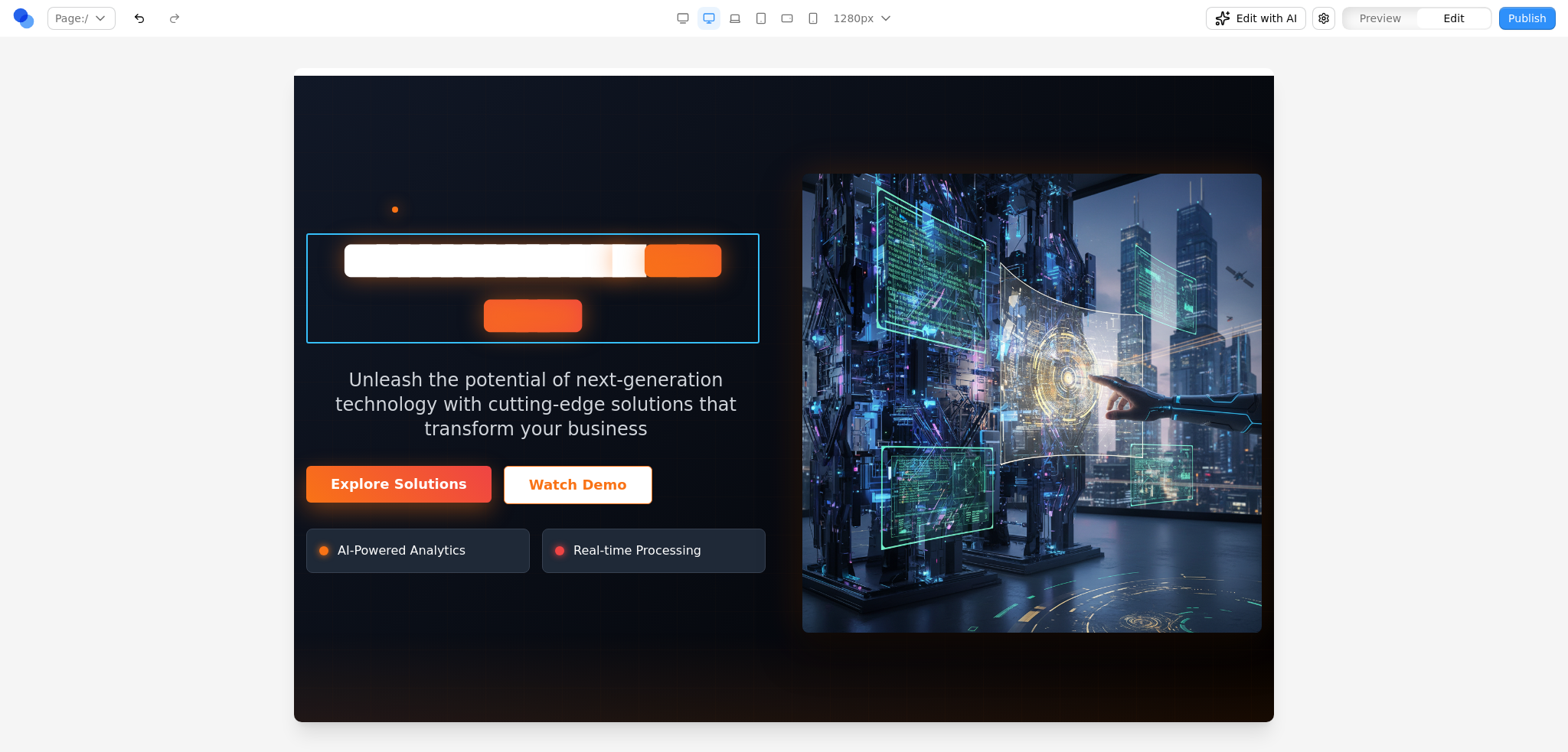
click at [611, 284] on span "**********" at bounding box center [602, 288] width 246 height 109
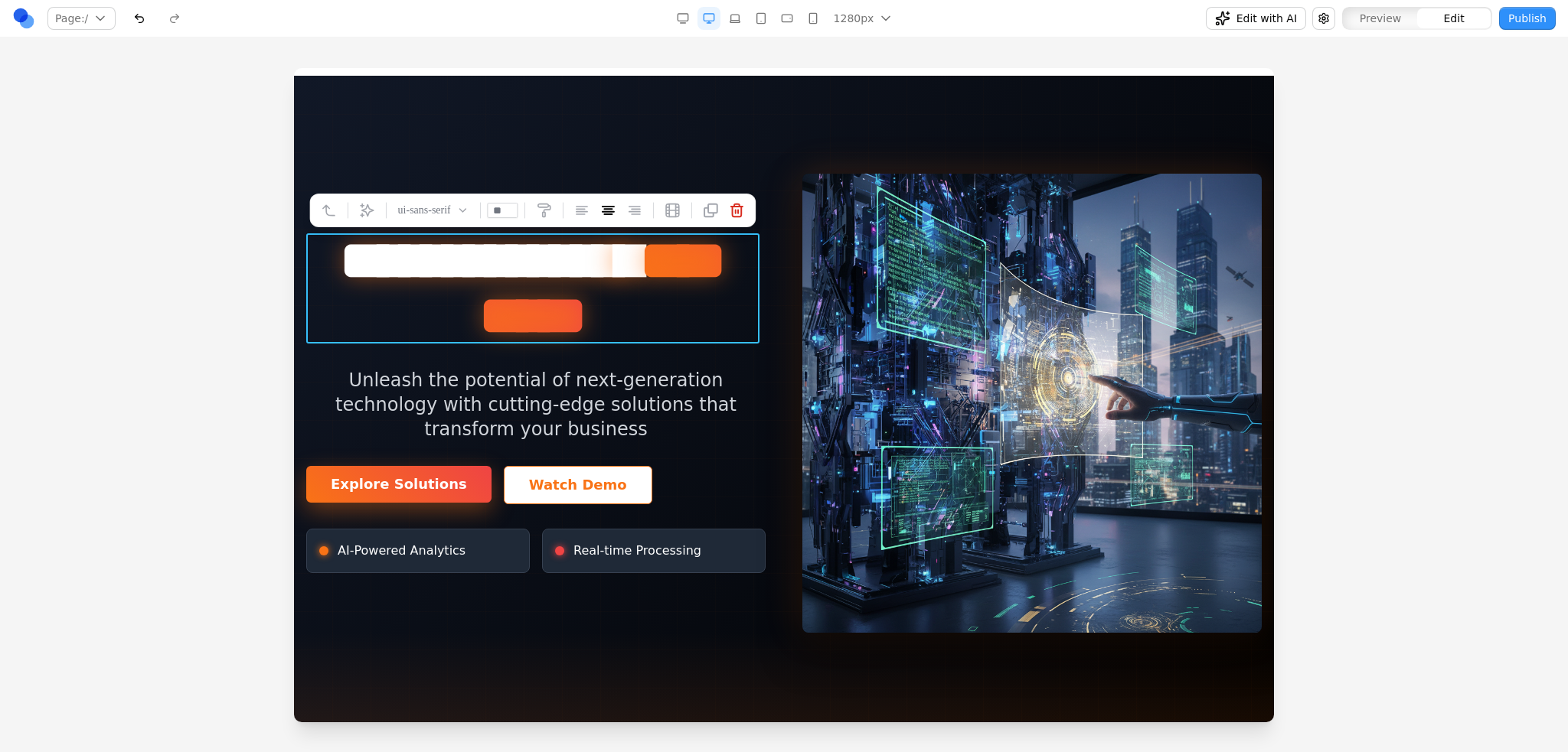
click at [763, 446] on div "**********" at bounding box center [784, 403] width 955 height 459
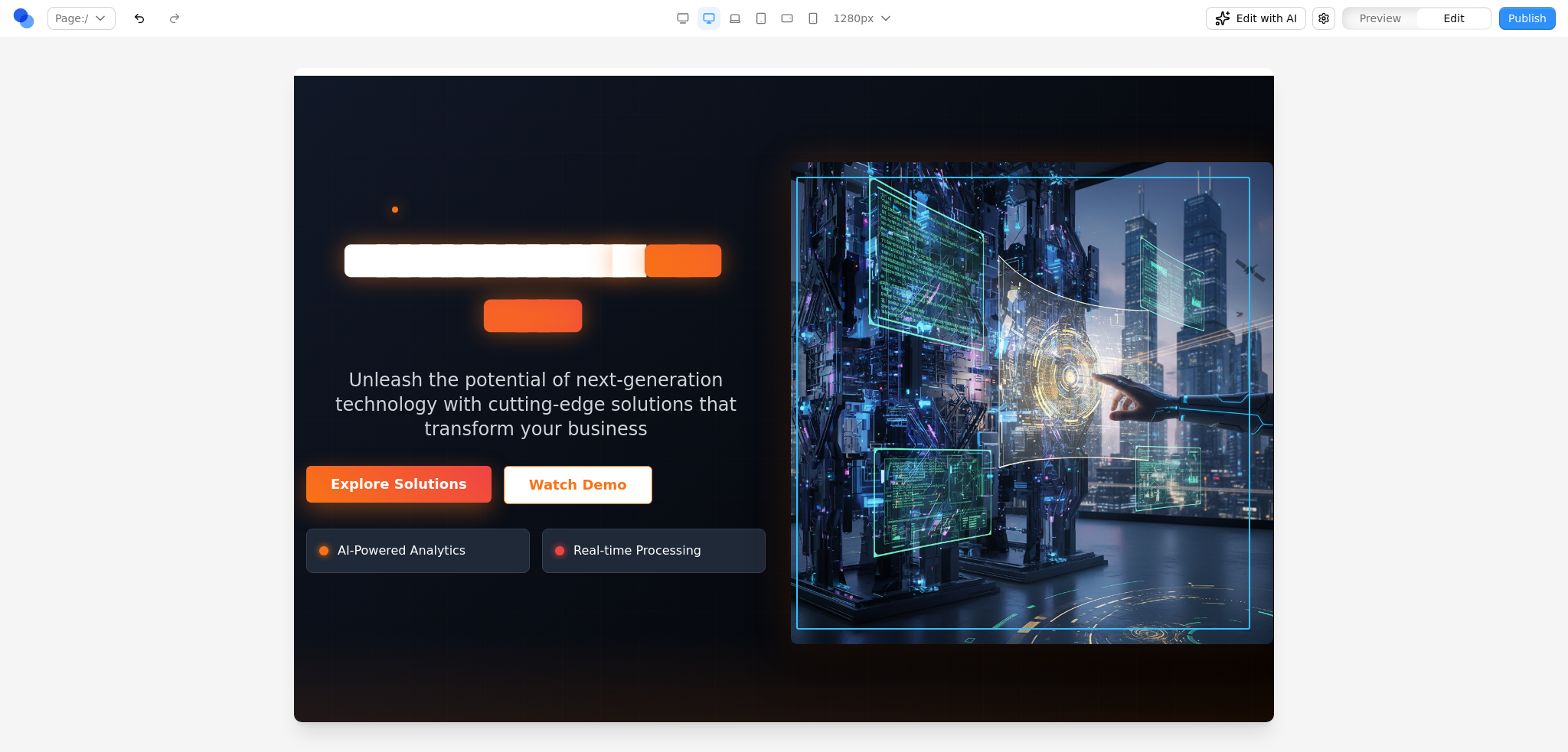
click at [1093, 350] on img at bounding box center [1031, 403] width 483 height 482
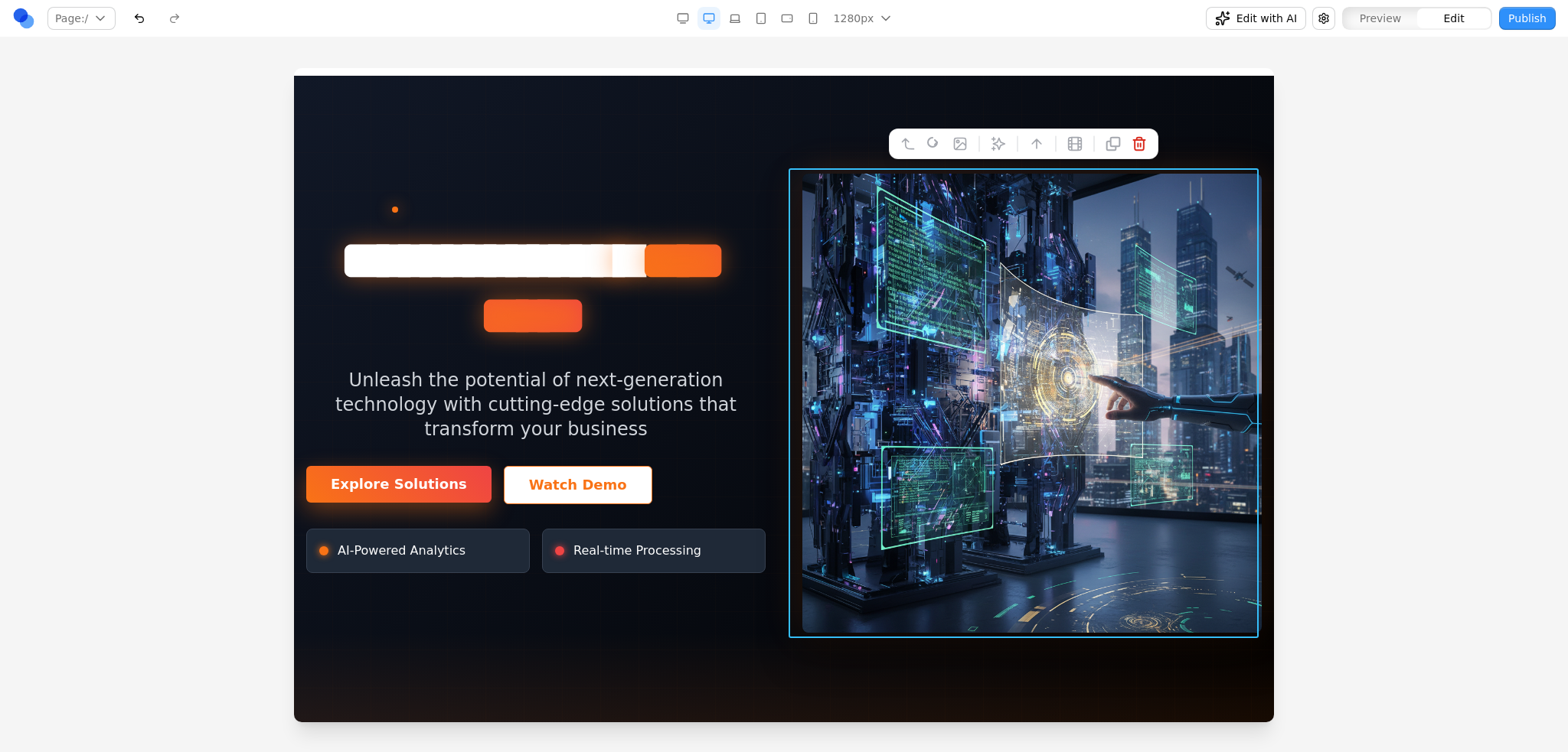
click at [716, 134] on div at bounding box center [784, 403] width 980 height 654
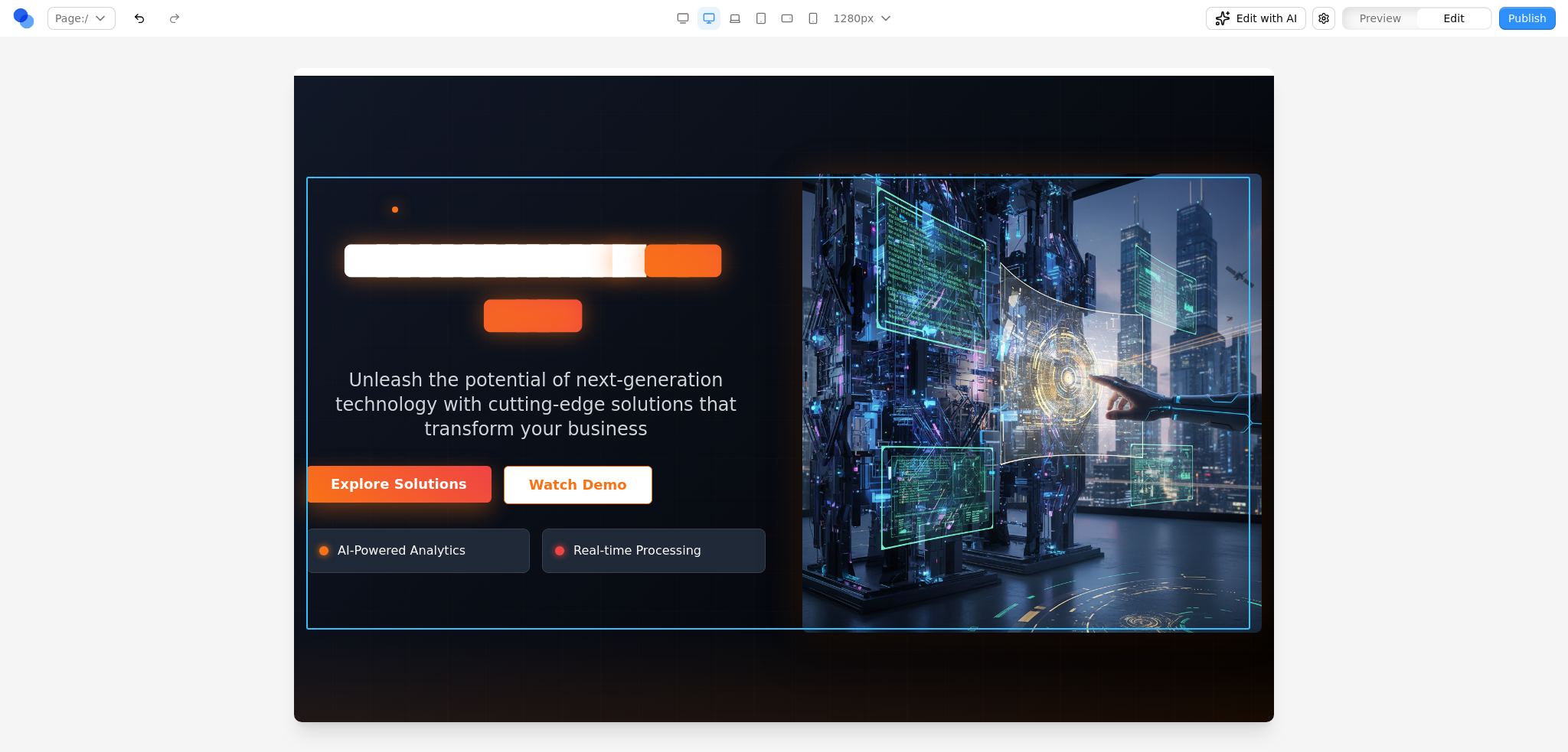
click at [698, 177] on div "**********" at bounding box center [784, 403] width 955 height 459
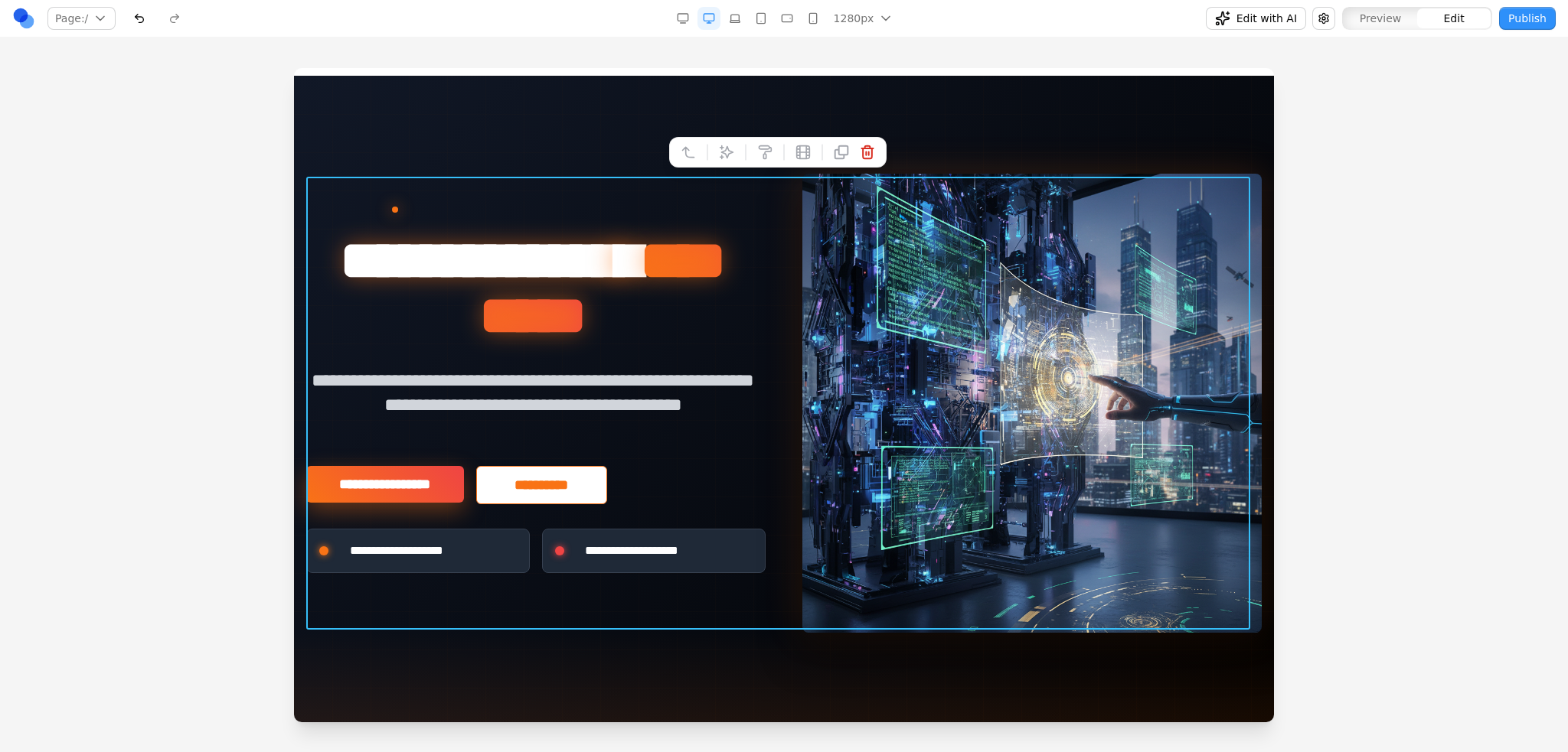
click at [738, 222] on div "**********" at bounding box center [784, 403] width 955 height 459
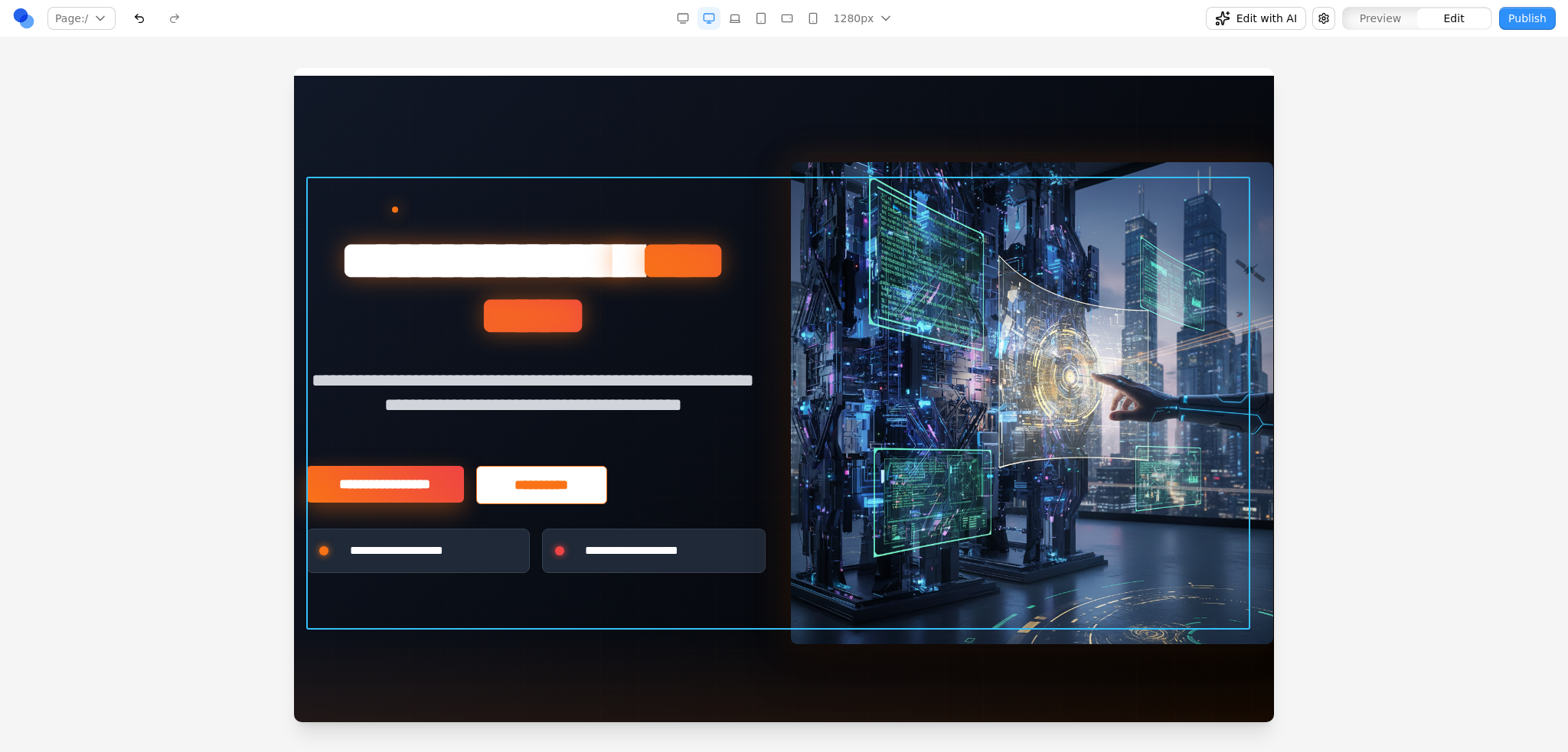
click at [826, 229] on img at bounding box center [1031, 403] width 483 height 482
click at [940, 240] on img at bounding box center [1031, 403] width 483 height 482
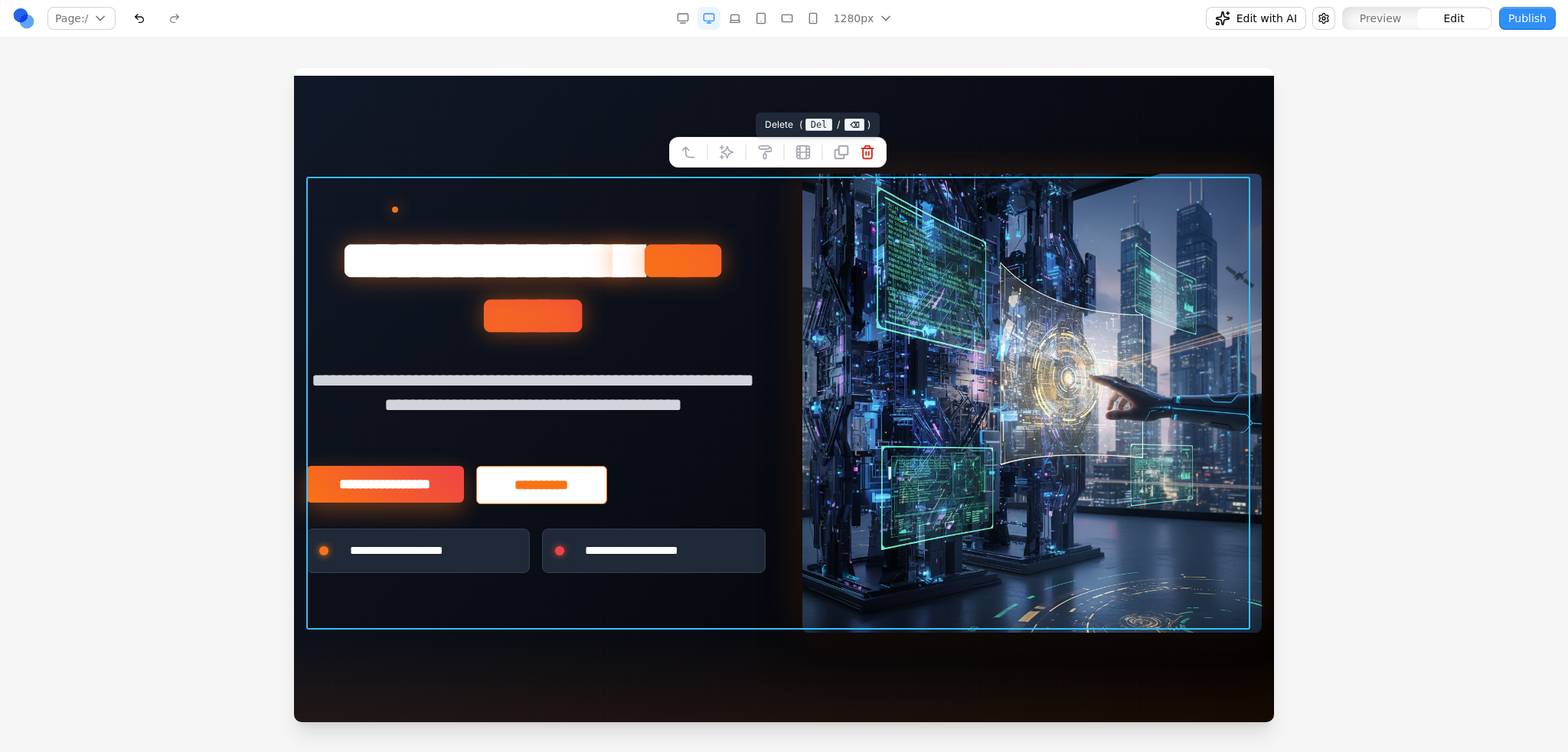
click at [864, 148] on icon at bounding box center [867, 152] width 11 height 13
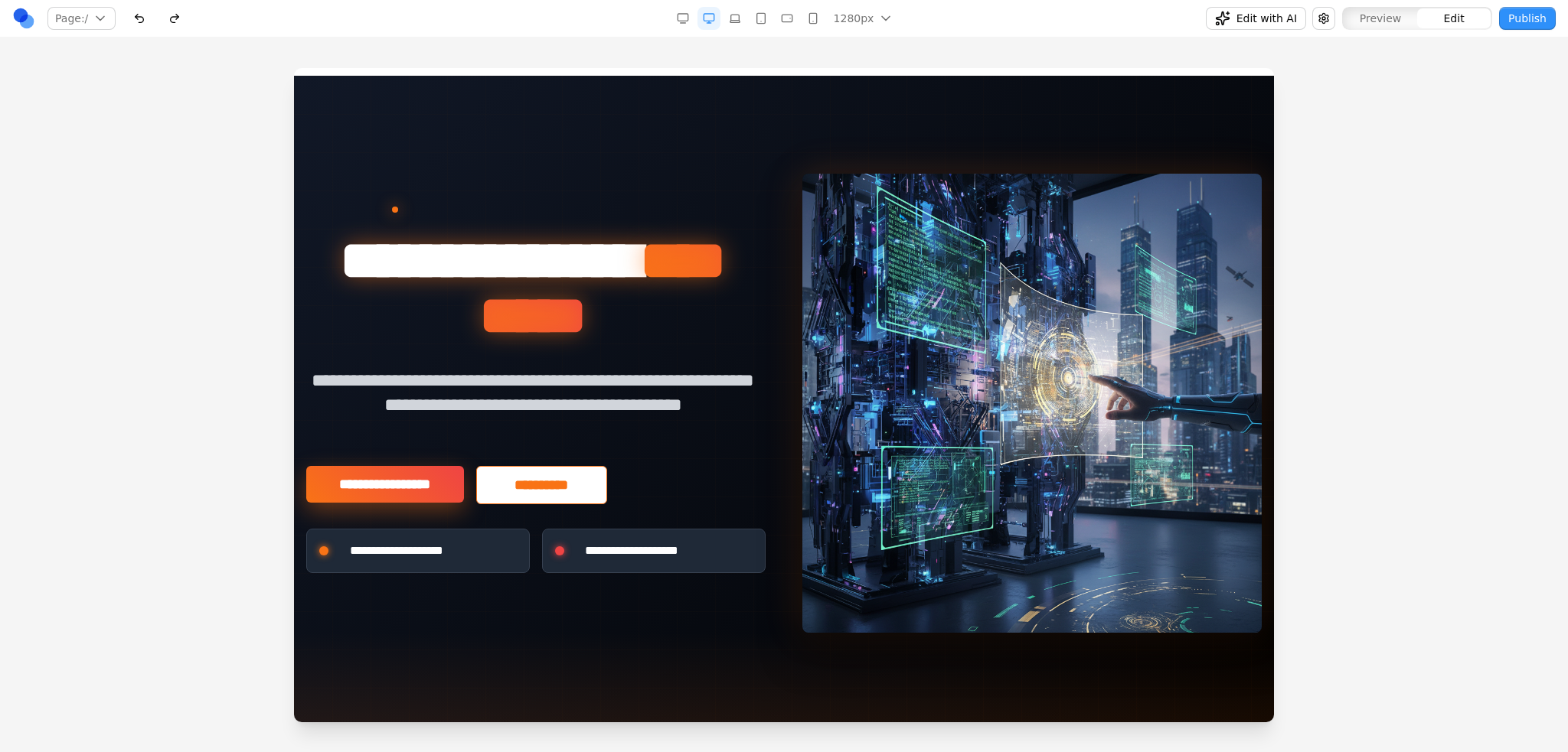
click at [1418, 338] on div at bounding box center [784, 409] width 1568 height 683
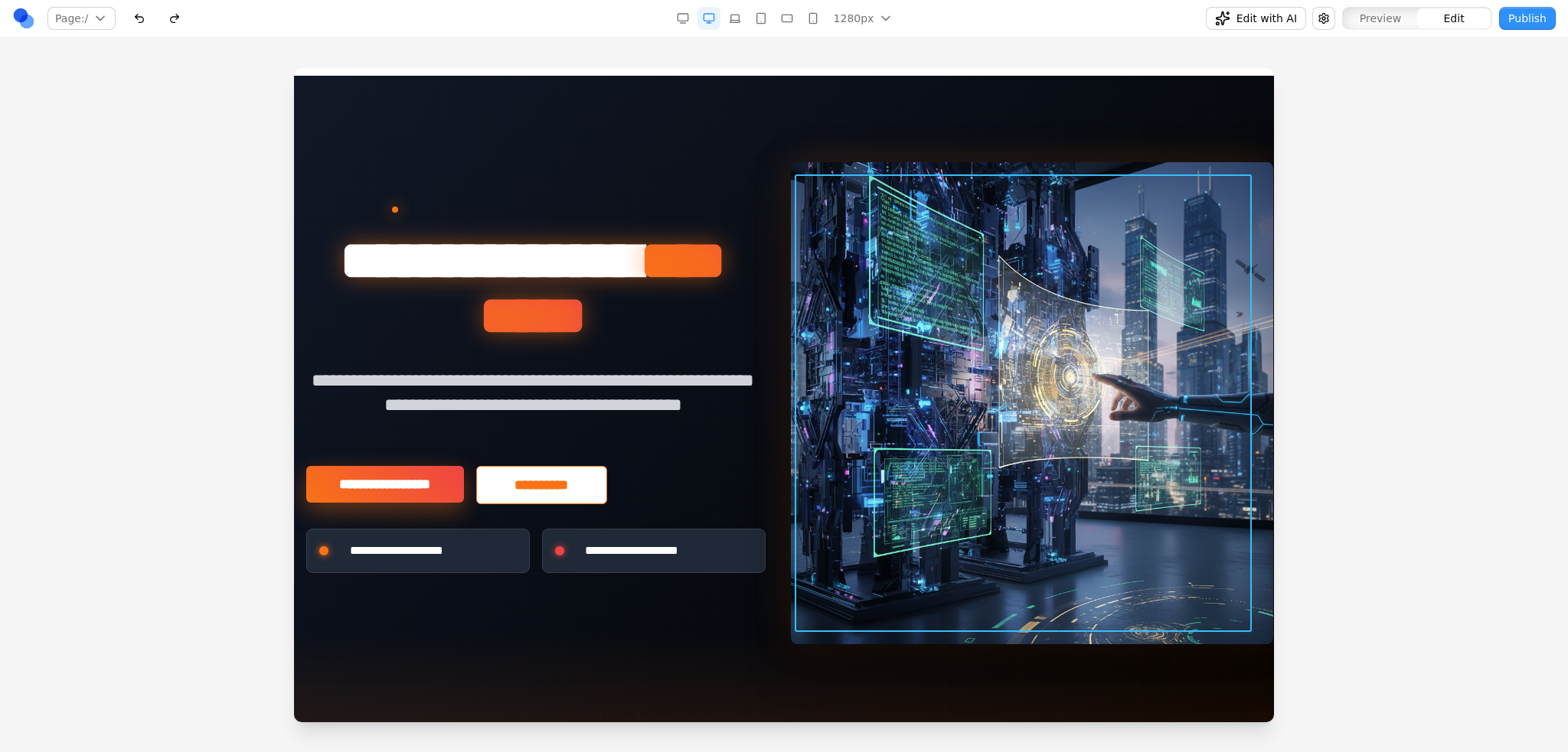
click at [1124, 373] on img at bounding box center [1031, 403] width 483 height 482
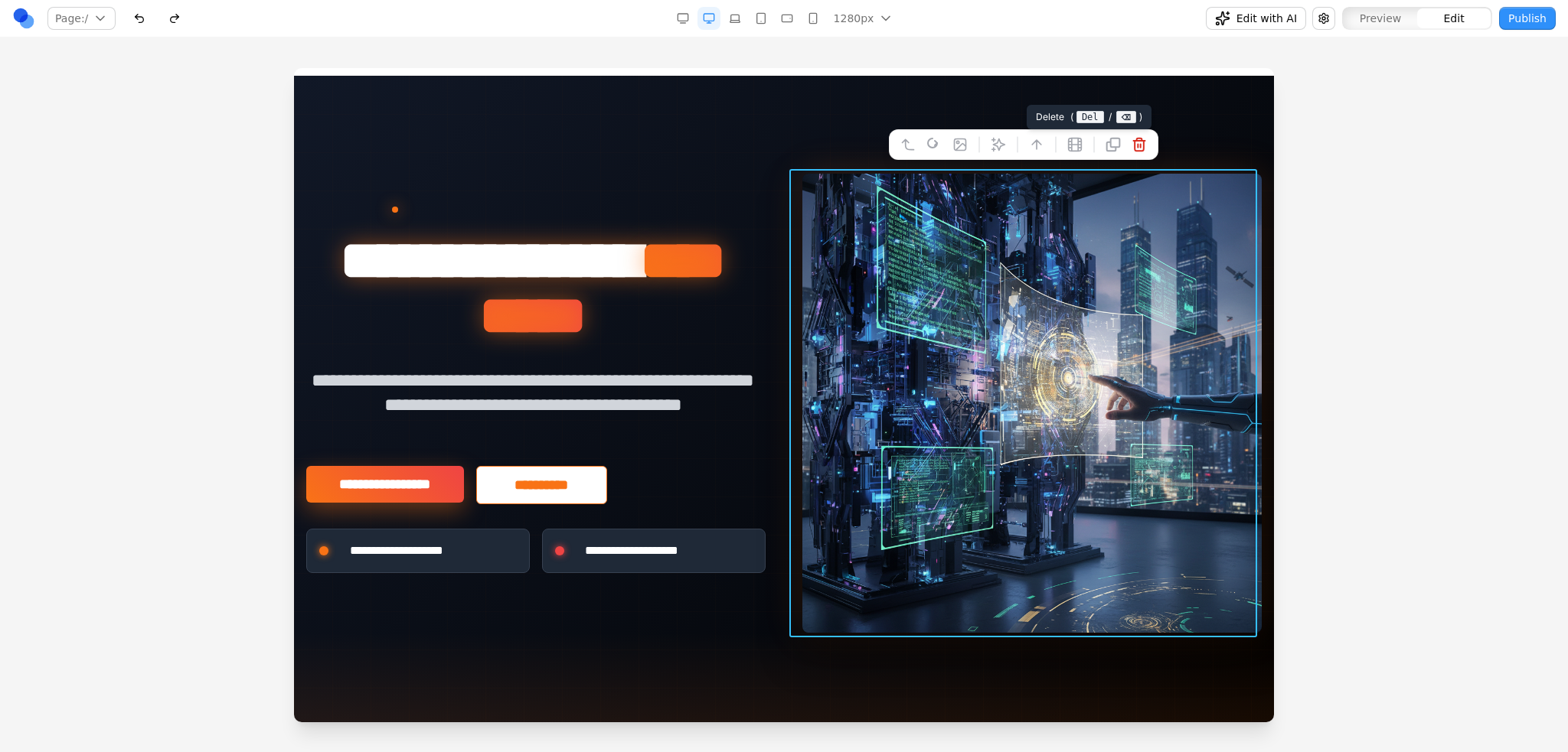
click at [1135, 149] on icon at bounding box center [1139, 145] width 16 height 16
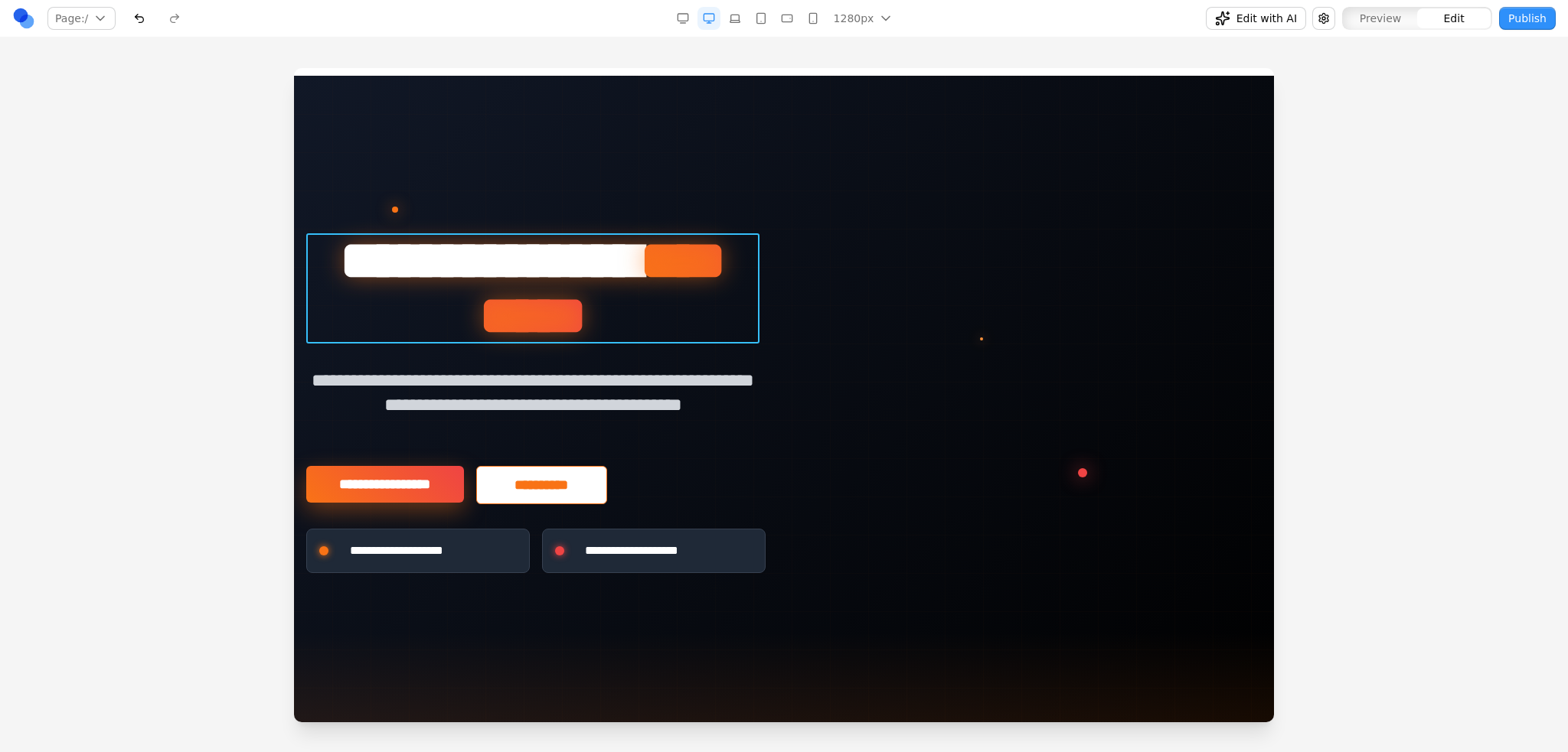
click at [745, 341] on h1 "**********" at bounding box center [532, 289] width 453 height 110
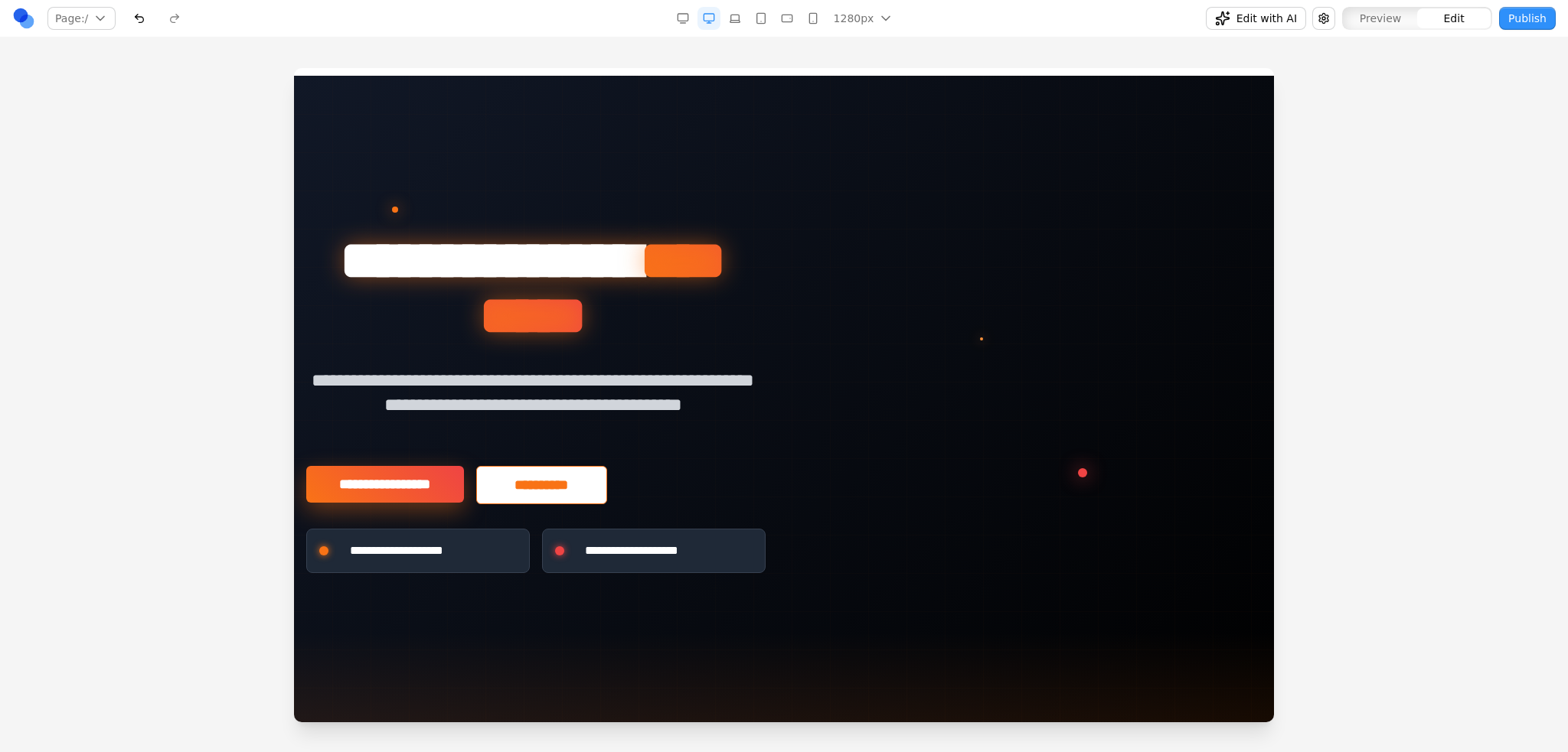
click at [935, 348] on div "**********" at bounding box center [784, 403] width 955 height 339
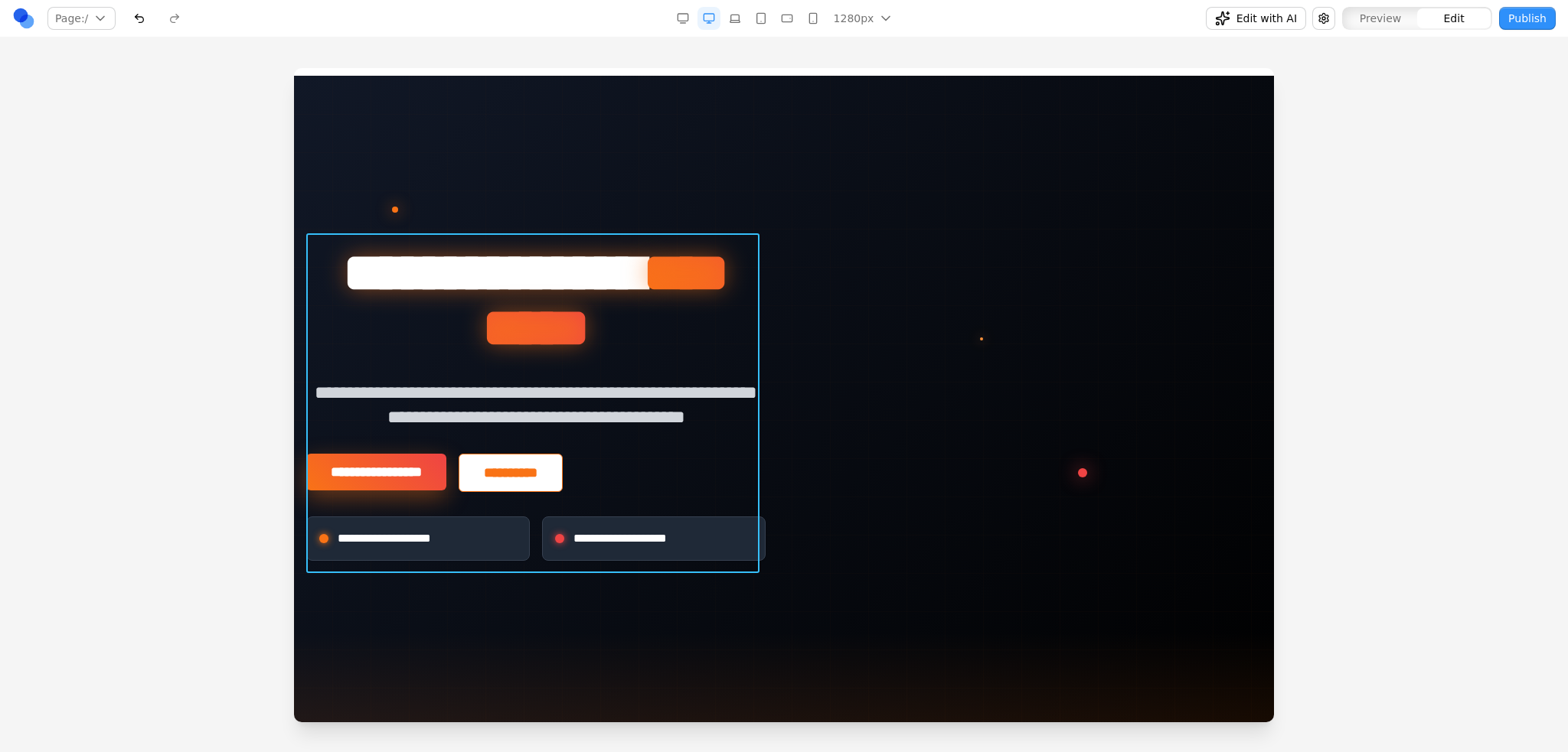
click at [670, 454] on div "**********" at bounding box center [536, 403] width 459 height 315
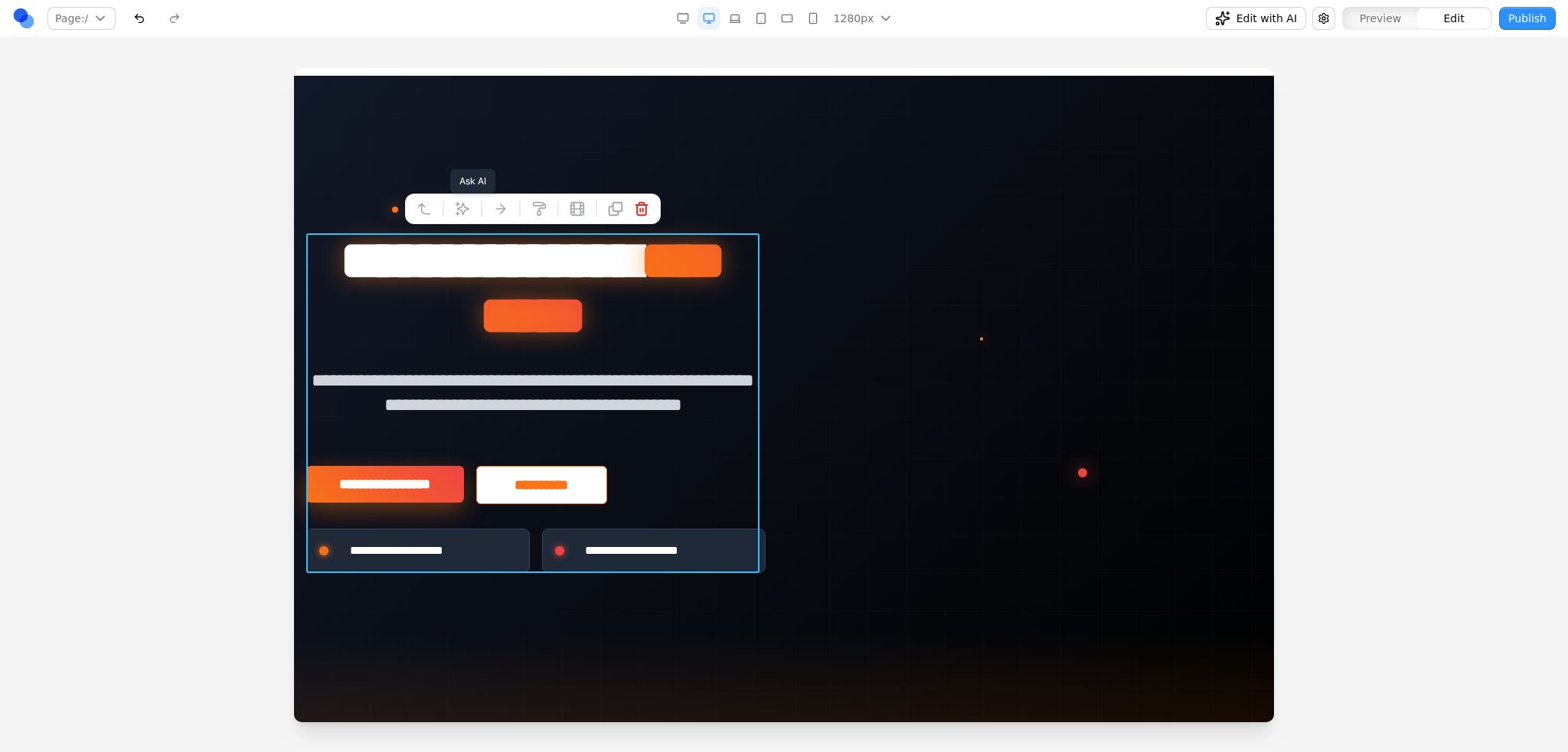
click at [466, 204] on icon at bounding box center [462, 209] width 16 height 16
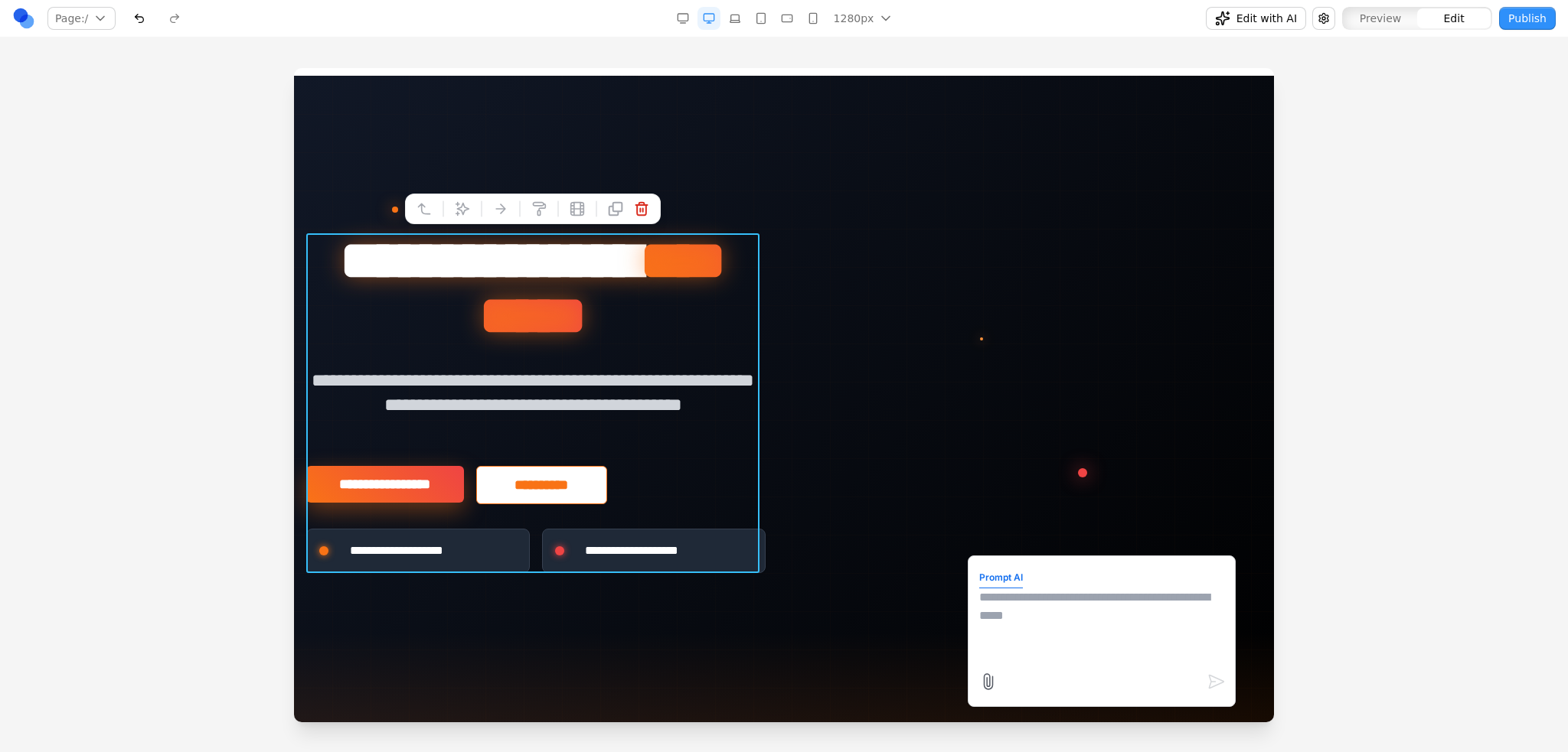
click at [1054, 626] on textarea at bounding box center [1101, 627] width 245 height 77
type textarea "**********"
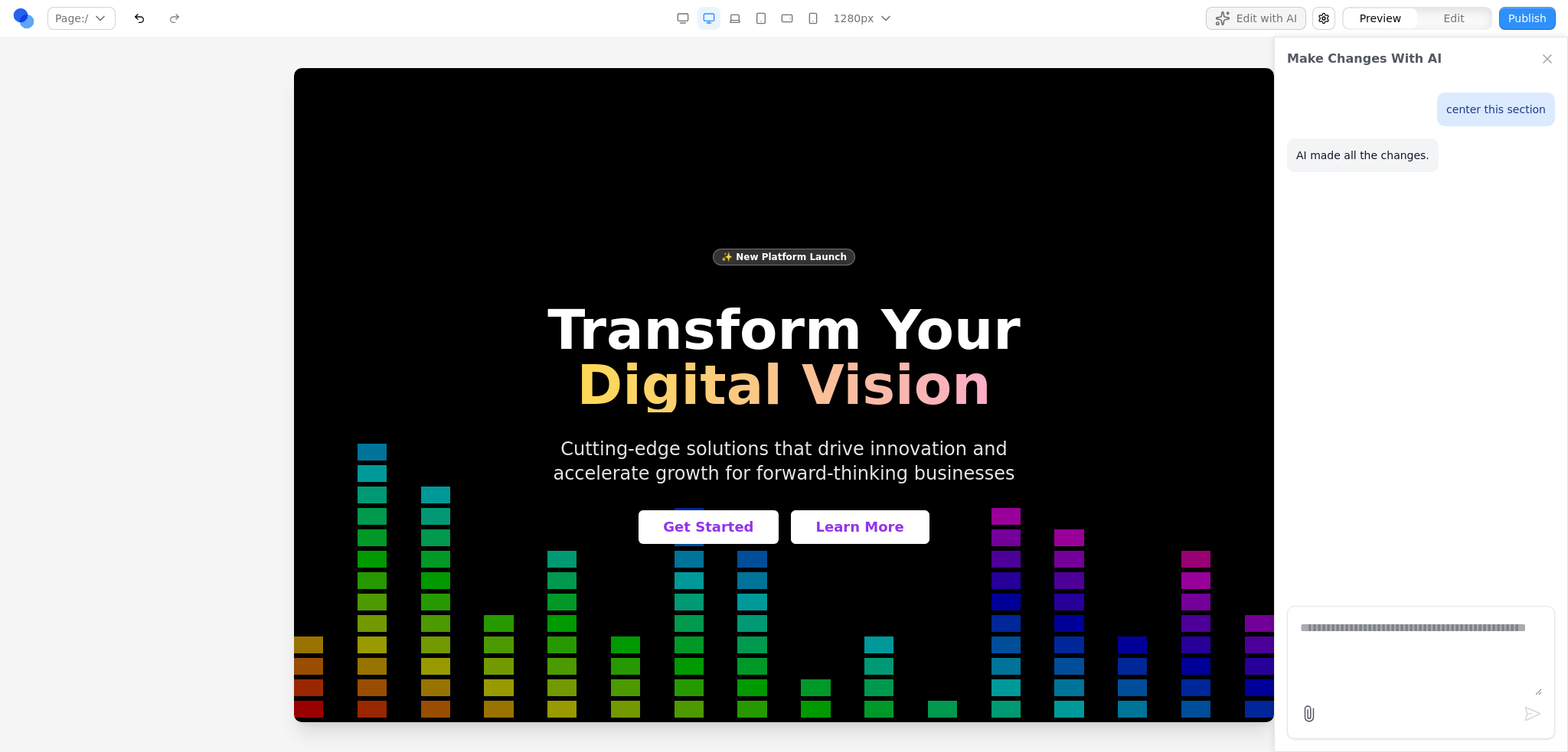
scroll to position [0, 0]
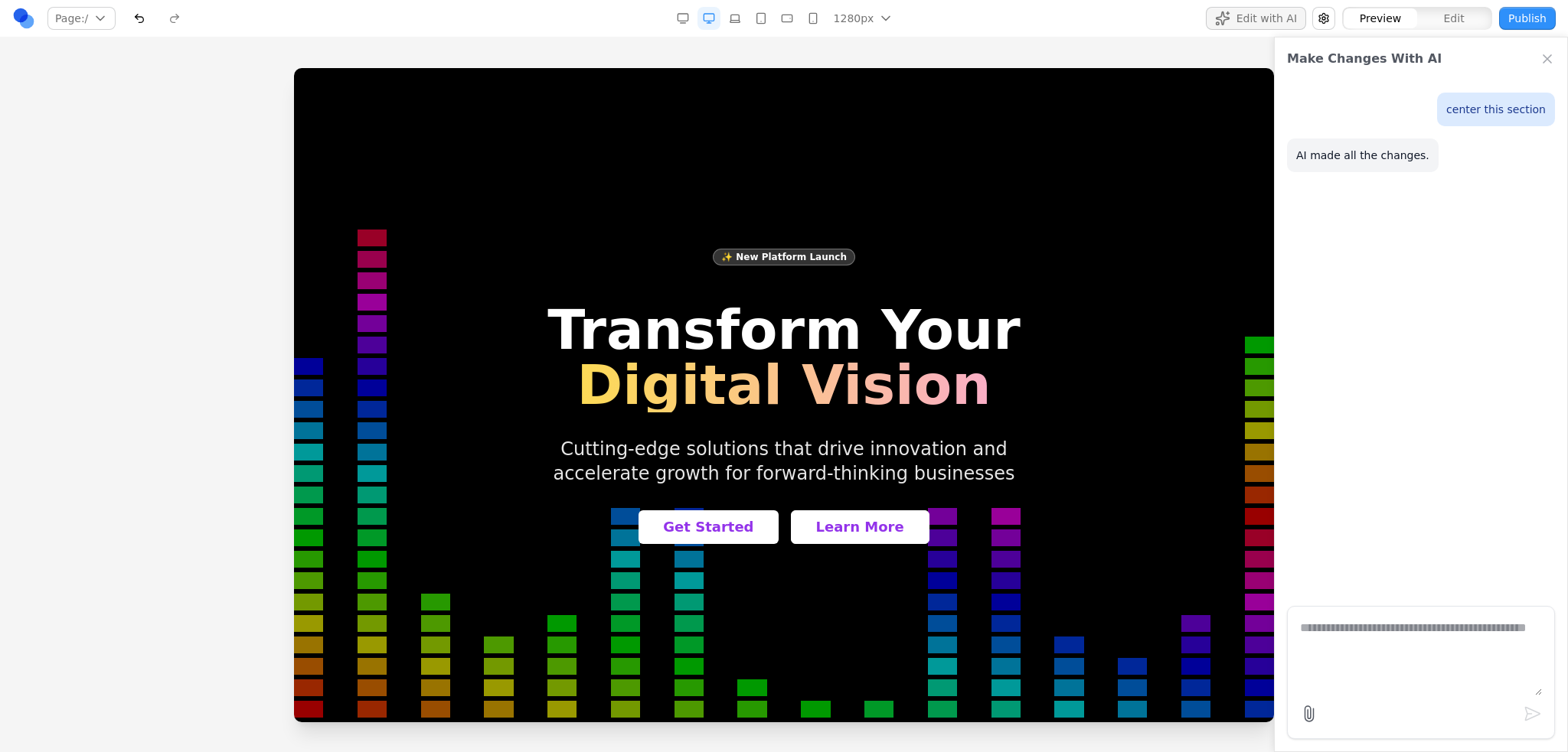
click at [1367, 634] on textarea at bounding box center [1420, 658] width 242 height 77
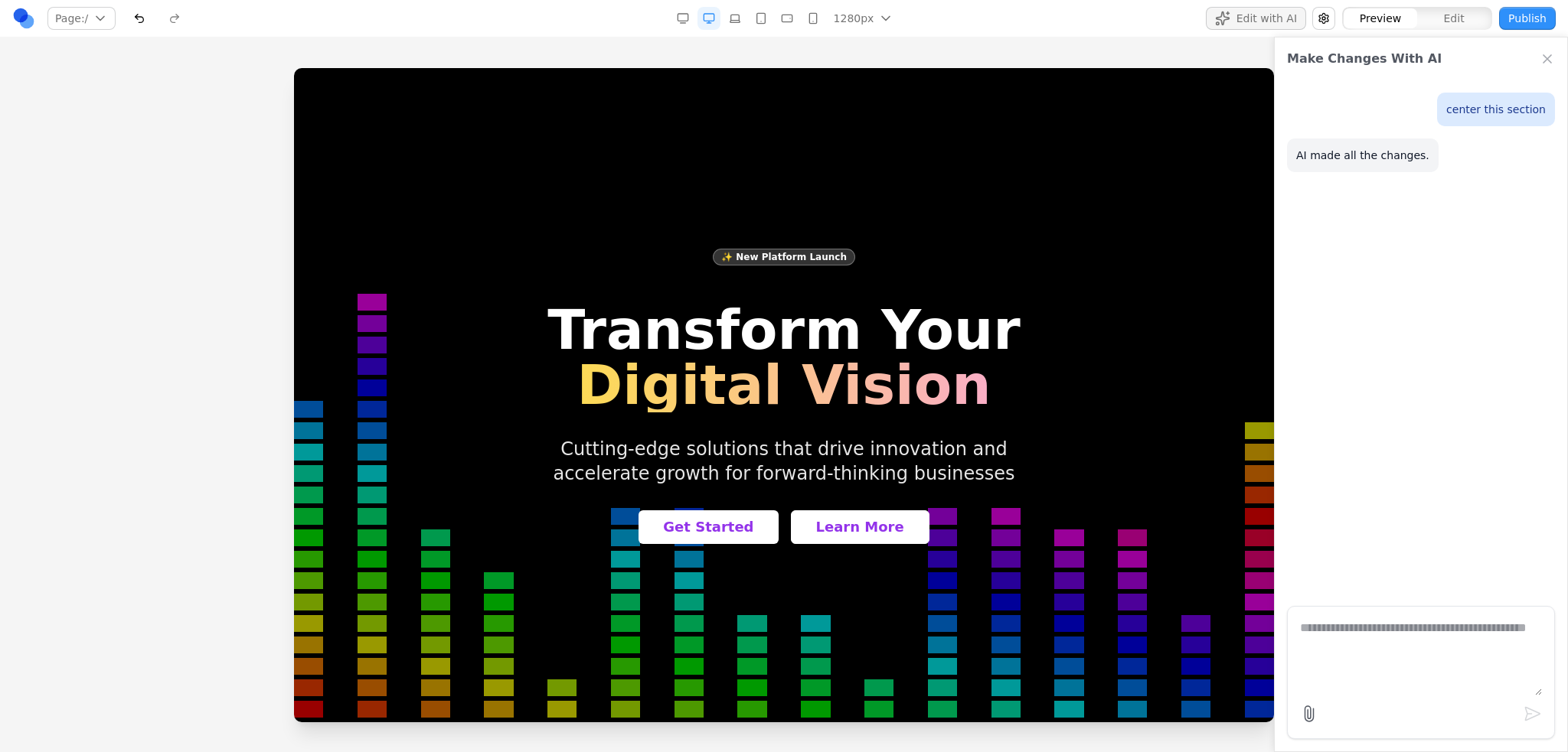
click at [34, 20] on link at bounding box center [24, 18] width 23 height 23
